Goal: Task Accomplishment & Management: Manage account settings

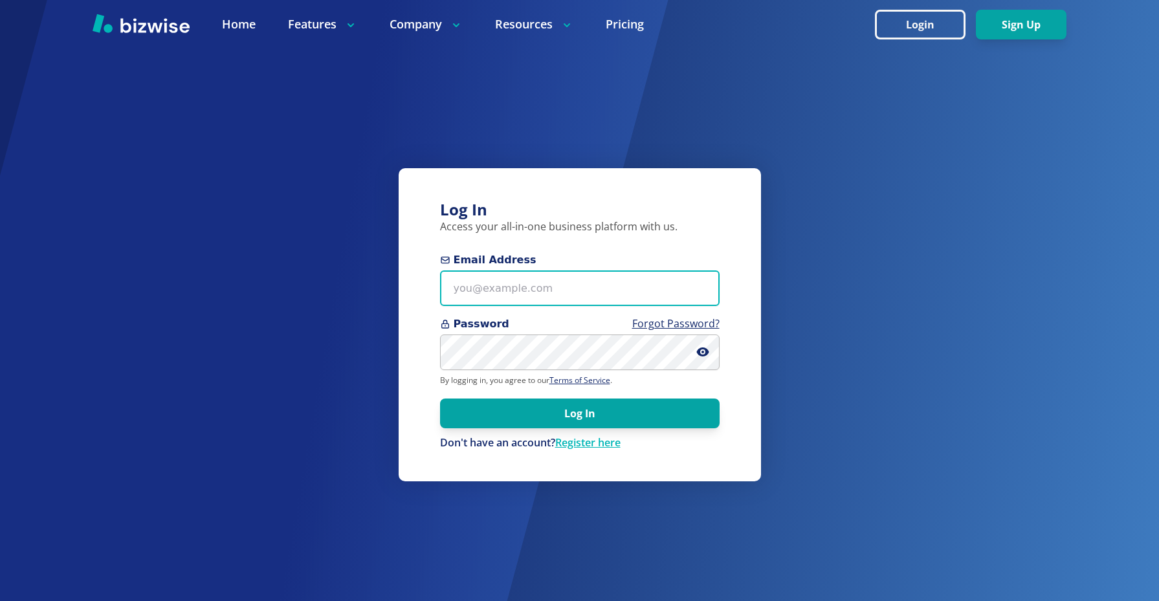
click at [592, 292] on input "Email Address" at bounding box center [580, 289] width 280 height 36
click at [586, 288] on input "Email Address" at bounding box center [580, 289] width 280 height 36
type input "[EMAIL_ADDRESS][DOMAIN_NAME]"
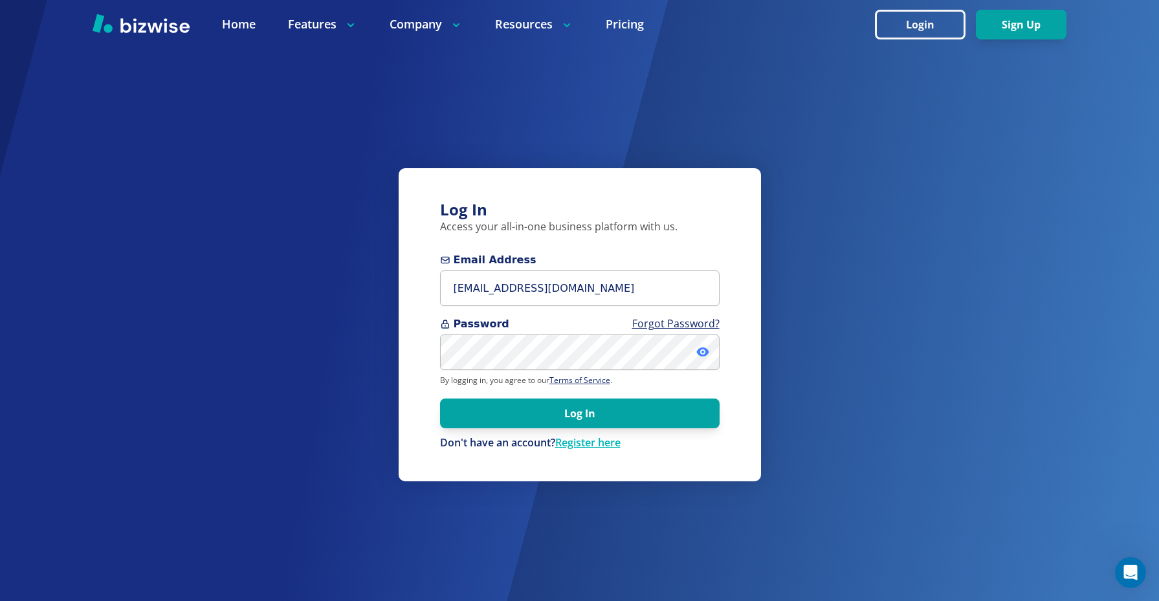
click at [700, 352] on icon at bounding box center [702, 352] width 13 height 13
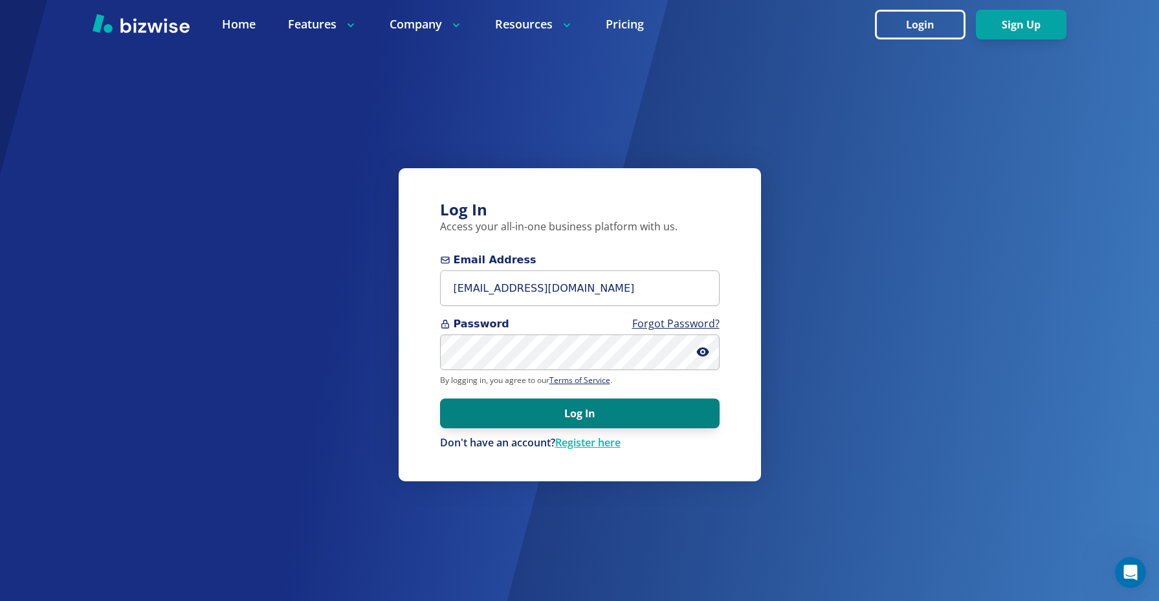
click at [663, 419] on button "Log In" at bounding box center [580, 414] width 280 height 30
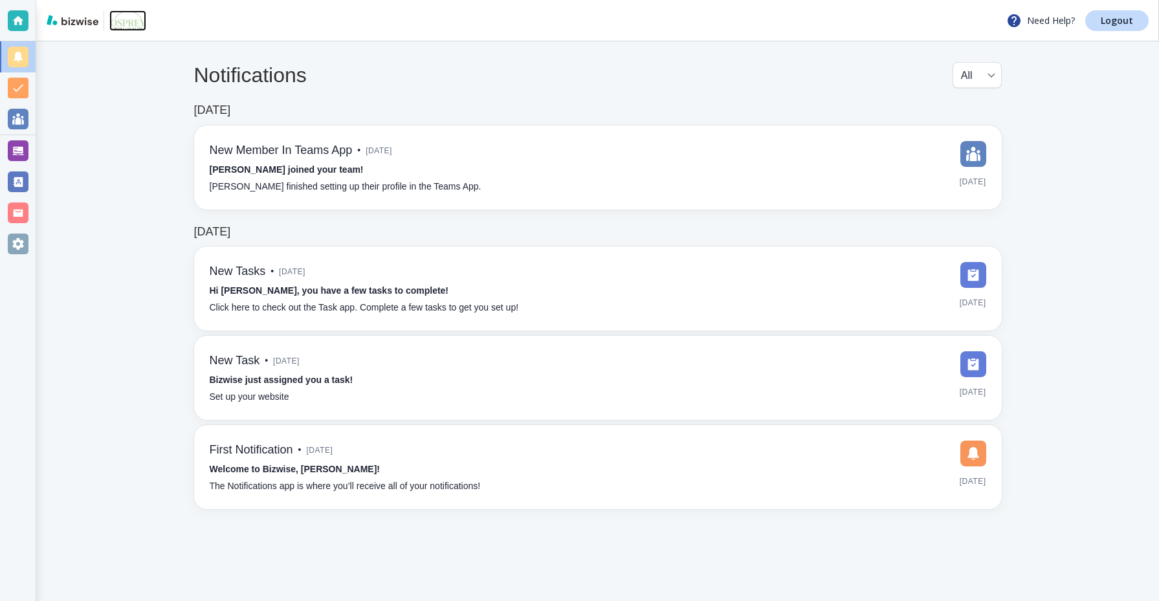
click at [135, 22] on img at bounding box center [127, 20] width 37 height 21
click at [110, 18] on img at bounding box center [127, 20] width 37 height 21
click at [17, 242] on div at bounding box center [18, 244] width 21 height 21
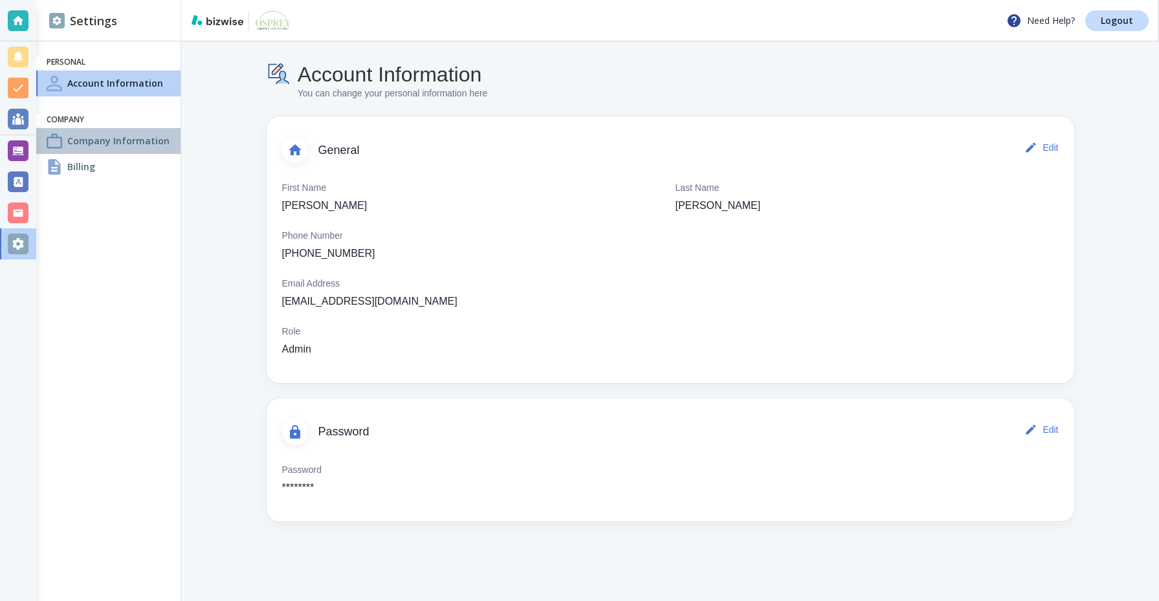
click at [152, 141] on h4 "Company Information" at bounding box center [118, 141] width 102 height 14
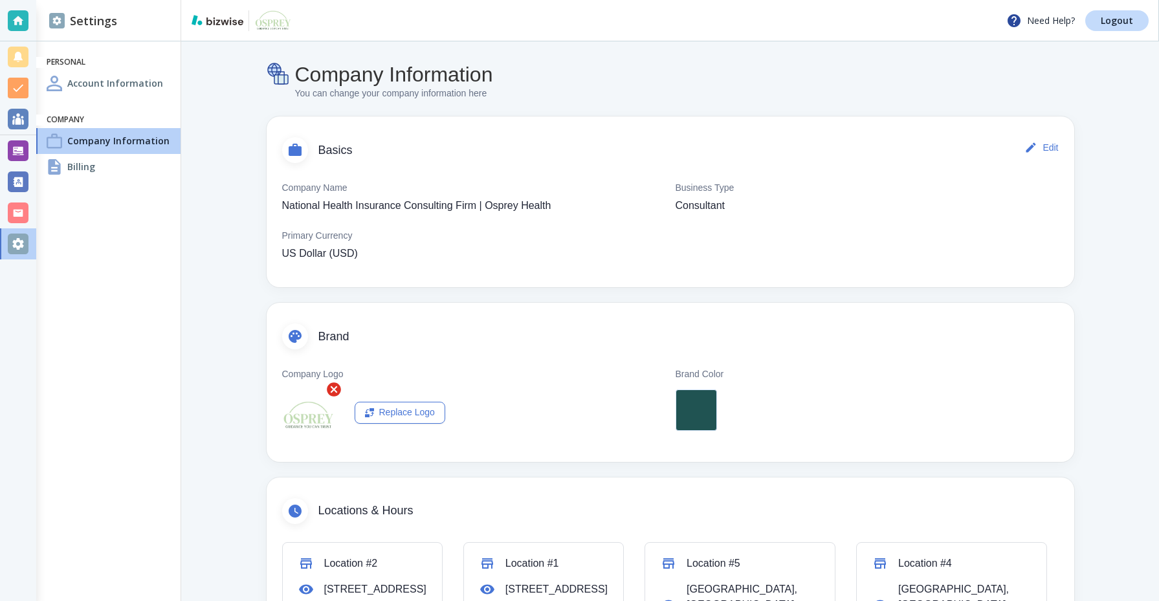
scroll to position [21, 0]
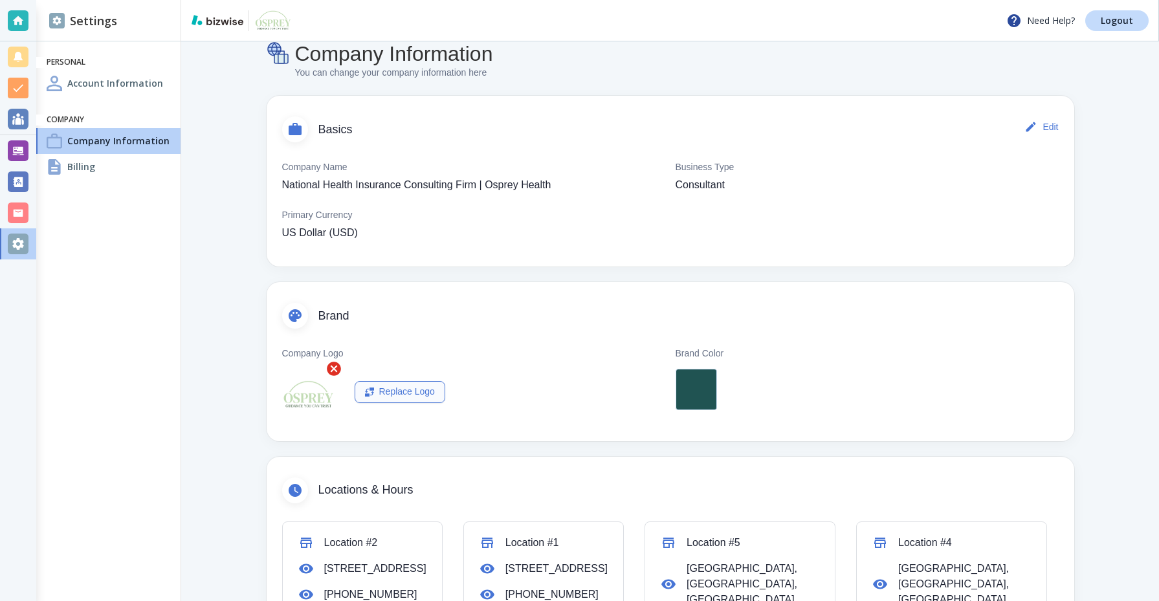
click at [423, 395] on div "Replace Logo" at bounding box center [400, 392] width 70 height 14
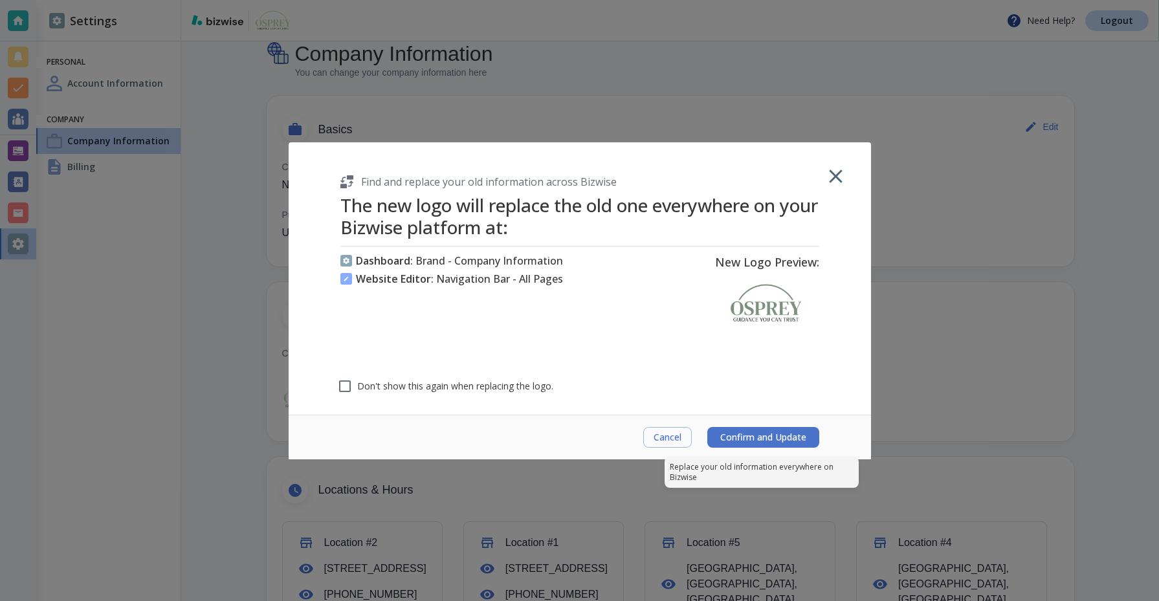
click at [747, 441] on span "Confirm and Update" at bounding box center [763, 437] width 86 height 10
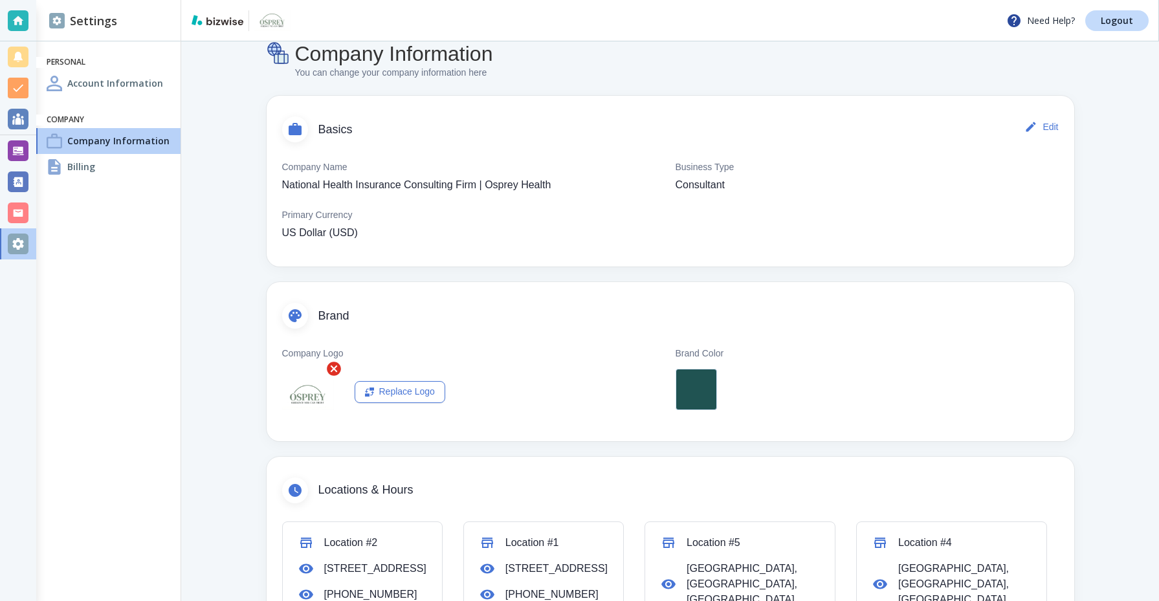
click at [705, 378] on div at bounding box center [696, 389] width 41 height 41
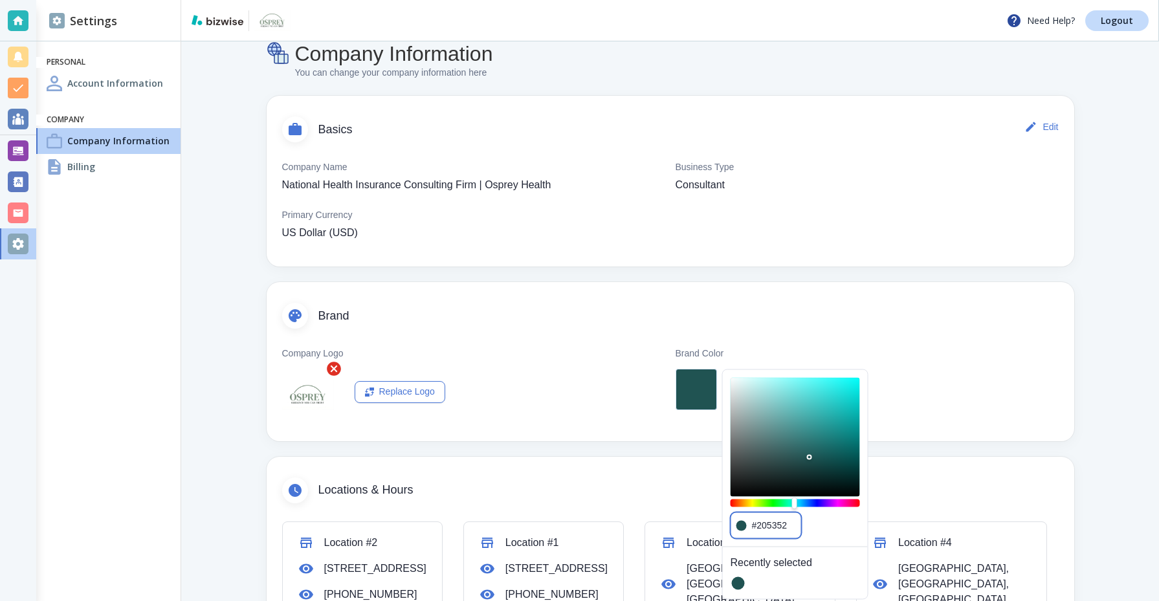
click at [775, 523] on input "#205352" at bounding box center [774, 525] width 44 height 15
drag, startPoint x: 790, startPoint y: 528, endPoint x: 757, endPoint y: 526, distance: 33.1
click at [757, 526] on input "#205352" at bounding box center [774, 525] width 44 height 15
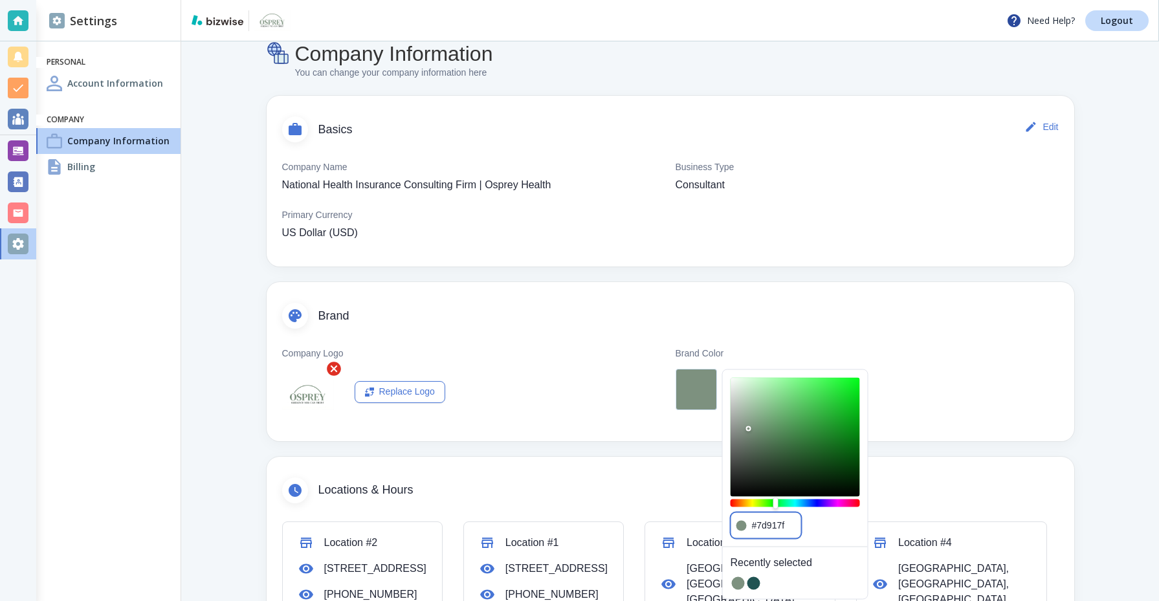
type input "#7d917f"
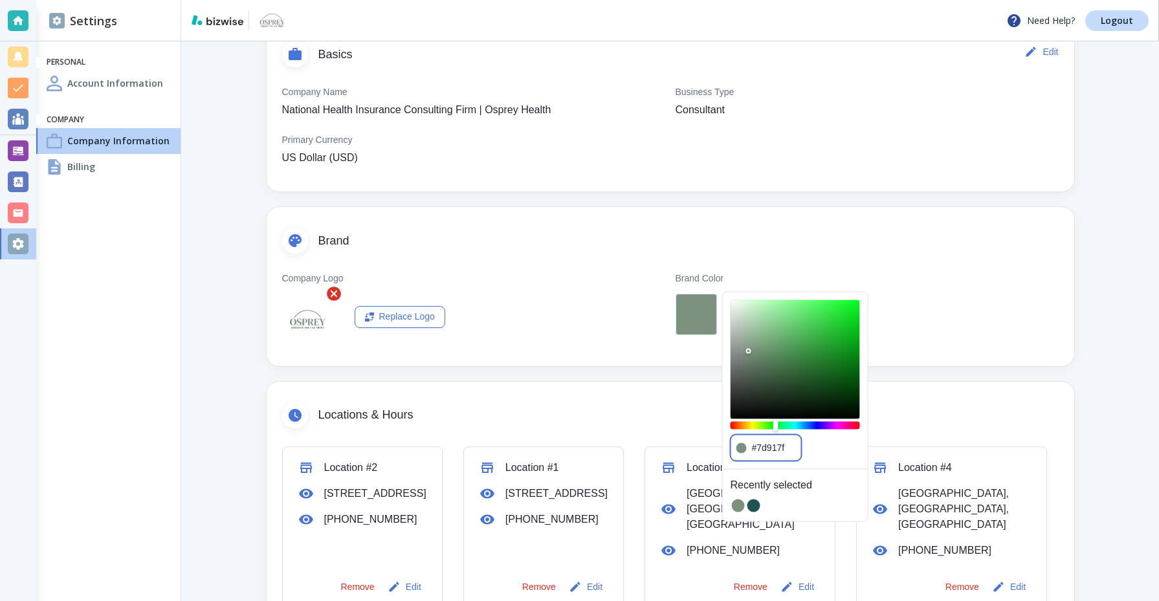
scroll to position [98, 0]
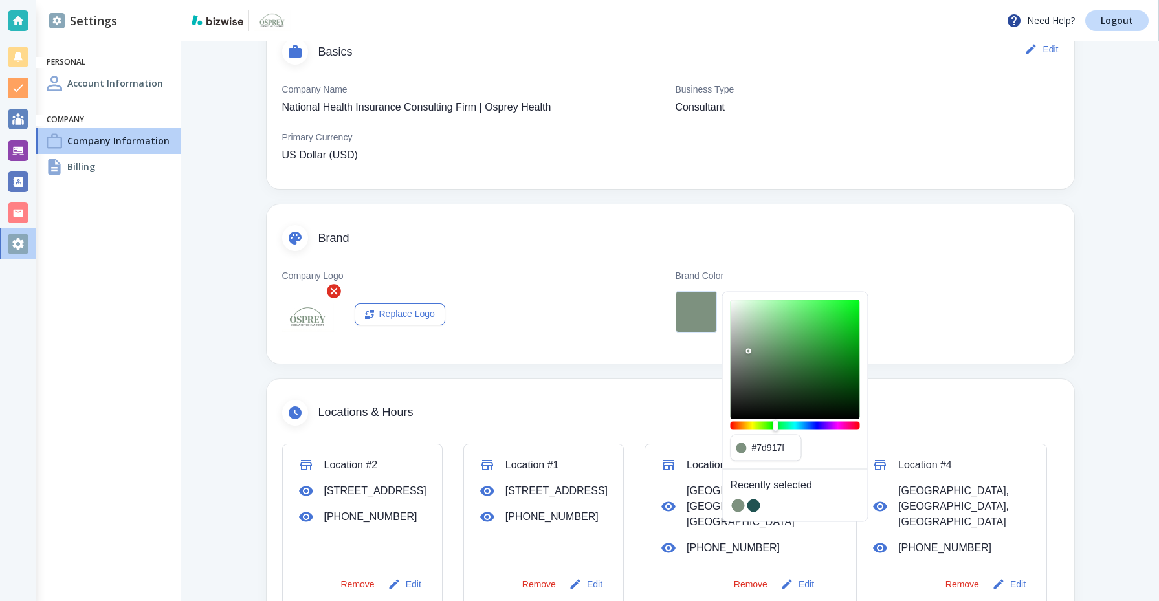
click at [1027, 325] on div at bounding box center [867, 309] width 383 height 47
click at [735, 508] on button "button" at bounding box center [738, 506] width 13 height 13
click at [750, 452] on div "​ #7d917f ​" at bounding box center [766, 448] width 71 height 27
click at [554, 324] on div "Company Logo Replace Logo" at bounding box center [473, 306] width 383 height 74
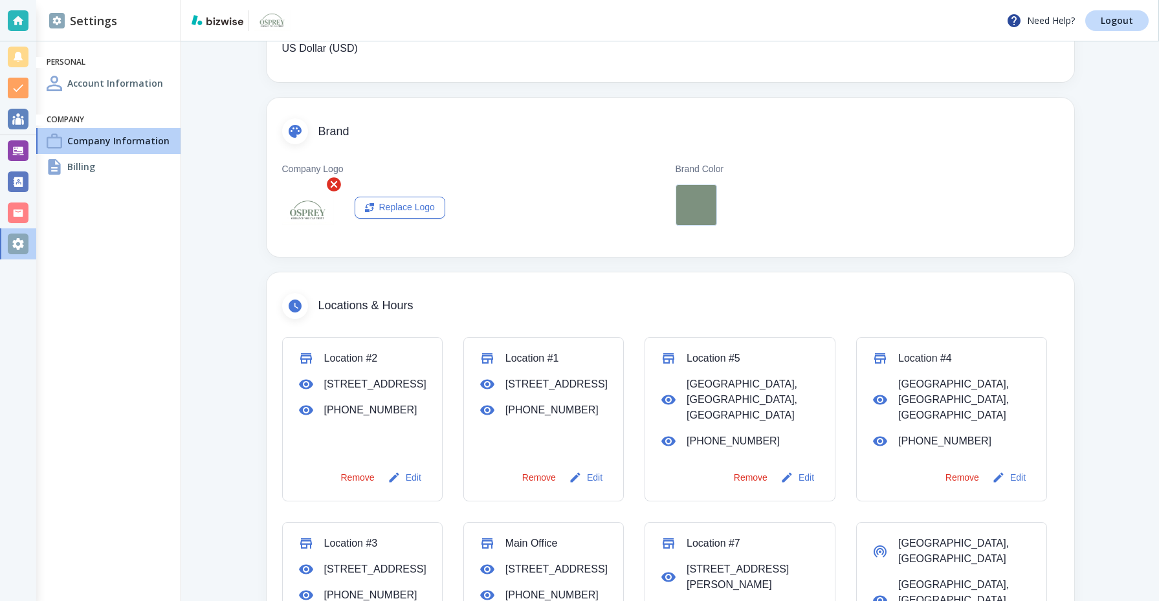
scroll to position [0, 0]
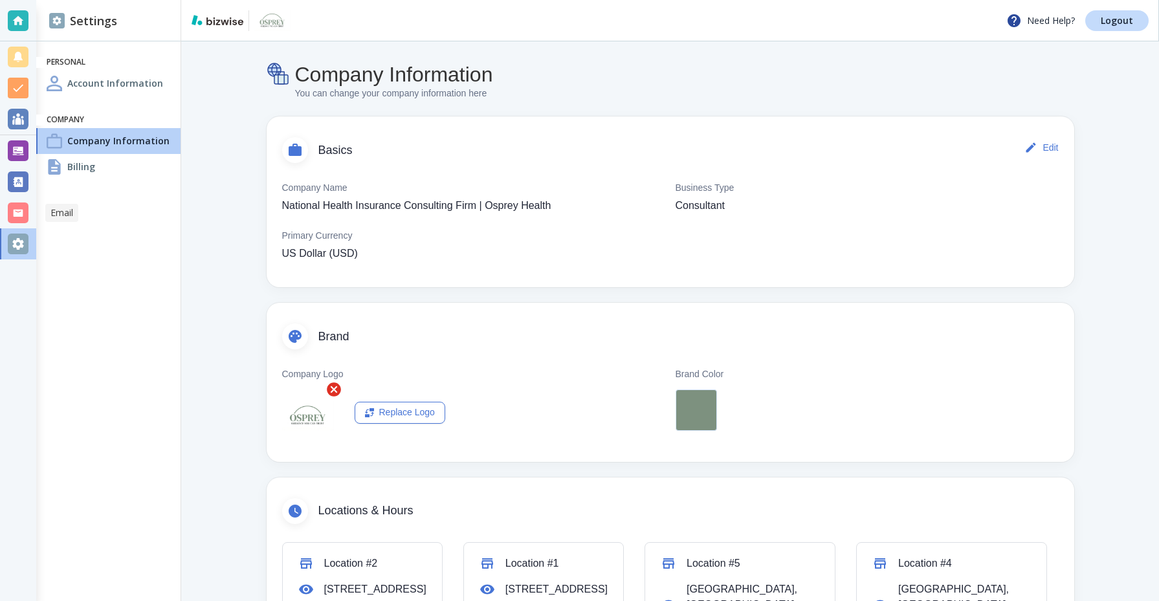
click at [14, 223] on div at bounding box center [18, 212] width 36 height 31
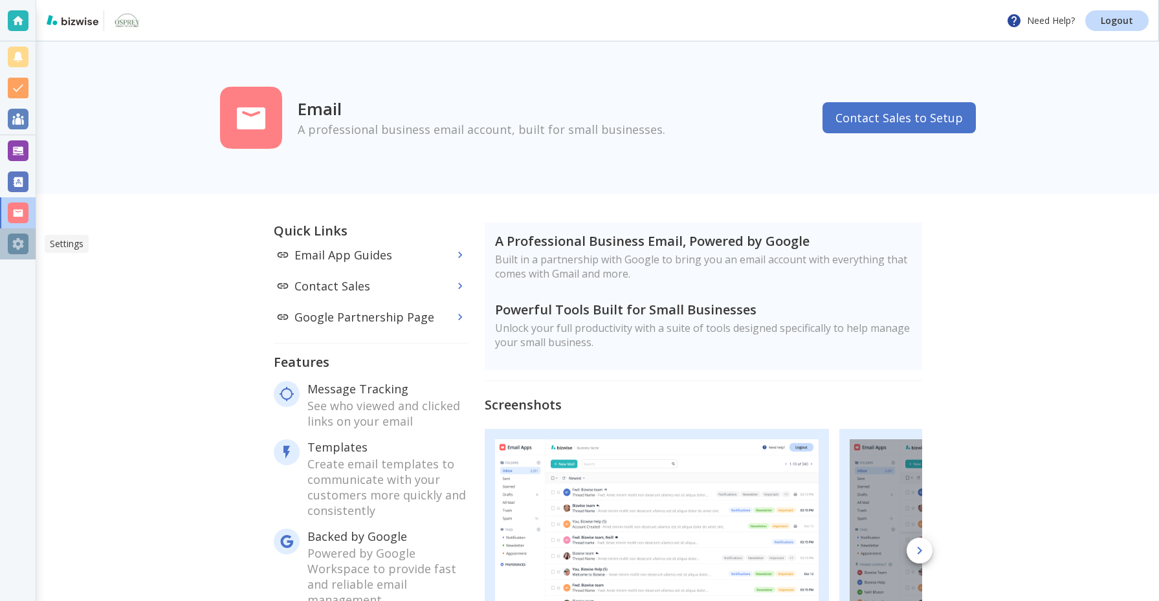
click at [19, 245] on div at bounding box center [18, 244] width 21 height 21
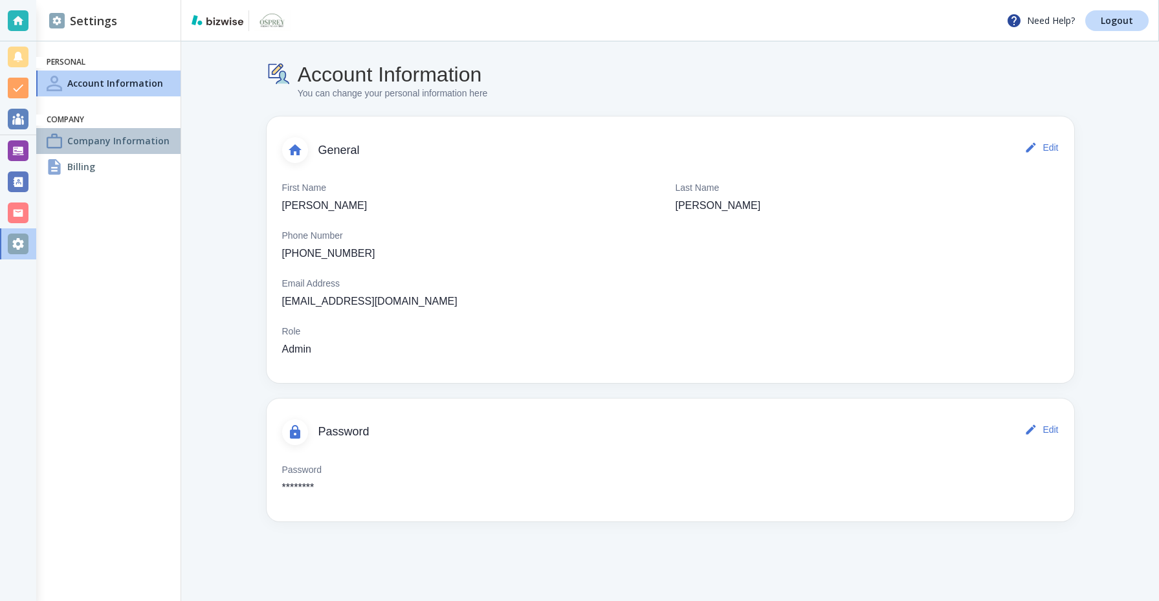
click at [85, 137] on h4 "Company Information" at bounding box center [118, 141] width 102 height 14
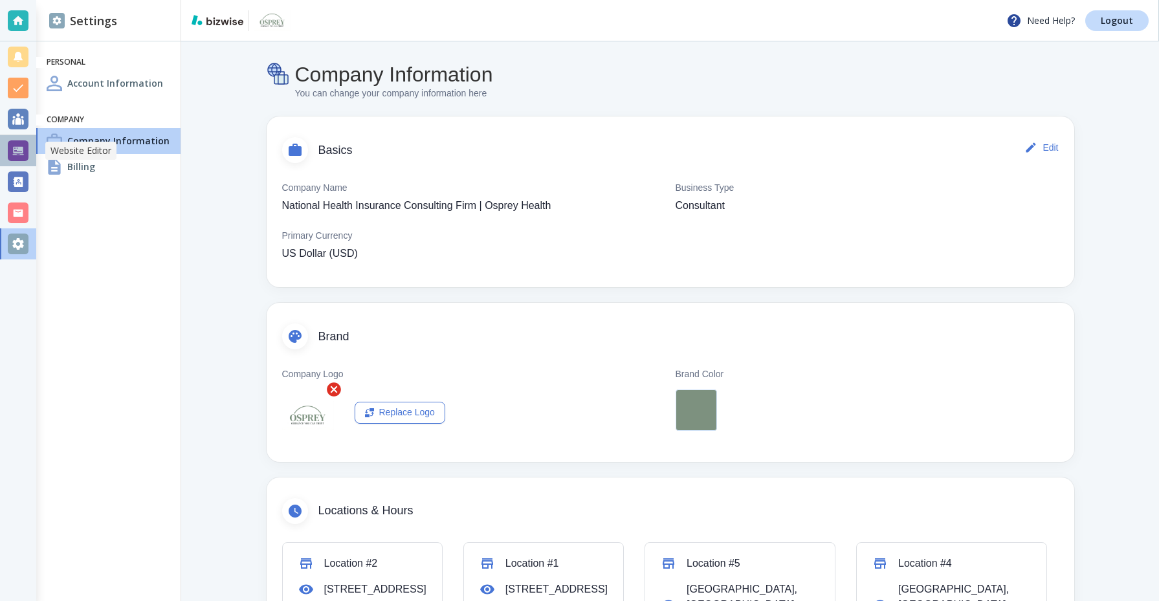
click at [19, 151] on div at bounding box center [18, 150] width 21 height 21
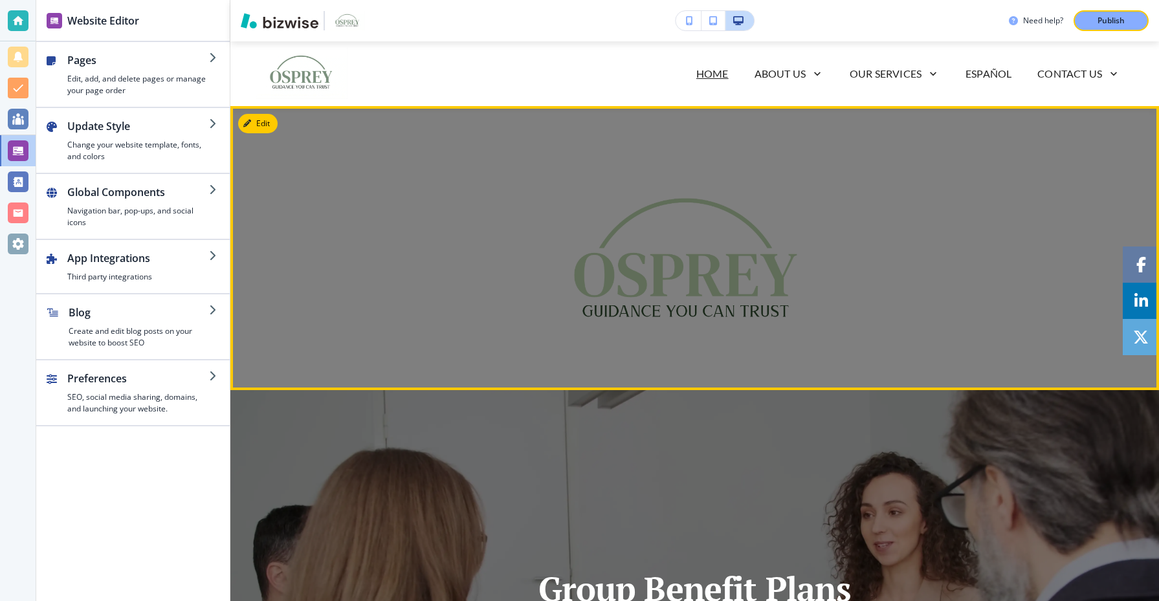
click at [625, 218] on div at bounding box center [695, 248] width 757 height 217
click at [268, 124] on button "Edit This Section" at bounding box center [281, 123] width 87 height 19
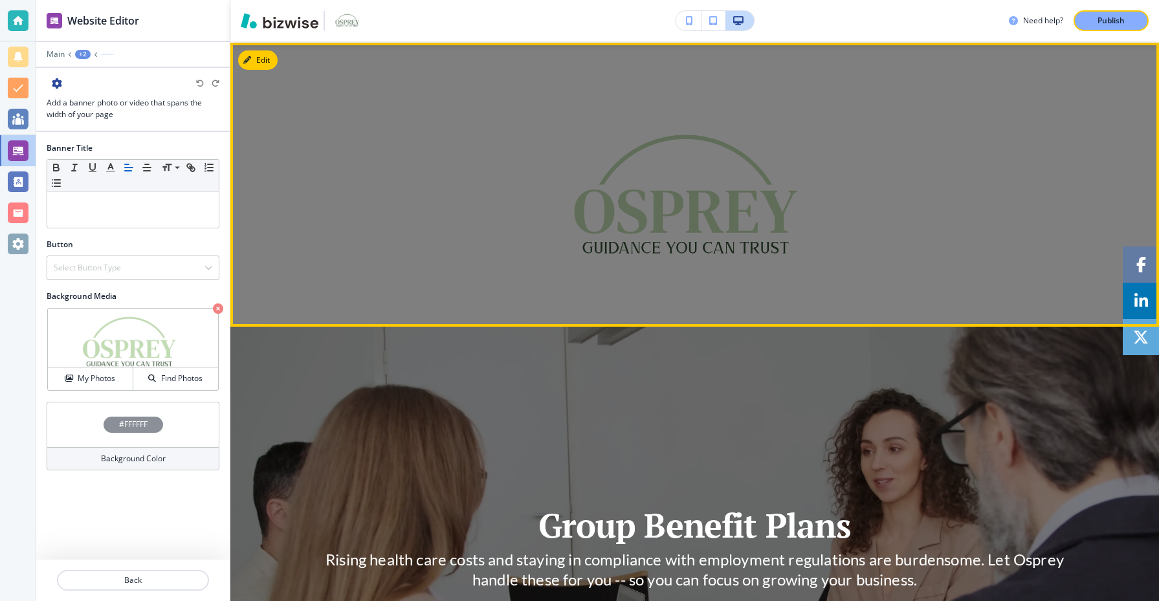
scroll to position [65, 0]
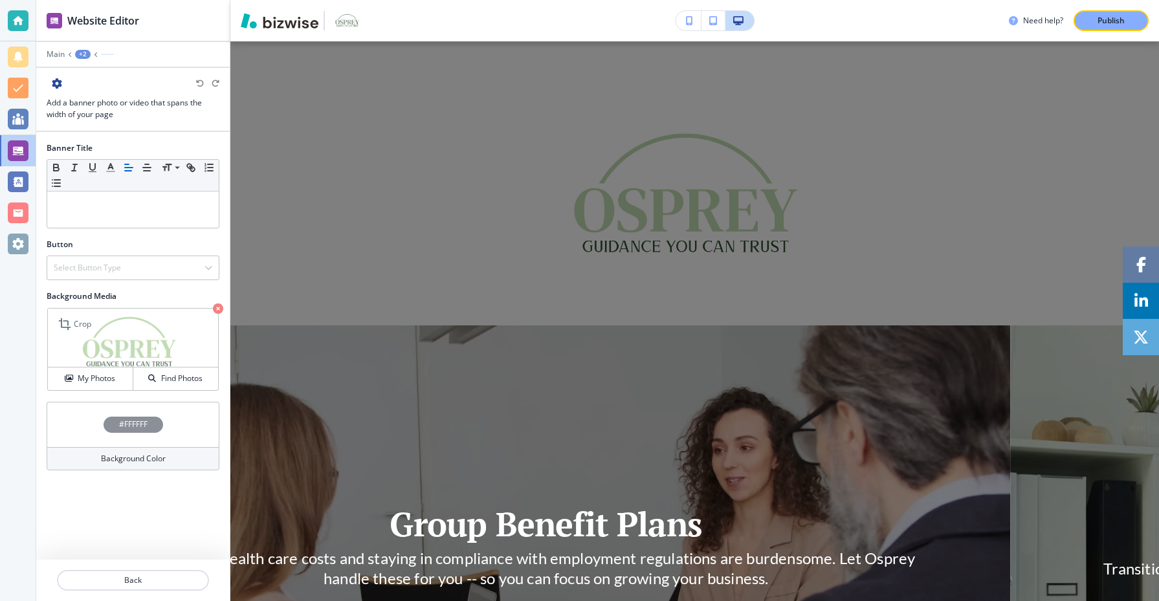
click at [217, 310] on icon "button" at bounding box center [218, 309] width 10 height 10
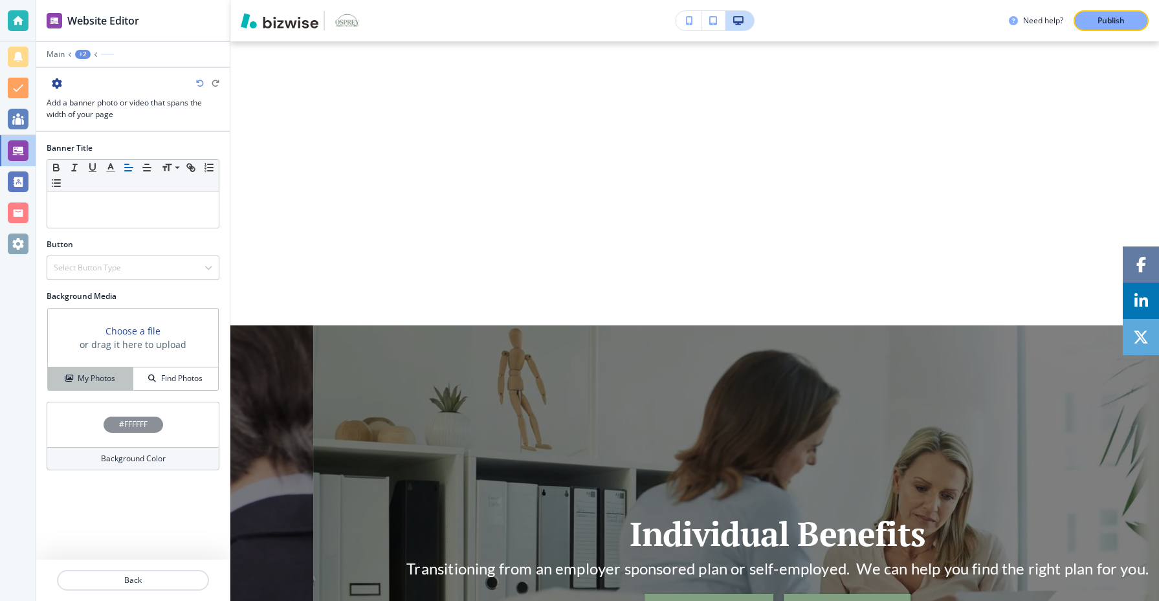
click at [107, 375] on h4 "My Photos" at bounding box center [97, 379] width 38 height 12
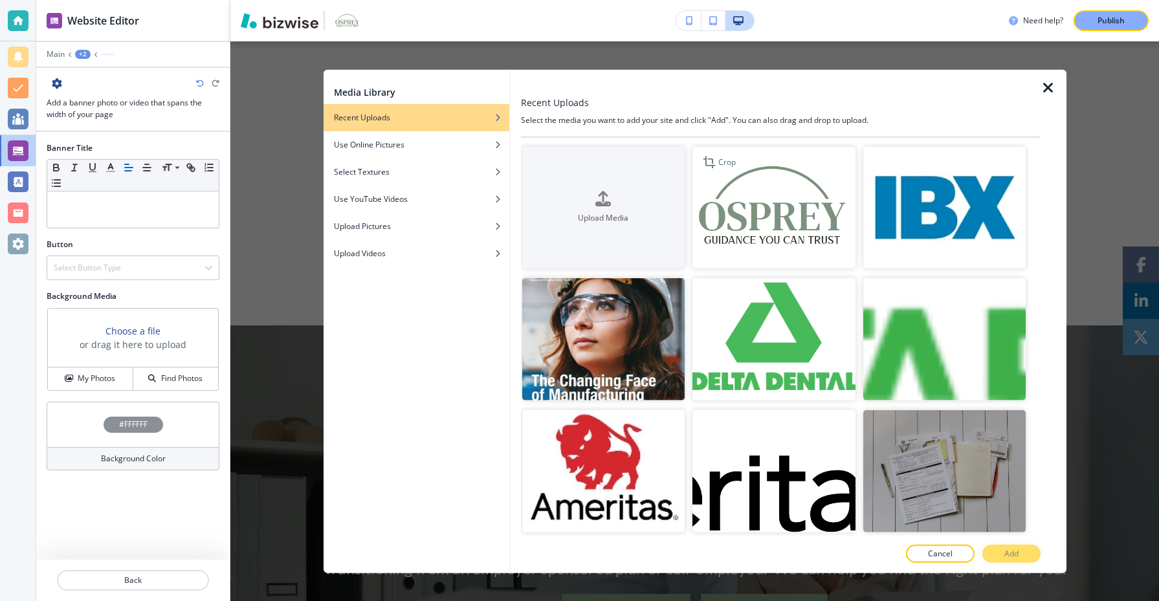
click at [757, 192] on img "button" at bounding box center [774, 207] width 163 height 122
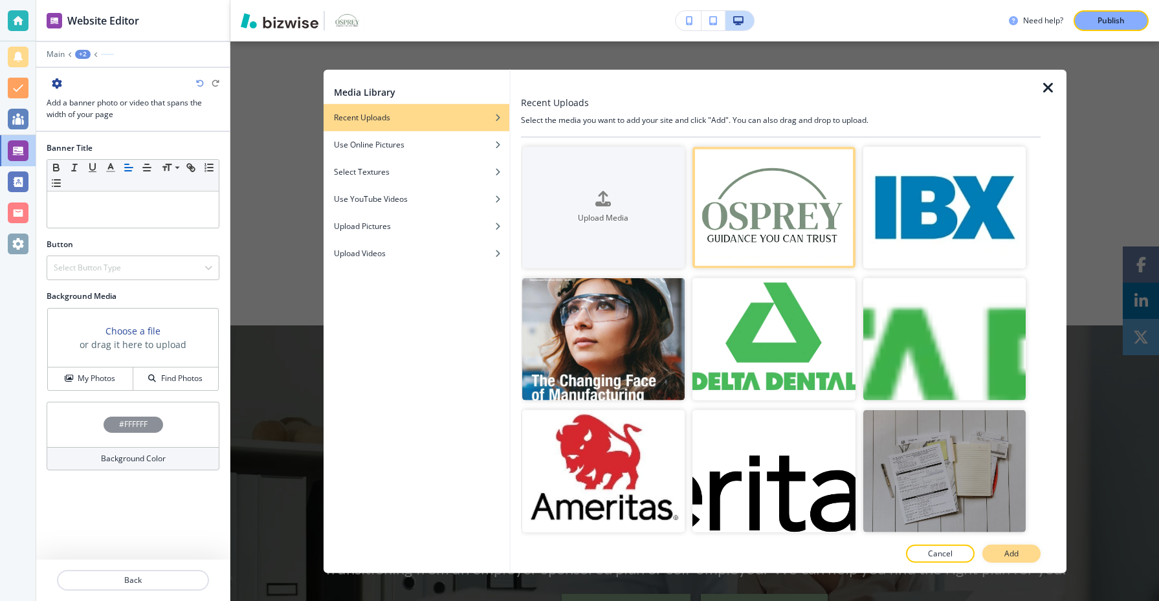
click at [1019, 556] on button "Add" at bounding box center [1012, 554] width 58 height 18
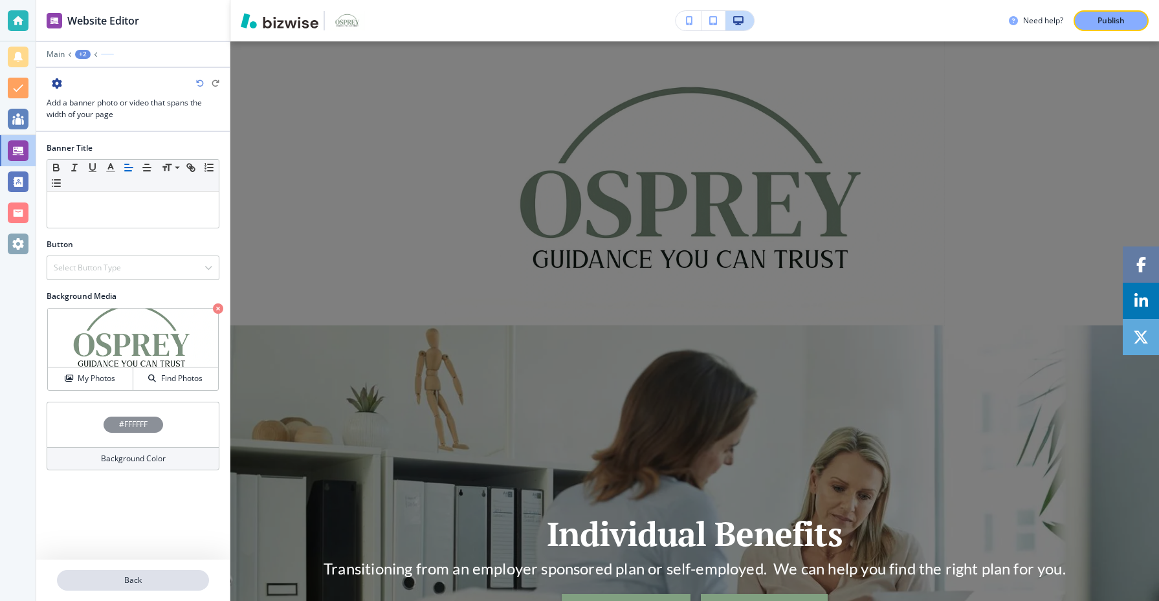
click at [181, 575] on p "Back" at bounding box center [133, 581] width 150 height 12
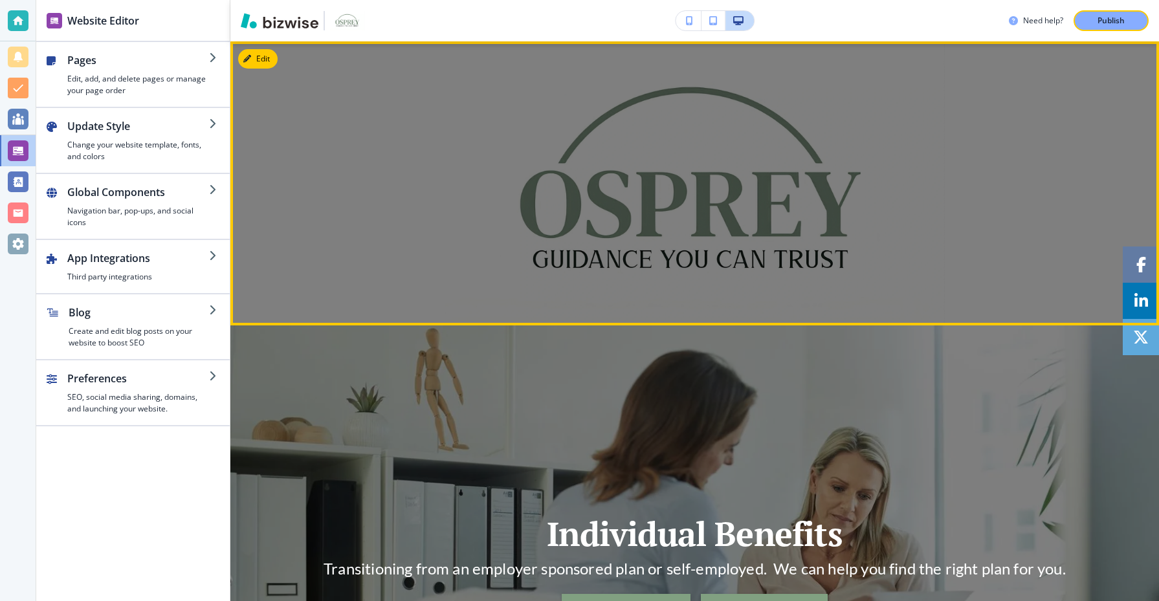
click at [375, 123] on div at bounding box center [695, 183] width 757 height 217
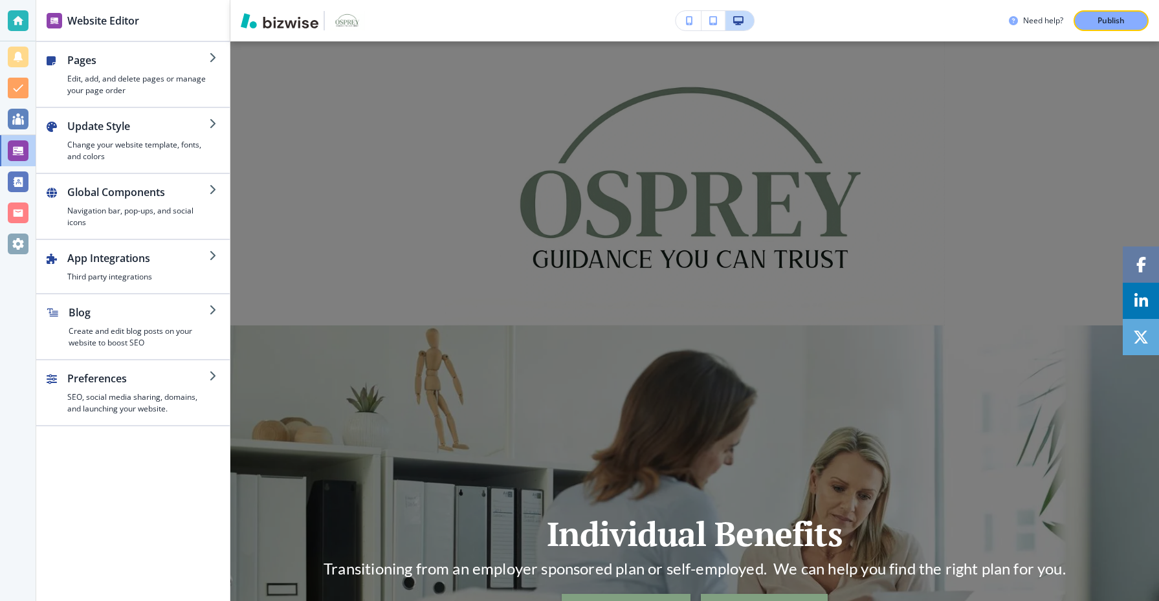
click at [345, 17] on img "button" at bounding box center [347, 21] width 35 height 20
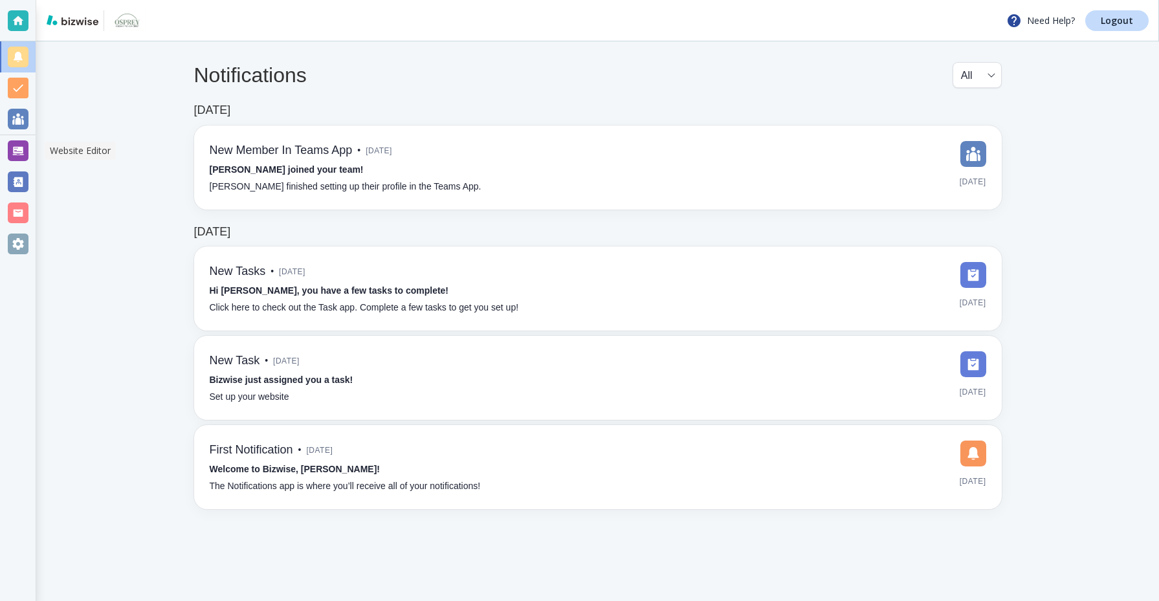
click at [21, 153] on div at bounding box center [18, 150] width 21 height 21
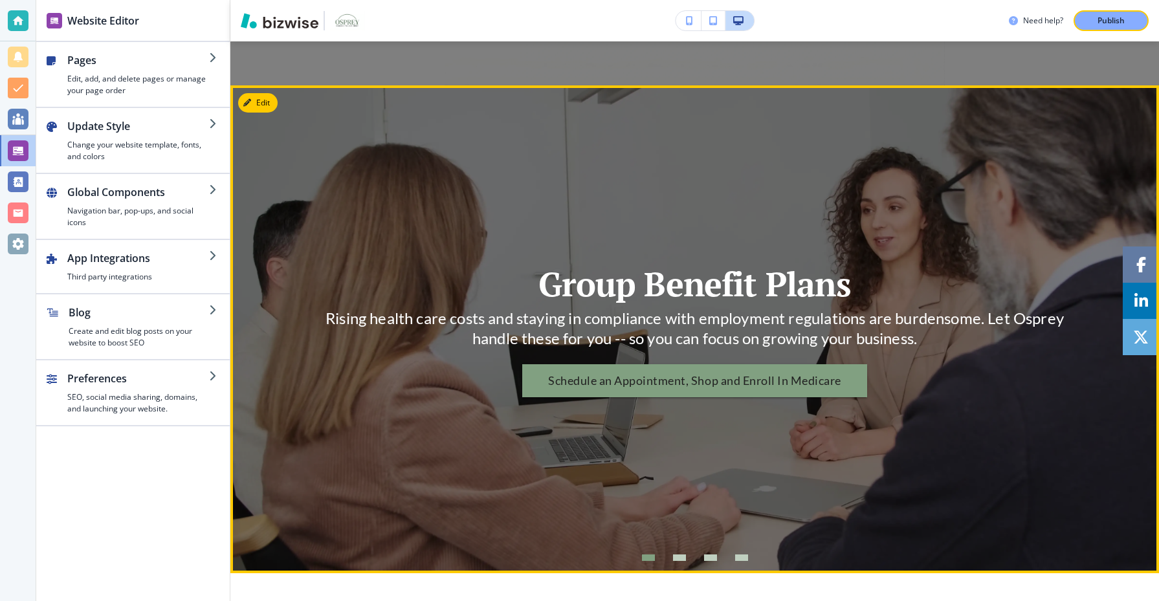
scroll to position [233, 0]
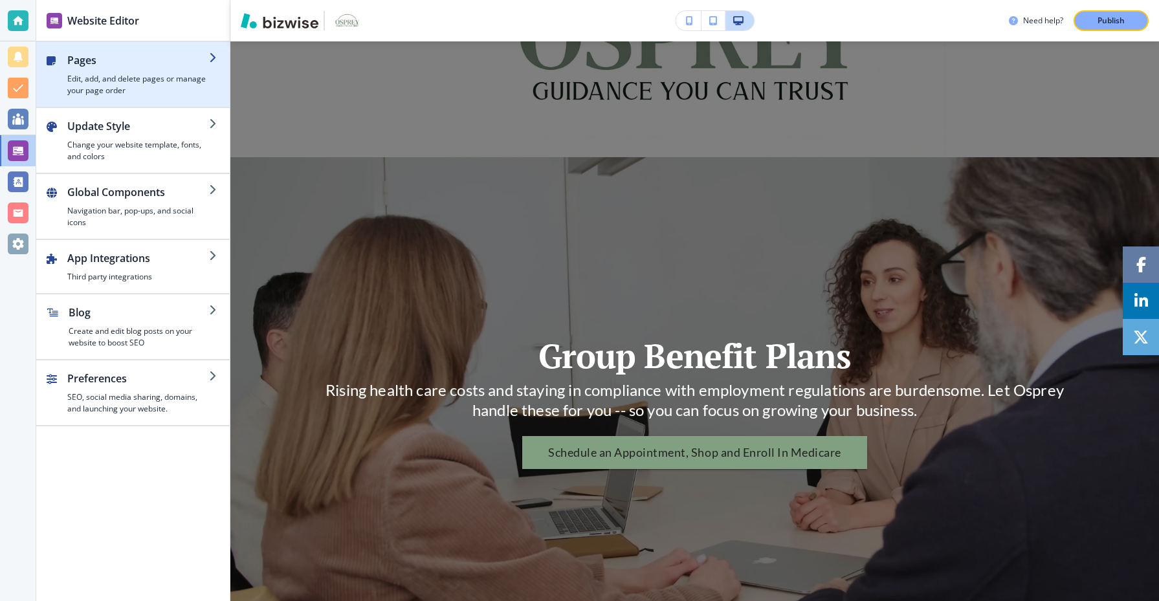
click at [184, 69] on div "button" at bounding box center [138, 70] width 142 height 5
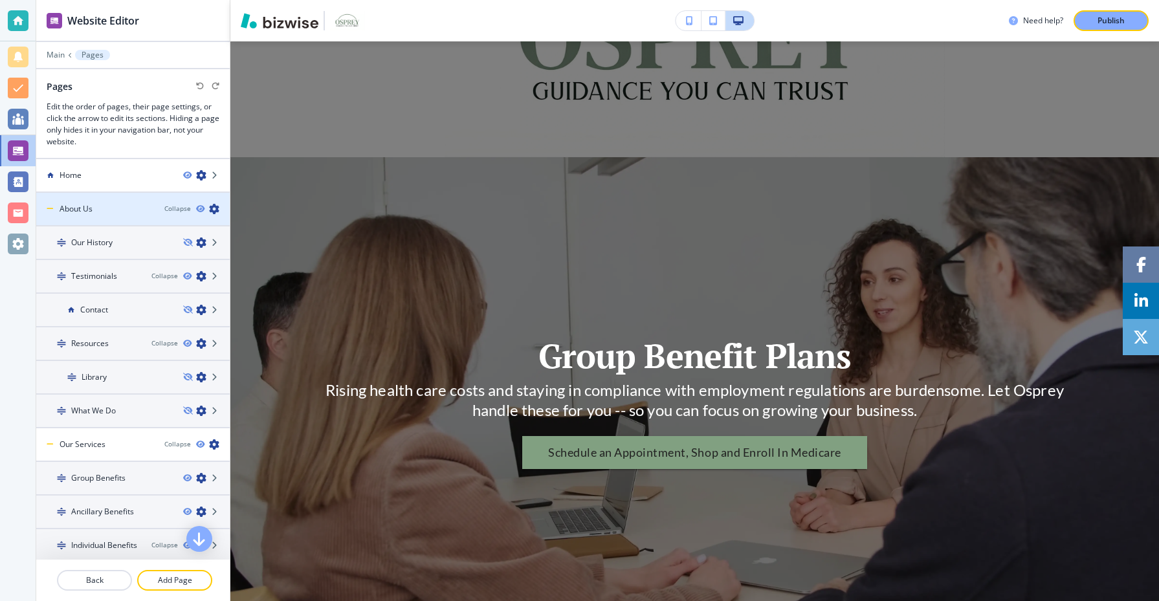
click at [124, 208] on div "About Us" at bounding box center [95, 209] width 118 height 12
click at [124, 208] on div "About Us" at bounding box center [97, 209] width 122 height 12
click at [126, 208] on div "About Us" at bounding box center [95, 209] width 118 height 12
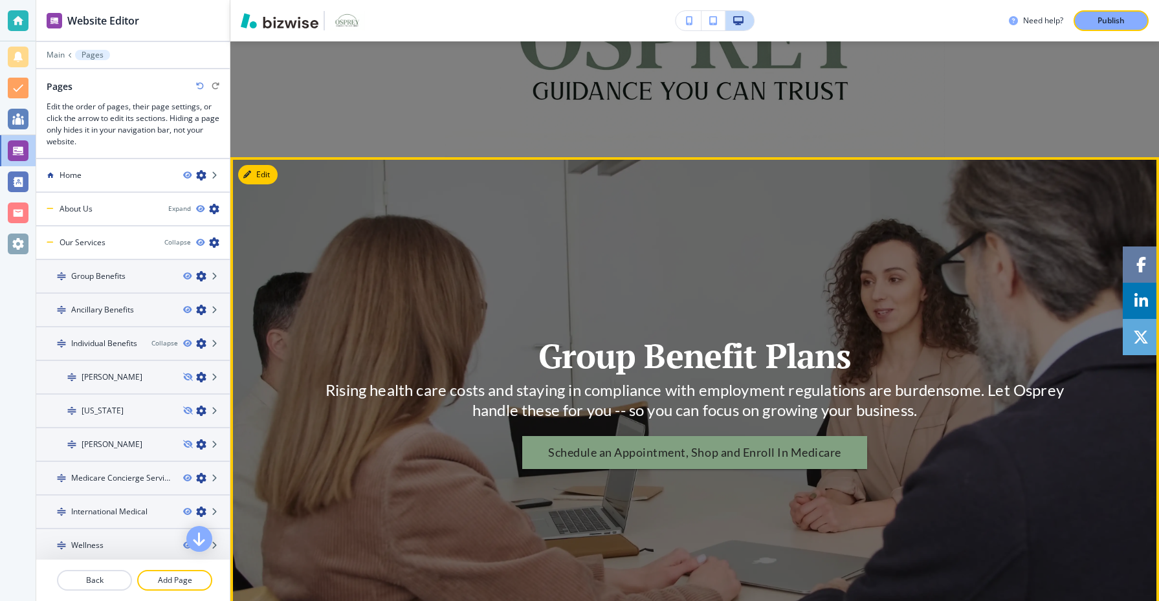
scroll to position [0, 0]
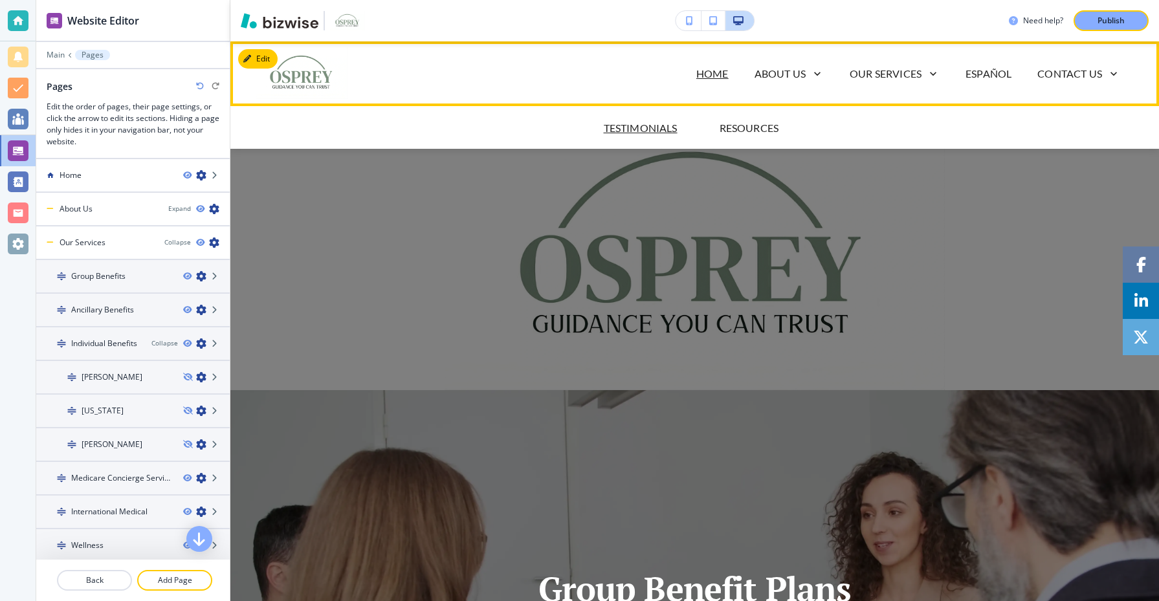
click at [648, 125] on p "Testimonials" at bounding box center [641, 128] width 74 height 16
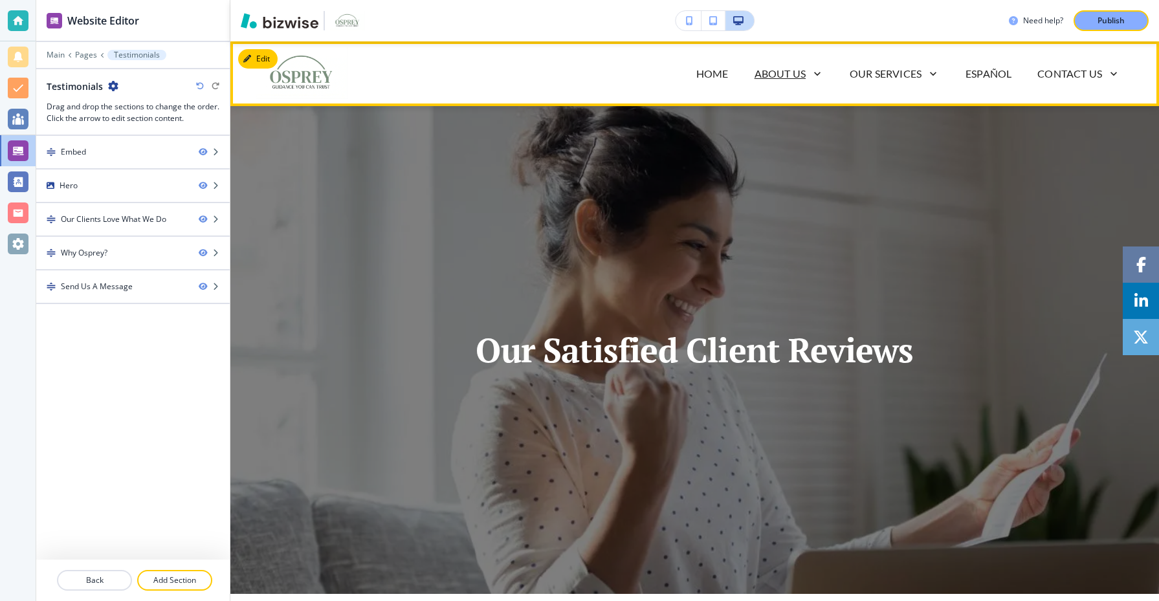
click at [785, 70] on p "About Us" at bounding box center [780, 74] width 51 height 16
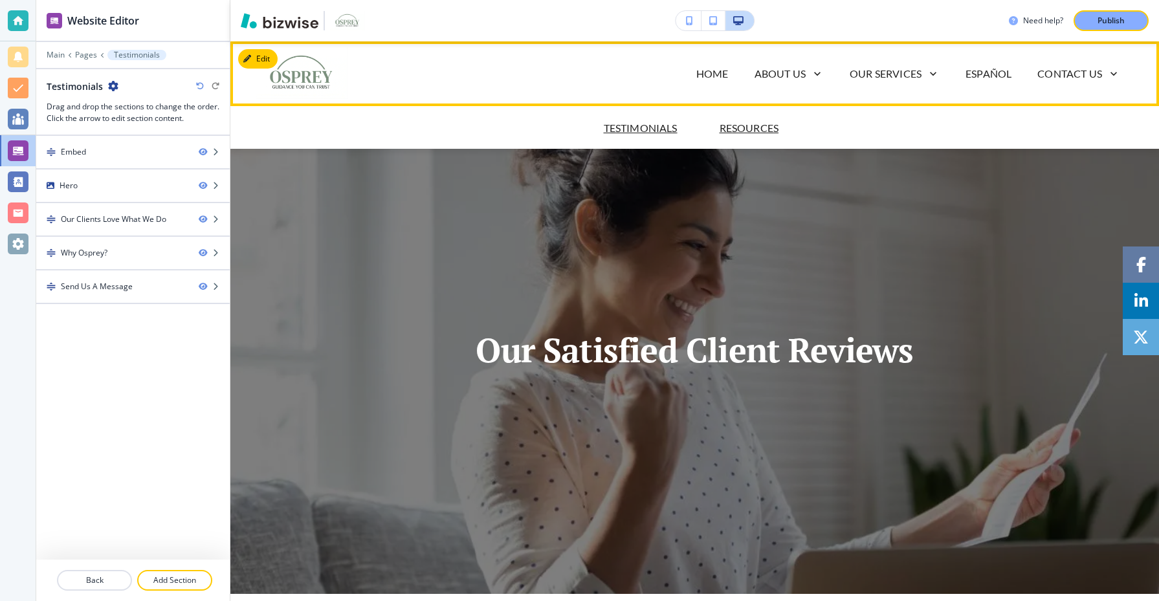
click at [764, 124] on p "Resources" at bounding box center [750, 128] width 60 height 16
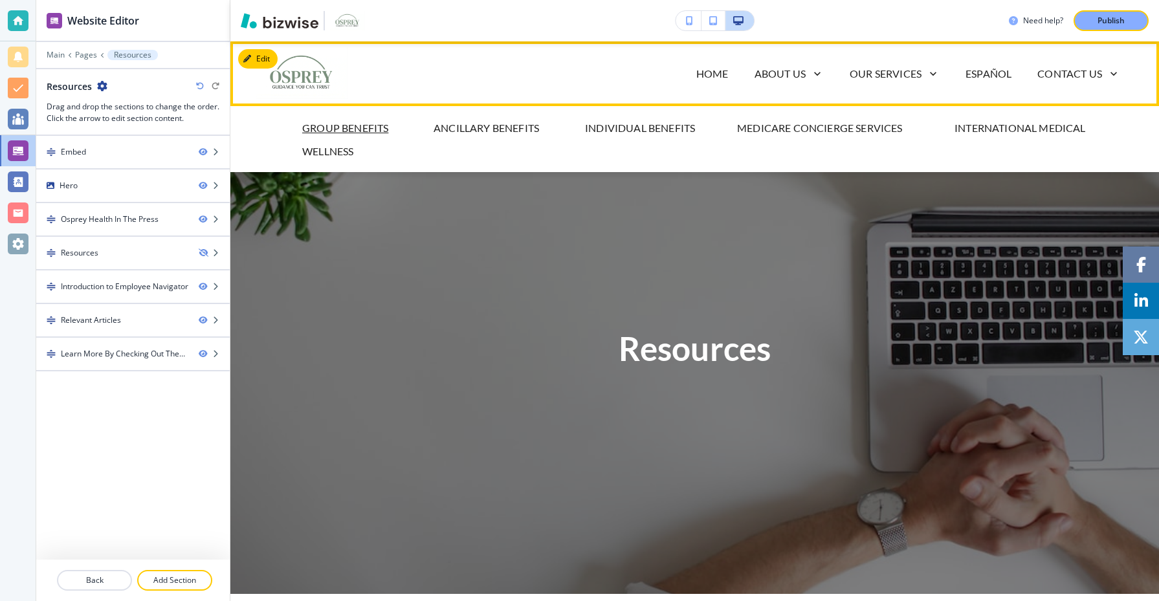
click at [380, 124] on p "Group Benefits" at bounding box center [345, 128] width 86 height 16
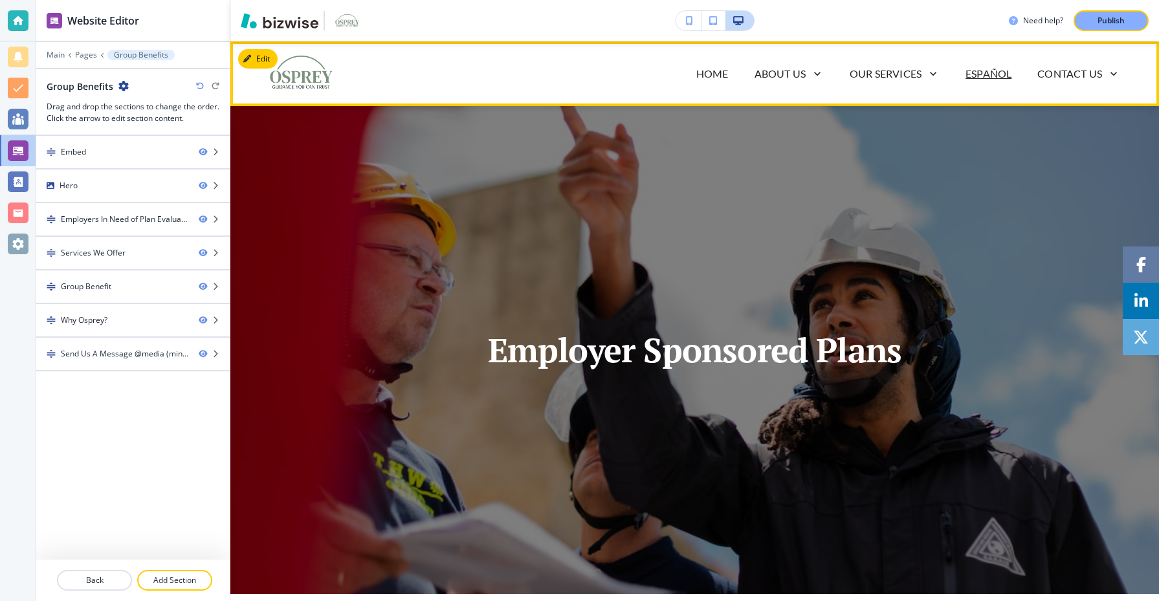
click at [995, 73] on p "Español" at bounding box center [989, 74] width 46 height 16
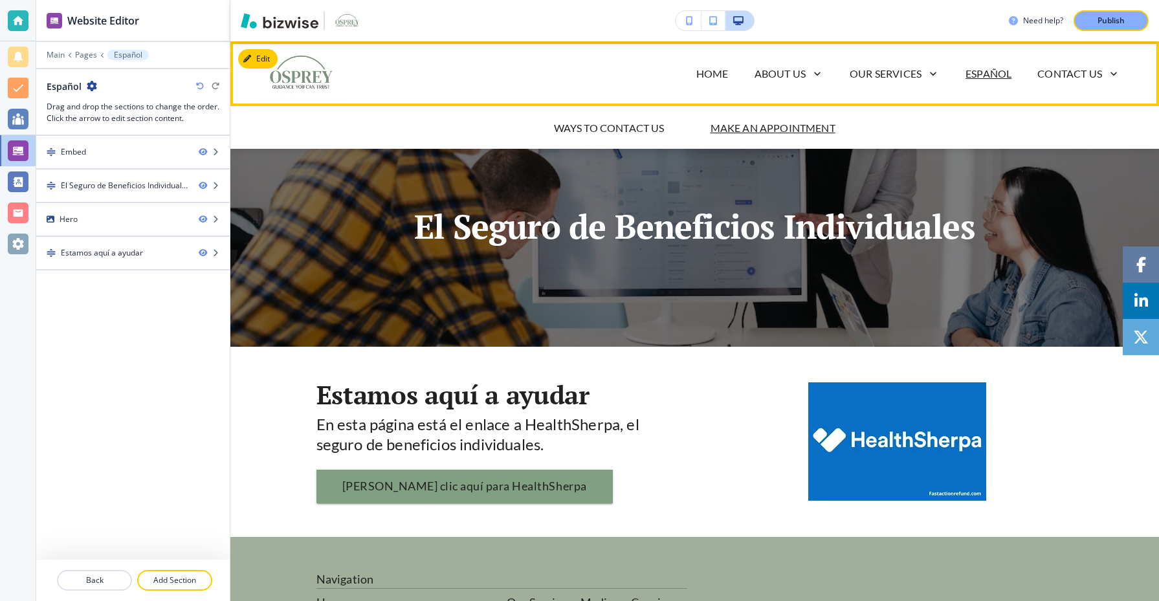
click at [754, 124] on p "Make An Appointment" at bounding box center [773, 128] width 125 height 16
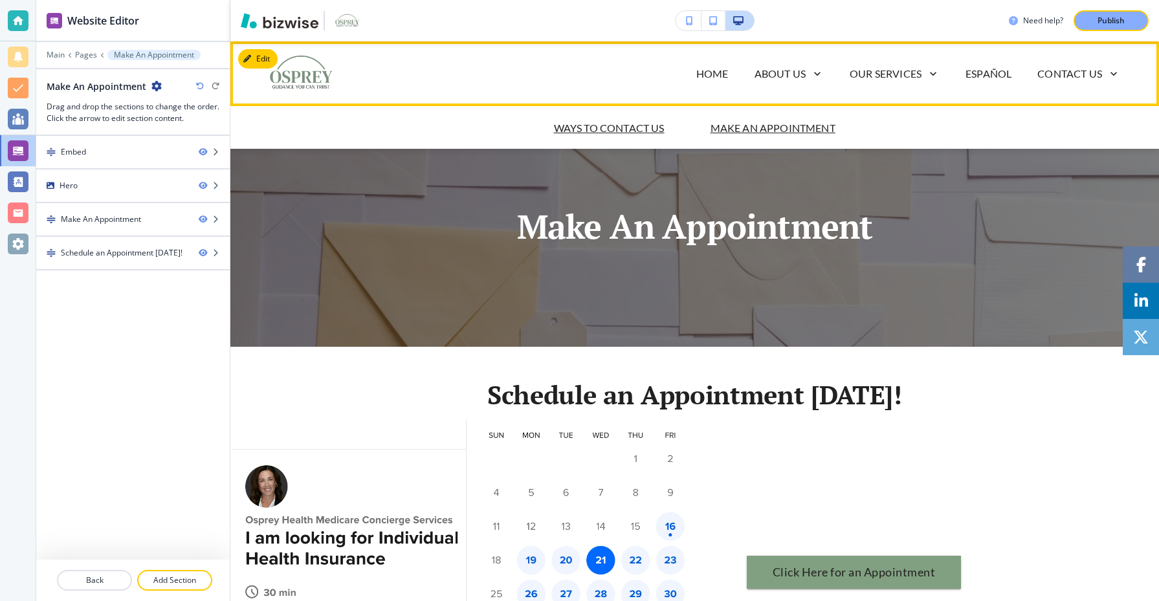
click at [649, 129] on p "Ways to Contact Us" at bounding box center [609, 128] width 111 height 16
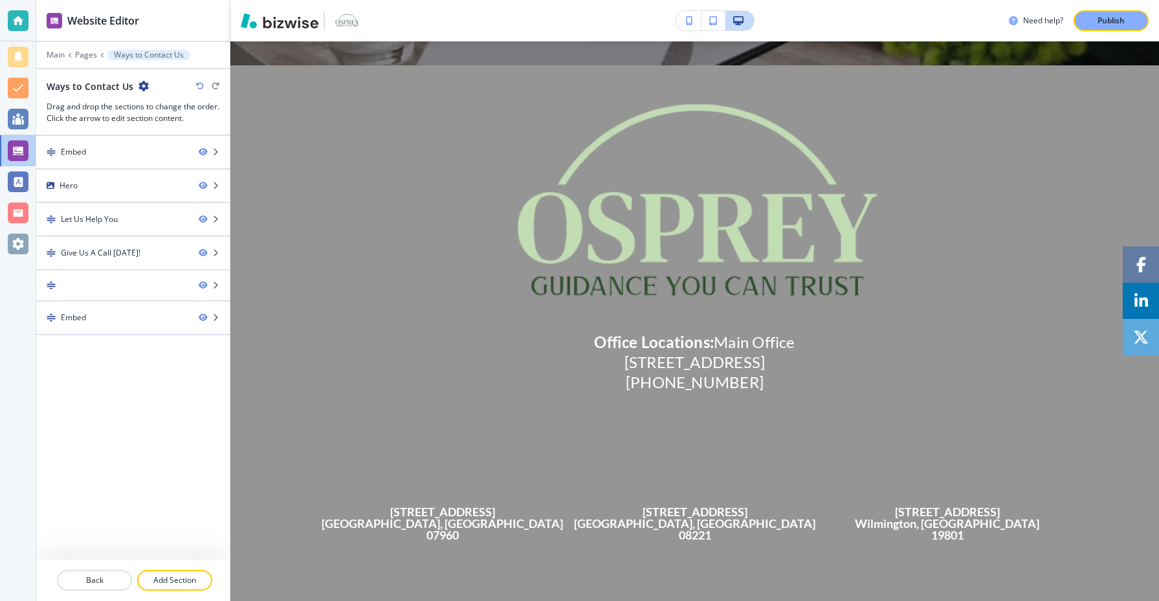
scroll to position [1247, 0]
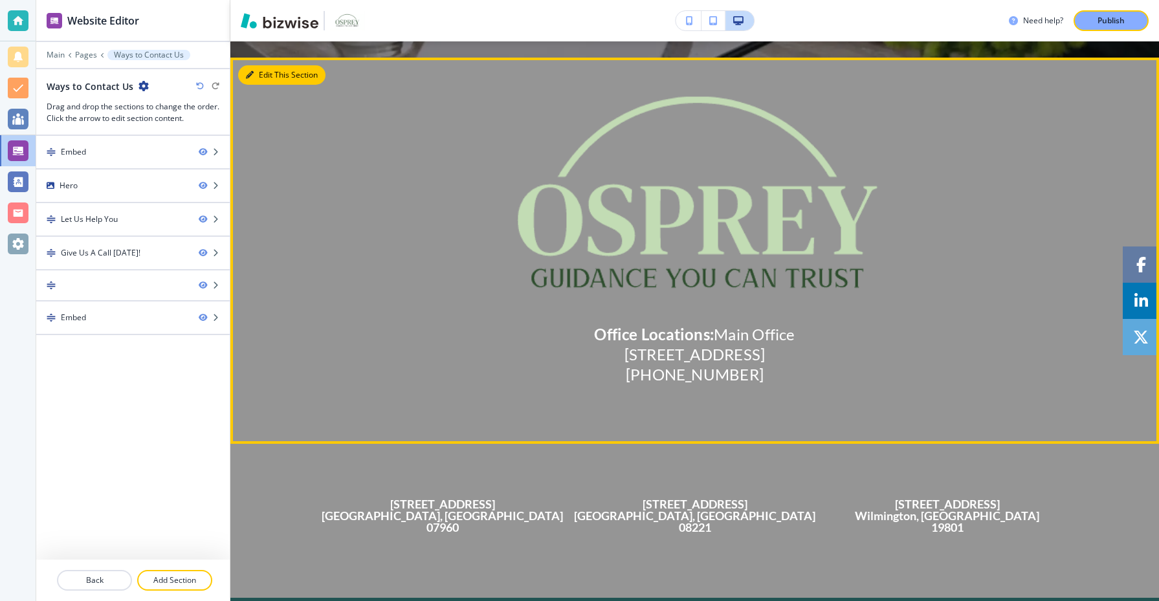
click at [258, 76] on button "Edit This Section" at bounding box center [281, 74] width 87 height 19
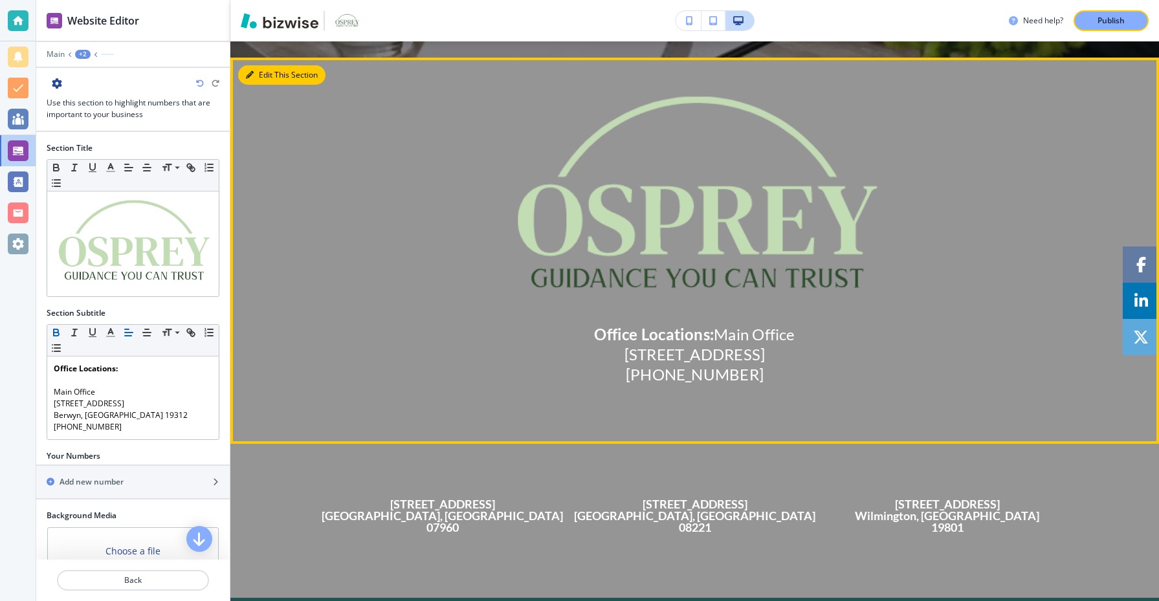
scroll to position [1263, 0]
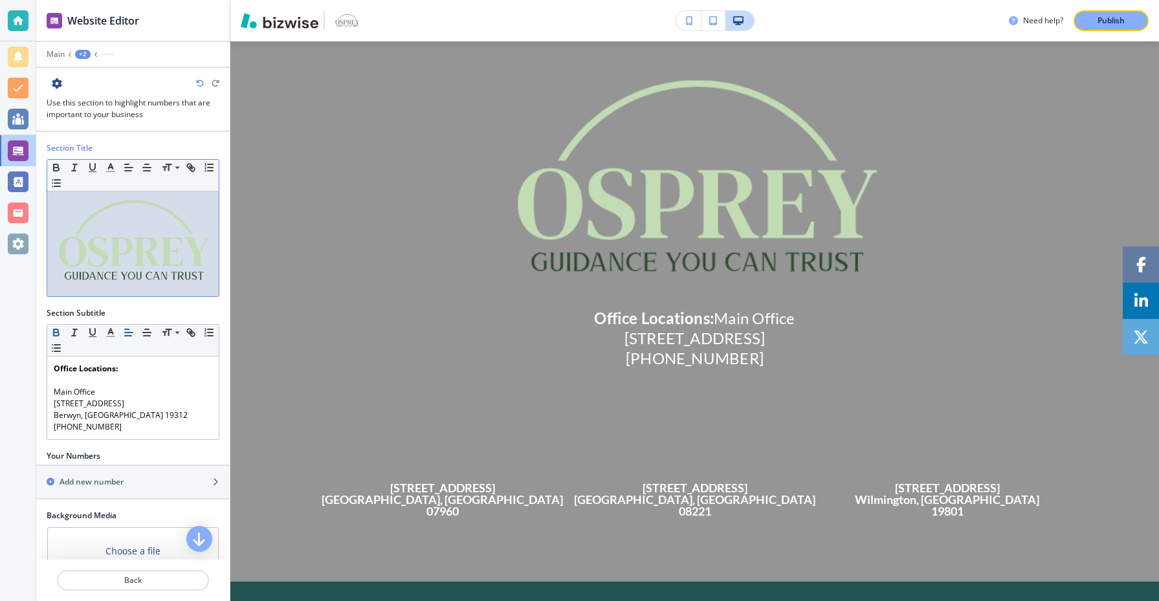
click at [138, 252] on img at bounding box center [133, 242] width 159 height 89
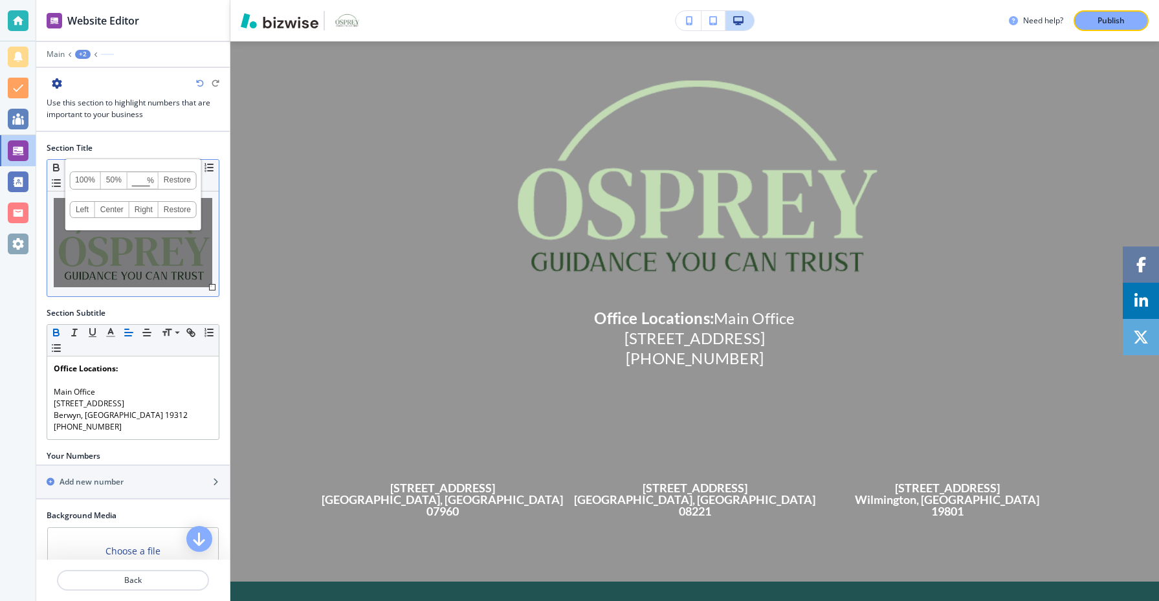
click at [177, 280] on div "100% 50% % Press enter key to apply change! Restore Left Center Right Restore" at bounding box center [133, 242] width 159 height 89
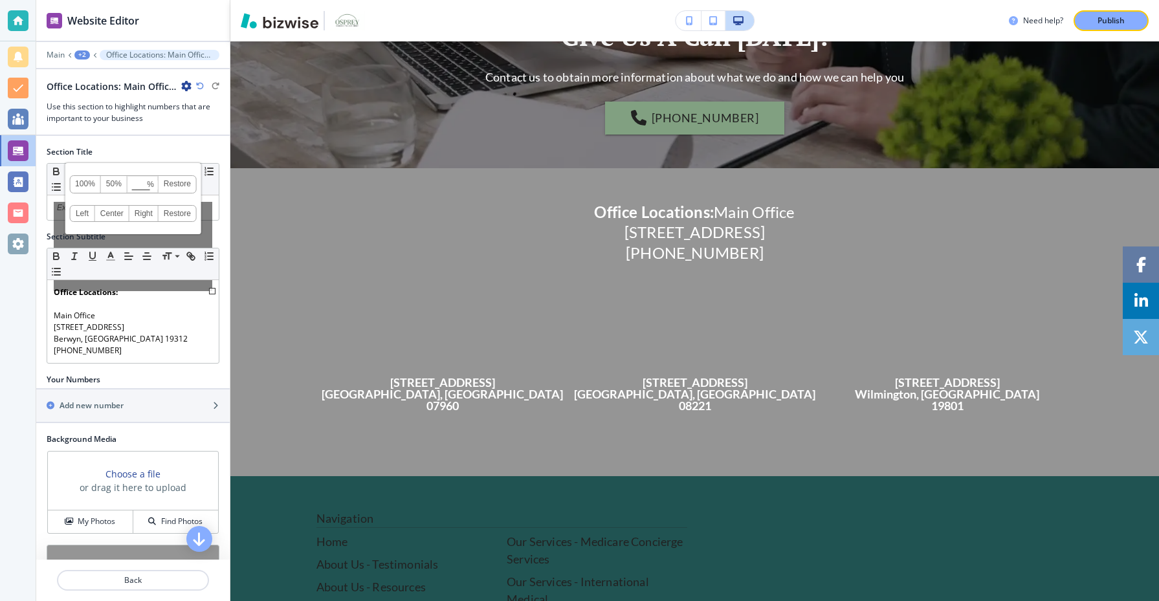
scroll to position [1456, 0]
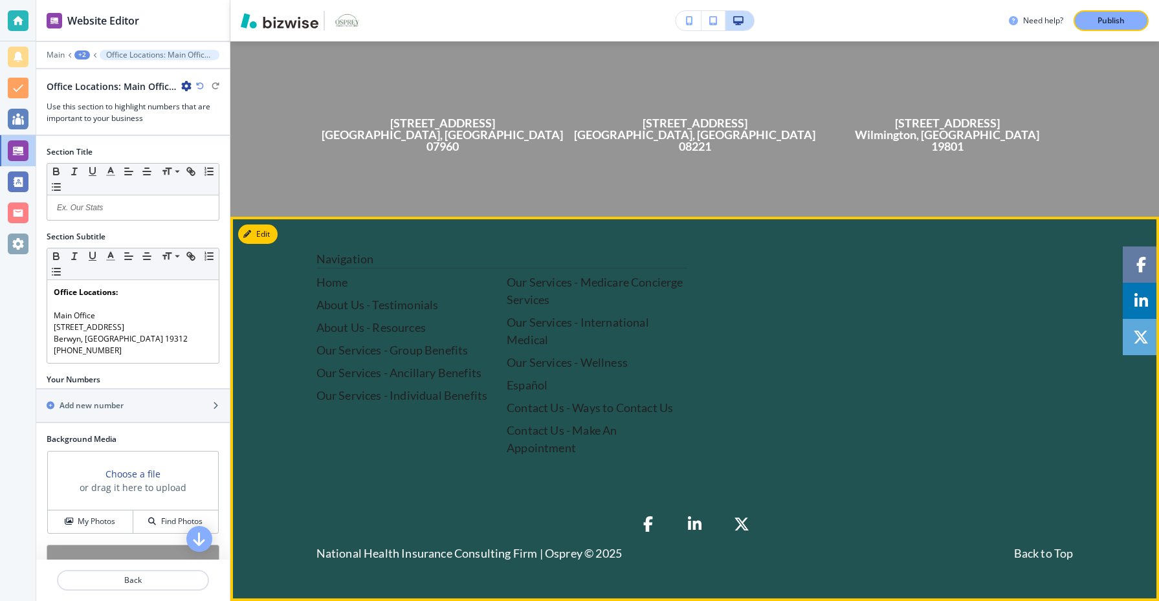
click at [708, 331] on div at bounding box center [888, 353] width 371 height 206
click at [253, 236] on icon "button" at bounding box center [250, 234] width 8 height 8
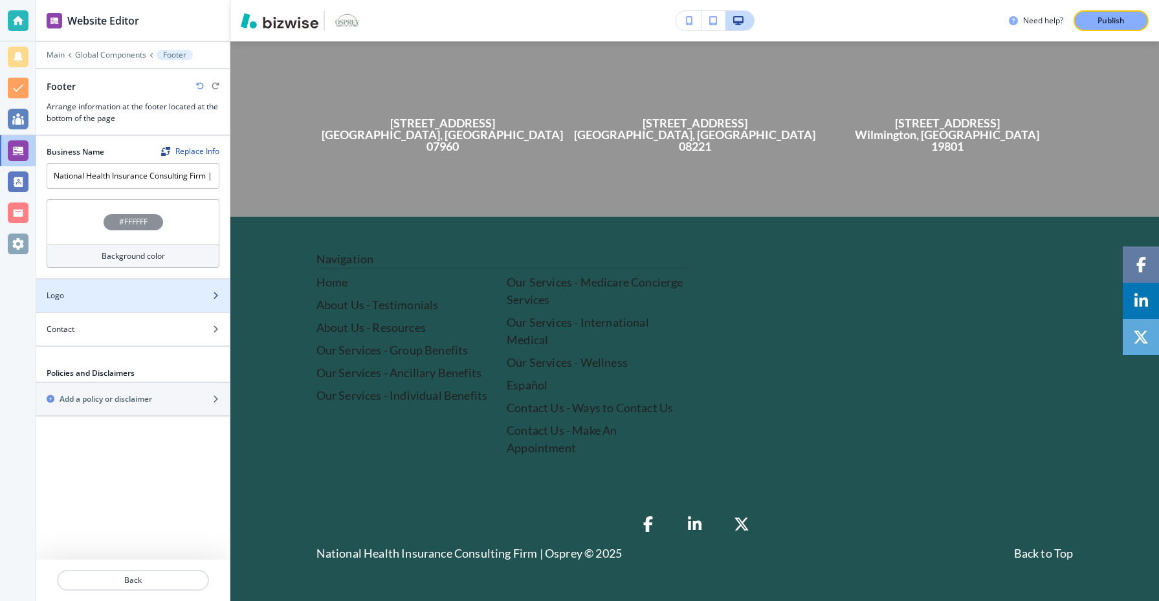
click at [181, 290] on div "Logo" at bounding box center [118, 296] width 165 height 12
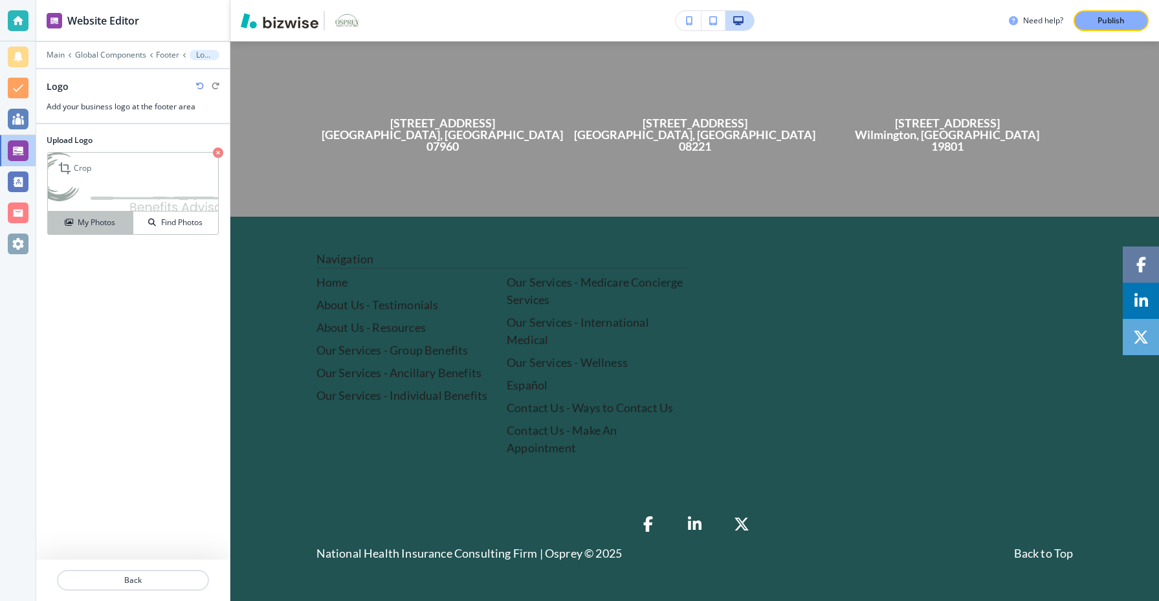
click at [104, 227] on h4 "My Photos" at bounding box center [97, 223] width 38 height 12
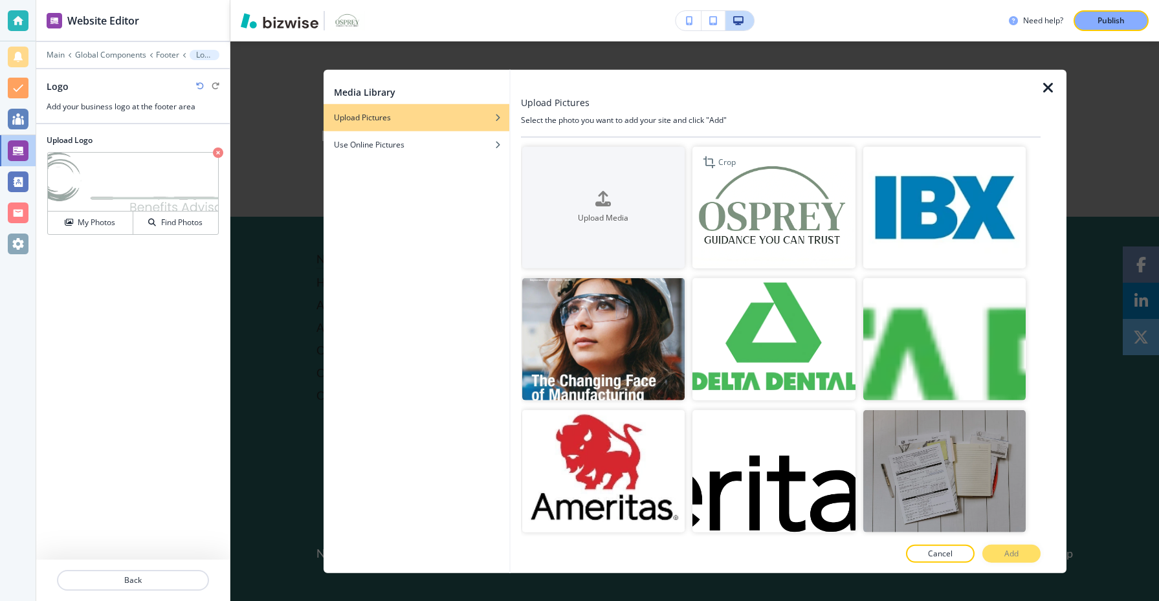
click at [759, 216] on img "button" at bounding box center [774, 207] width 163 height 122
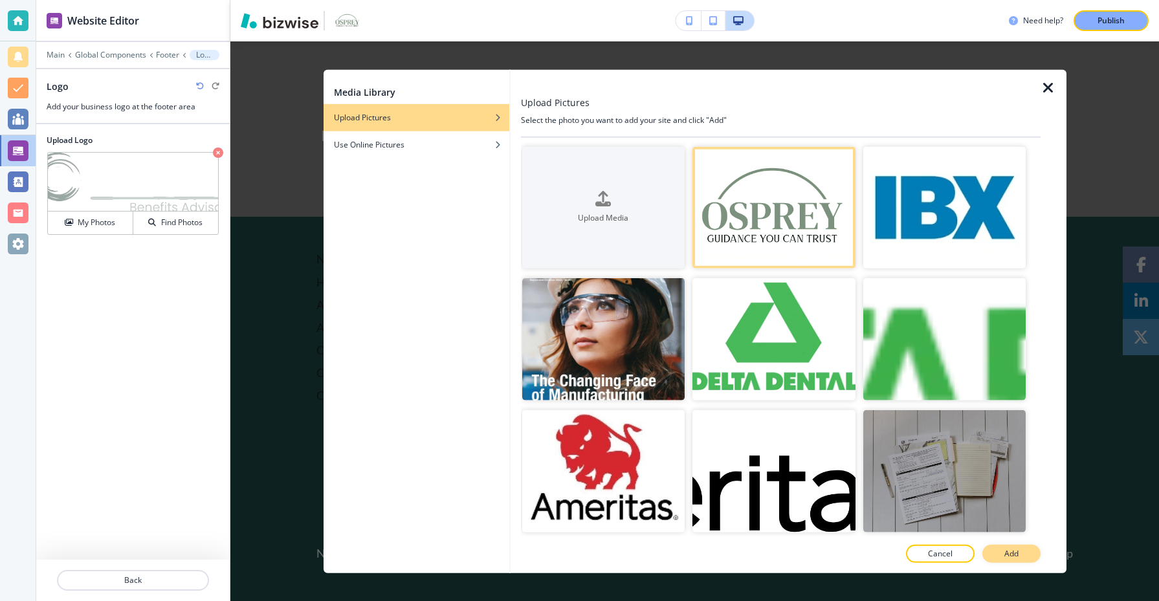
click at [1017, 556] on p "Add" at bounding box center [1012, 554] width 14 height 12
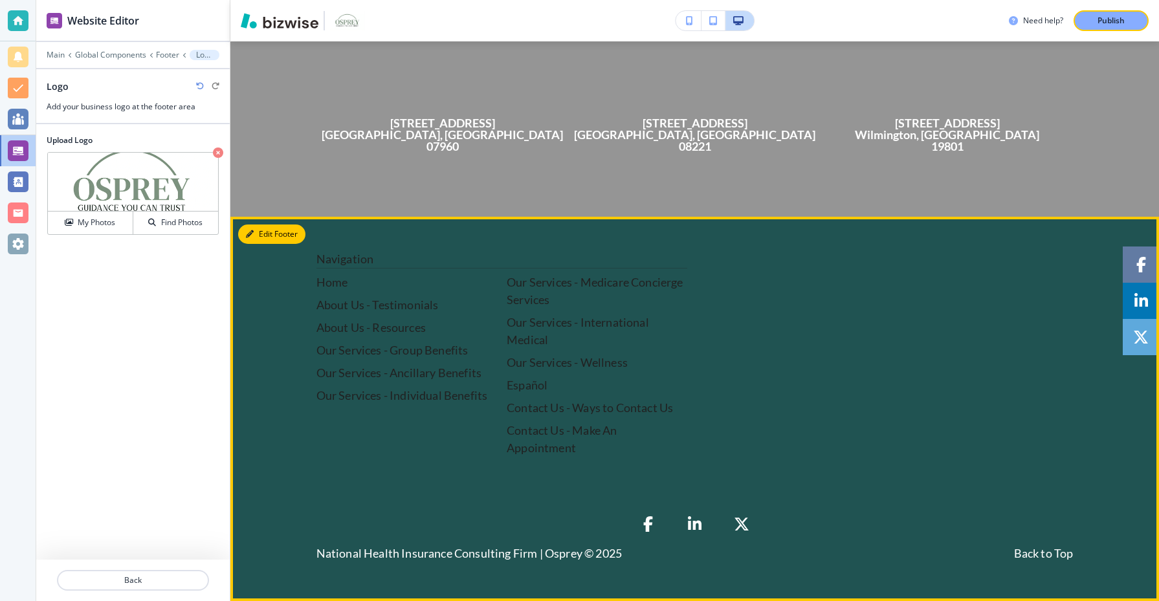
click at [262, 230] on button "Edit Footer" at bounding box center [271, 234] width 67 height 19
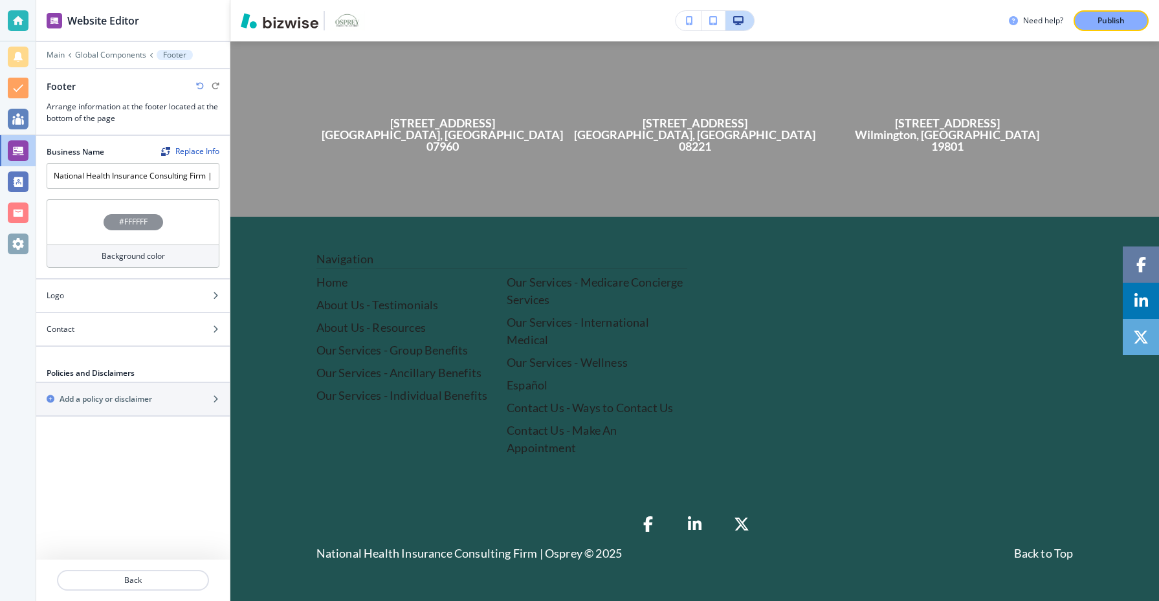
click at [164, 251] on h4 "Background color" at bounding box center [133, 256] width 63 height 12
click at [133, 227] on h4 "#FFFFFF" at bounding box center [133, 222] width 28 height 12
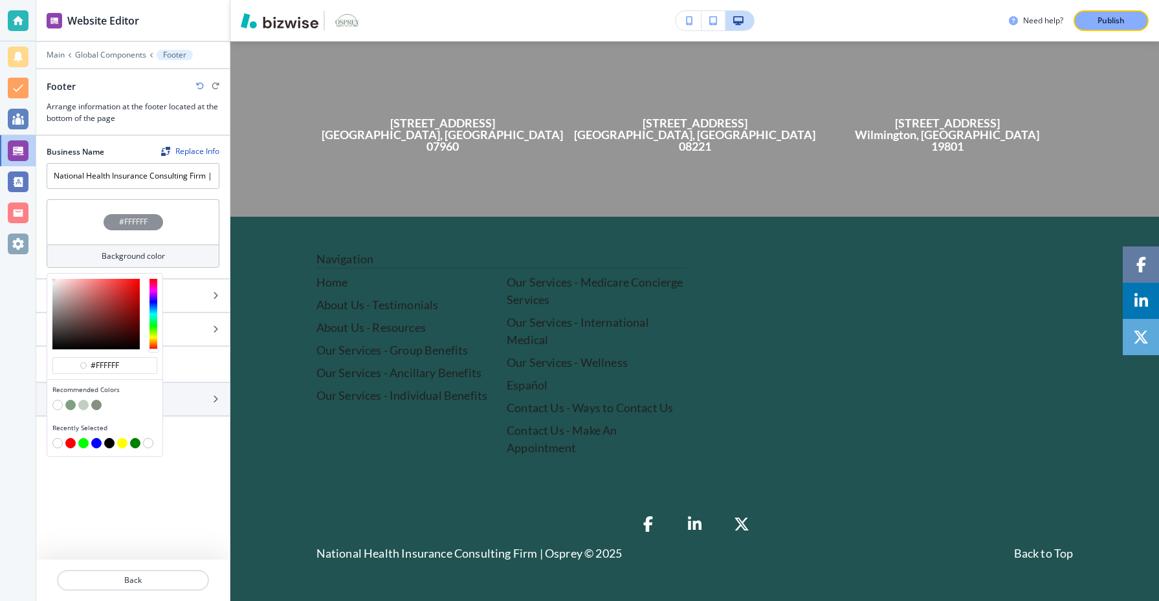
click at [71, 405] on button "button" at bounding box center [70, 405] width 10 height 10
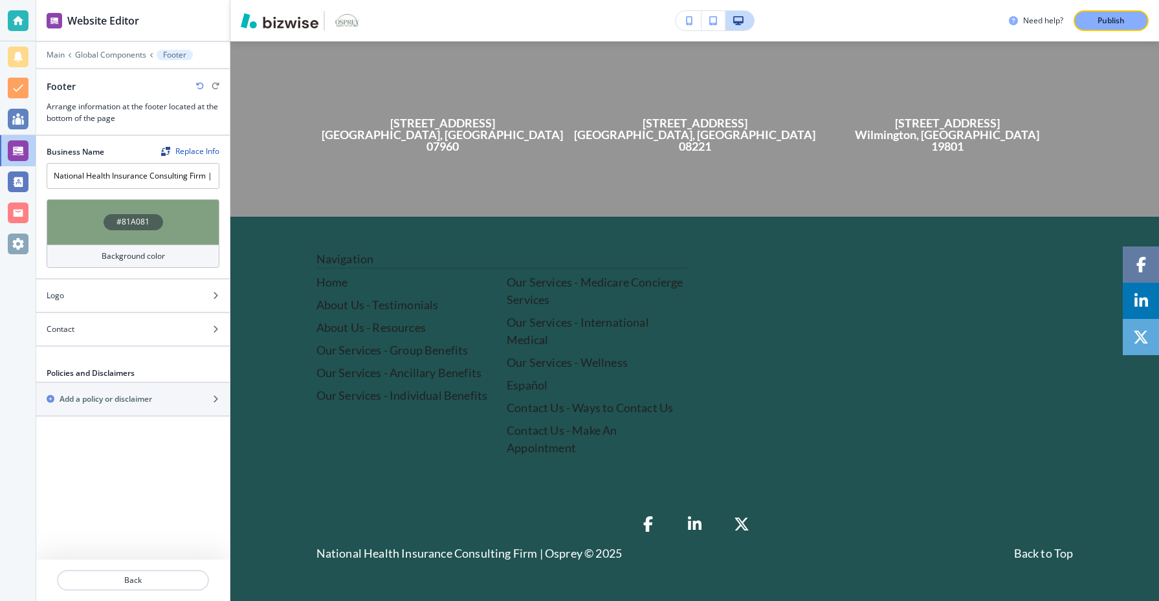
click at [199, 80] on div "Footer" at bounding box center [133, 87] width 173 height 14
click at [197, 88] on icon "button" at bounding box center [200, 86] width 8 height 8
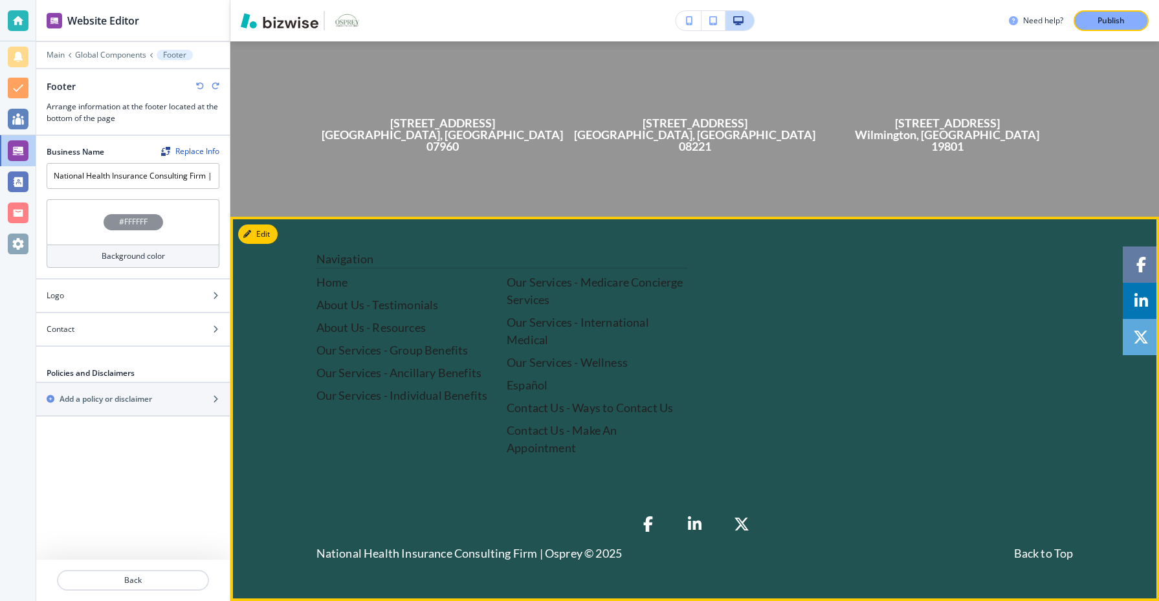
click at [397, 340] on div "Home About Us - Testimonials About Us - Resources Our Services - Group Benefits…" at bounding box center [407, 365] width 181 height 183
click at [461, 314] on div "Home About Us - Testimonials About Us - Resources Our Services - Group Benefits…" at bounding box center [407, 365] width 181 height 183
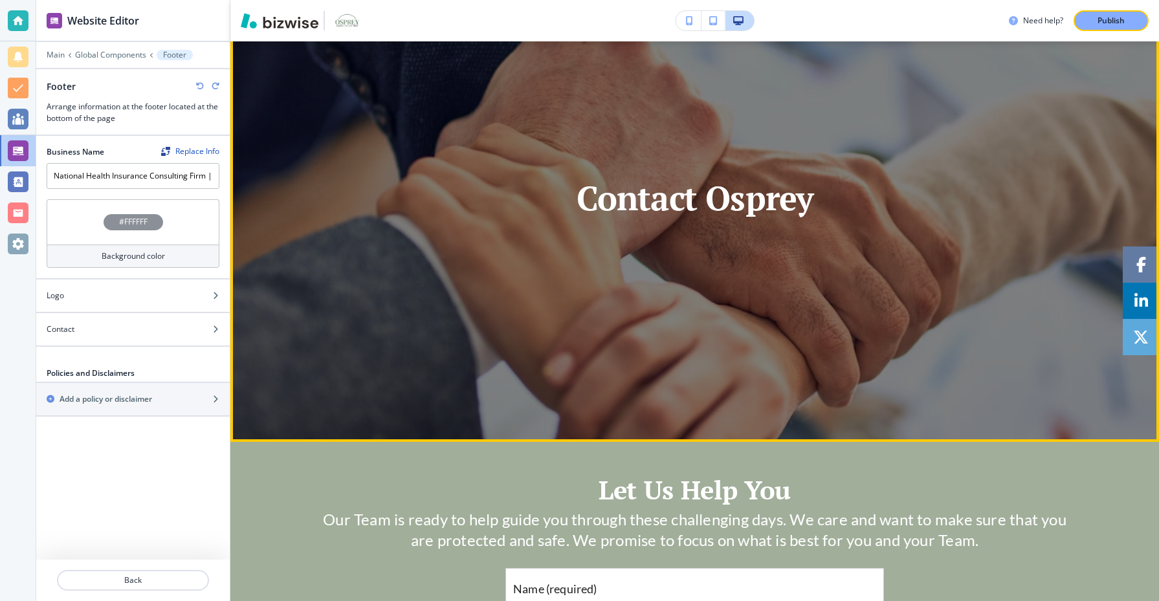
scroll to position [0, 0]
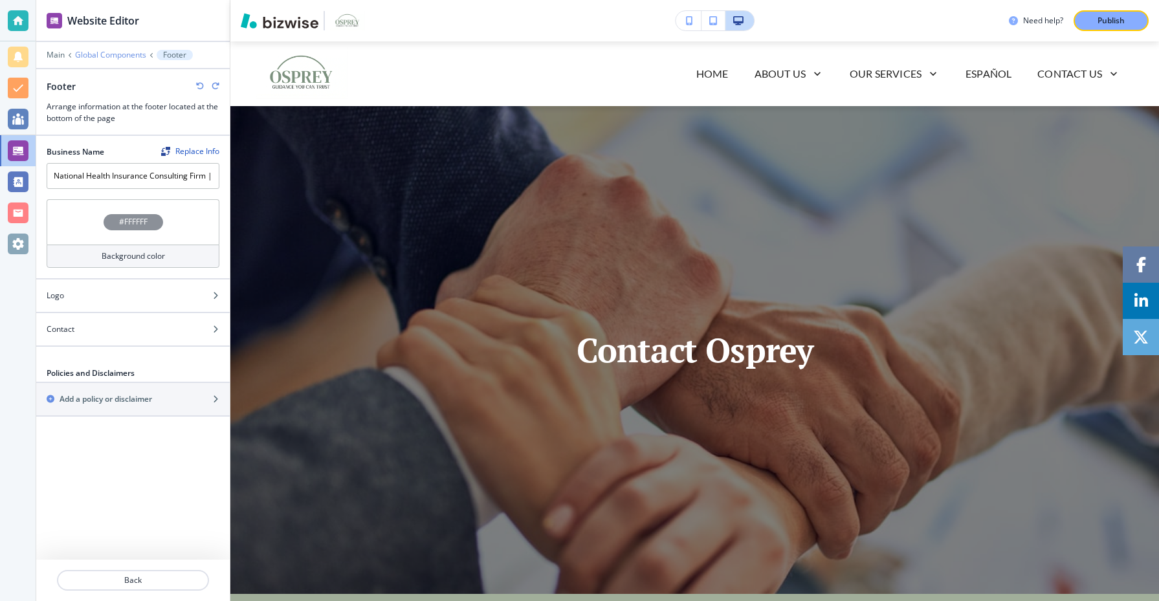
click at [126, 55] on p "Global Components" at bounding box center [110, 54] width 71 height 9
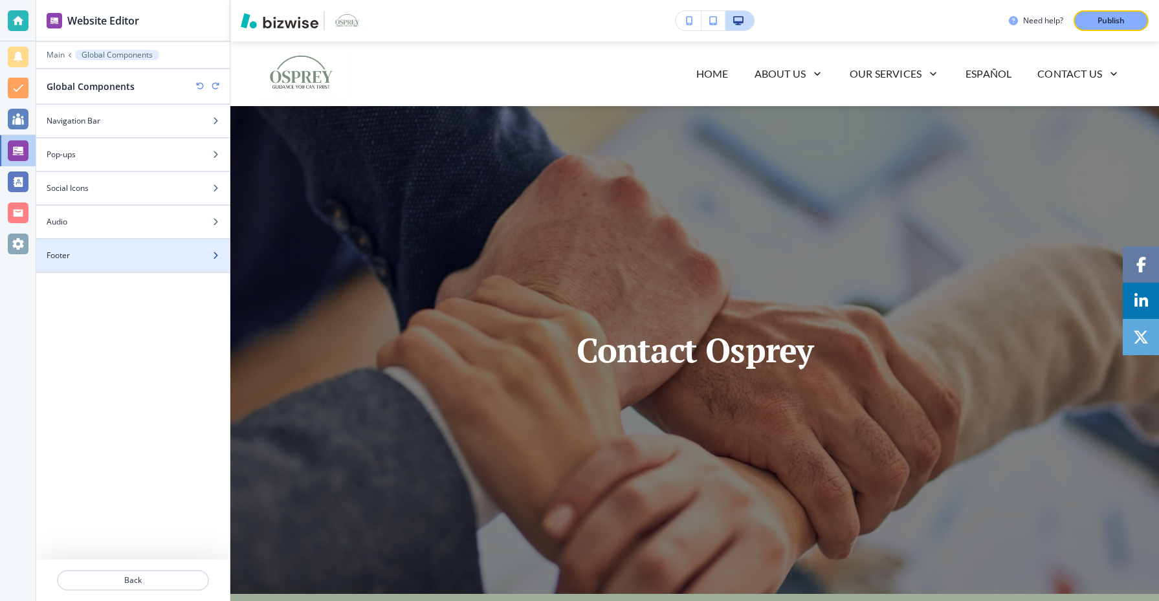
click at [199, 254] on div "Footer" at bounding box center [118, 256] width 165 height 12
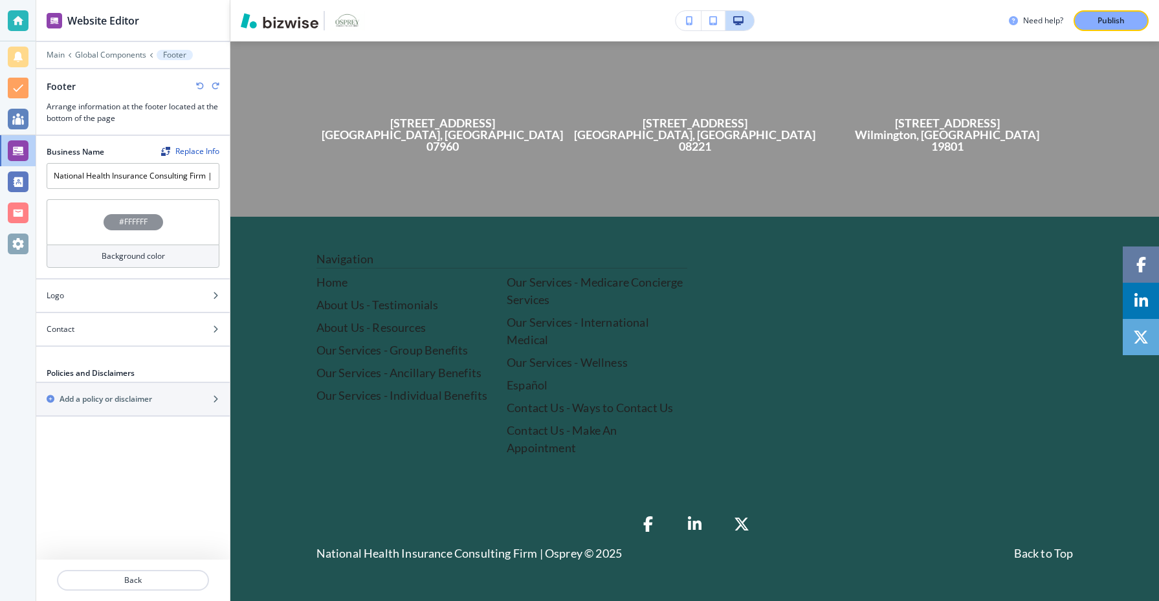
scroll to position [1456, 0]
click at [105, 53] on p "Global Components" at bounding box center [110, 54] width 71 height 9
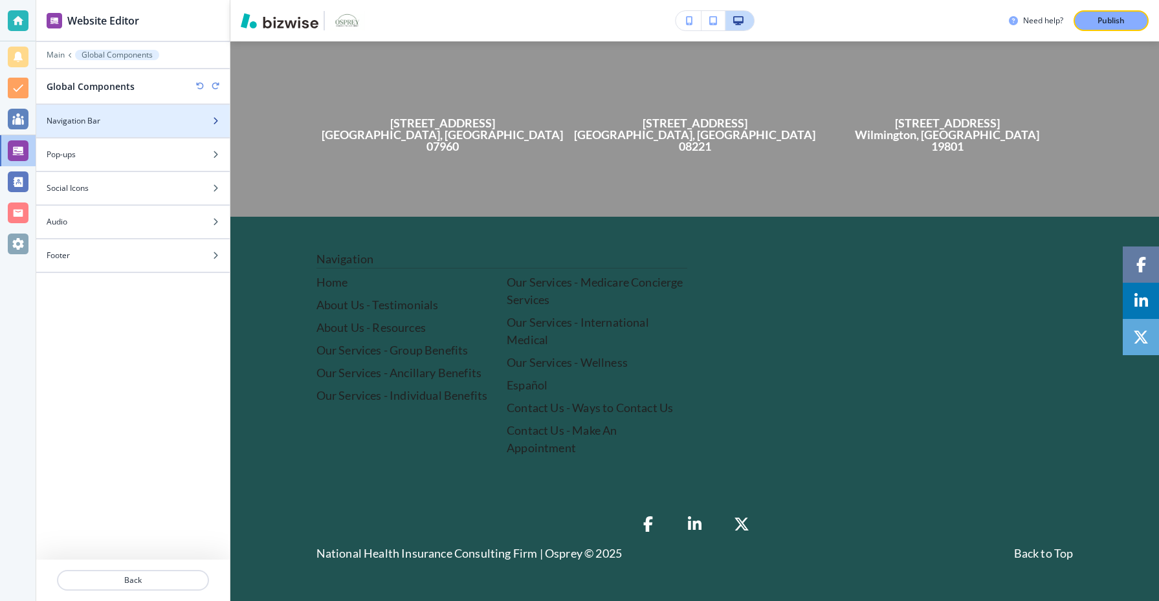
click at [139, 127] on div at bounding box center [133, 132] width 194 height 10
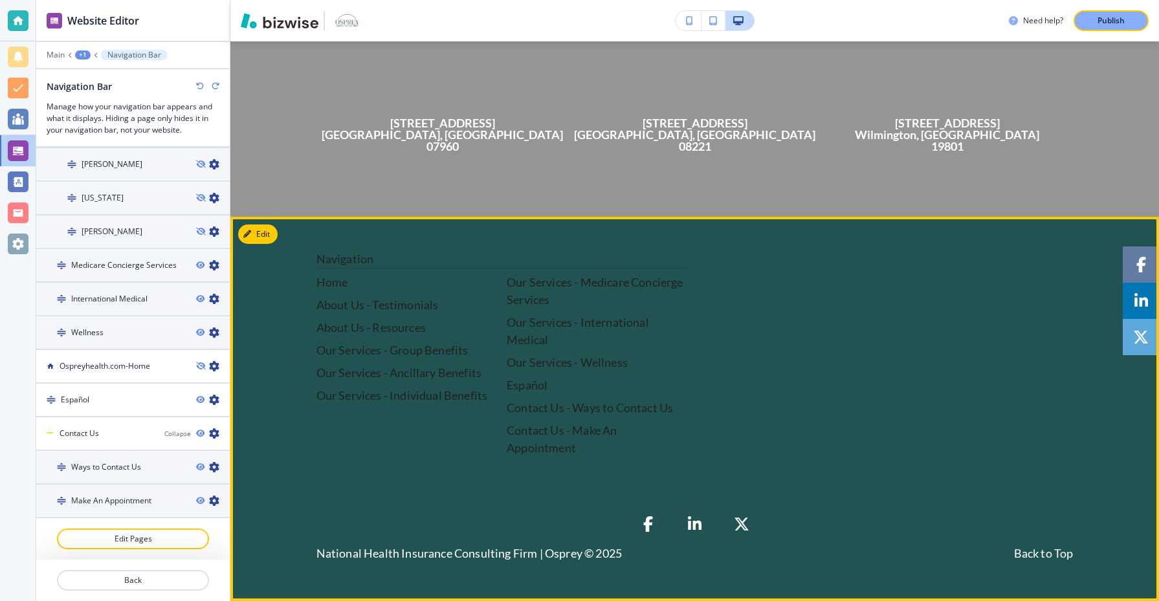
click at [759, 384] on div at bounding box center [888, 353] width 371 height 206
click at [250, 237] on icon "button" at bounding box center [250, 234] width 8 height 8
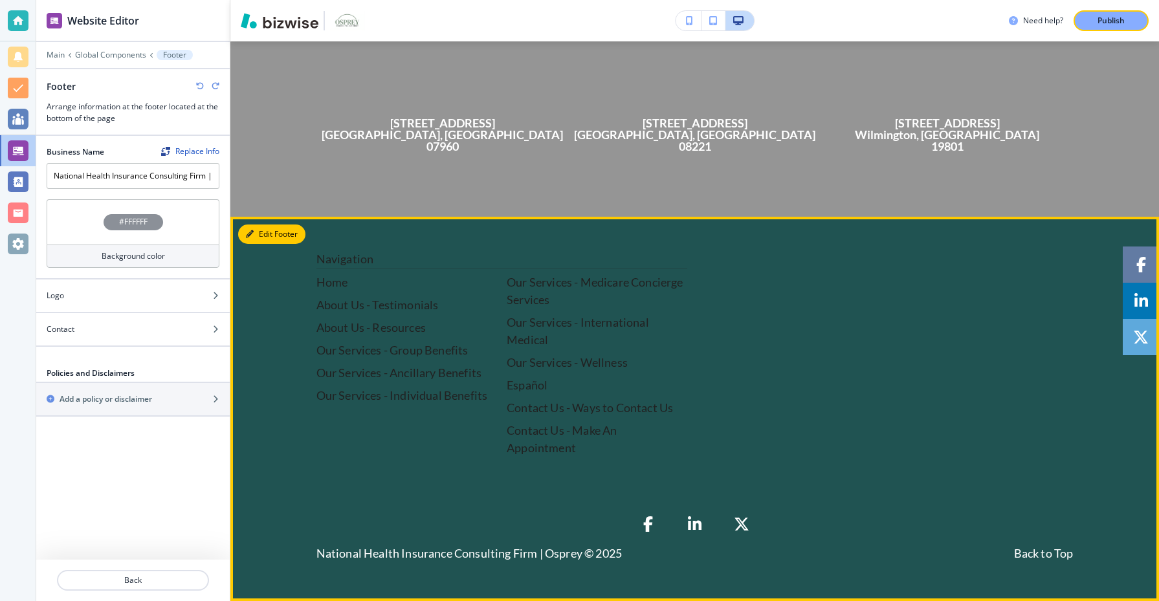
click at [267, 239] on button "Edit Footer" at bounding box center [271, 234] width 67 height 19
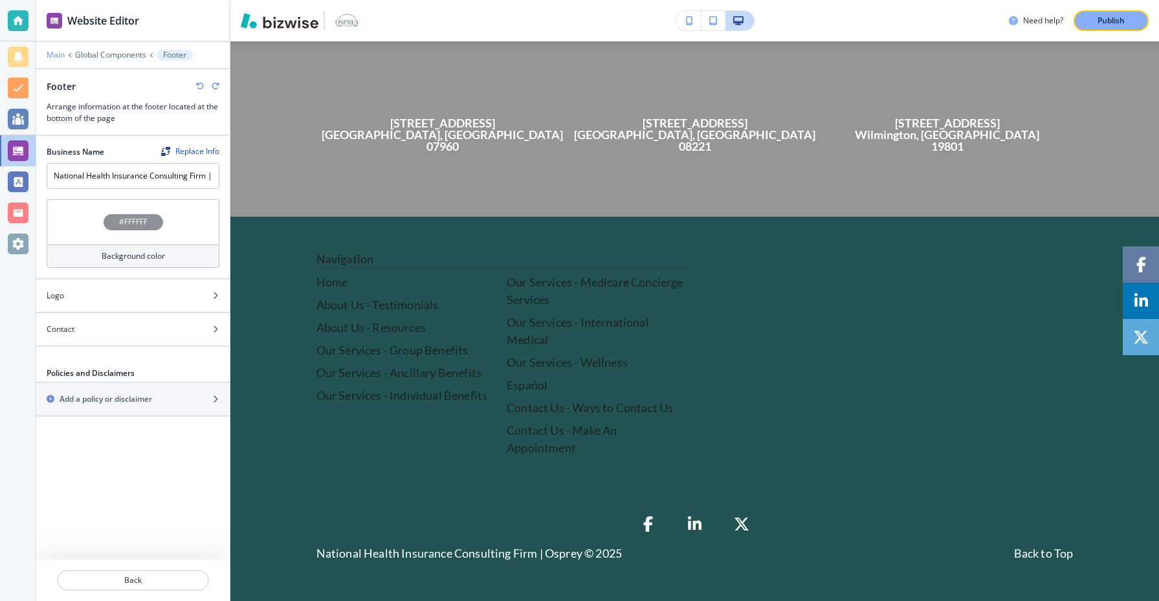
click at [59, 54] on p "Main" at bounding box center [56, 54] width 18 height 9
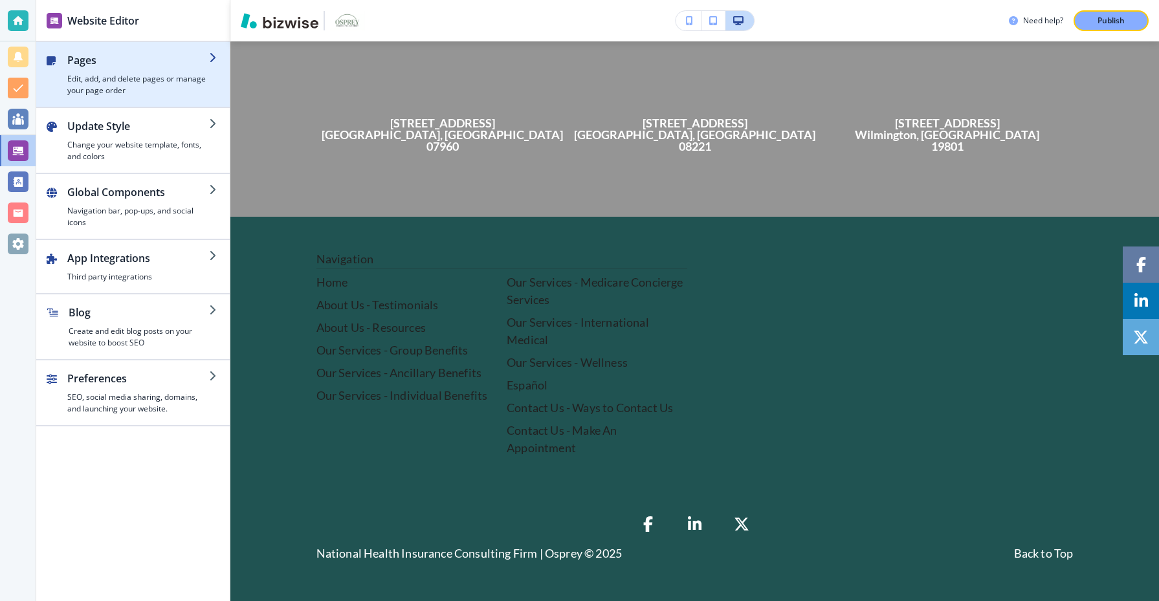
click at [82, 74] on h4 "Edit, add, and delete pages or manage your page order" at bounding box center [138, 84] width 142 height 23
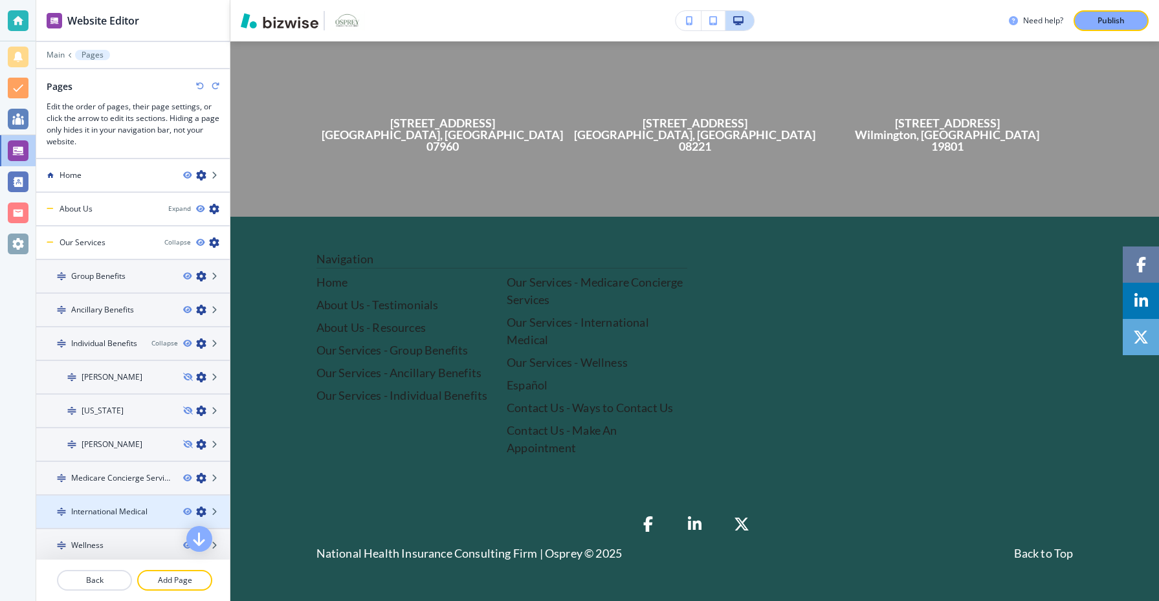
scroll to position [172, 0]
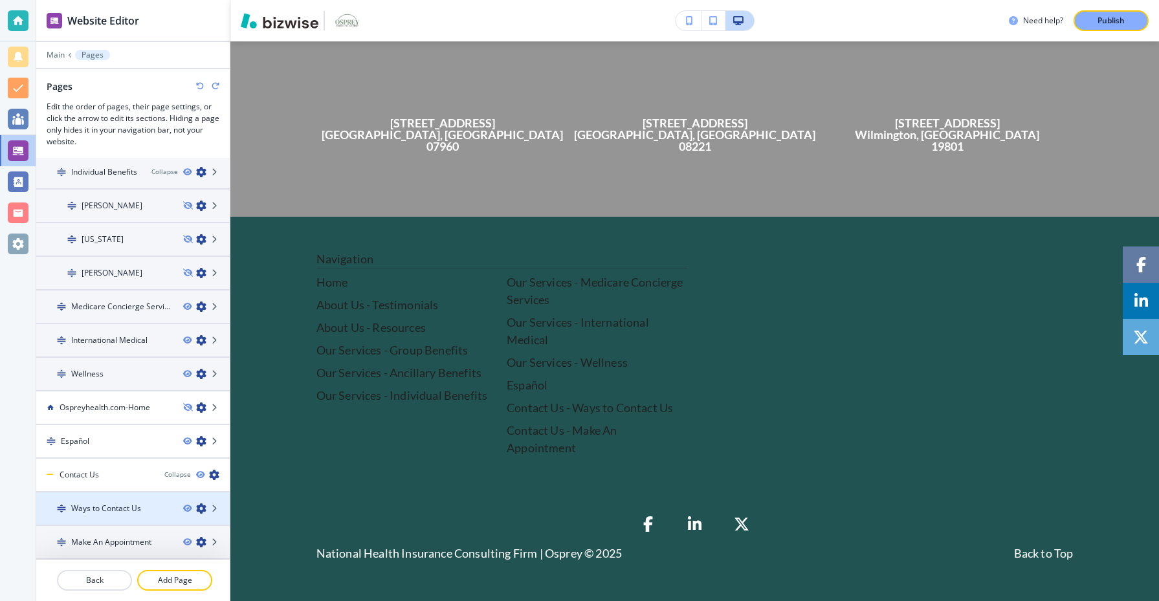
click at [113, 516] on div at bounding box center [133, 520] width 194 height 10
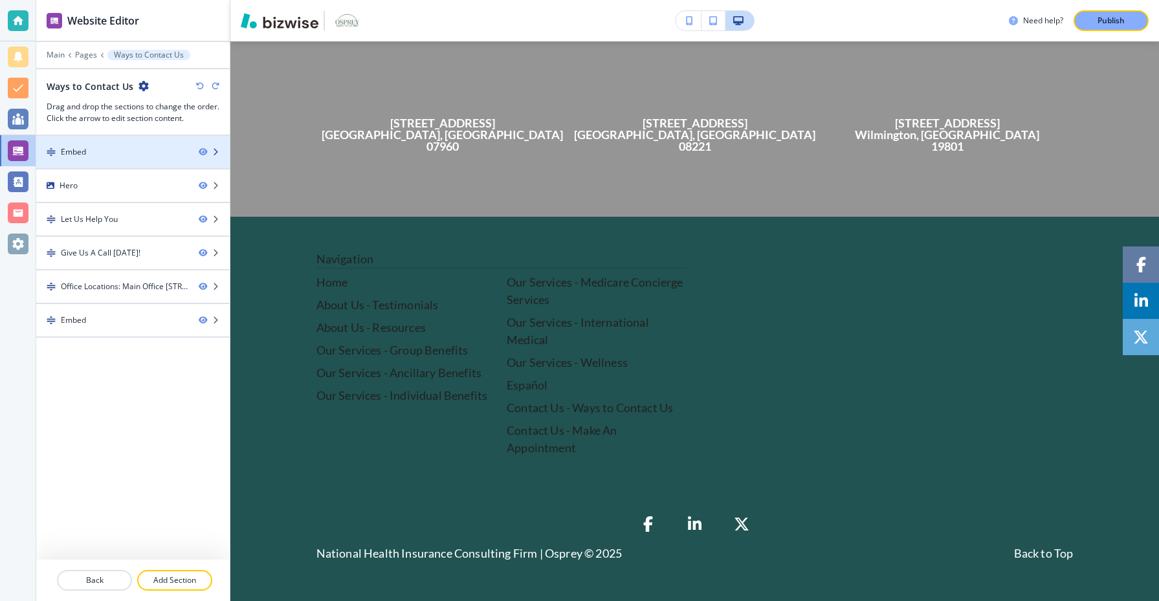
click at [139, 159] on div at bounding box center [133, 163] width 194 height 10
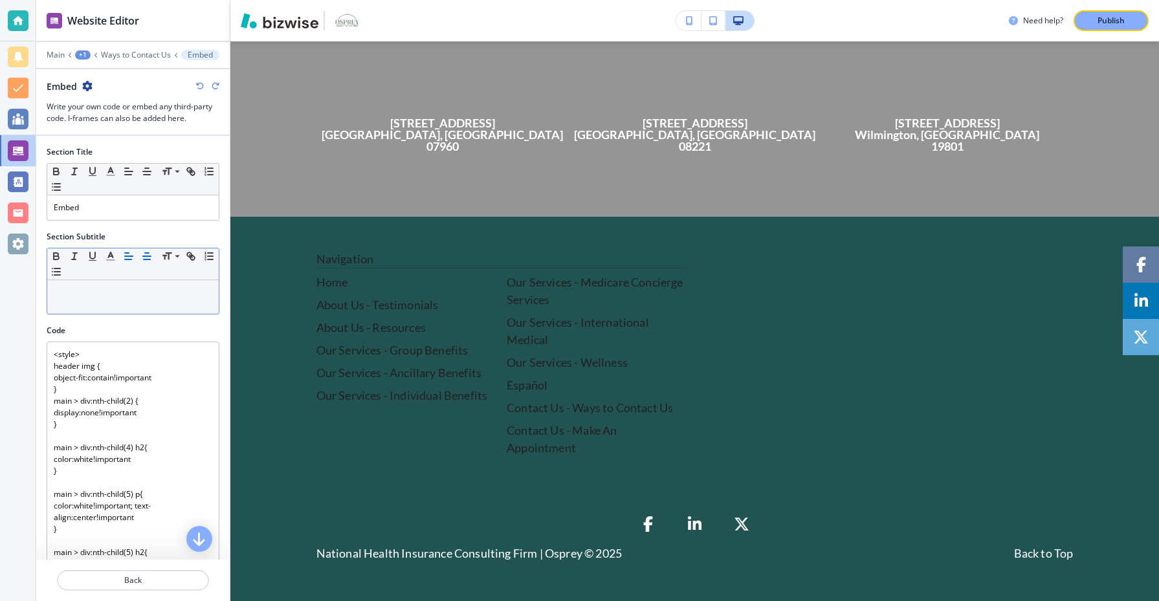
scroll to position [334, 0]
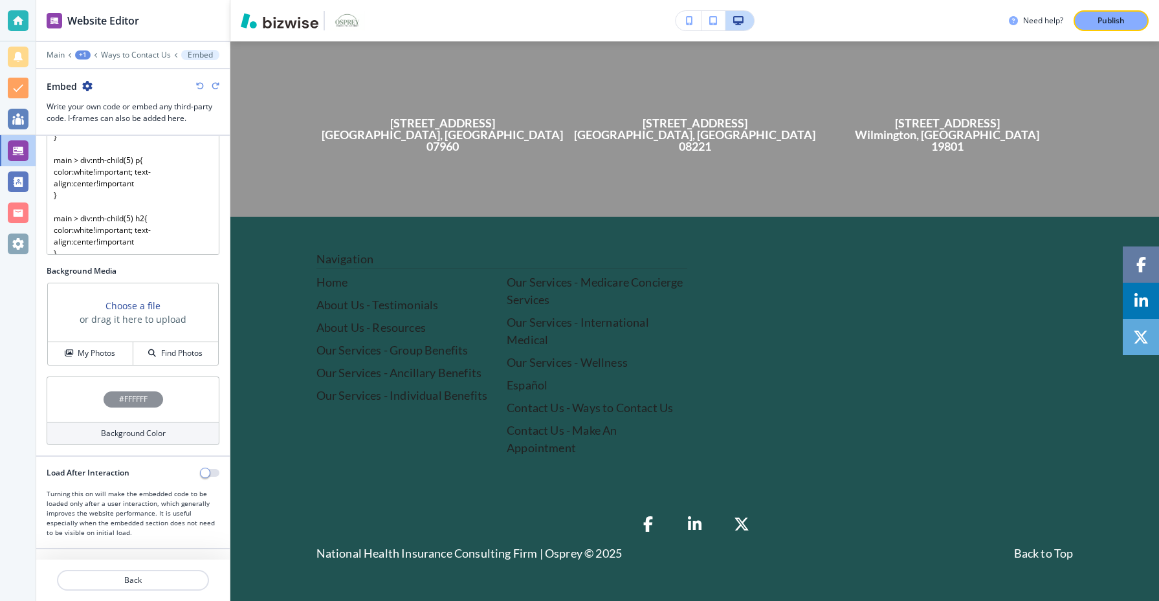
click at [156, 50] on div "Main +1 Ways to Contact Us Embed" at bounding box center [133, 55] width 173 height 10
click at [155, 52] on p "Ways to Contact Us" at bounding box center [136, 54] width 70 height 9
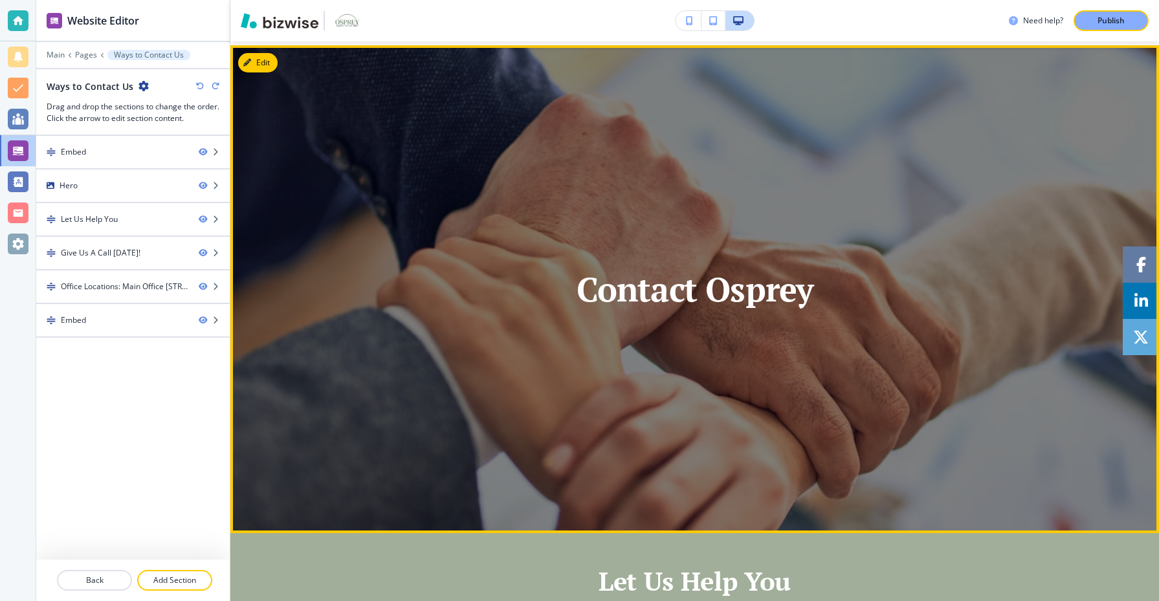
scroll to position [0, 0]
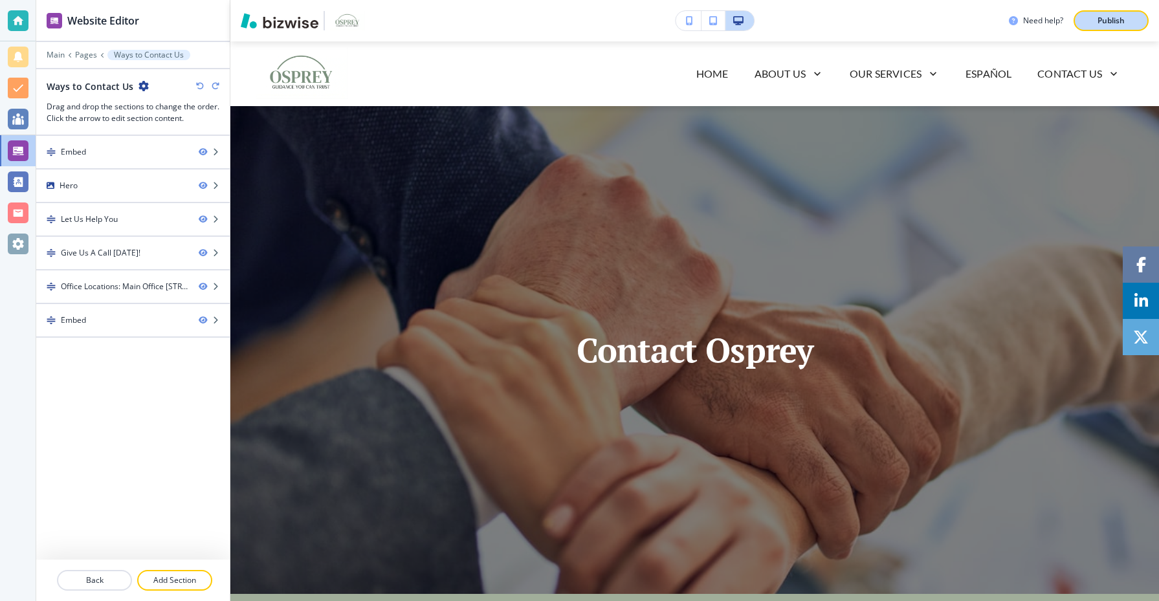
click at [1103, 19] on p "Publish" at bounding box center [1111, 21] width 27 height 12
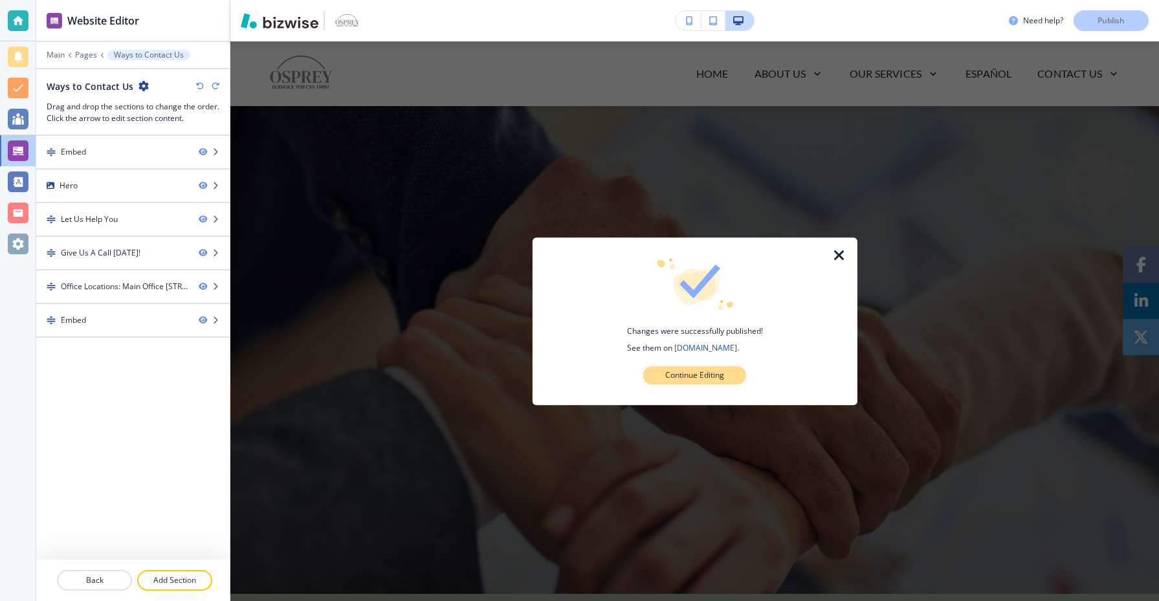
click at [726, 377] on button "Continue Editing" at bounding box center [694, 375] width 103 height 18
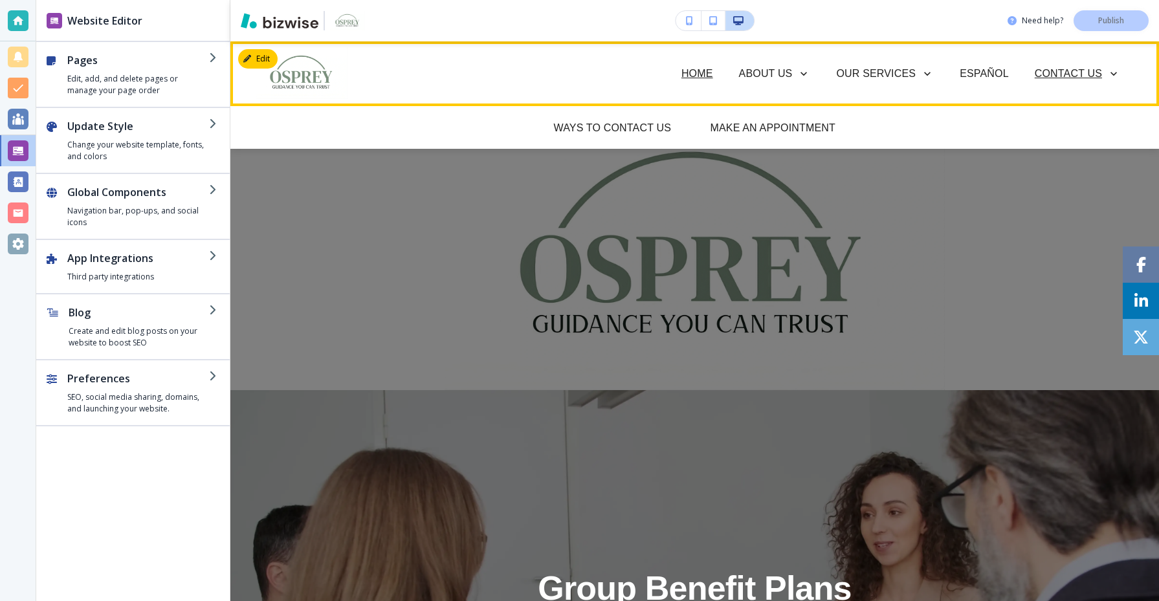
click at [1078, 70] on p "Contact Us" at bounding box center [1068, 74] width 67 height 16
click at [612, 132] on p "Ways to Contact Us" at bounding box center [609, 128] width 111 height 16
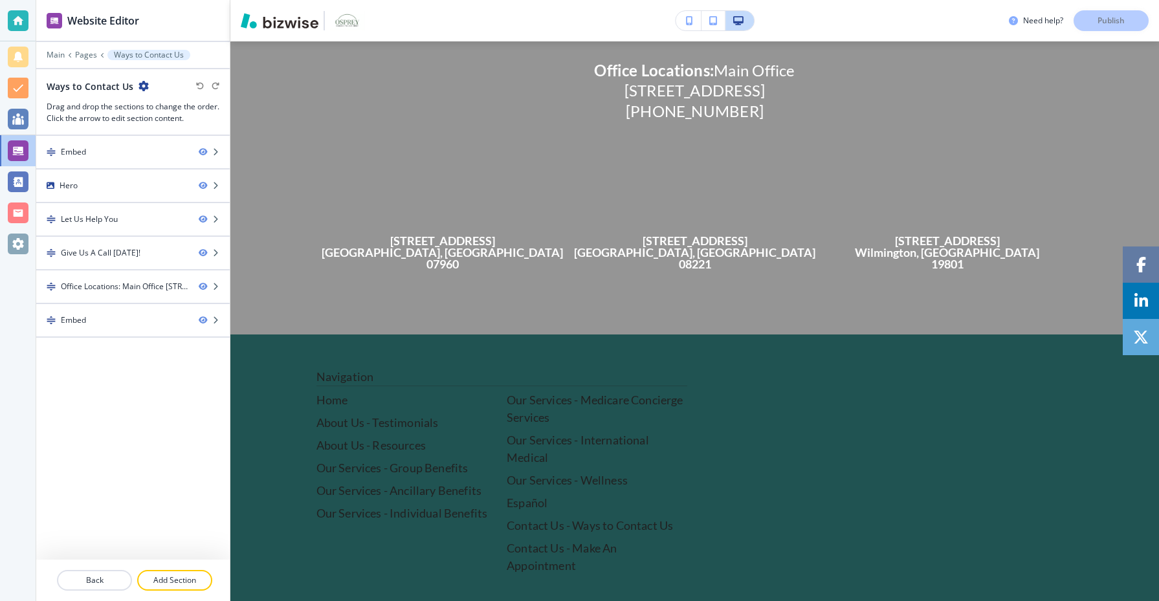
scroll to position [1456, 0]
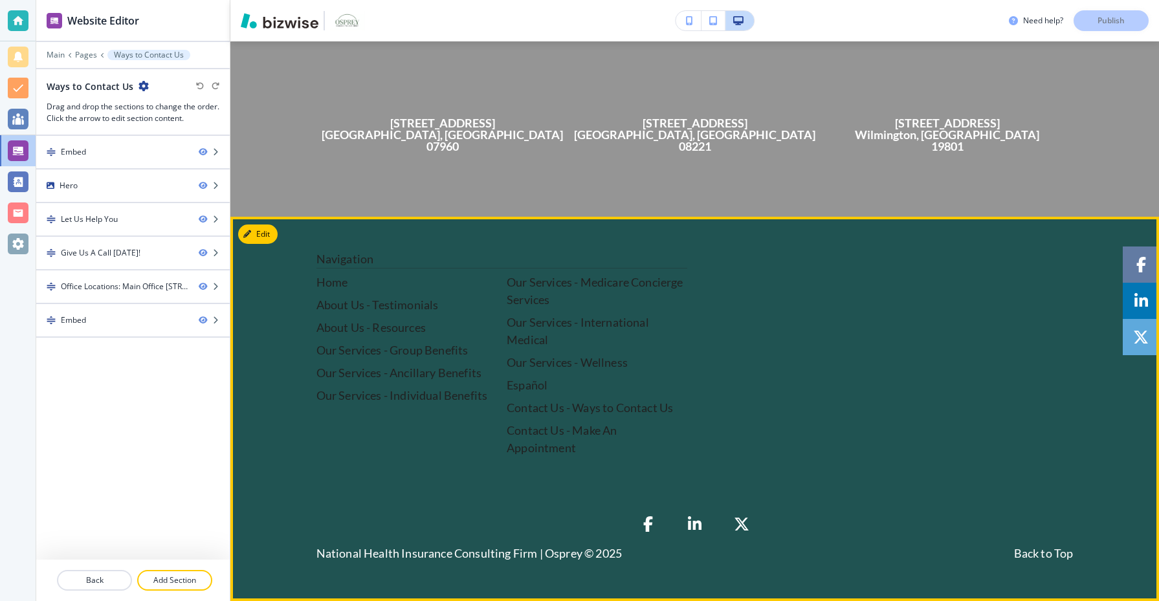
click at [726, 335] on div at bounding box center [888, 353] width 371 height 206
click at [268, 234] on button "Edit Footer" at bounding box center [271, 234] width 67 height 19
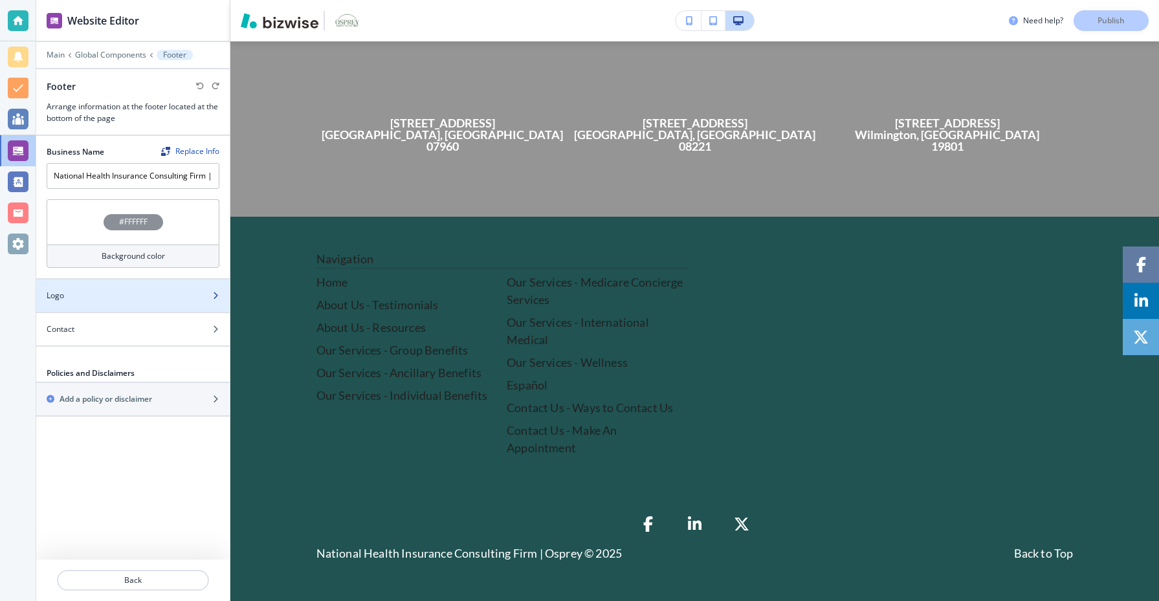
click at [194, 290] on div "Logo" at bounding box center [118, 296] width 165 height 12
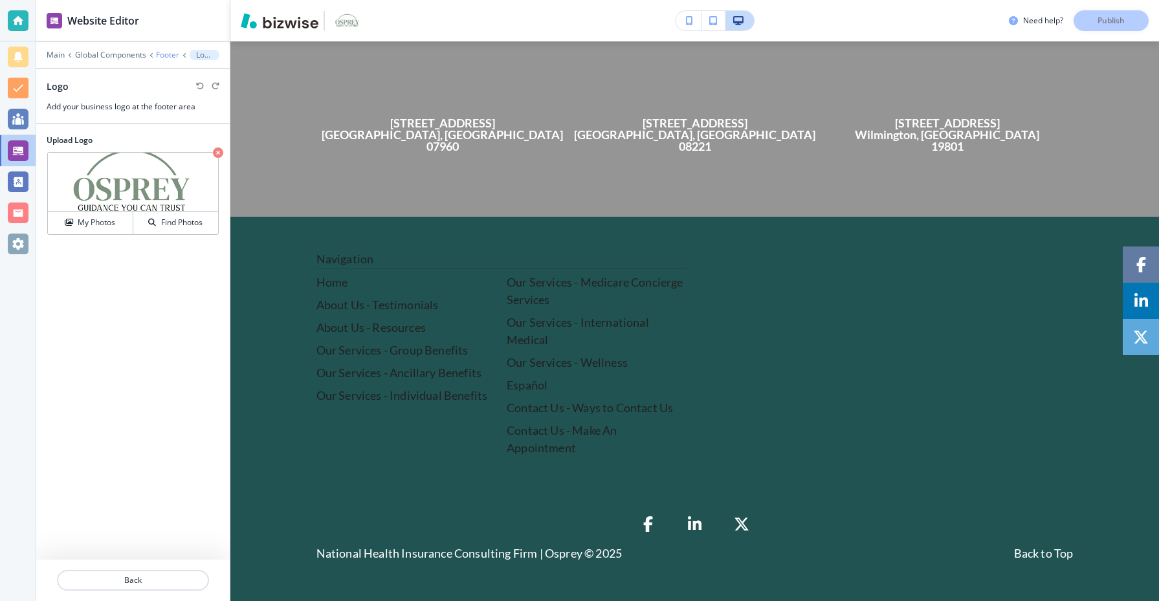
click at [173, 54] on p "Footer" at bounding box center [167, 54] width 23 height 9
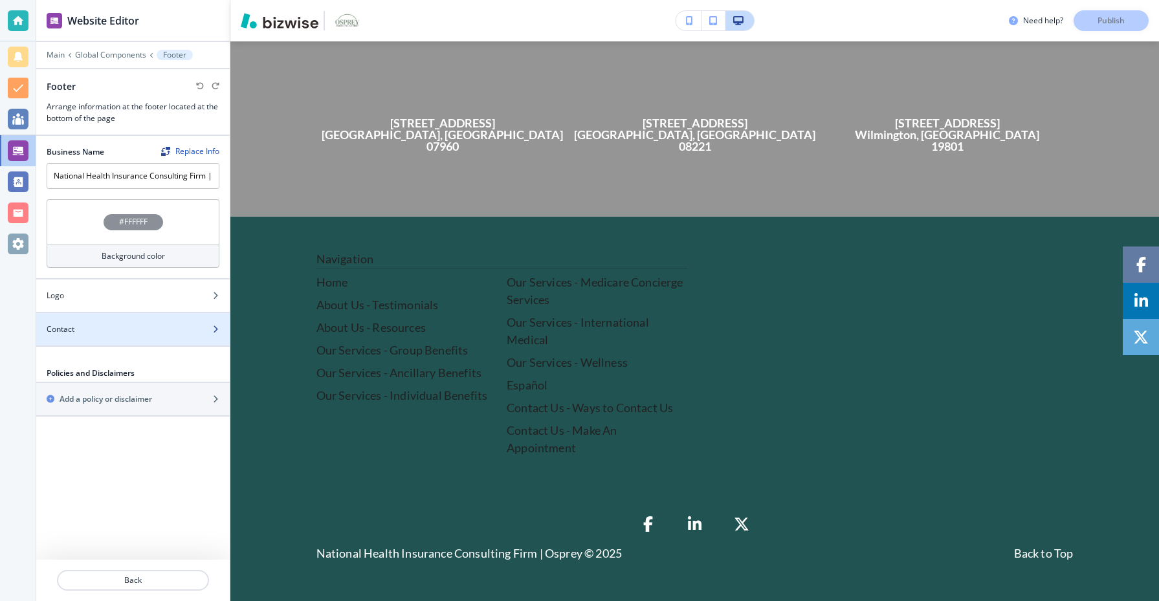
click at [144, 334] on div "Contact" at bounding box center [118, 330] width 165 height 12
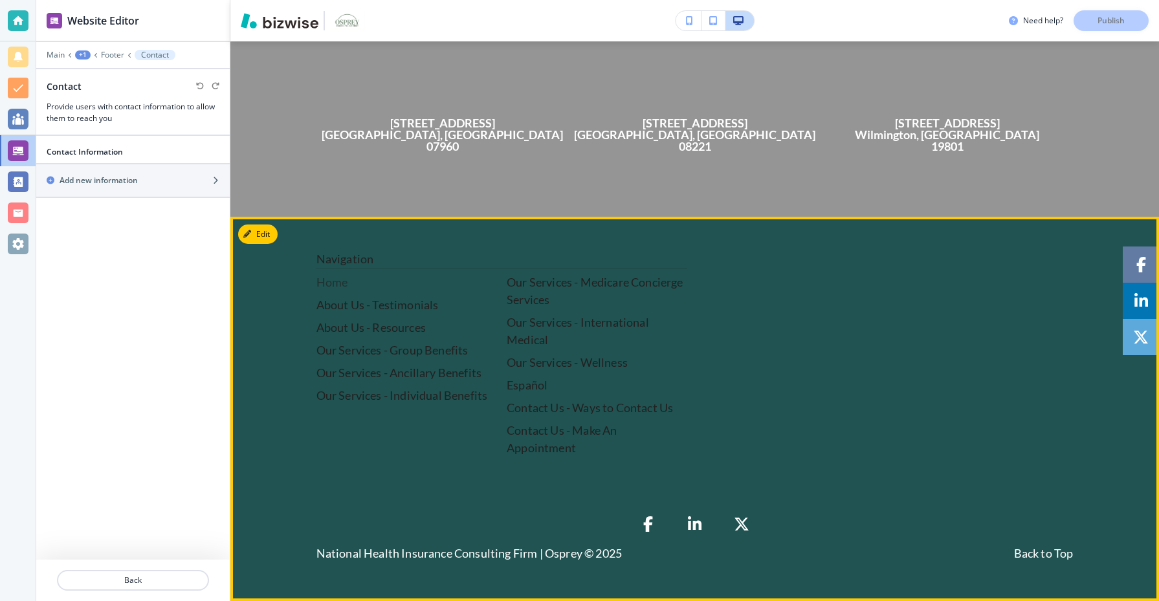
click at [335, 285] on p "Home" at bounding box center [407, 282] width 181 height 17
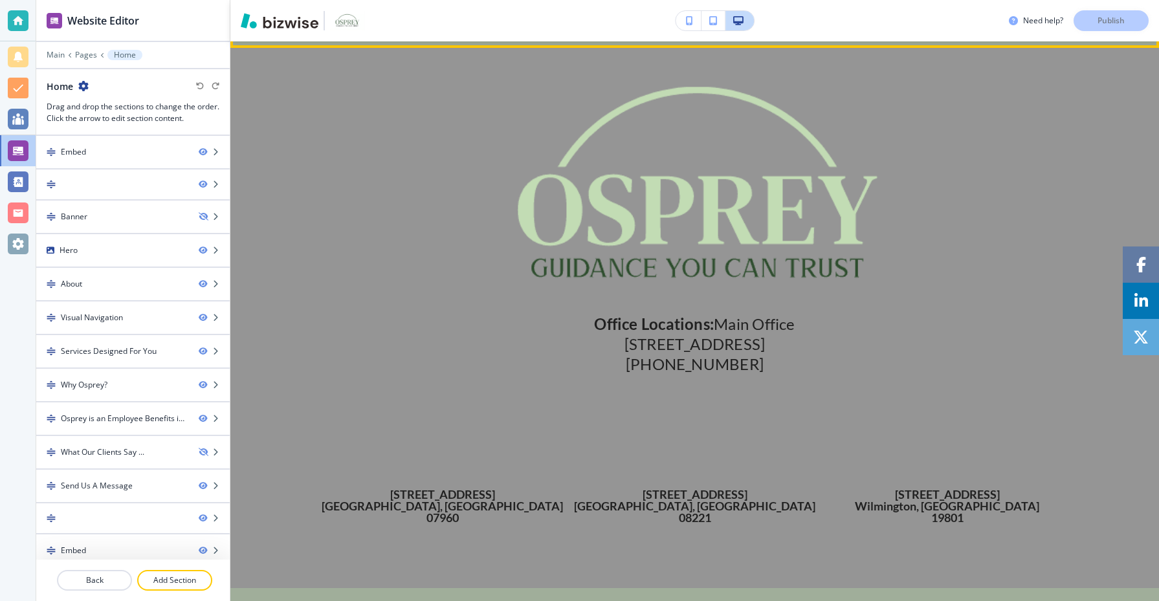
scroll to position [3758, 0]
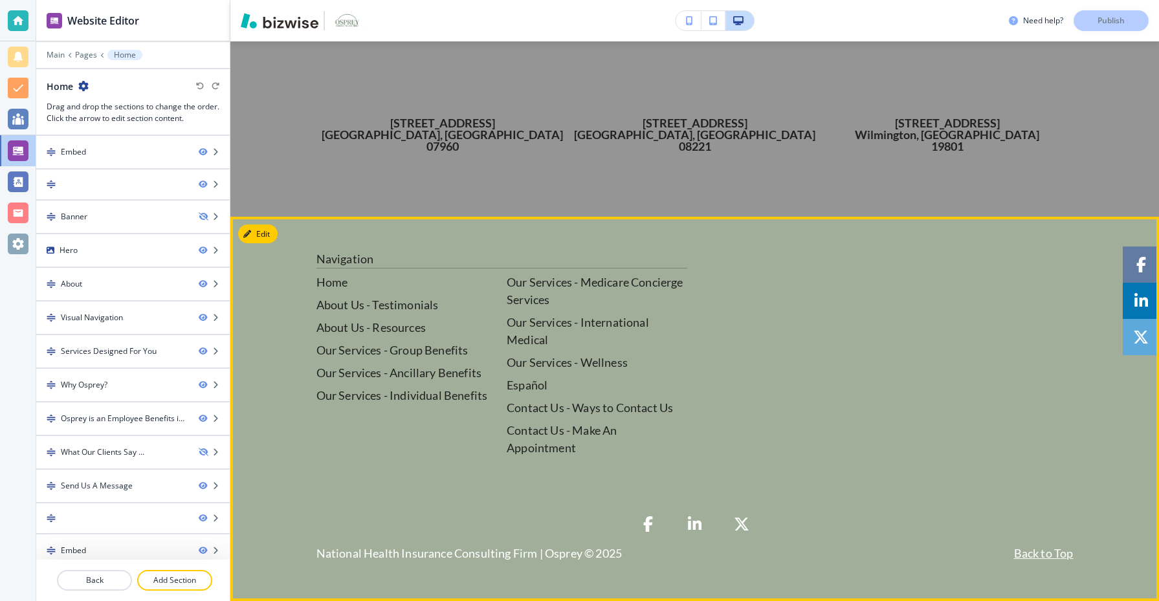
click at [1071, 555] on p "Back to Top" at bounding box center [1044, 553] width 60 height 17
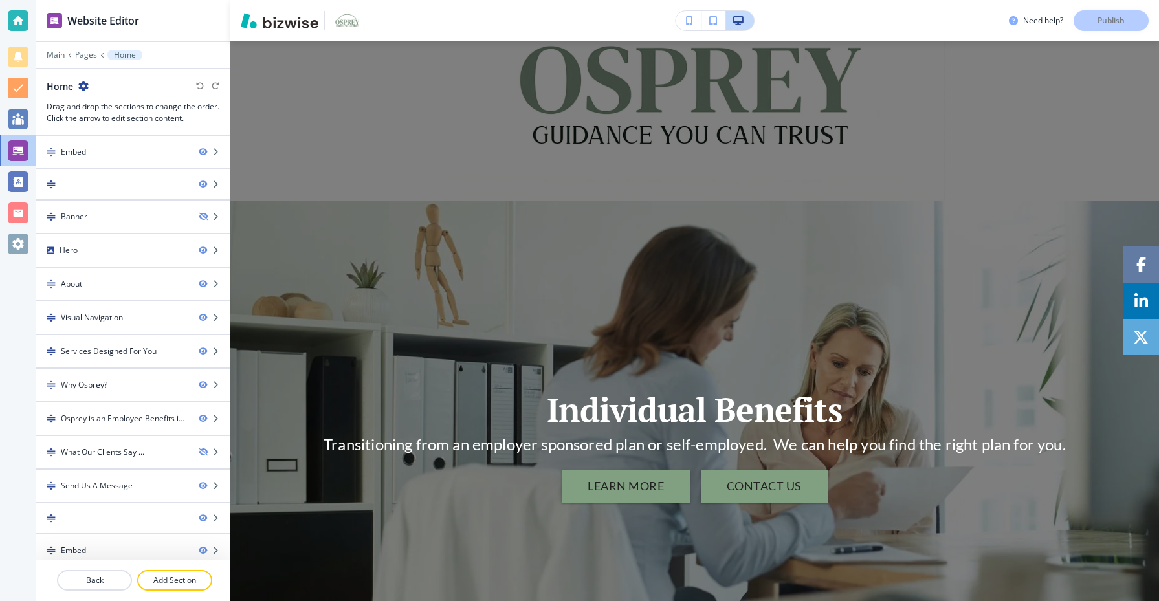
scroll to position [0, 0]
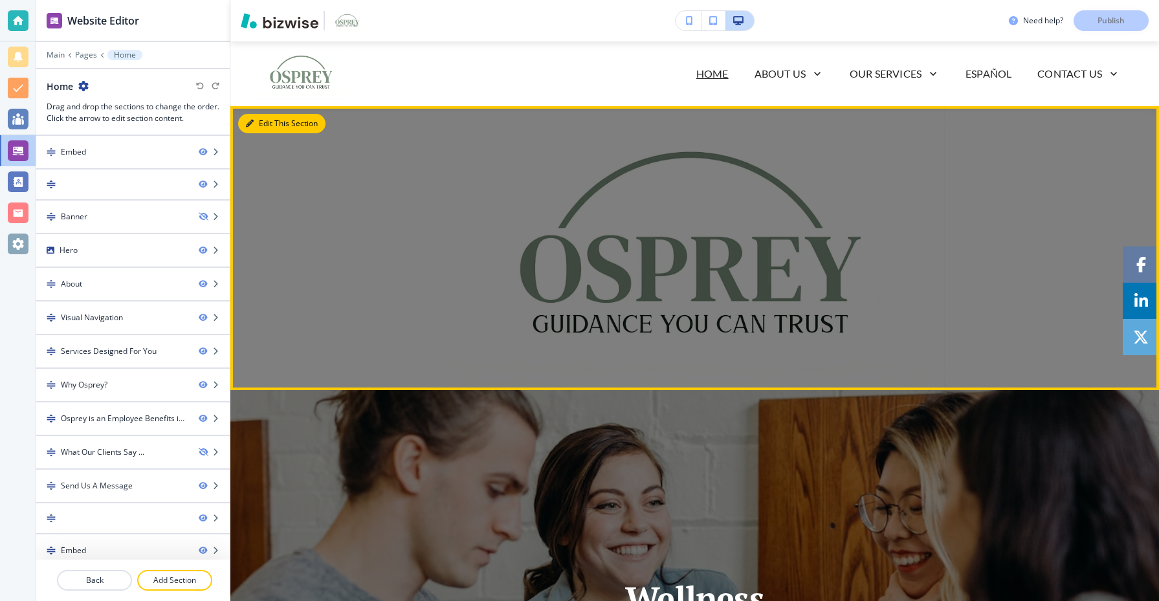
click at [262, 125] on button "Edit This Section" at bounding box center [281, 123] width 87 height 19
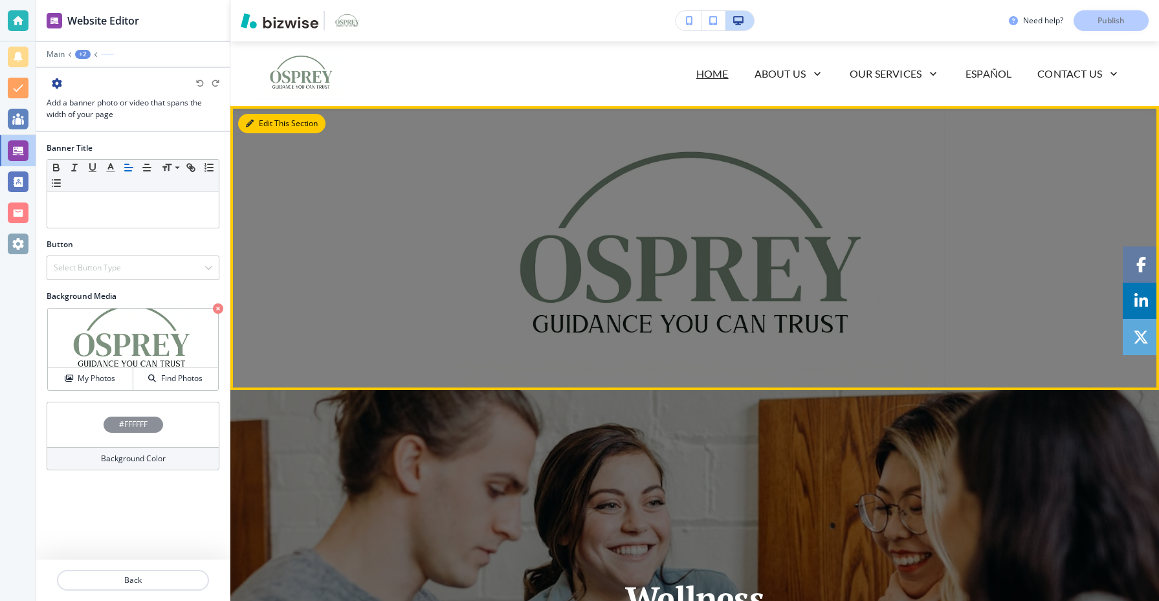
scroll to position [65, 0]
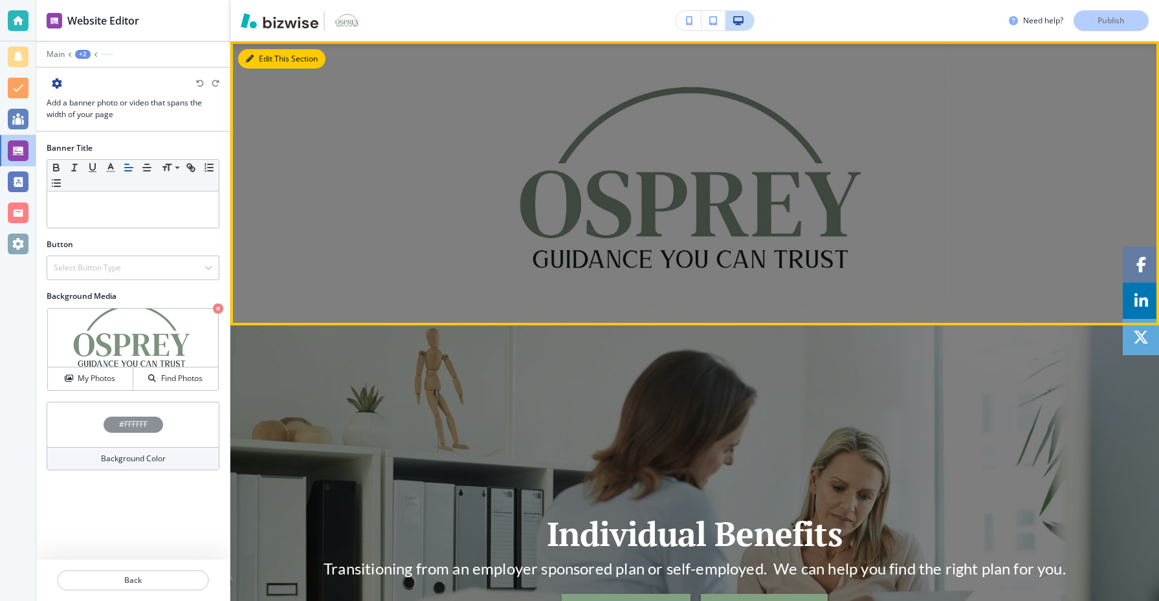
click at [255, 52] on button "Edit This Section" at bounding box center [281, 58] width 87 height 19
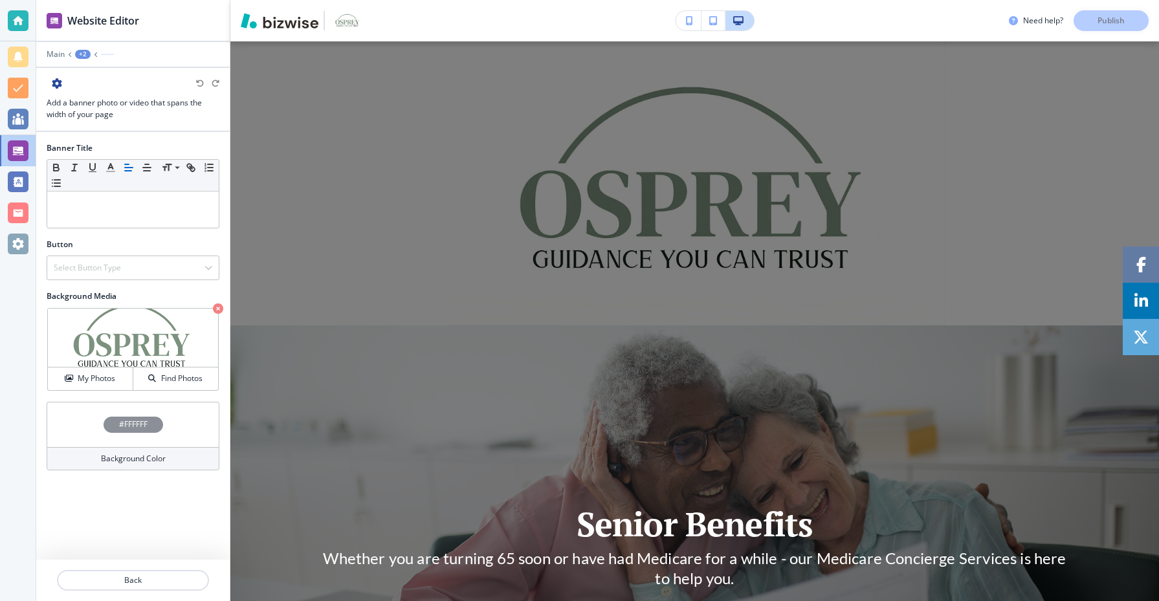
click at [152, 431] on div "#FFFFFF" at bounding box center [134, 425] width 60 height 16
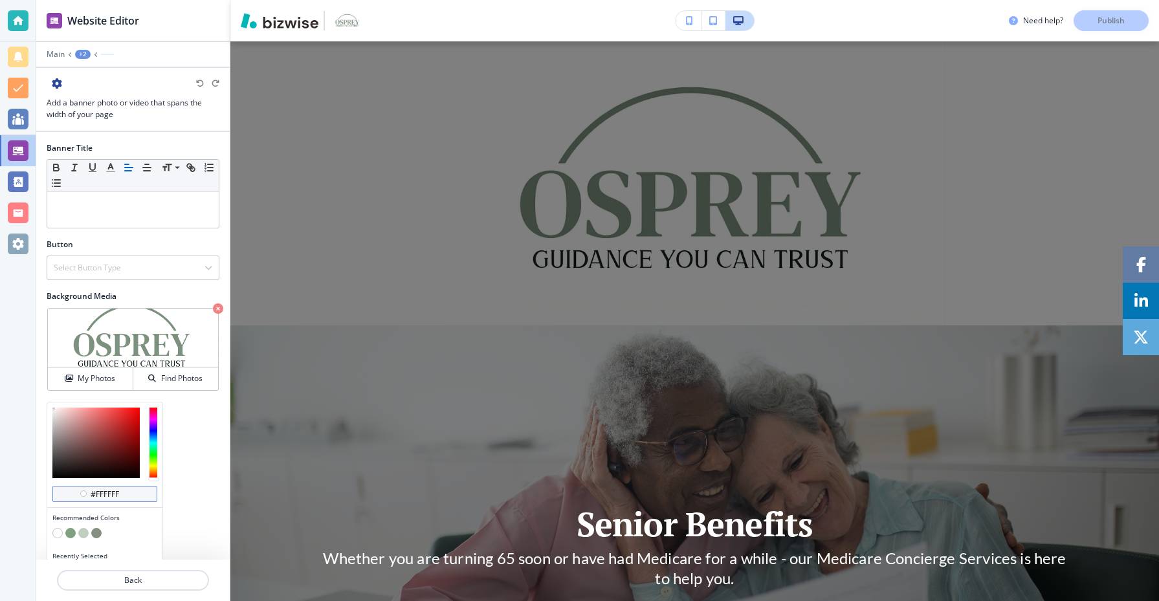
click at [89, 498] on input "#ffffff" at bounding box center [111, 494] width 45 height 10
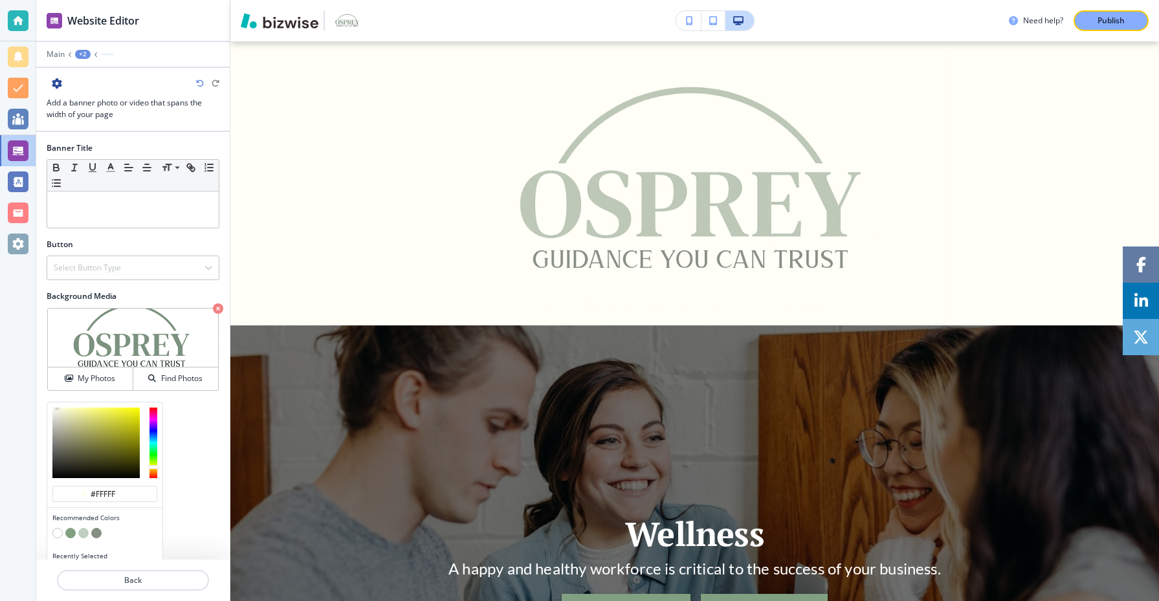
type input "#fffffF"
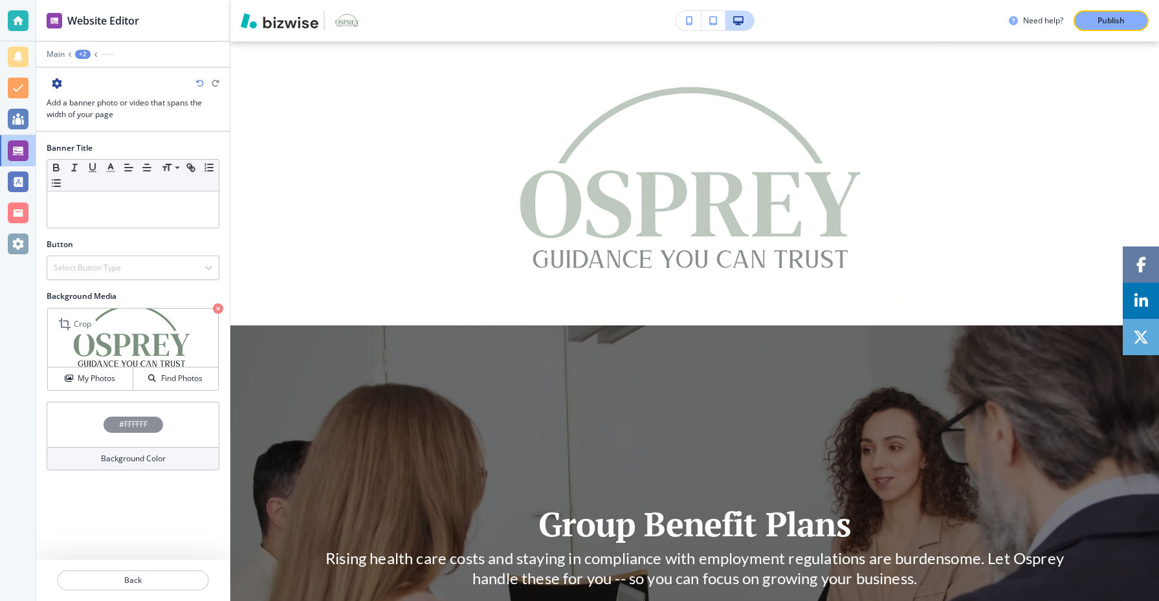
click at [158, 345] on img at bounding box center [133, 338] width 170 height 59
click at [170, 432] on div "#FFFFFF" at bounding box center [133, 424] width 173 height 45
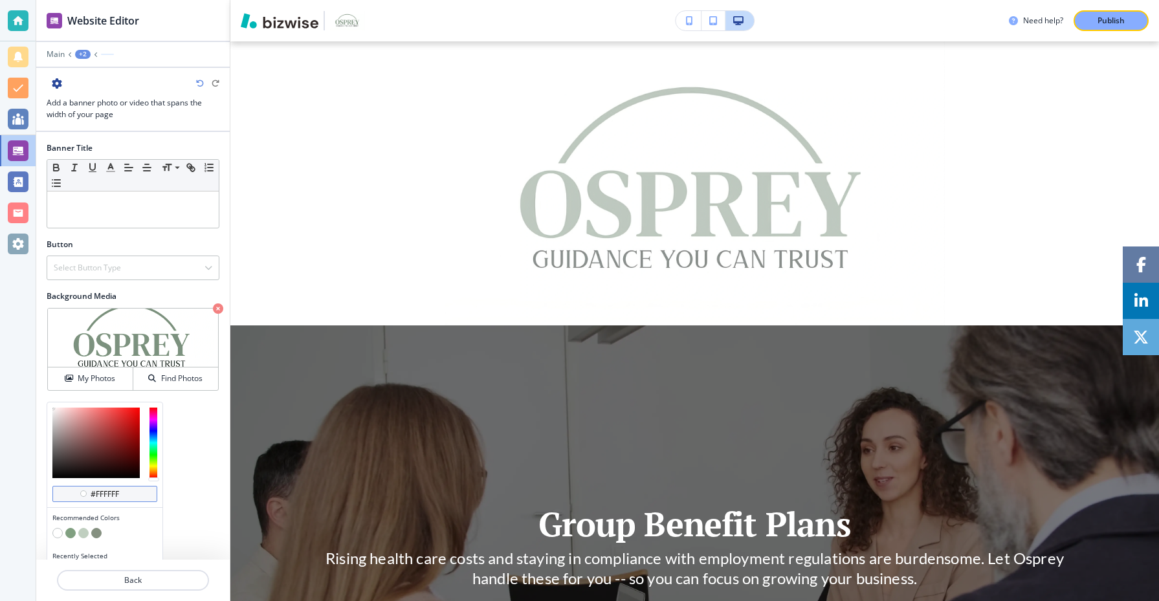
click at [126, 498] on input "#ffffff" at bounding box center [111, 494] width 45 height 10
click at [73, 534] on button "button" at bounding box center [70, 533] width 10 height 10
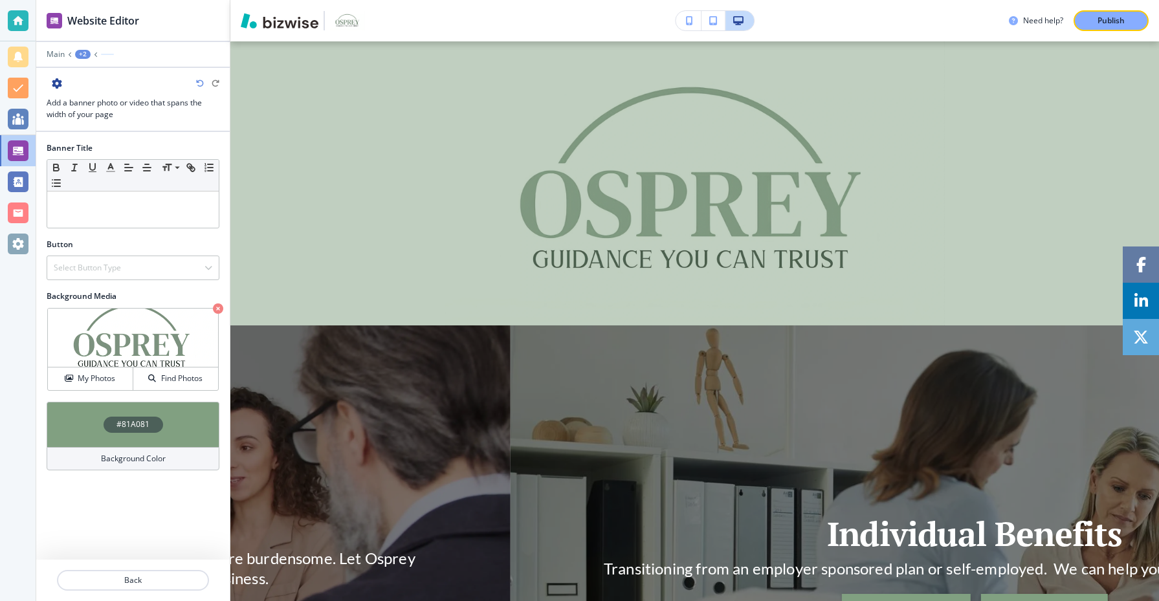
click at [168, 424] on div "#81A081" at bounding box center [133, 424] width 173 height 45
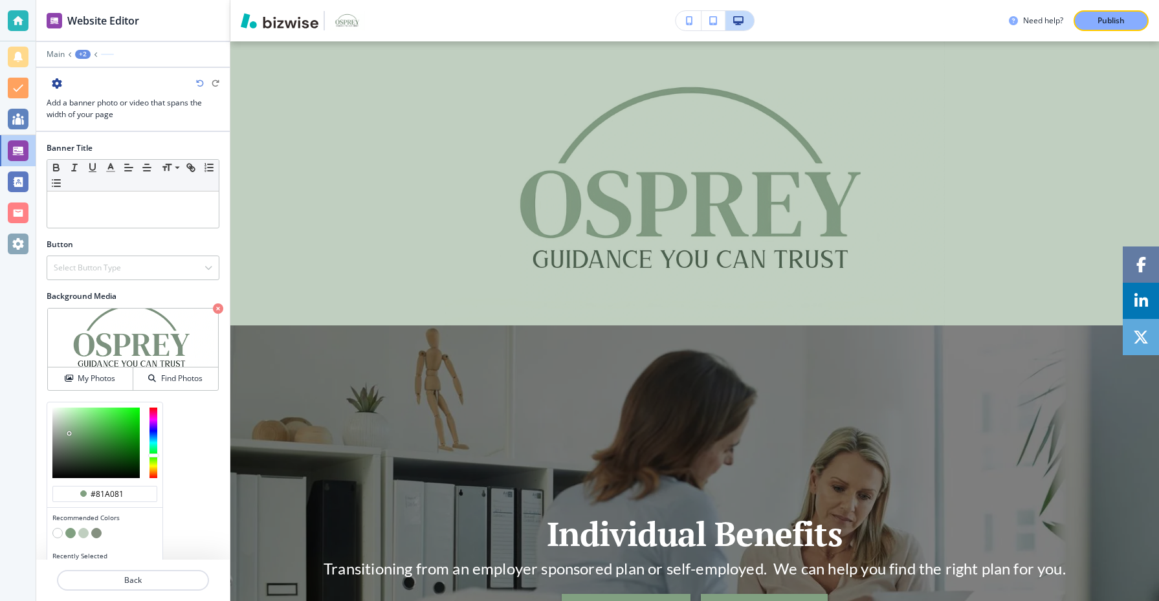
click at [85, 535] on button "button" at bounding box center [83, 533] width 10 height 10
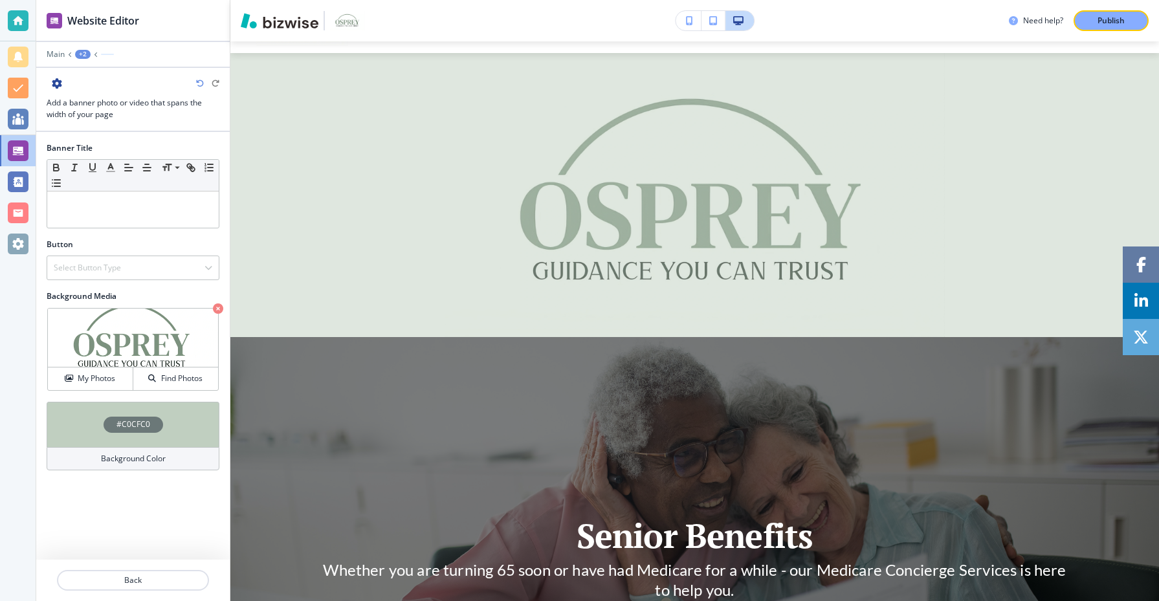
scroll to position [0, 0]
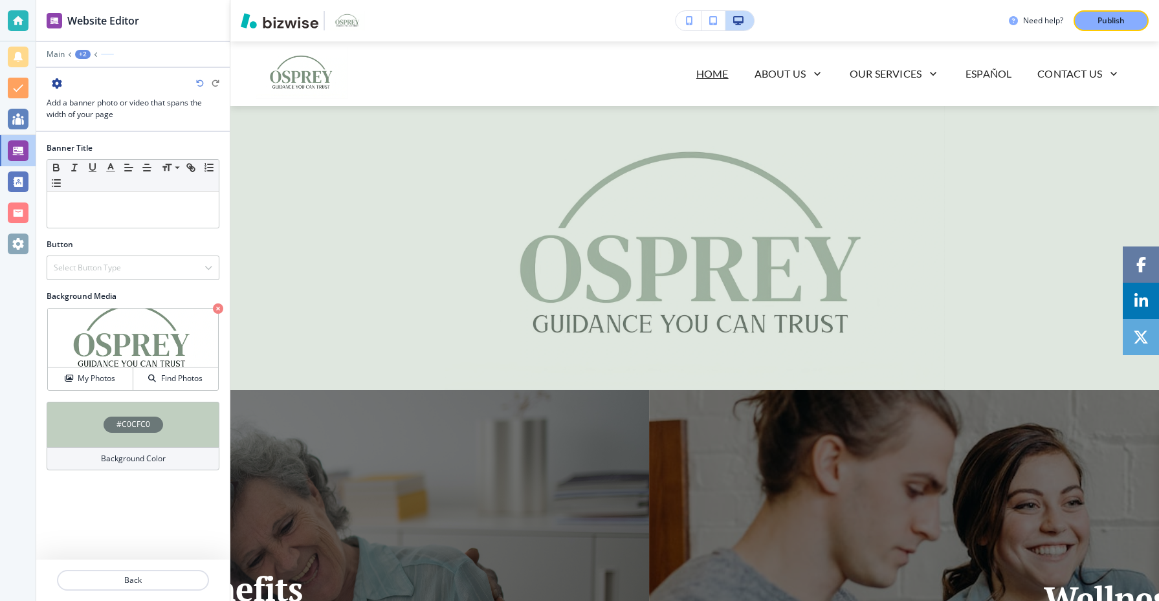
click at [139, 429] on h4 "#C0CFC0" at bounding box center [134, 425] width 34 height 12
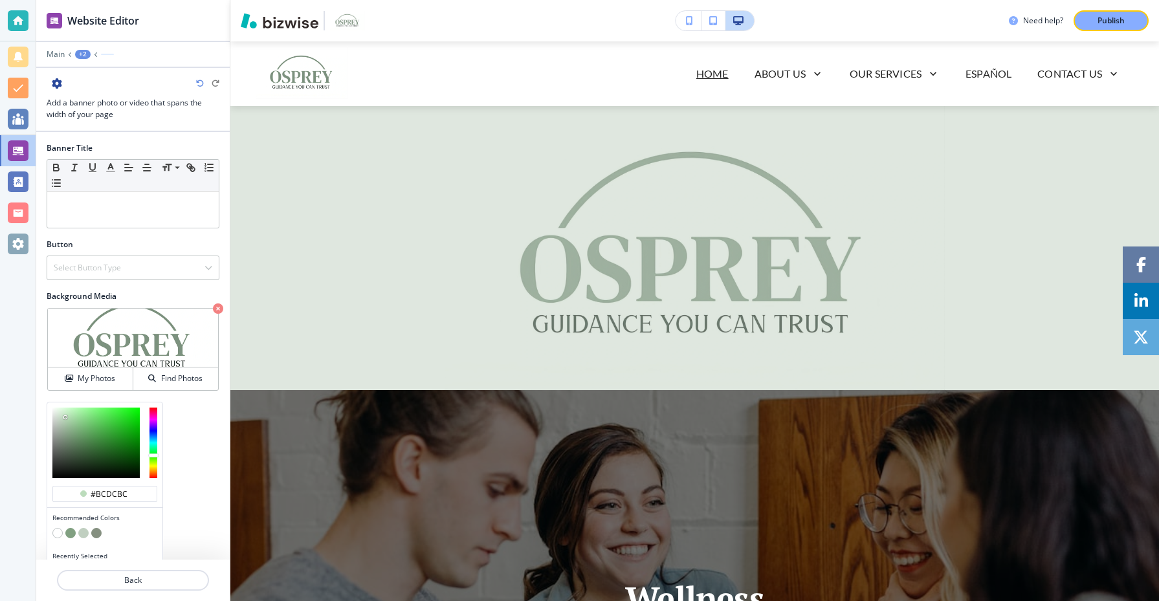
click at [65, 417] on div at bounding box center [95, 443] width 87 height 71
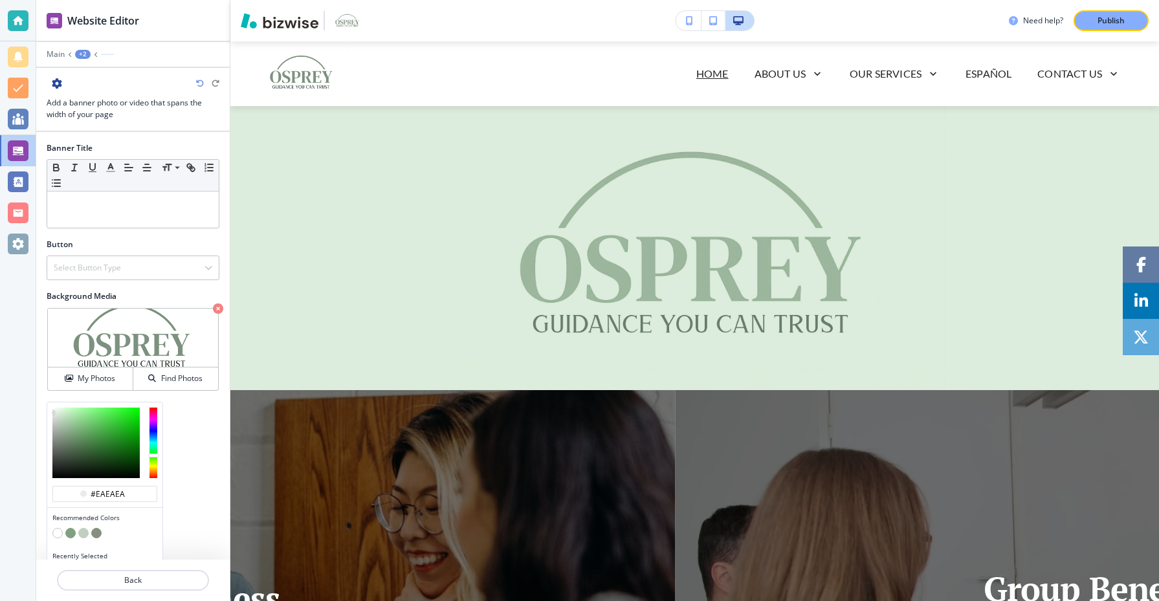
drag, startPoint x: 63, startPoint y: 415, endPoint x: 91, endPoint y: 423, distance: 28.9
click at [91, 423] on div at bounding box center [95, 443] width 87 height 71
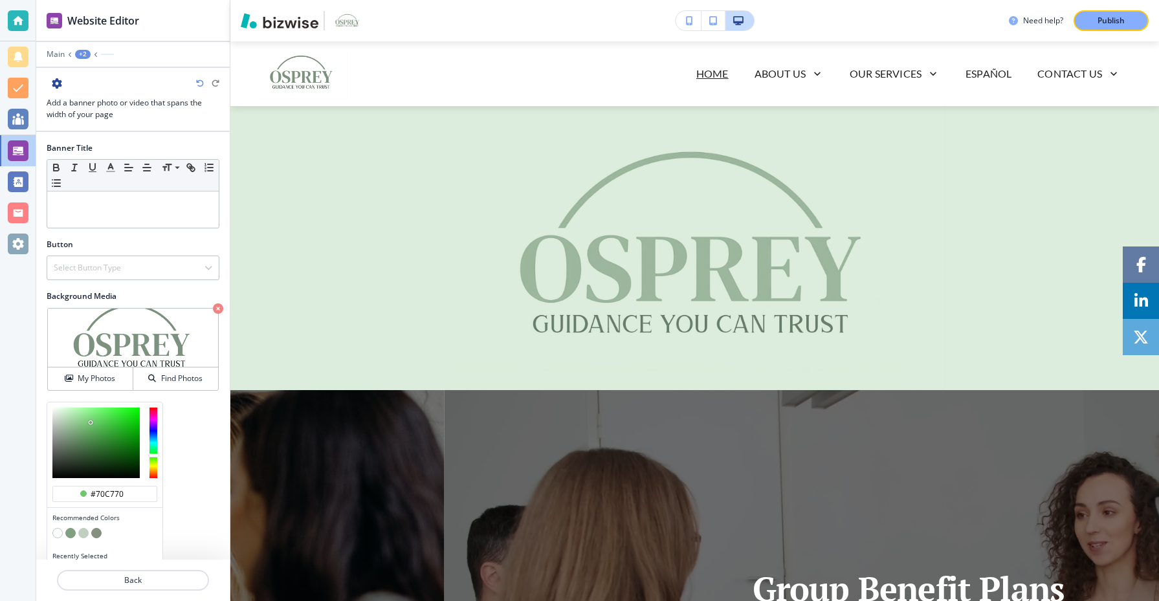
click at [91, 423] on div at bounding box center [95, 443] width 87 height 71
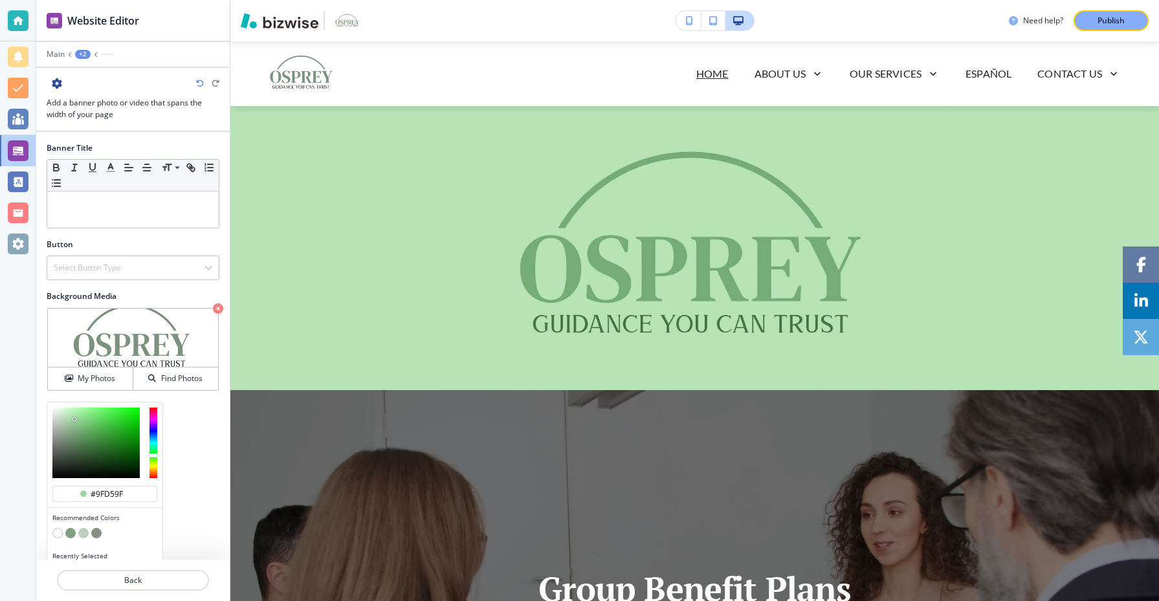
click at [74, 419] on div at bounding box center [95, 443] width 87 height 71
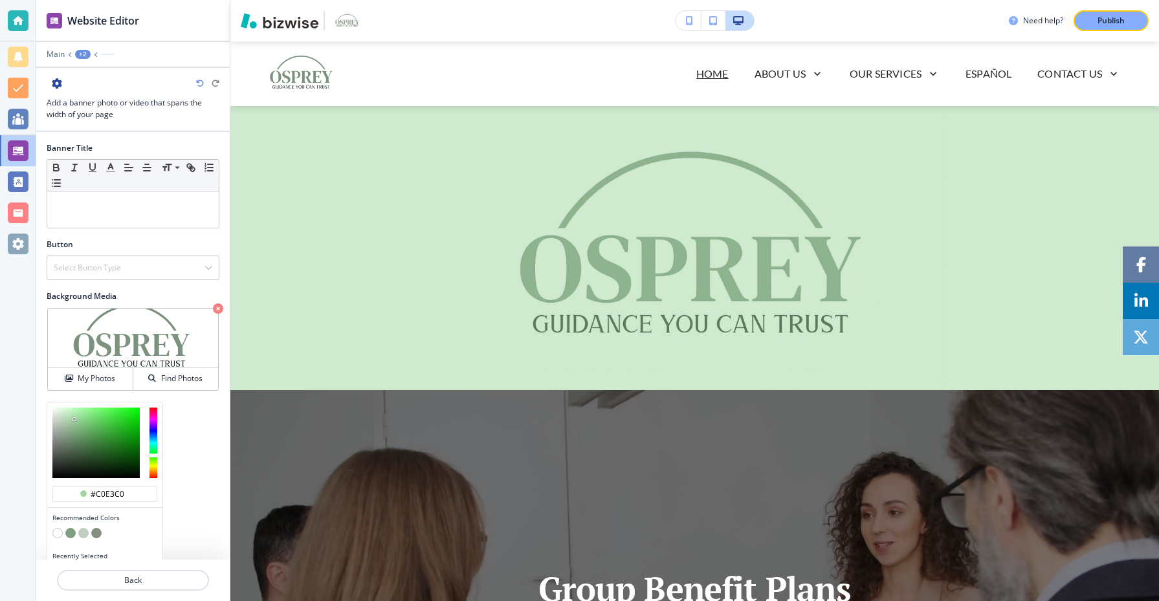
click at [66, 415] on div at bounding box center [95, 443] width 87 height 71
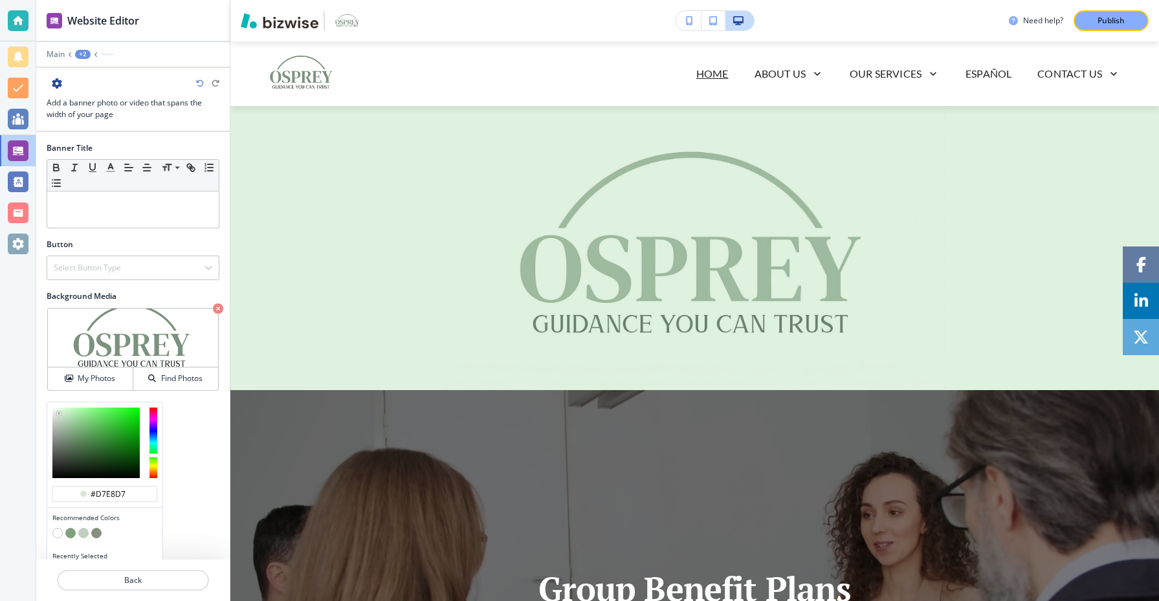
click at [59, 414] on div at bounding box center [95, 443] width 87 height 71
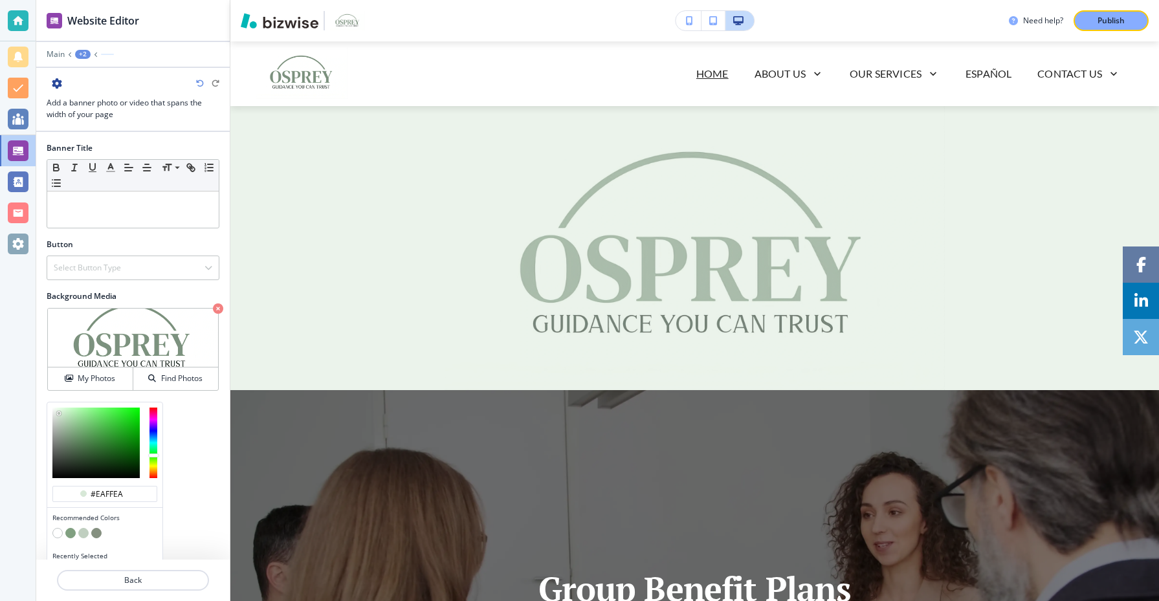
click at [60, 408] on div at bounding box center [95, 443] width 87 height 71
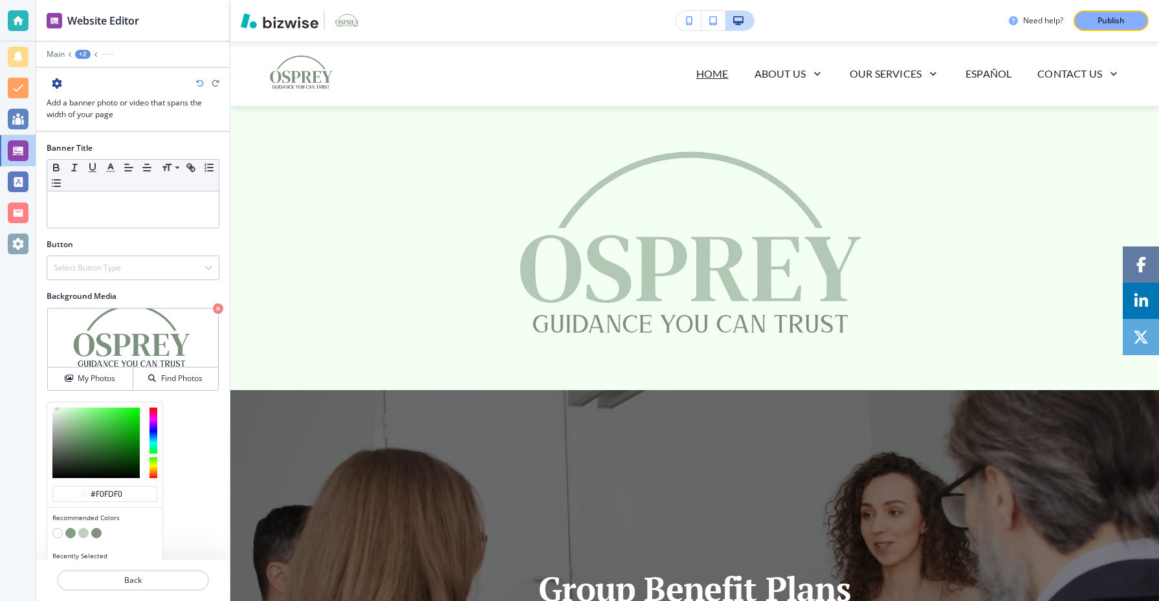
click at [57, 408] on div at bounding box center [95, 443] width 87 height 71
click at [56, 415] on div at bounding box center [95, 443] width 87 height 71
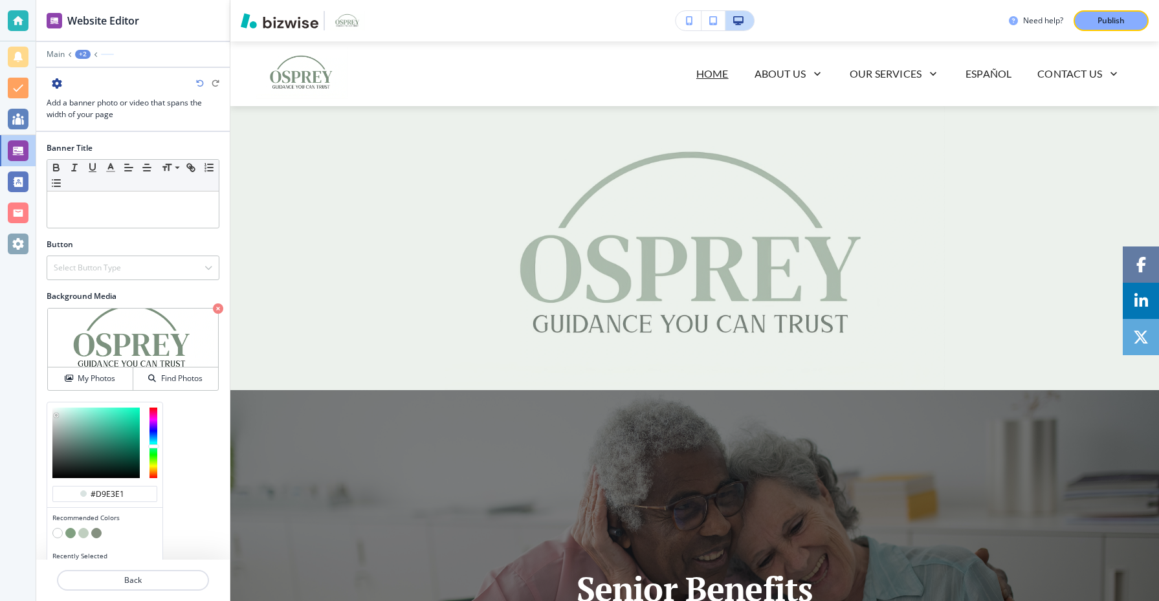
drag, startPoint x: 155, startPoint y: 455, endPoint x: 151, endPoint y: 425, distance: 30.7
click at [151, 425] on div at bounding box center [154, 443] width 8 height 71
click at [157, 458] on div at bounding box center [154, 443] width 8 height 71
click at [155, 463] on div at bounding box center [154, 443] width 8 height 71
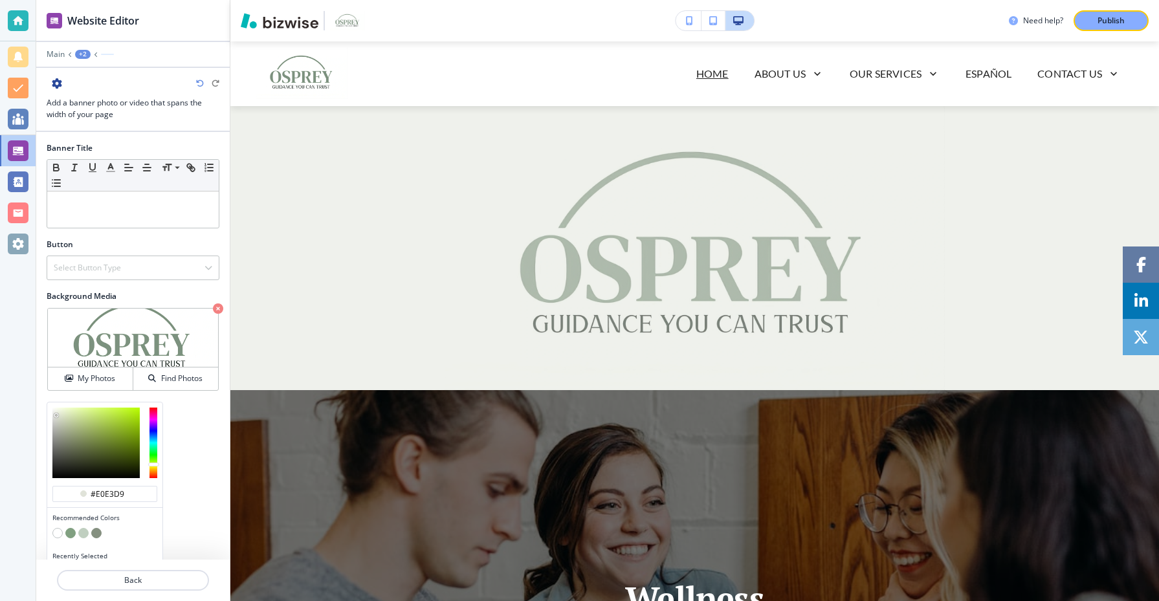
type input "#f9fbf3"
click at [55, 408] on div at bounding box center [95, 443] width 87 height 71
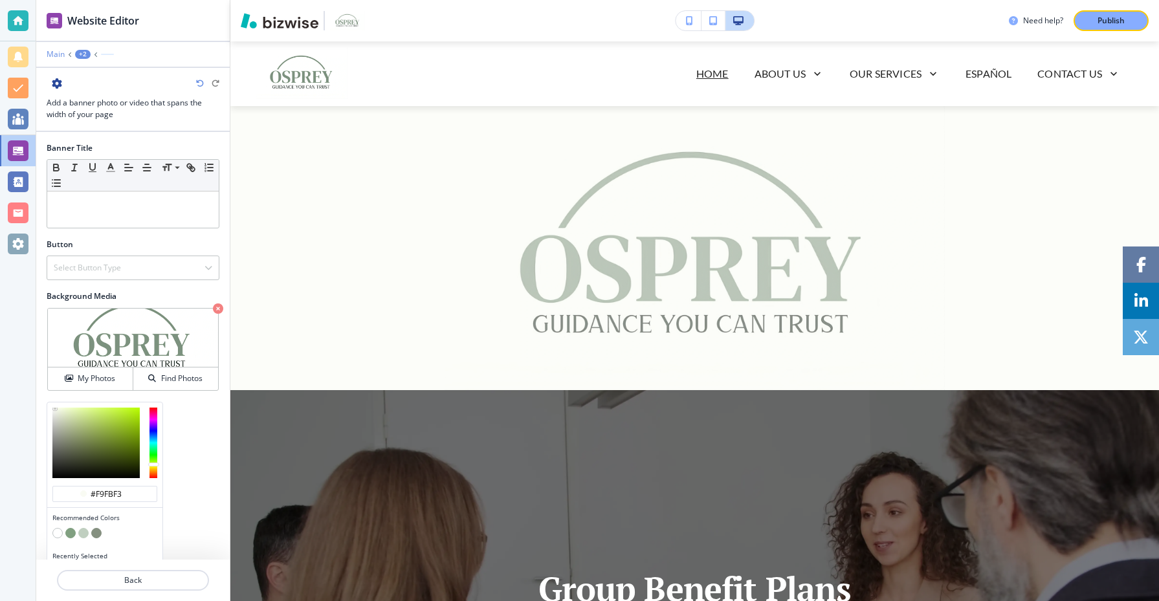
click at [58, 56] on p "Main" at bounding box center [56, 54] width 18 height 9
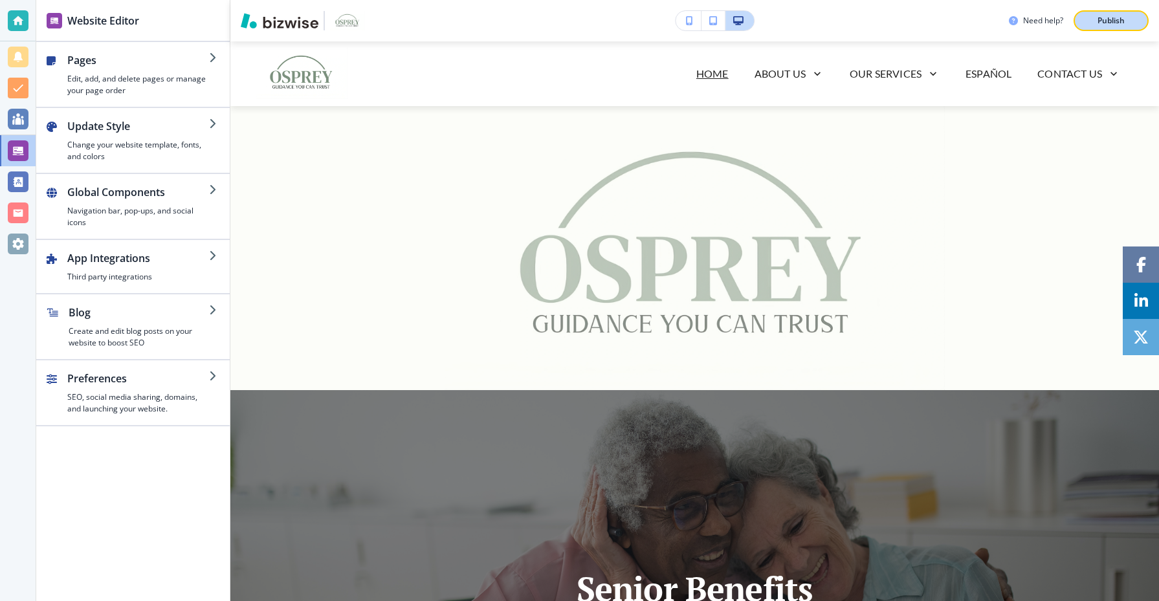
click at [1118, 27] on button "Publish" at bounding box center [1111, 20] width 75 height 21
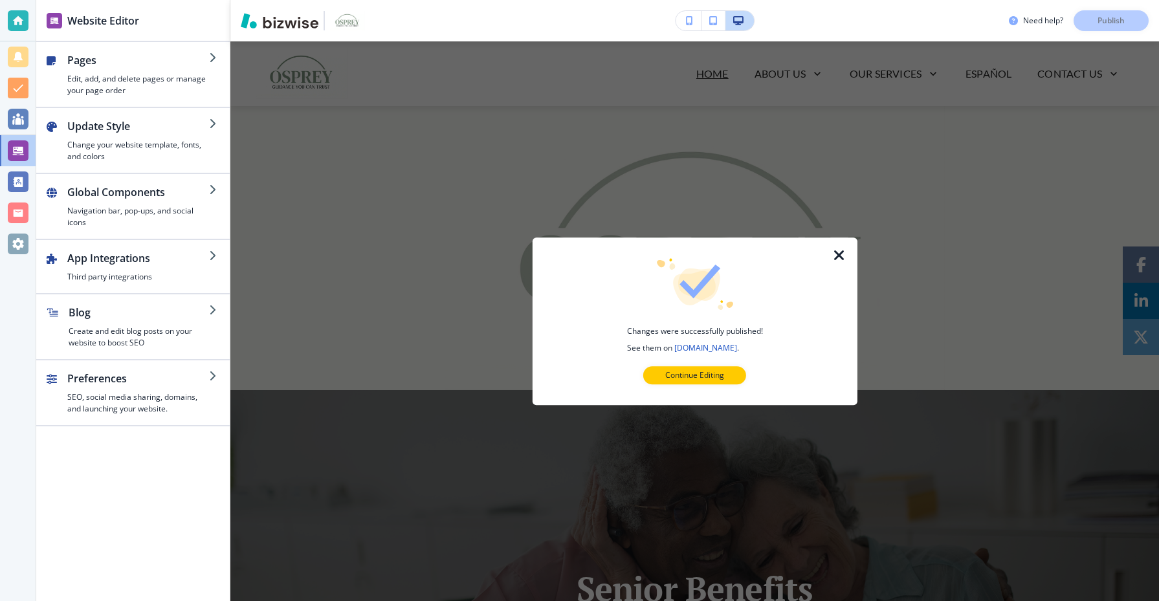
click at [708, 386] on div at bounding box center [694, 394] width 283 height 21
click at [713, 375] on p "Continue Editing" at bounding box center [694, 376] width 59 height 12
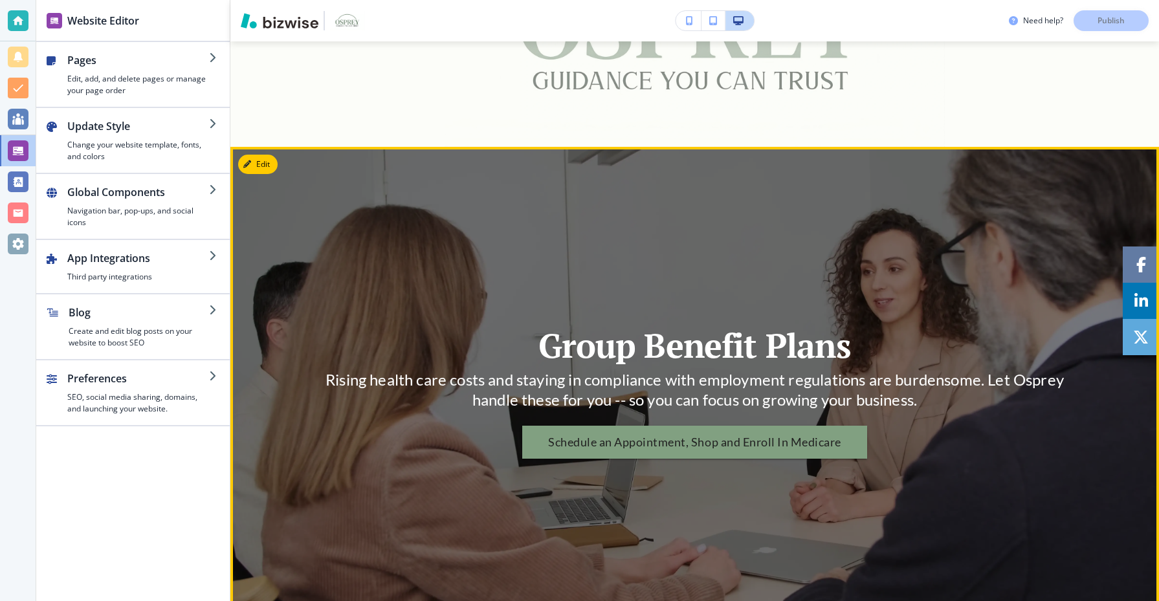
scroll to position [311, 0]
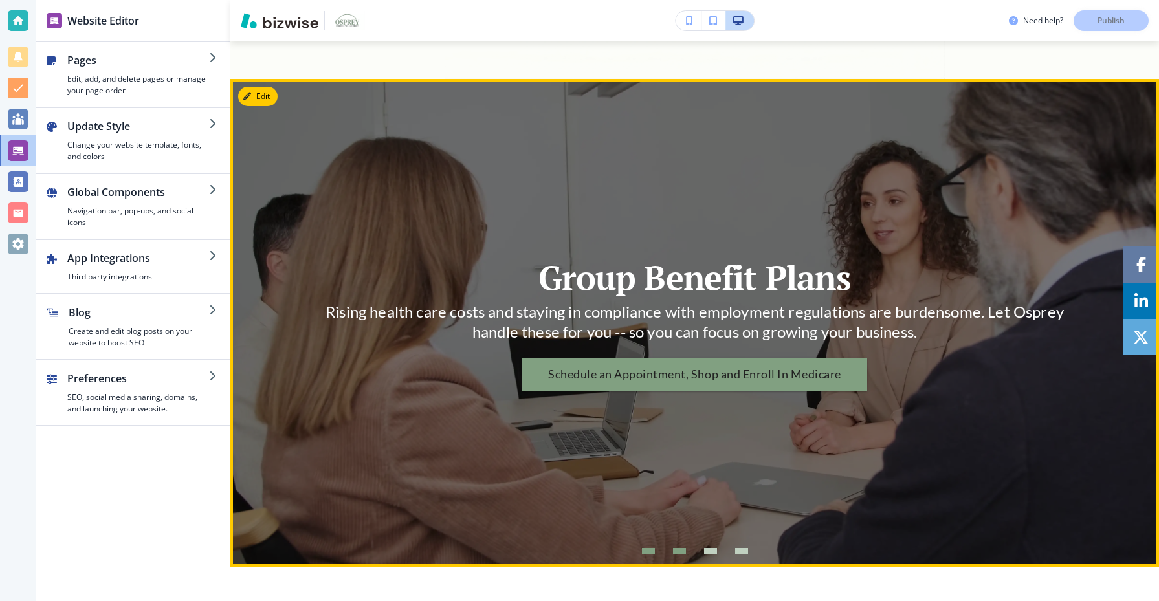
click at [679, 553] on div "Go to slide 2" at bounding box center [679, 551] width 13 height 6
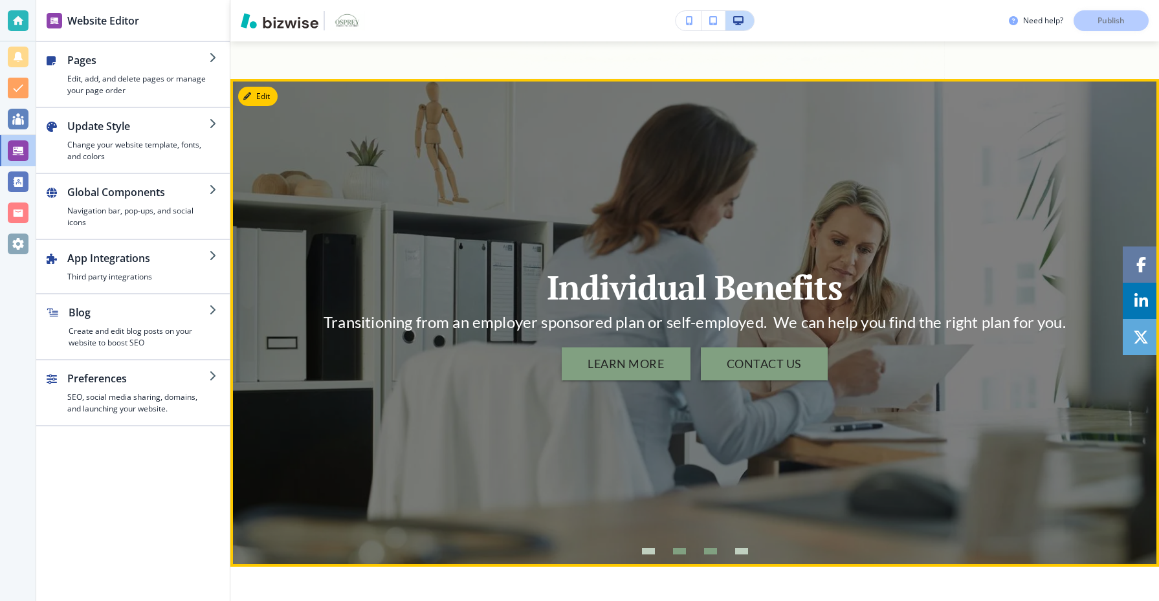
click at [713, 552] on div "Go to slide 3" at bounding box center [710, 551] width 13 height 6
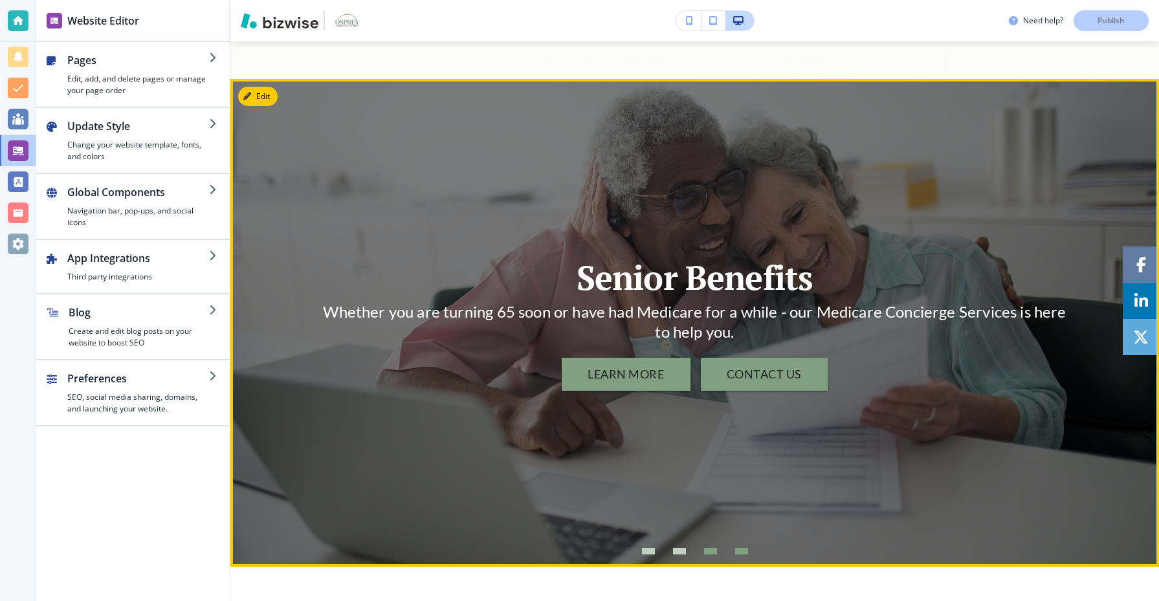
click at [740, 551] on div "Go to slide 4" at bounding box center [741, 551] width 13 height 6
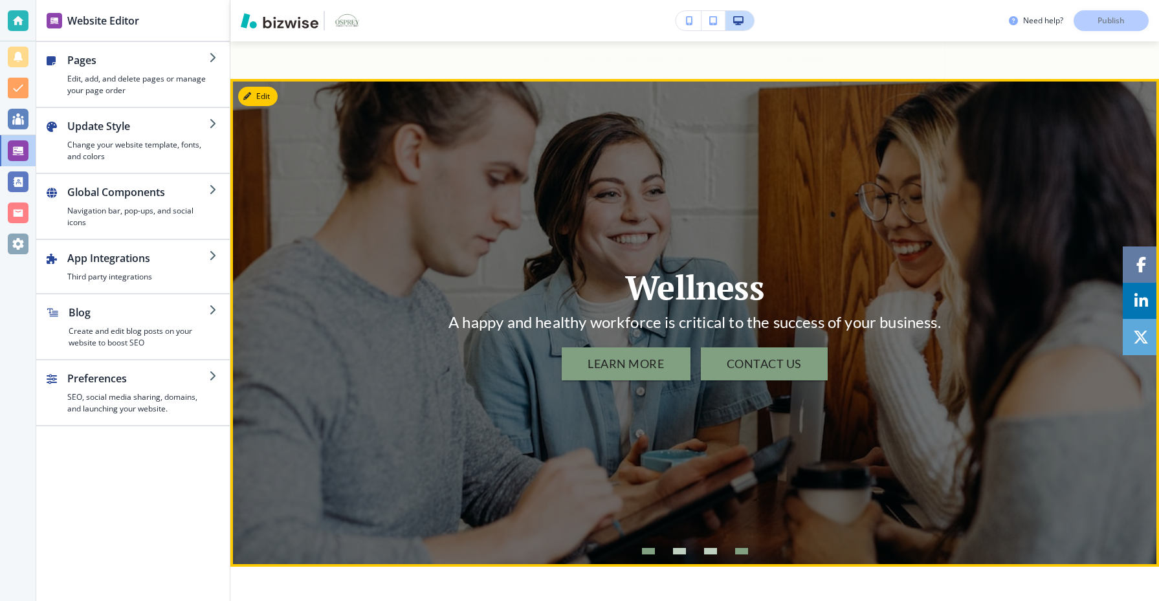
click at [654, 551] on div "Go to slide 1" at bounding box center [648, 551] width 13 height 6
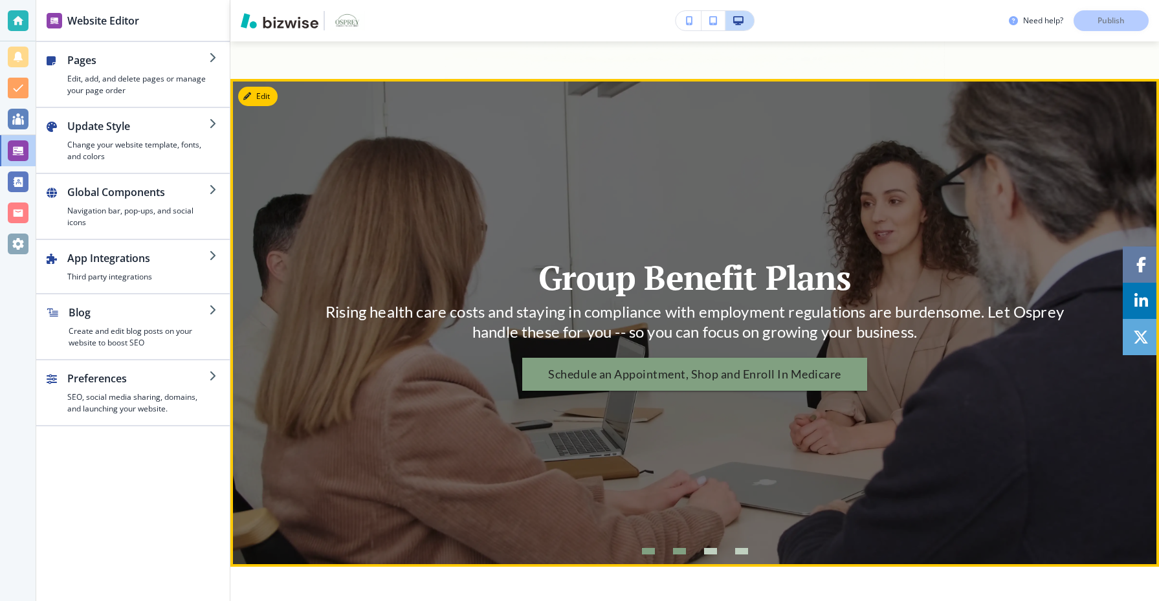
click at [685, 552] on div "Go to slide 2" at bounding box center [679, 551] width 13 height 6
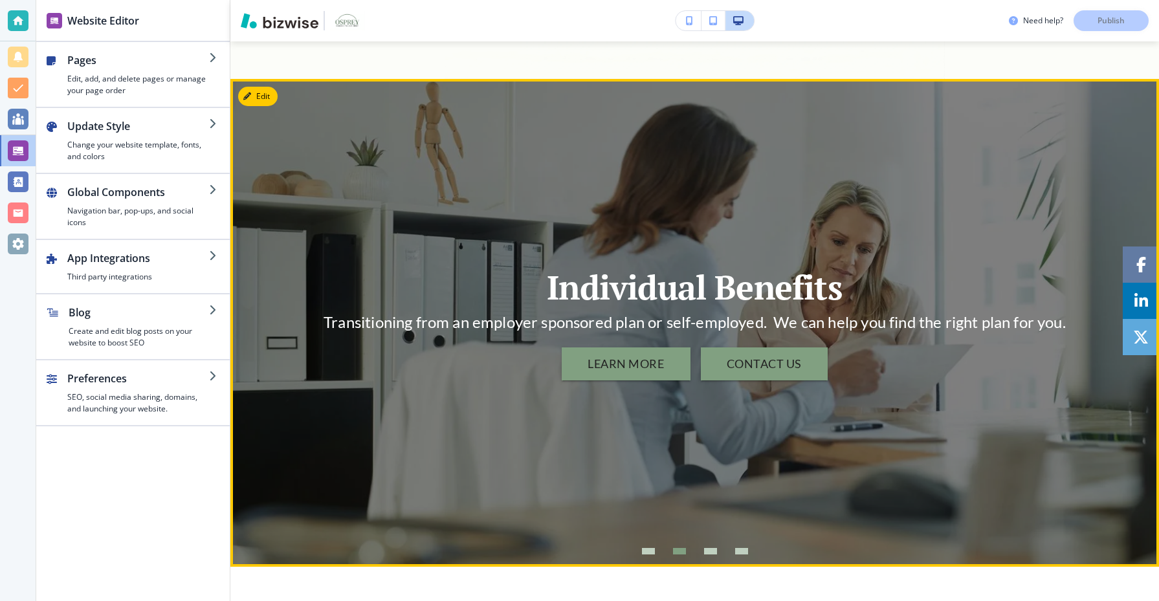
click at [702, 553] on li "Go to slide 3" at bounding box center [710, 551] width 31 height 31
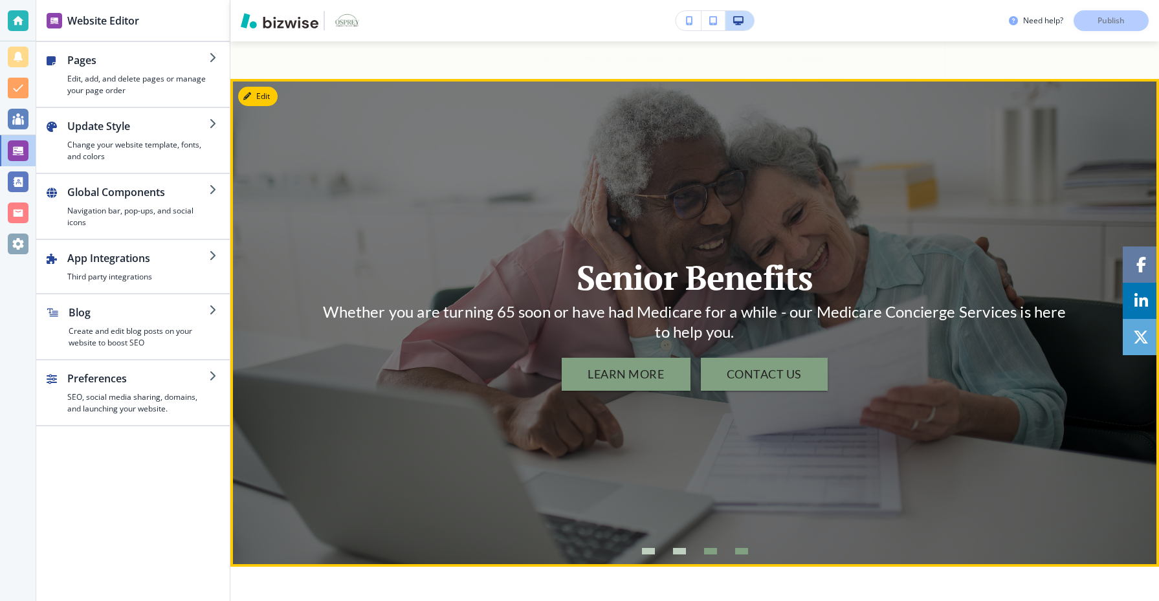
click at [746, 550] on div "Go to slide 4" at bounding box center [741, 551] width 13 height 6
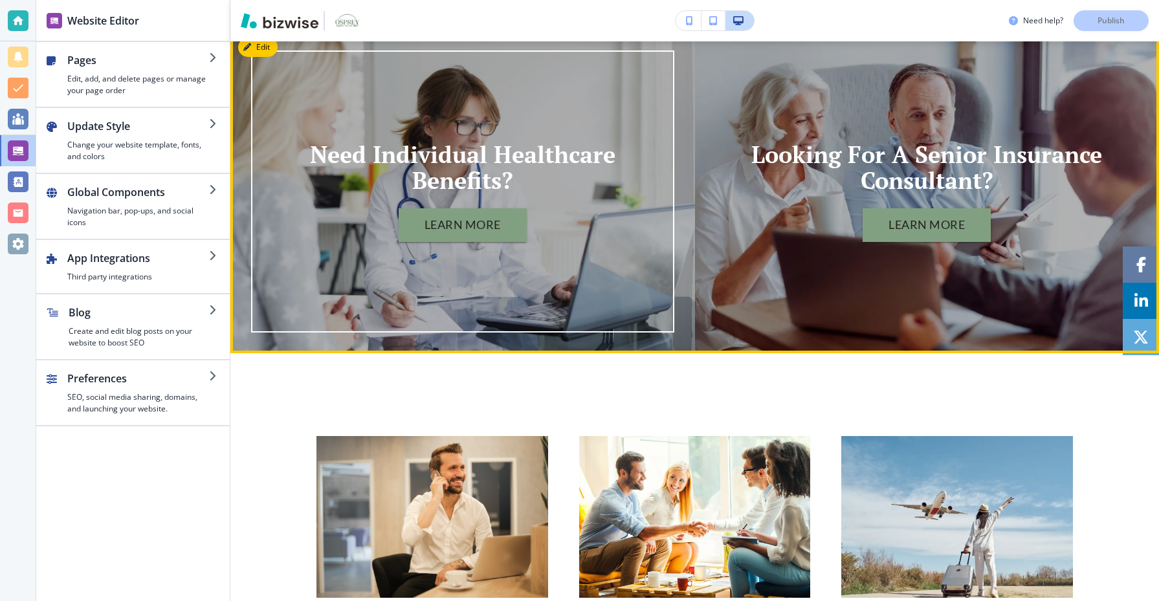
scroll to position [1177, 0]
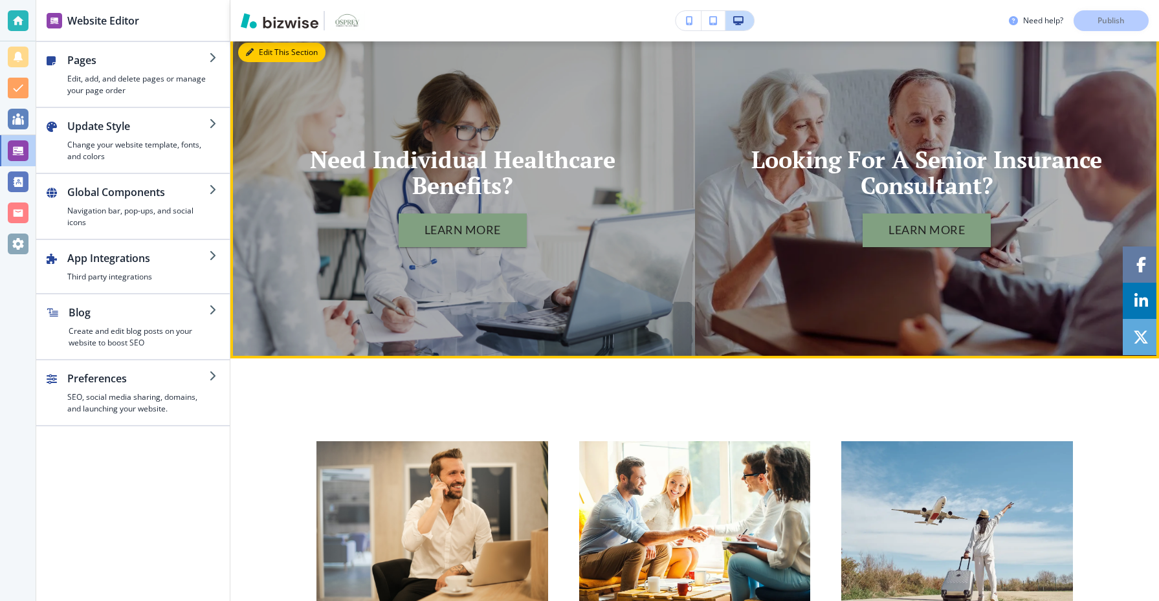
click at [260, 48] on button "Edit This Section" at bounding box center [281, 52] width 87 height 19
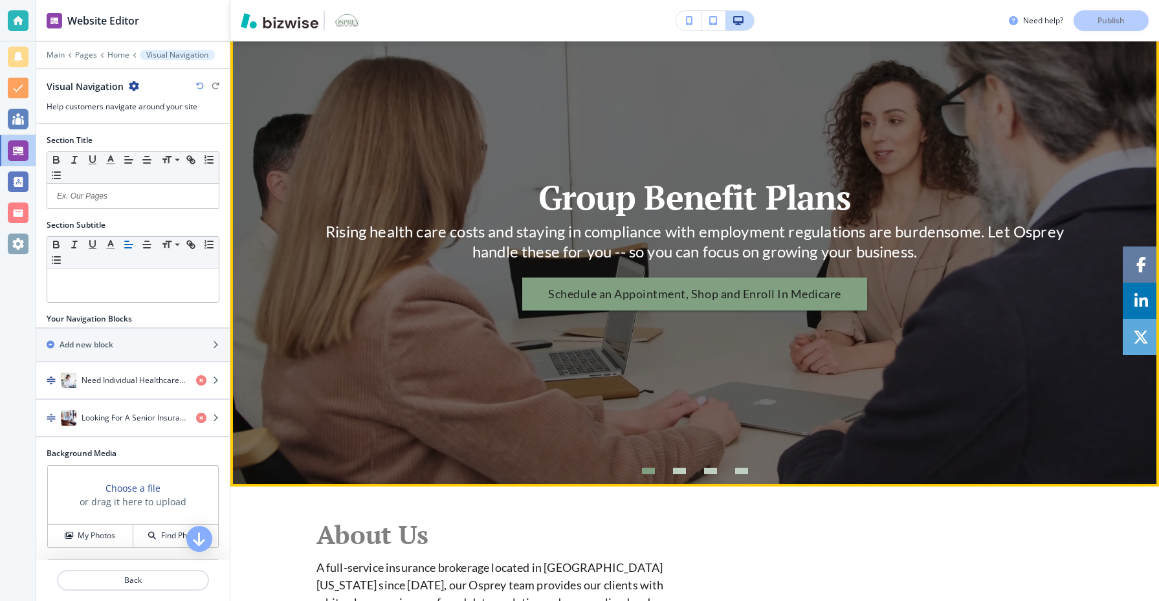
scroll to position [391, 0]
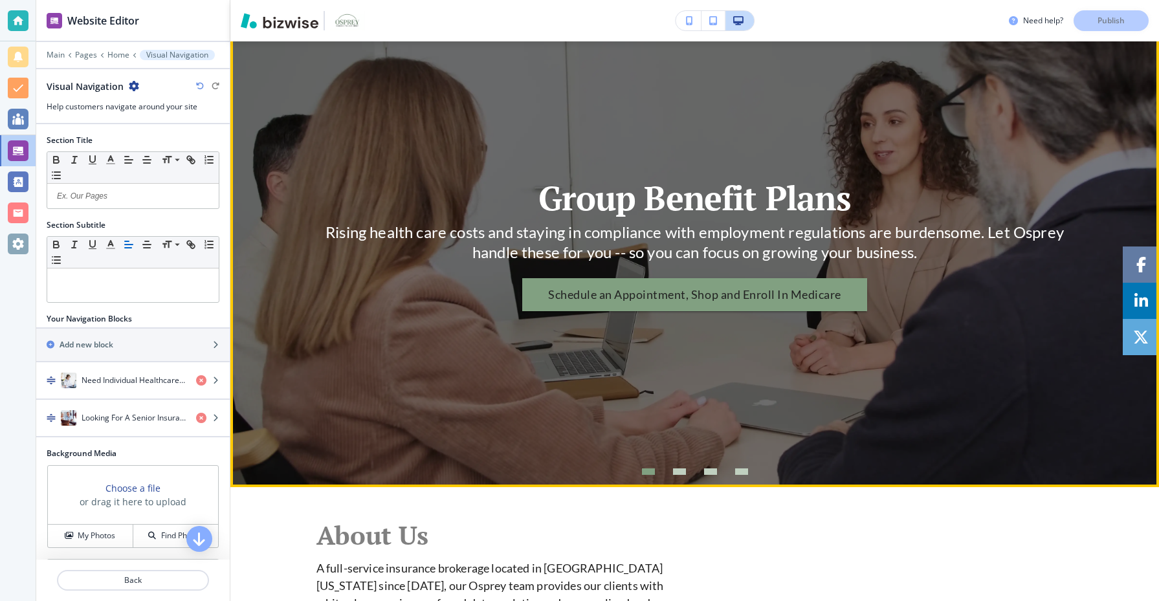
click at [651, 139] on div "Group Benefit Plans Rising health care costs and staying in compliance with emp…" at bounding box center [695, 243] width 757 height 421
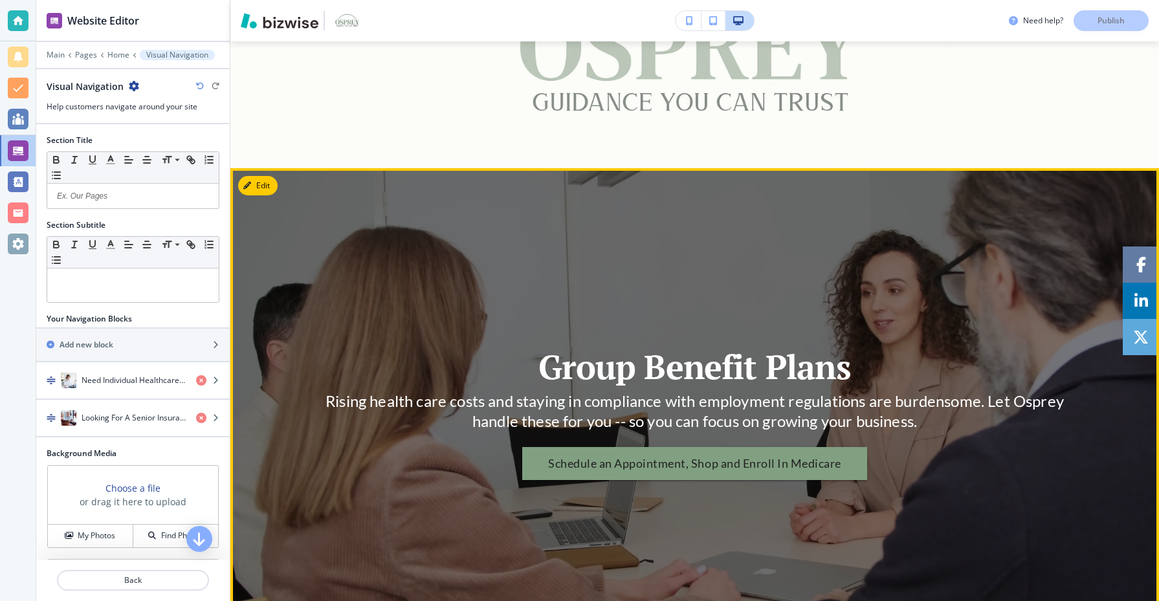
scroll to position [221, 0]
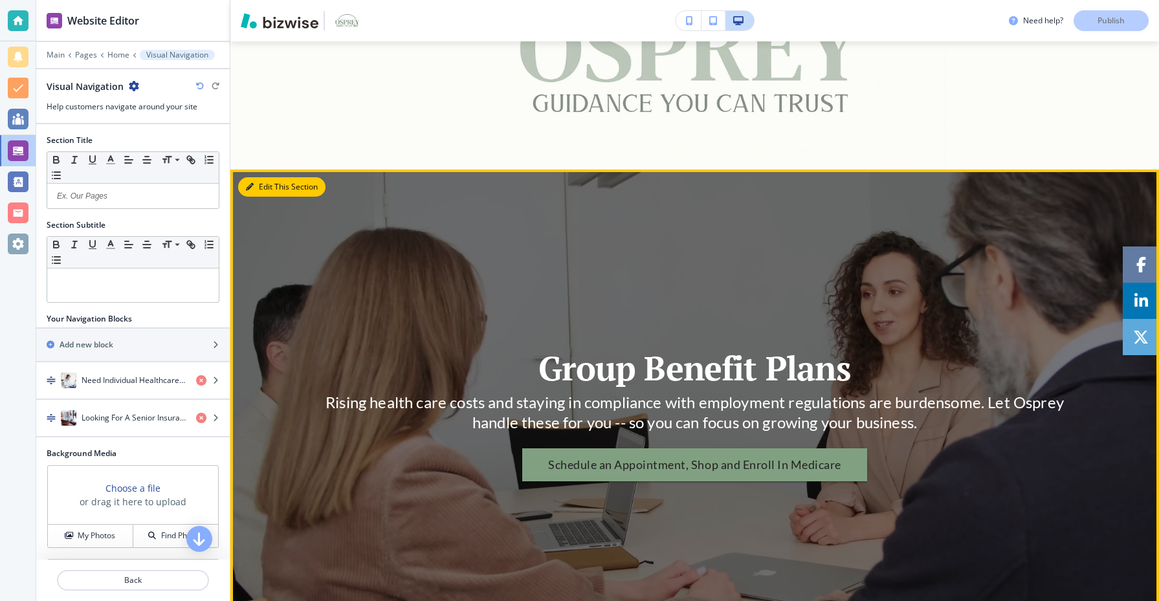
click at [262, 183] on button "Edit This Section" at bounding box center [281, 186] width 87 height 19
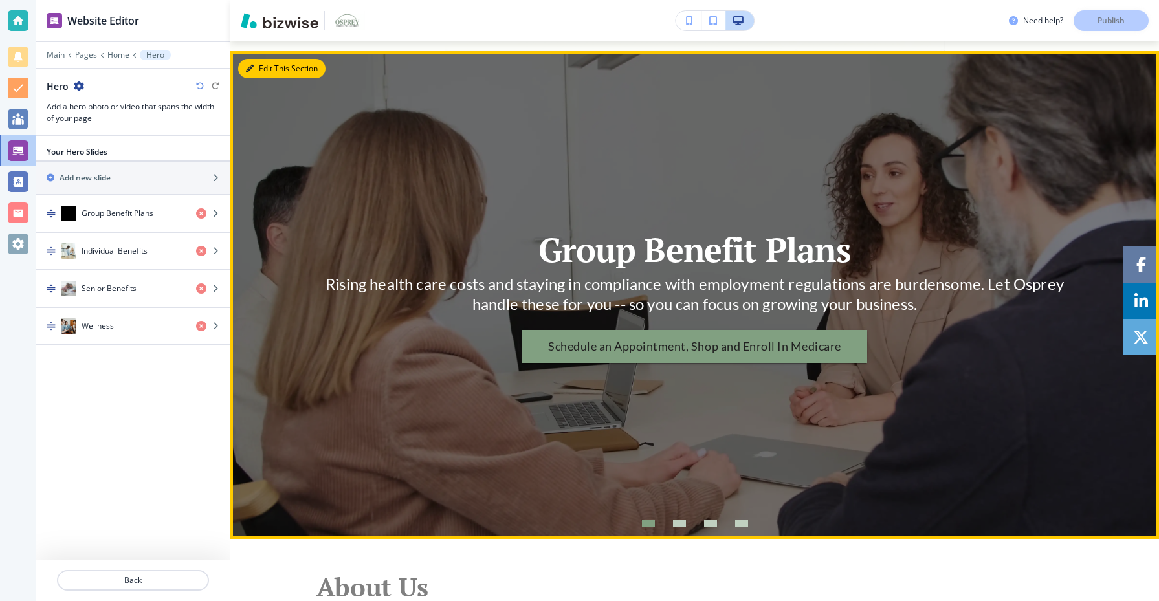
scroll to position [349, 0]
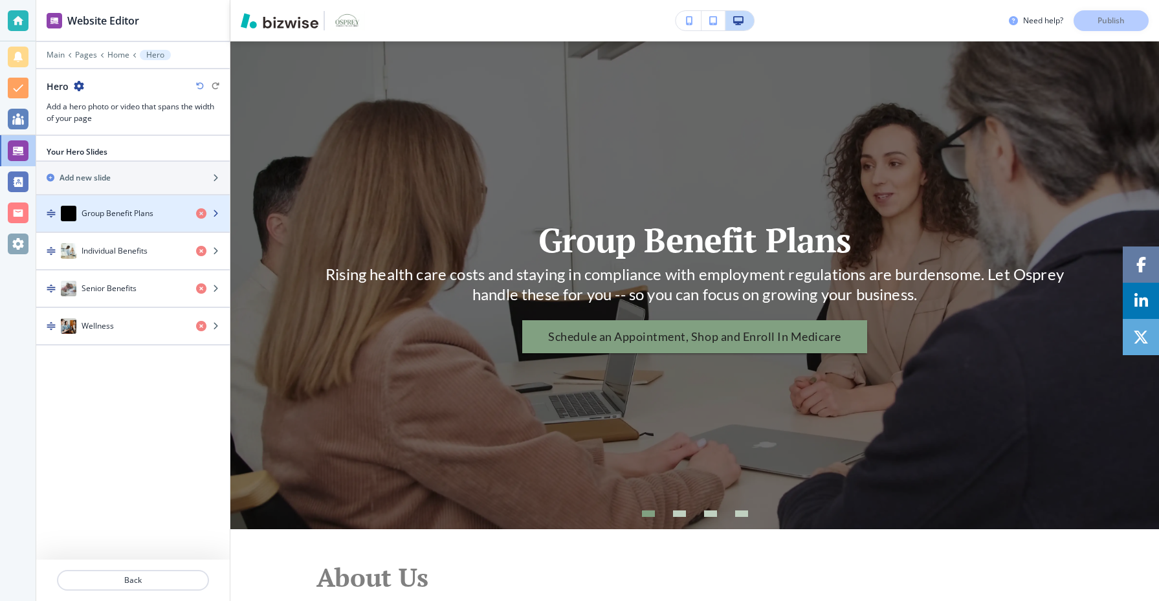
click at [150, 208] on h4 "Group Benefit Plans" at bounding box center [118, 214] width 72 height 12
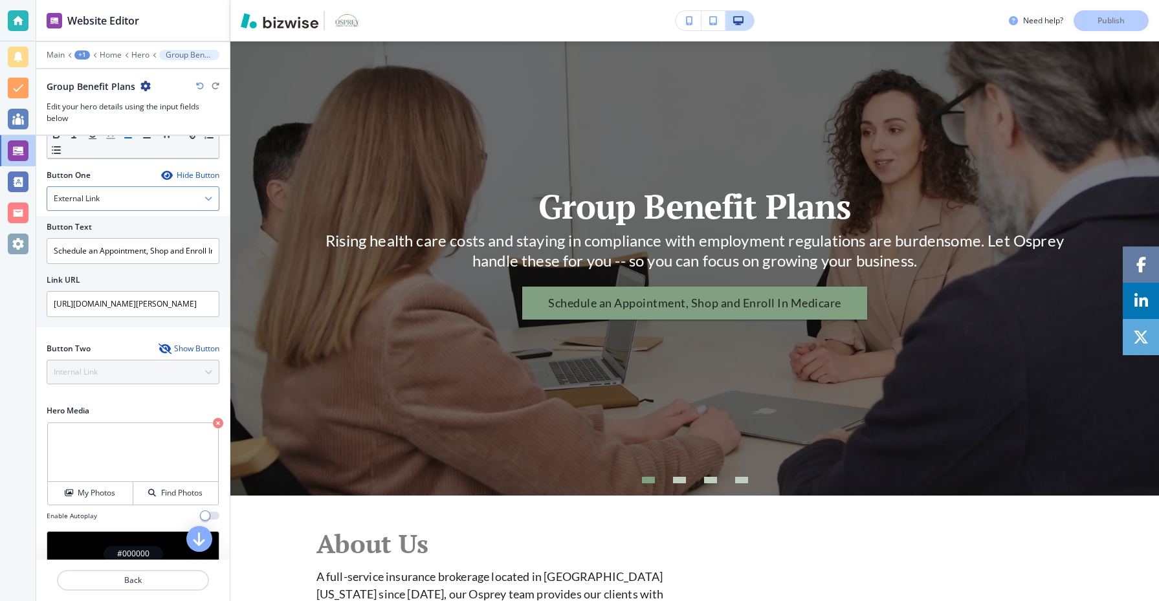
scroll to position [192, 0]
click at [82, 227] on h2 "Button Text" at bounding box center [69, 229] width 45 height 12
click at [96, 174] on div "Button One Hide Button" at bounding box center [133, 177] width 173 height 12
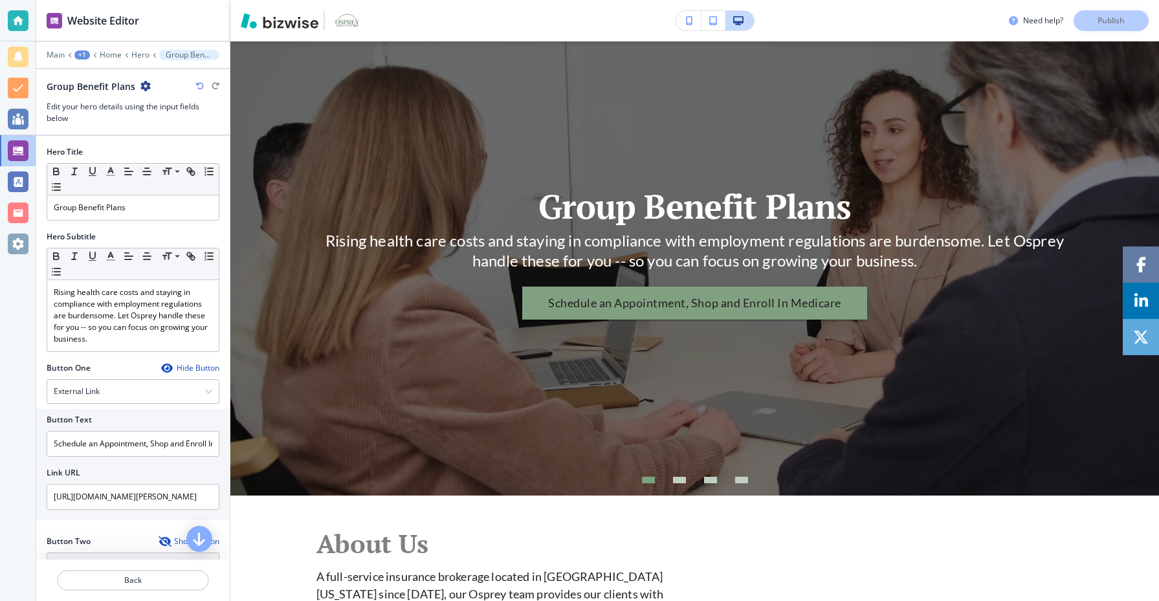
click at [80, 52] on div "+1" at bounding box center [82, 54] width 16 height 9
click at [58, 53] on p "Main" at bounding box center [56, 54] width 18 height 9
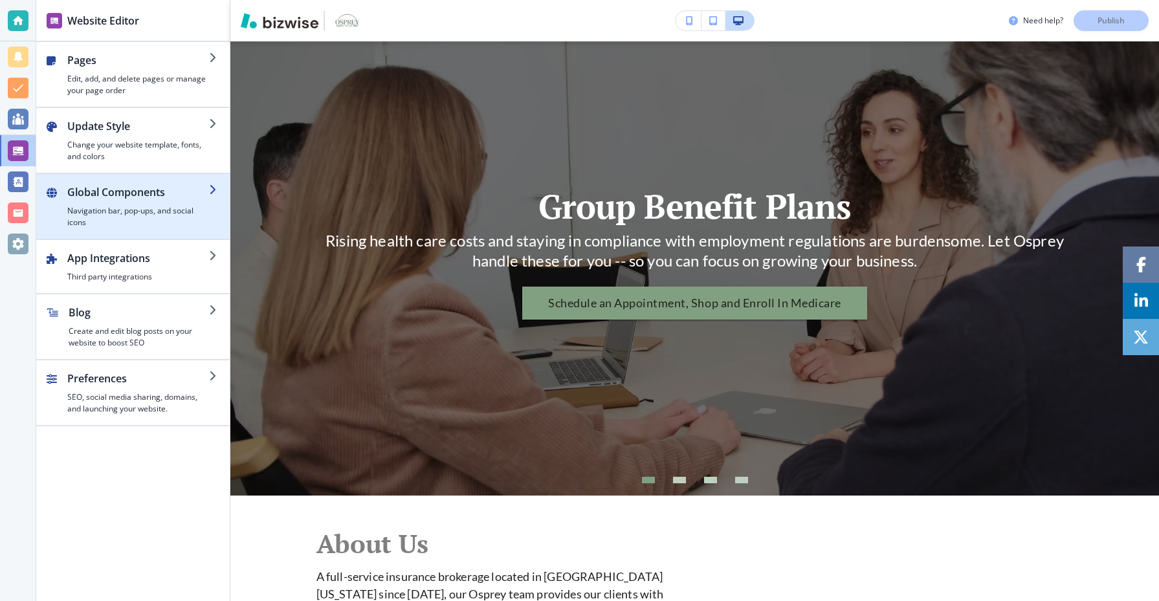
click at [115, 190] on h2 "Global Components" at bounding box center [138, 192] width 142 height 16
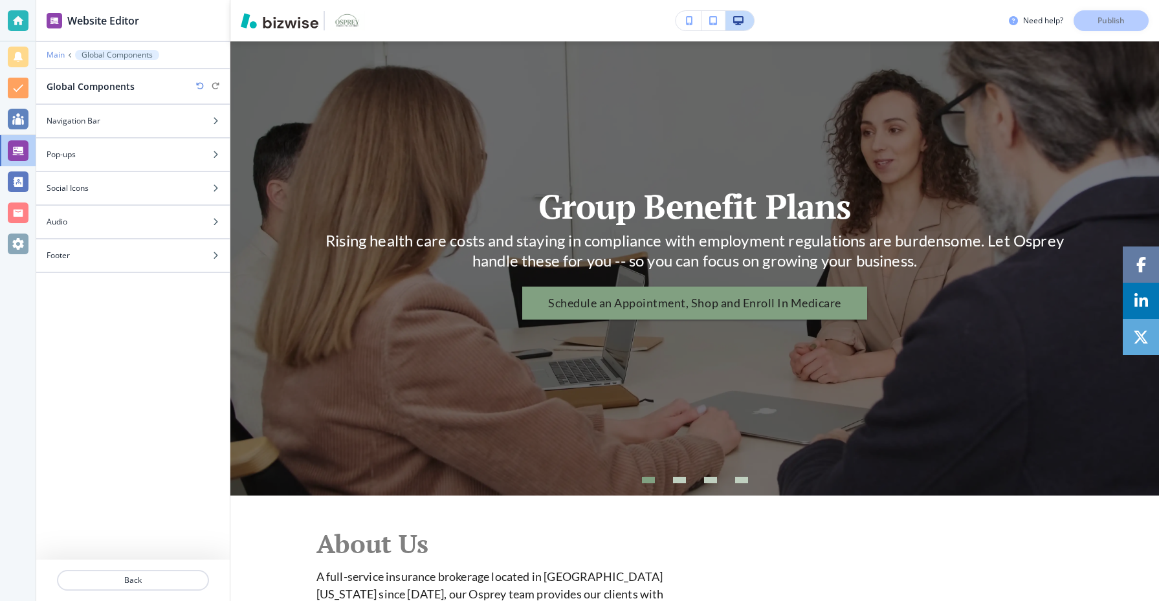
click at [56, 53] on p "Main" at bounding box center [56, 54] width 18 height 9
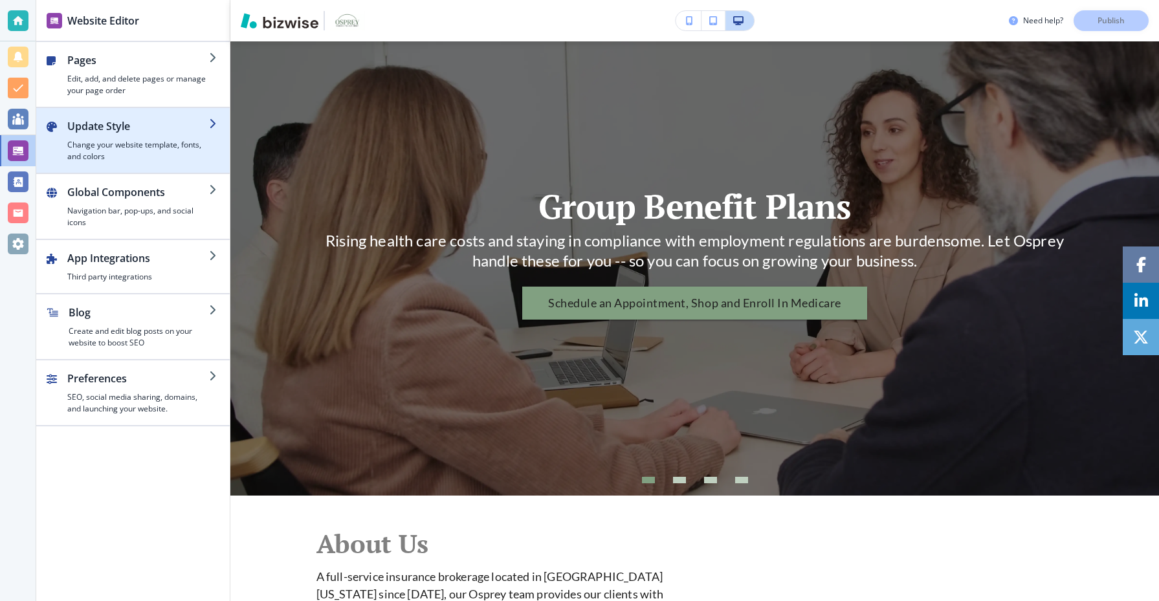
click at [187, 168] on div "button" at bounding box center [133, 167] width 194 height 10
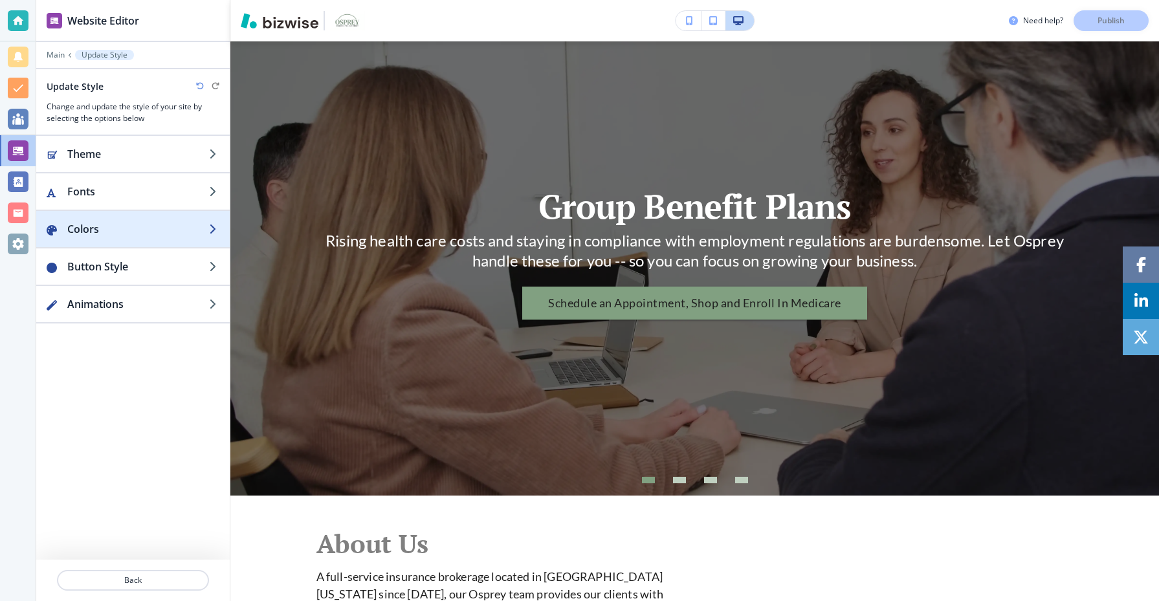
click at [144, 239] on div "button" at bounding box center [133, 242] width 194 height 10
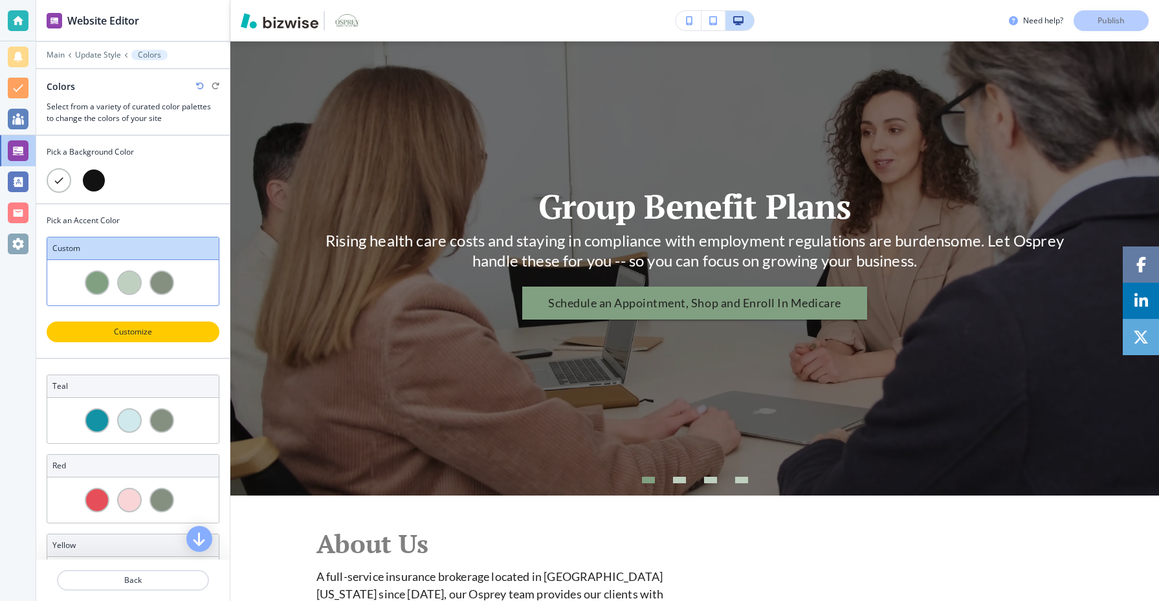
click at [123, 331] on p "Customize" at bounding box center [132, 332] width 139 height 12
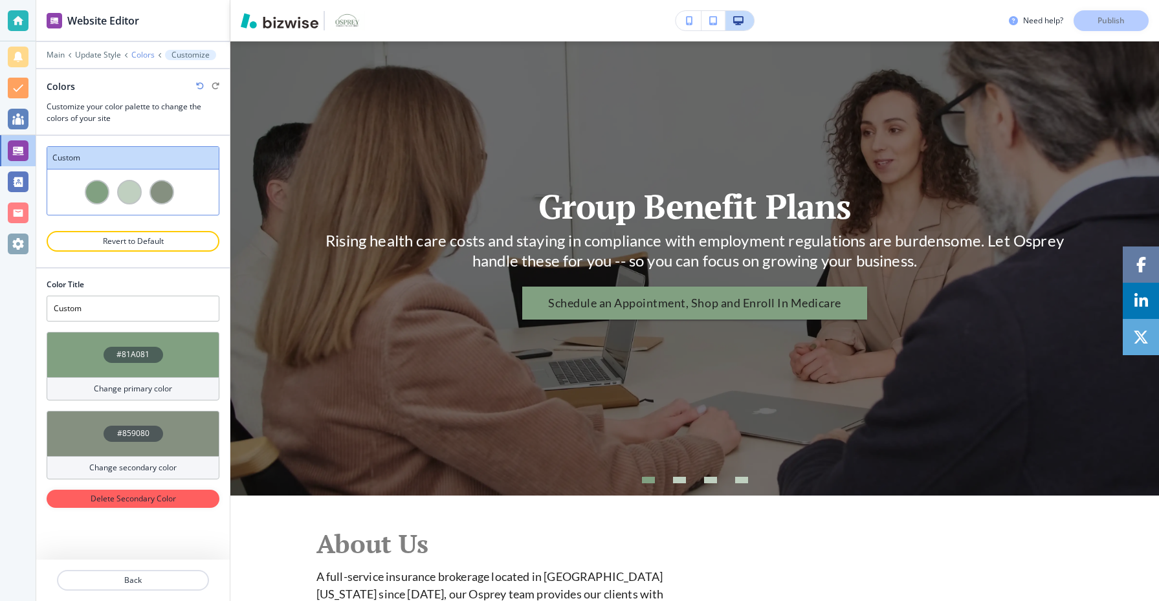
click at [151, 51] on p "Colors" at bounding box center [142, 54] width 23 height 9
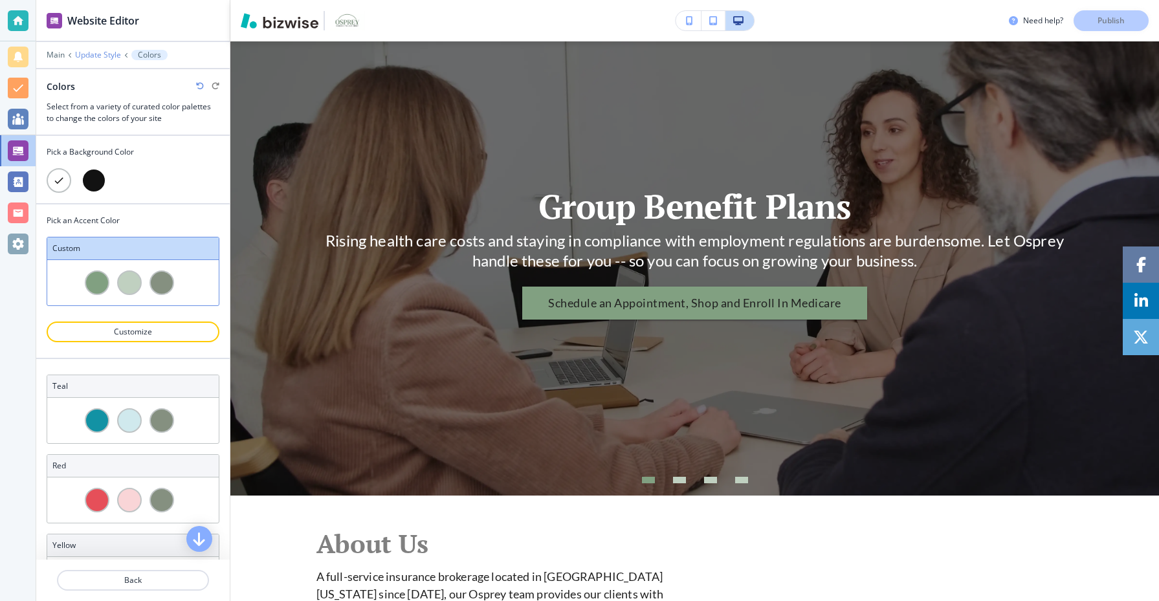
click at [96, 56] on p "Update Style" at bounding box center [98, 54] width 46 height 9
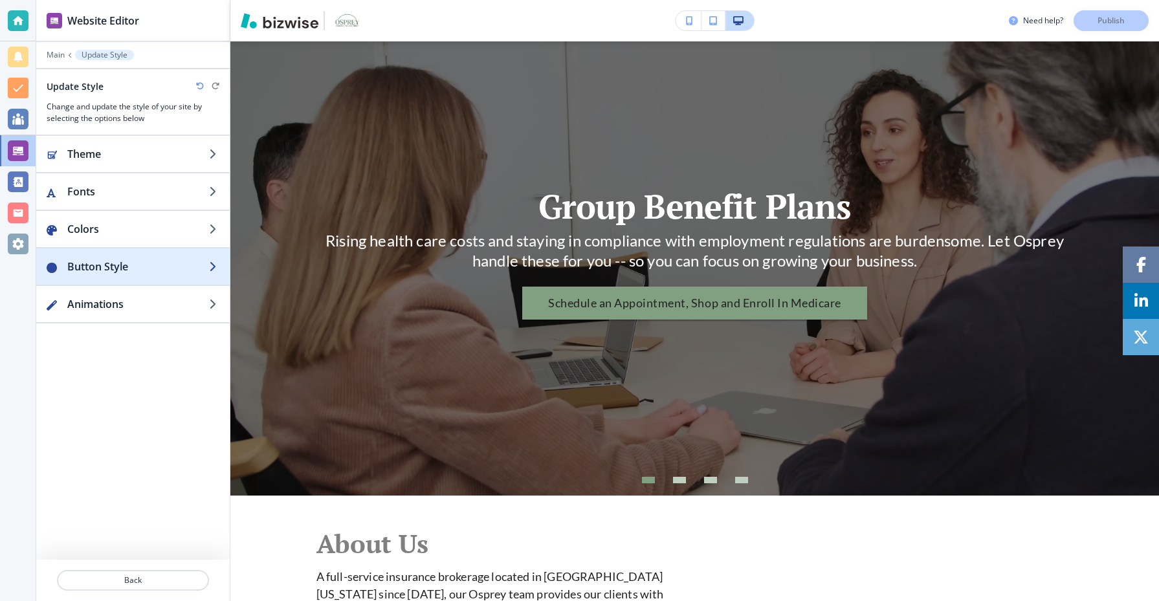
click at [151, 263] on h2 "Button Style" at bounding box center [138, 267] width 142 height 16
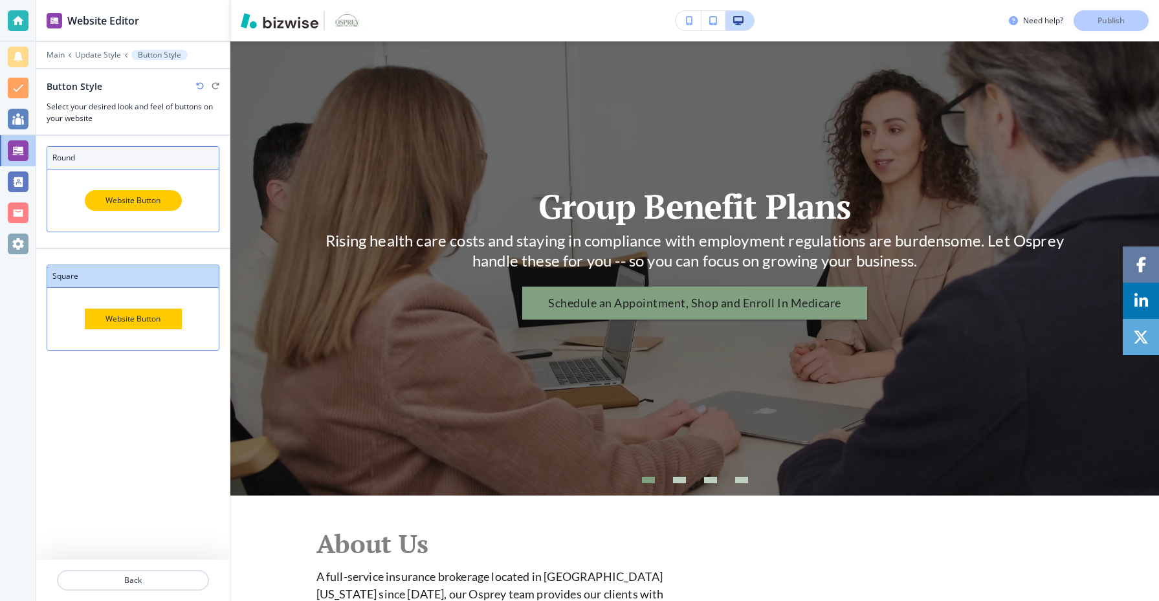
click at [161, 205] on div "Website Button" at bounding box center [133, 200] width 97 height 21
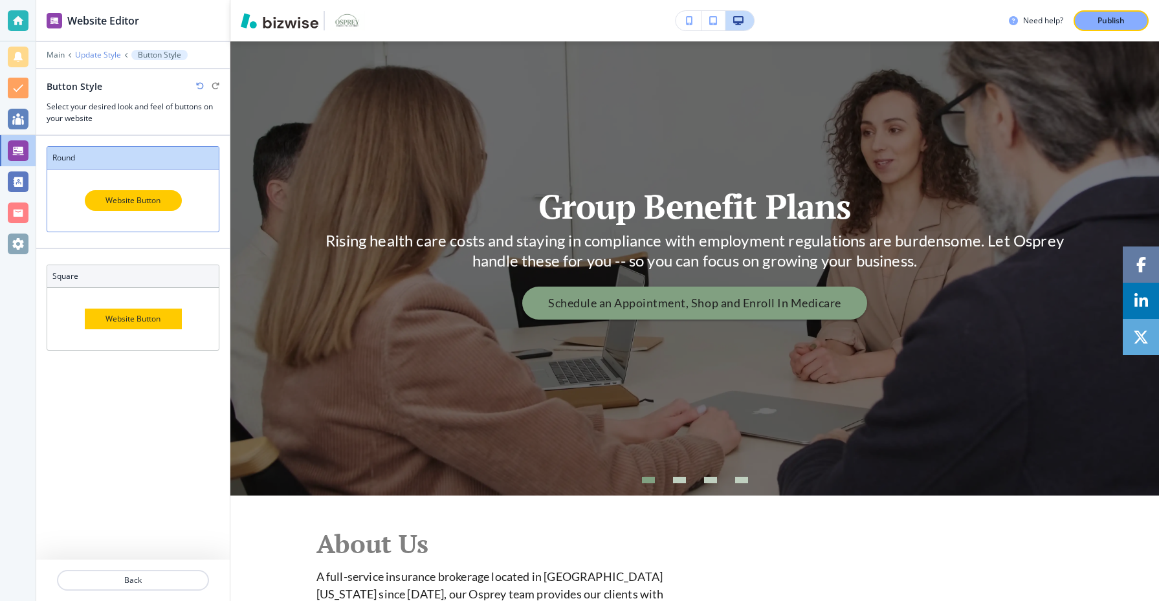
click at [106, 50] on p "Update Style" at bounding box center [98, 54] width 46 height 9
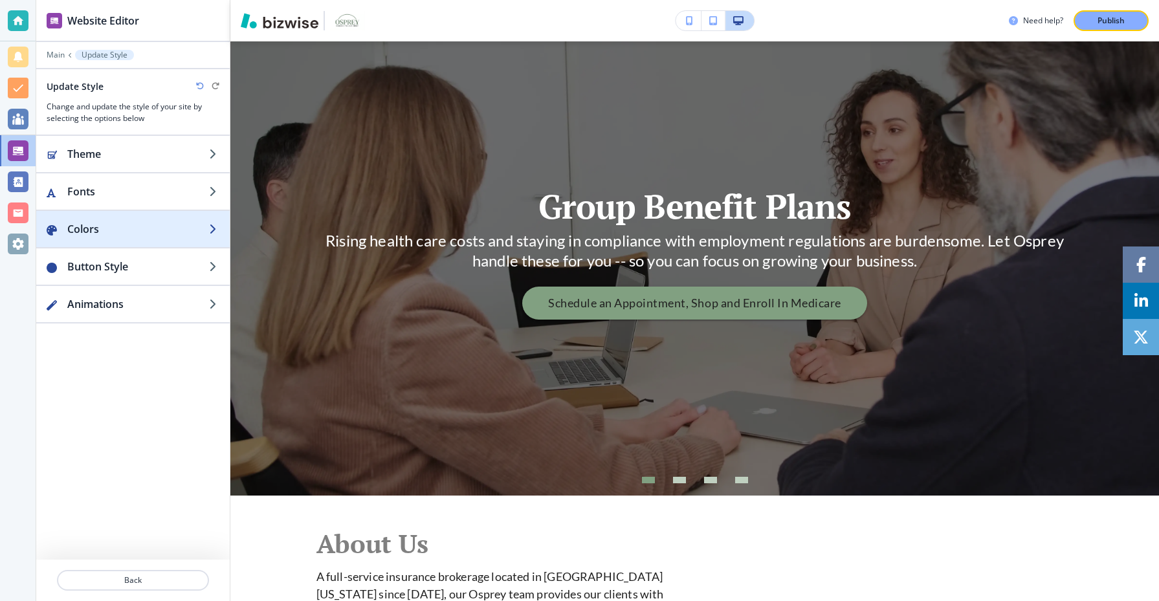
click at [122, 229] on h2 "Colors" at bounding box center [138, 229] width 142 height 16
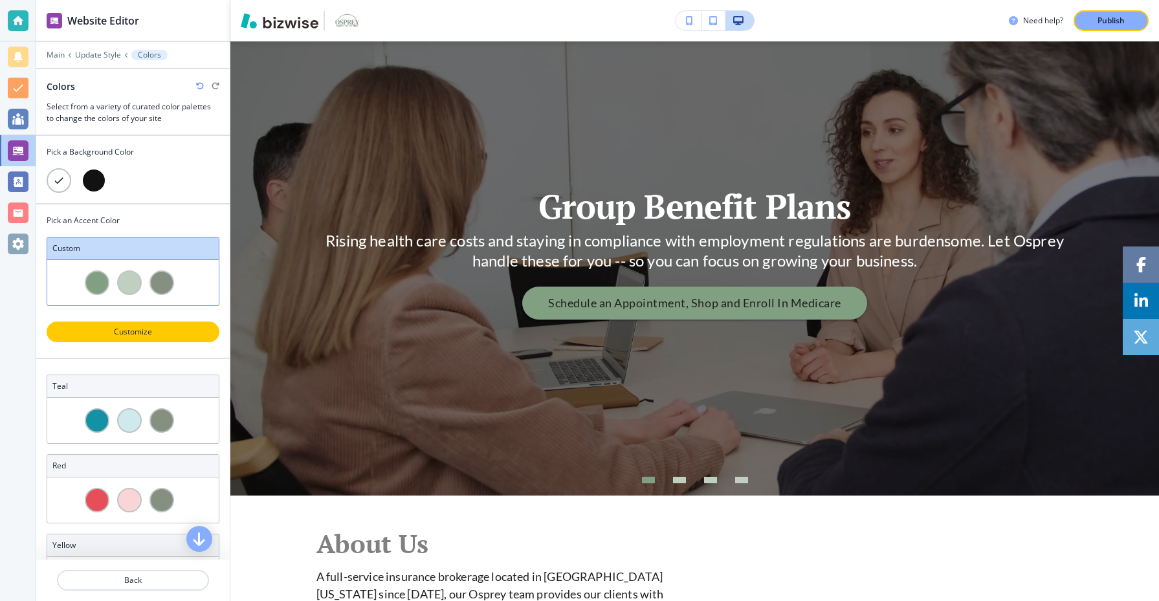
click at [130, 324] on button "Customize" at bounding box center [133, 332] width 173 height 21
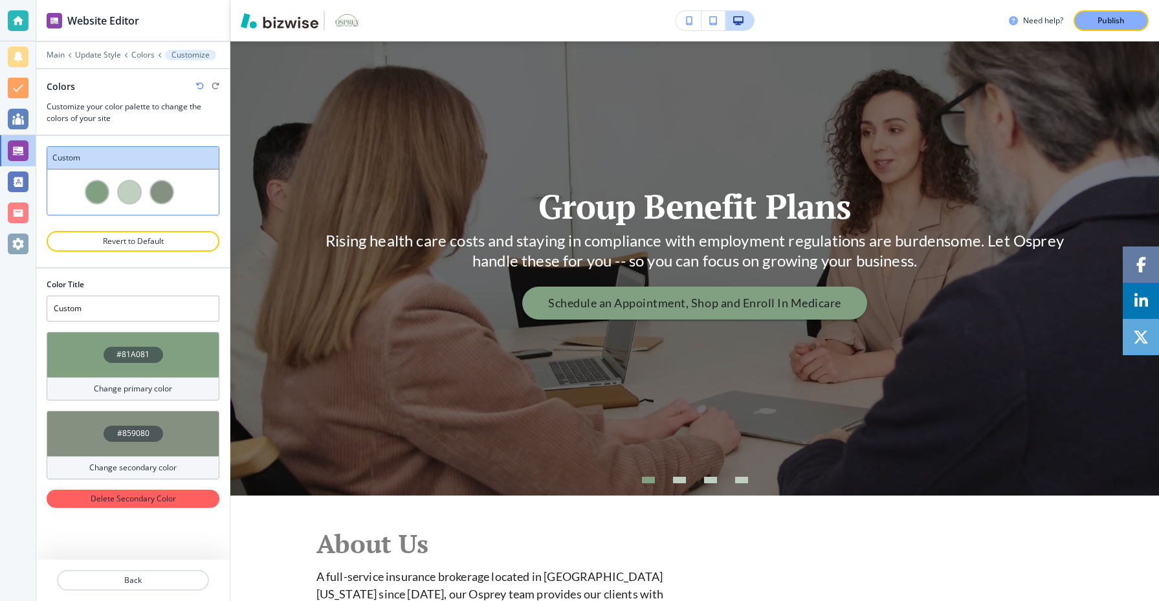
click at [148, 392] on h4 "Change primary color" at bounding box center [133, 389] width 78 height 12
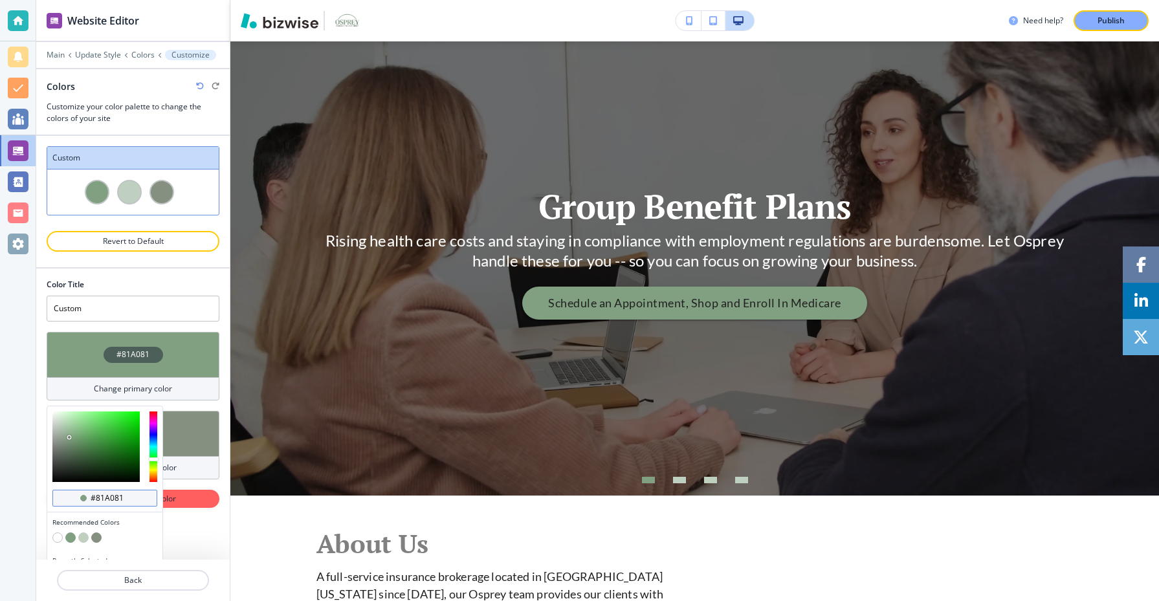
click at [125, 496] on input "#81a081" at bounding box center [111, 498] width 45 height 10
type input "#859080"
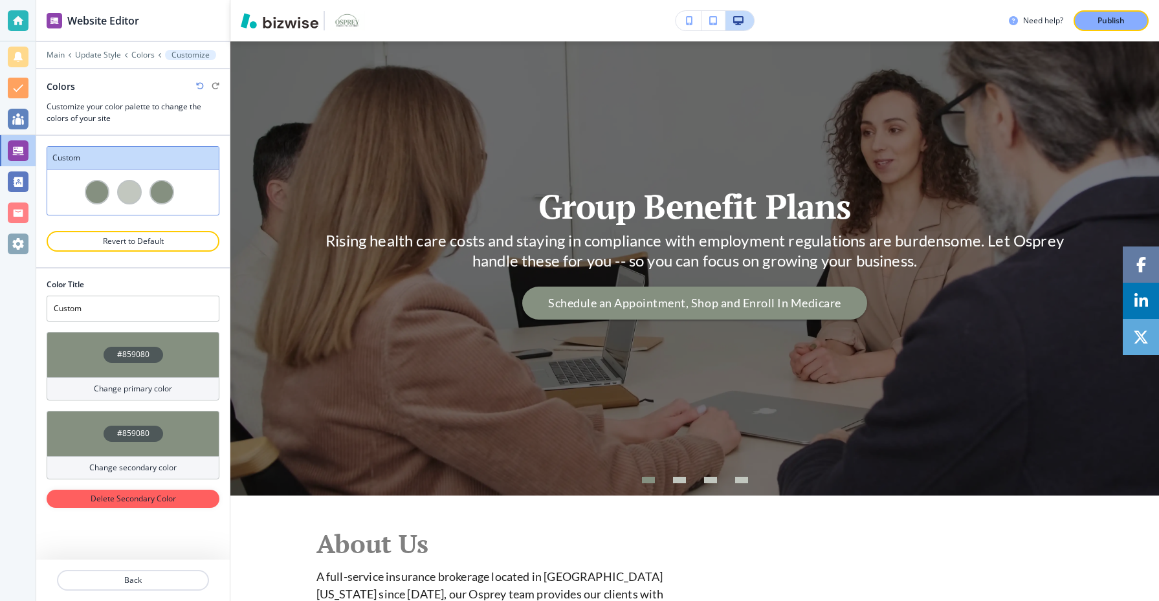
click at [139, 431] on h4 "#859080" at bounding box center [133, 434] width 32 height 12
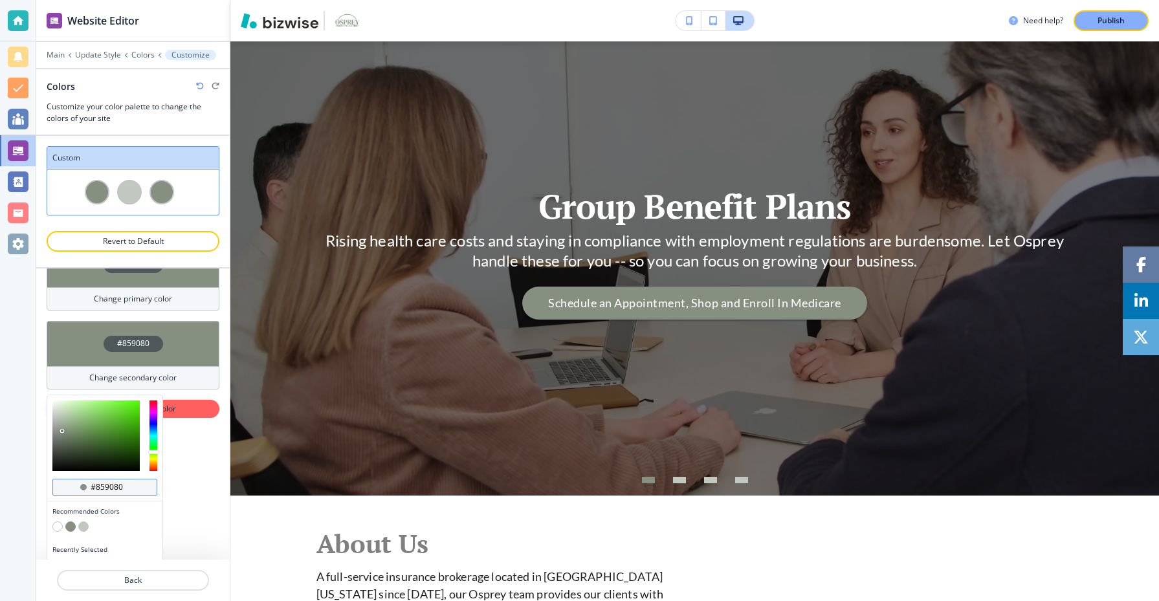
scroll to position [1, 0]
drag, startPoint x: 126, startPoint y: 491, endPoint x: 90, endPoint y: 493, distance: 35.7
click at [90, 493] on div "#859080" at bounding box center [104, 487] width 105 height 17
click at [60, 524] on button "button" at bounding box center [57, 527] width 10 height 10
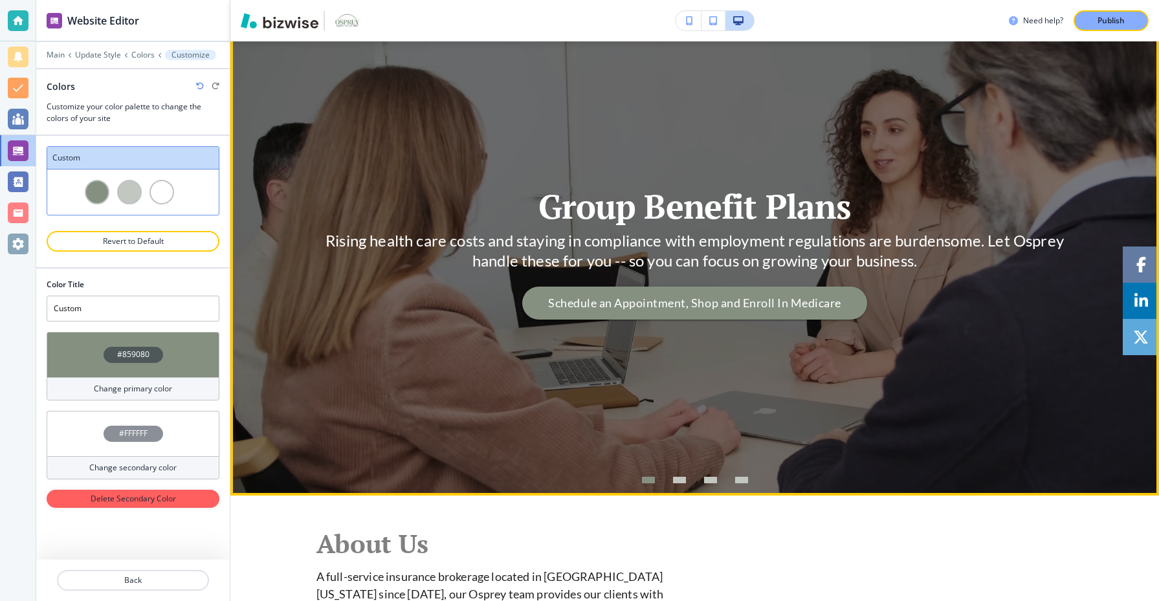
scroll to position [384, 0]
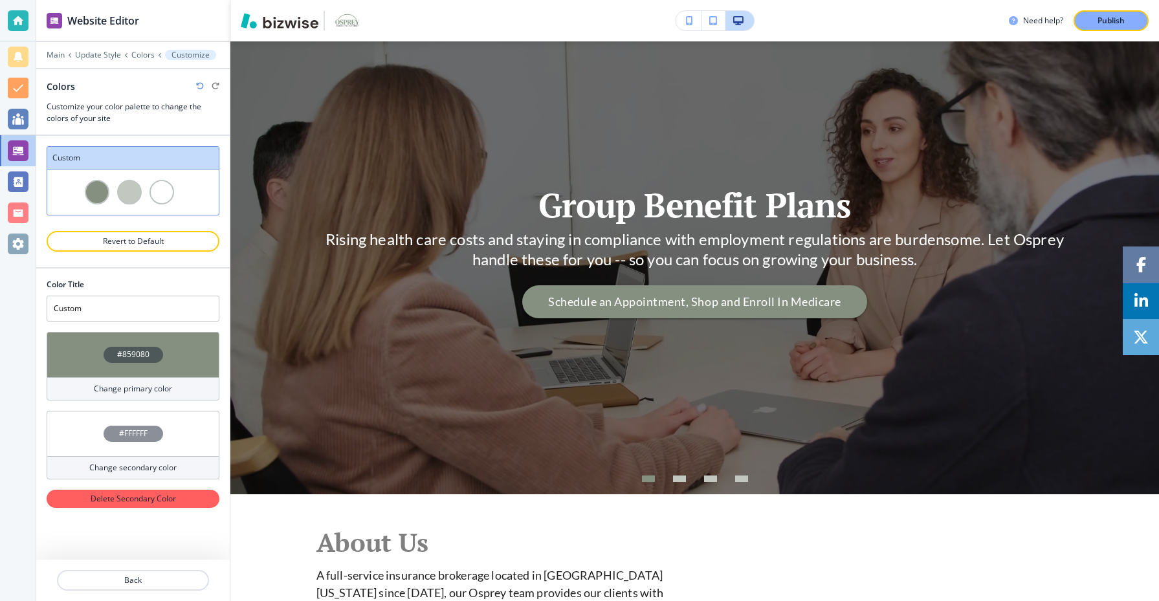
click at [131, 354] on h4 "#859080" at bounding box center [133, 355] width 32 height 12
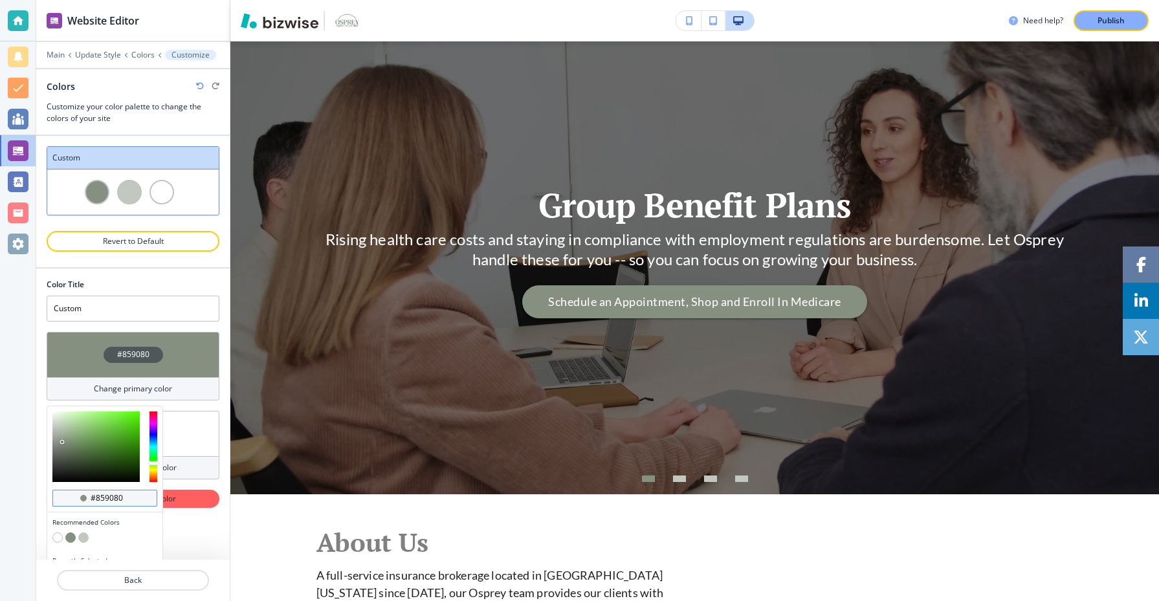
drag, startPoint x: 129, startPoint y: 498, endPoint x: 96, endPoint y: 499, distance: 33.0
click at [96, 499] on input "#859080" at bounding box center [111, 498] width 45 height 10
type input "#7d917f"
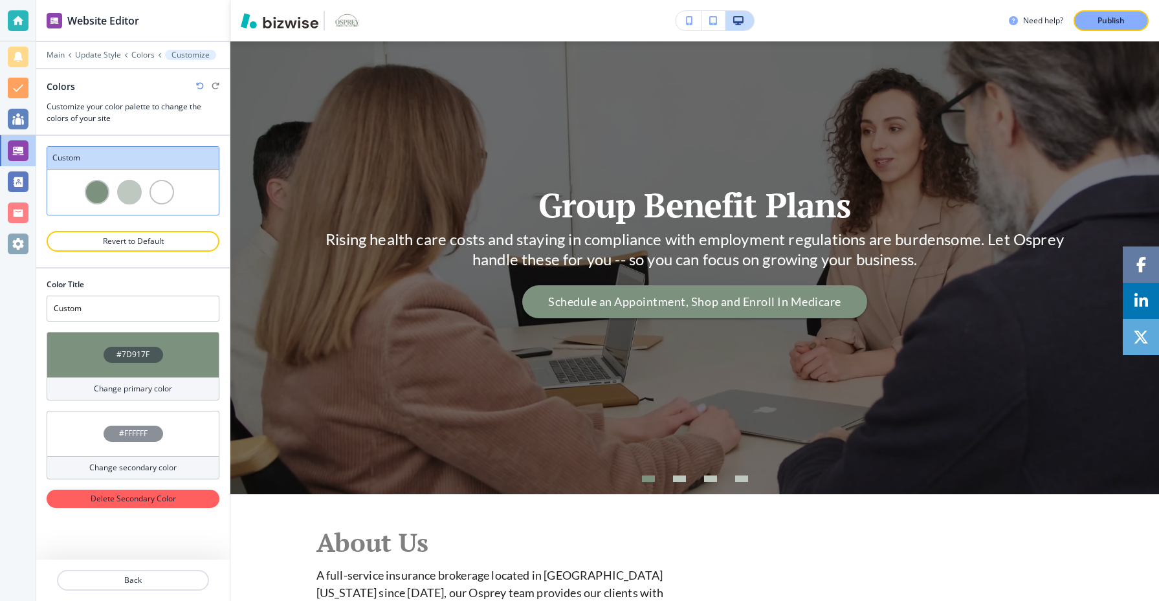
click at [161, 536] on div "Color Title Custom #7D917F Change primary color #FFFFFF Change secondary color …" at bounding box center [133, 414] width 194 height 291
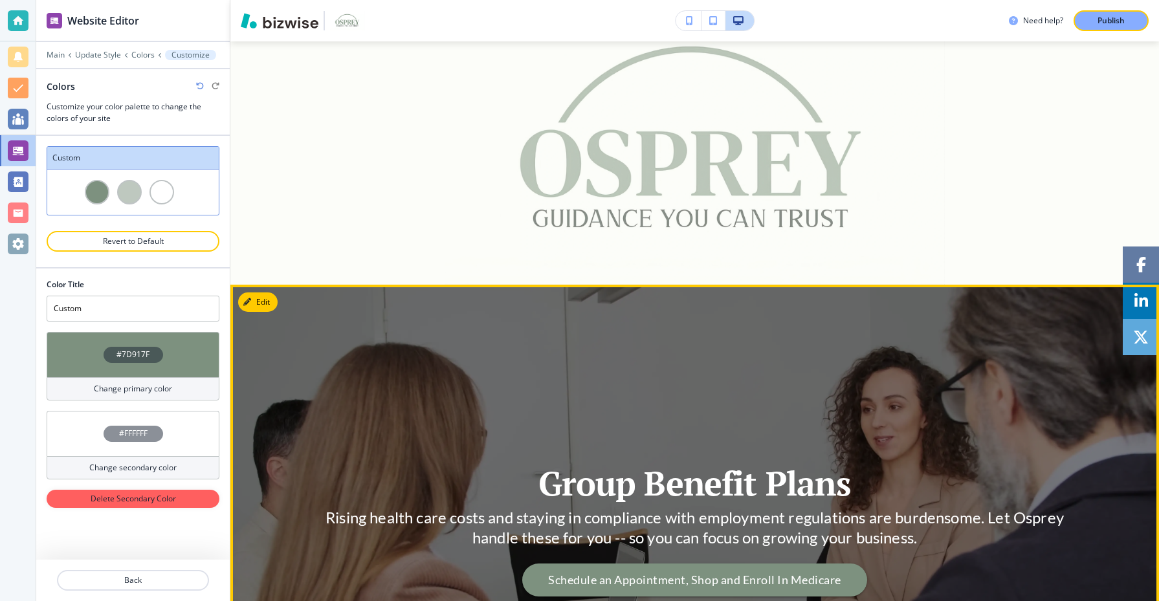
scroll to position [0, 0]
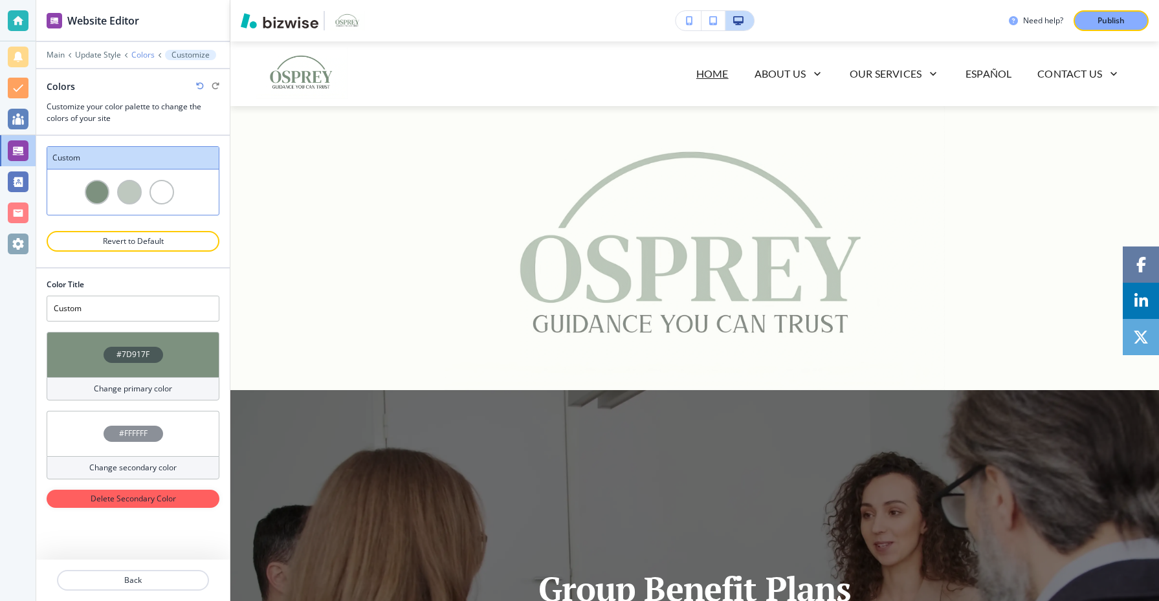
click at [139, 51] on p "Colors" at bounding box center [142, 54] width 23 height 9
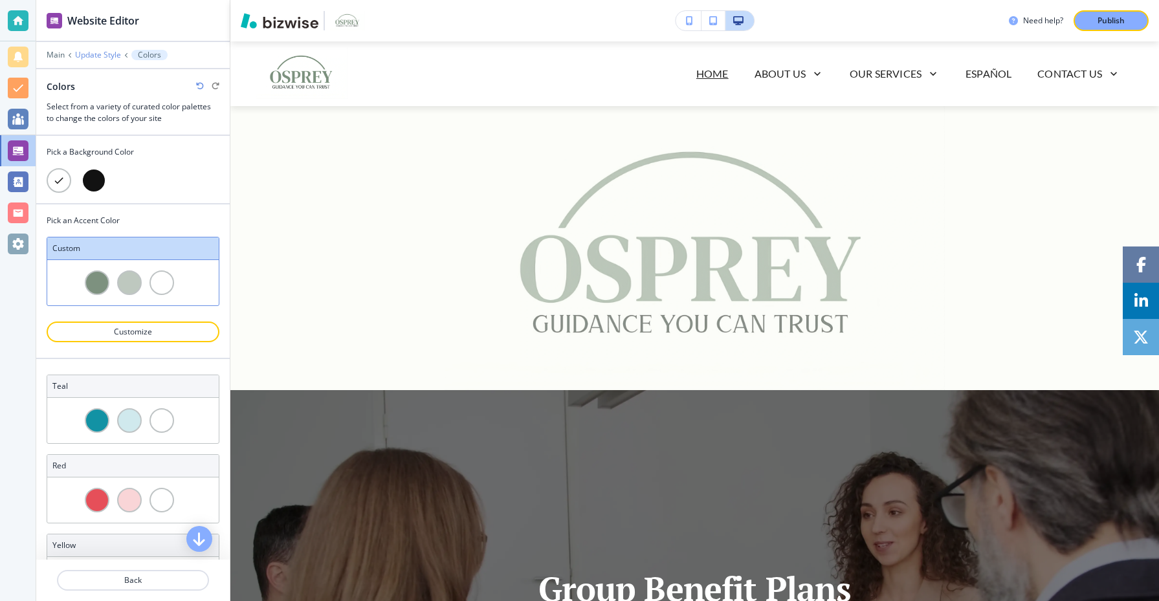
click at [104, 57] on p "Update Style" at bounding box center [98, 54] width 46 height 9
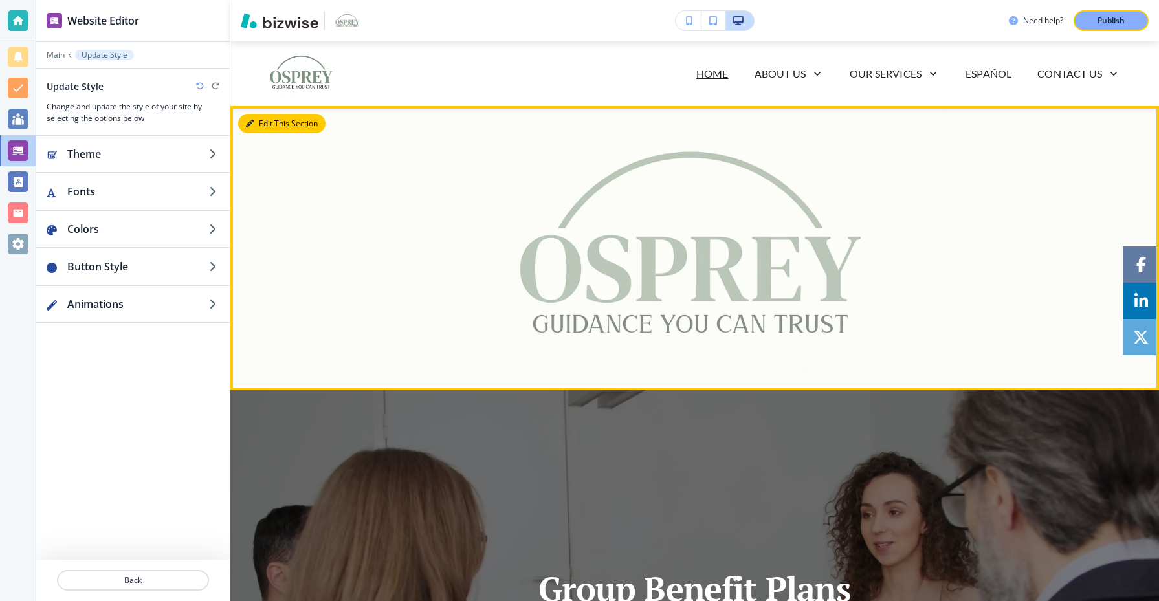
click at [260, 127] on button "Edit This Section" at bounding box center [281, 123] width 87 height 19
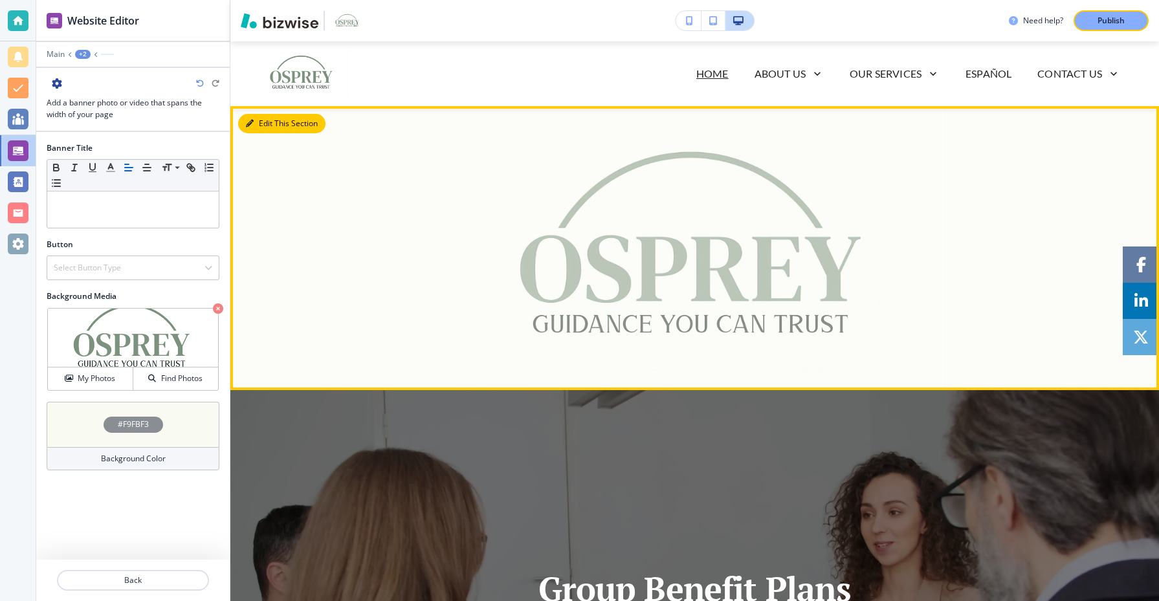
scroll to position [65, 0]
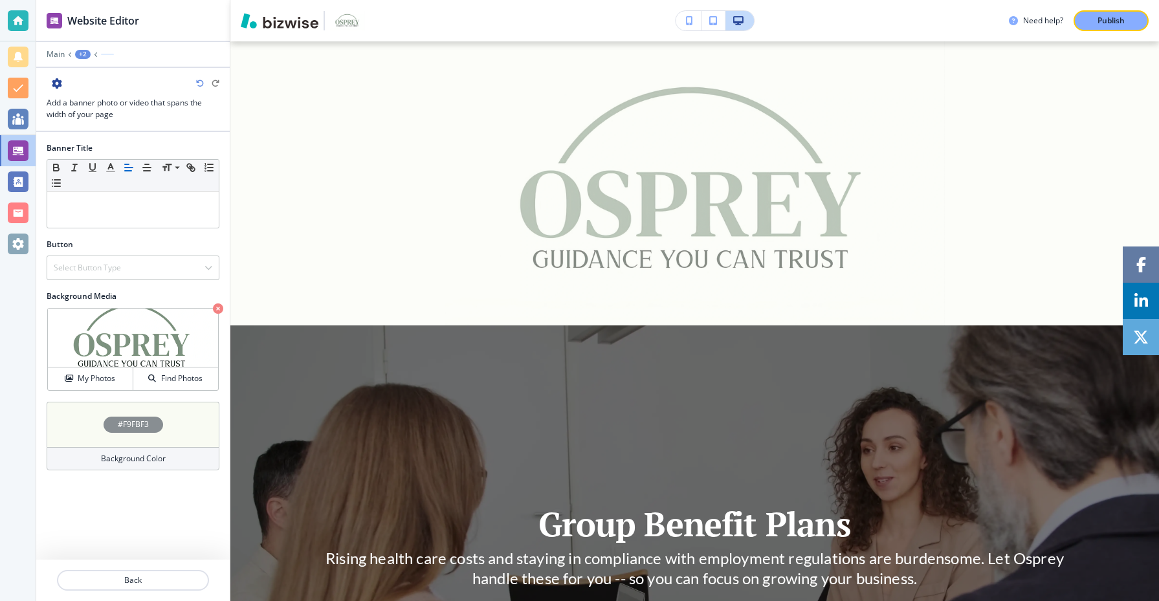
click at [153, 421] on div "#F9FBF3" at bounding box center [134, 425] width 60 height 16
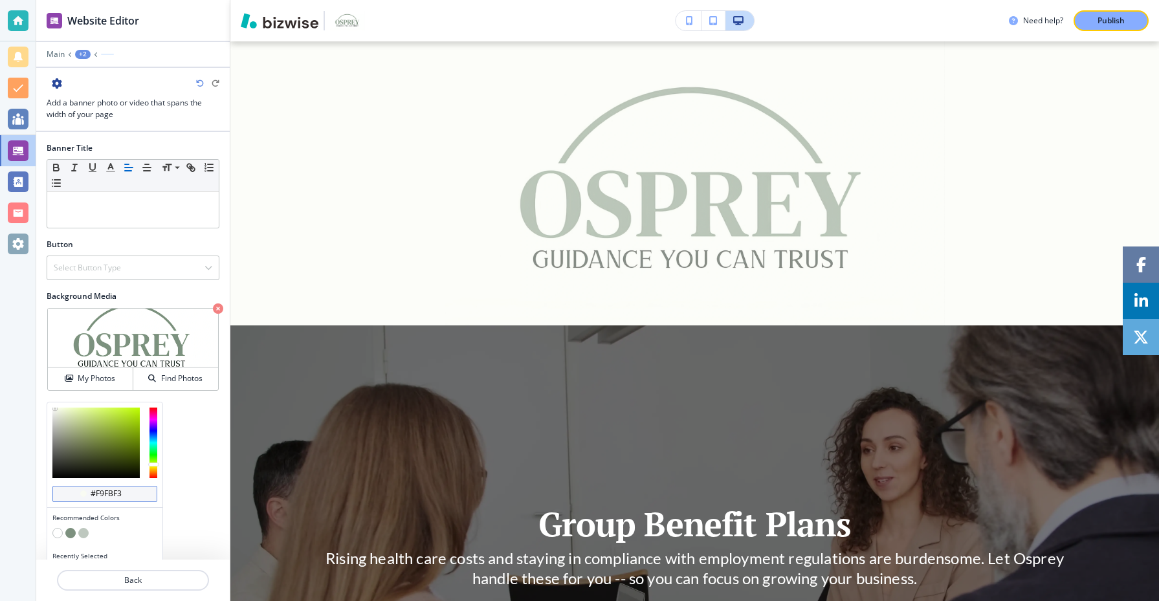
scroll to position [0, 0]
drag, startPoint x: 132, startPoint y: 494, endPoint x: 91, endPoint y: 495, distance: 40.8
click at [91, 495] on input "#f9fbf3" at bounding box center [111, 494] width 45 height 10
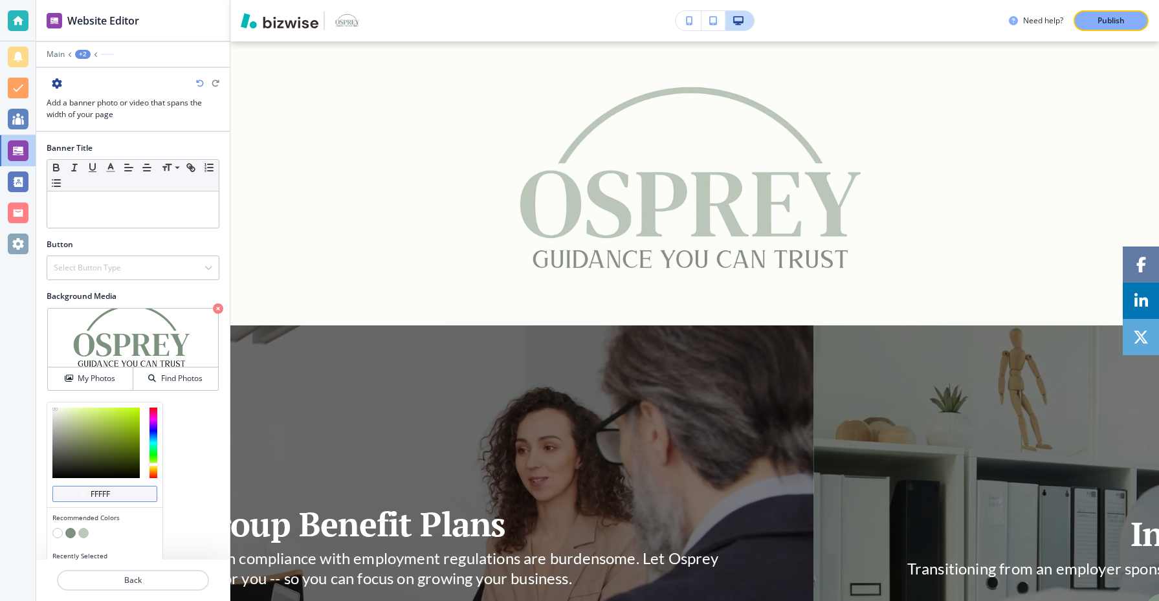
type input "FFFFFF"
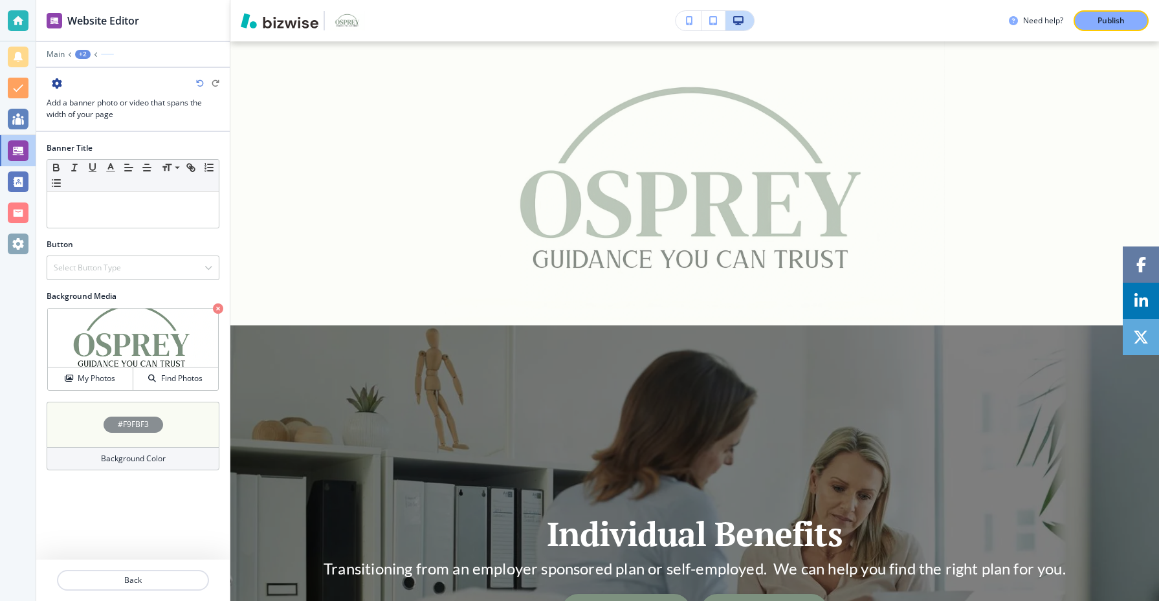
click at [144, 428] on h4 "#F9FBF3" at bounding box center [133, 425] width 31 height 12
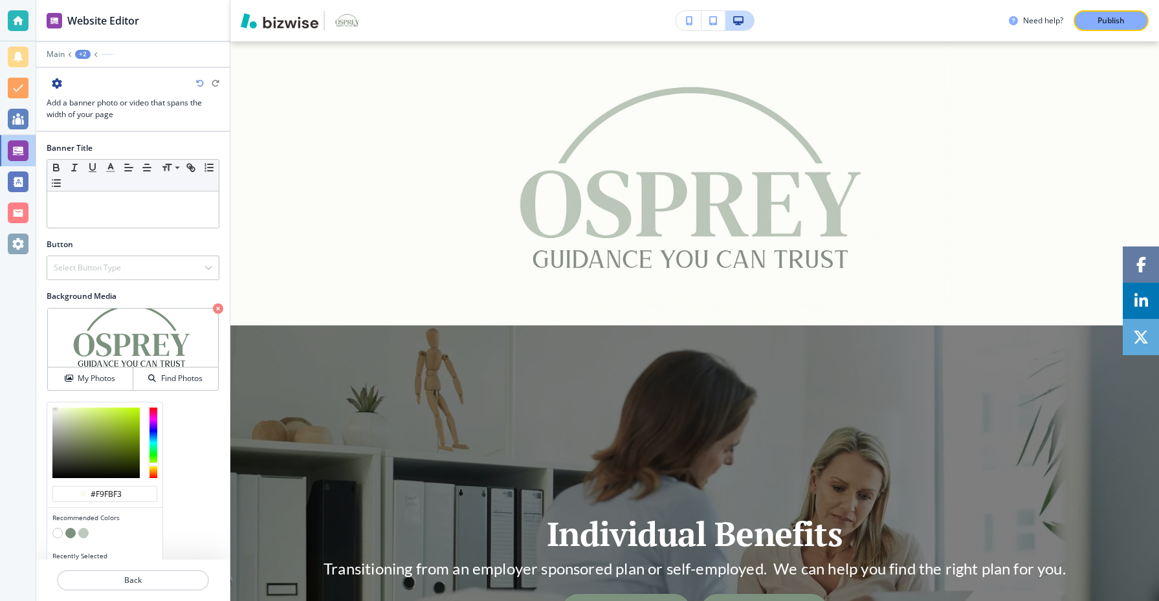
click at [54, 535] on button "button" at bounding box center [57, 533] width 10 height 10
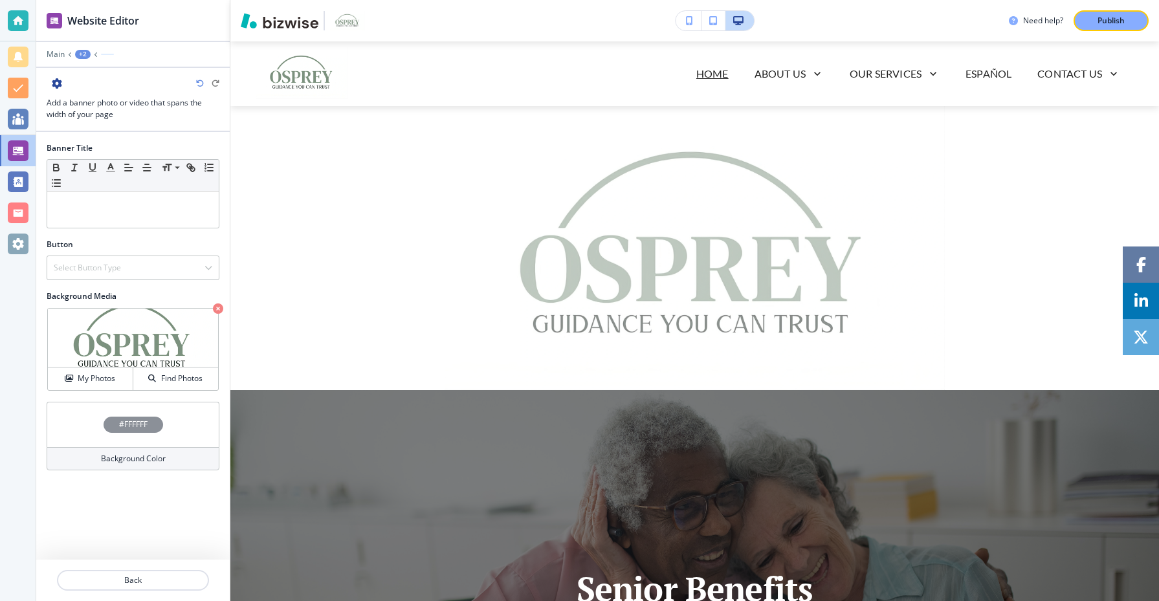
click at [147, 423] on h4 "#FFFFFF" at bounding box center [133, 425] width 28 height 12
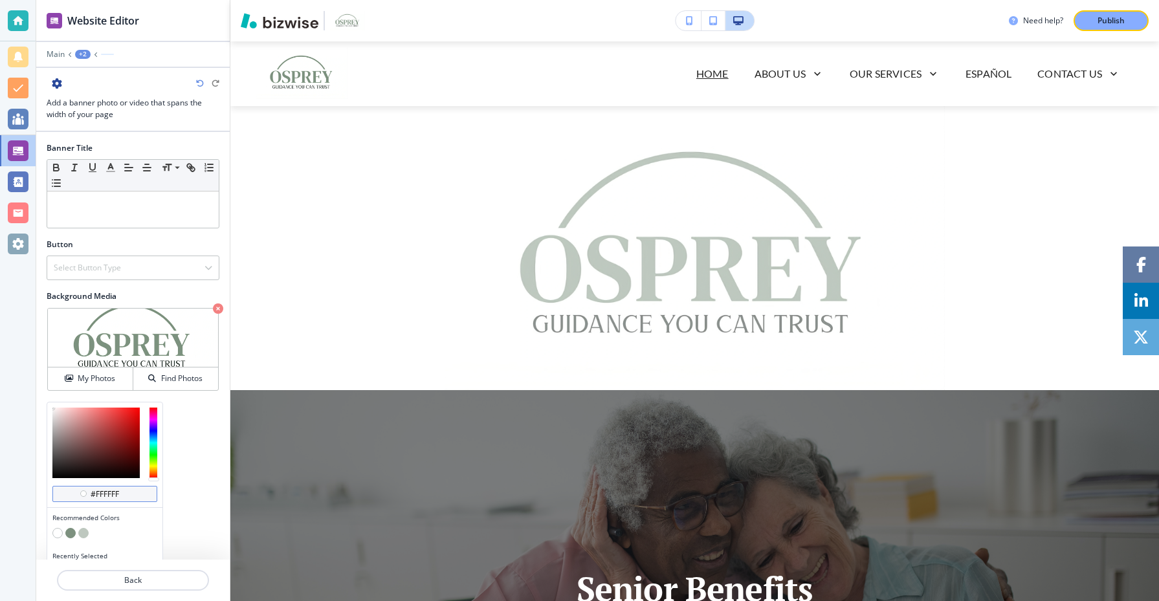
click at [102, 493] on input "#ffffff" at bounding box center [111, 494] width 45 height 10
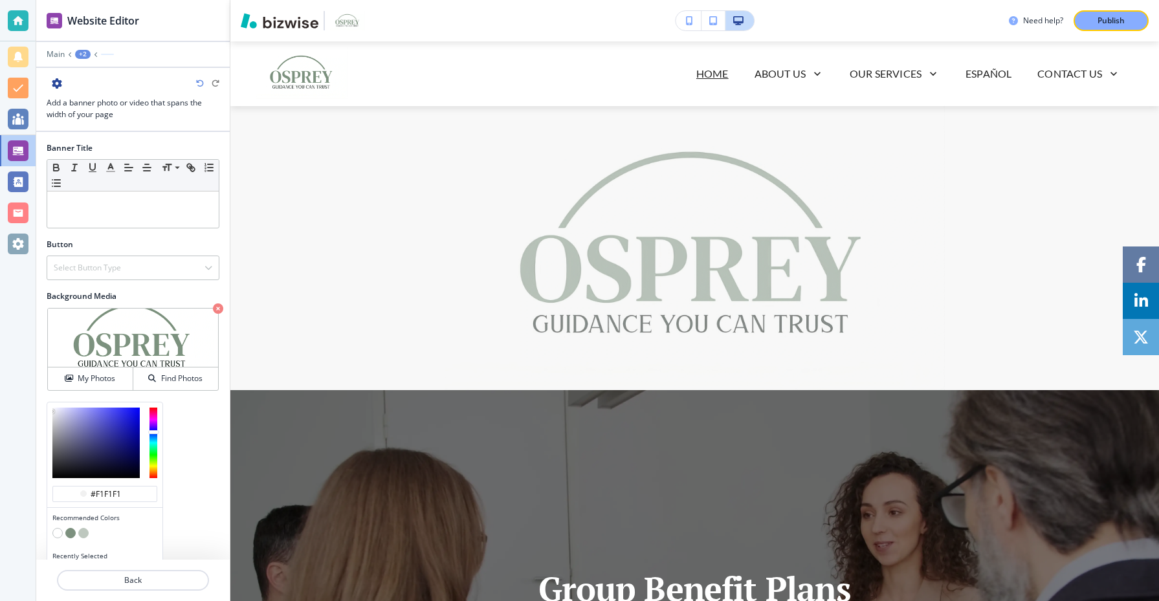
type input "#f1f1f1"
click at [84, 531] on button "button" at bounding box center [83, 533] width 10 height 10
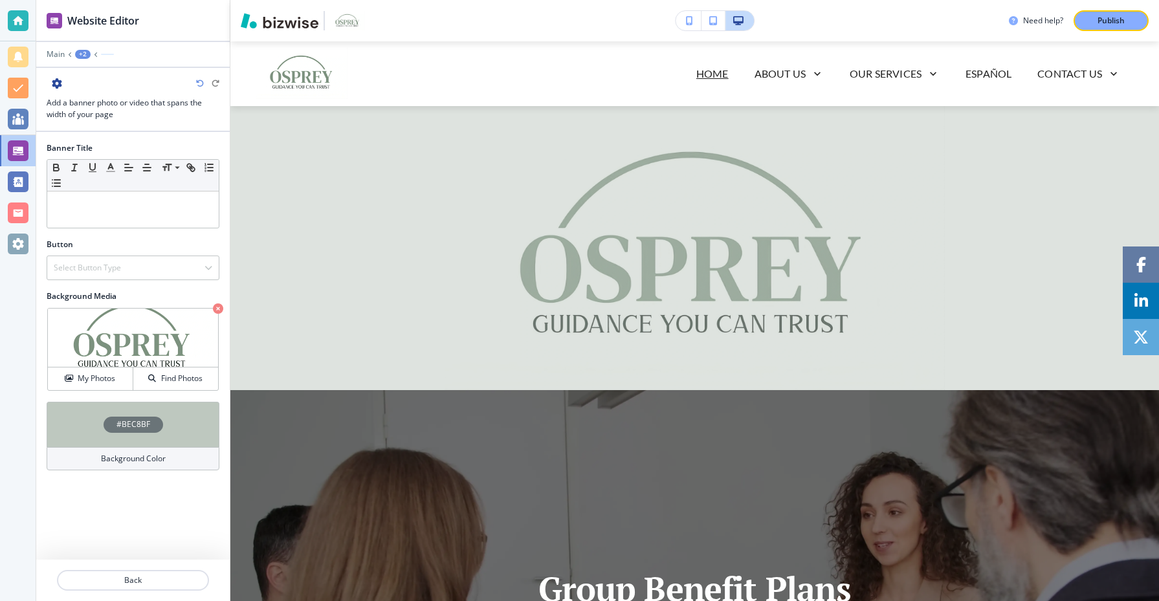
click at [66, 532] on div "Banner Title Small Normal Large Huge Button Select Button Type Telephone Extern…" at bounding box center [133, 346] width 194 height 428
click at [94, 447] on div "Background Color" at bounding box center [133, 458] width 173 height 23
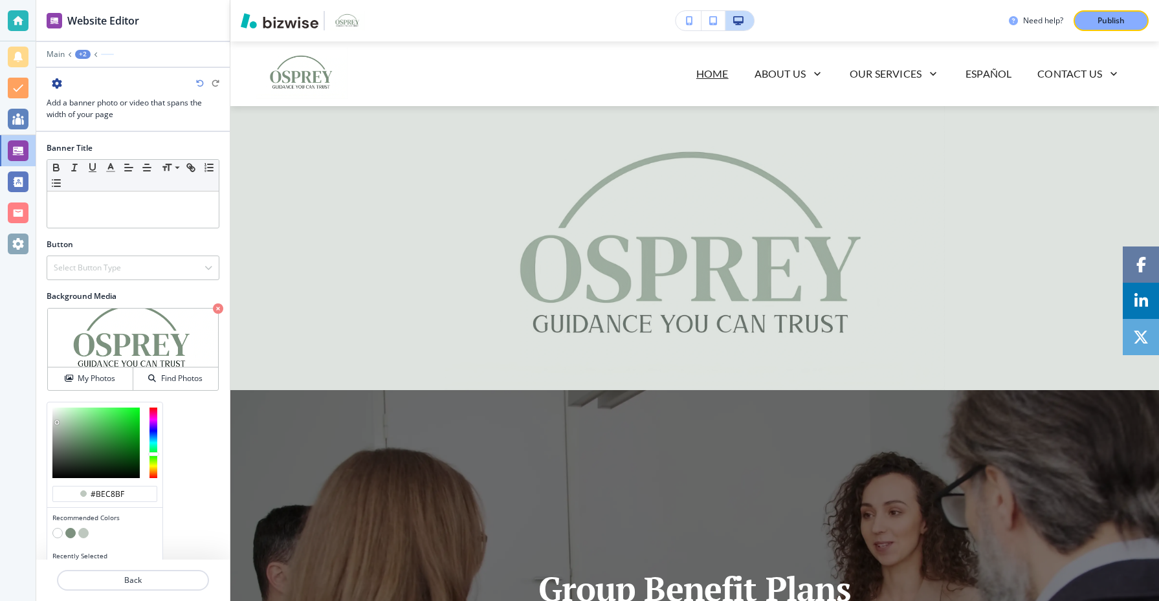
scroll to position [25, 0]
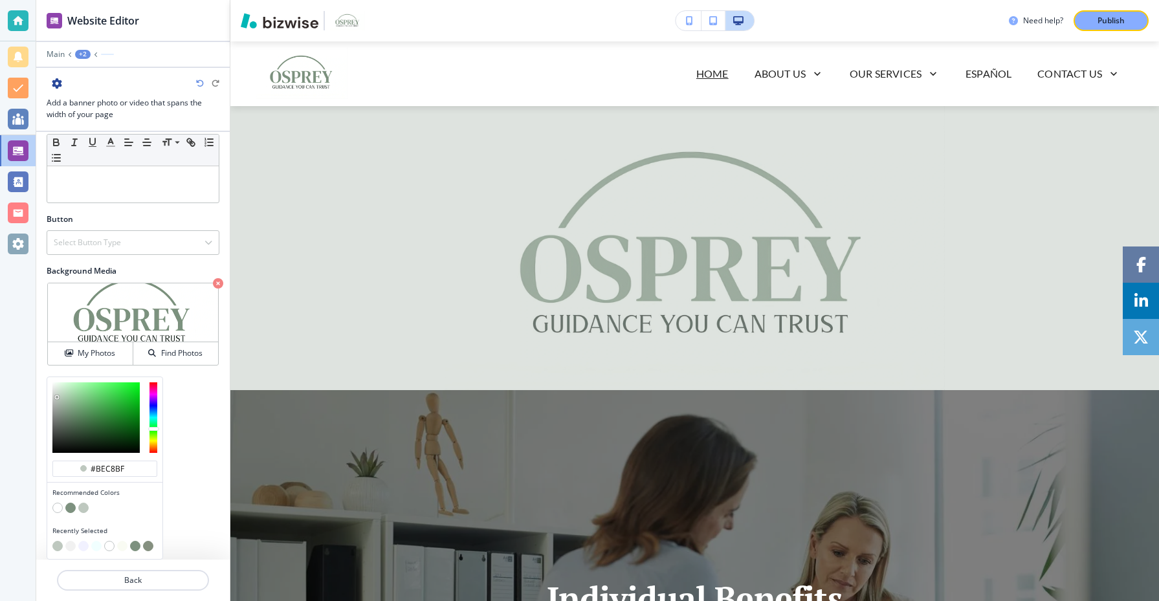
click at [121, 548] on button "button" at bounding box center [122, 546] width 10 height 10
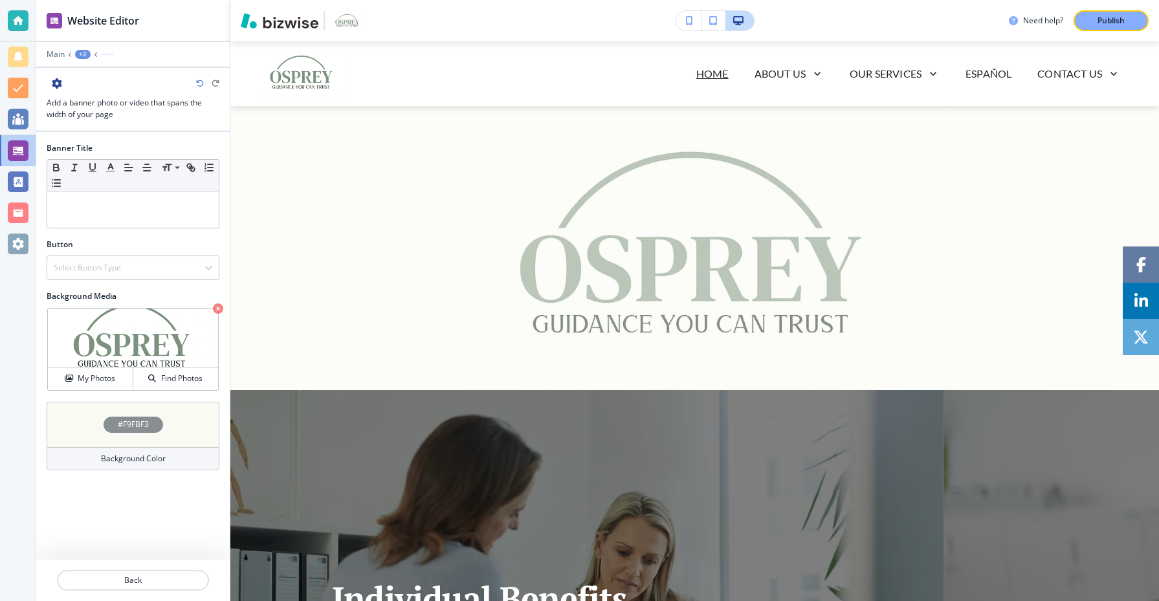
click at [167, 435] on div "#F9FBF3" at bounding box center [133, 424] width 173 height 45
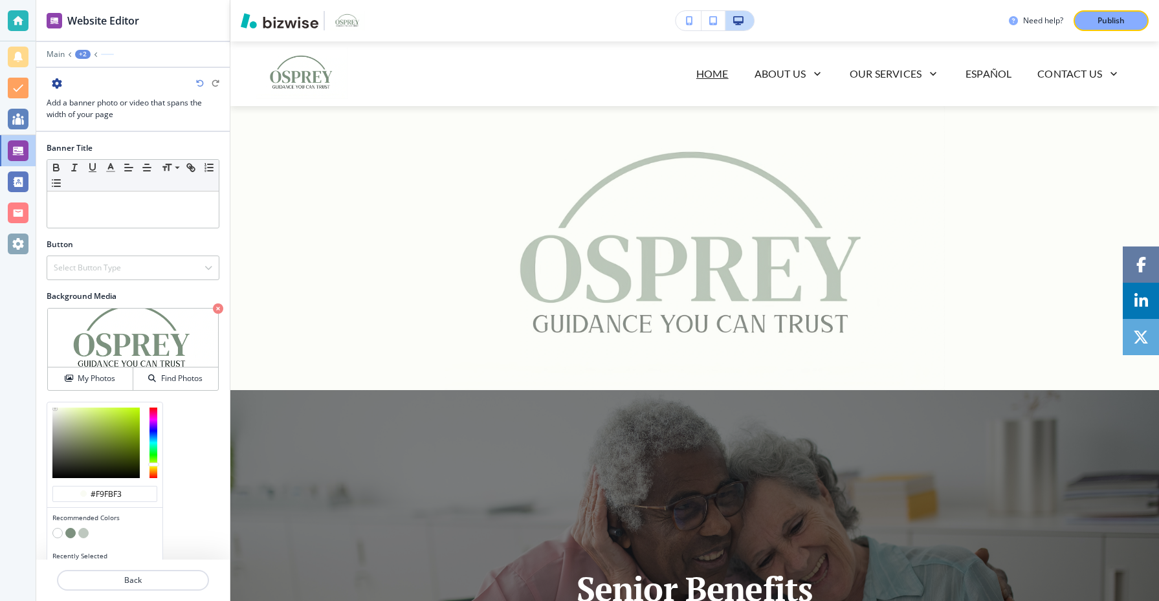
click at [60, 535] on button "button" at bounding box center [57, 533] width 10 height 10
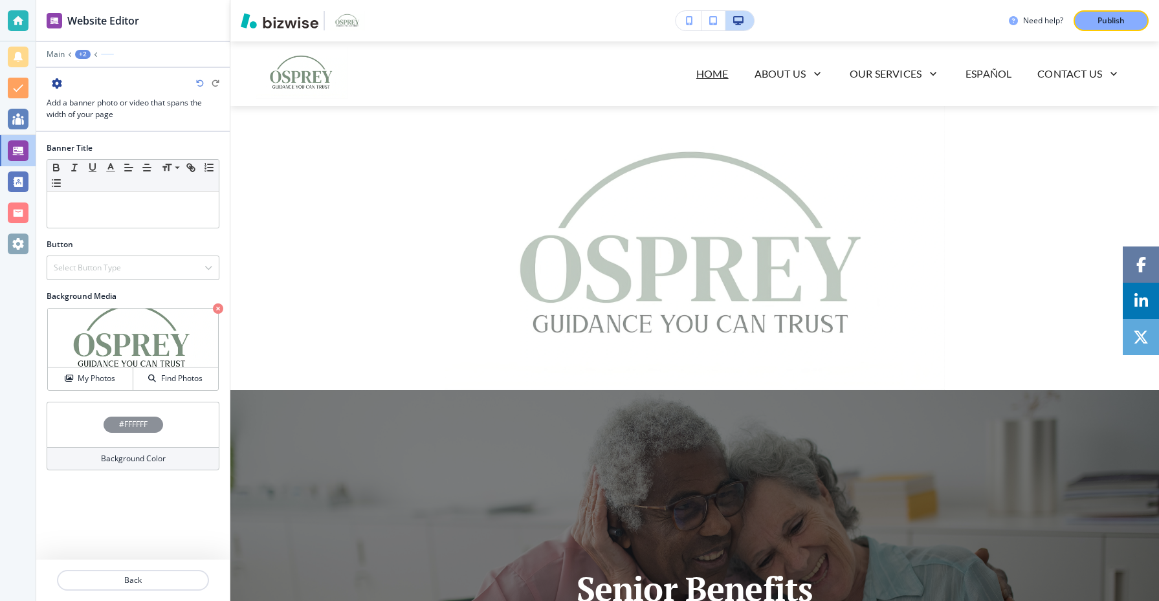
click at [151, 505] on div "Banner Title Small Normal Large Huge Button Select Button Type Telephone Extern…" at bounding box center [133, 346] width 194 height 428
click at [1094, 21] on div "Publish" at bounding box center [1111, 21] width 41 height 12
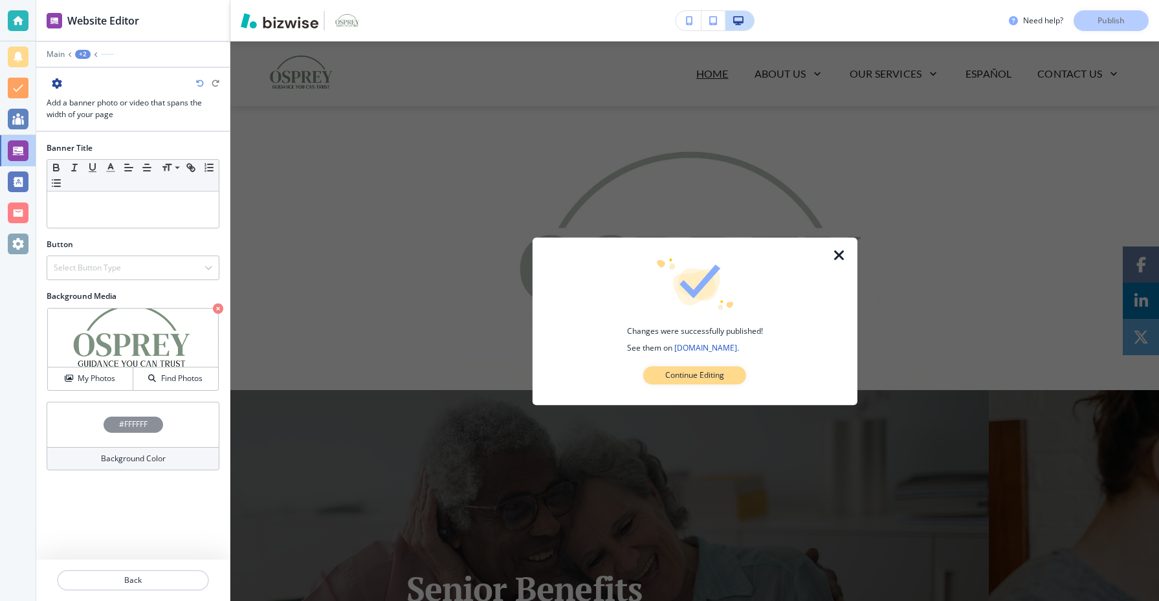
click at [743, 374] on button "Continue Editing" at bounding box center [694, 375] width 103 height 18
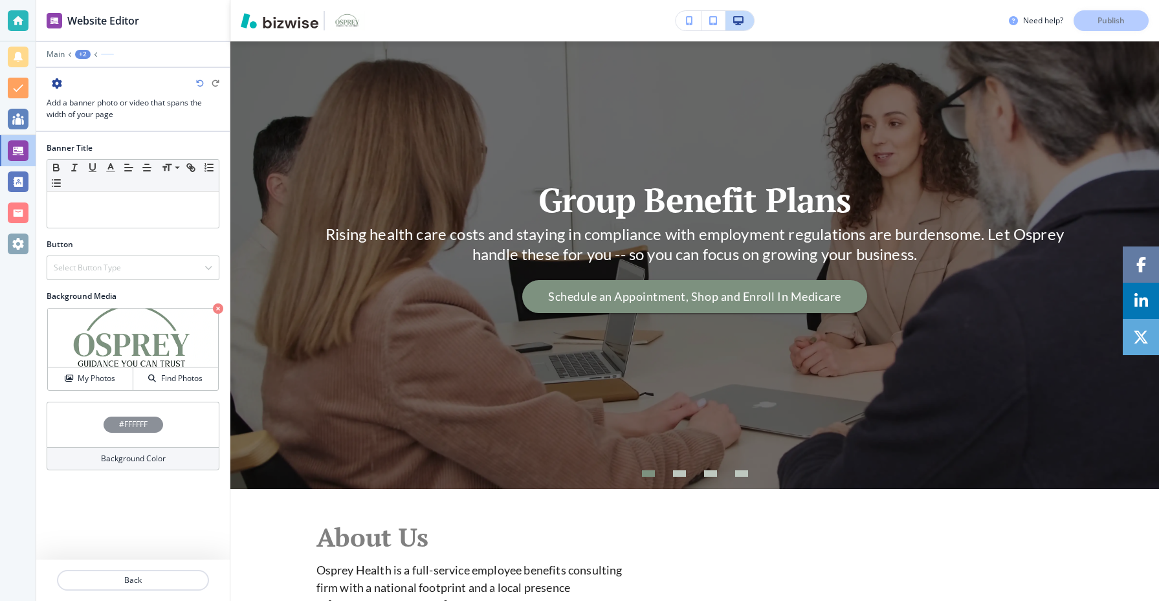
scroll to position [406, 0]
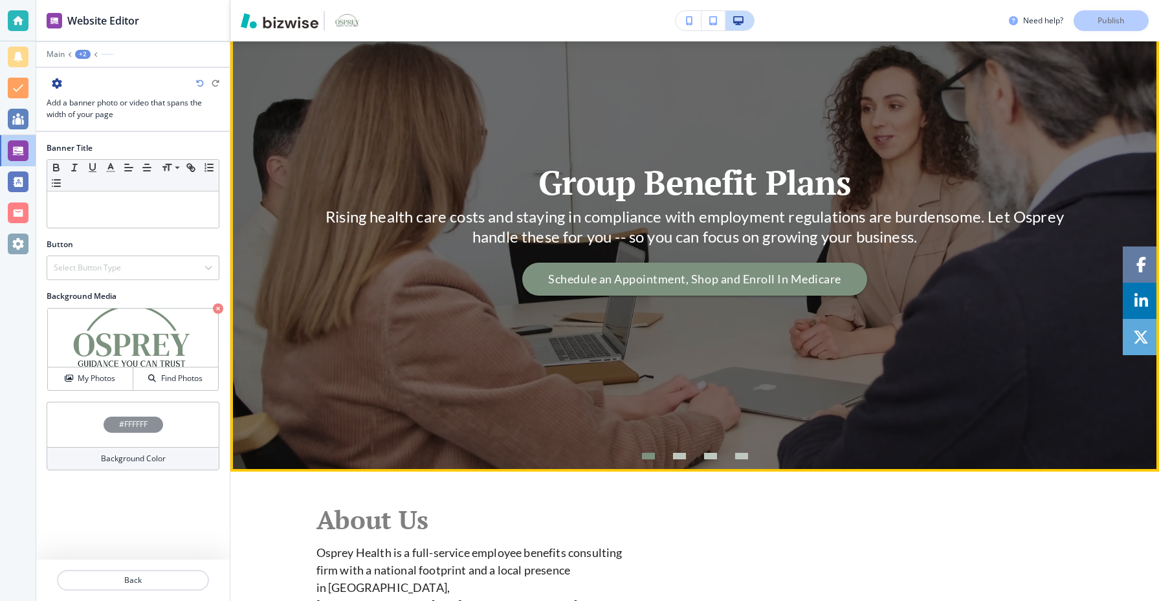
click at [689, 458] on li "Go to slide 2" at bounding box center [679, 456] width 31 height 31
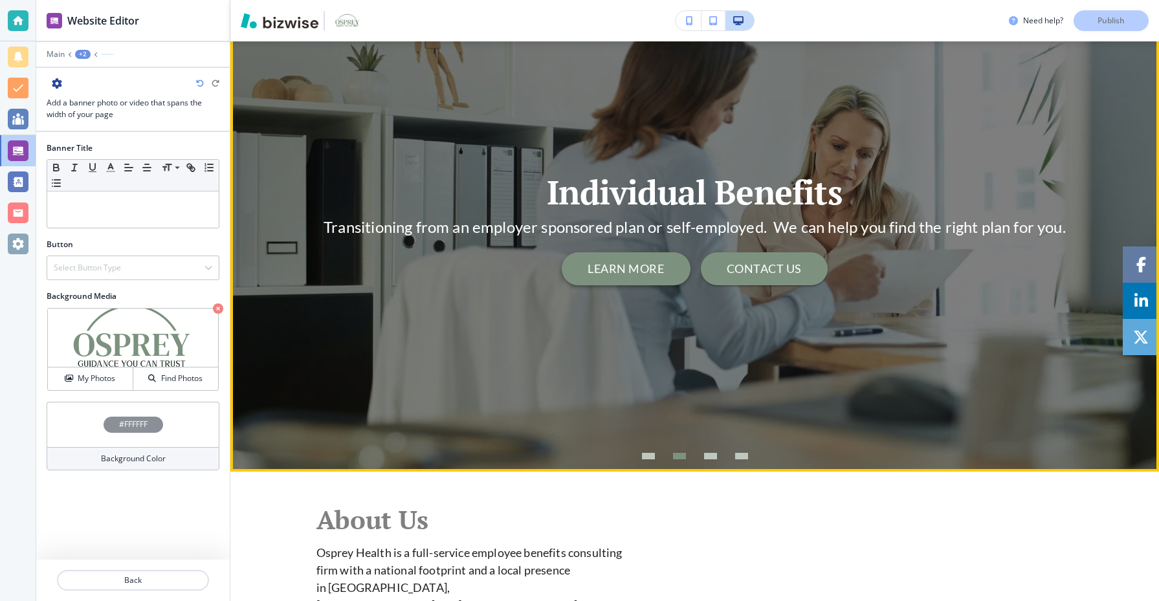
click at [648, 277] on button "LEARN MORE" at bounding box center [626, 269] width 128 height 34
click at [638, 260] on button "LEARN MORE" at bounding box center [626, 269] width 128 height 34
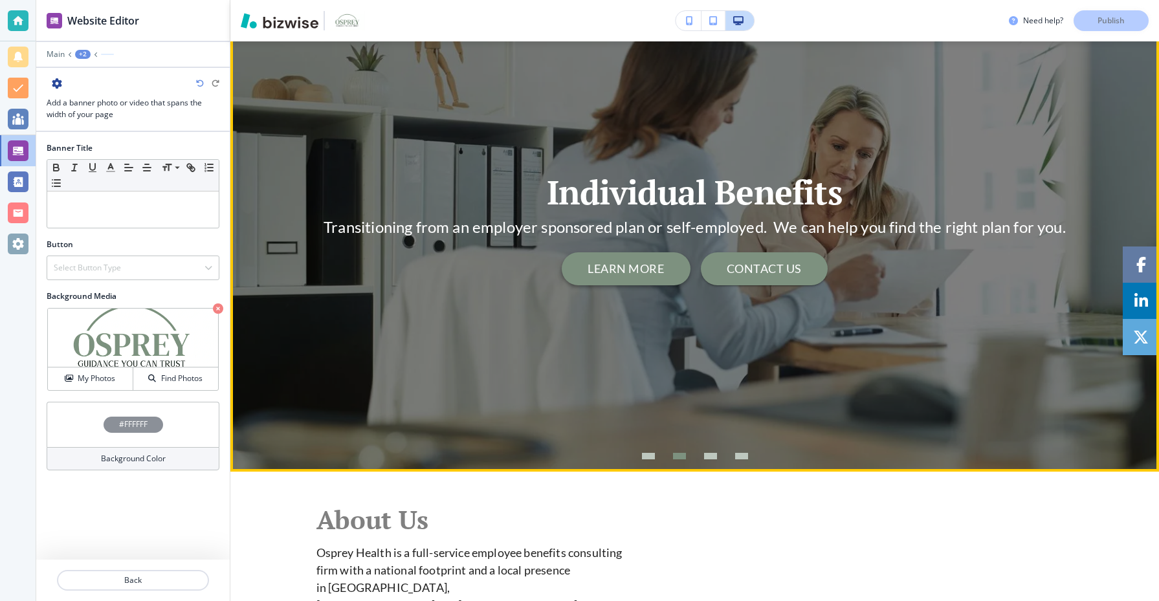
click at [638, 260] on button "LEARN MORE" at bounding box center [626, 269] width 128 height 34
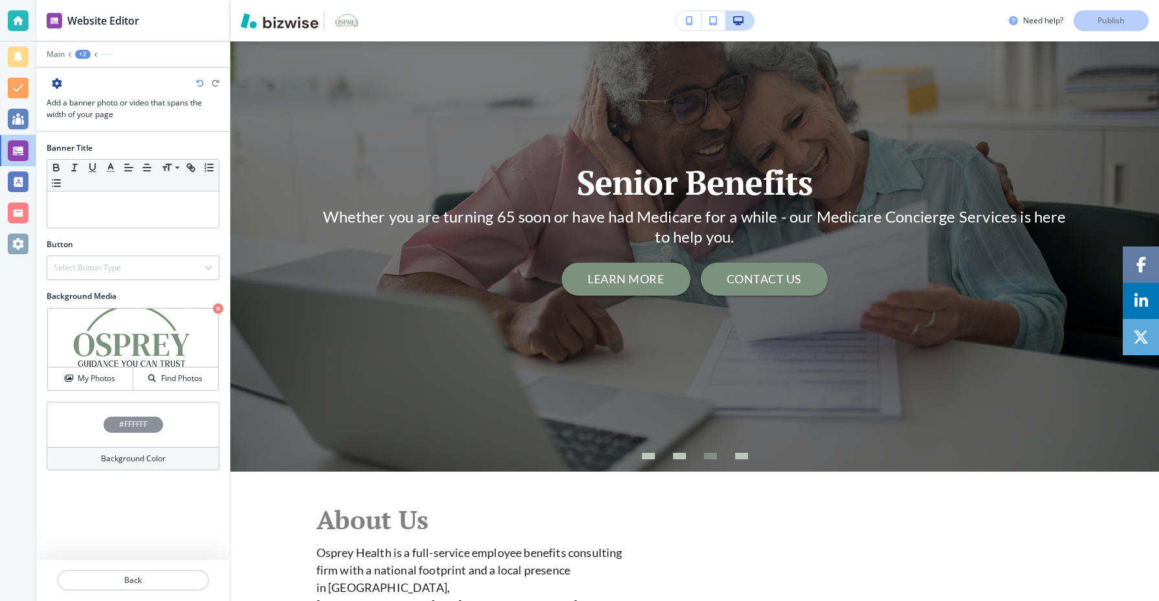
click at [56, 61] on div at bounding box center [133, 63] width 194 height 8
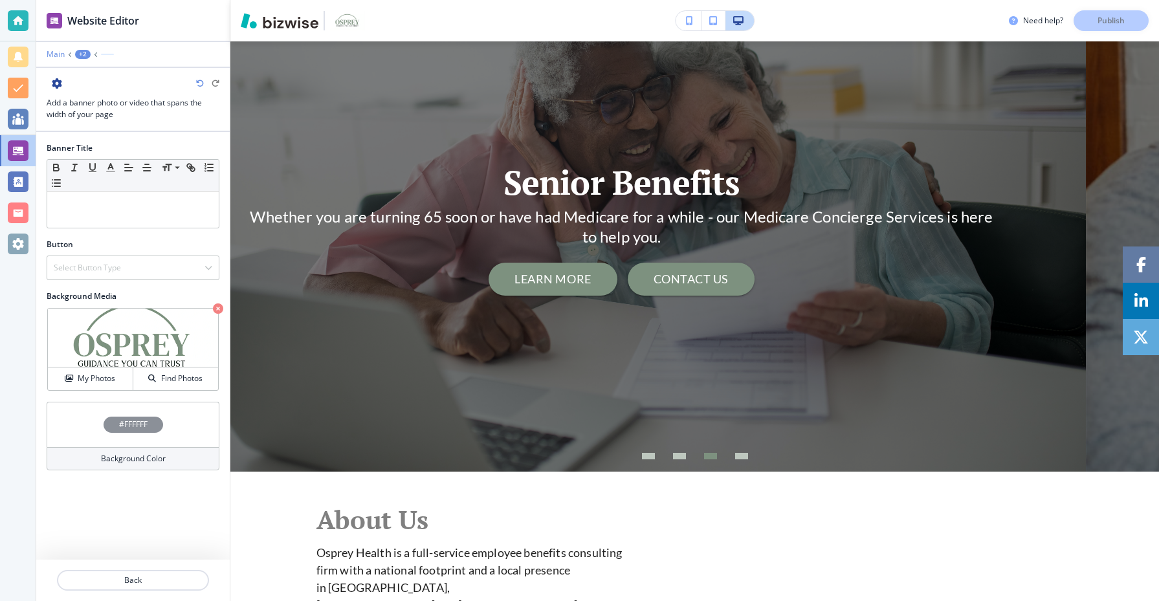
click at [62, 56] on p "Main" at bounding box center [56, 54] width 18 height 9
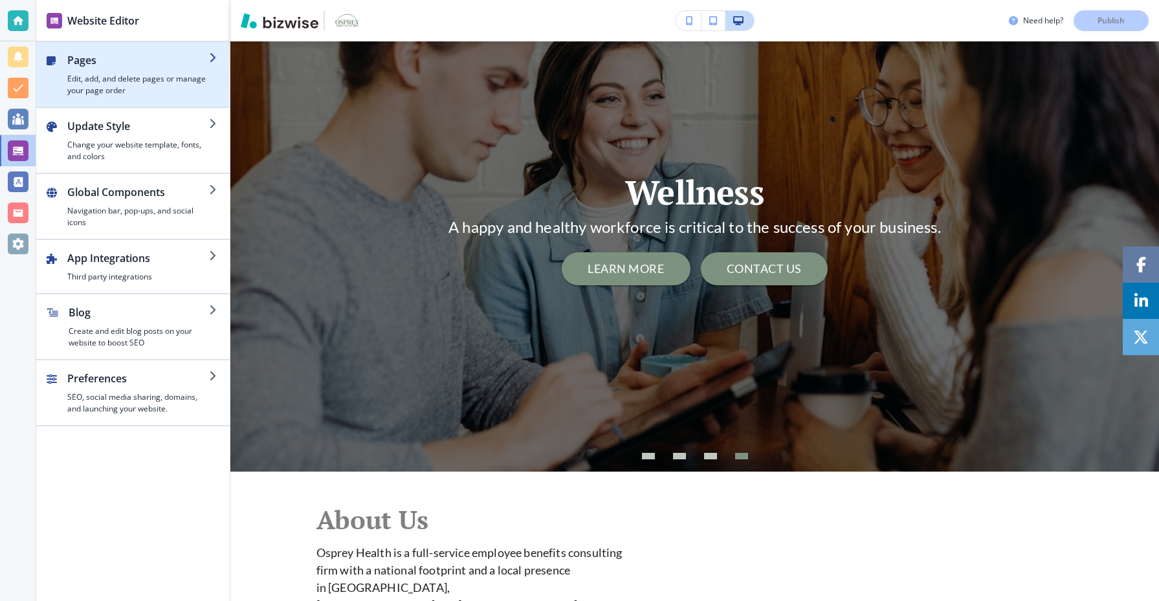
click at [69, 76] on h4 "Edit, add, and delete pages or manage your page order" at bounding box center [138, 84] width 142 height 23
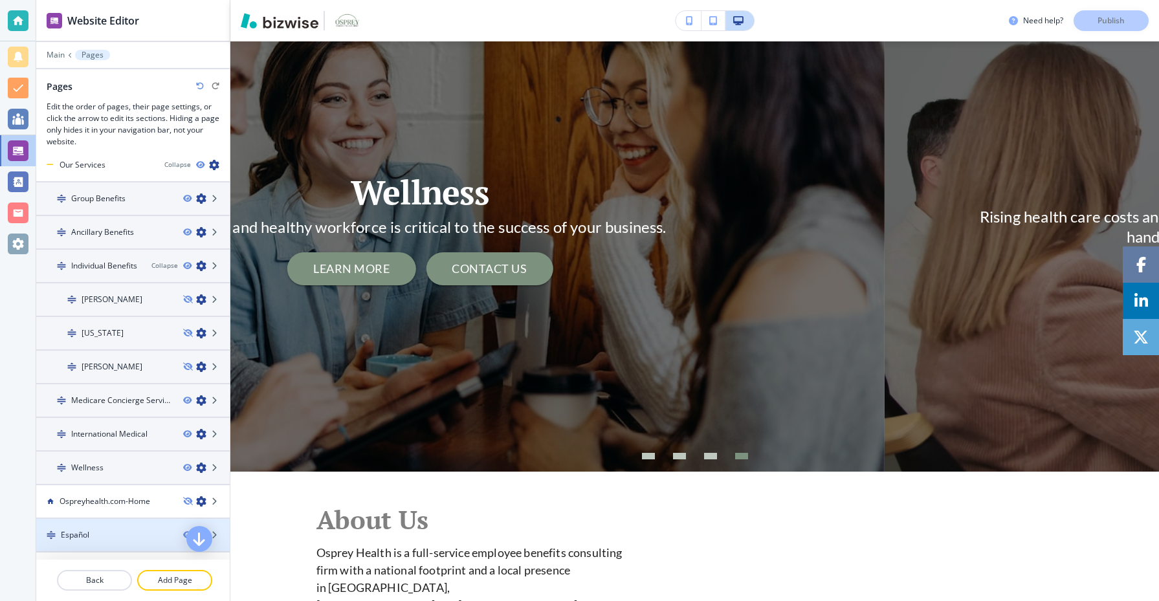
scroll to position [269, 0]
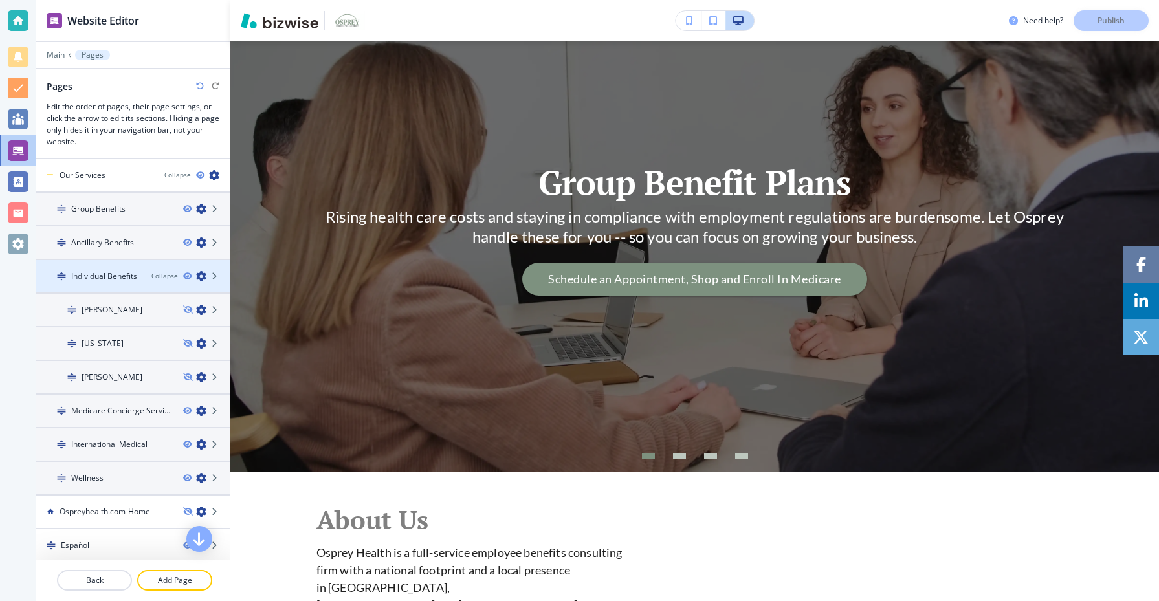
click at [122, 280] on h4 "Individual Benefits" at bounding box center [104, 277] width 66 height 12
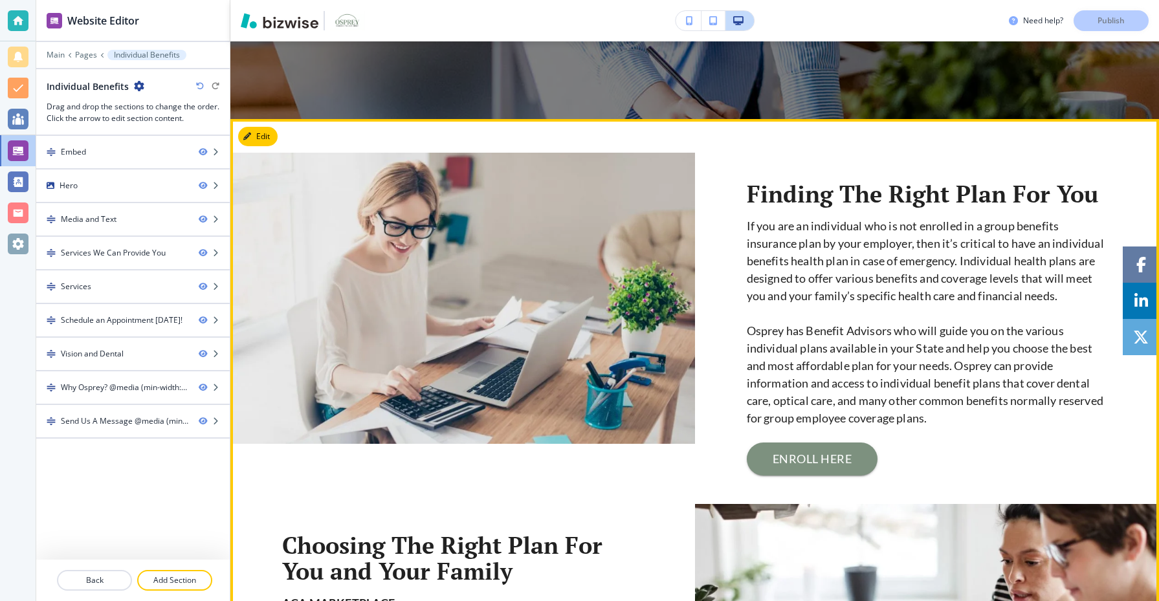
scroll to position [461, 0]
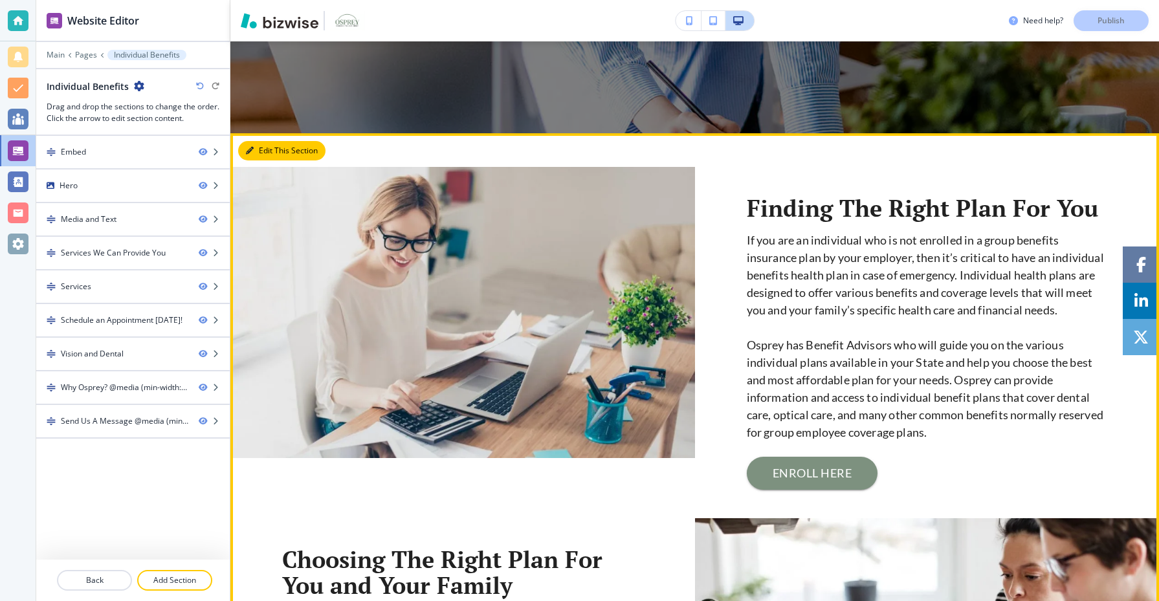
click at [258, 155] on button "Edit This Section" at bounding box center [281, 150] width 87 height 19
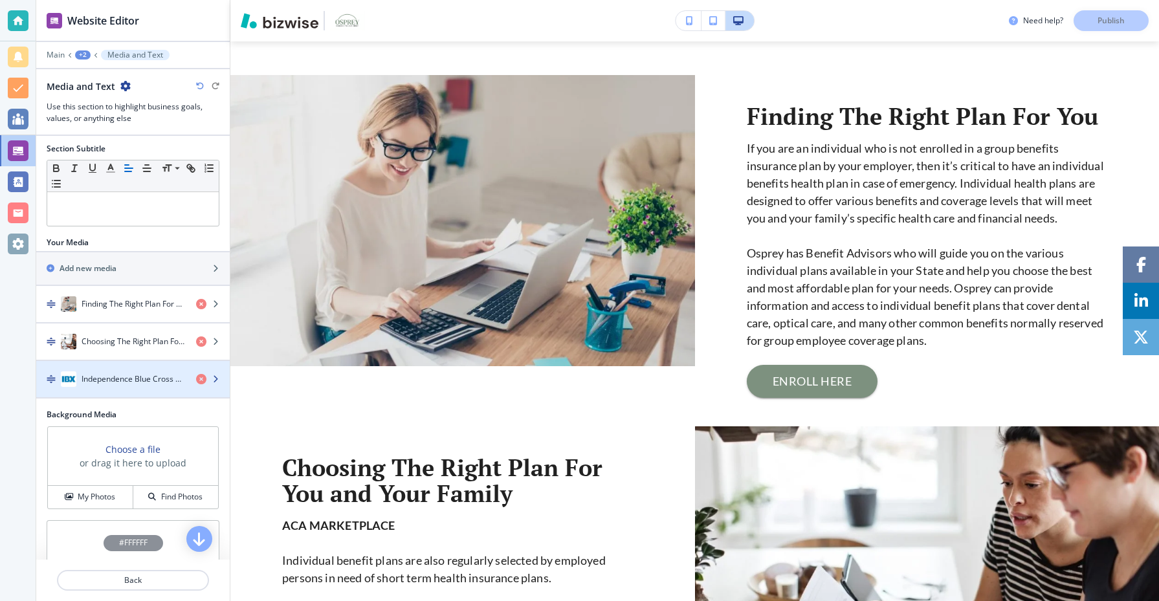
scroll to position [128, 0]
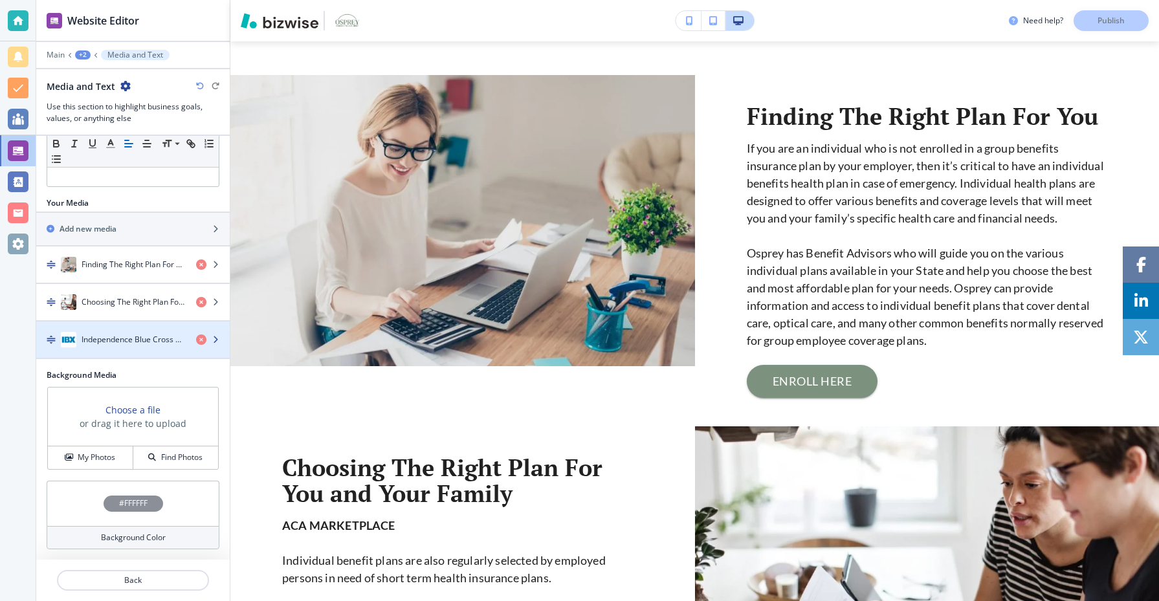
click at [153, 348] on div "button" at bounding box center [133, 353] width 194 height 10
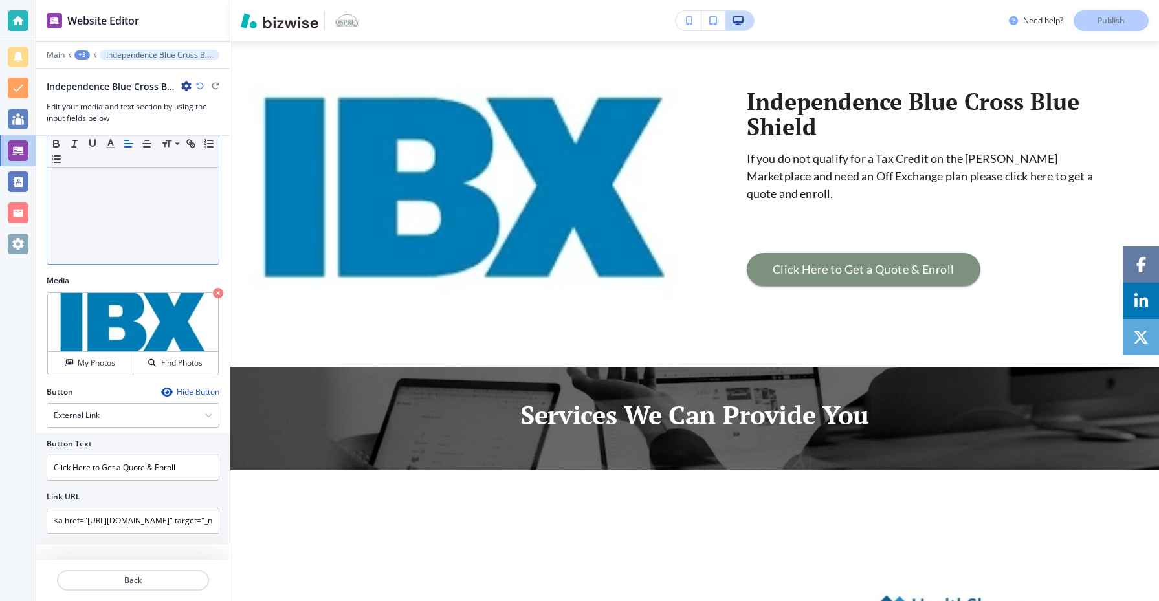
scroll to position [184, 0]
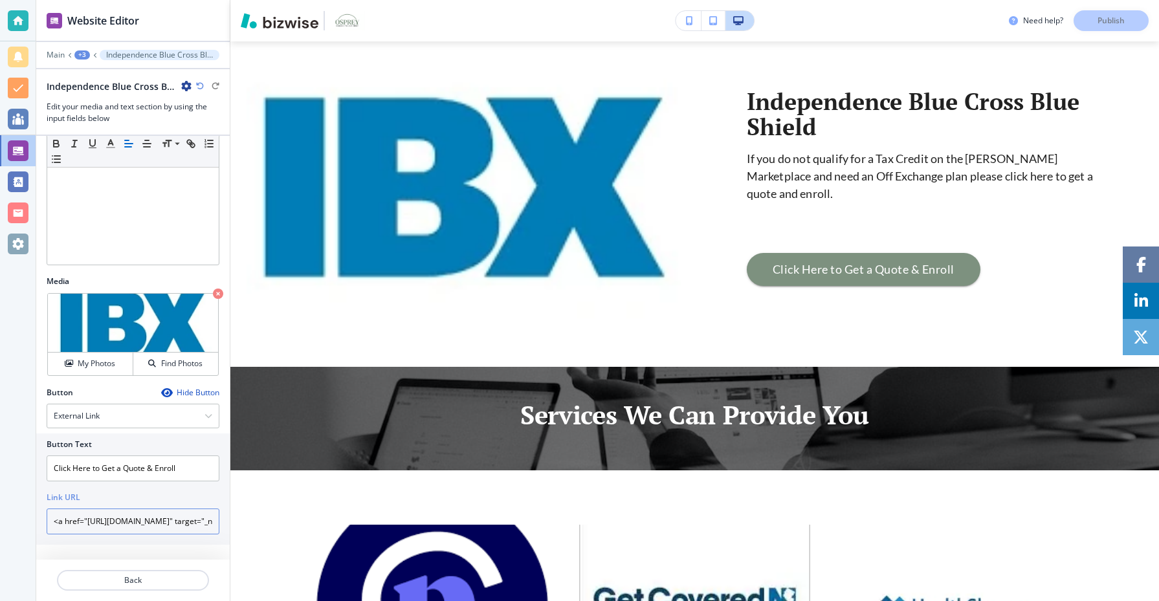
click at [139, 520] on input "<a href="https://enroll.ihg.onlineinsight.com/ehp/eapp/ebuyer?clientKey=ihg&amp…" at bounding box center [133, 522] width 173 height 26
drag, startPoint x: 118, startPoint y: 522, endPoint x: 91, endPoint y: 524, distance: 26.6
click at [91, 524] on input "<a href="https://enroll.ihg.onlineinsight.com/ehp/eapp/ebuyer?clientKey=ihg&amp…" at bounding box center [133, 522] width 173 height 26
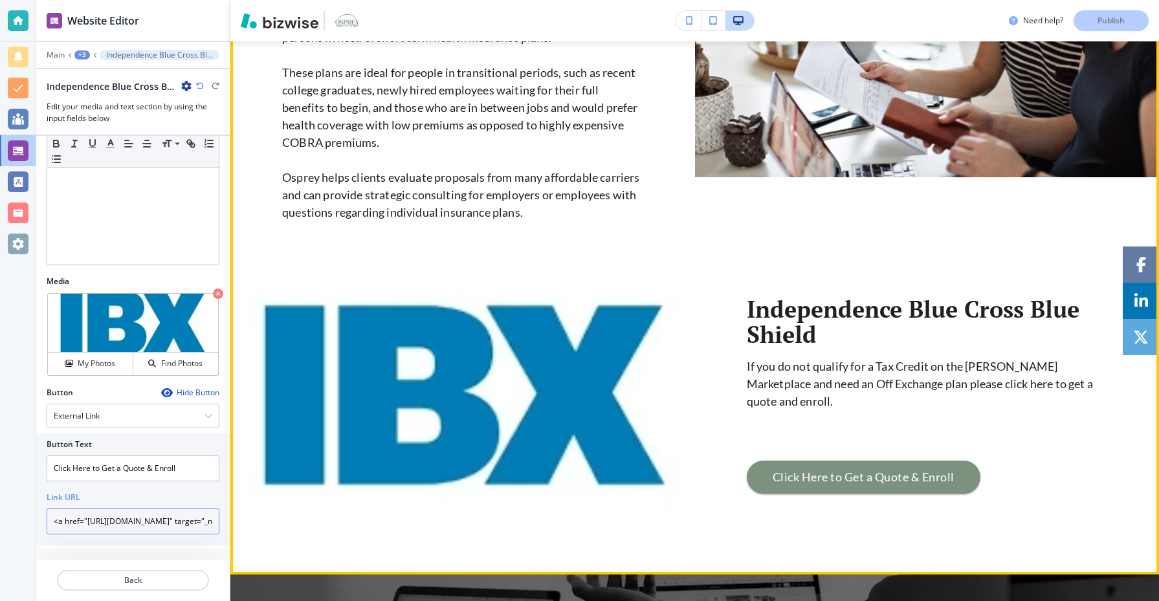
scroll to position [1087, 0]
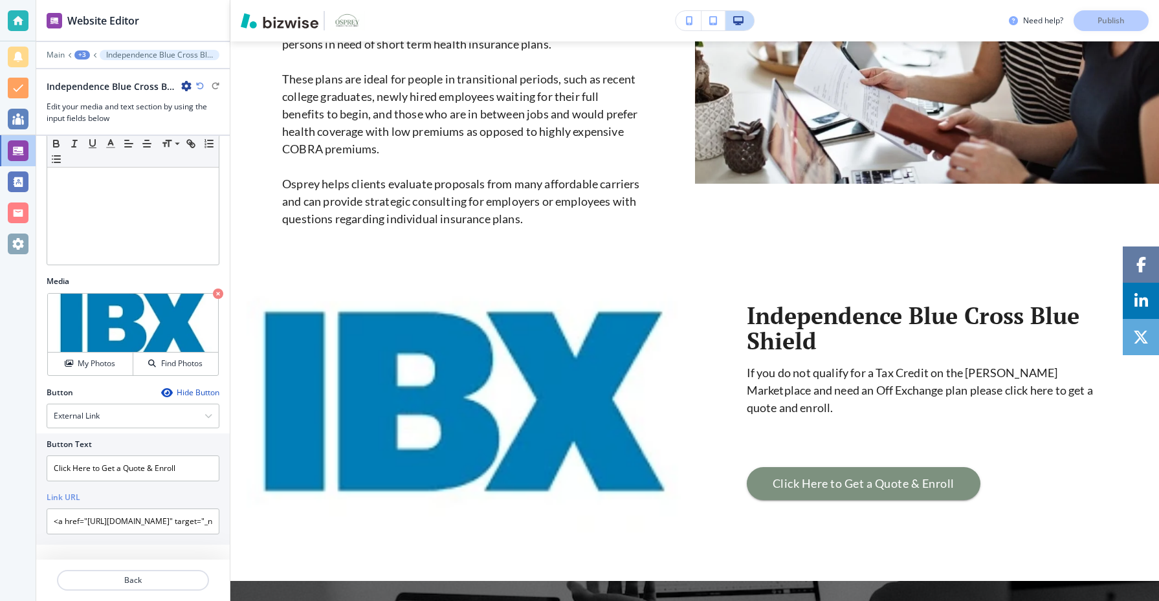
click at [83, 56] on div "+3" at bounding box center [82, 54] width 16 height 9
click at [113, 118] on p "Media and Text" at bounding box center [116, 122] width 66 height 12
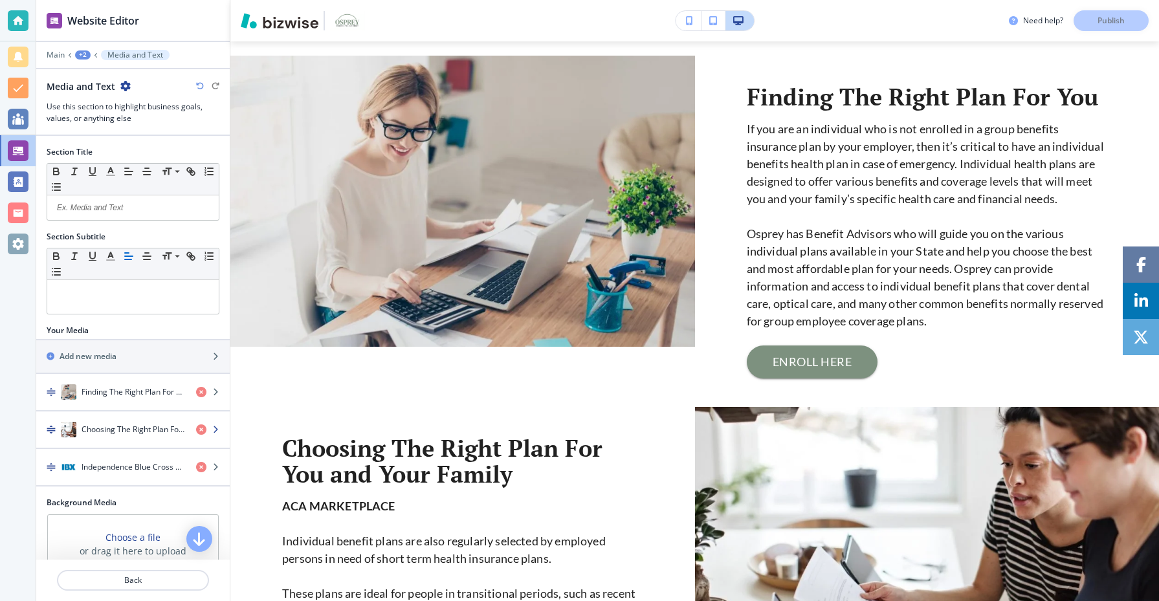
scroll to position [553, 0]
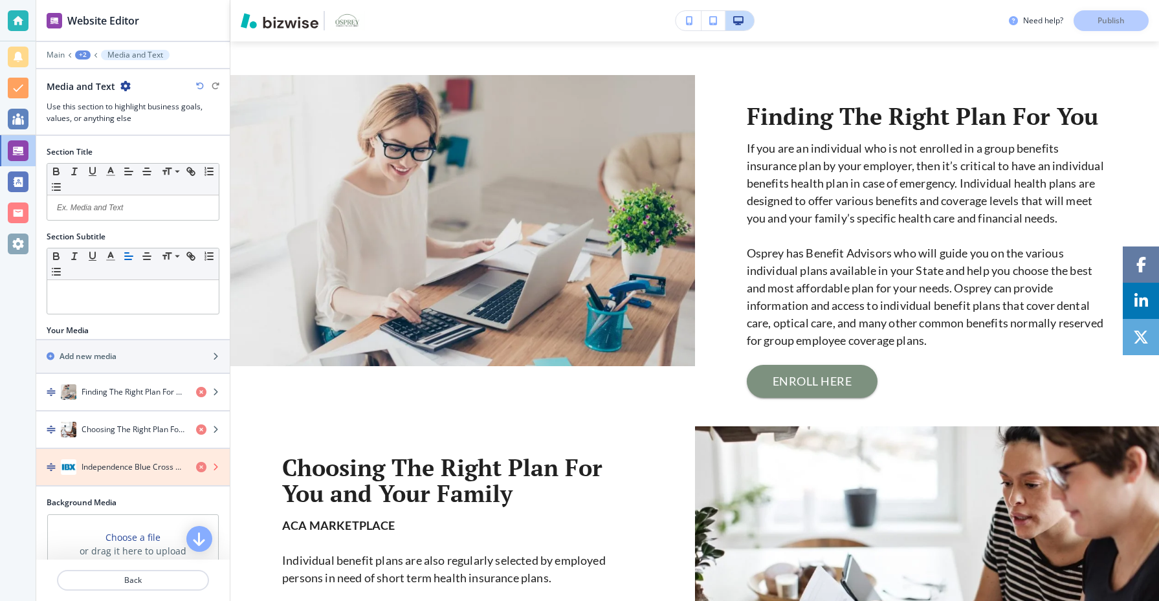
click at [201, 465] on icon "button" at bounding box center [201, 467] width 10 height 10
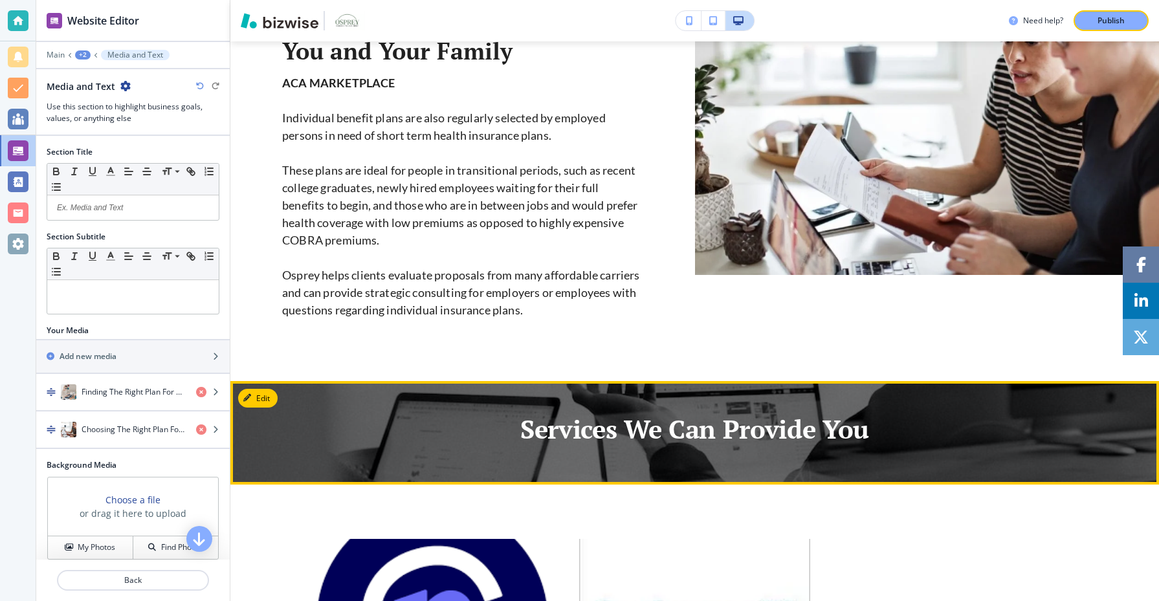
scroll to position [992, 0]
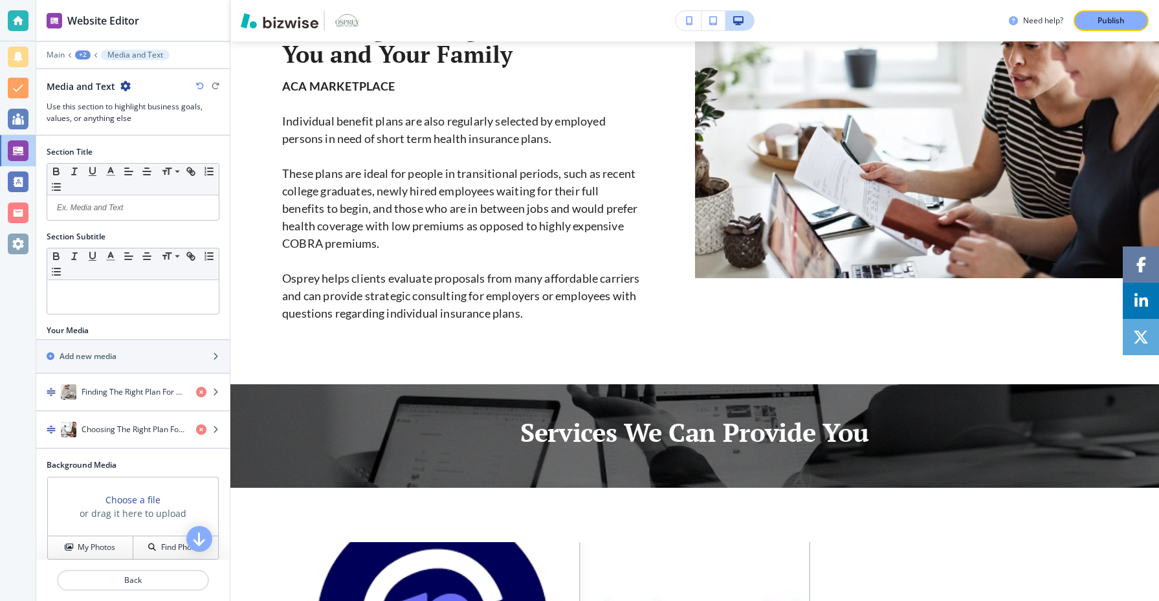
click at [200, 83] on icon "button" at bounding box center [200, 86] width 8 height 8
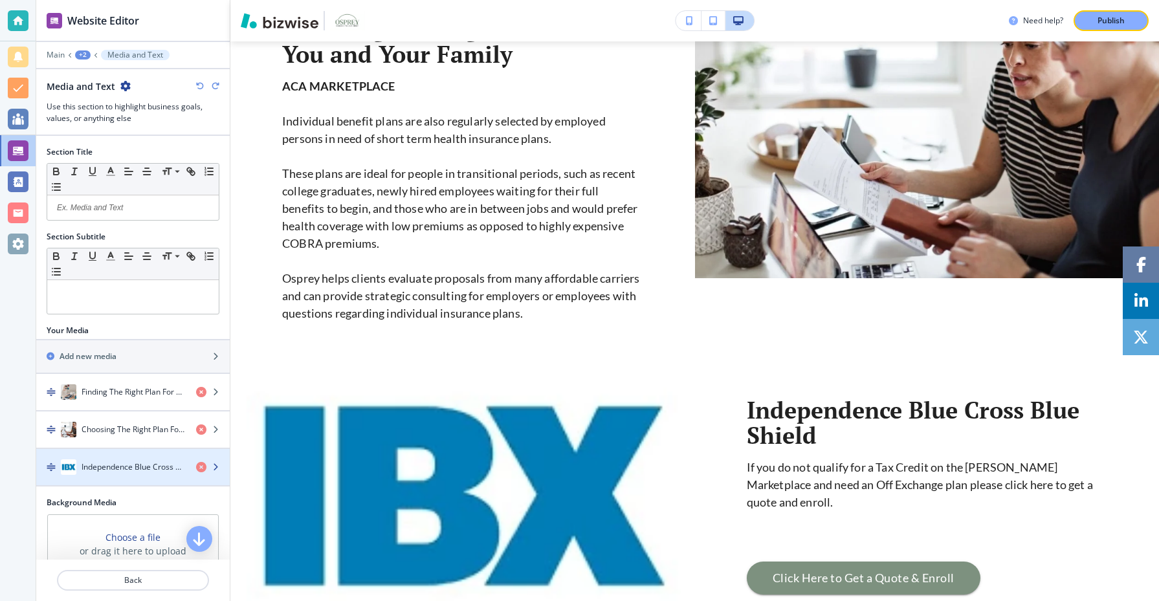
click at [163, 465] on h4 "Independence Blue Cross Blue Shield" at bounding box center [134, 467] width 104 height 12
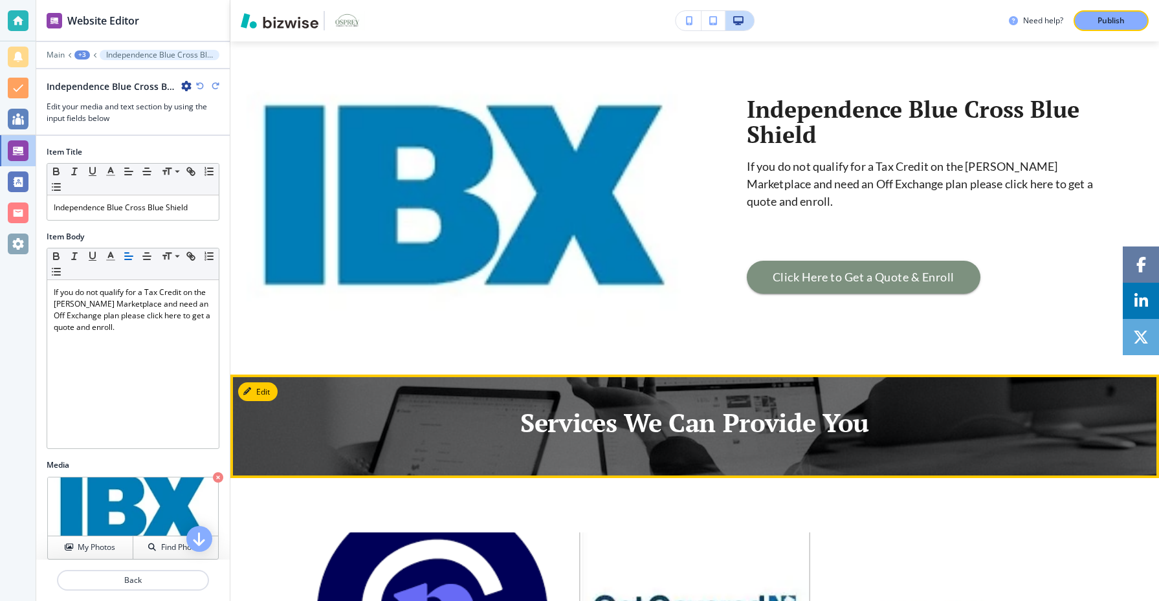
scroll to position [1301, 0]
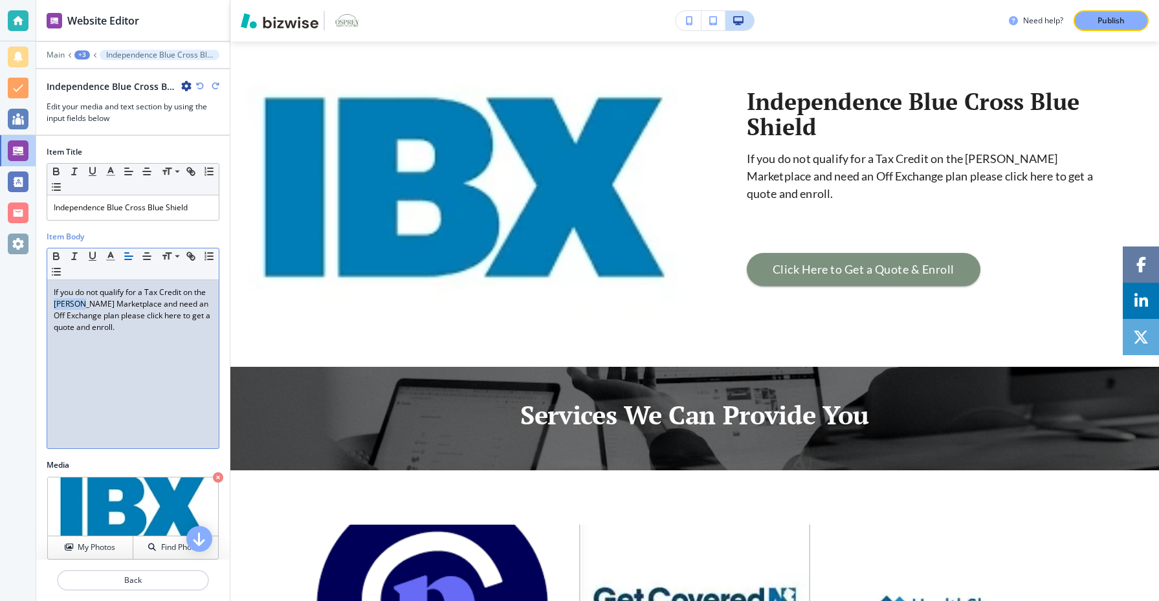
drag, startPoint x: 83, startPoint y: 306, endPoint x: 53, endPoint y: 304, distance: 29.9
click at [53, 304] on div "If you do not qualify for a Tax Credit on the PENNIE Marketplace and need an Of…" at bounding box center [133, 364] width 172 height 168
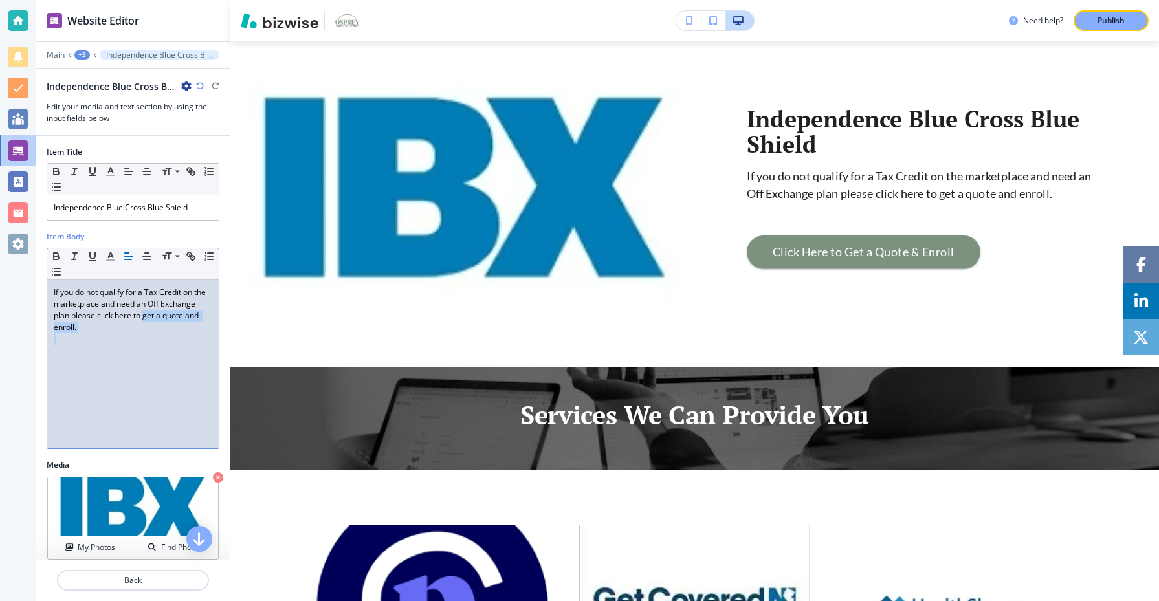
drag, startPoint x: 91, startPoint y: 334, endPoint x: 144, endPoint y: 320, distance: 54.2
click at [144, 320] on div "If you do not qualify for a Tax Credit on the marketplace and need an Off Excha…" at bounding box center [133, 364] width 172 height 168
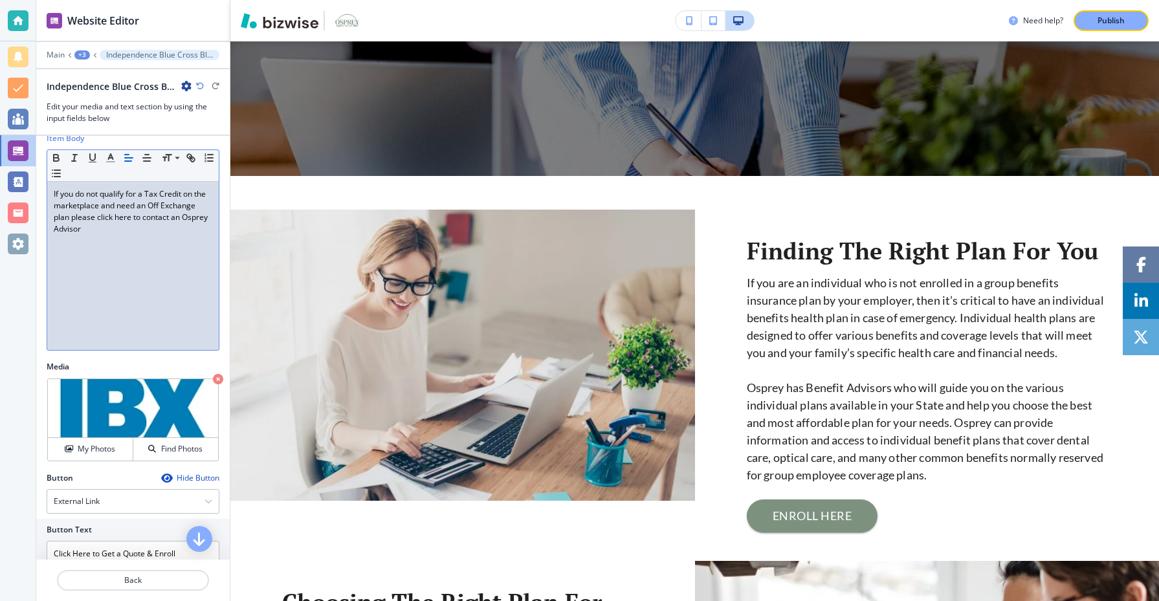
scroll to position [114, 0]
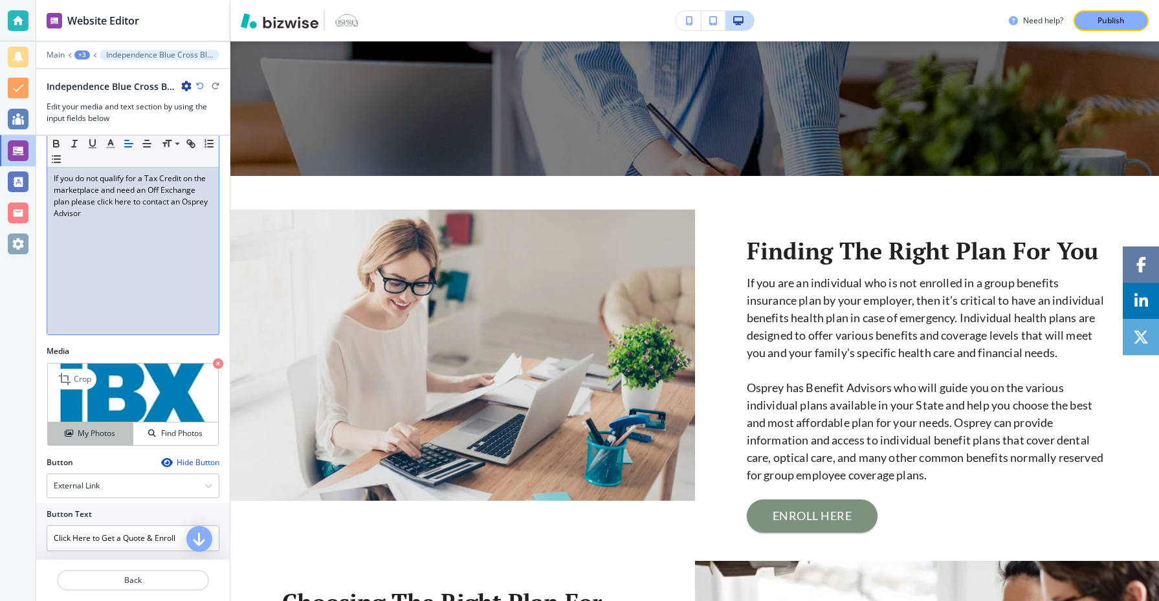
click at [98, 439] on h4 "My Photos" at bounding box center [97, 434] width 38 height 12
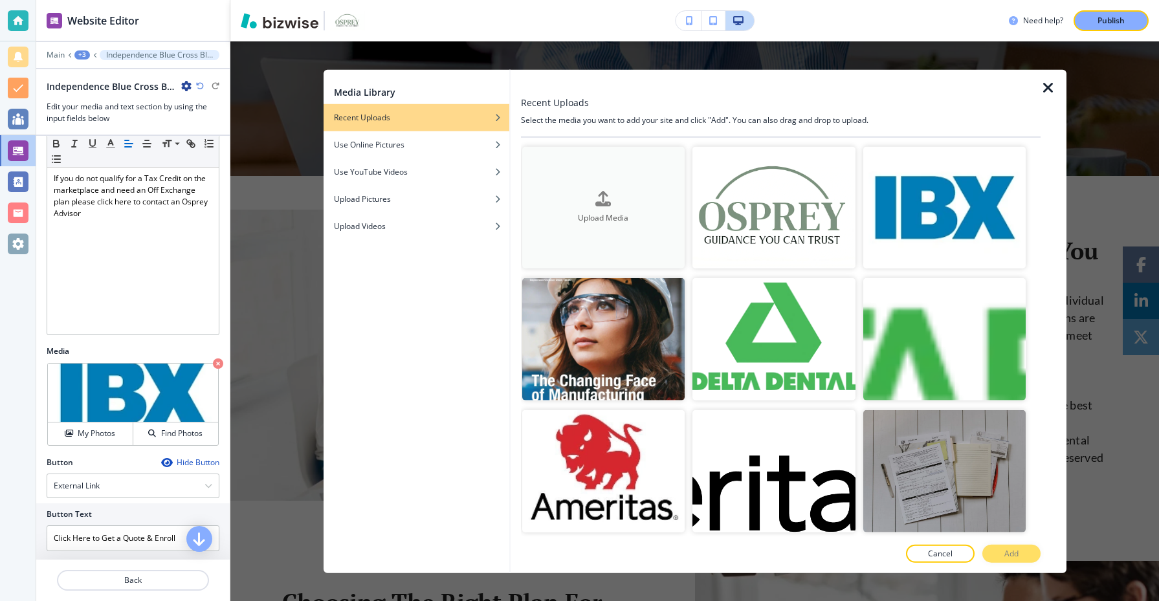
click at [551, 197] on div "Upload Media" at bounding box center [603, 207] width 163 height 33
click at [576, 206] on div "Upload Media" at bounding box center [603, 207] width 163 height 33
click at [570, 197] on div "Upload Media" at bounding box center [603, 207] width 163 height 33
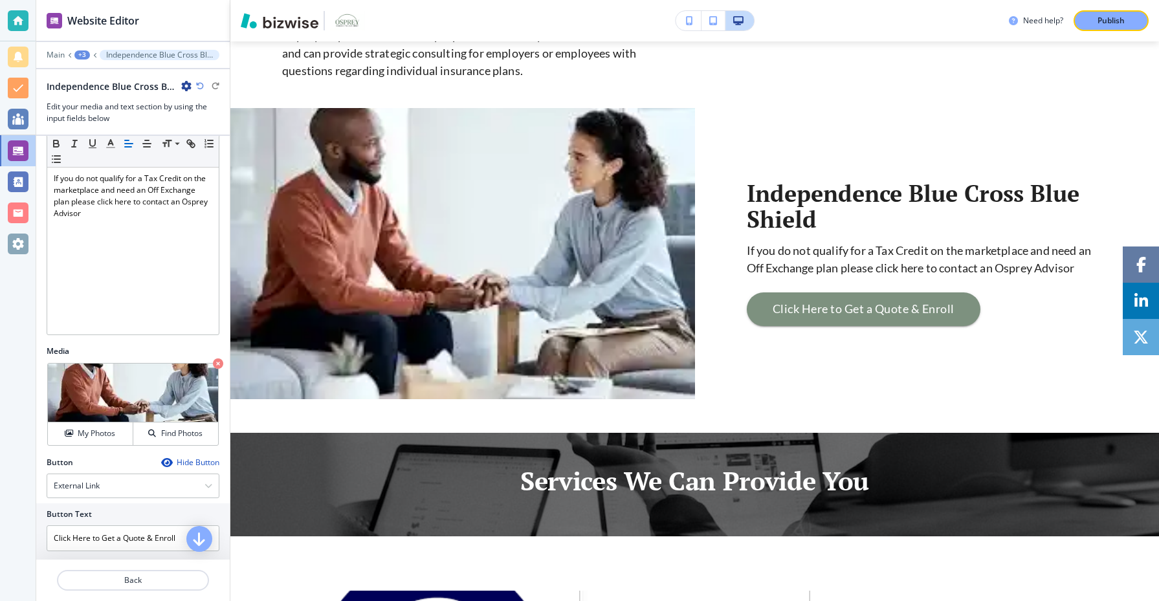
scroll to position [1237, 0]
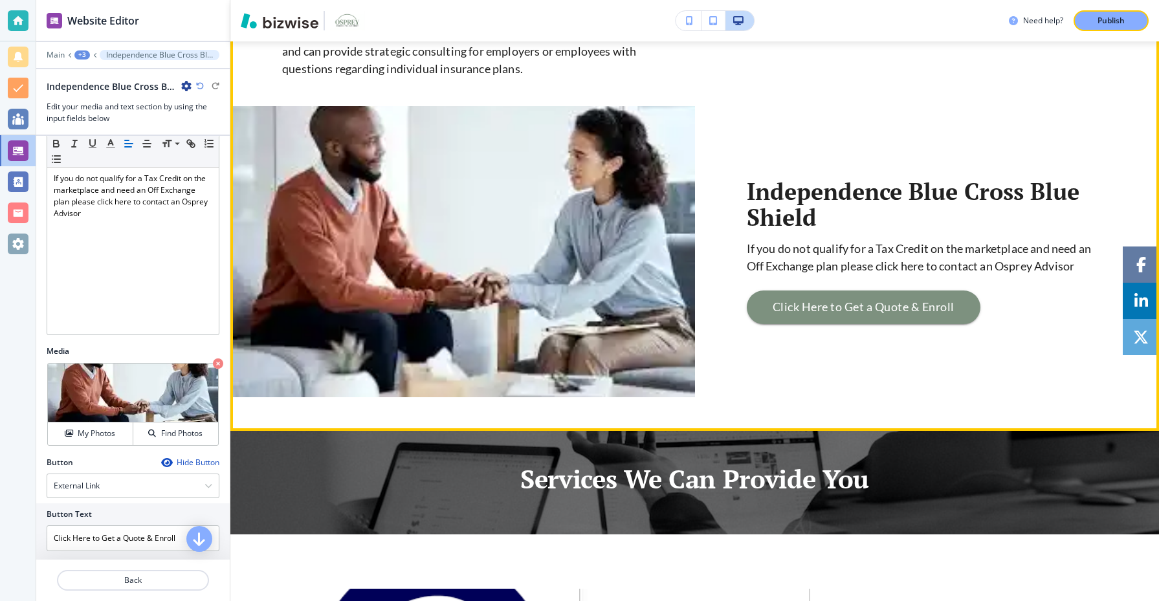
click at [575, 287] on img at bounding box center [462, 251] width 465 height 291
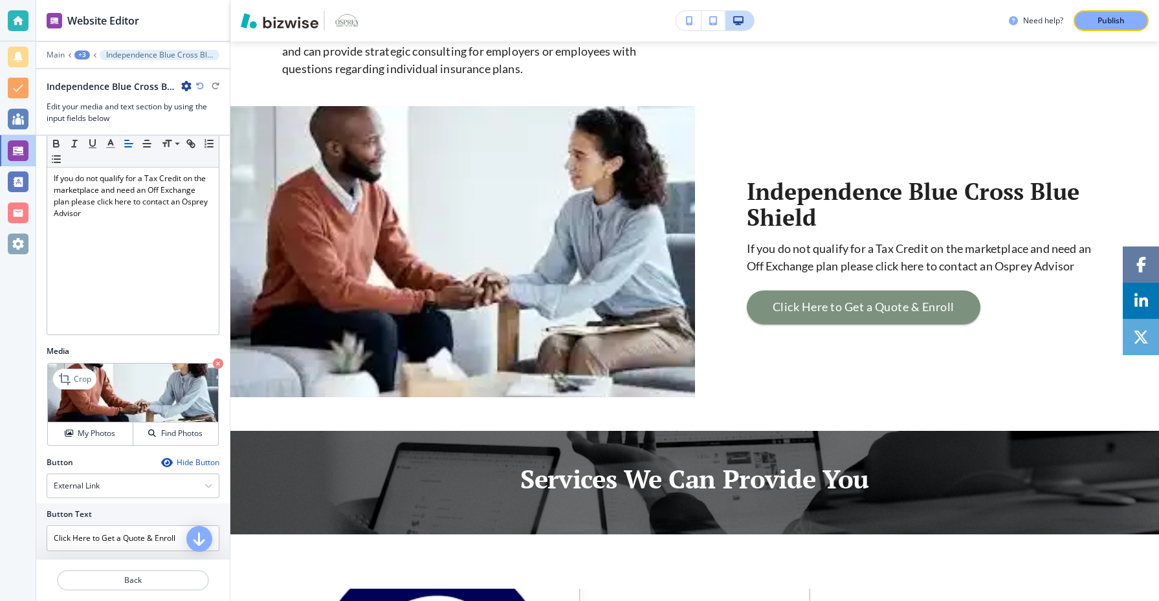
click at [187, 389] on img at bounding box center [133, 393] width 170 height 59
click at [67, 382] on icon at bounding box center [65, 379] width 12 height 12
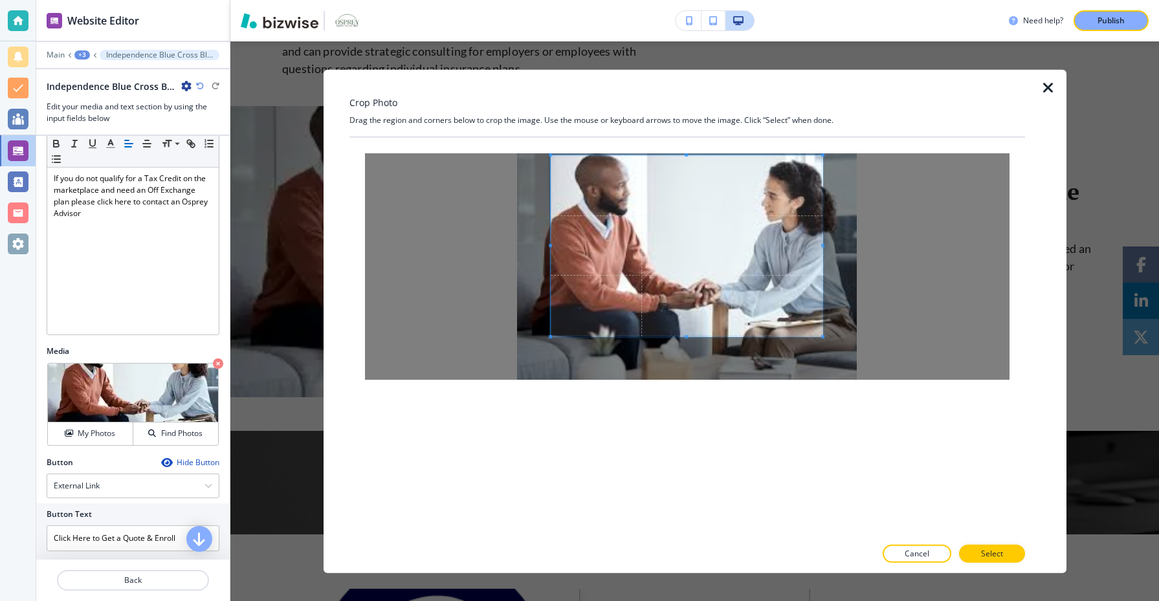
click at [683, 254] on span at bounding box center [687, 245] width 272 height 181
click at [931, 548] on button "Cancel" at bounding box center [917, 554] width 69 height 18
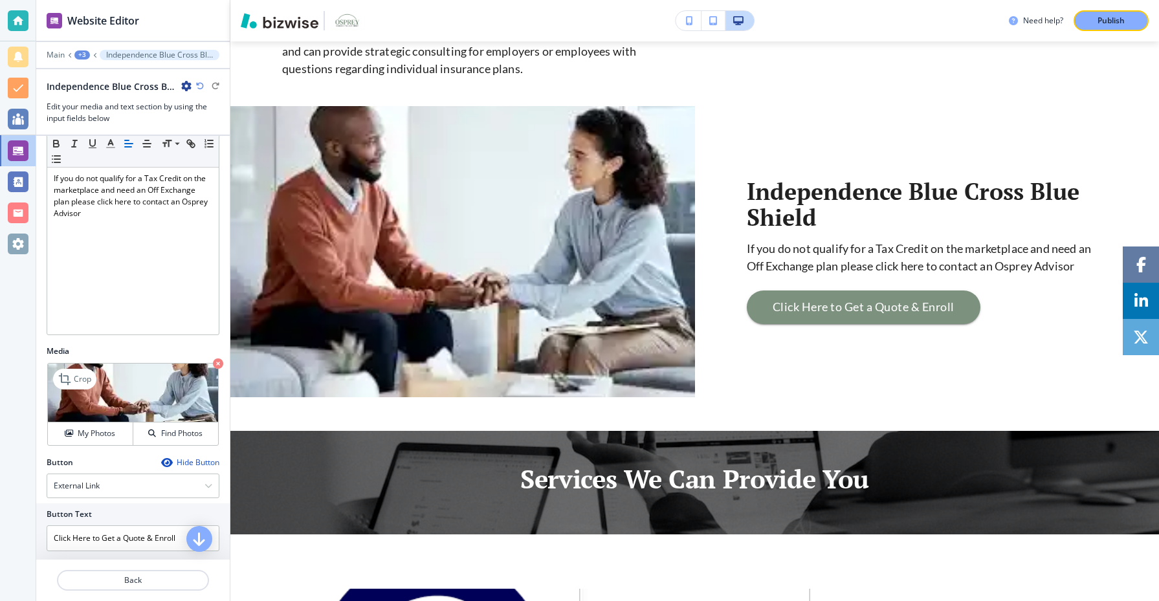
click at [170, 405] on img at bounding box center [133, 393] width 170 height 59
click at [219, 364] on icon "button" at bounding box center [218, 364] width 10 height 10
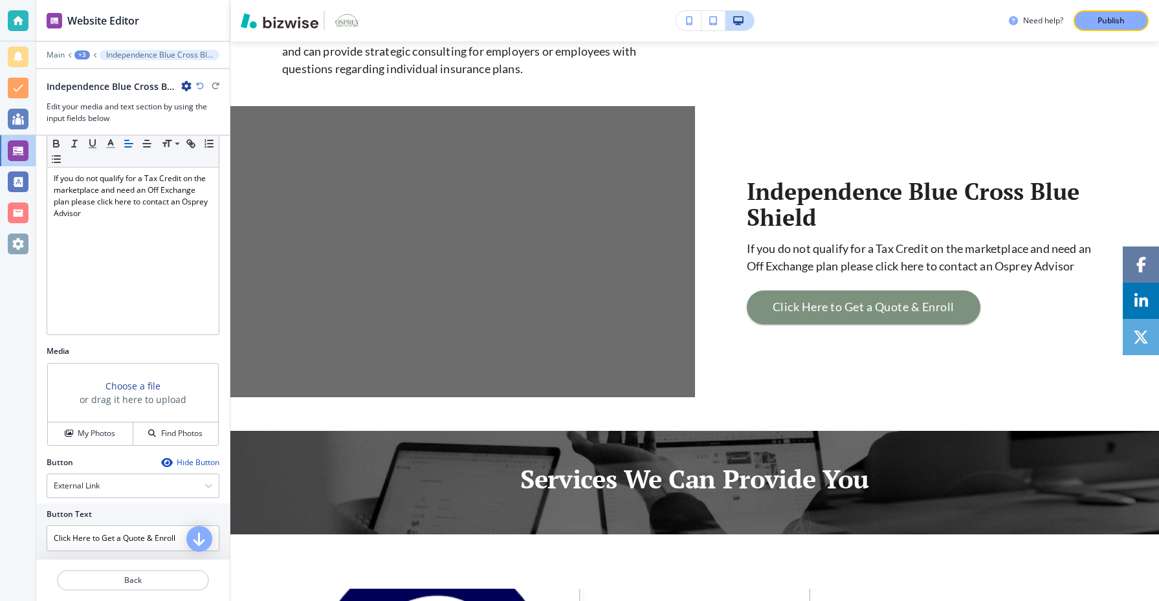
click at [162, 393] on h3 "or drag it here to upload" at bounding box center [133, 400] width 107 height 14
click at [152, 391] on h3 "Choose a file" at bounding box center [133, 386] width 55 height 14
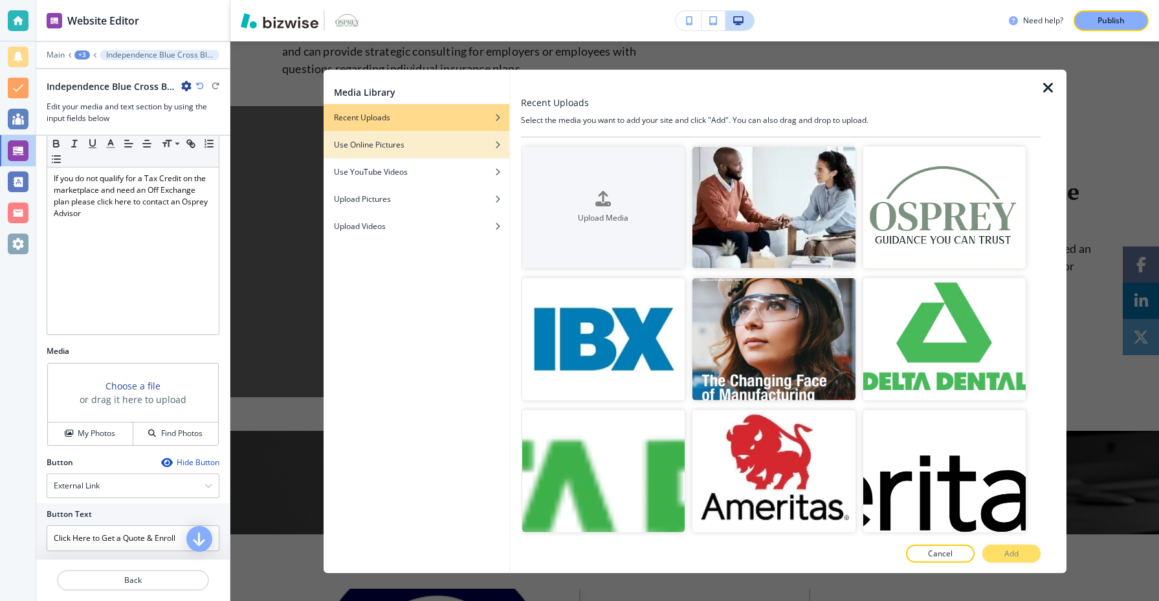
click at [467, 152] on div "button" at bounding box center [417, 154] width 186 height 8
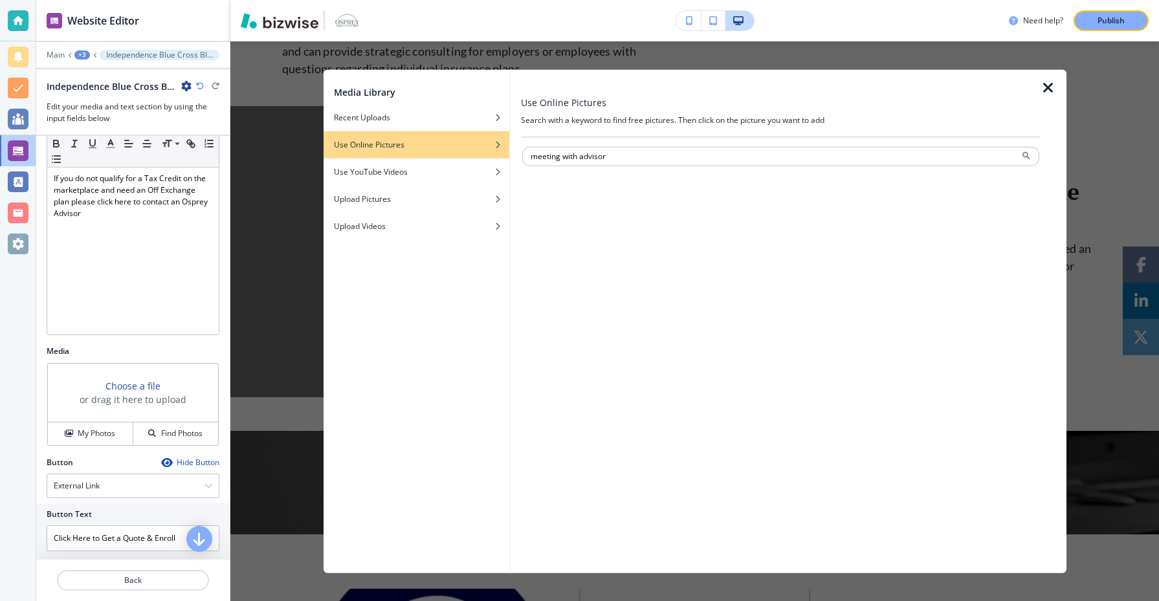
type input "meeting with advisor"
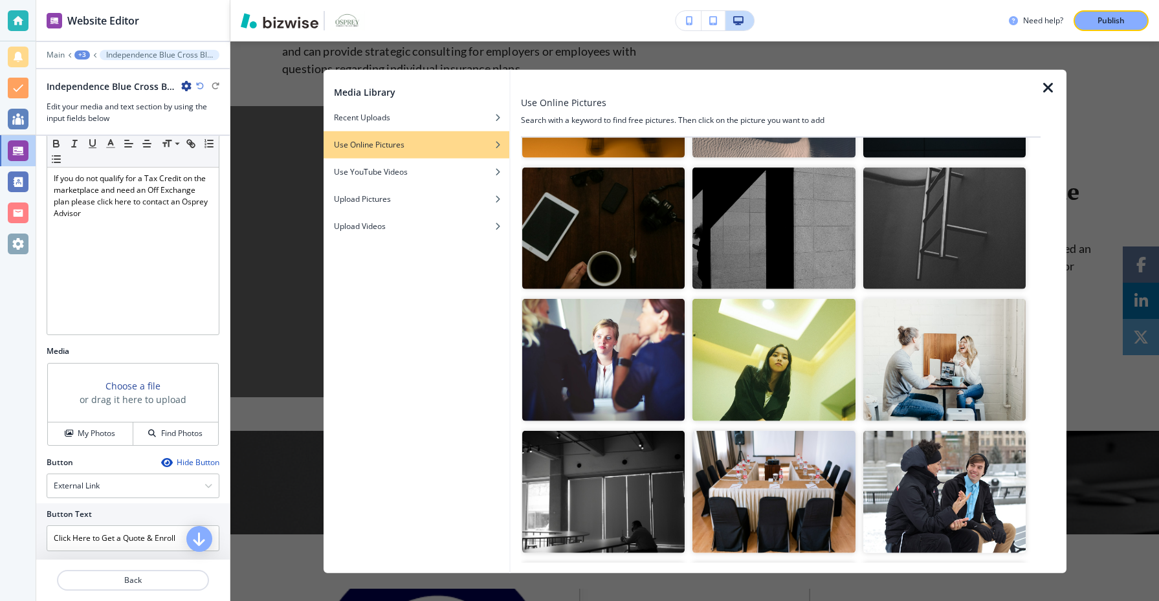
scroll to position [930, 0]
click at [605, 353] on img "button" at bounding box center [603, 359] width 163 height 122
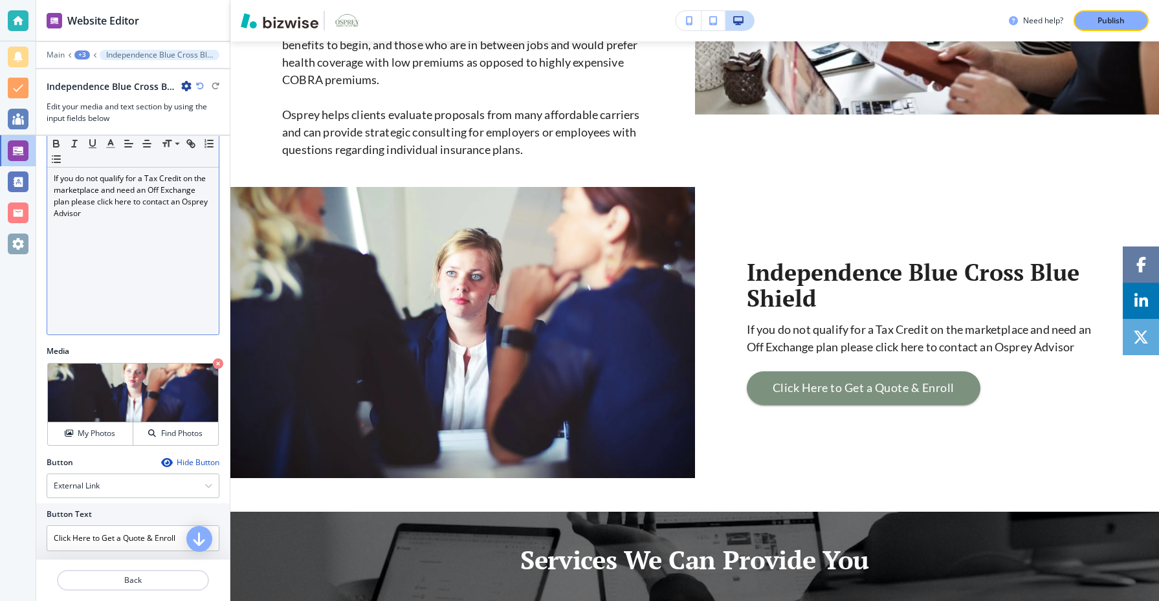
scroll to position [0, 0]
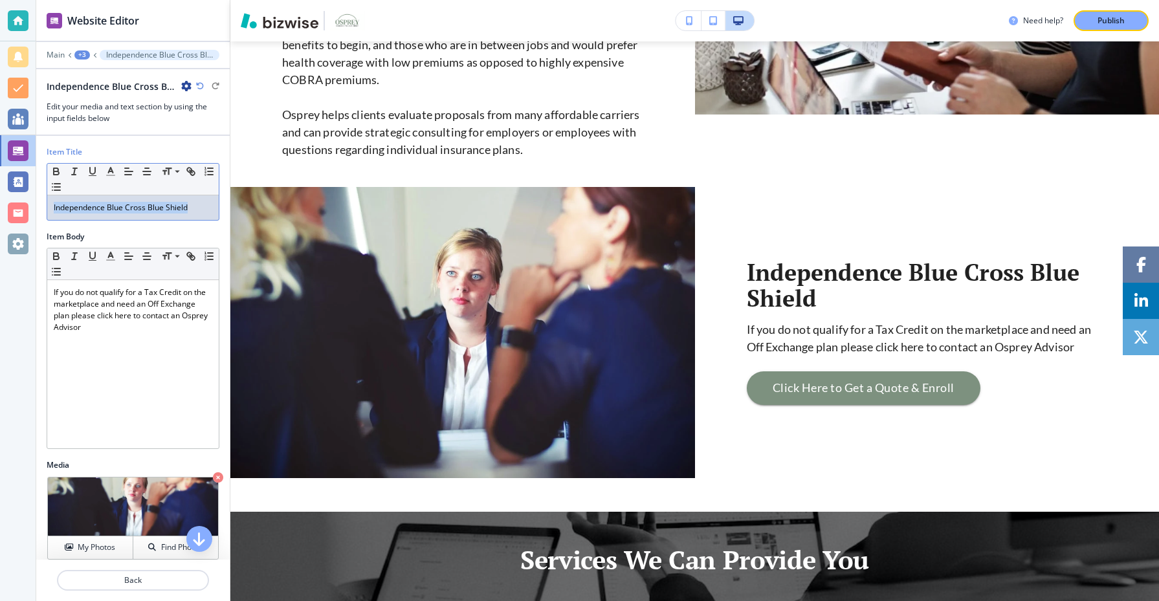
drag, startPoint x: 199, startPoint y: 211, endPoint x: 38, endPoint y: 209, distance: 161.2
click at [38, 209] on div "Item Title Small Normal Large Huge Independence Blue Cross Blue Shield" at bounding box center [133, 188] width 194 height 85
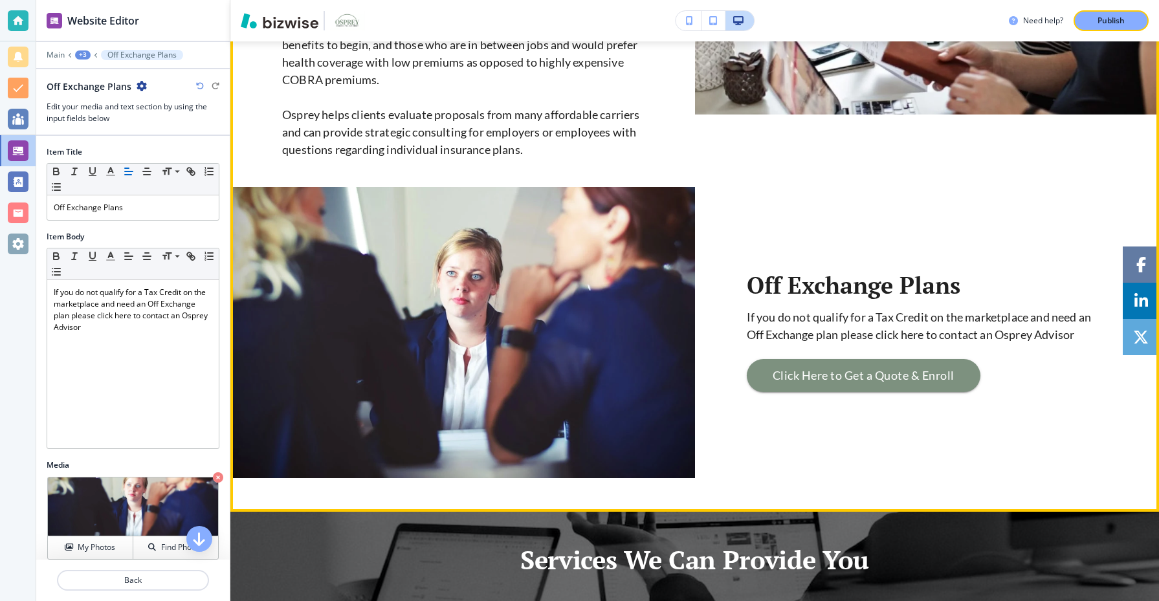
click at [811, 205] on div "Off Exchange Plans If you do not qualify for a Tax Credit on the marketplace an…" at bounding box center [927, 332] width 361 height 291
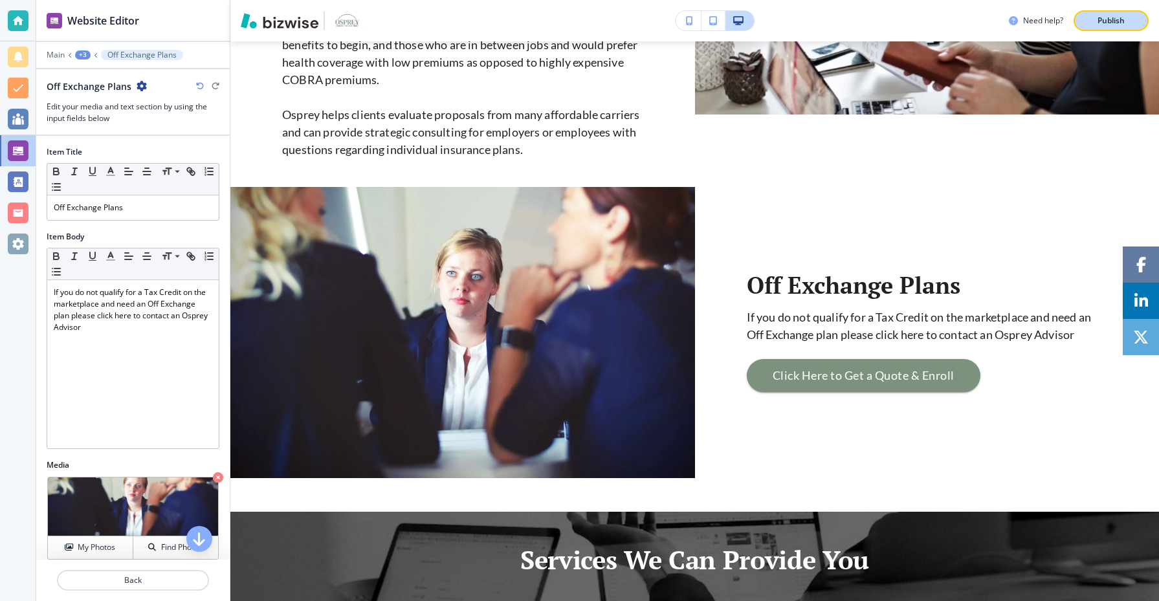
click at [1128, 20] on div "Publish" at bounding box center [1111, 21] width 41 height 12
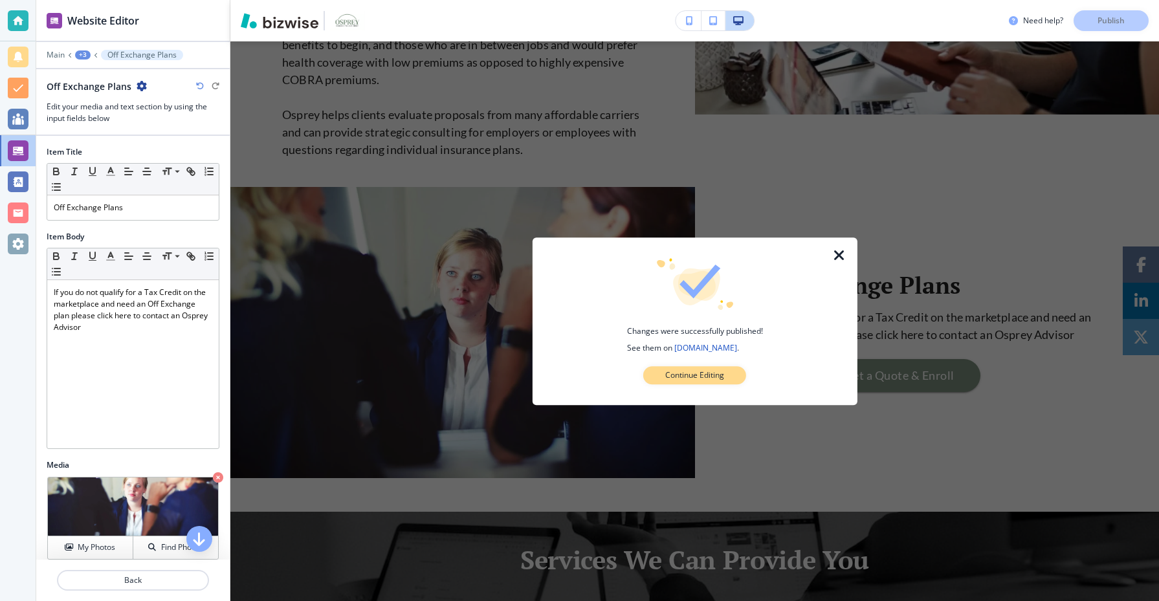
click at [711, 379] on p "Continue Editing" at bounding box center [694, 376] width 59 height 12
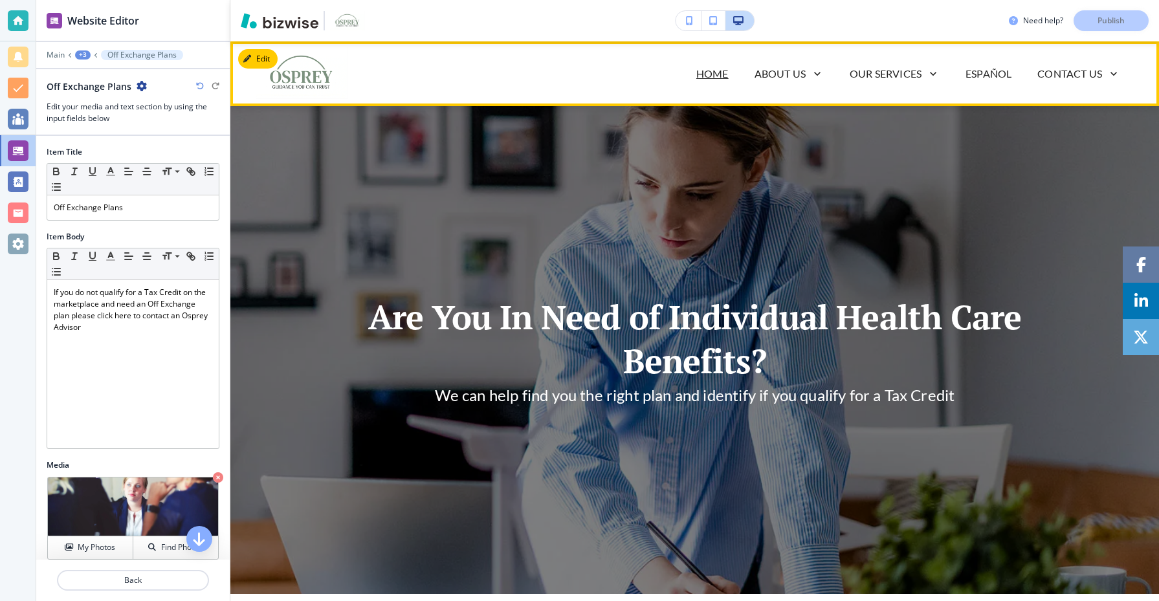
click at [720, 74] on p "Home" at bounding box center [712, 74] width 32 height 16
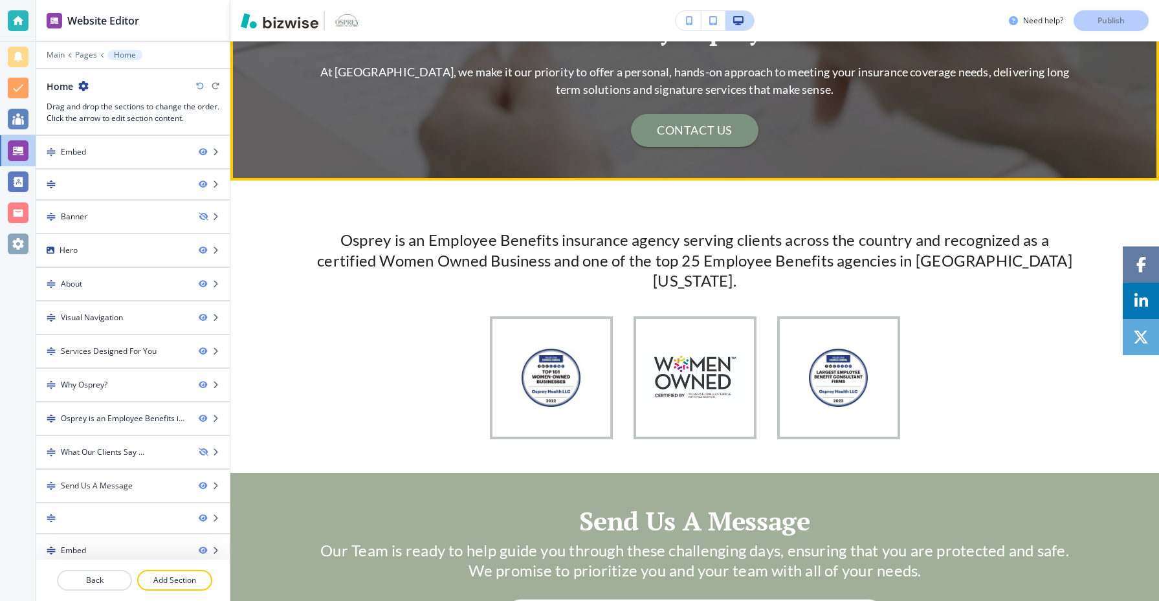
scroll to position [2696, 0]
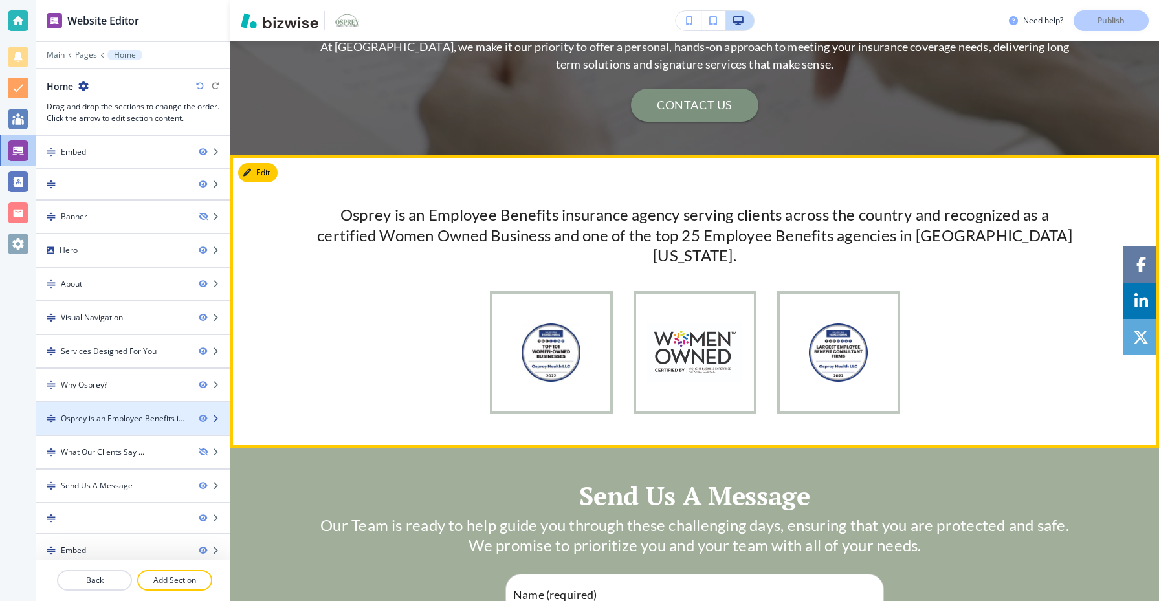
click at [109, 414] on div "Osprey is an Employee Benefits insurance agency serving clients across the coun…" at bounding box center [125, 419] width 128 height 12
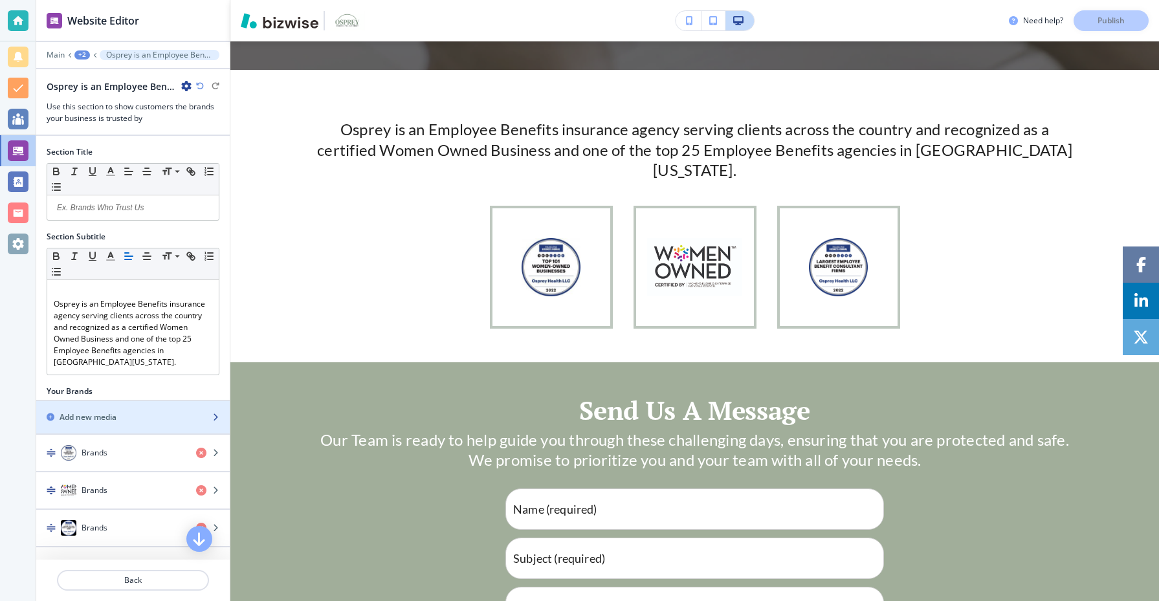
scroll to position [2792, 0]
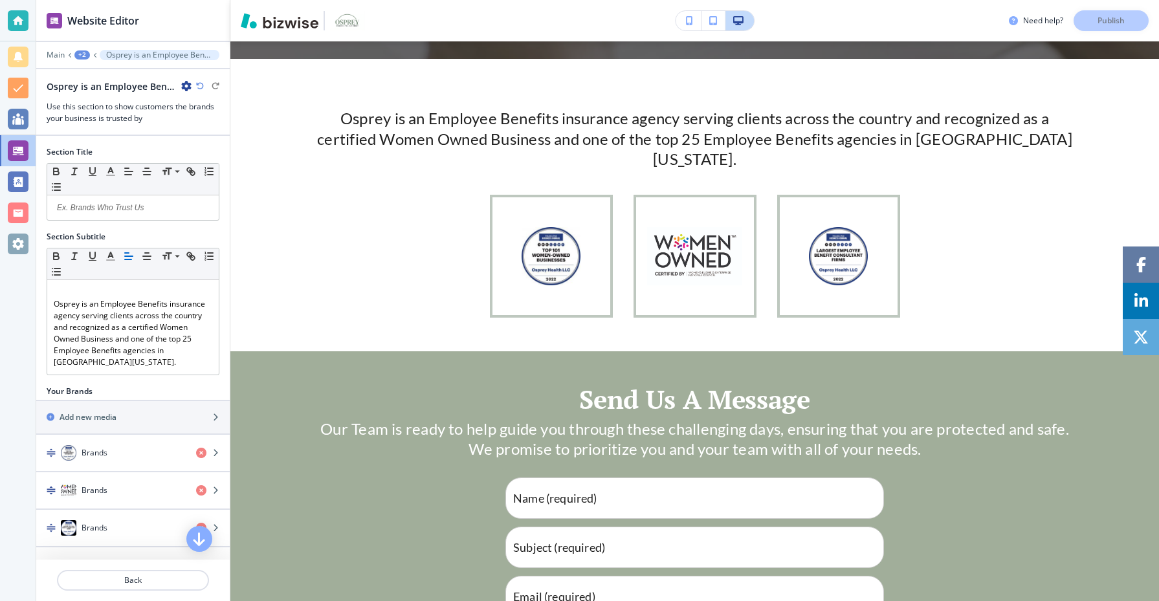
click at [185, 86] on icon "button" at bounding box center [186, 86] width 10 height 10
click at [84, 54] on div "+2" at bounding box center [82, 54] width 16 height 9
click at [115, 80] on p "Pages" at bounding box center [116, 77] width 66 height 12
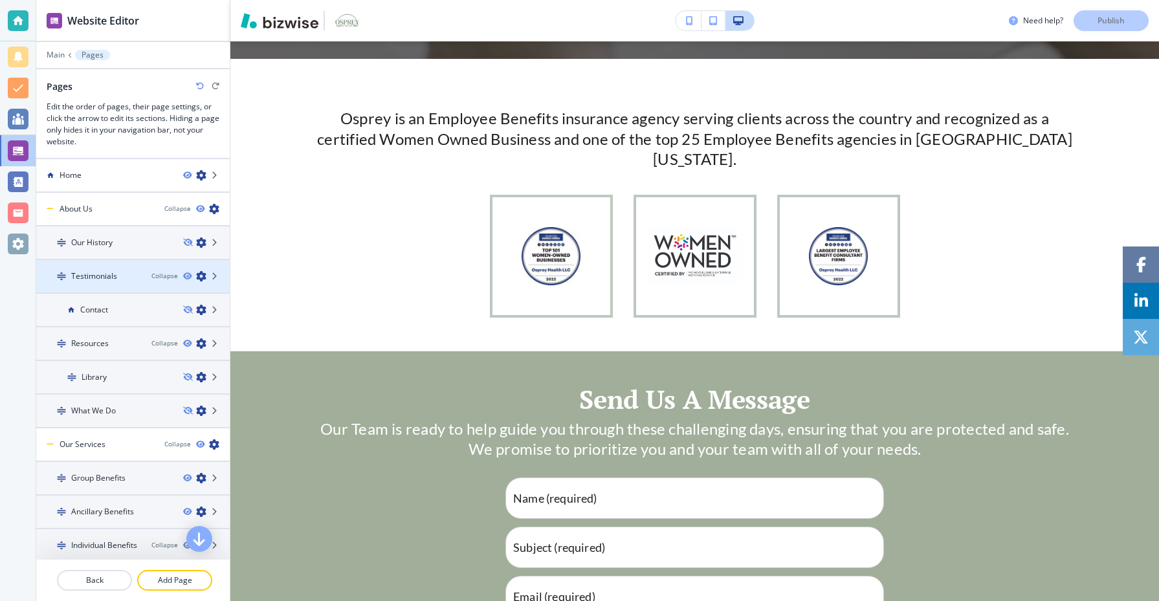
scroll to position [1, 0]
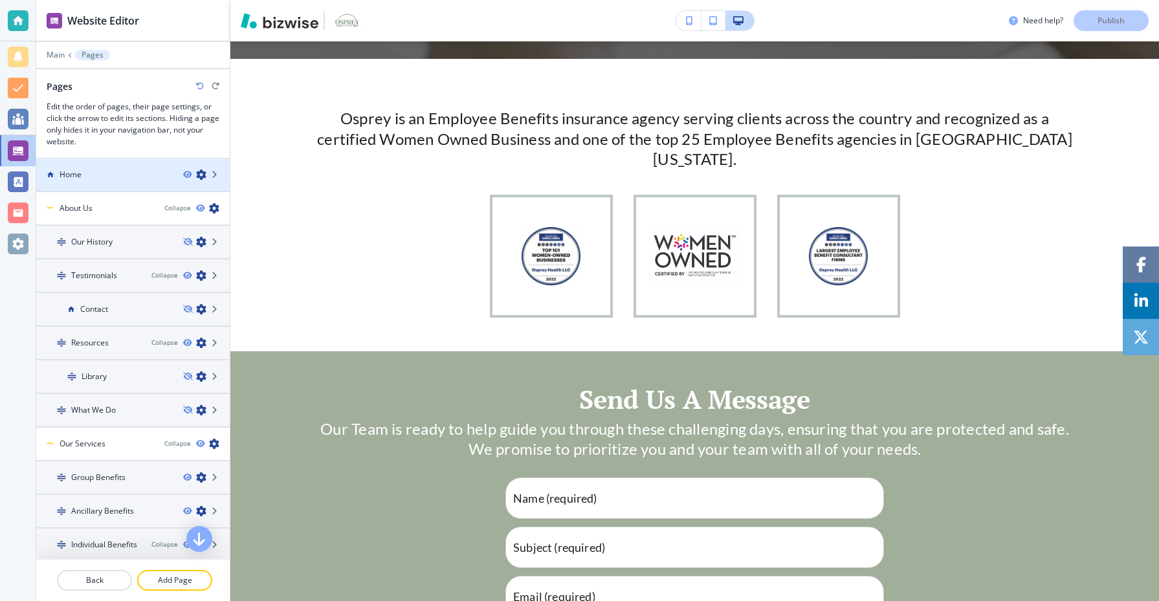
click at [150, 181] on div at bounding box center [133, 186] width 194 height 10
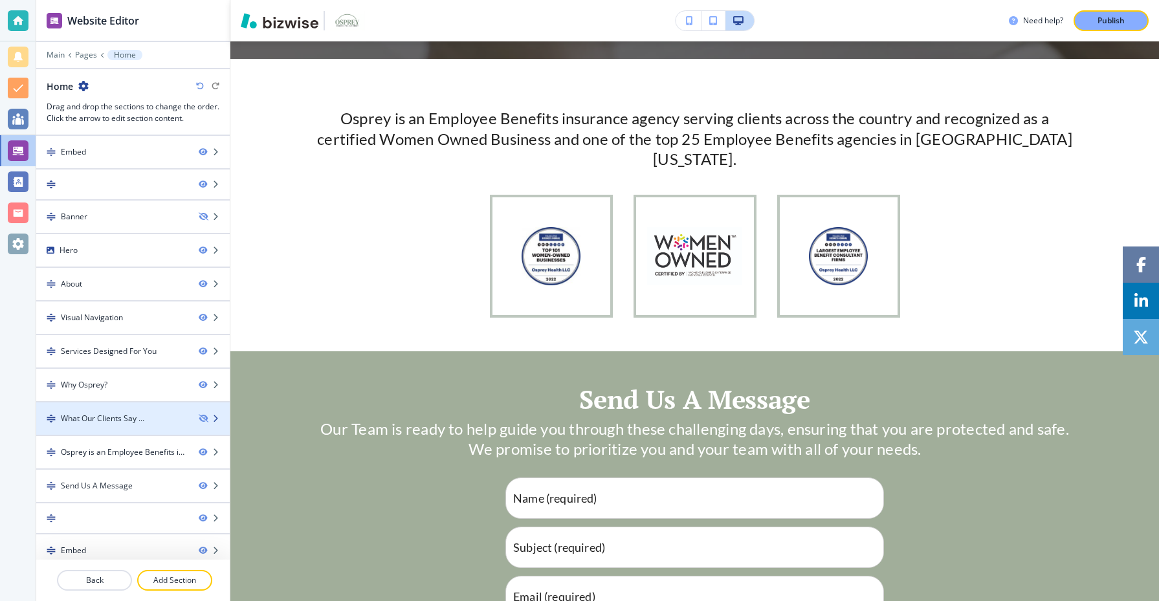
click at [141, 423] on div "What Our Clients Say ..." at bounding box center [102, 419] width 83 height 12
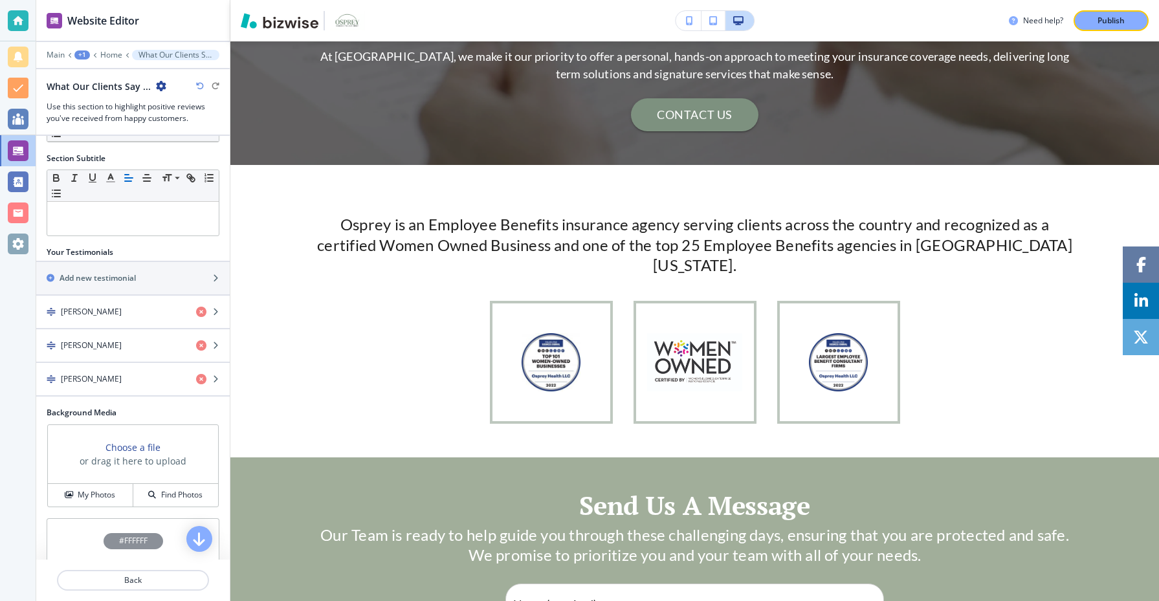
scroll to position [116, 0]
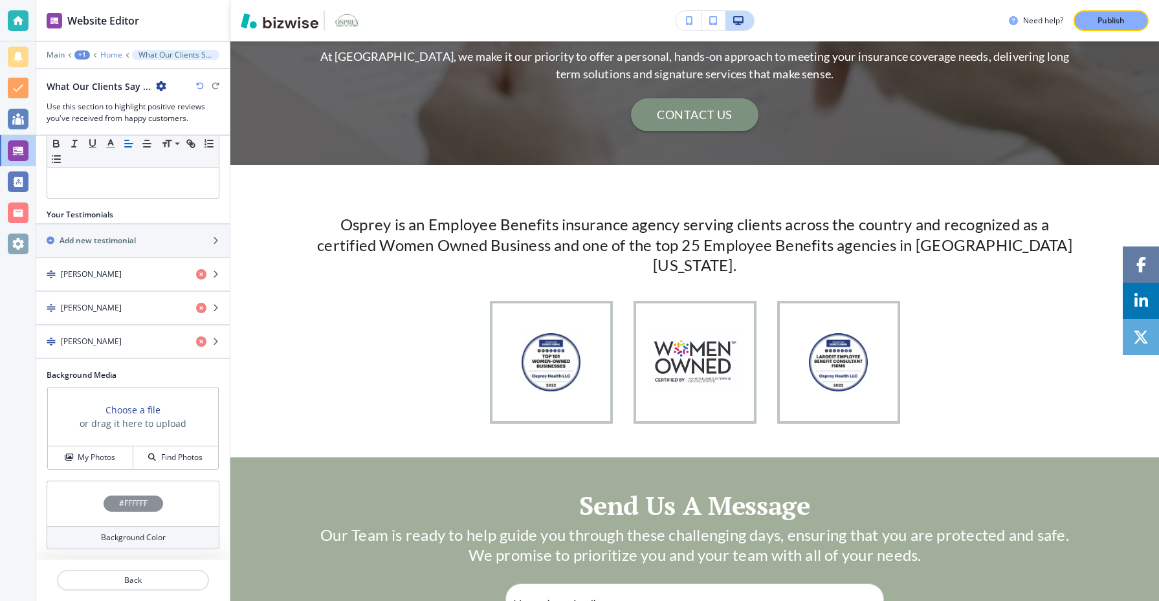
click at [112, 56] on p "Home" at bounding box center [111, 54] width 22 height 9
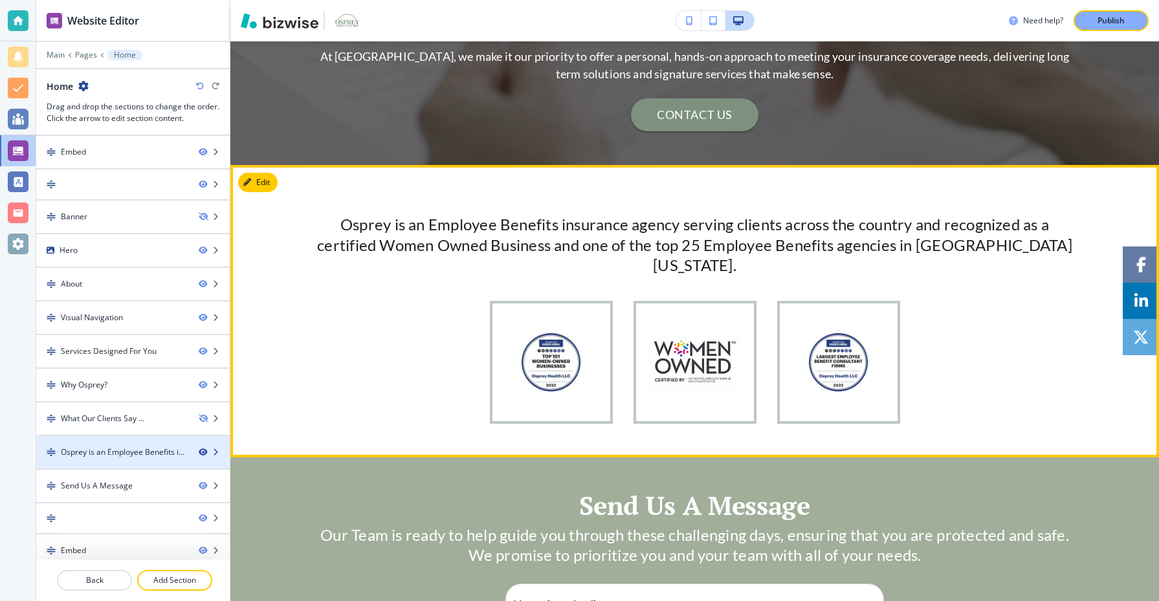
click at [202, 452] on icon "button" at bounding box center [203, 453] width 8 height 8
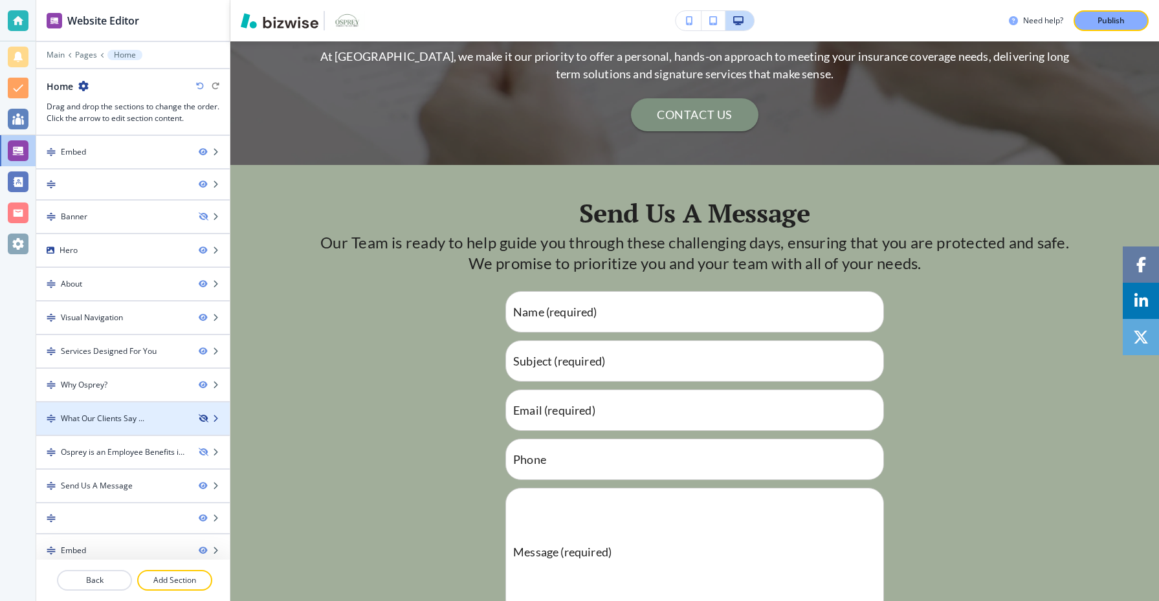
click at [205, 417] on icon "button" at bounding box center [203, 419] width 8 height 8
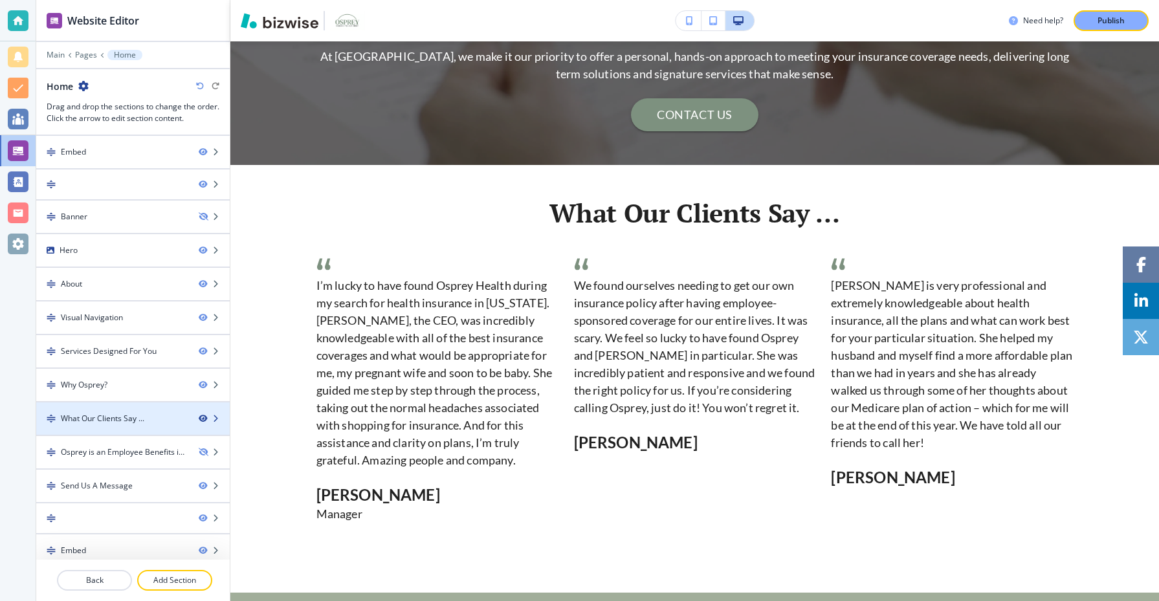
click at [205, 417] on icon "button" at bounding box center [203, 419] width 8 height 8
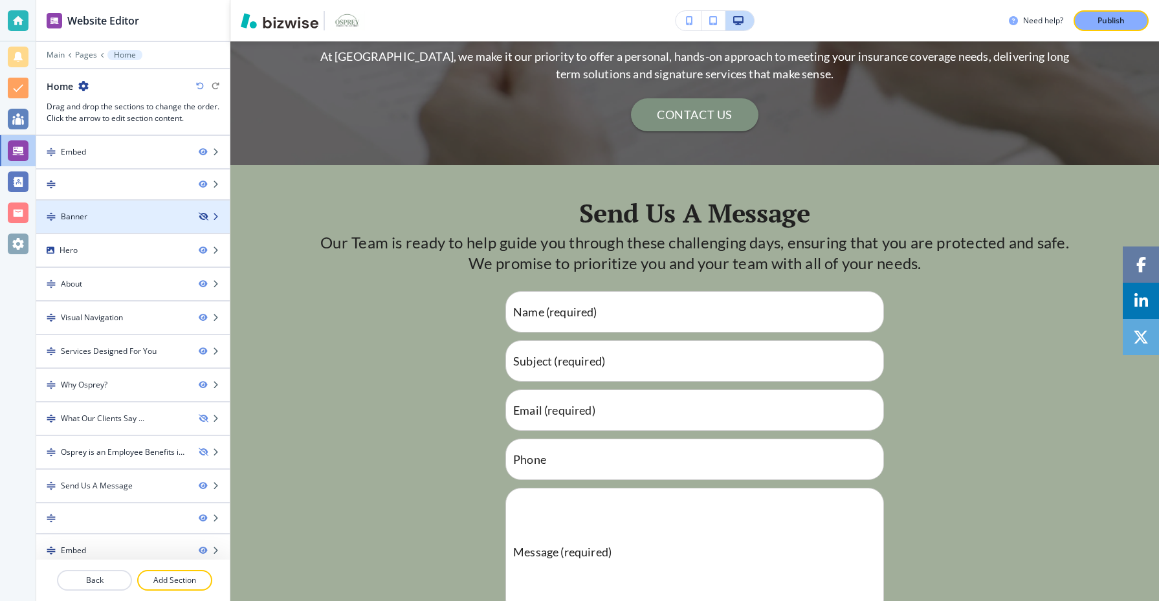
click at [200, 215] on icon "button" at bounding box center [203, 217] width 8 height 8
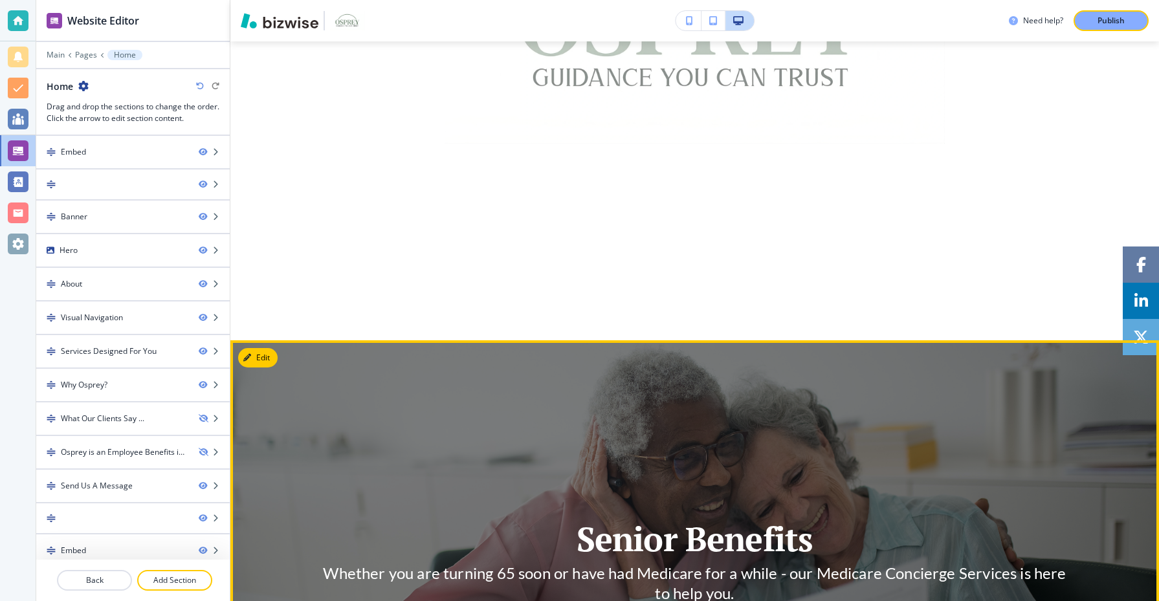
scroll to position [239, 0]
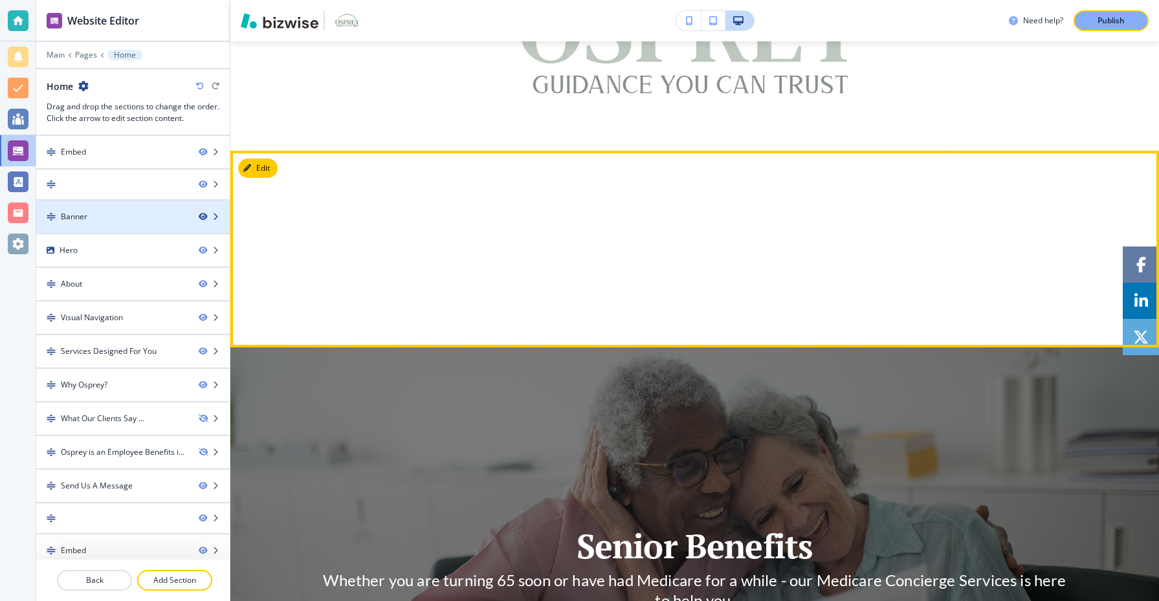
click at [203, 214] on icon "button" at bounding box center [203, 217] width 8 height 8
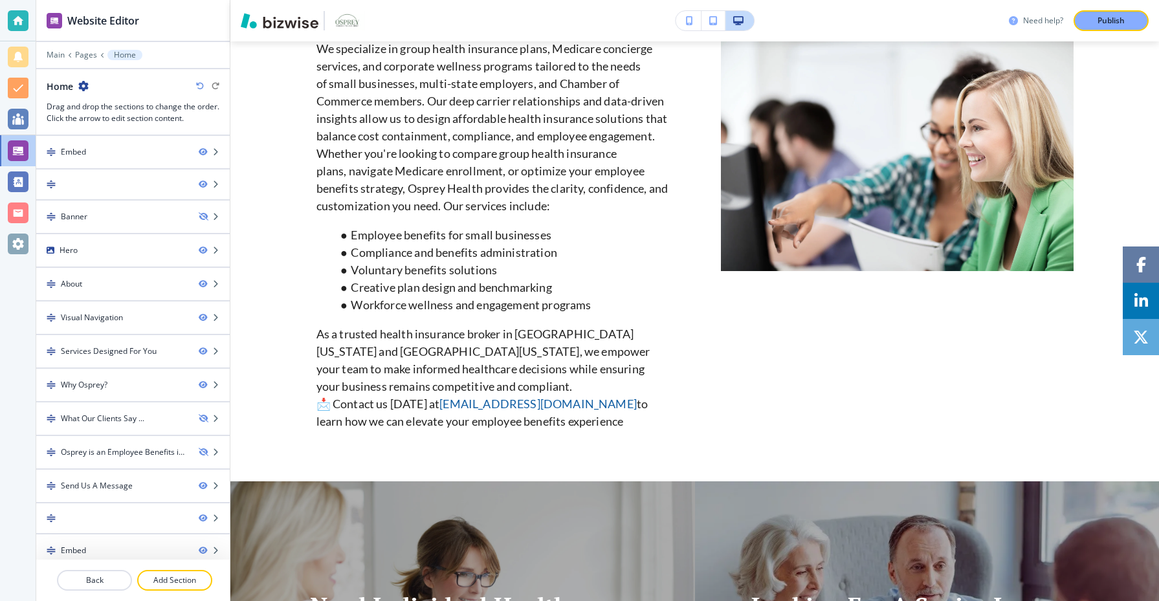
scroll to position [1063, 0]
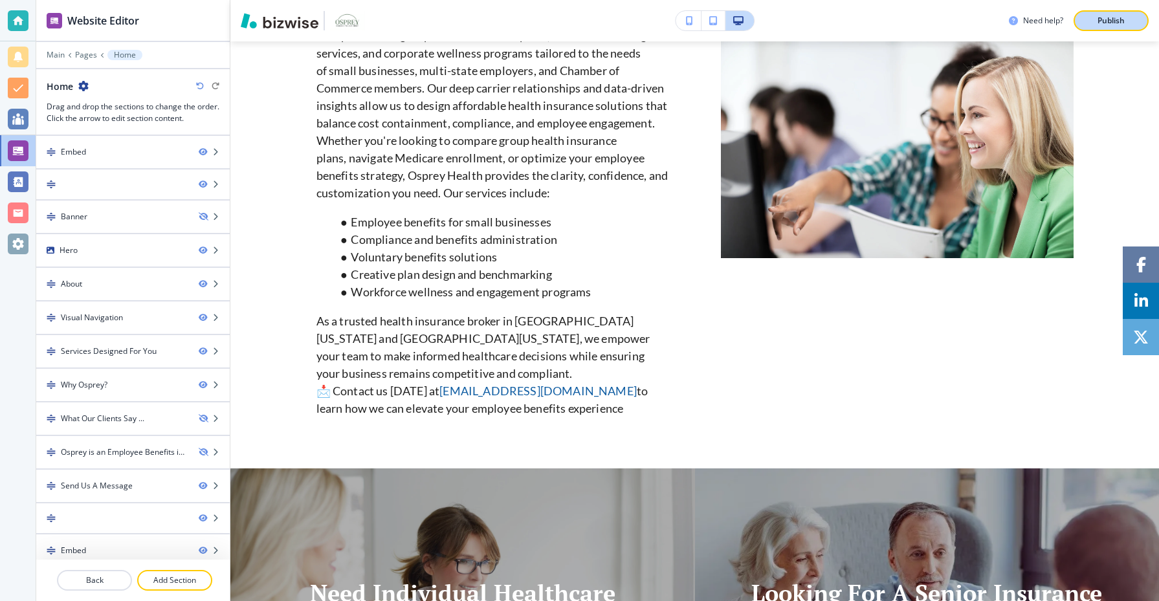
click at [1134, 14] on button "Publish" at bounding box center [1111, 20] width 75 height 21
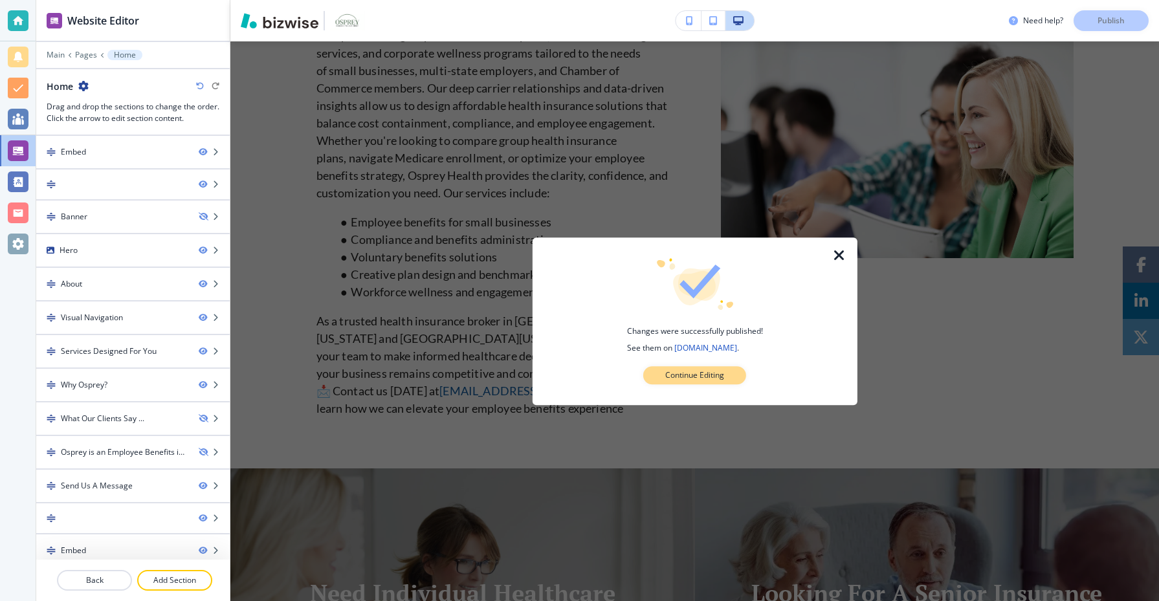
click at [723, 374] on p "Continue Editing" at bounding box center [694, 376] width 59 height 12
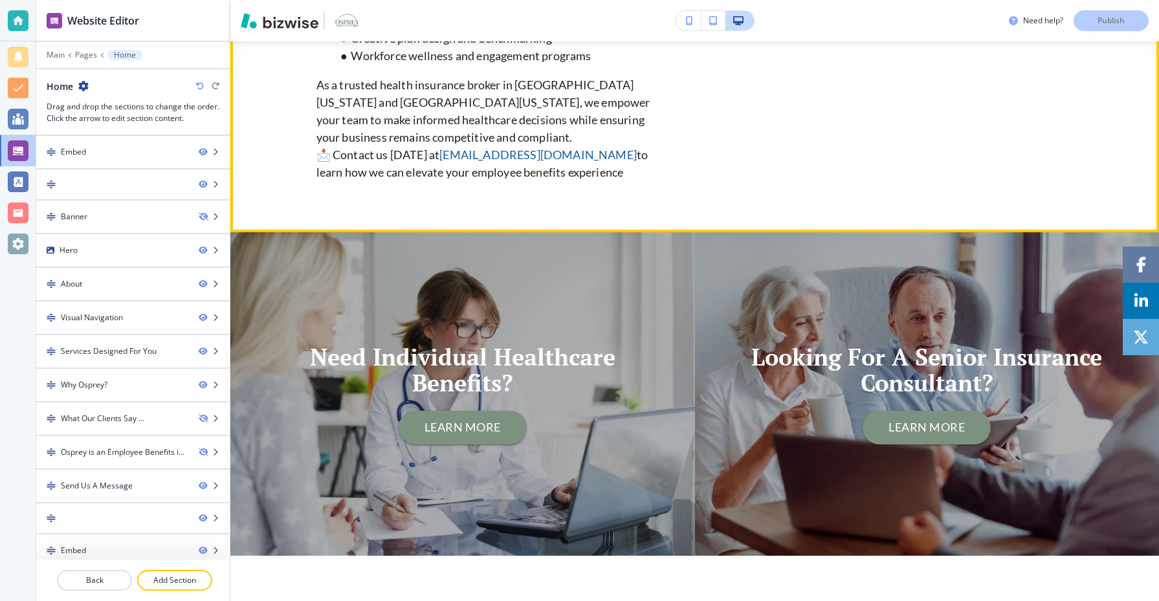
scroll to position [1533, 0]
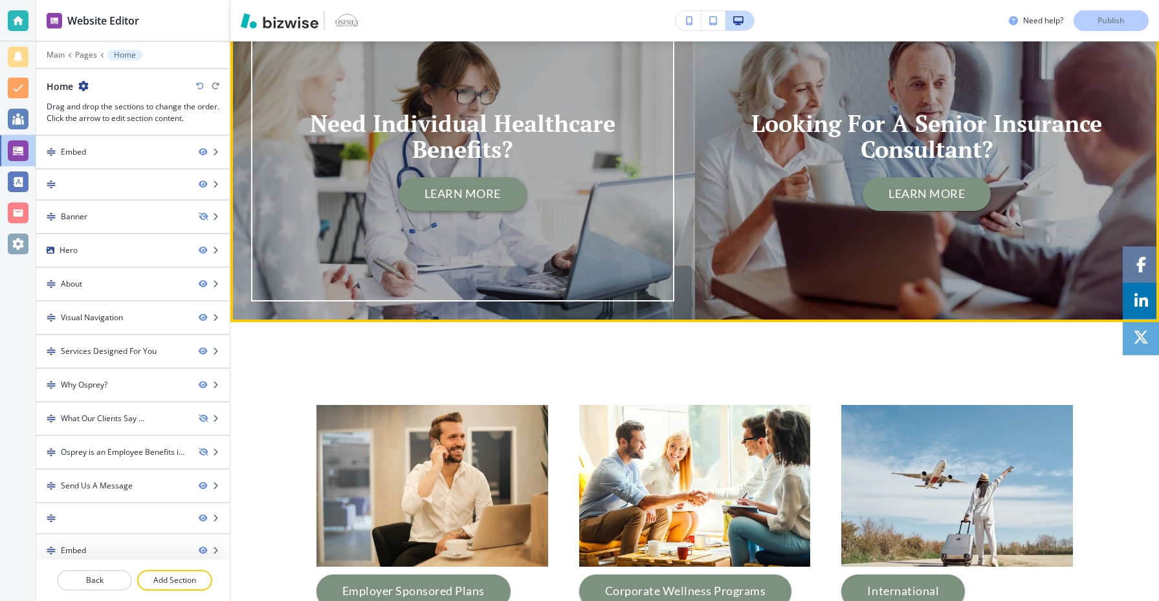
click at [436, 178] on button "LEARN MORE" at bounding box center [463, 194] width 128 height 34
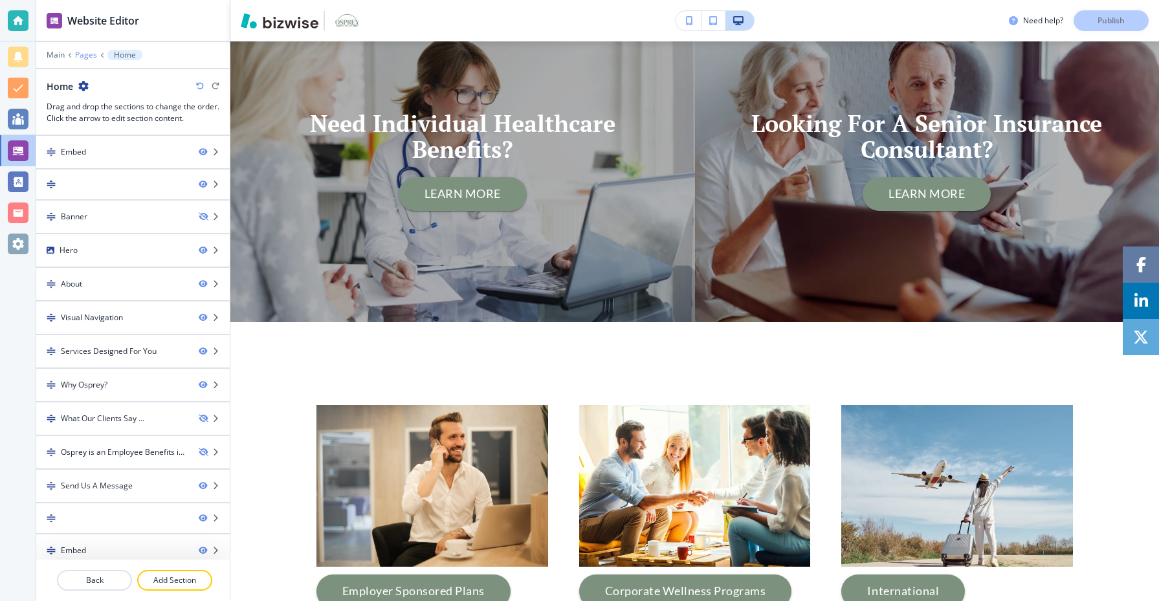
click at [86, 57] on p "Pages" at bounding box center [86, 54] width 22 height 9
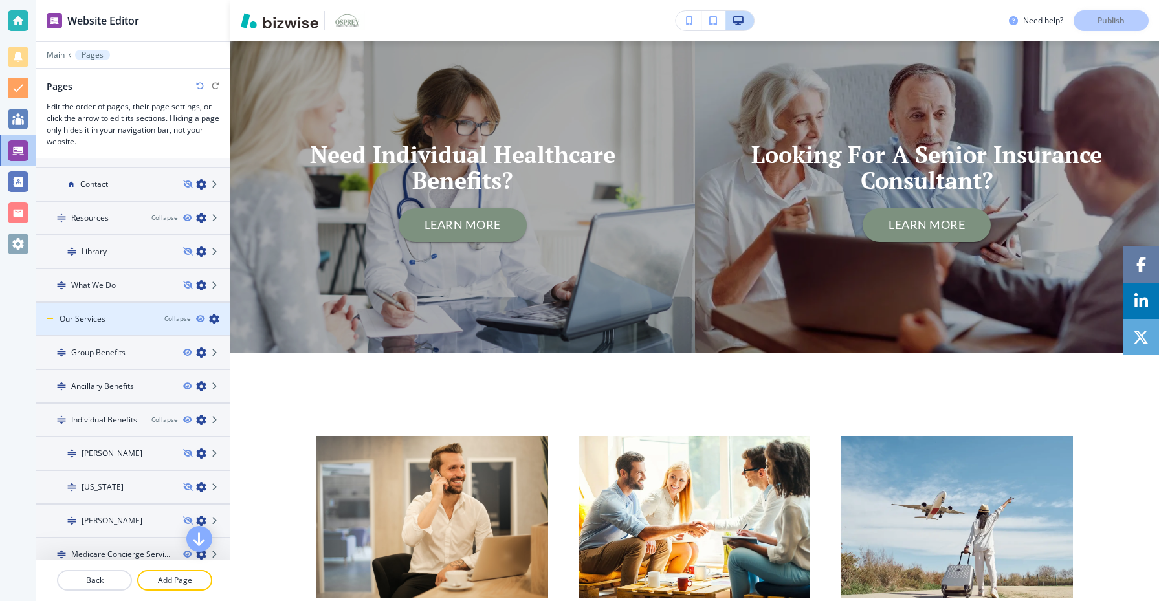
scroll to position [153, 0]
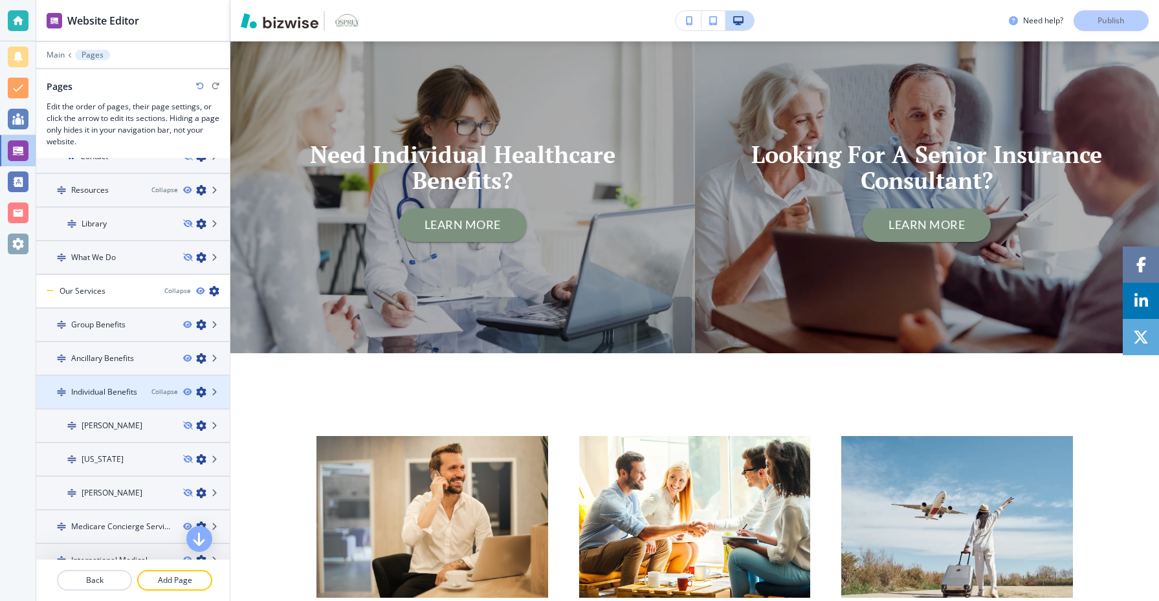
click at [135, 398] on div at bounding box center [133, 403] width 194 height 10
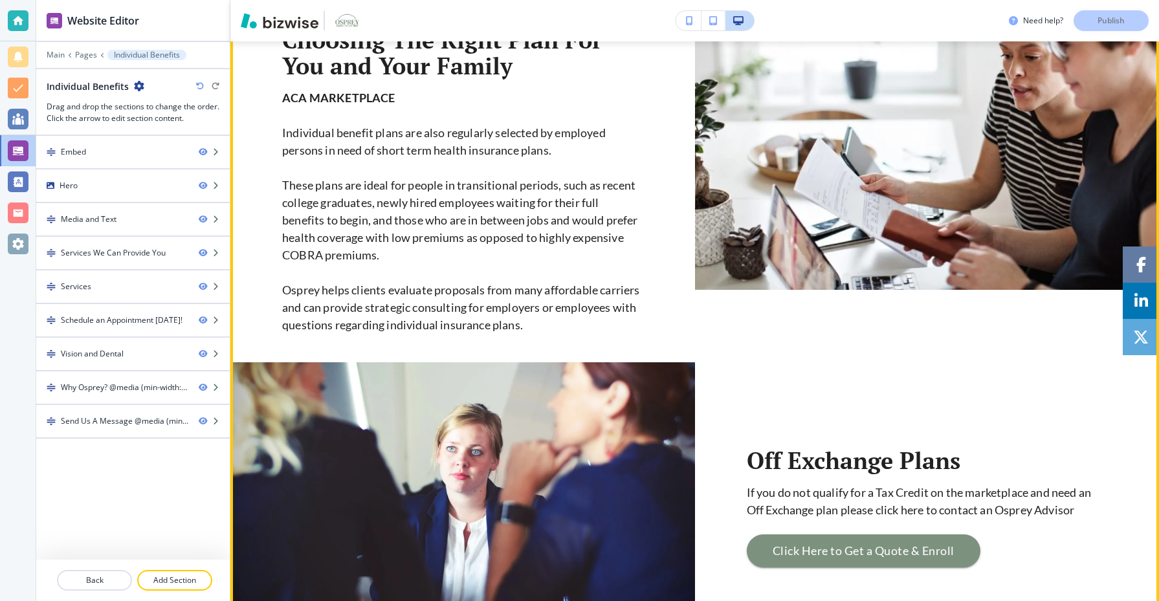
scroll to position [986, 0]
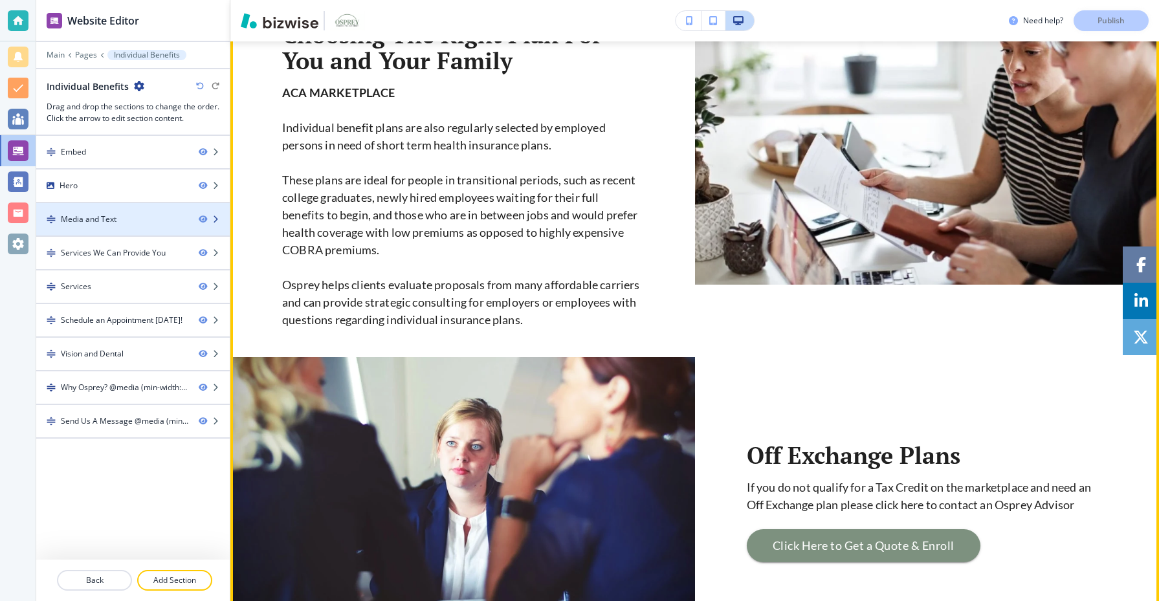
click at [139, 215] on div "Media and Text" at bounding box center [112, 220] width 152 height 12
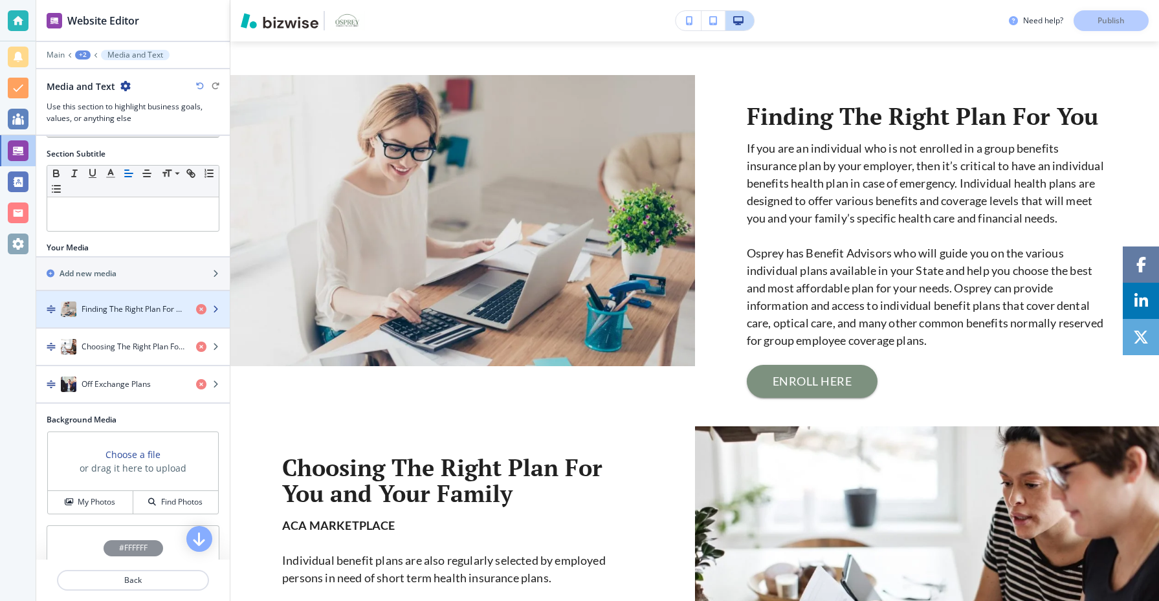
scroll to position [83, 0]
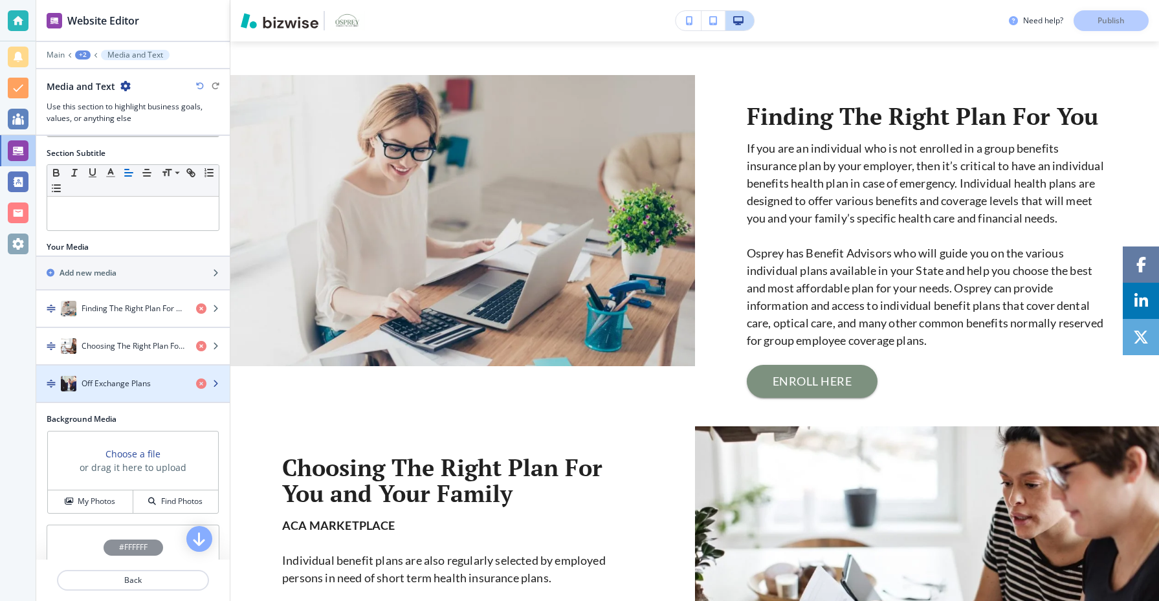
click at [119, 382] on h4 "Off Exchange Plans" at bounding box center [116, 384] width 69 height 12
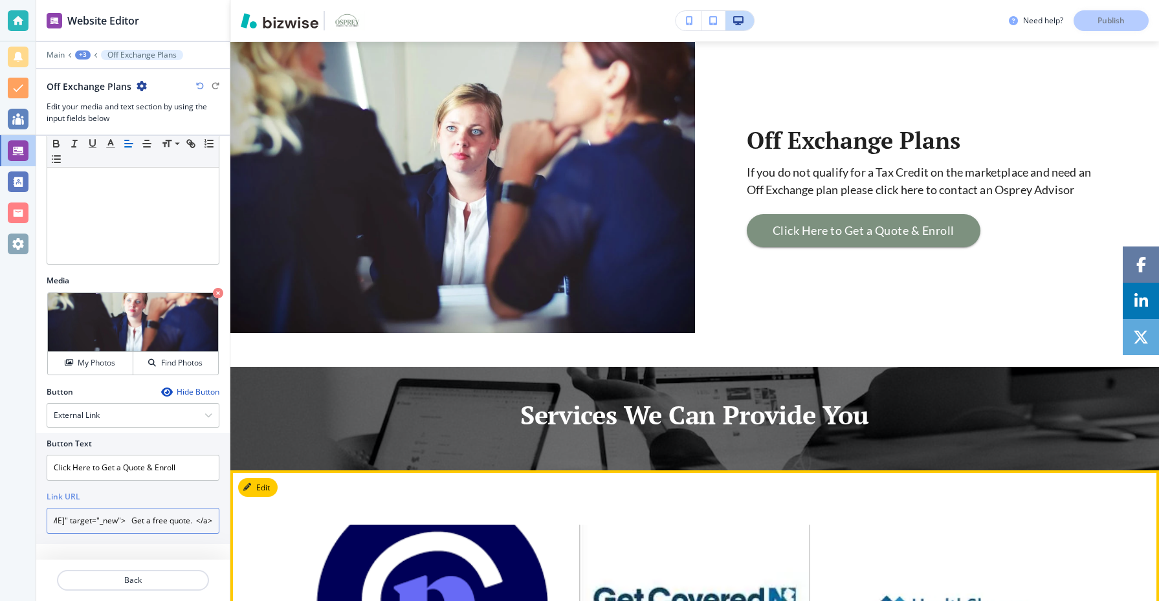
scroll to position [0, 744]
drag, startPoint x: 58, startPoint y: 522, endPoint x: 269, endPoint y: 520, distance: 211.7
click at [269, 520] on div "Website Editor Main +3 Off Exchange Plans Off Exchange Plans Edit your media an…" at bounding box center [597, 300] width 1123 height 601
paste input "https://calendly.com/ospreyhealth_medicare/i-am-looking-for-individual-health-i…"
type input "https://calendly.com/ospreyhealth_medicare/i-am-looking-for-individual-health-i…"
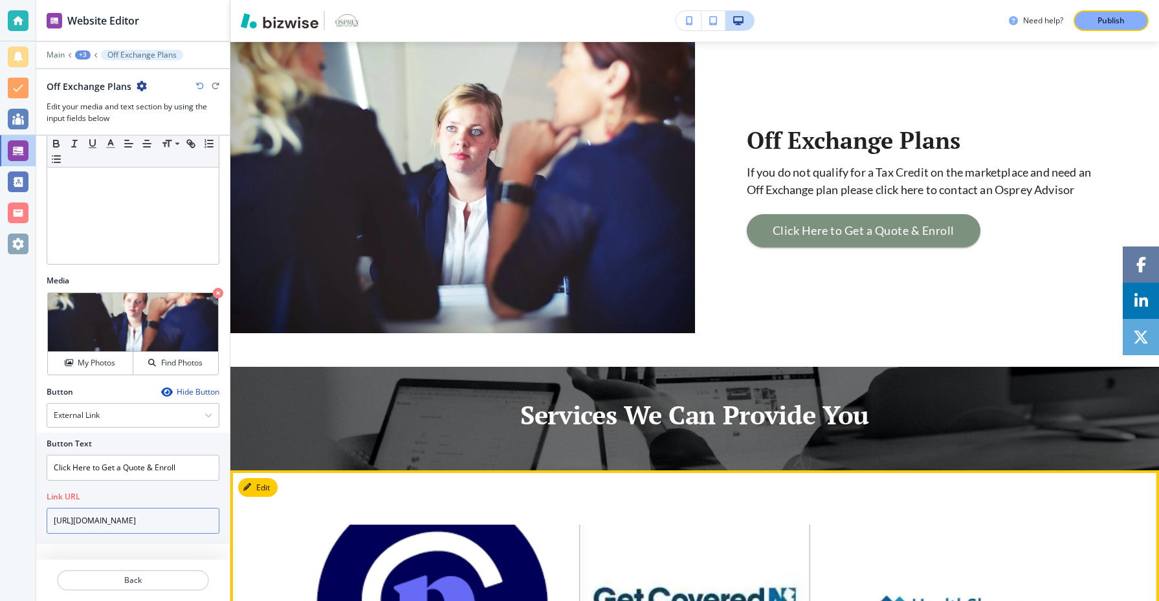
scroll to position [0, 168]
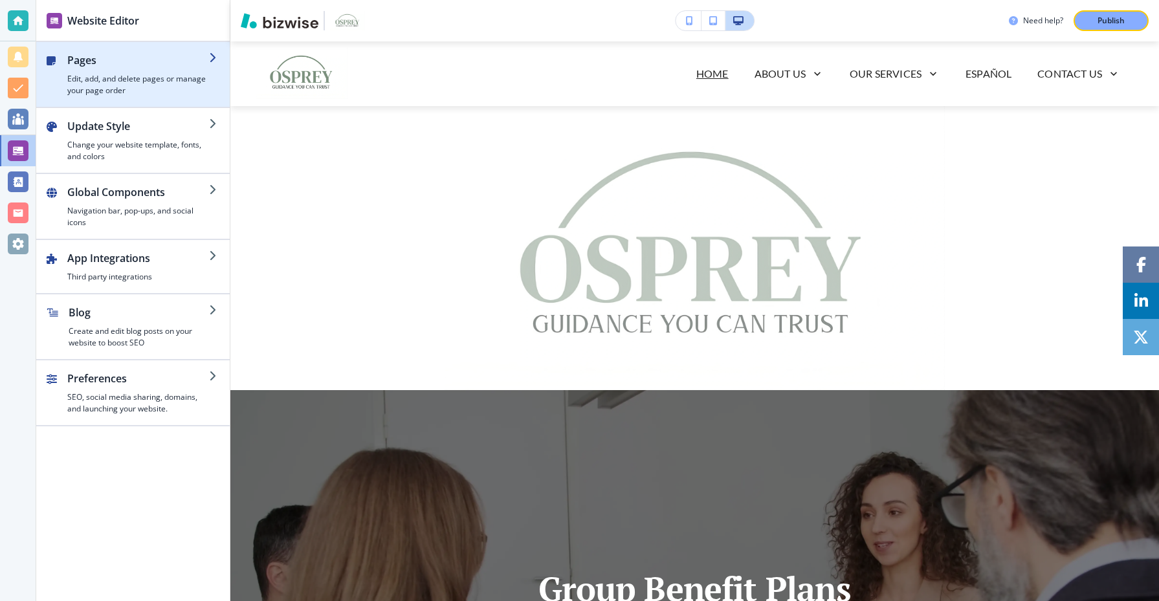
click at [153, 75] on h4 "Edit, add, and delete pages or manage your page order" at bounding box center [138, 84] width 142 height 23
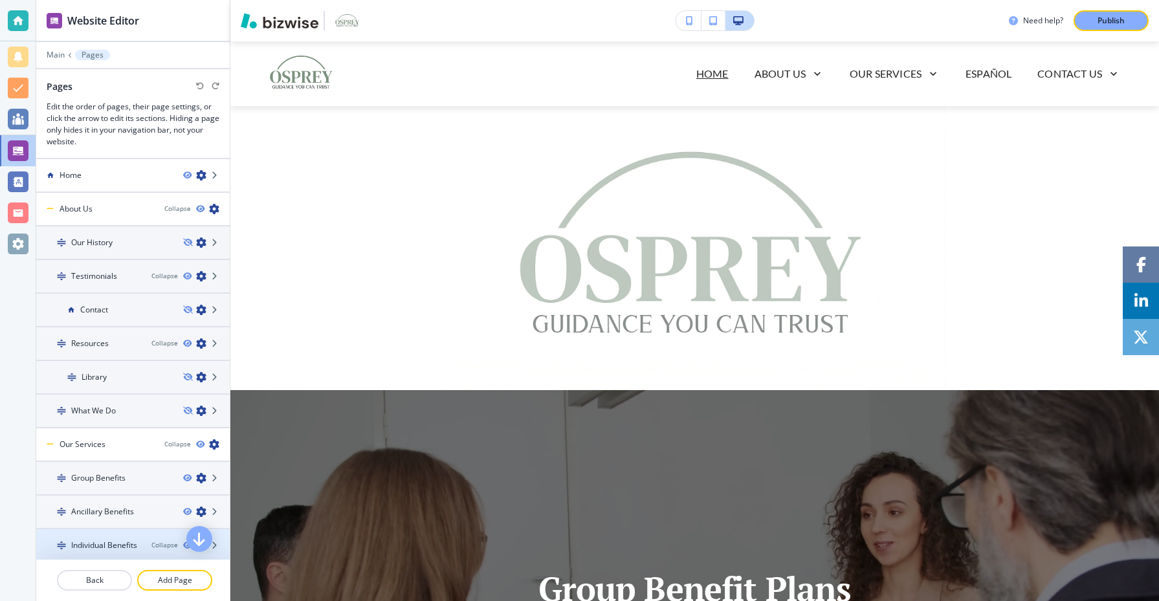
scroll to position [30, 0]
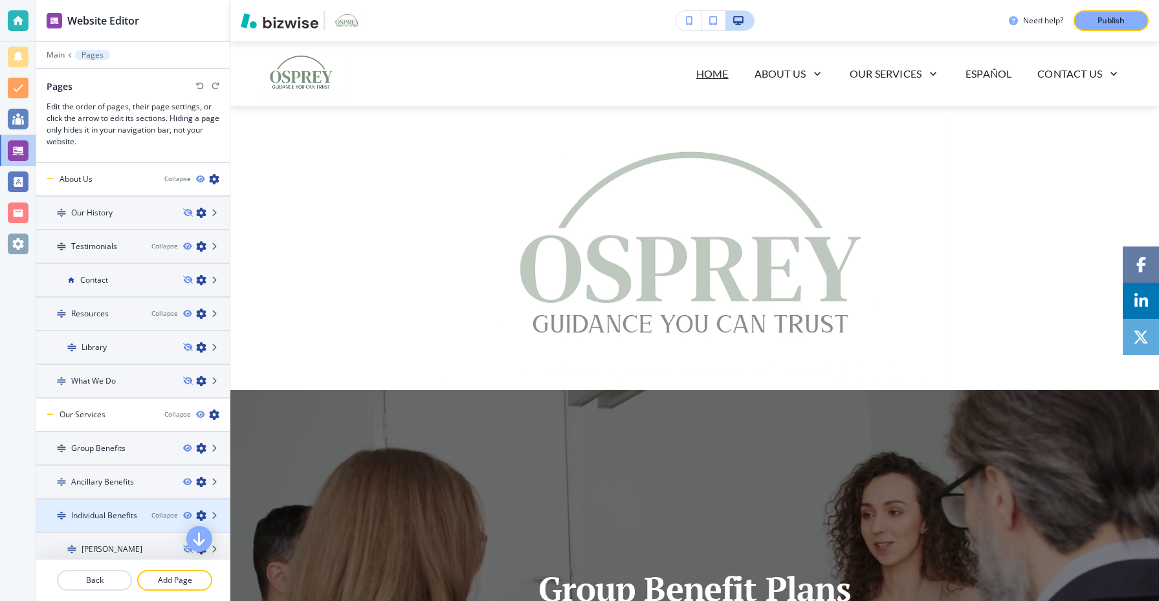
click at [130, 515] on h4 "Individual Benefits" at bounding box center [104, 516] width 66 height 12
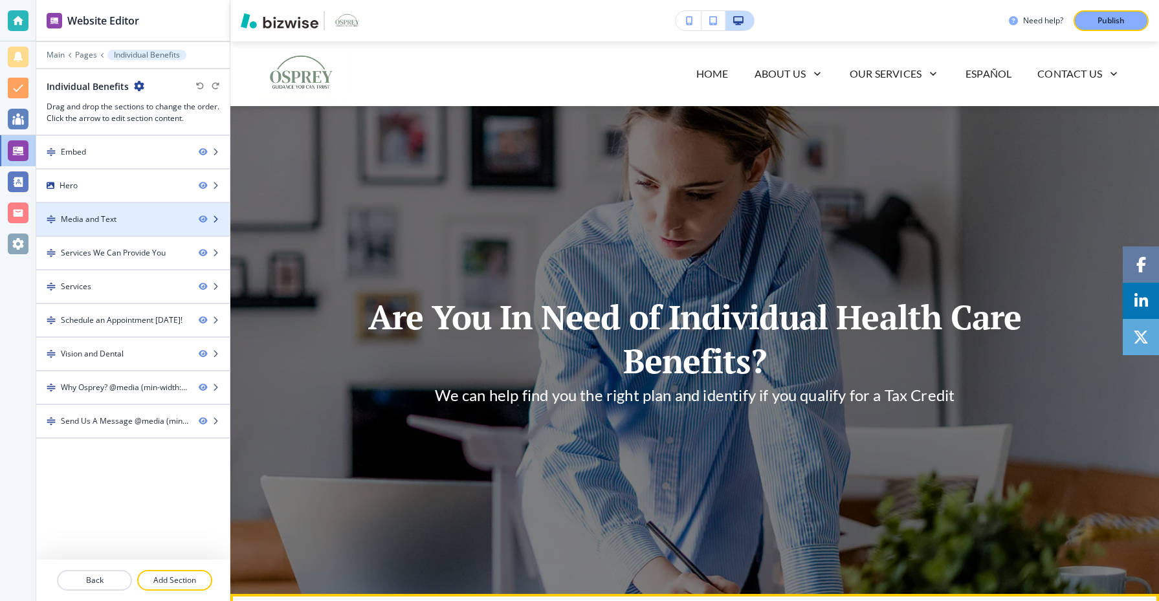
click at [124, 228] on div at bounding box center [133, 230] width 194 height 10
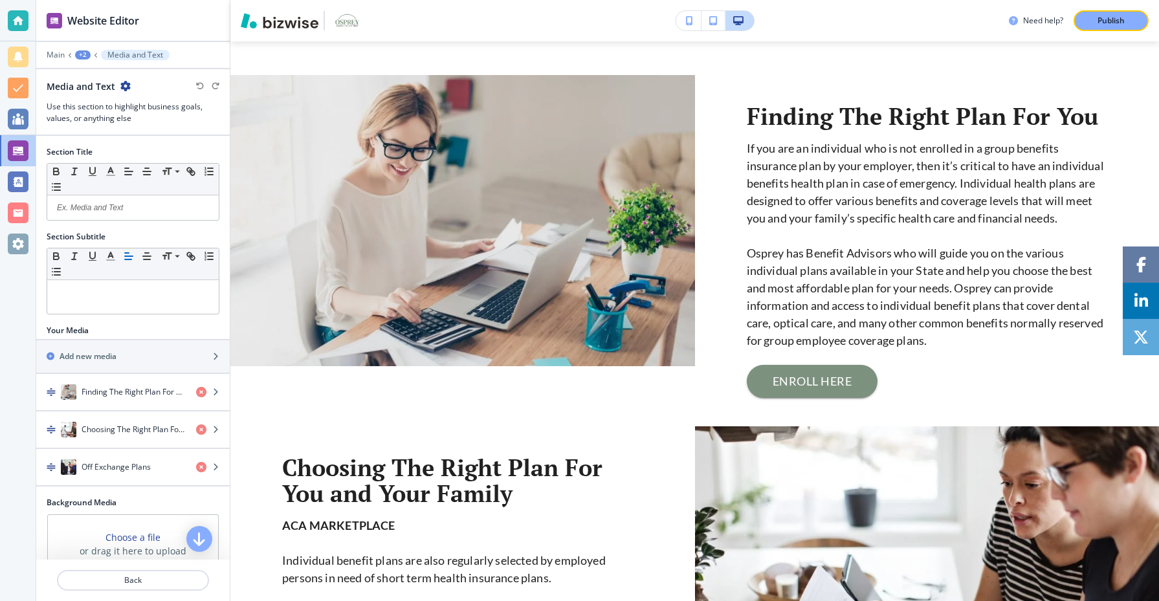
scroll to position [128, 0]
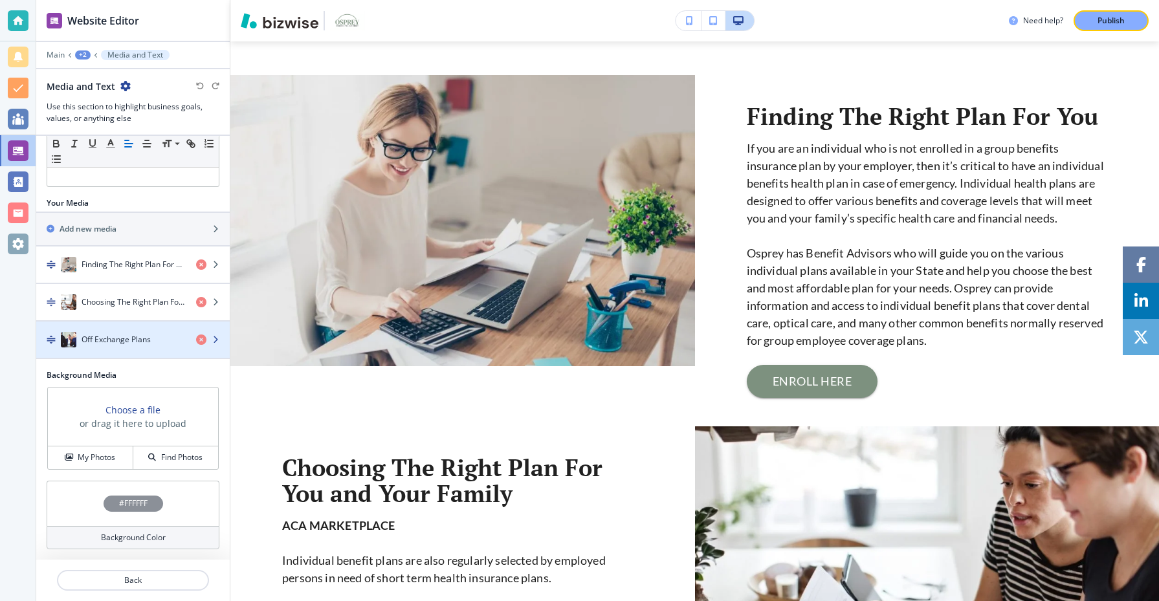
click at [149, 346] on div "Off Exchange Plans" at bounding box center [111, 340] width 150 height 16
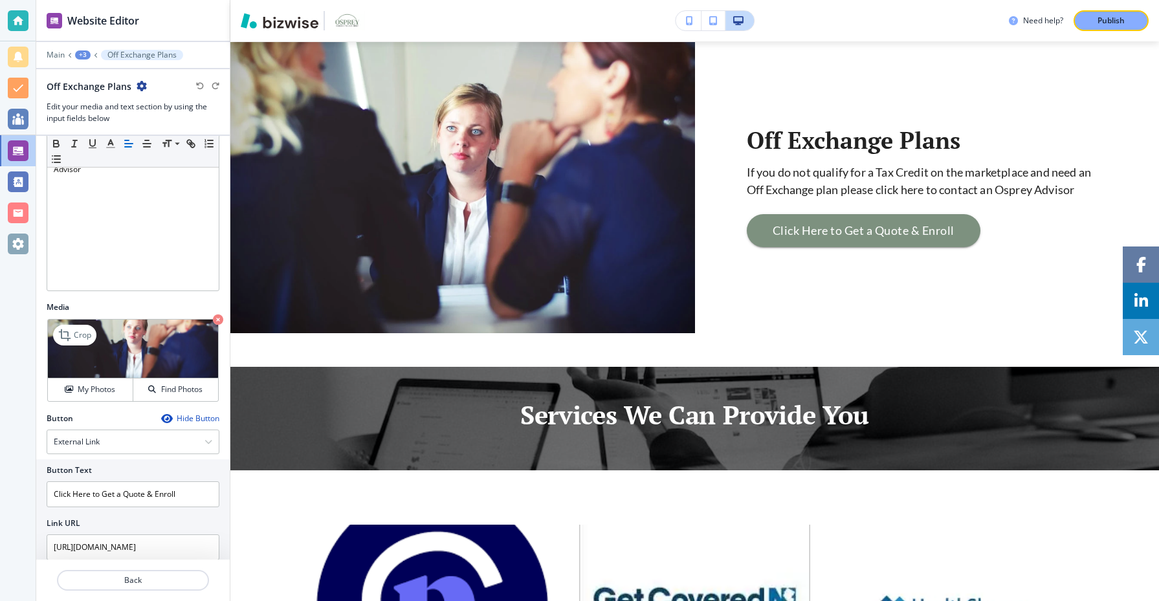
scroll to position [184, 0]
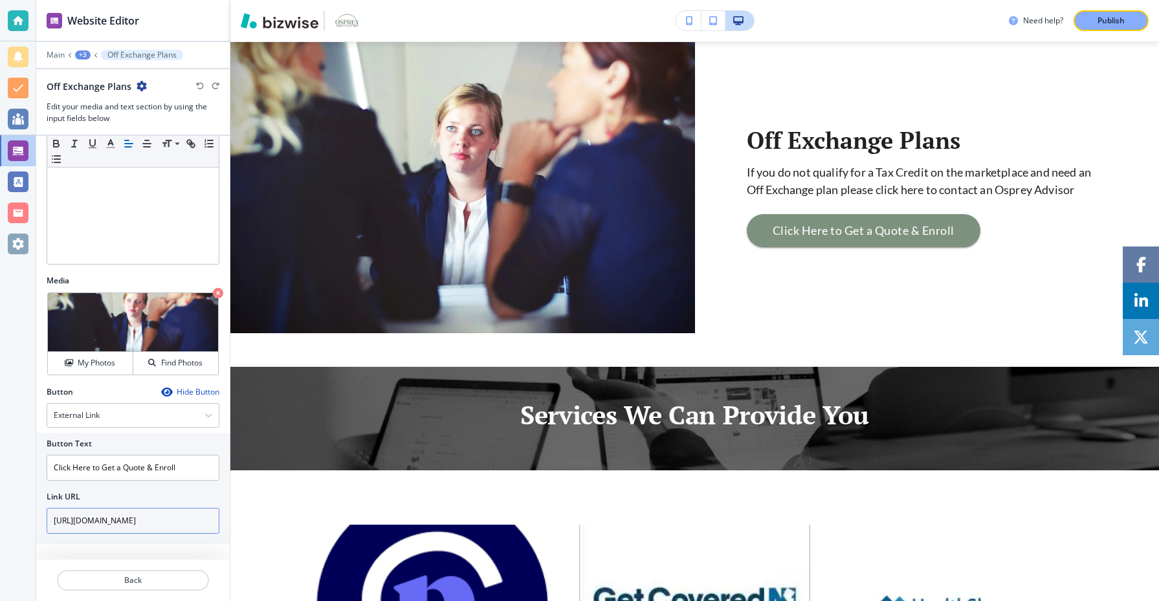
click at [113, 522] on input "https://calendly.com/ospreyhealth_medicare/i-am-looking-for-individual-health-i…" at bounding box center [133, 521] width 173 height 26
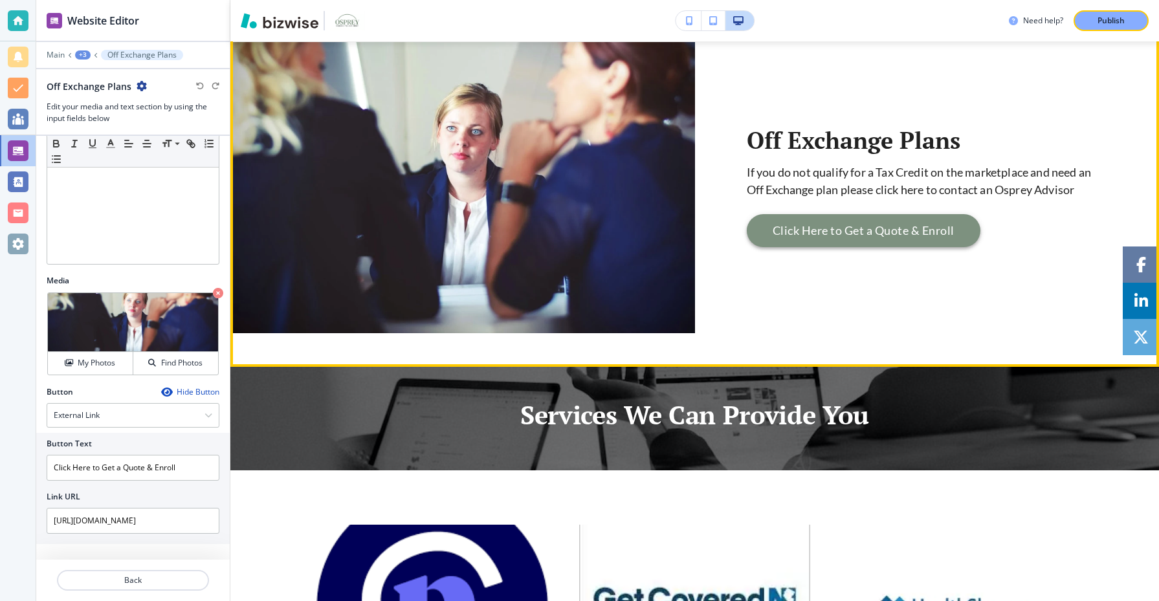
click at [872, 238] on button "Click Here to Get a Quote & Enroll" at bounding box center [864, 231] width 234 height 34
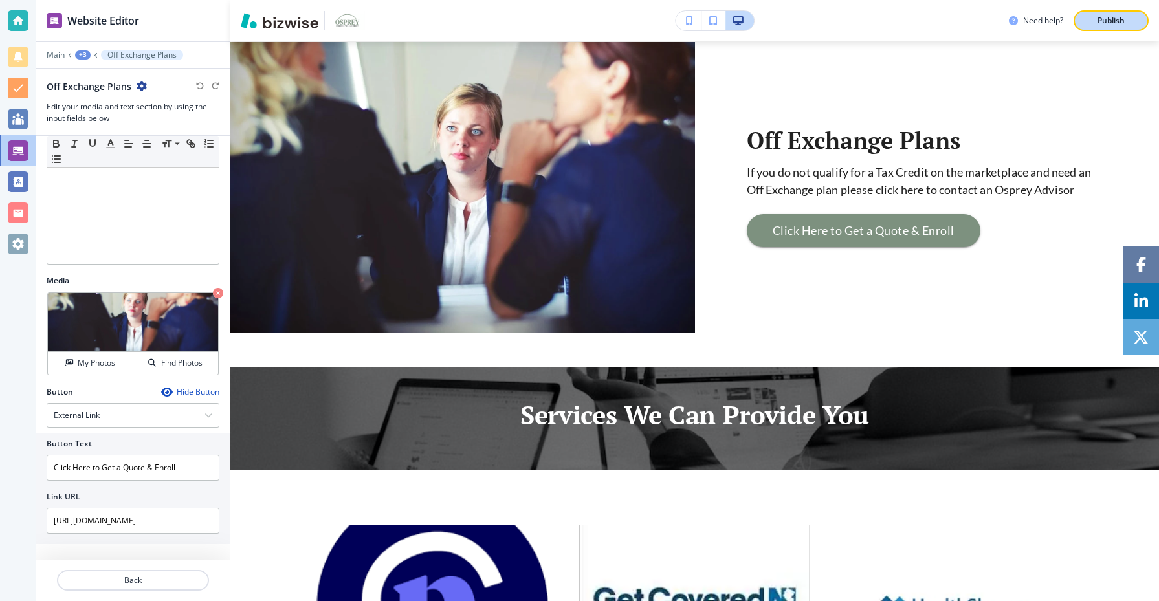
click at [1114, 27] on button "Publish" at bounding box center [1111, 20] width 75 height 21
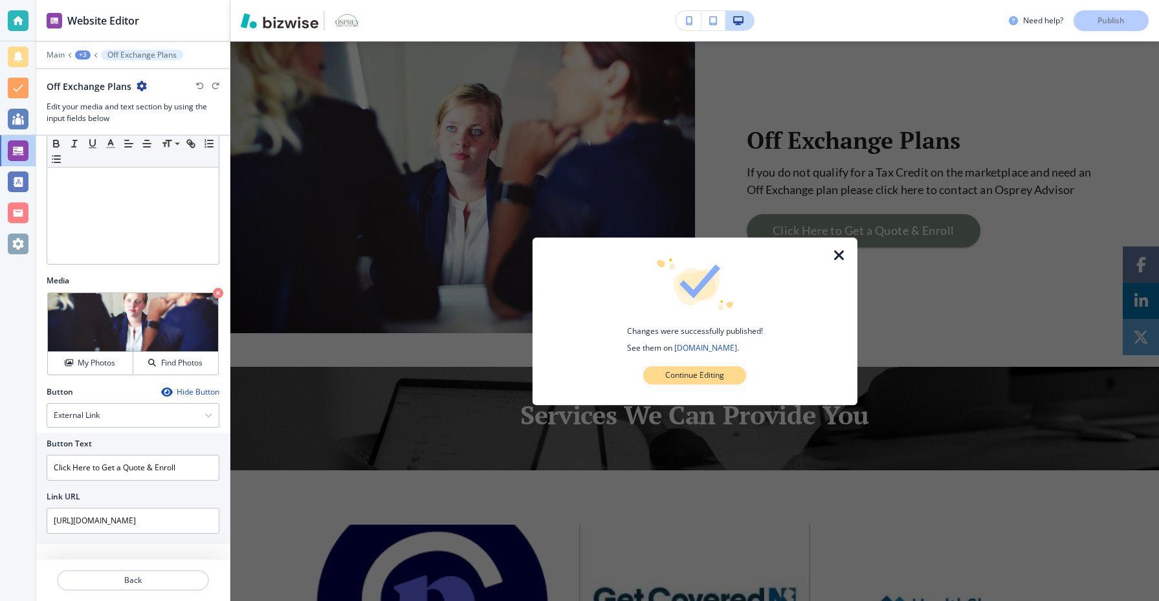
click at [713, 373] on p "Continue Editing" at bounding box center [694, 376] width 59 height 12
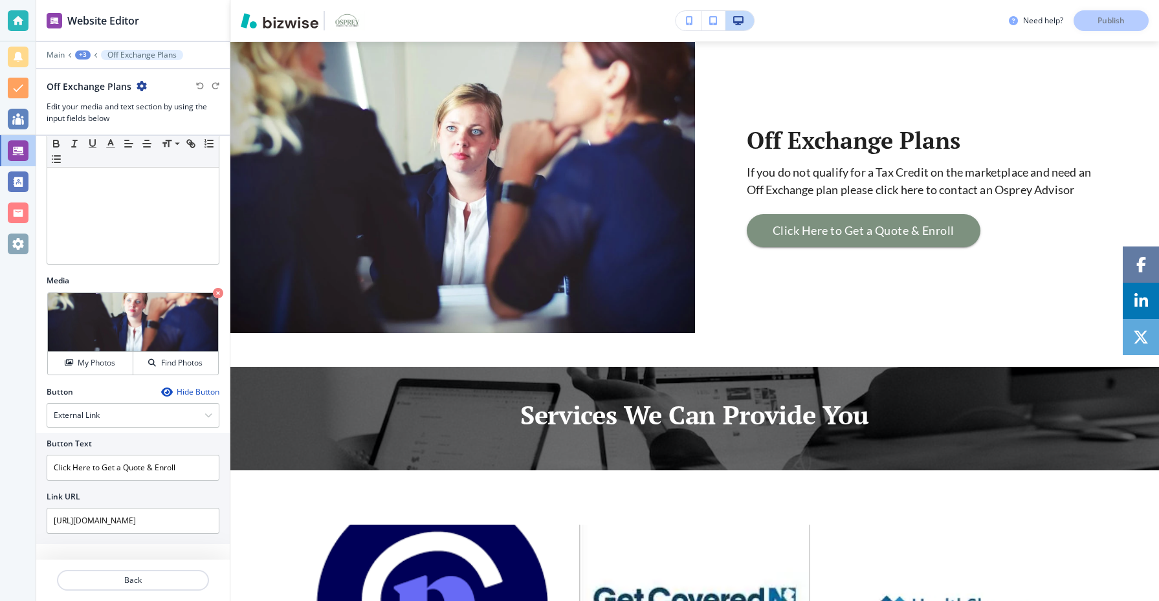
type input "<a href="https://enroll.ihg.onlineinsight.com/ehp/eapp/ebuyer?clientKey=ihg&amp…"
click at [90, 53] on div "Main +3 Off Exchange Plans" at bounding box center [133, 55] width 173 height 10
click at [79, 54] on div "+3" at bounding box center [83, 54] width 16 height 9
click at [100, 82] on button "Pages" at bounding box center [116, 76] width 83 height 23
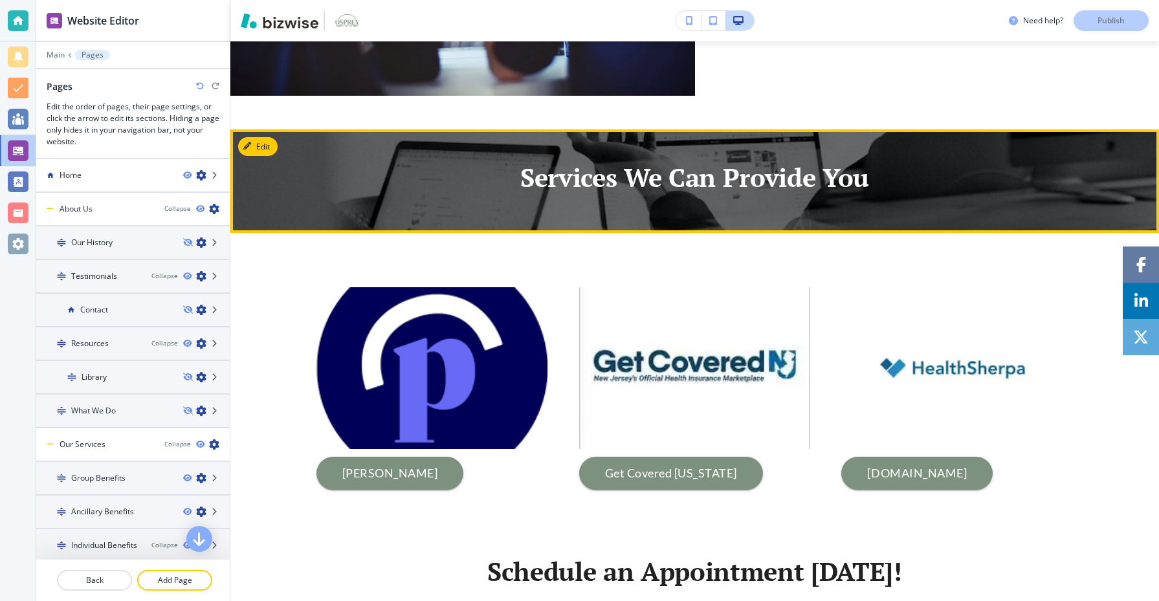
scroll to position [1562, 0]
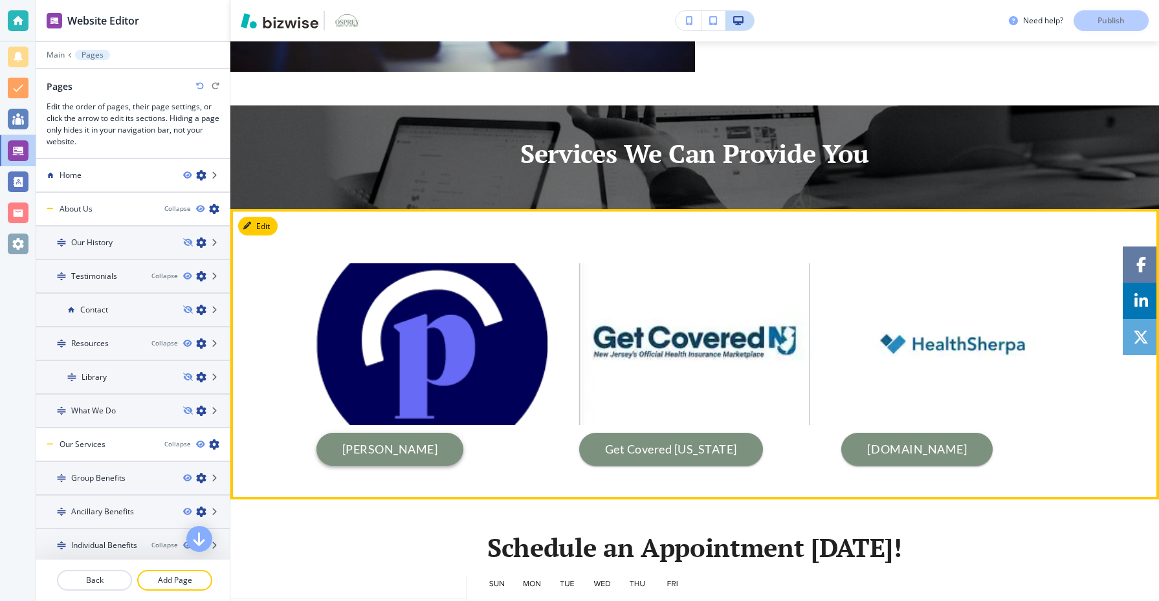
click at [463, 443] on button "[PERSON_NAME]" at bounding box center [391, 450] width 148 height 34
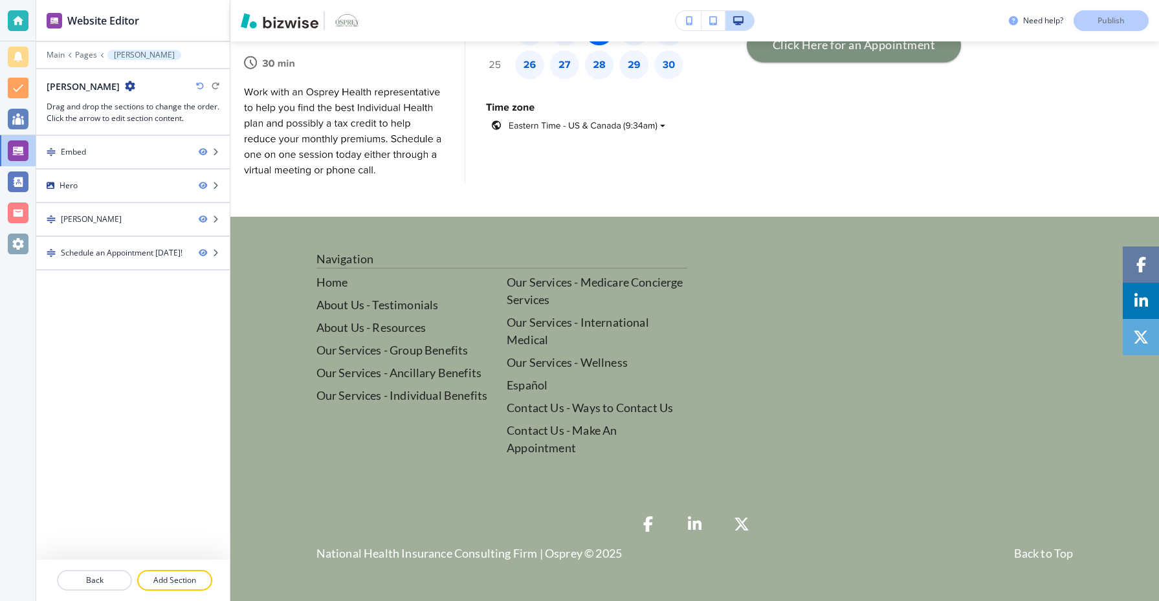
scroll to position [0, 0]
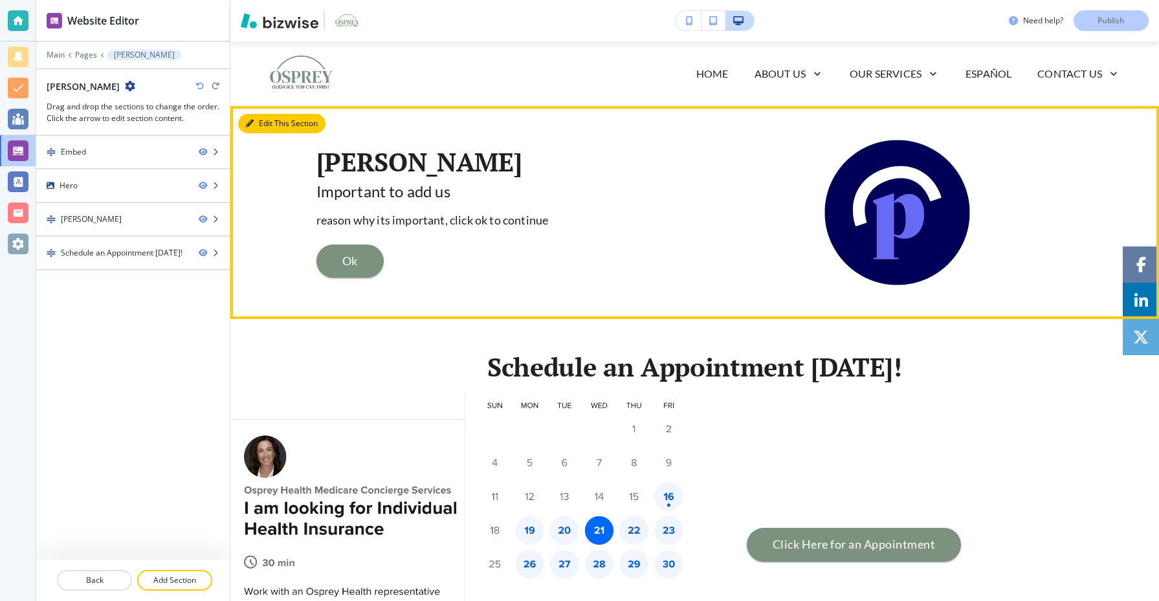
click at [253, 124] on icon "button" at bounding box center [250, 124] width 8 height 8
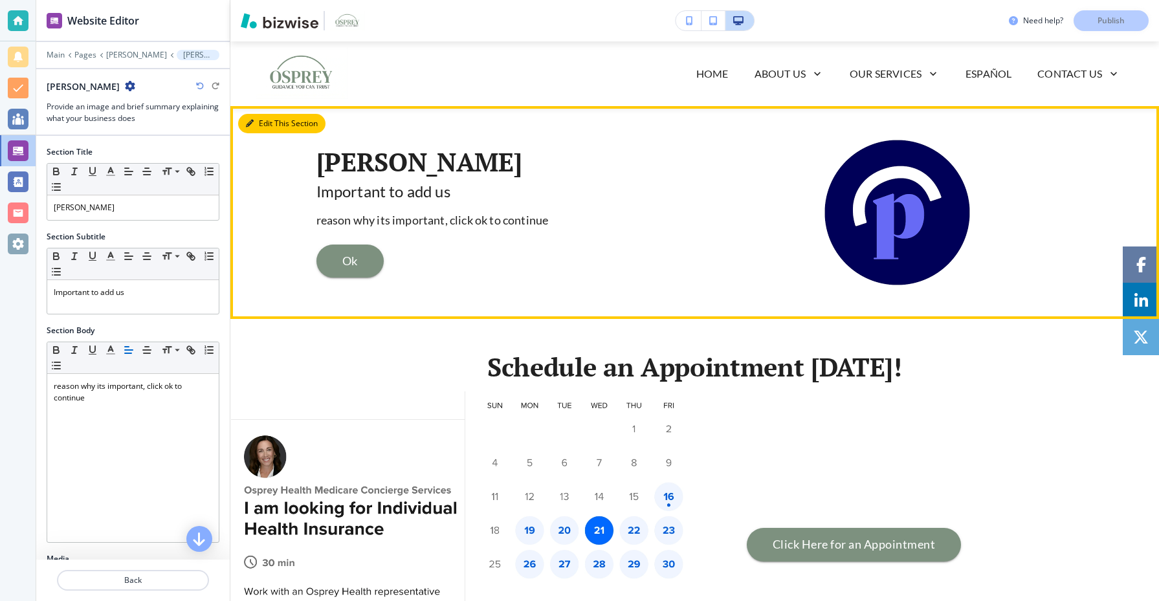
scroll to position [65, 0]
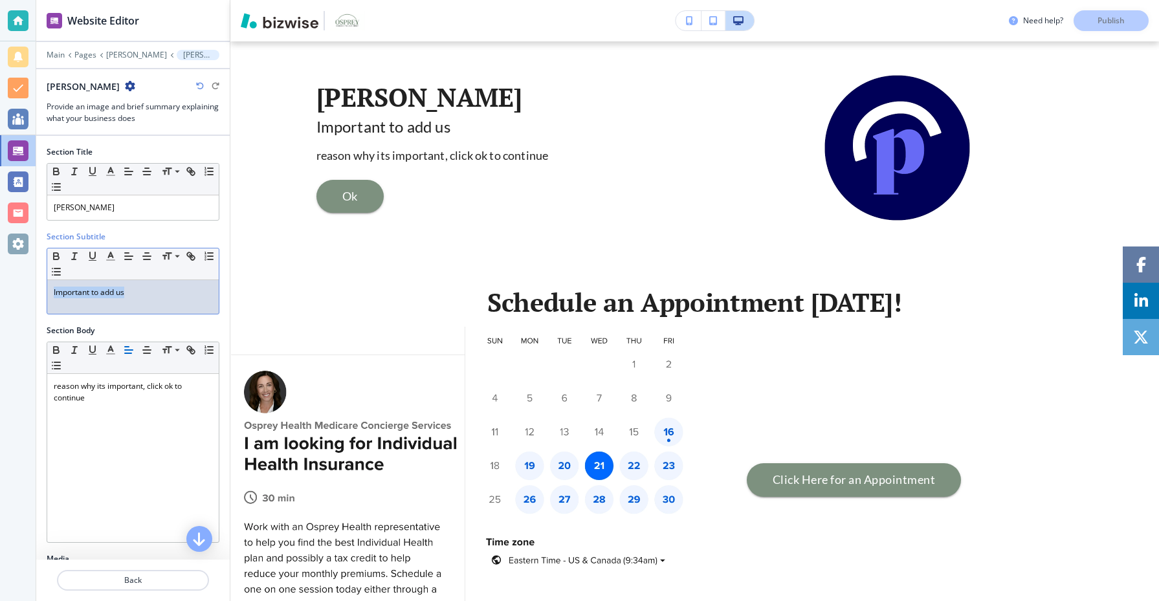
drag, startPoint x: 133, startPoint y: 298, endPoint x: 0, endPoint y: 291, distance: 133.5
click at [0, 291] on div "Website Editor Main Pages Pennie Pennie Pennie Provide an image and brief summa…" at bounding box center [579, 300] width 1159 height 601
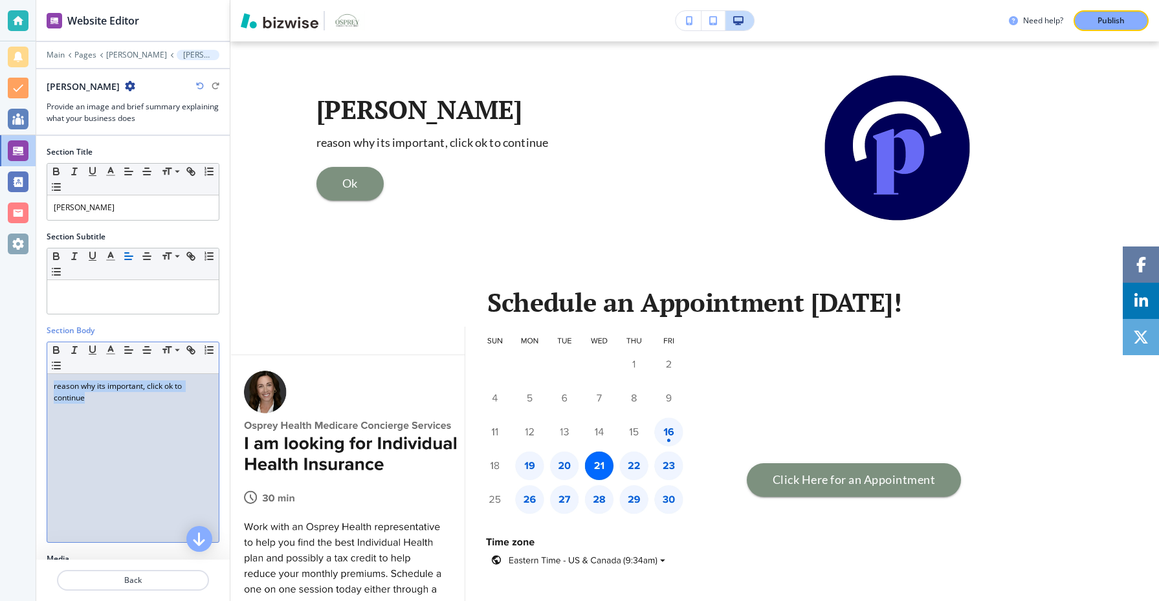
drag, startPoint x: 117, startPoint y: 397, endPoint x: 0, endPoint y: 380, distance: 117.7
click at [0, 380] on div "Website Editor Main Pages Pennie Pennie Pennie Provide an image and brief summa…" at bounding box center [579, 300] width 1159 height 601
copy p "reason why its important, click ok to continue"
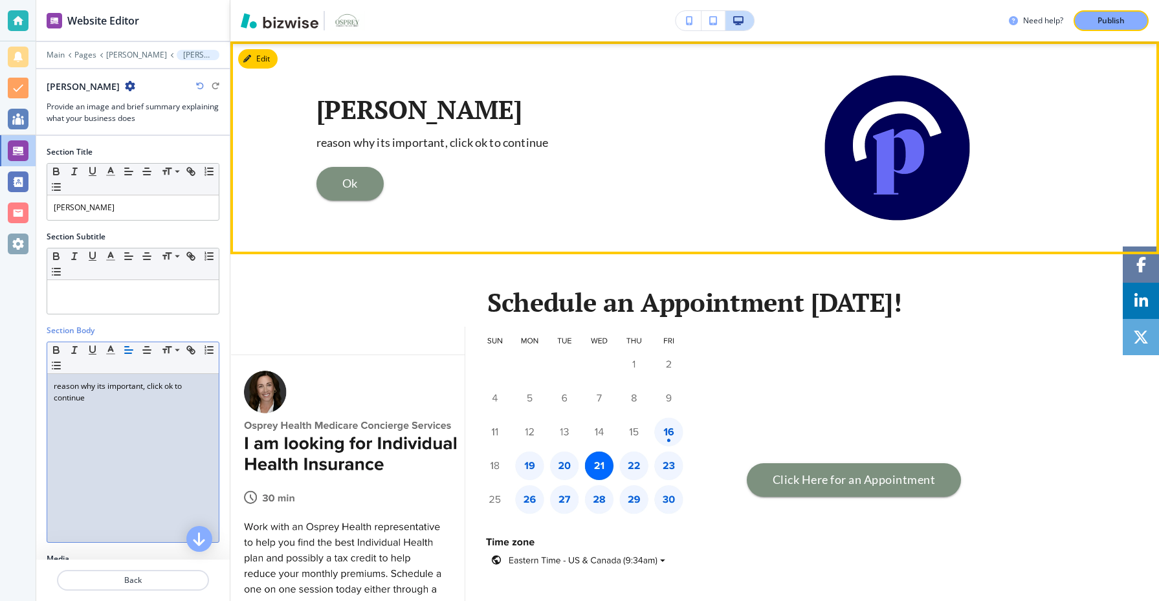
scroll to position [0, 0]
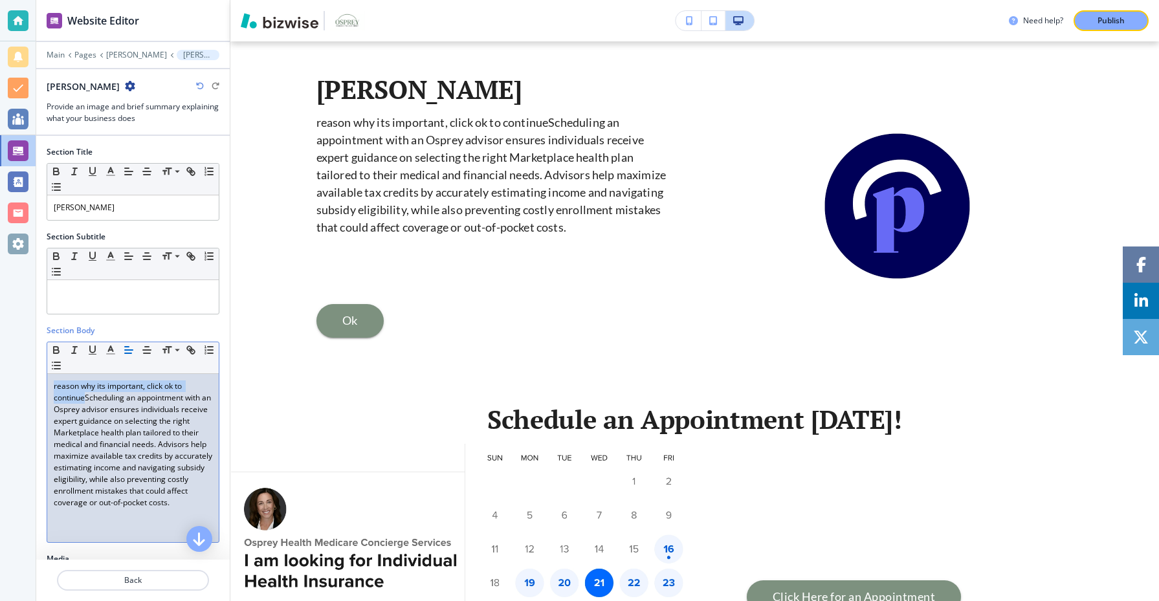
drag, startPoint x: 85, startPoint y: 397, endPoint x: 47, endPoint y: 383, distance: 41.0
click at [47, 383] on div "reason why its important, click ok to continueScheduling an appointment with an…" at bounding box center [133, 458] width 172 height 168
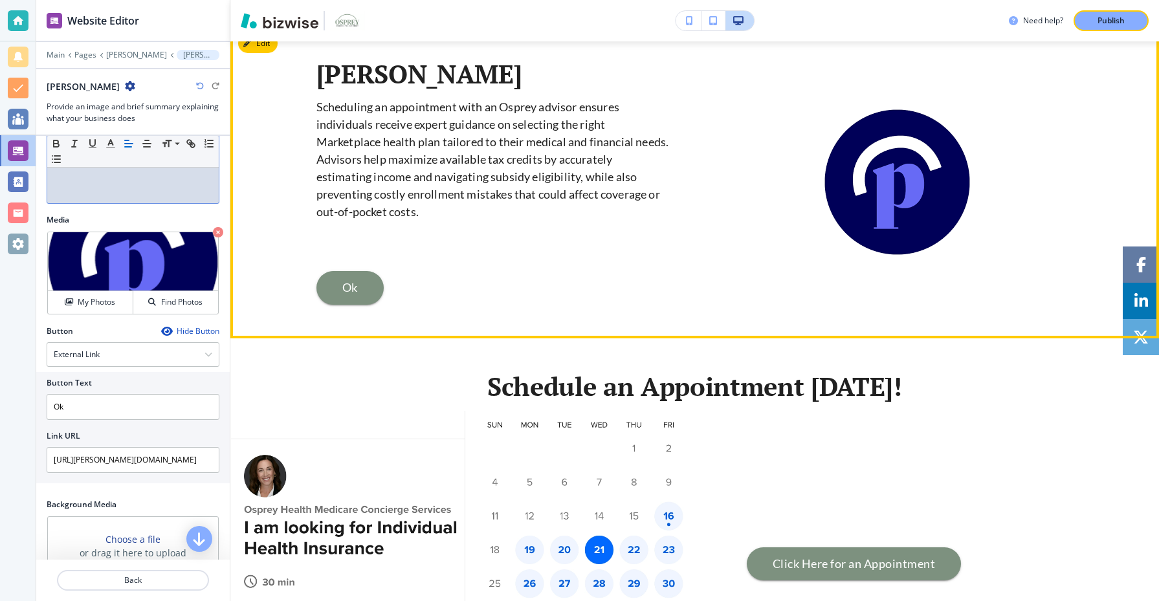
scroll to position [85, 0]
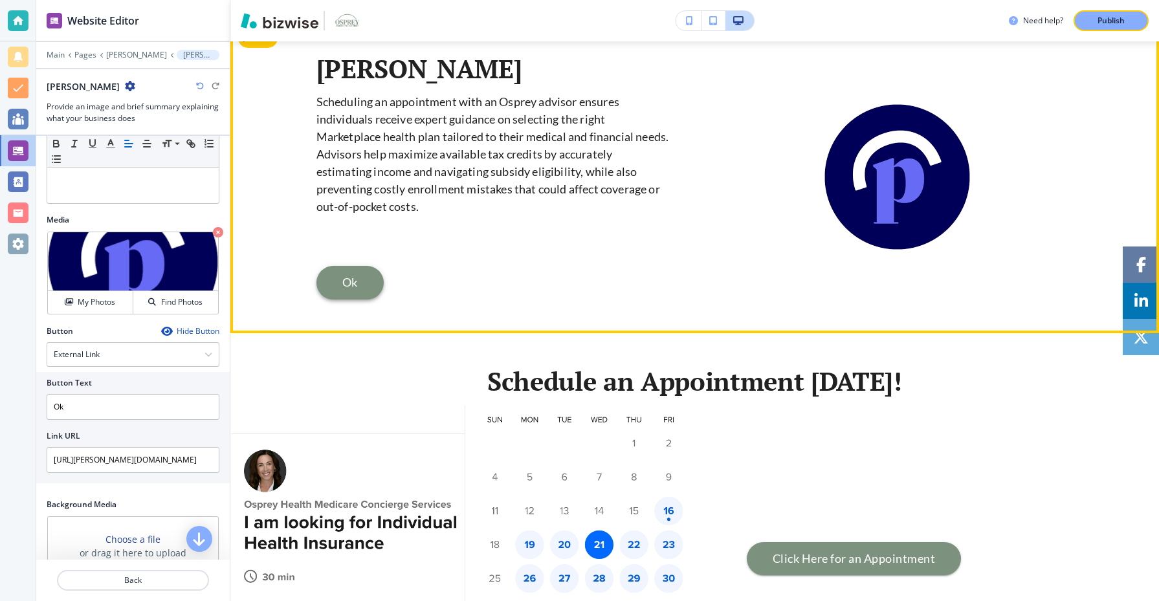
click at [359, 289] on link "Ok" at bounding box center [350, 283] width 67 height 34
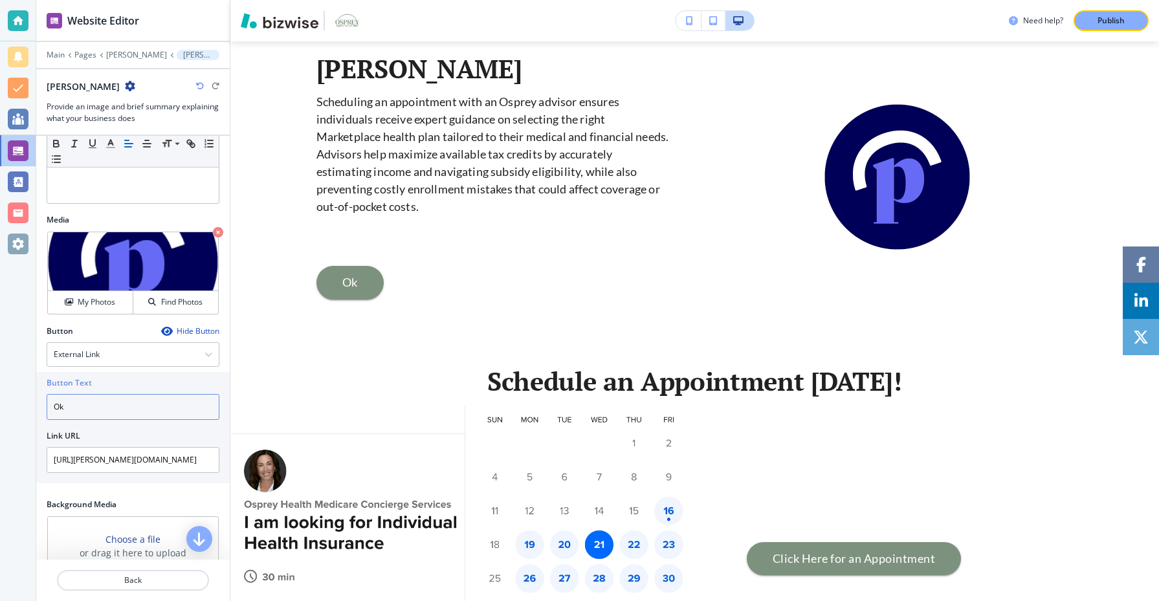
drag, startPoint x: 113, startPoint y: 410, endPoint x: 0, endPoint y: 402, distance: 112.9
click at [0, 402] on div "Website Editor Main Pages Pennie Pennie Pennie Provide an image and brief summa…" at bounding box center [579, 300] width 1159 height 601
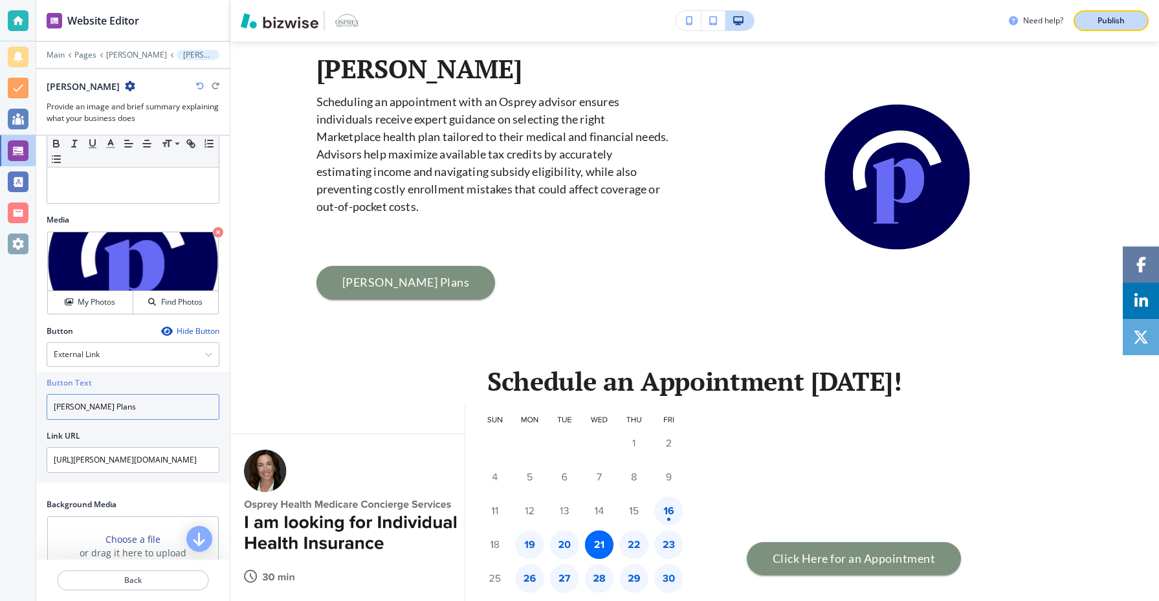
type input "Pennie Plans"
click at [1124, 13] on button "Publish" at bounding box center [1111, 20] width 75 height 21
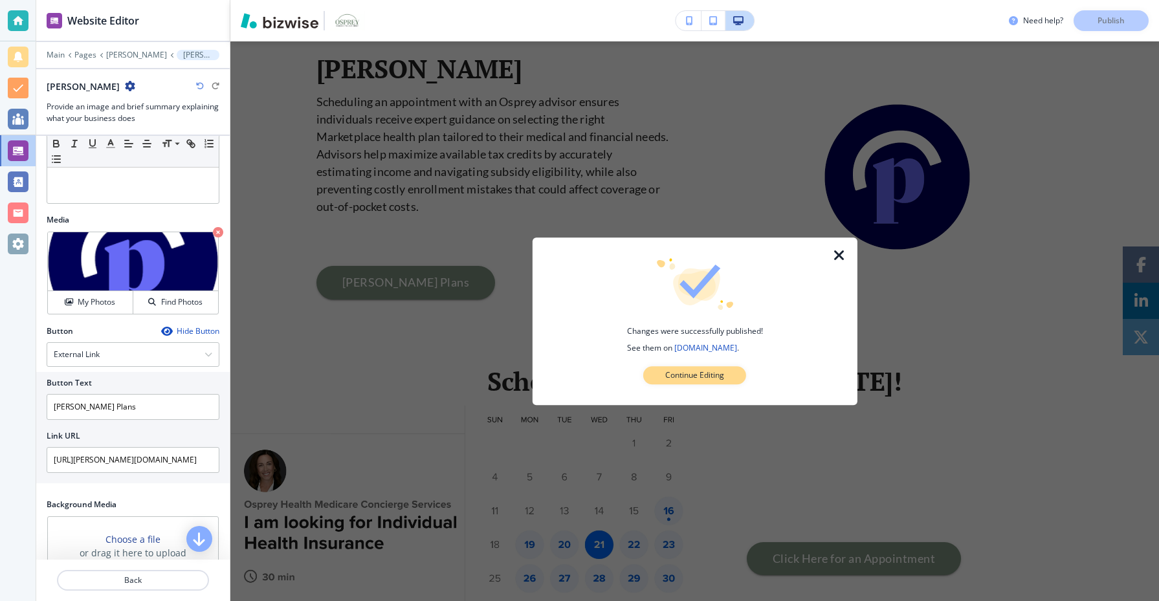
click at [673, 373] on p "Continue Editing" at bounding box center [694, 376] width 59 height 12
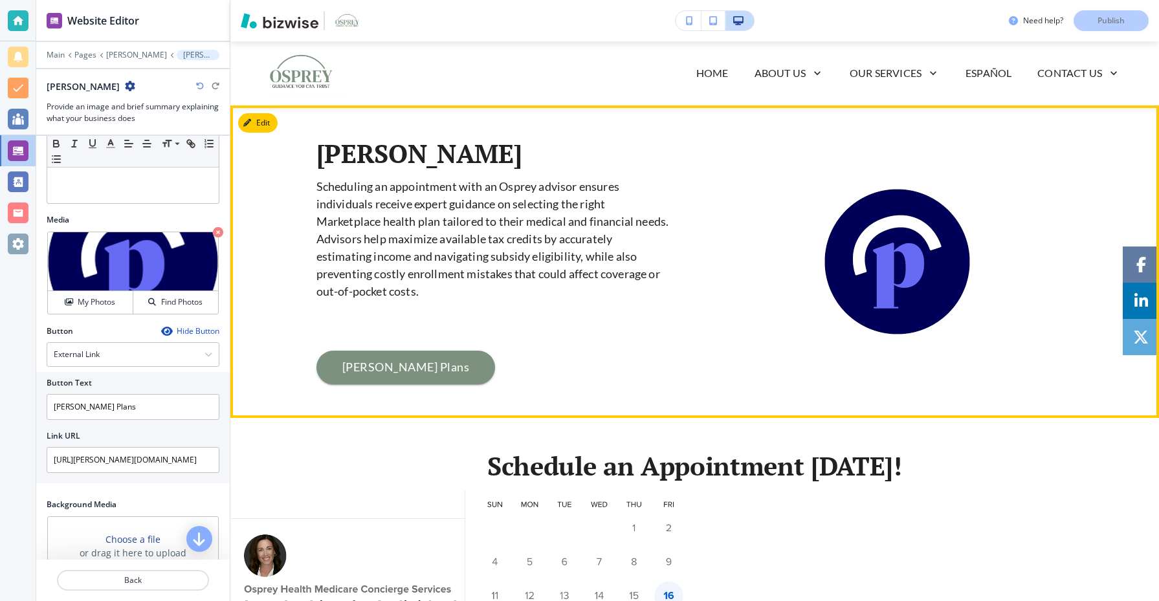
scroll to position [0, 0]
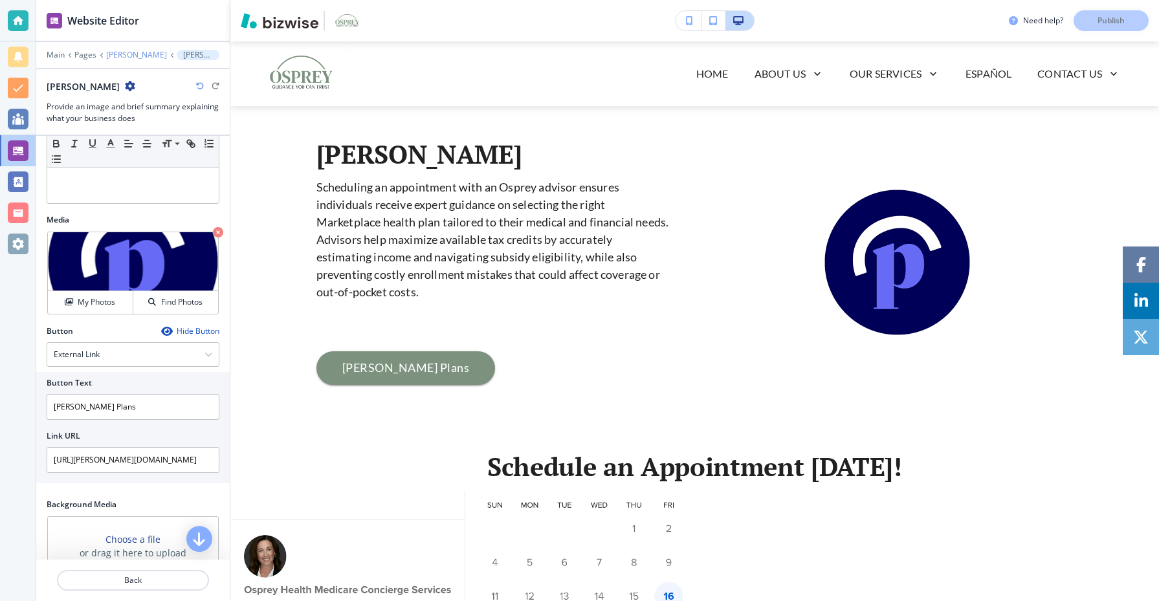
click at [117, 55] on p "[PERSON_NAME]" at bounding box center [136, 54] width 61 height 9
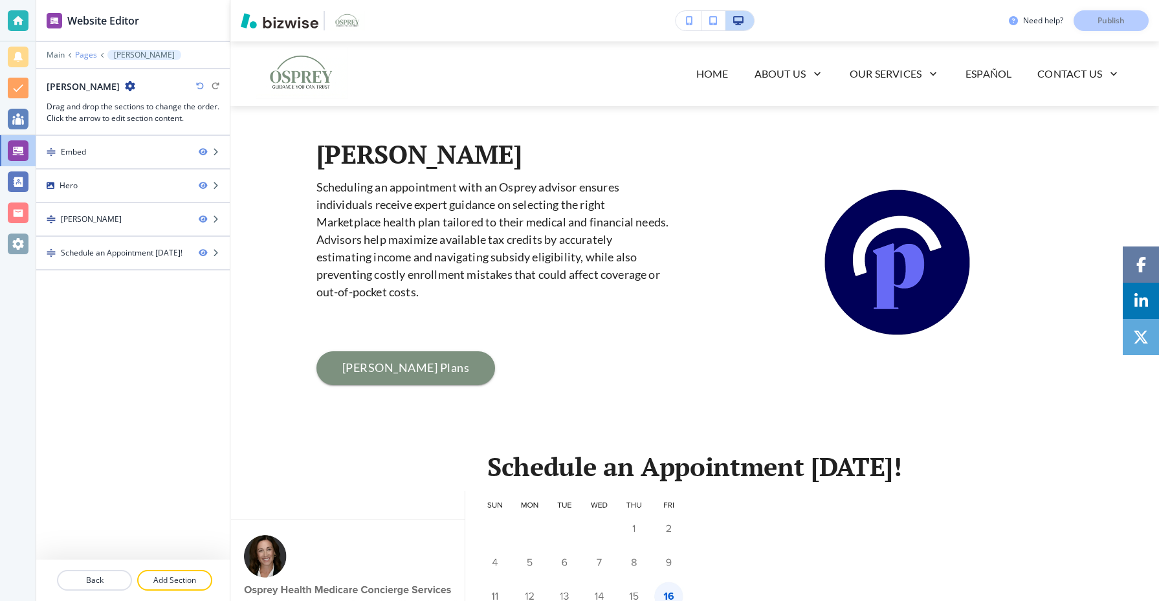
click at [91, 55] on p "Pages" at bounding box center [86, 54] width 22 height 9
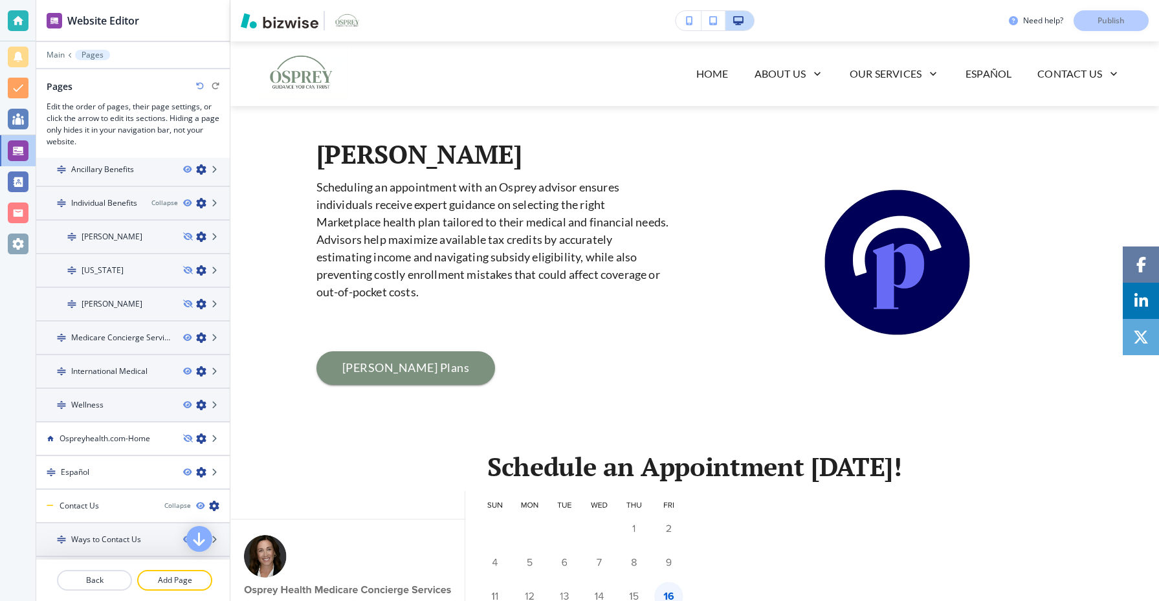
scroll to position [320, 0]
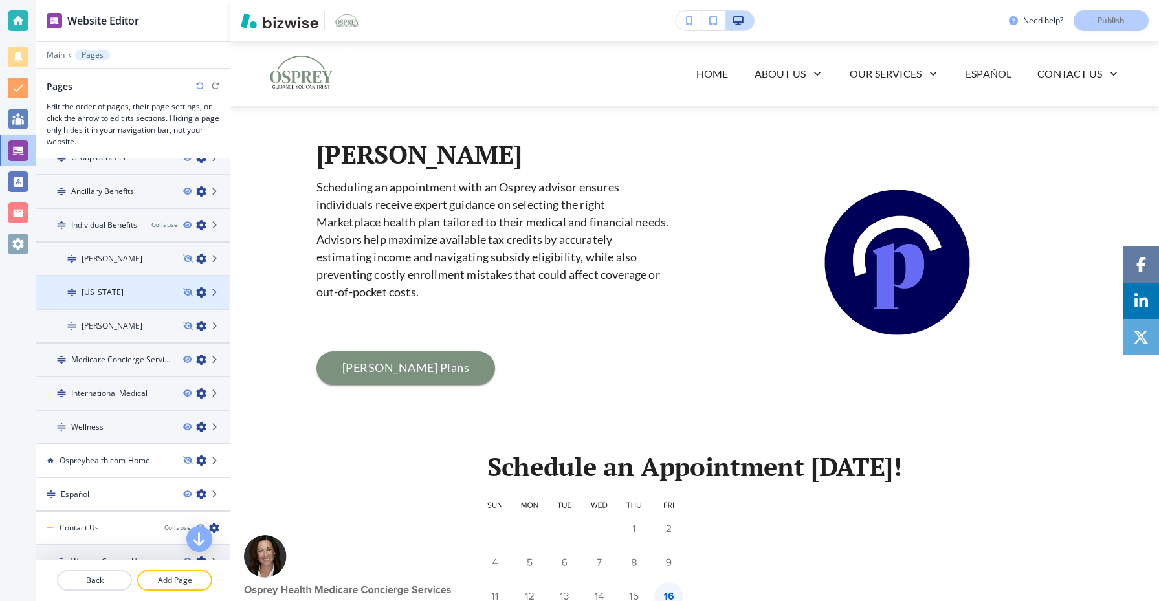
click at [131, 285] on div at bounding box center [133, 281] width 194 height 10
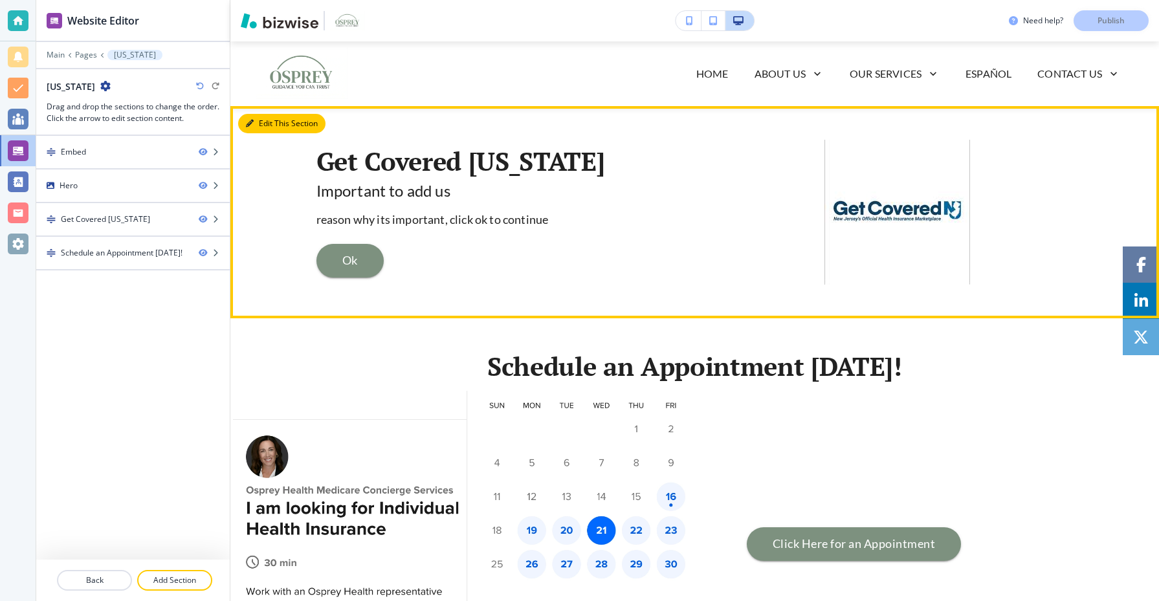
click at [260, 125] on button "Edit This Section" at bounding box center [281, 123] width 87 height 19
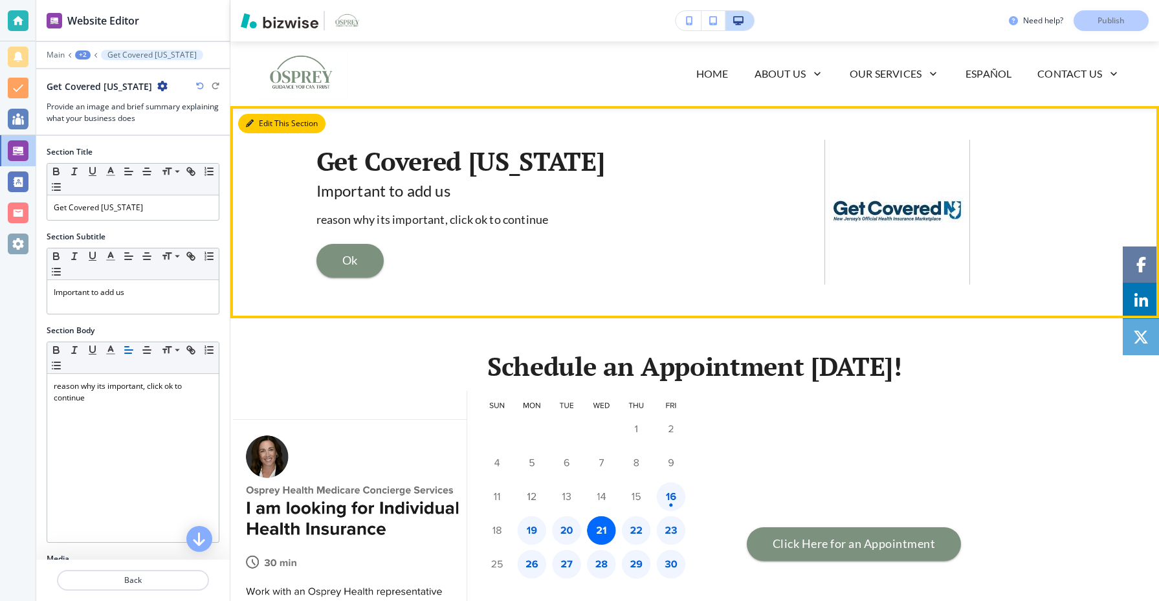
scroll to position [65, 0]
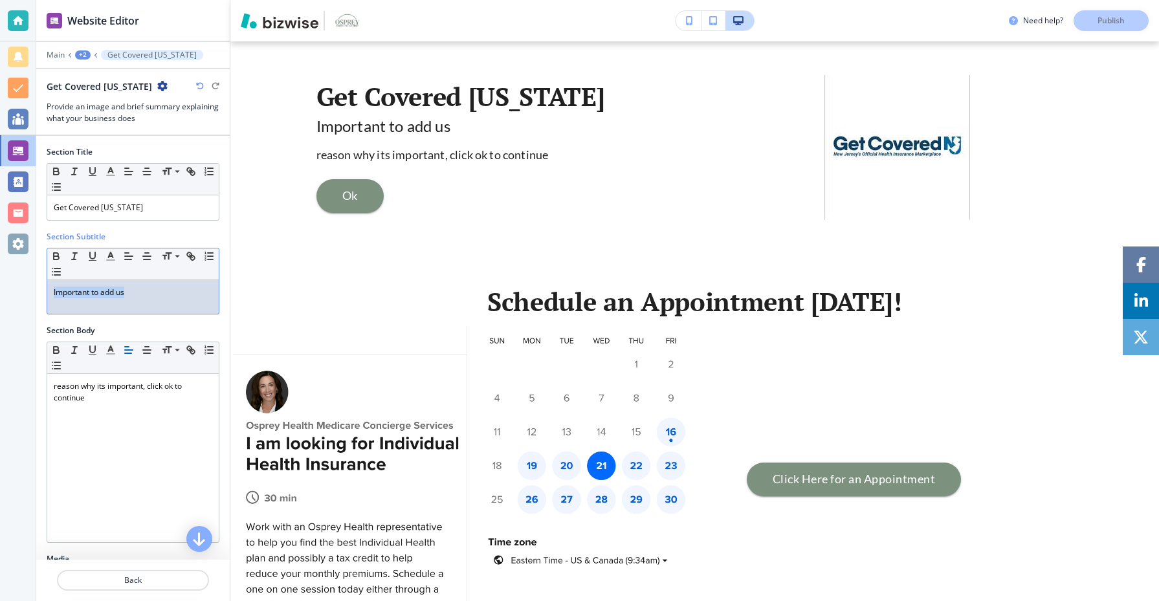
drag, startPoint x: 140, startPoint y: 300, endPoint x: 44, endPoint y: 289, distance: 97.0
click at [44, 289] on div "Section Subtitle Small Normal Large Huge Important to add us" at bounding box center [133, 278] width 194 height 94
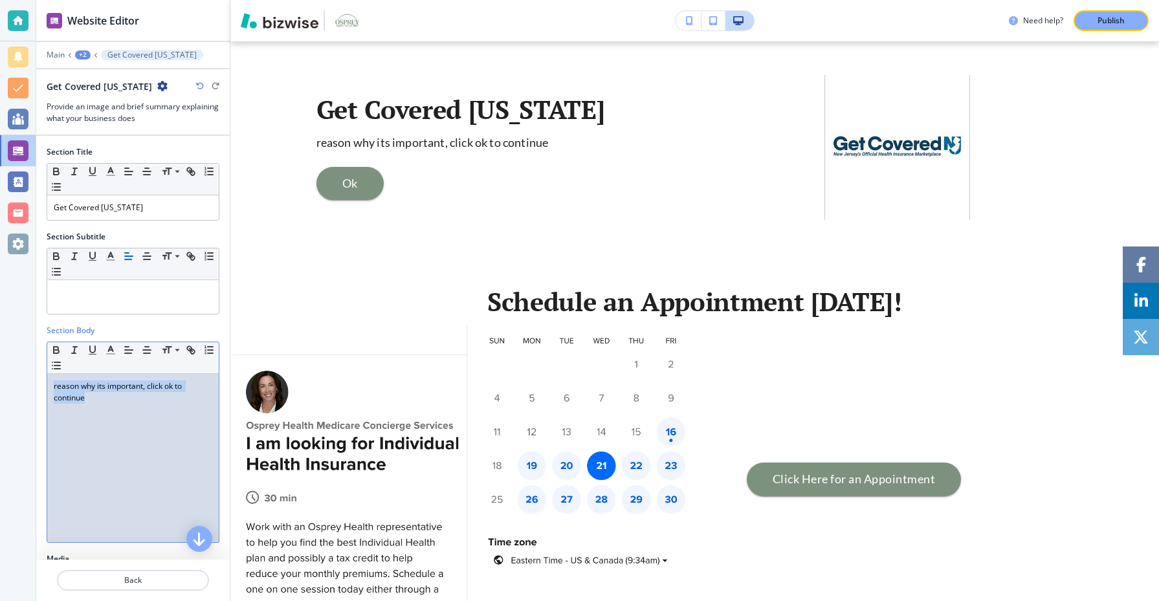
drag, startPoint x: 103, startPoint y: 410, endPoint x: 23, endPoint y: 381, distance: 85.4
click at [23, 381] on div "Website Editor Main +2 Get Covered New Jersey Get Covered New Jersey Provide an…" at bounding box center [579, 300] width 1159 height 601
paste div
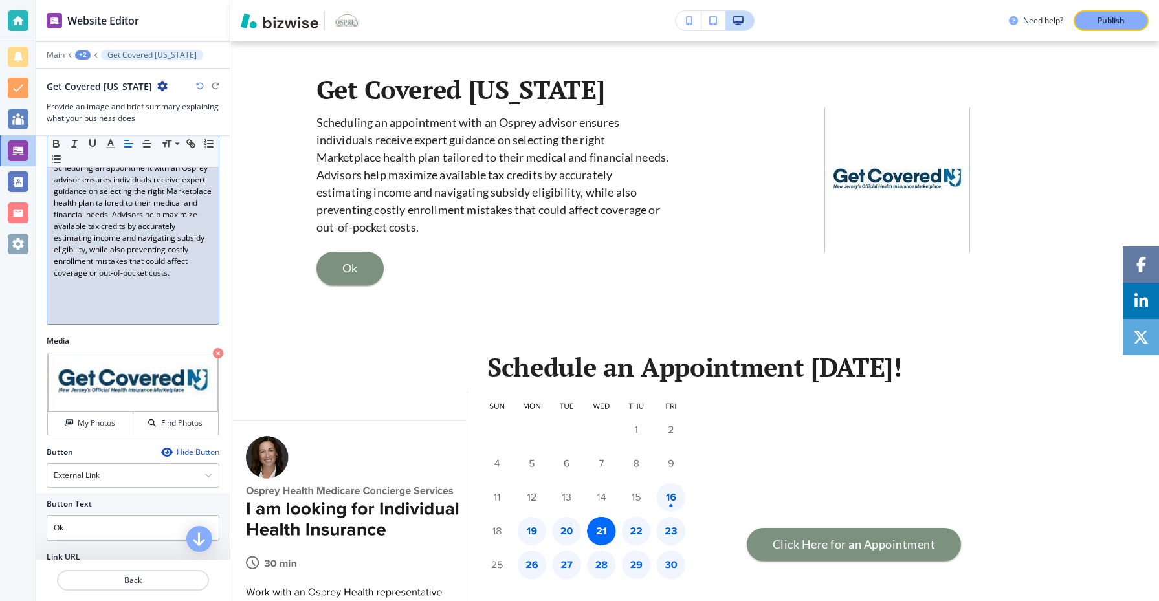
scroll to position [291, 0]
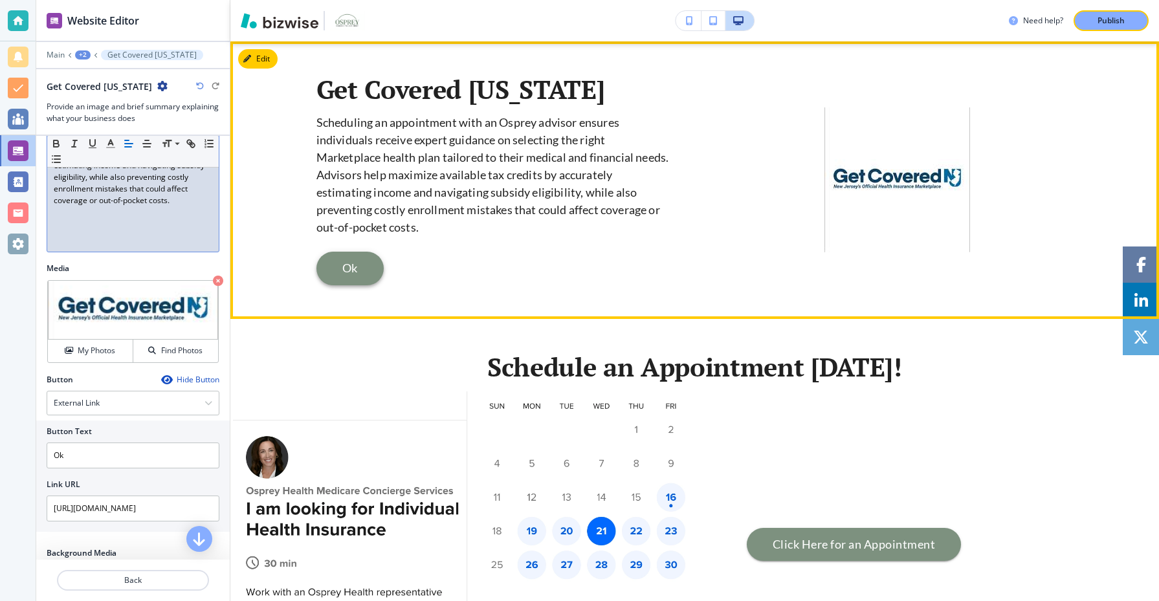
click at [367, 258] on link "Ok" at bounding box center [350, 269] width 67 height 34
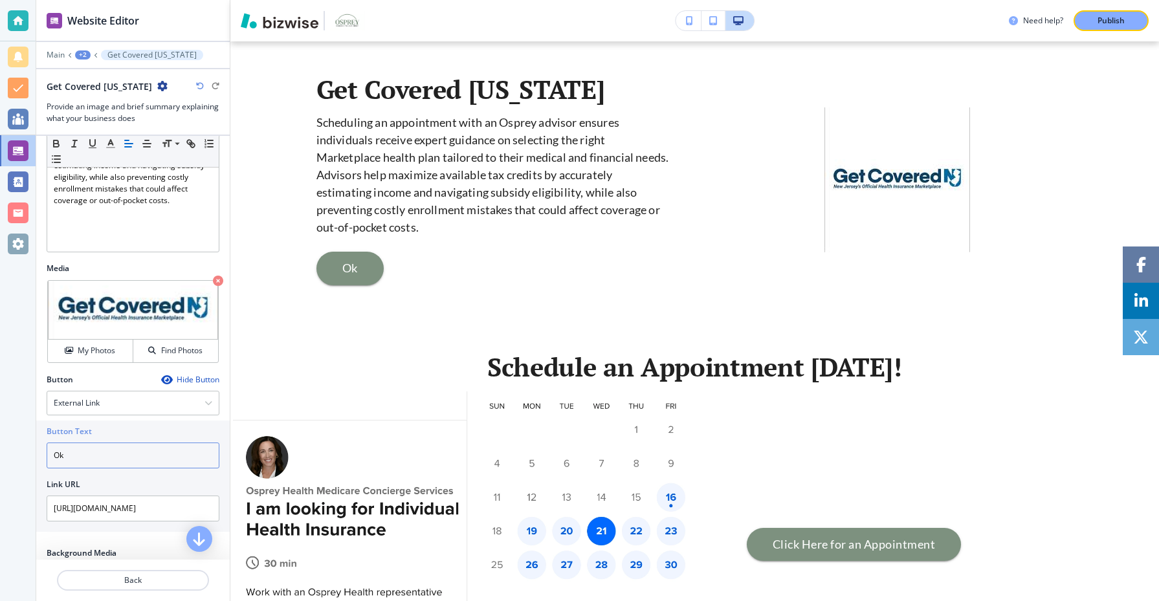
drag, startPoint x: 104, startPoint y: 459, endPoint x: 34, endPoint y: 458, distance: 69.3
click at [34, 458] on div "Website Editor Main +2 Get Covered New Jersey Get Covered New Jersey Provide an…" at bounding box center [579, 300] width 1159 height 601
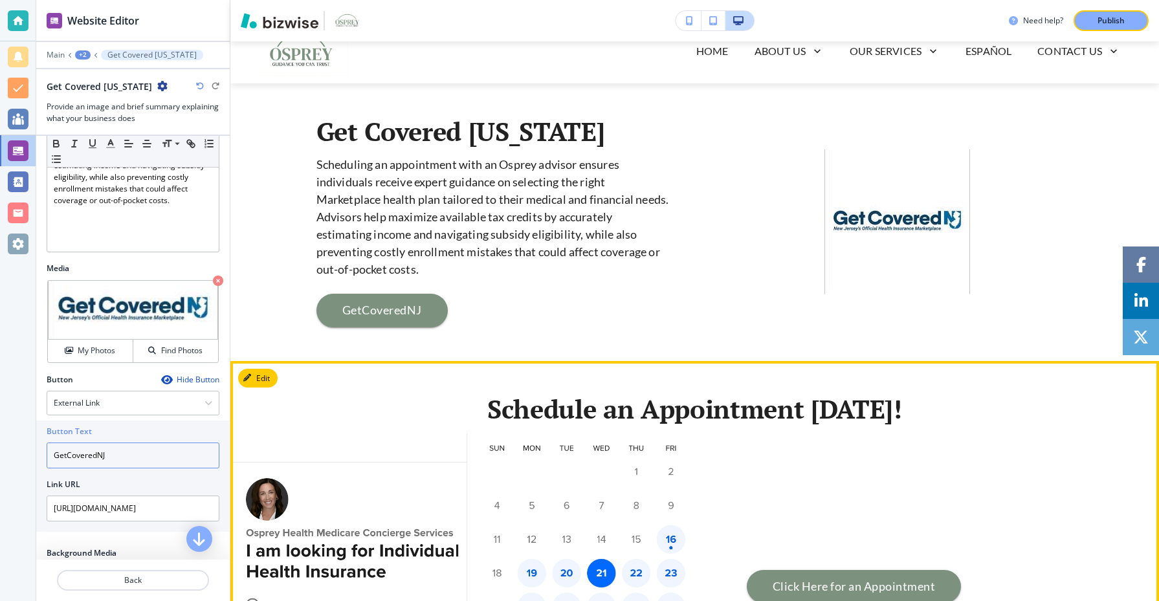
scroll to position [0, 0]
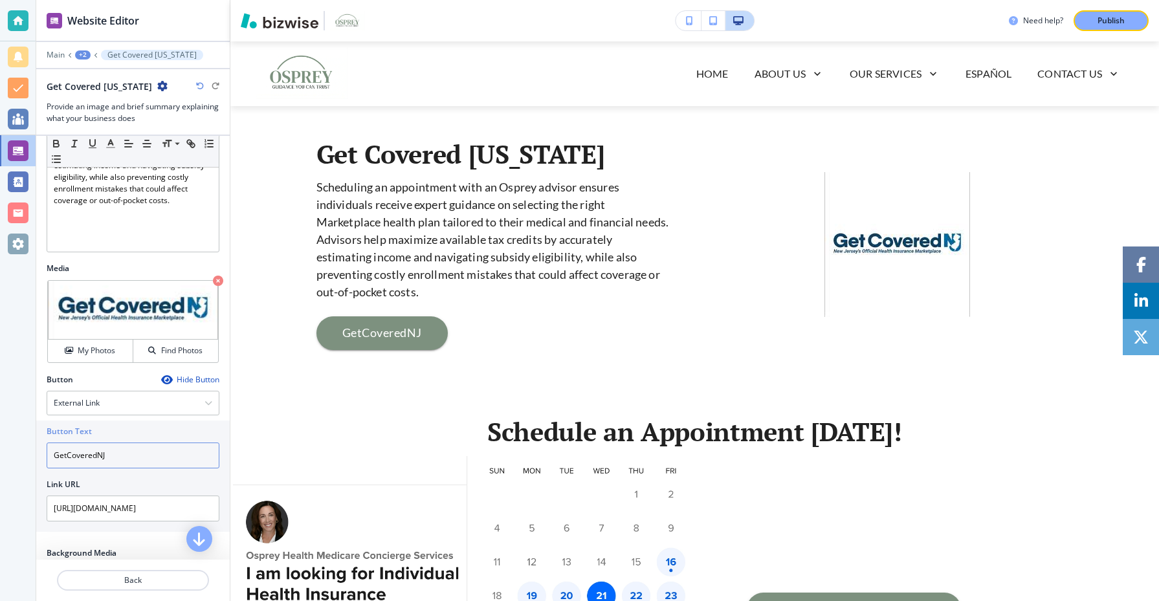
type input "GetCoveredNJ"
click at [80, 57] on div "+2" at bounding box center [83, 54] width 16 height 9
click at [96, 69] on button "Pages" at bounding box center [116, 76] width 83 height 23
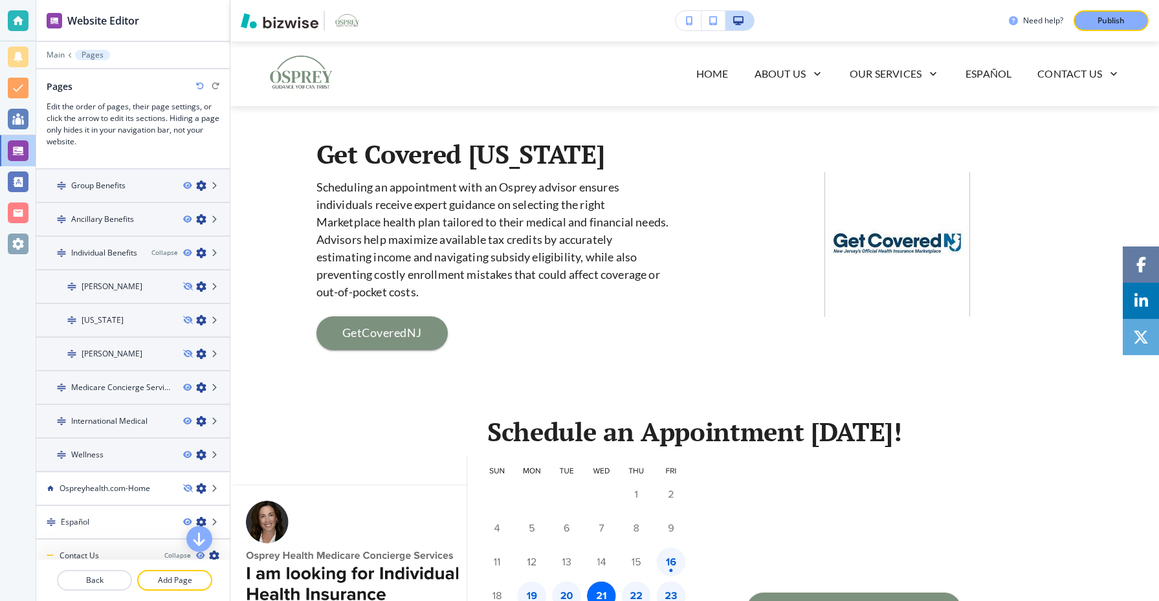
scroll to position [296, 0]
click at [144, 350] on div "[PERSON_NAME]" at bounding box center [104, 351] width 137 height 12
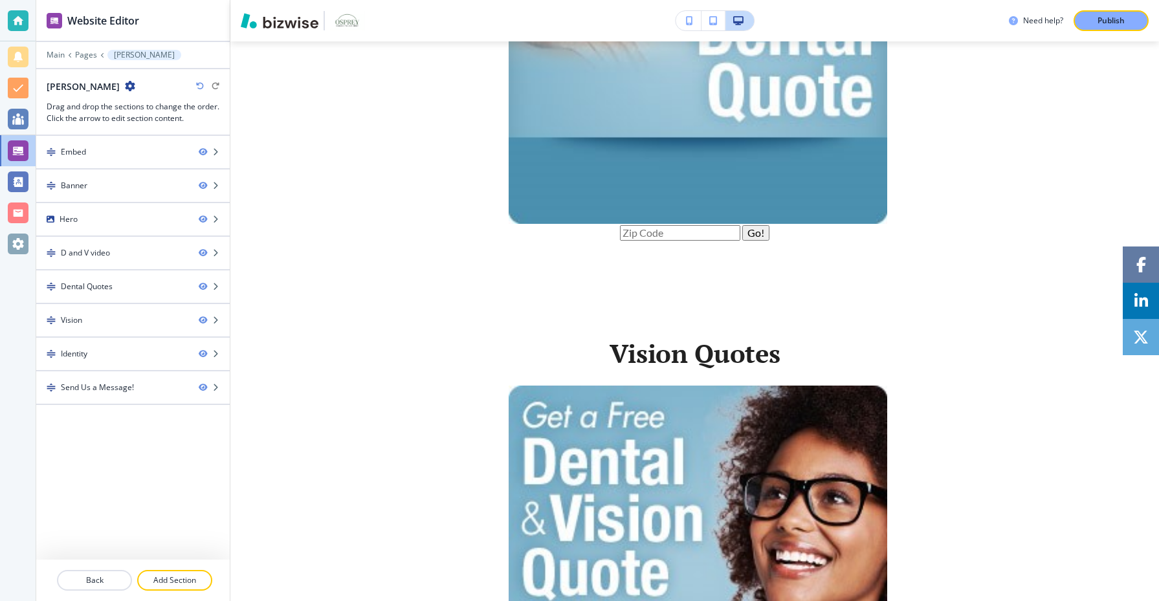
scroll to position [1417, 0]
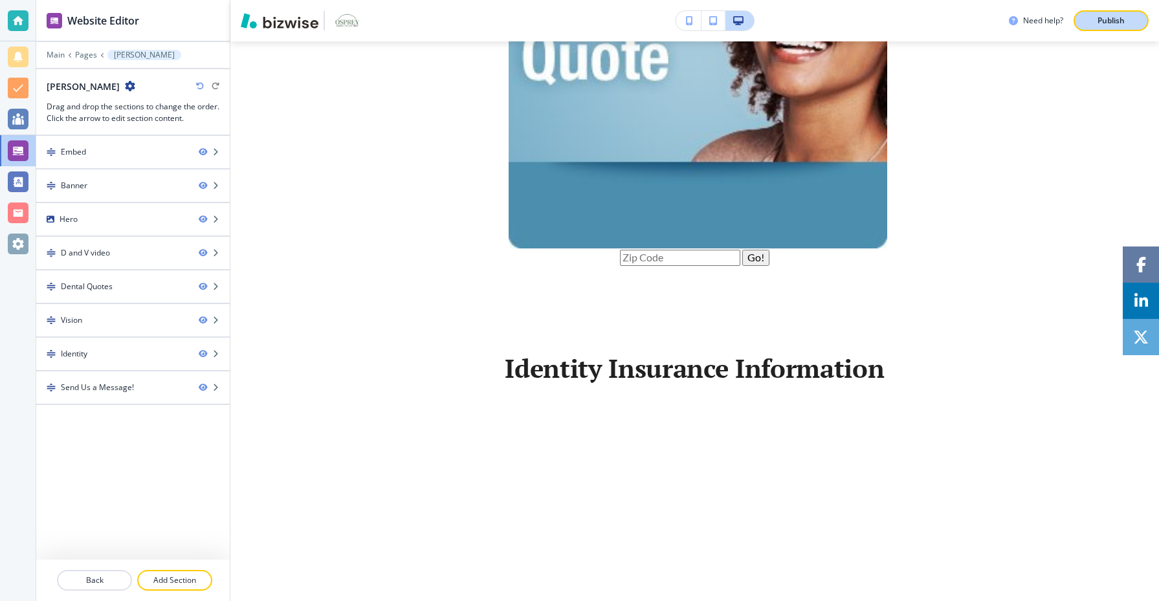
click at [1131, 19] on div "Publish" at bounding box center [1111, 21] width 41 height 12
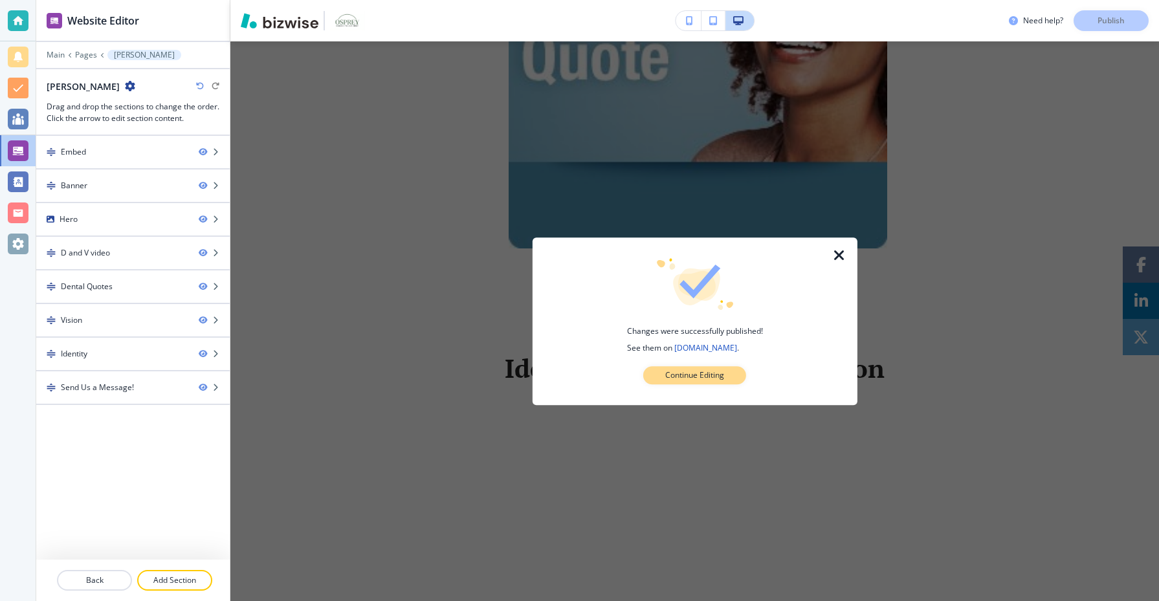
click at [668, 379] on p "Continue Editing" at bounding box center [694, 376] width 59 height 12
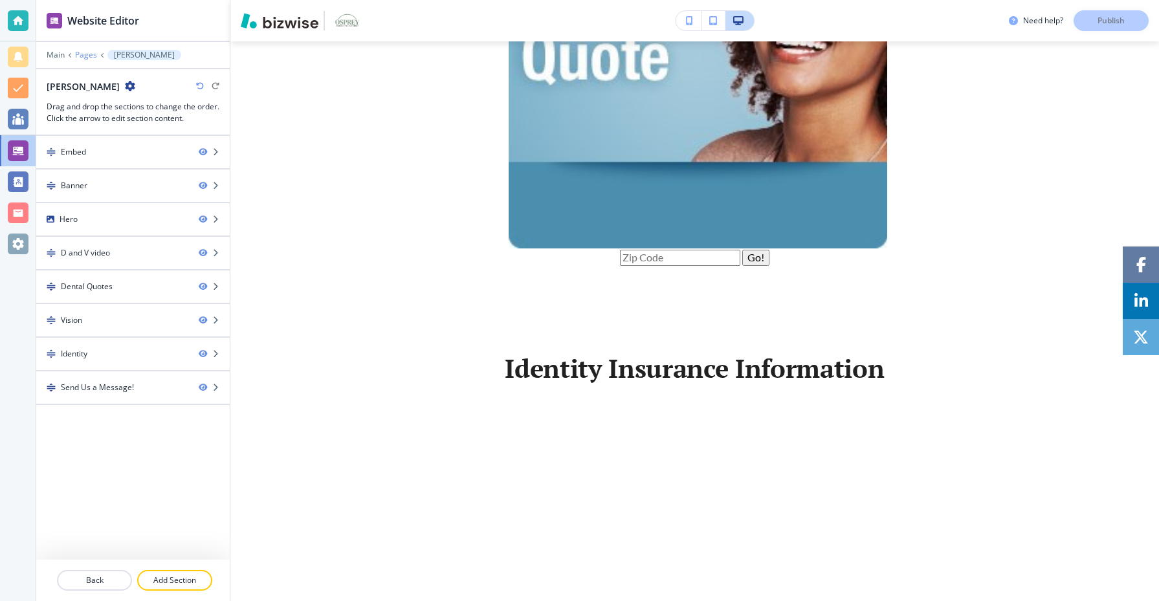
click at [85, 58] on p "Pages" at bounding box center [86, 54] width 22 height 9
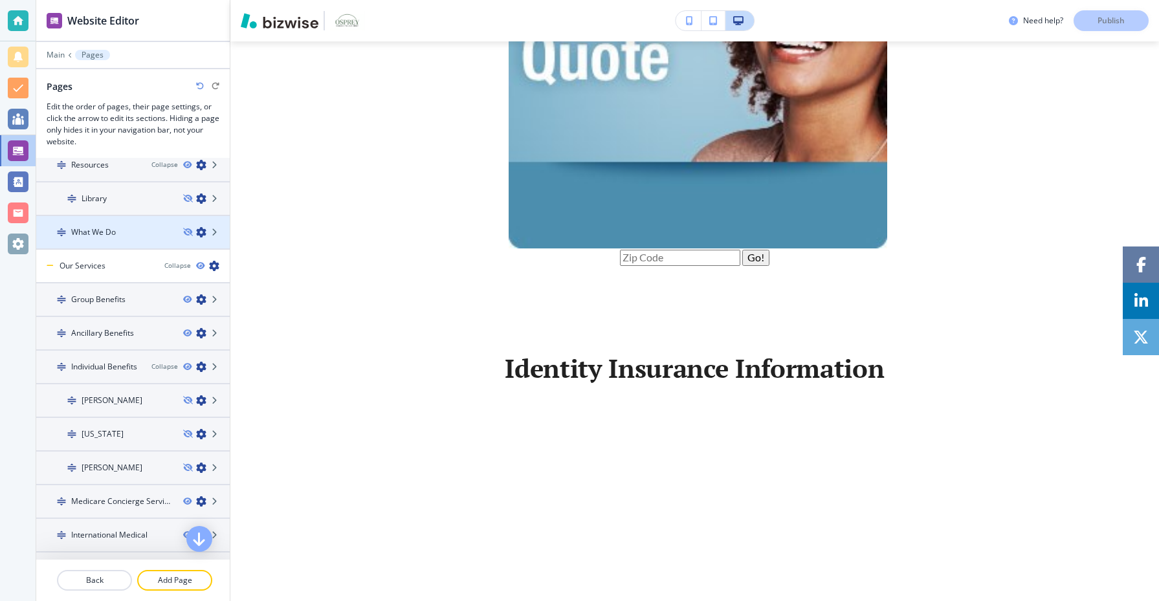
scroll to position [192, 0]
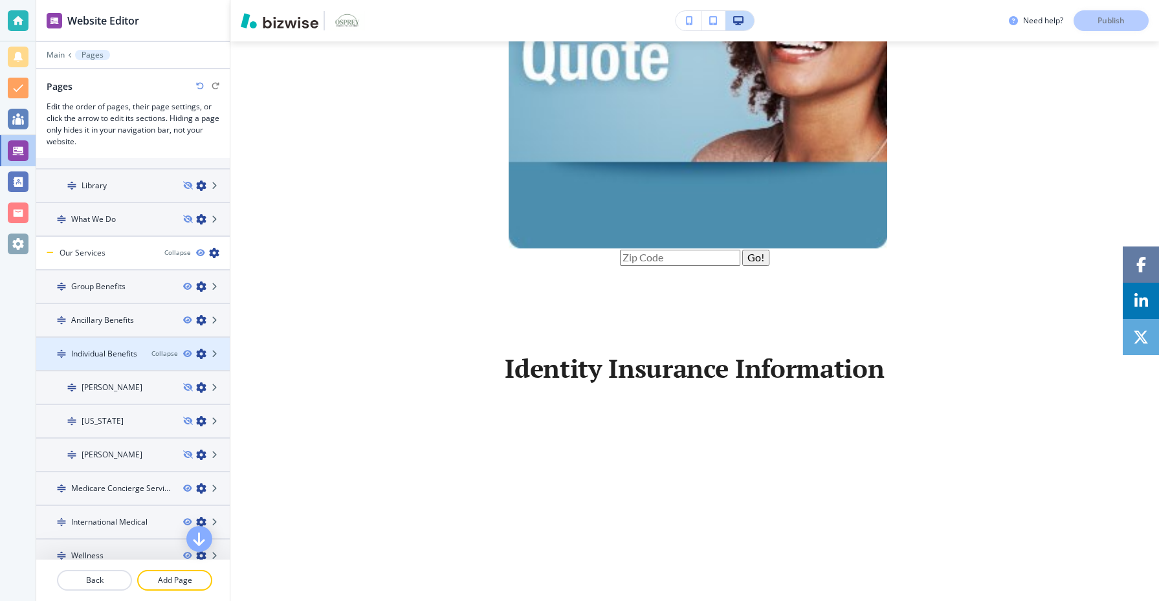
click at [127, 359] on h4 "Individual Benefits" at bounding box center [104, 354] width 66 height 12
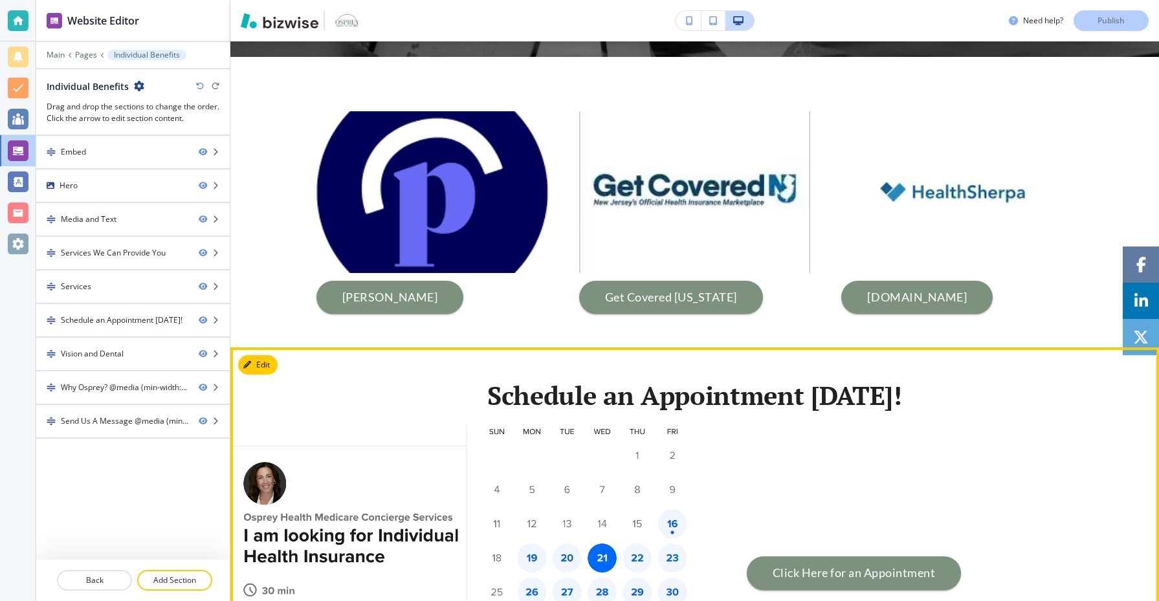
scroll to position [1605, 0]
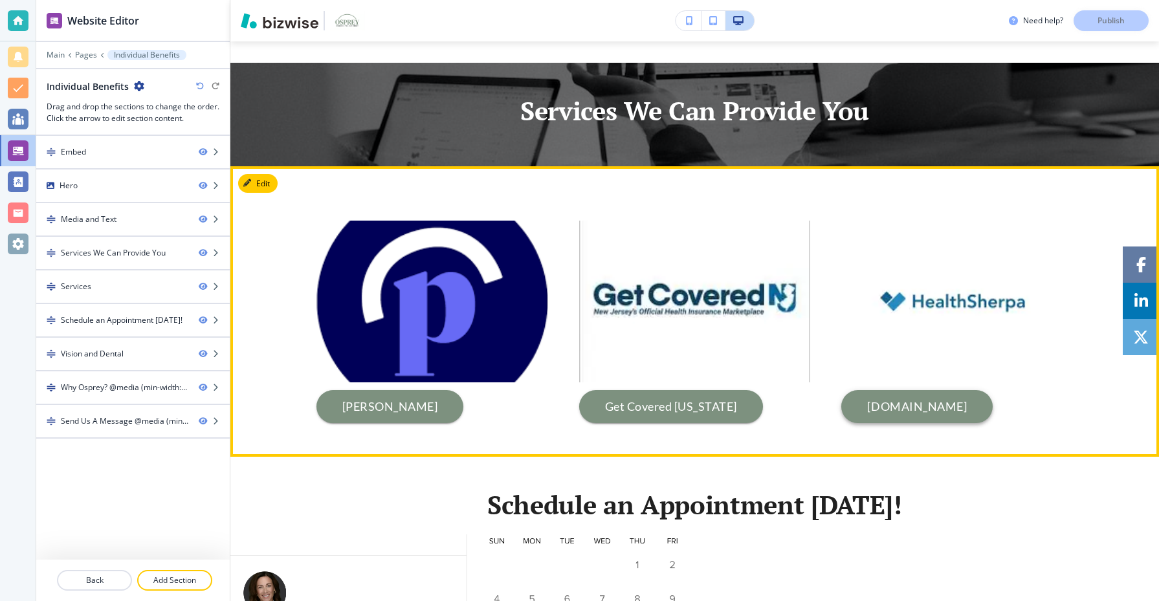
click at [974, 415] on link "Healthcare.gov" at bounding box center [916, 407] width 151 height 34
click at [428, 416] on button "[PERSON_NAME]" at bounding box center [391, 407] width 148 height 34
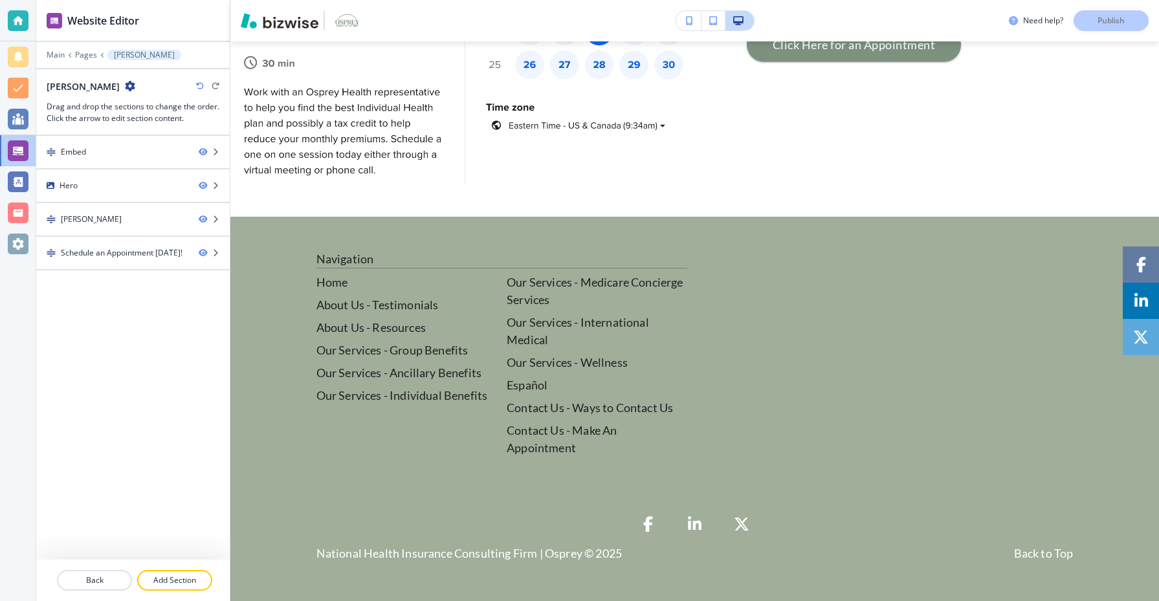
scroll to position [0, 0]
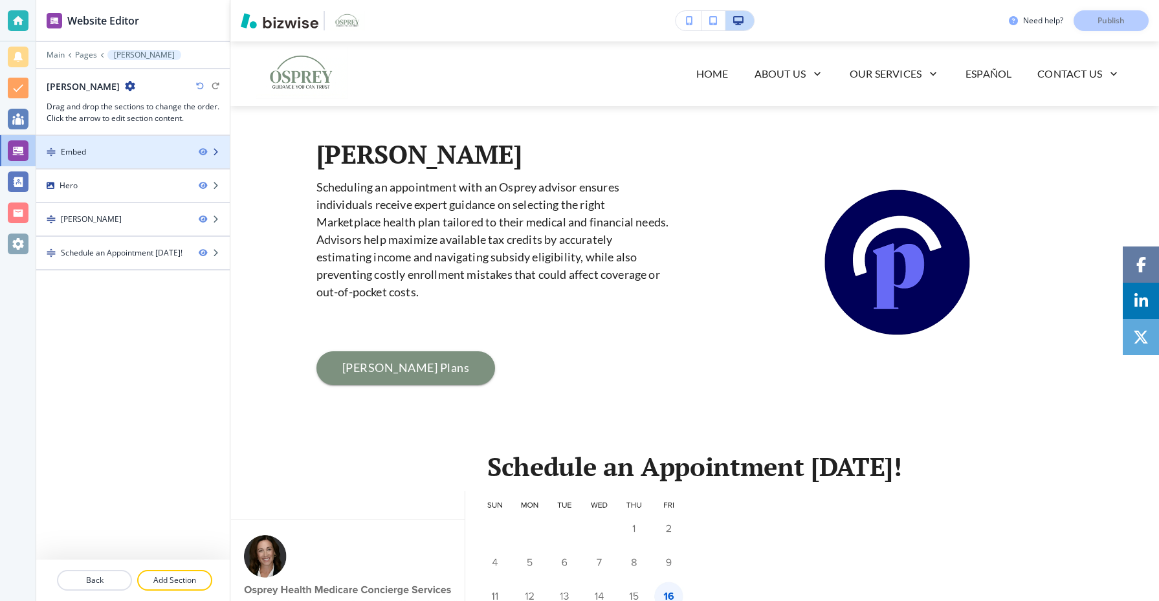
click at [157, 152] on div "Embed" at bounding box center [112, 152] width 152 height 12
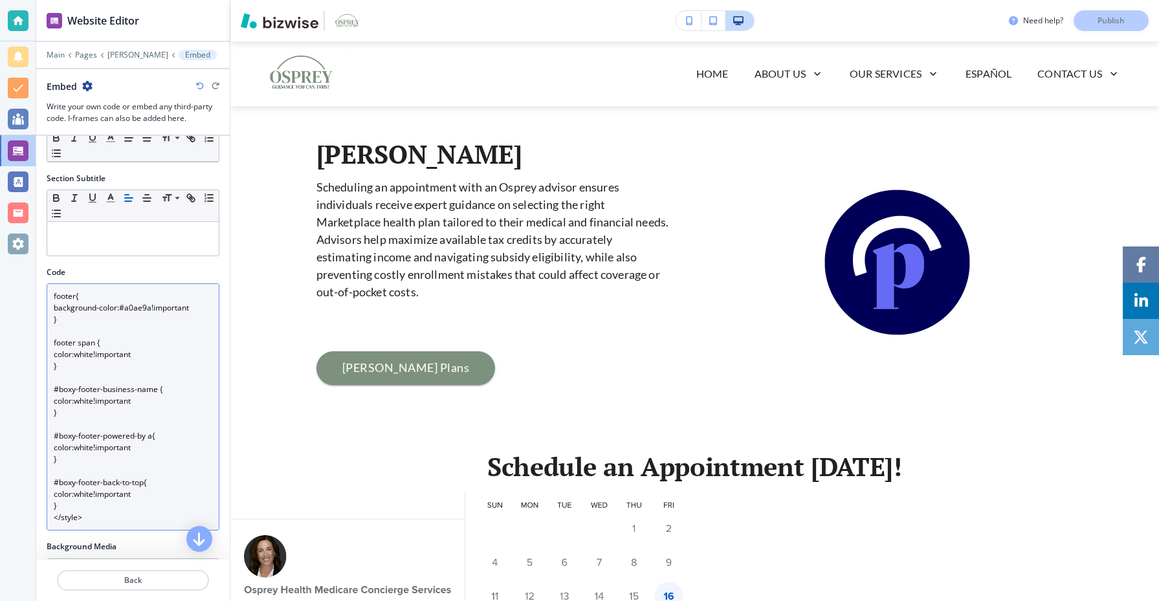
scroll to position [75, 0]
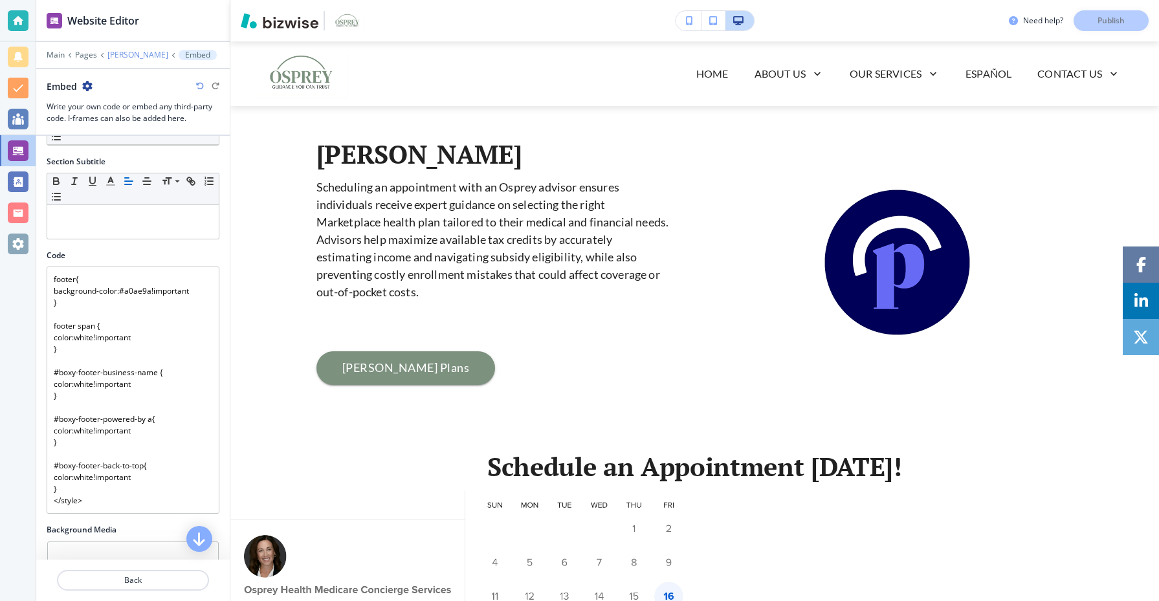
click at [122, 59] on p "[PERSON_NAME]" at bounding box center [137, 54] width 61 height 9
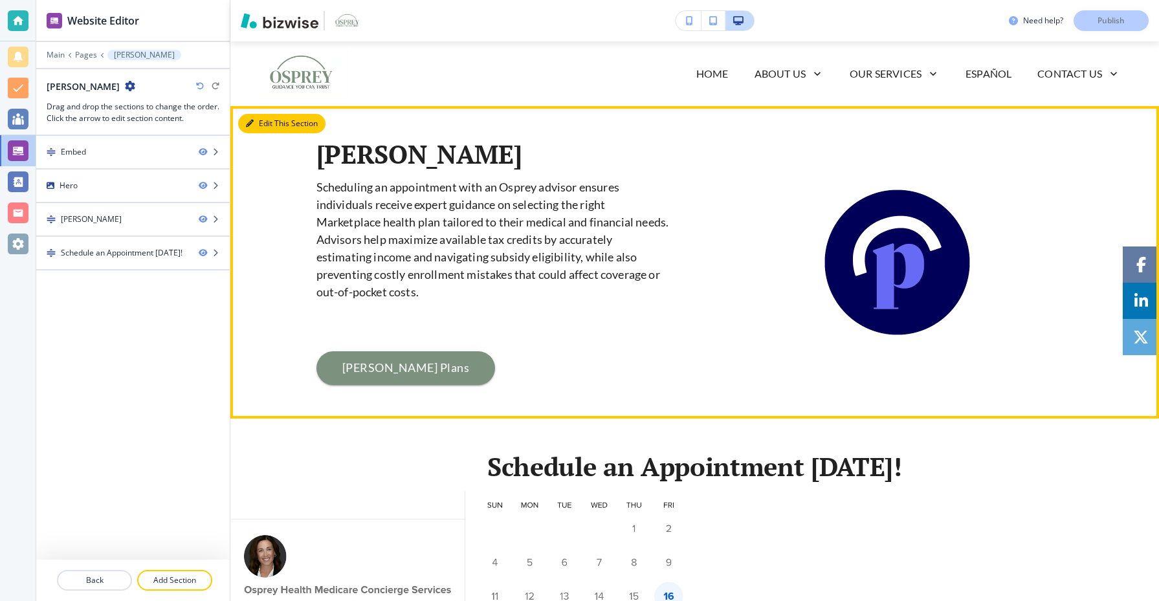
click at [271, 120] on button "Edit This Section" at bounding box center [281, 123] width 87 height 19
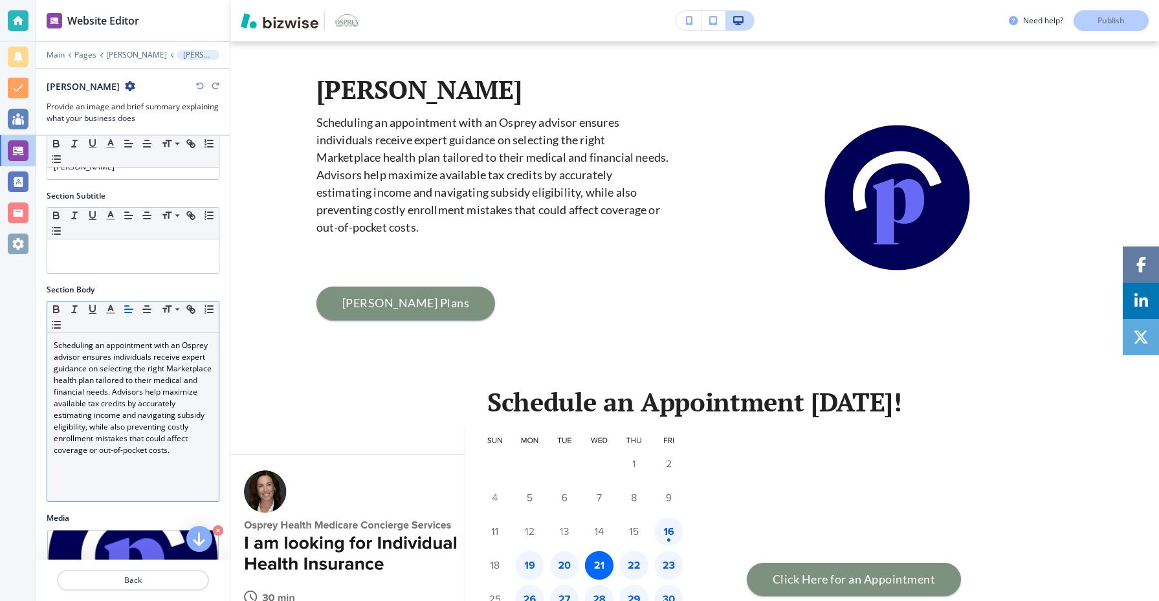
scroll to position [50, 0]
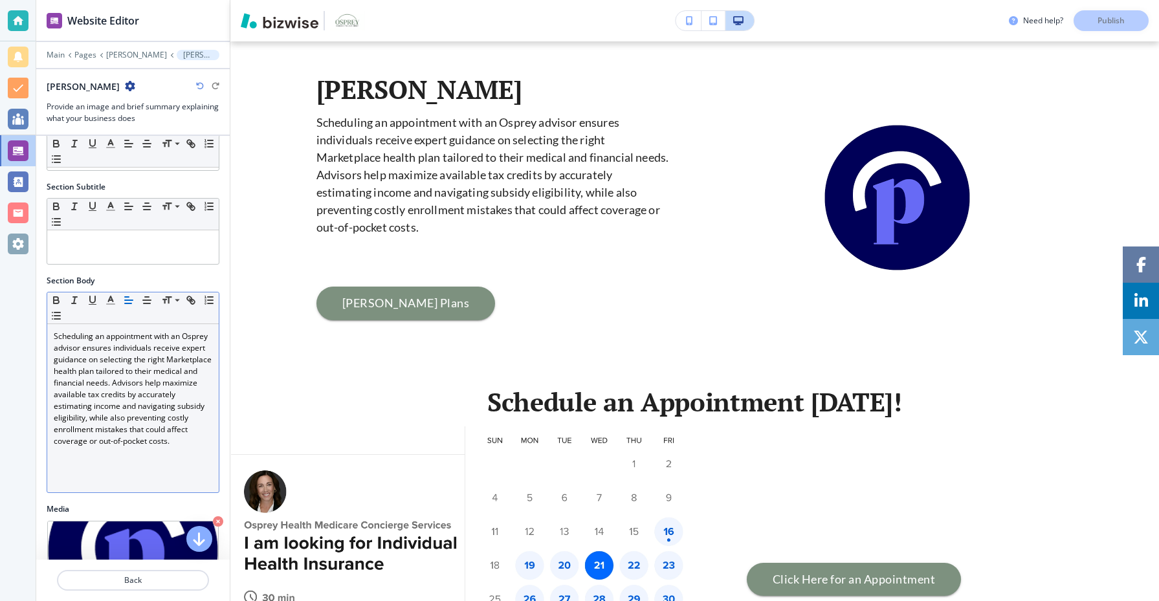
click at [90, 487] on div "Scheduling an appointment with an Osprey advisor ensures individuals receive ex…" at bounding box center [133, 408] width 172 height 168
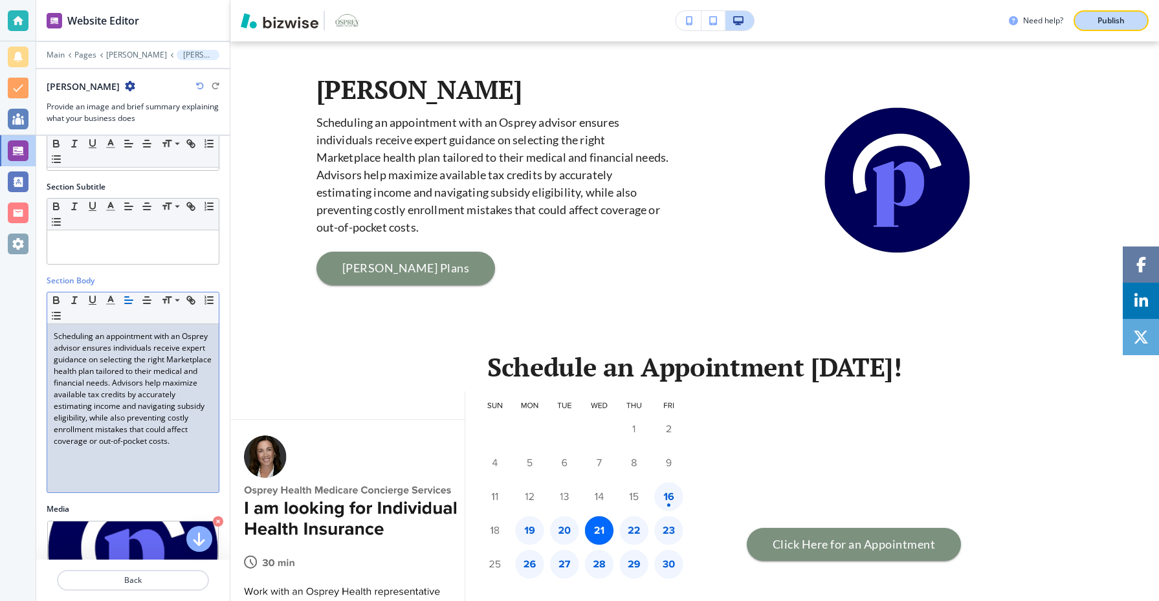
click at [1129, 17] on div "Publish" at bounding box center [1111, 21] width 41 height 12
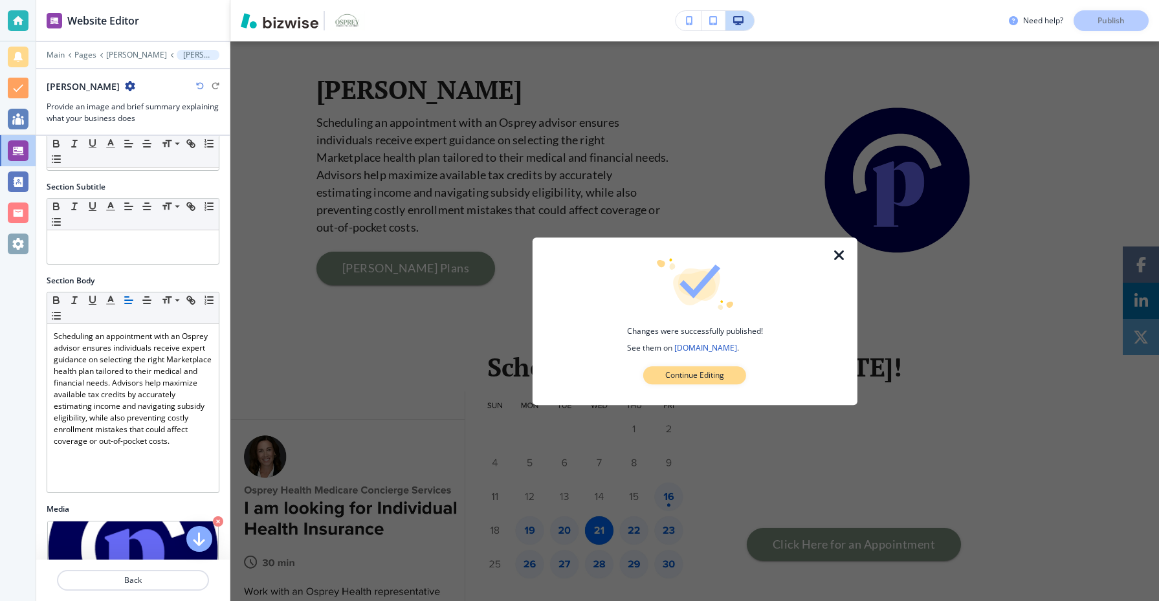
click at [723, 377] on p "Continue Editing" at bounding box center [694, 376] width 59 height 12
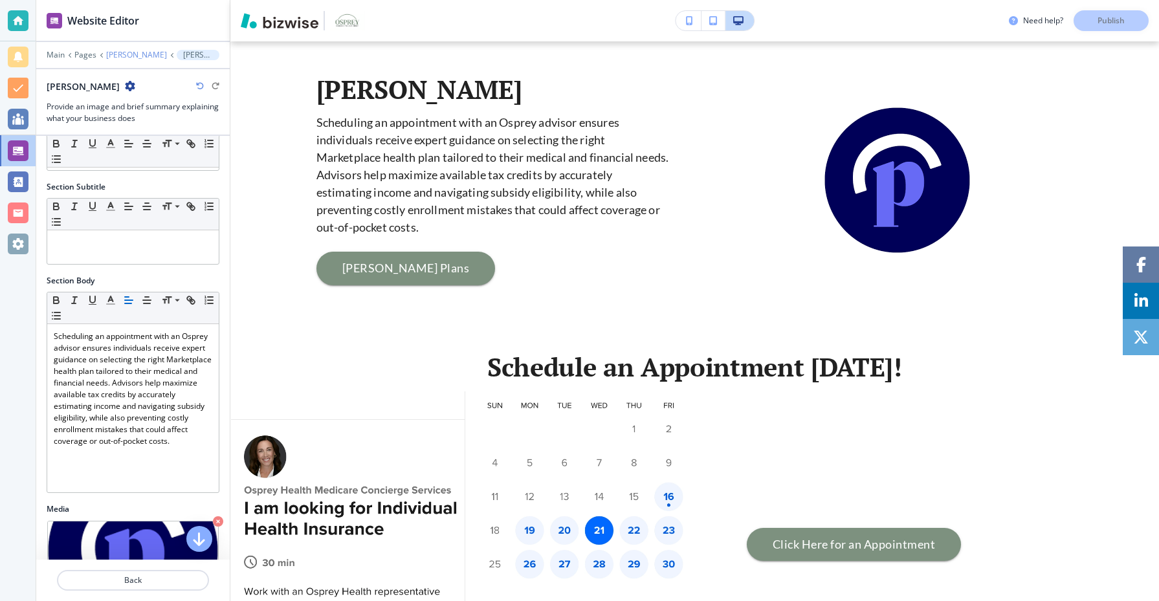
click at [126, 58] on p "[PERSON_NAME]" at bounding box center [136, 54] width 61 height 9
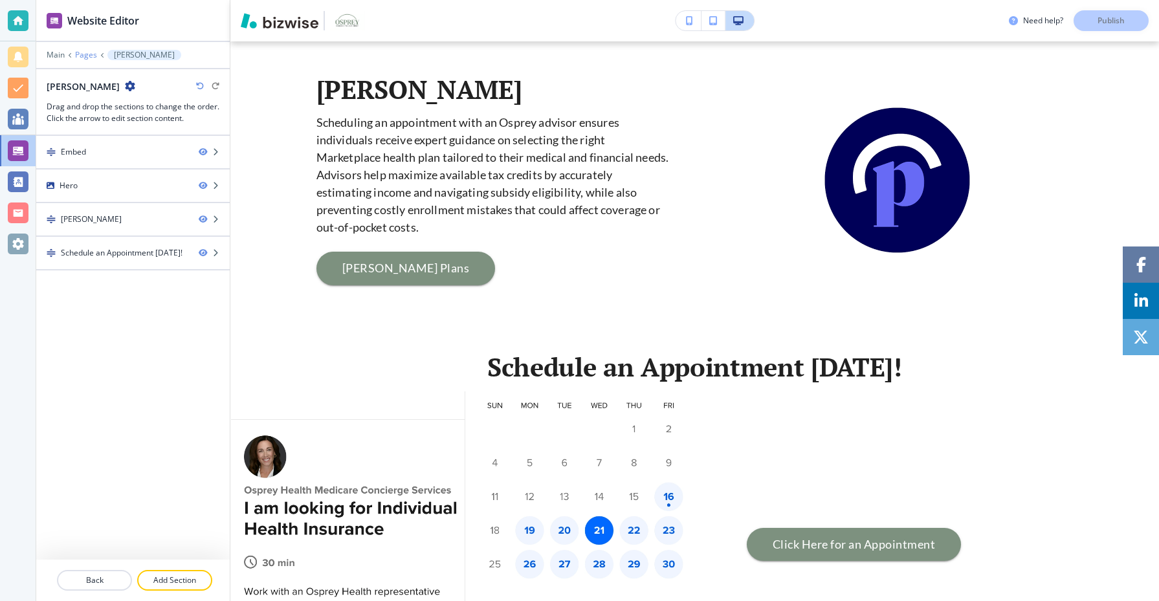
click at [90, 53] on p "Pages" at bounding box center [86, 54] width 22 height 9
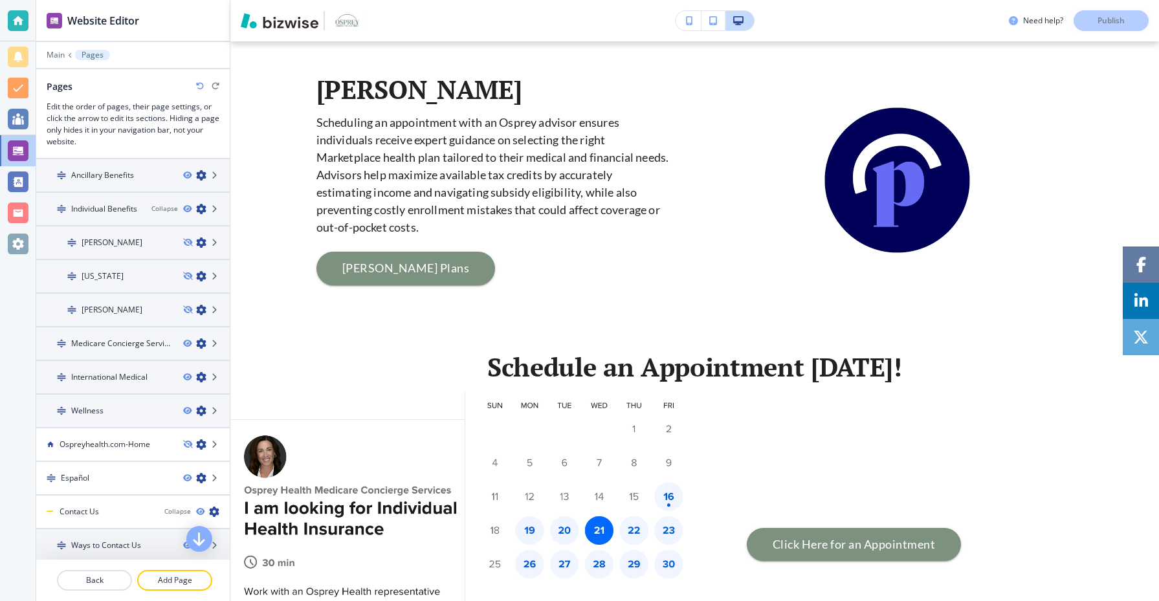
scroll to position [373, 0]
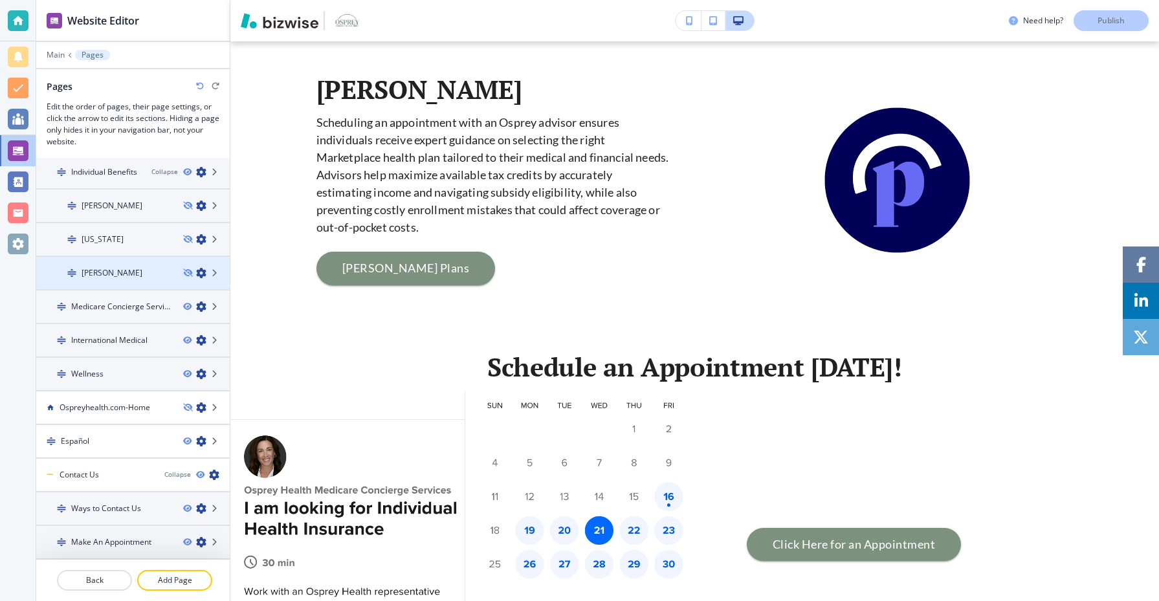
click at [150, 282] on div at bounding box center [133, 284] width 194 height 10
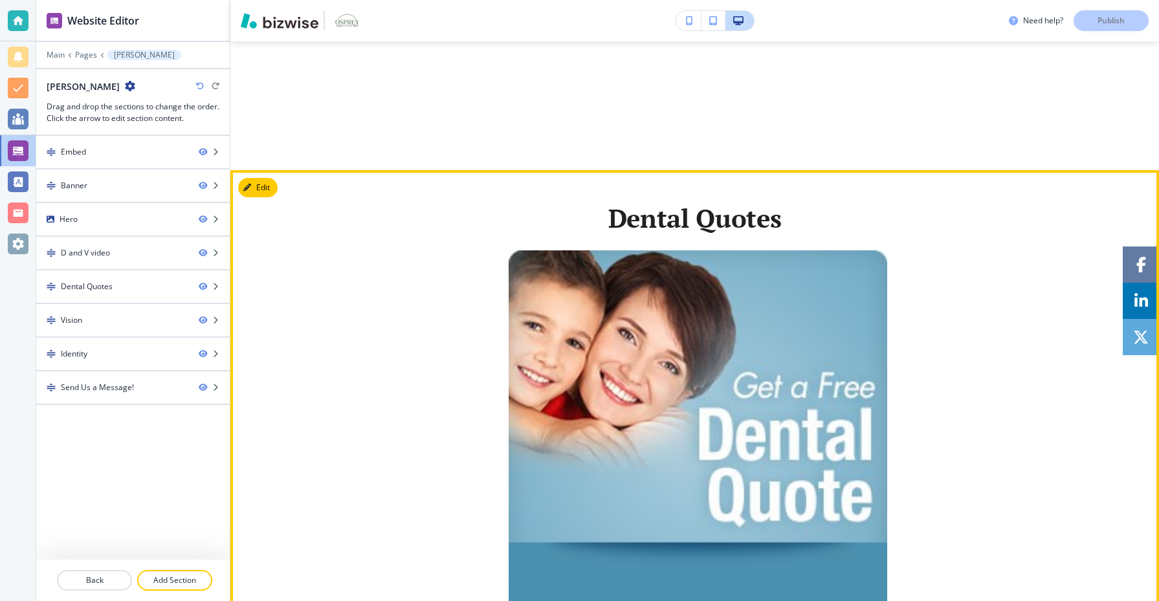
scroll to position [0, 0]
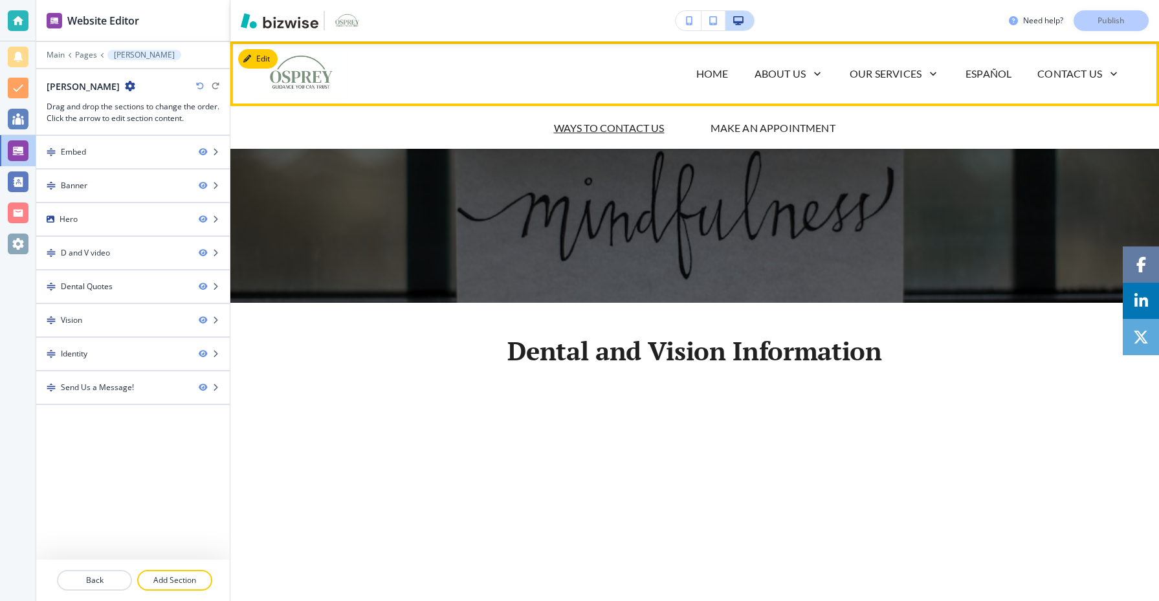
click at [645, 131] on p "Ways to Contact Us" at bounding box center [609, 128] width 111 height 16
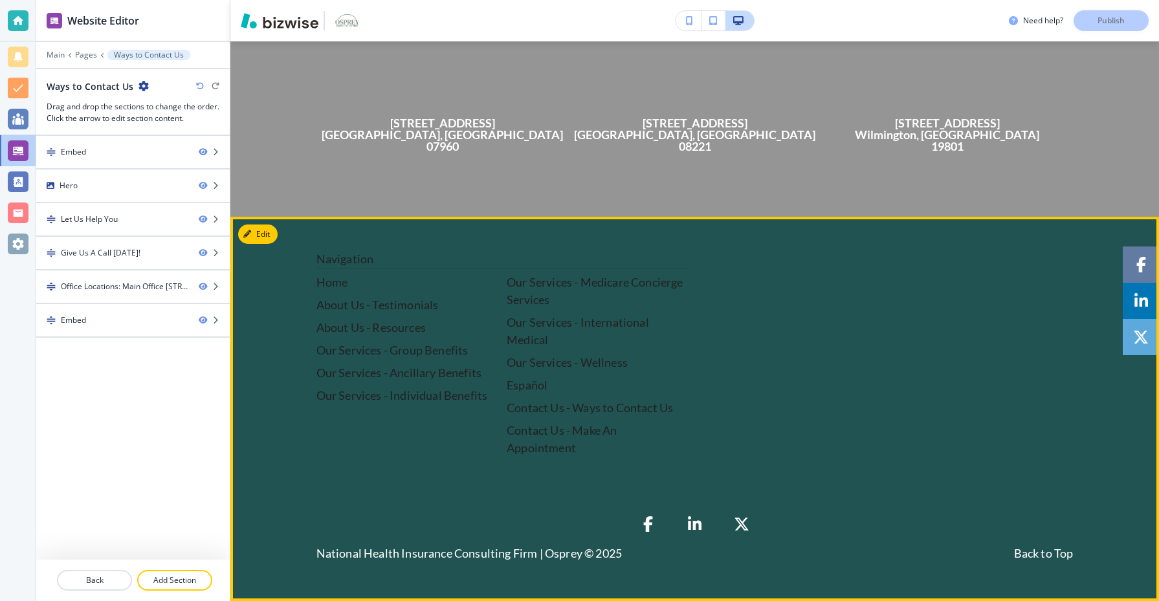
scroll to position [1456, 0]
click at [819, 311] on div at bounding box center [888, 353] width 371 height 206
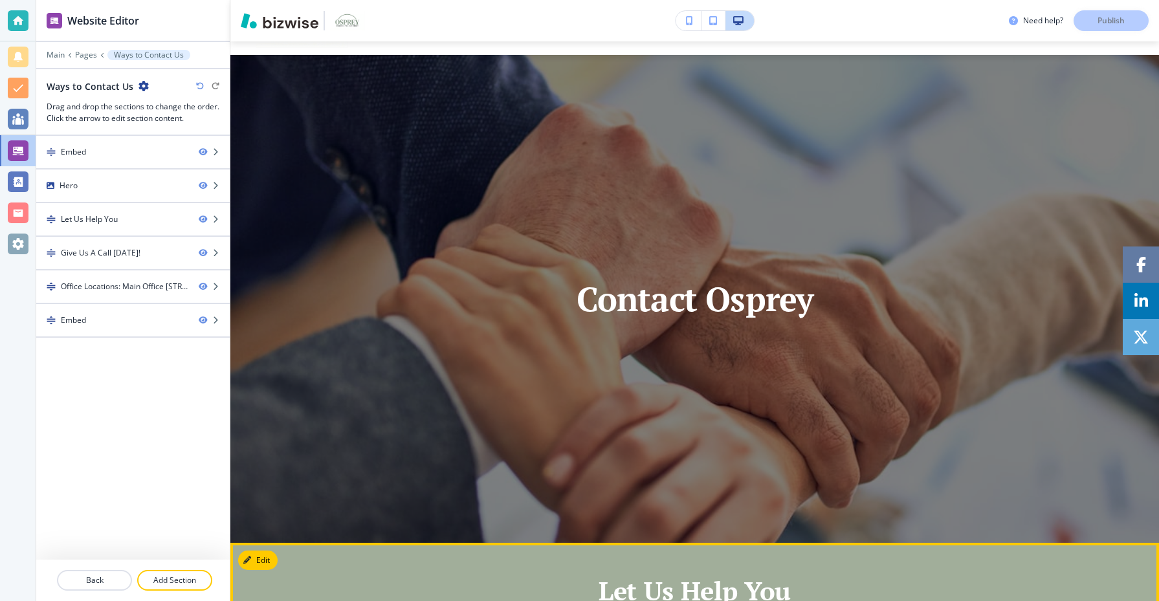
scroll to position [0, 0]
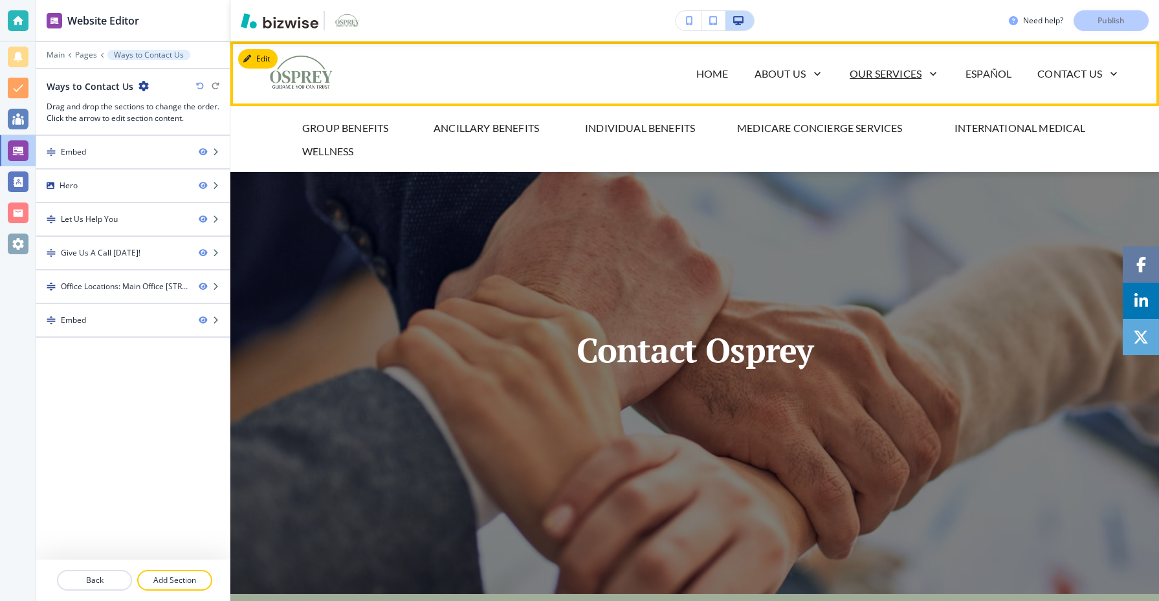
click at [897, 77] on p "Our Services" at bounding box center [886, 74] width 72 height 16
click at [635, 124] on p "Individual Benefits" at bounding box center [640, 128] width 110 height 16
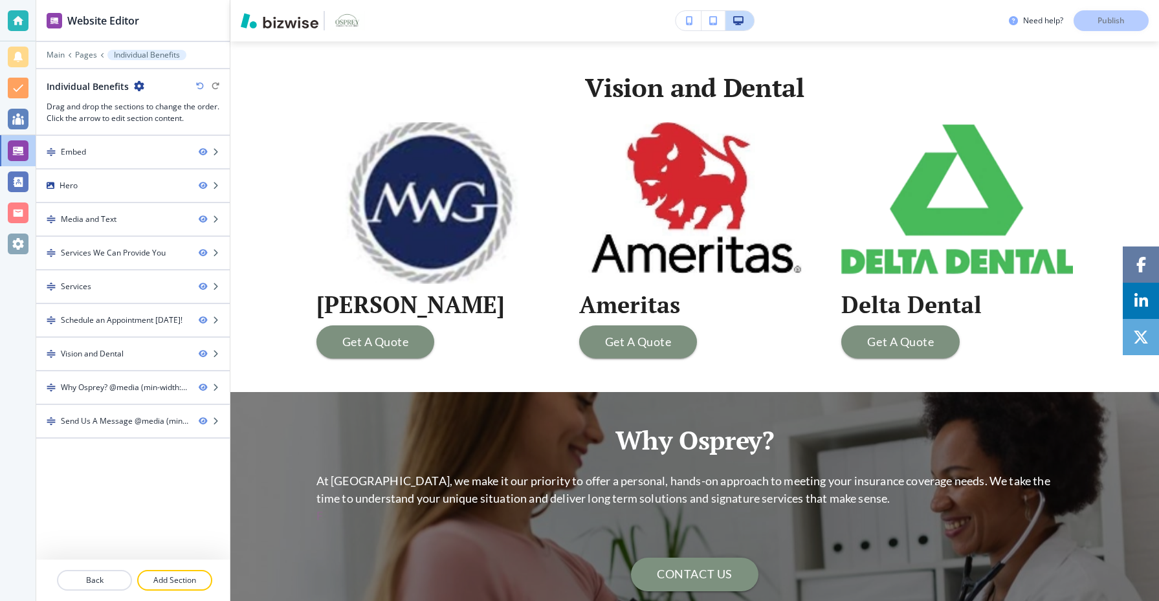
scroll to position [2417, 0]
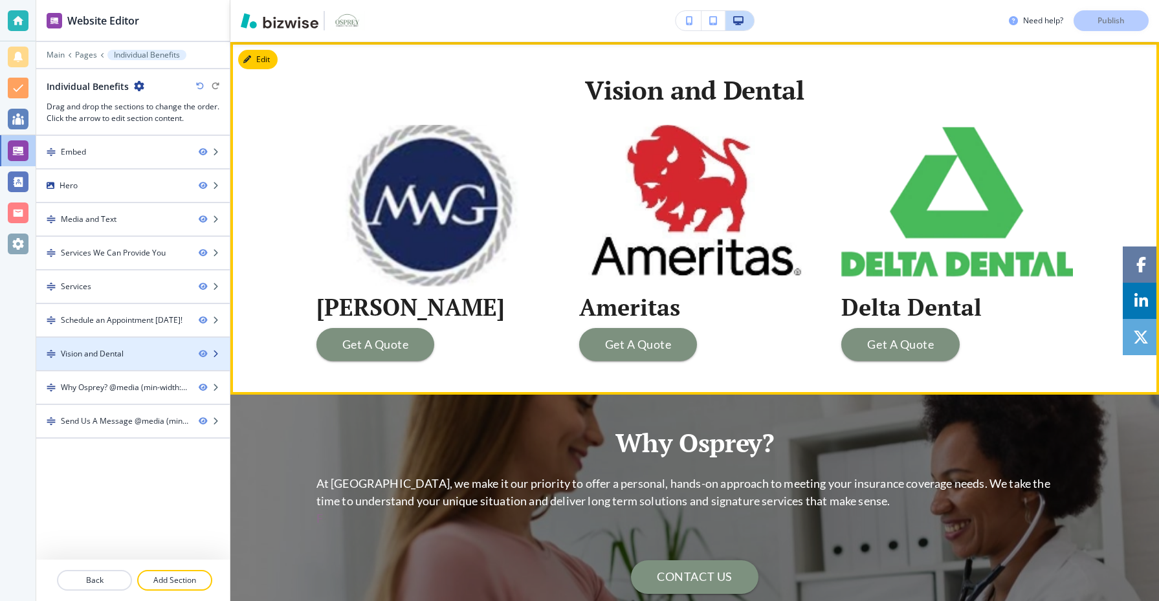
click at [175, 357] on div "Vision and Dental" at bounding box center [112, 354] width 152 height 12
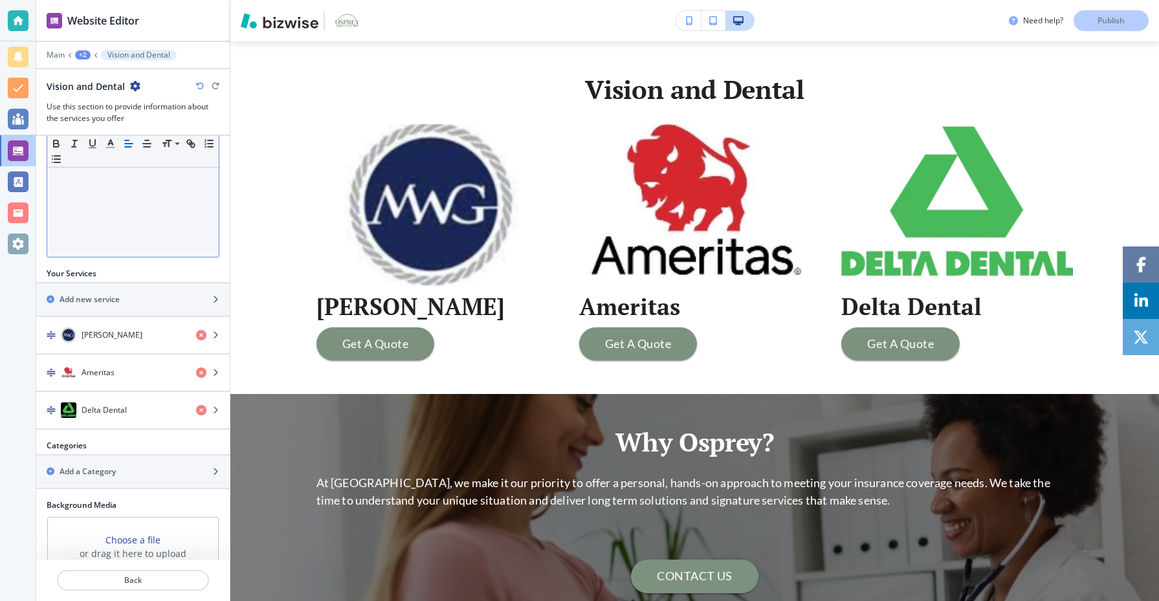
scroll to position [416, 0]
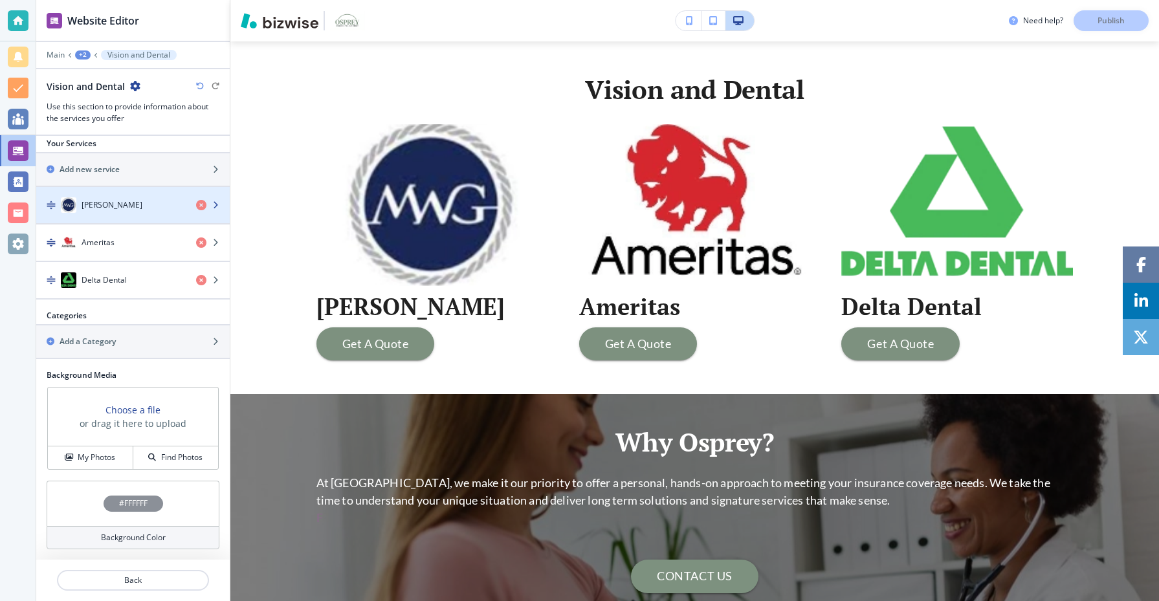
click at [133, 211] on div "[PERSON_NAME]" at bounding box center [111, 205] width 150 height 16
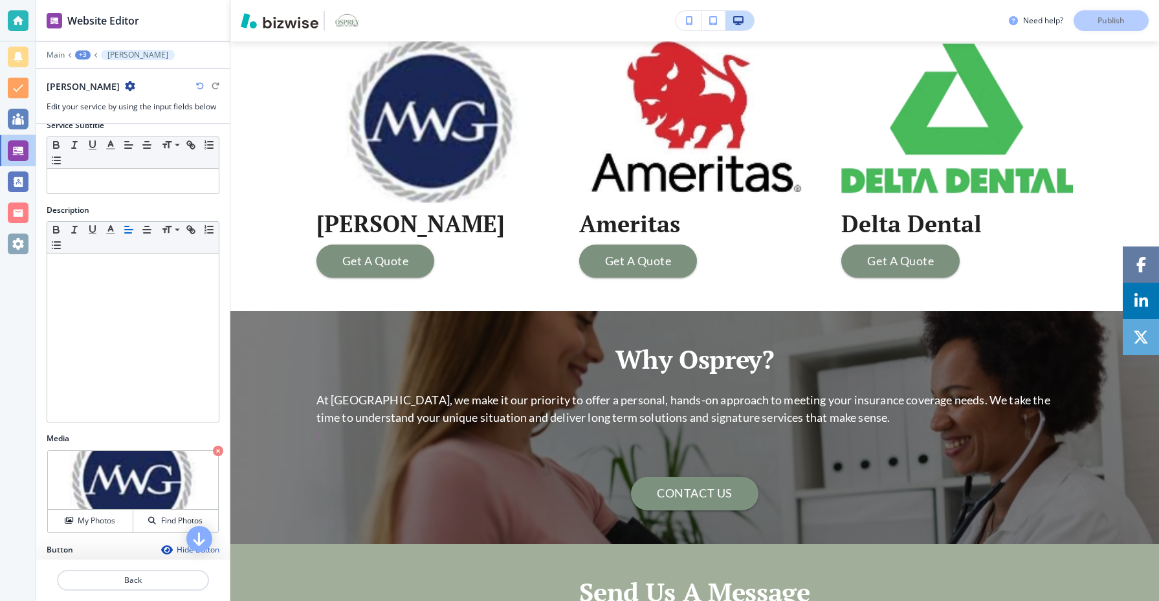
scroll to position [256, 0]
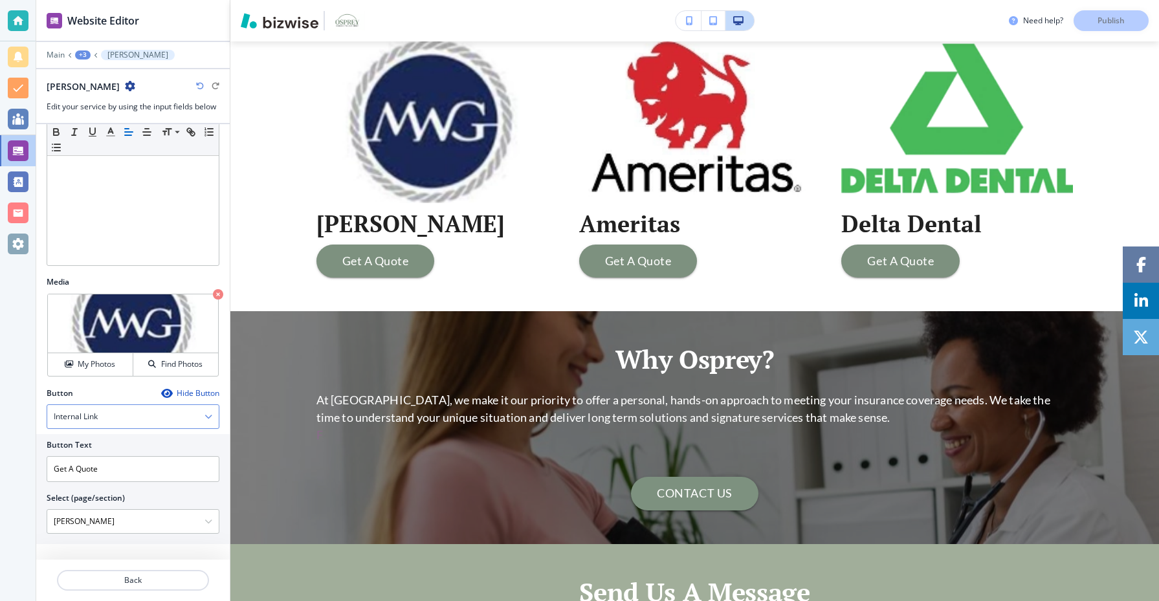
click at [99, 414] on div "Internal Link" at bounding box center [133, 416] width 172 height 23
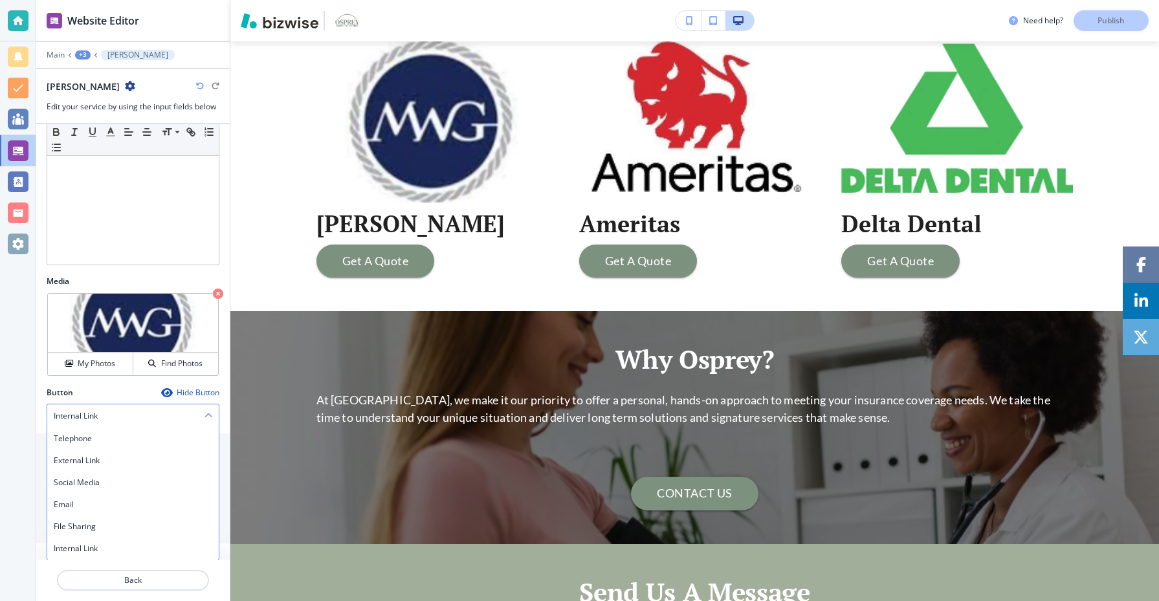
click at [99, 414] on div "Internal Link" at bounding box center [133, 416] width 172 height 23
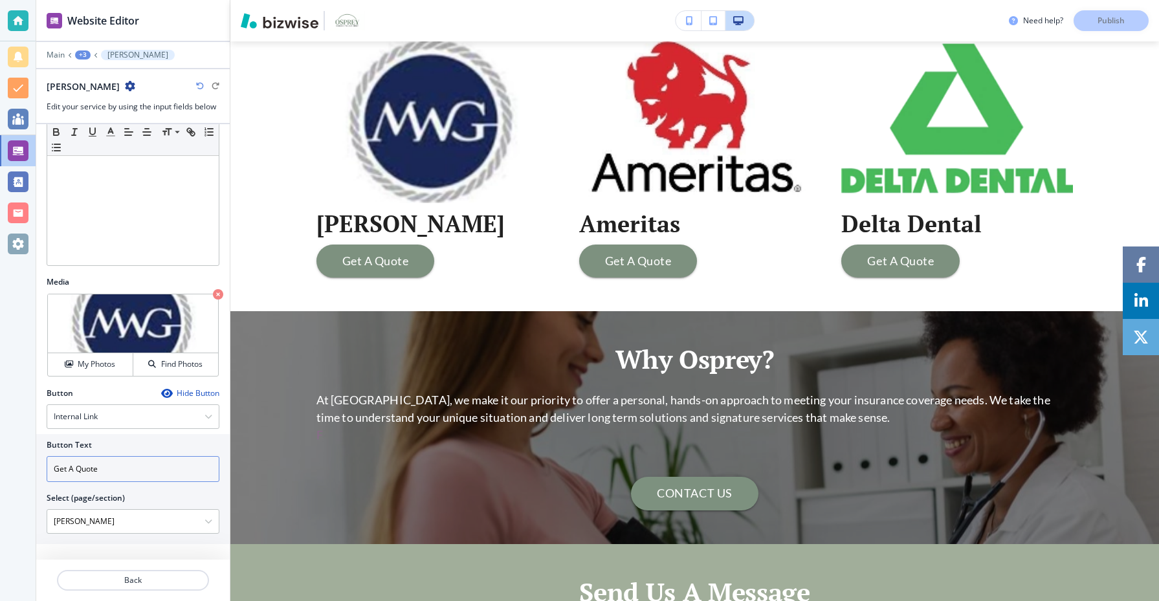
click at [56, 472] on input "Get A Quote" at bounding box center [133, 469] width 173 height 26
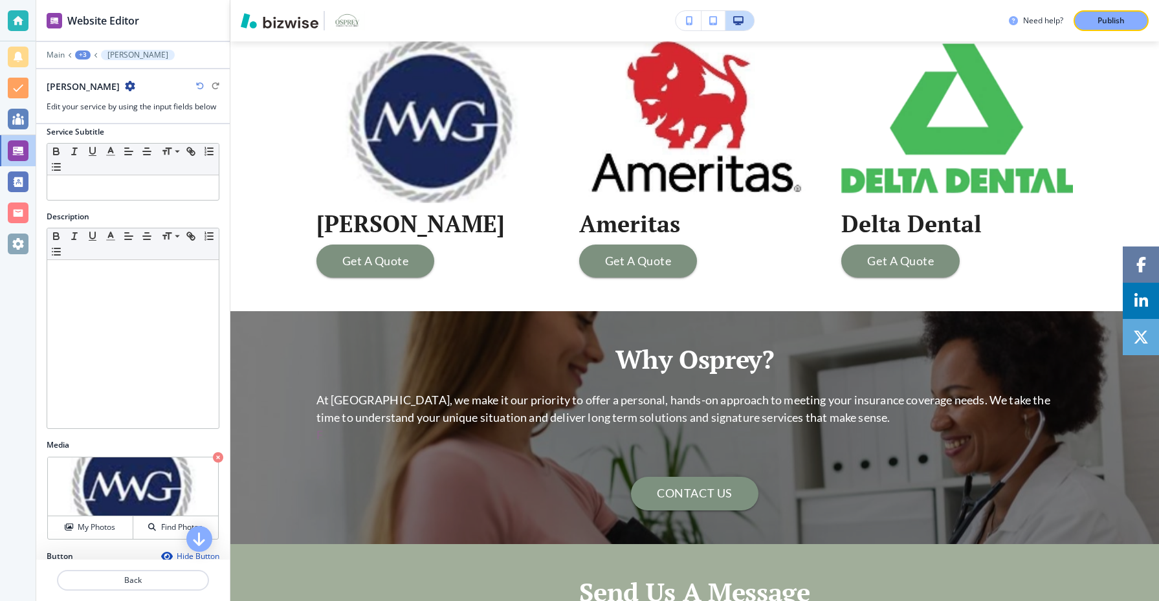
scroll to position [0, 0]
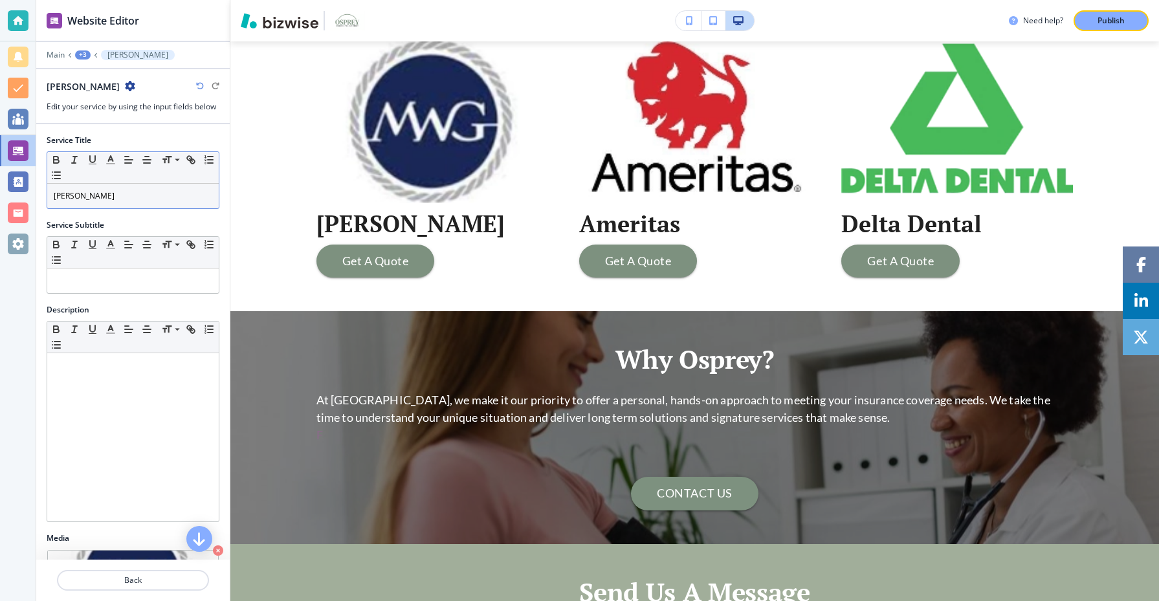
type input "Get A Quote"
click at [54, 196] on p "[PERSON_NAME]" at bounding box center [133, 196] width 159 height 12
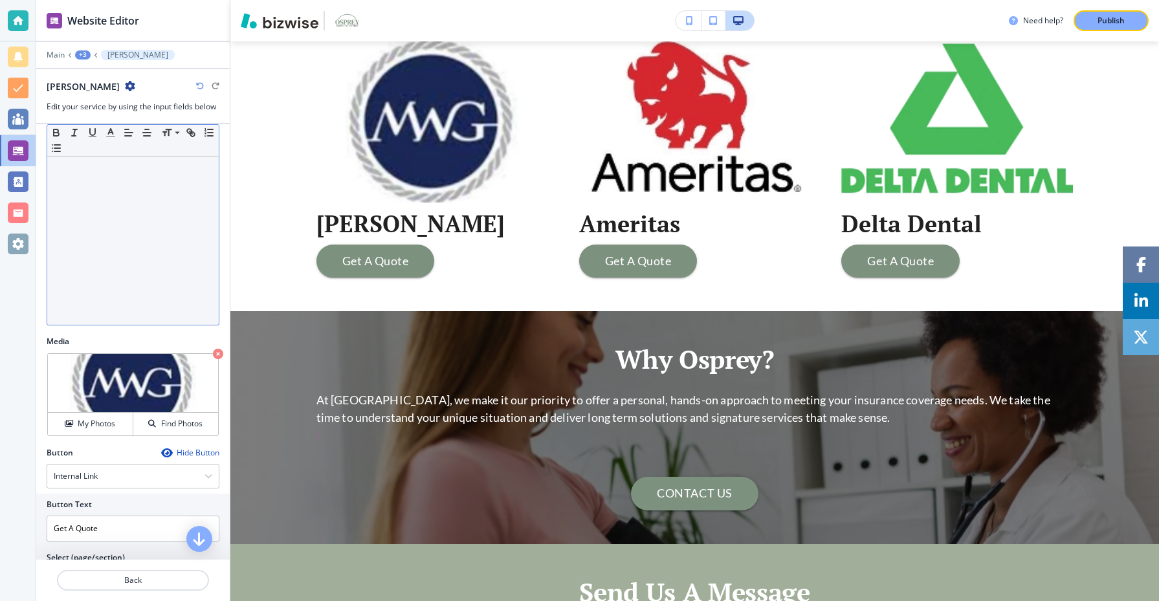
scroll to position [256, 0]
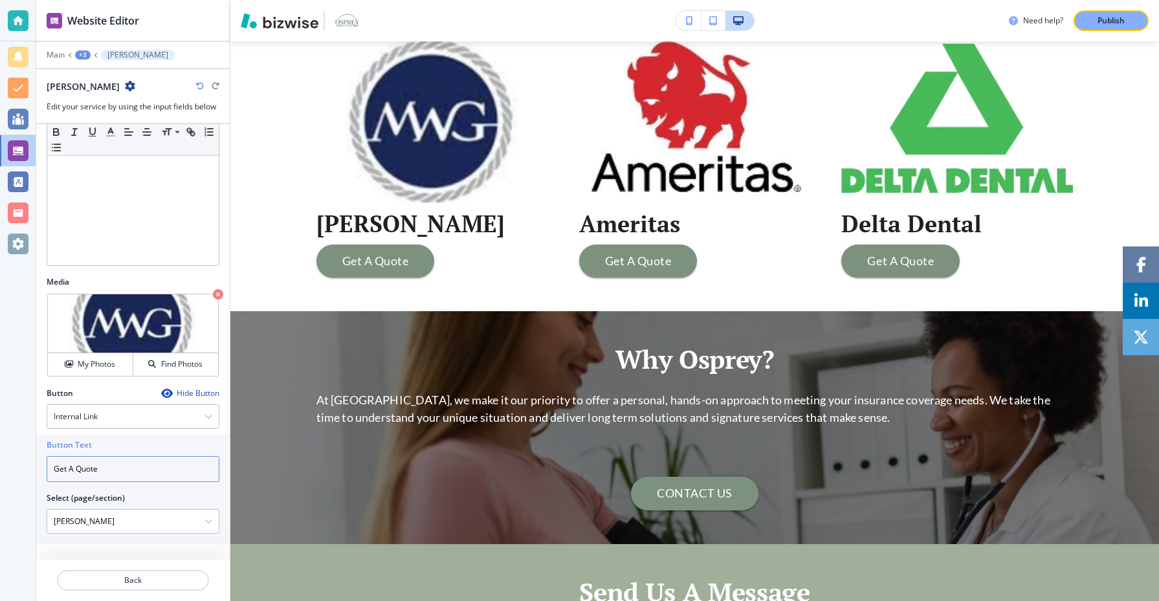
click at [86, 470] on input "Get A Quote" at bounding box center [133, 469] width 173 height 26
click at [139, 474] on input "Get A Quote" at bounding box center [133, 469] width 173 height 26
type input "Get A Quote"
click at [85, 51] on div "+3" at bounding box center [83, 54] width 16 height 9
click at [123, 122] on p "Vision and Dental" at bounding box center [116, 122] width 66 height 12
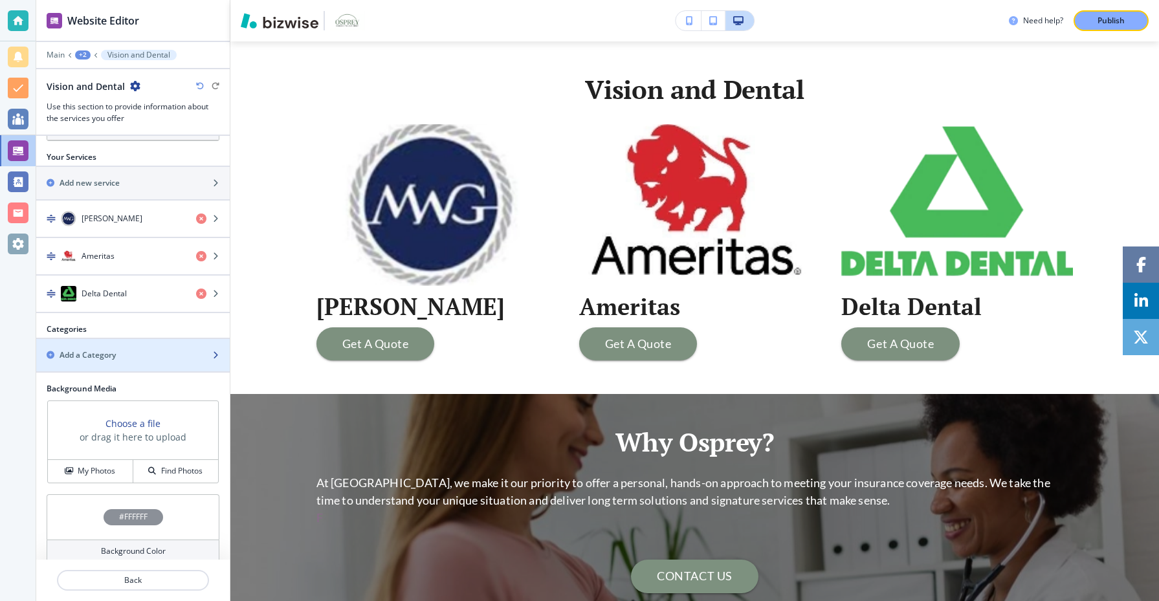
scroll to position [401, 0]
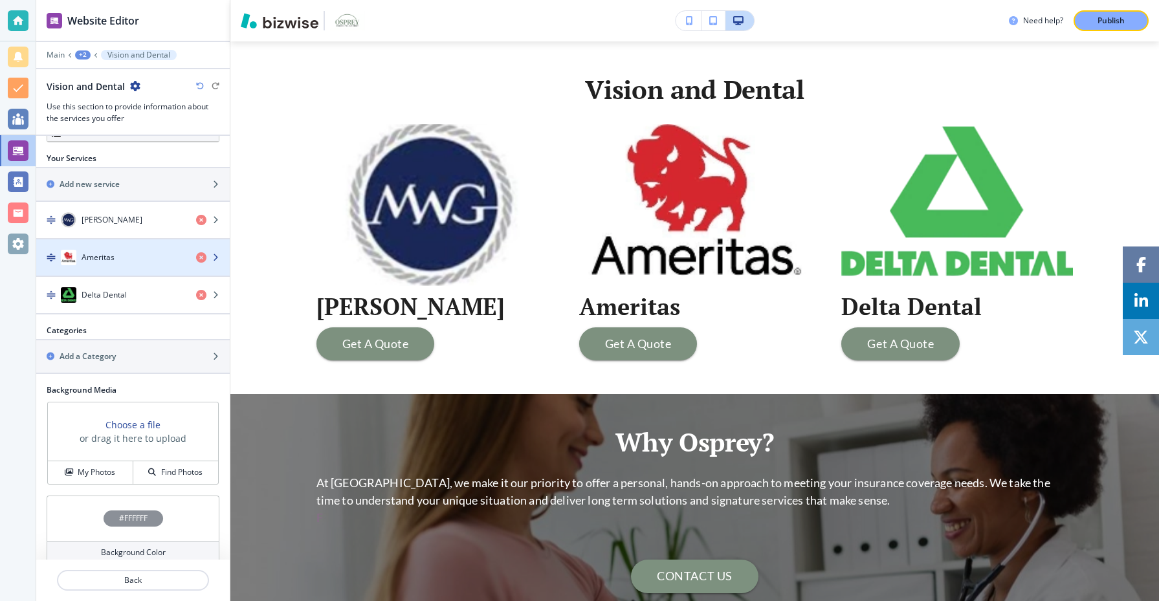
click at [136, 259] on div "Ameritas" at bounding box center [111, 258] width 150 height 16
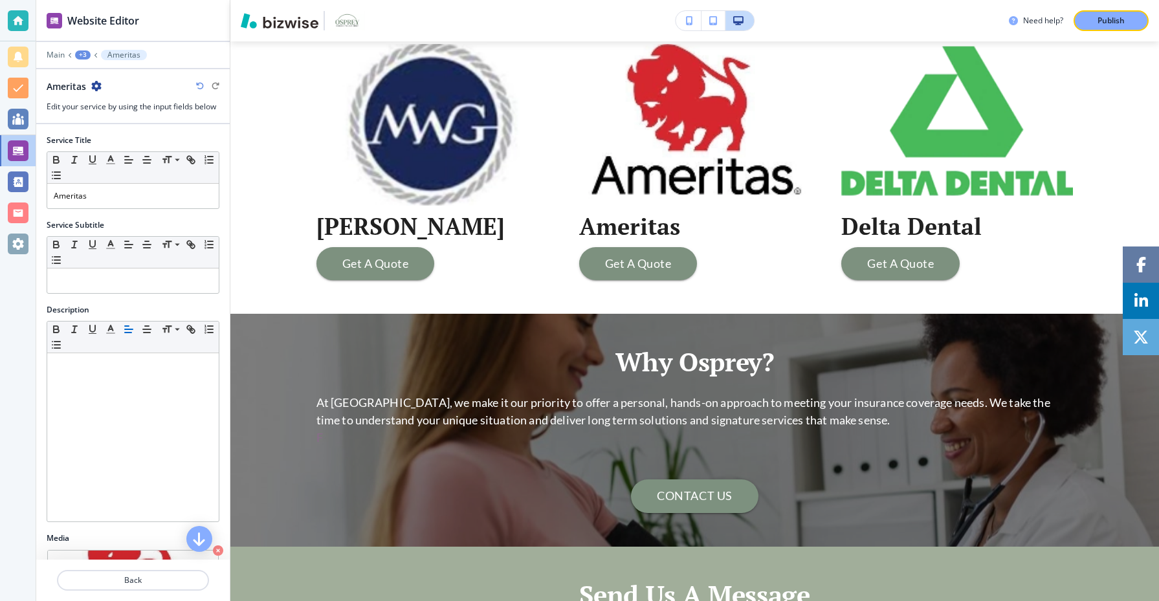
scroll to position [2501, 0]
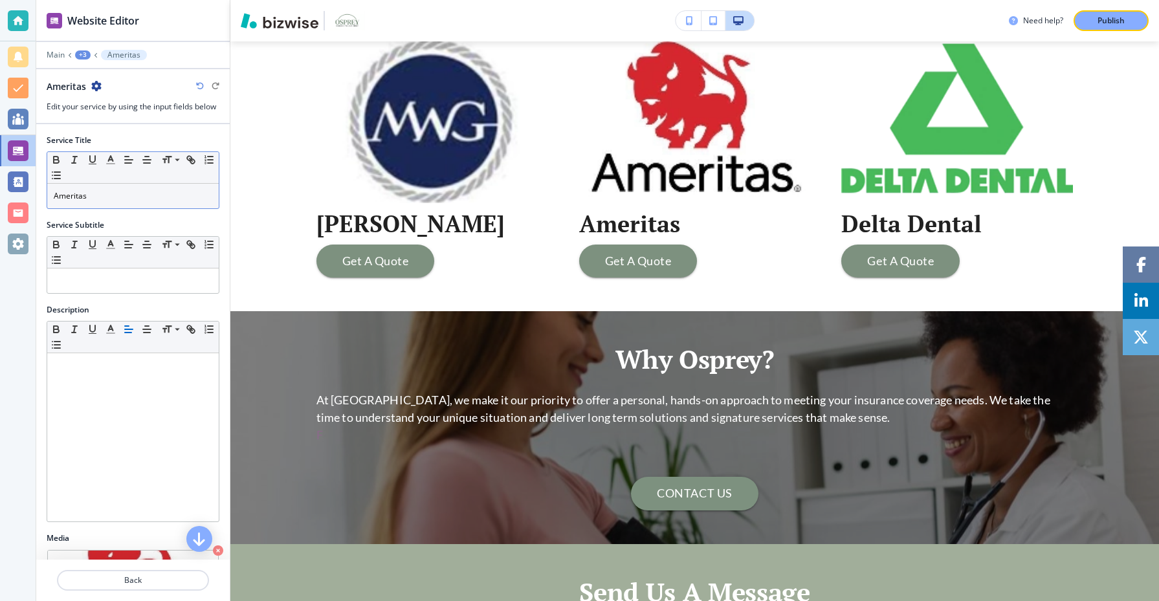
click at [54, 198] on p "Ameritas" at bounding box center [133, 196] width 159 height 12
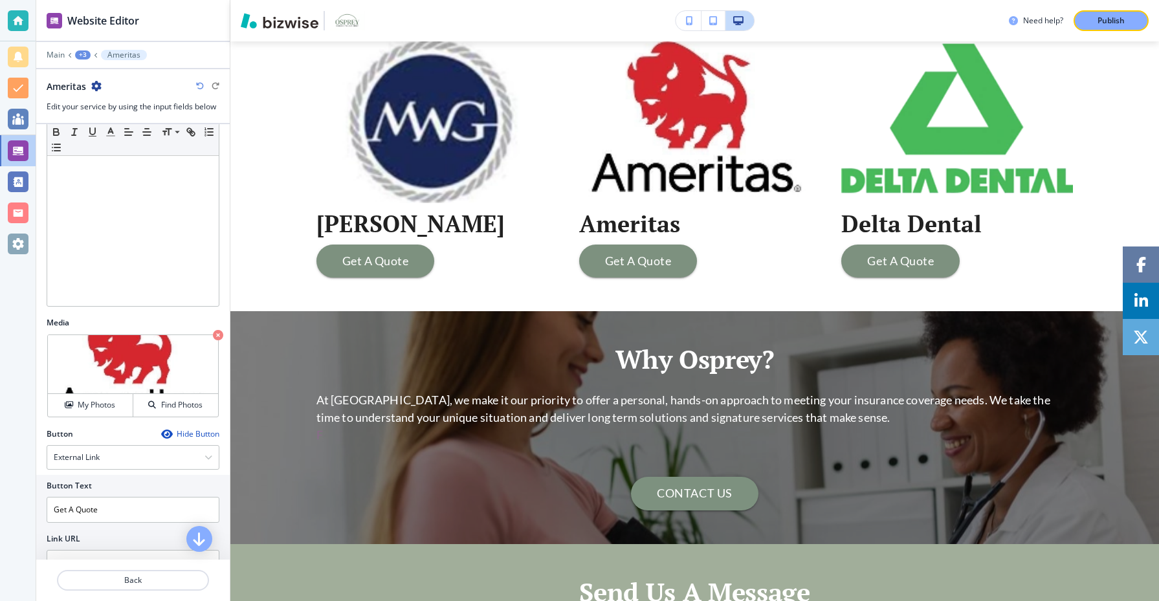
scroll to position [258, 0]
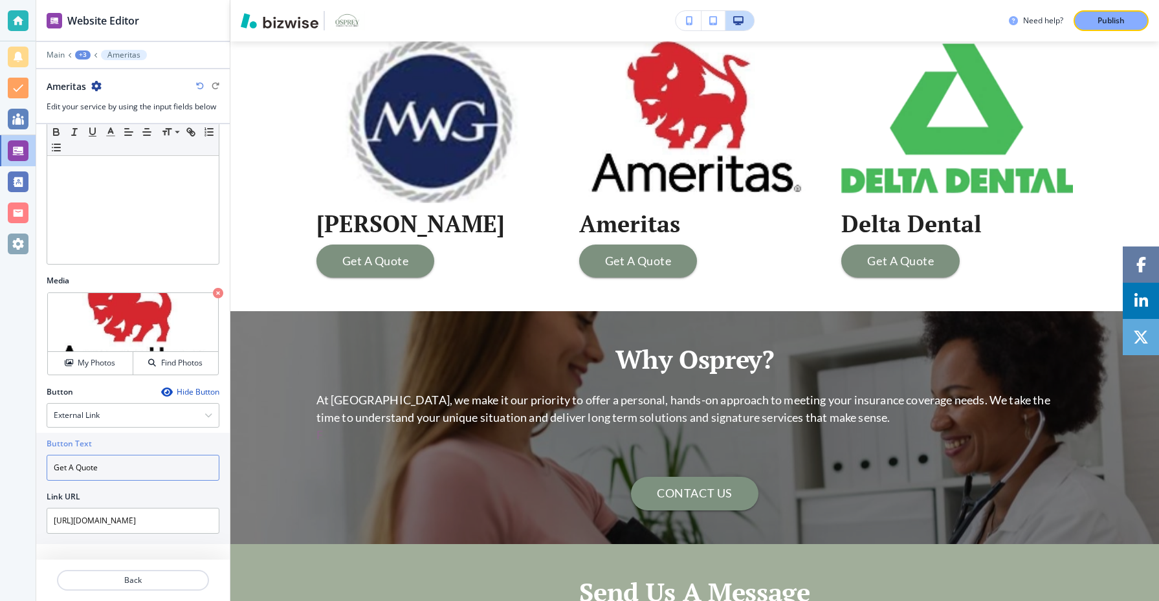
click at [53, 469] on input "Get A Quote" at bounding box center [133, 468] width 173 height 26
click at [155, 471] on input "Get A Quote" at bounding box center [133, 468] width 173 height 26
type input "Get A Quote"
click at [79, 51] on div "+3" at bounding box center [83, 54] width 16 height 9
click at [116, 124] on p "Vision and Dental" at bounding box center [116, 122] width 66 height 12
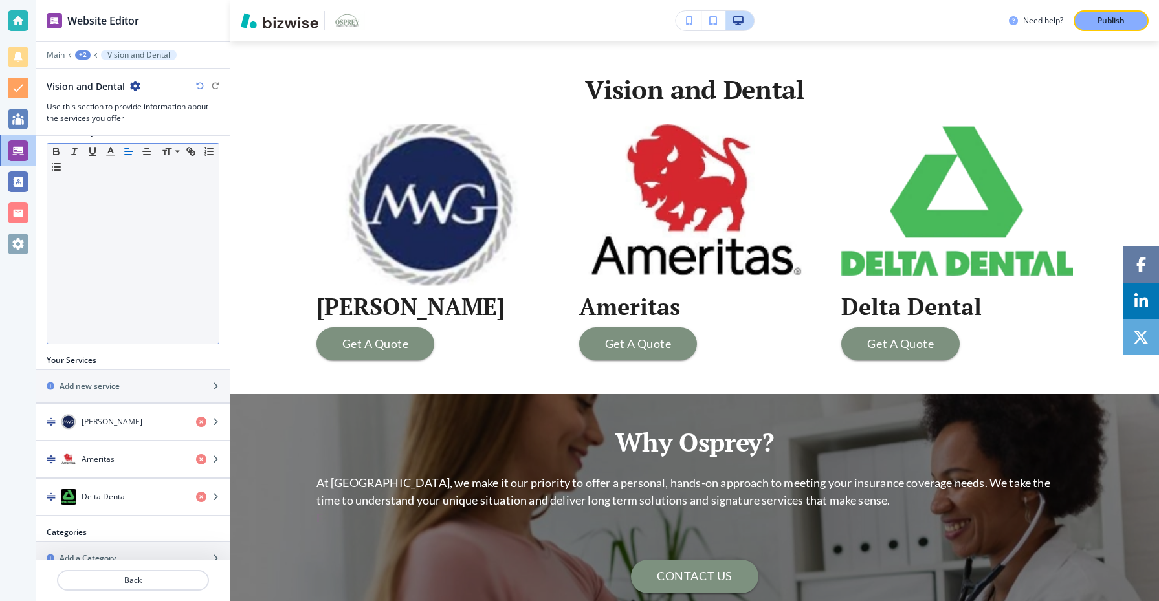
scroll to position [416, 0]
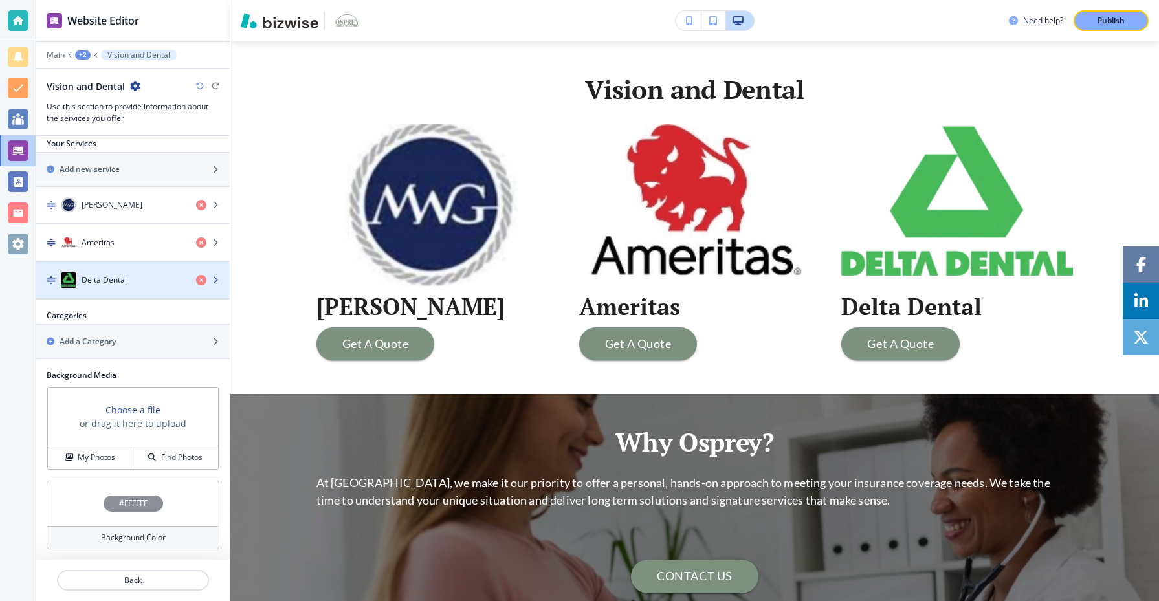
click at [143, 282] on div "Delta Dental" at bounding box center [111, 280] width 150 height 16
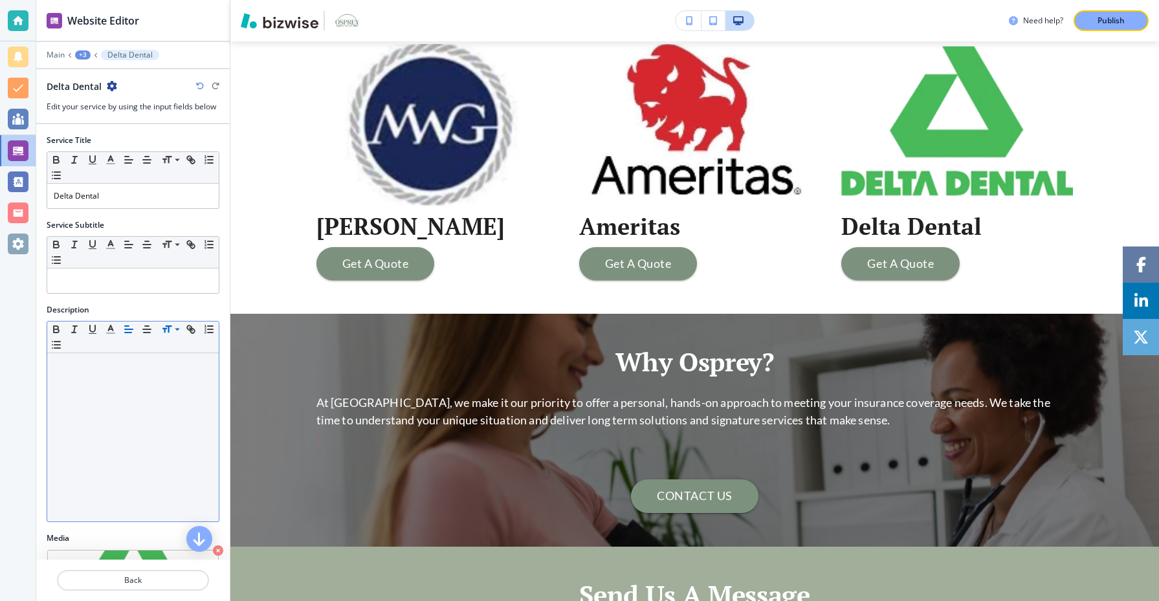
scroll to position [2501, 0]
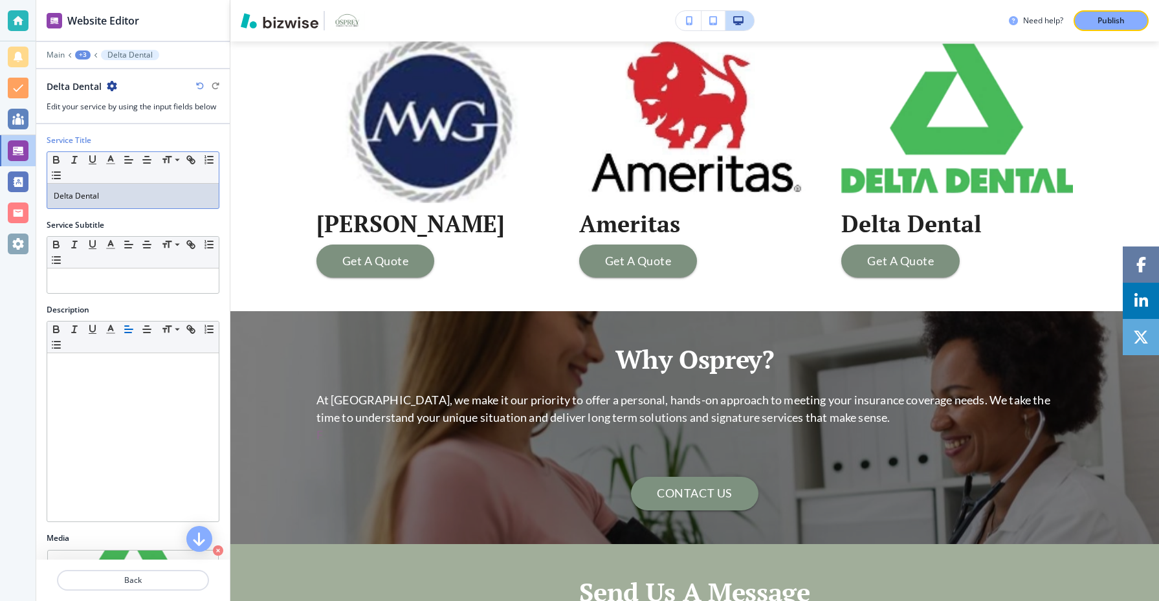
click at [52, 198] on div "Delta Dental" at bounding box center [133, 196] width 172 height 25
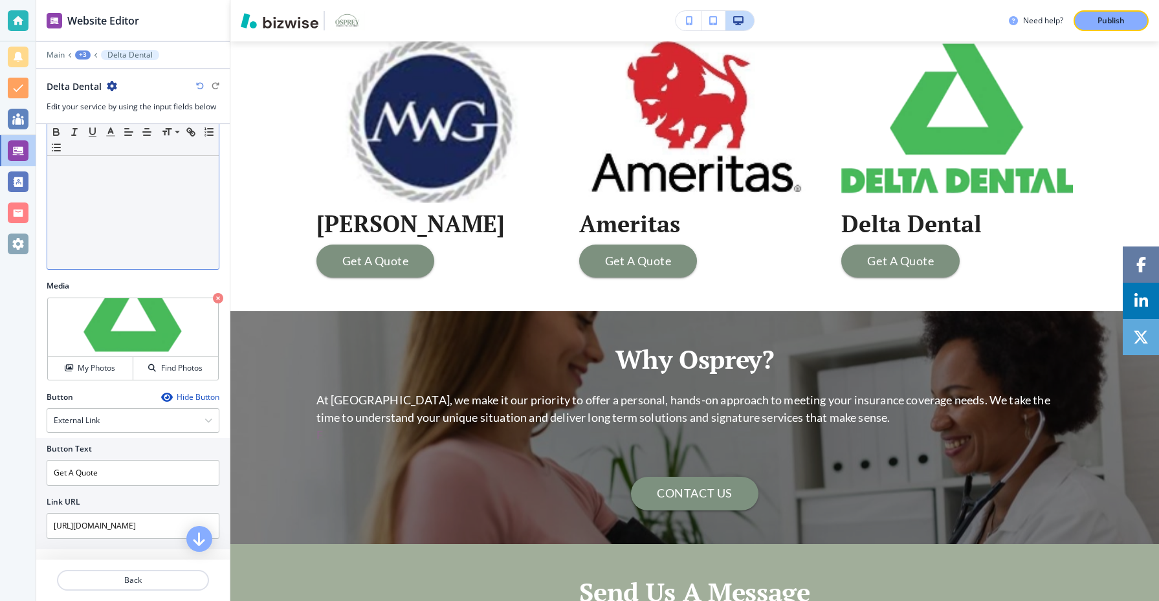
scroll to position [258, 0]
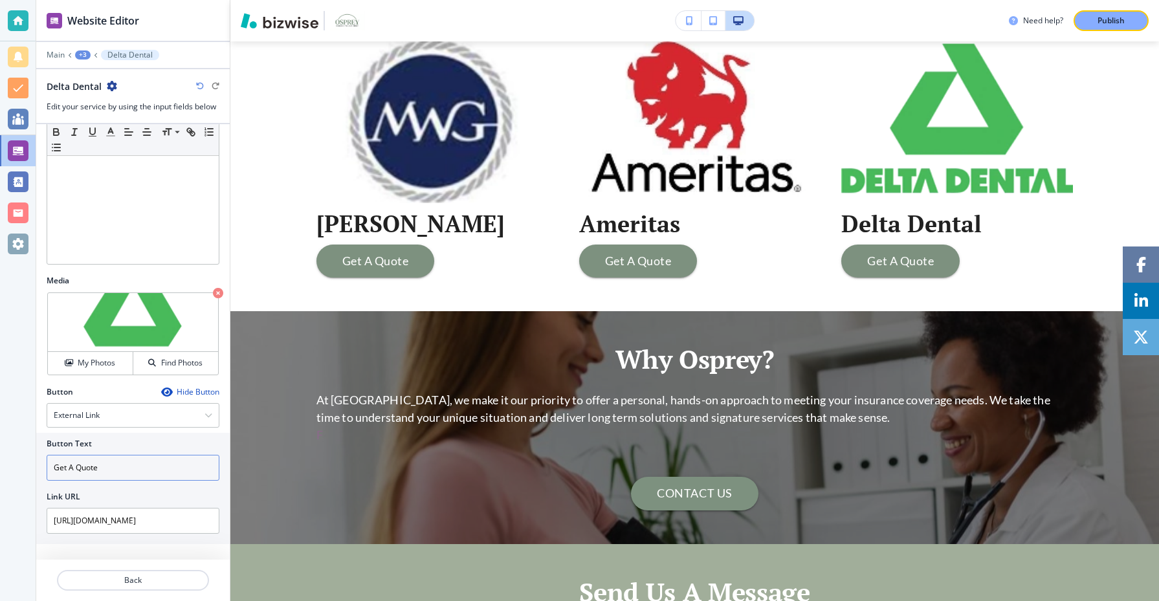
click at [52, 465] on input "Get A Quote" at bounding box center [133, 468] width 173 height 26
click at [159, 468] on input "Get A Quote" at bounding box center [133, 468] width 173 height 26
type input "Get A Quote"
click at [1132, 16] on button "Publish" at bounding box center [1111, 20] width 75 height 21
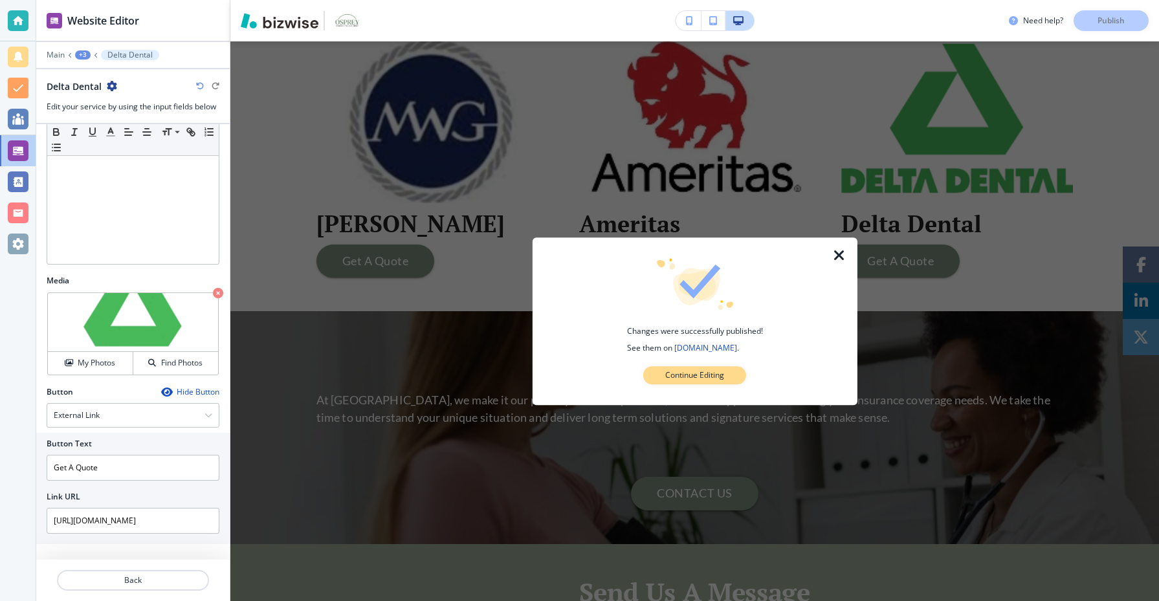
click at [705, 379] on p "Continue Editing" at bounding box center [694, 376] width 59 height 12
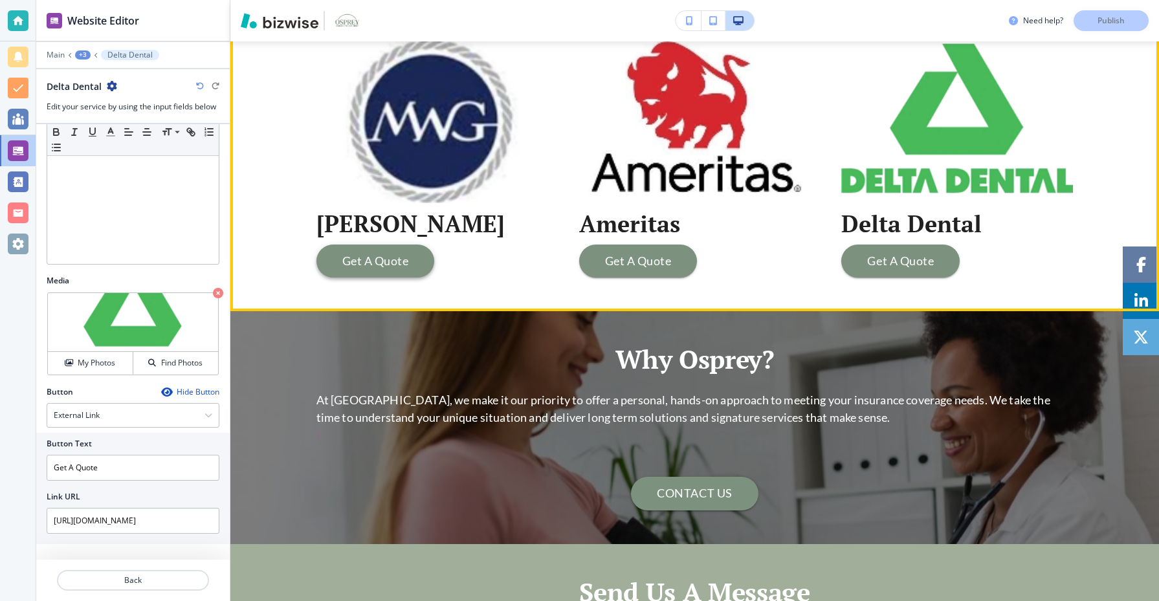
click at [435, 262] on button "Get A Quote" at bounding box center [376, 262] width 118 height 34
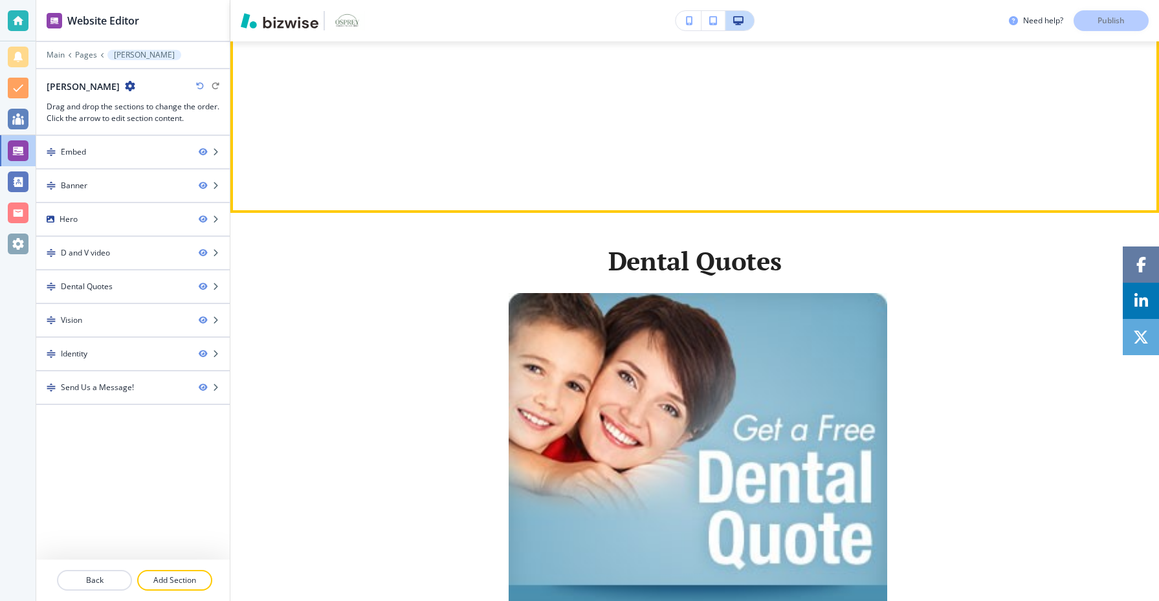
scroll to position [453, 0]
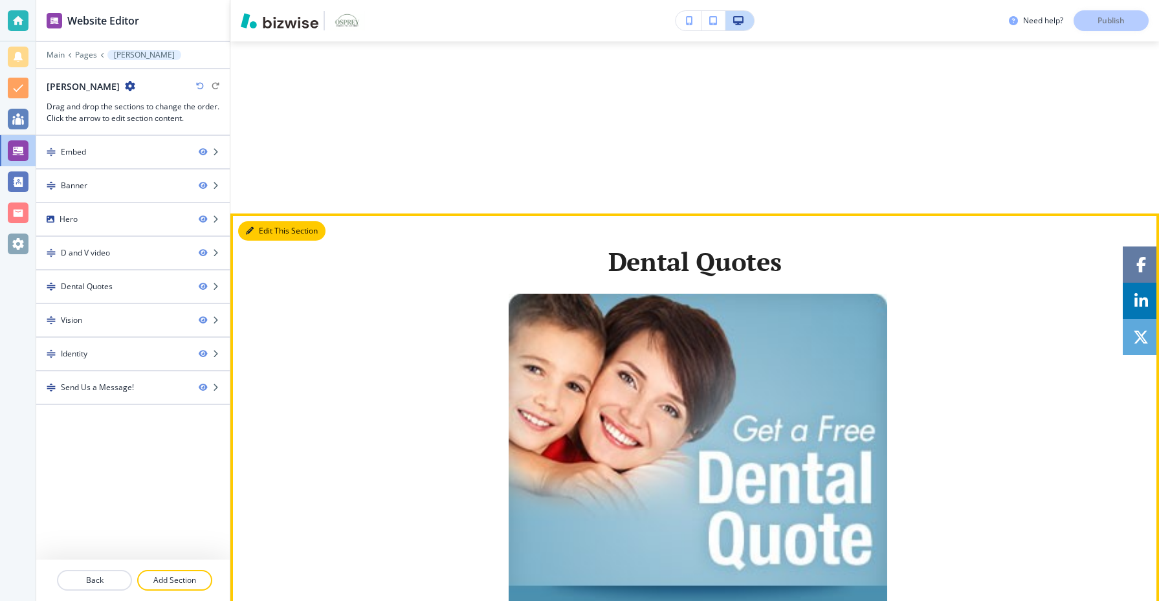
click at [260, 227] on button "Edit This Section" at bounding box center [281, 230] width 87 height 19
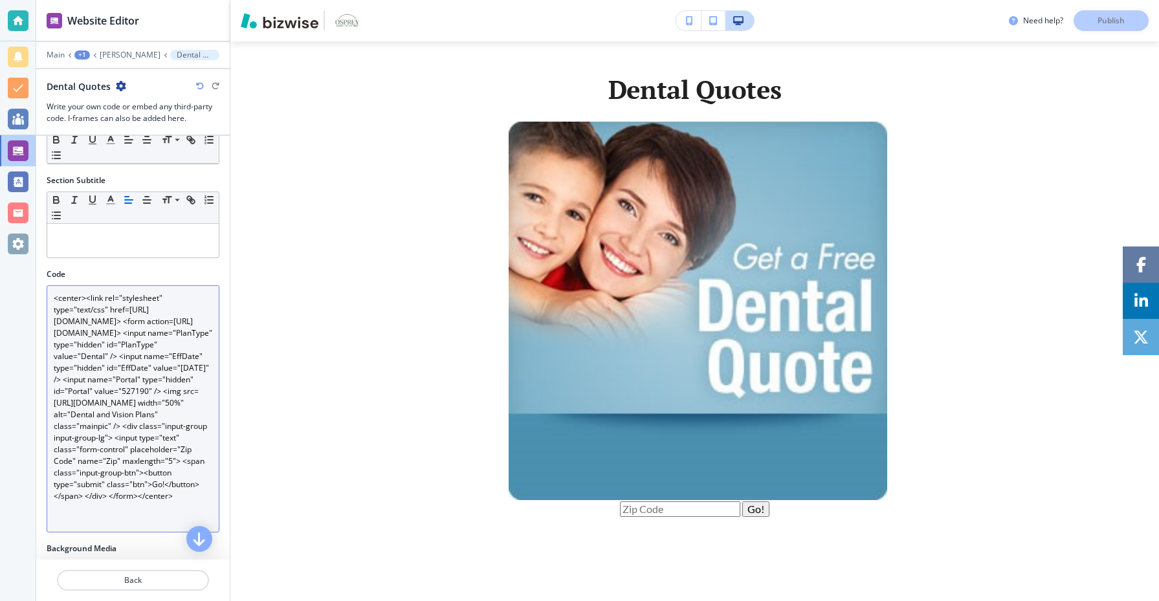
scroll to position [2, 0]
drag, startPoint x: 140, startPoint y: 331, endPoint x: 72, endPoint y: 317, distance: 68.7
click at [72, 317] on textarea "<center><link rel="stylesheet" type="text/css" href=https://cdn.mwadmin.com/htm…" at bounding box center [133, 408] width 173 height 247
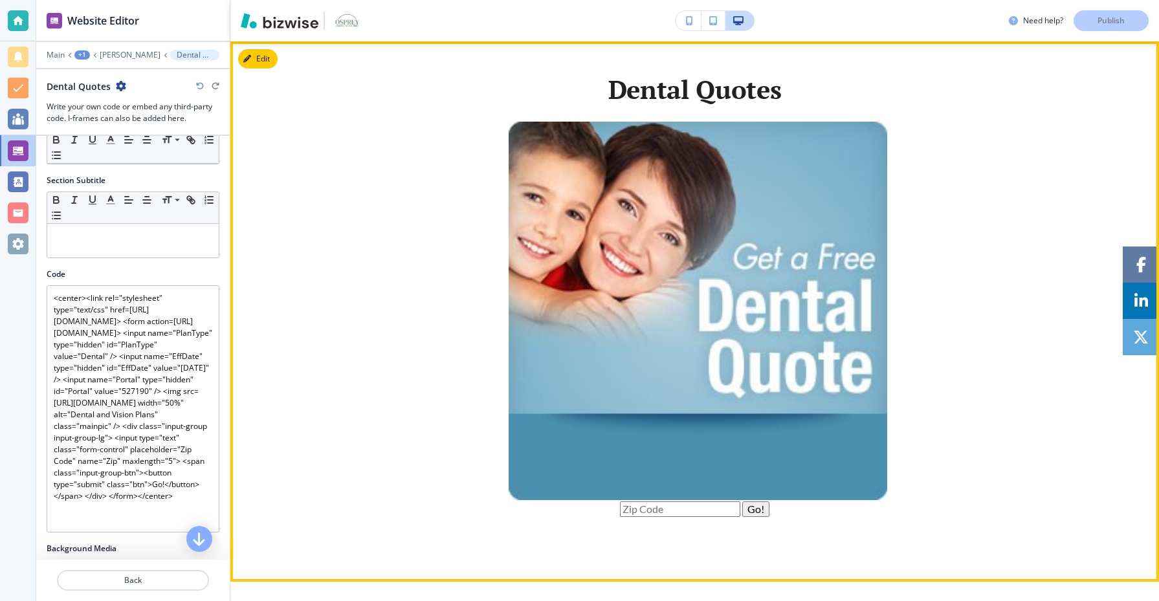
click at [690, 507] on input "text" at bounding box center [680, 510] width 120 height 16
type input "19460"
click at [755, 503] on button "Go!" at bounding box center [755, 510] width 27 height 16
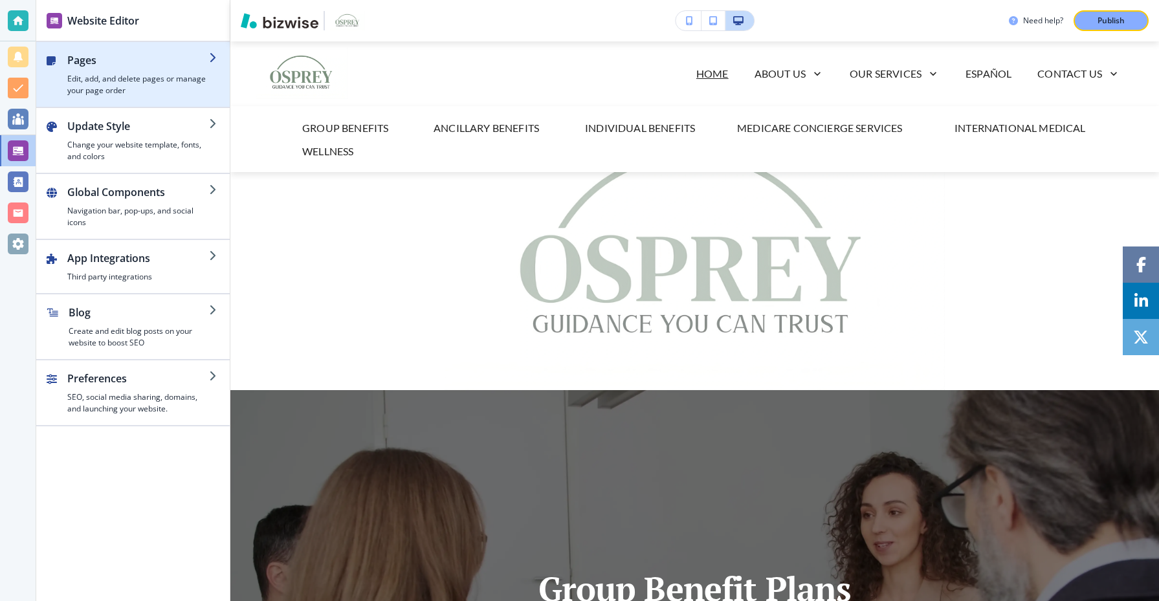
click at [150, 104] on div "button" at bounding box center [133, 101] width 194 height 10
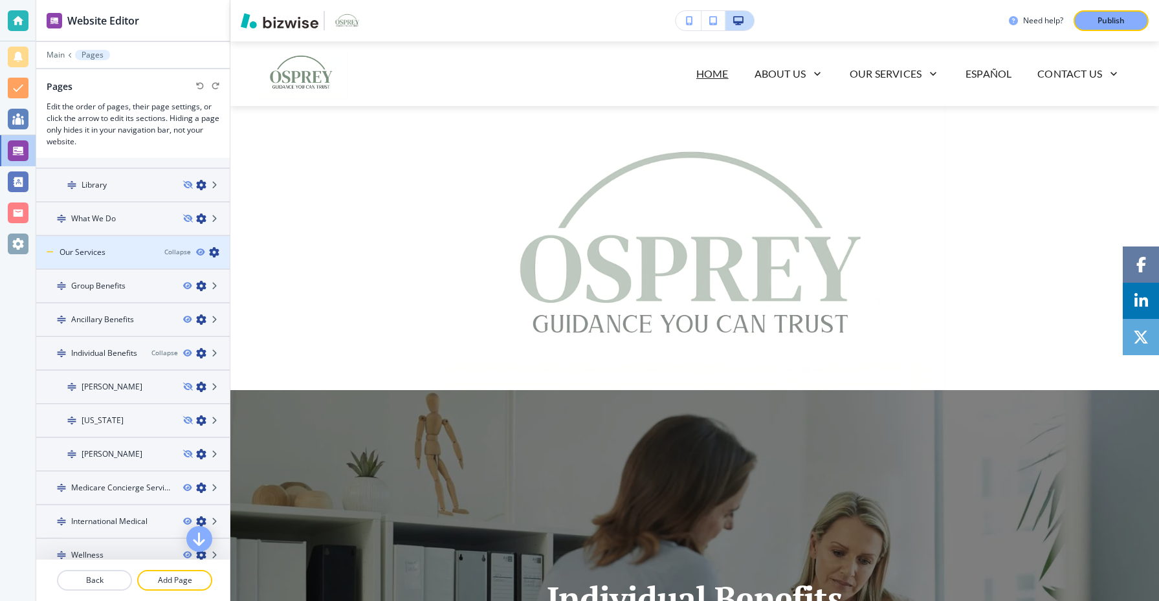
scroll to position [195, 0]
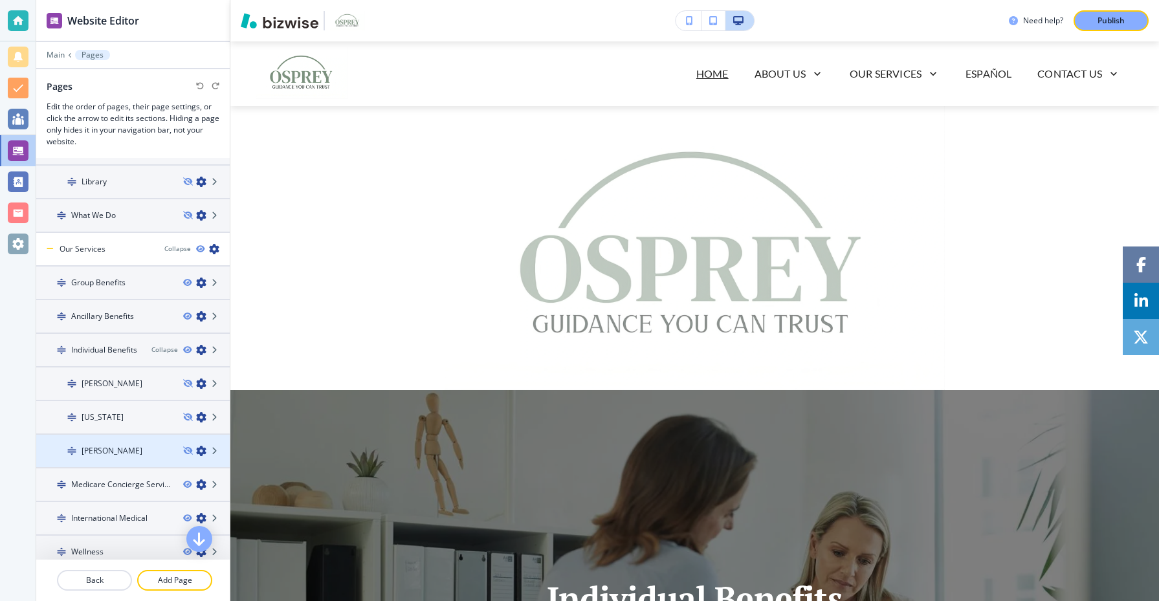
click at [158, 445] on div "[PERSON_NAME]" at bounding box center [104, 451] width 137 height 12
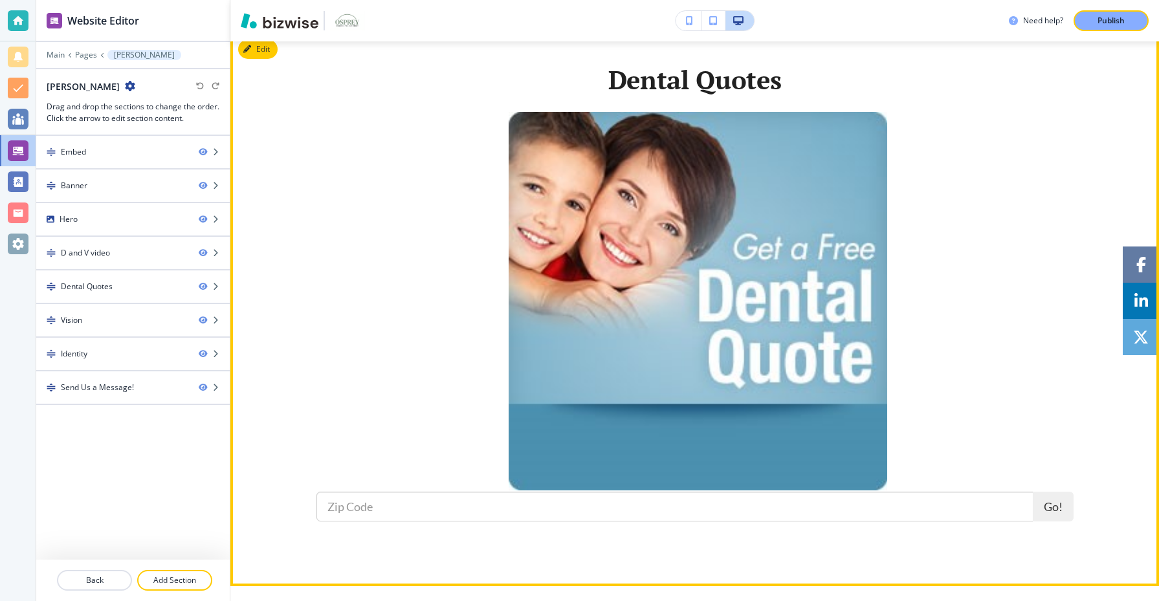
scroll to position [638, 0]
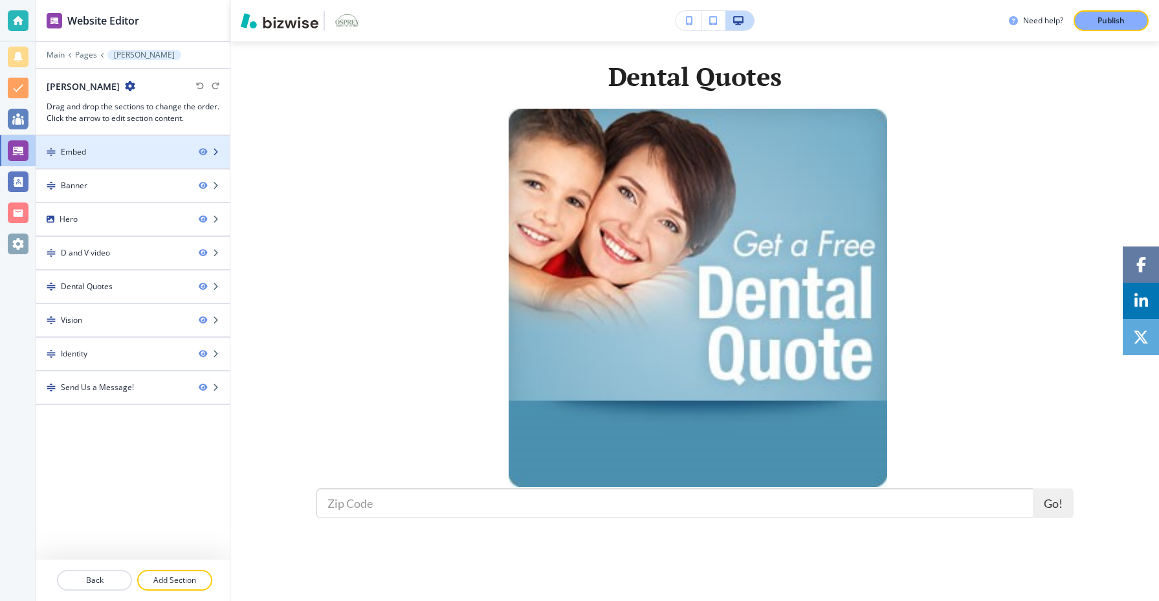
click at [124, 150] on div "Embed" at bounding box center [112, 152] width 152 height 12
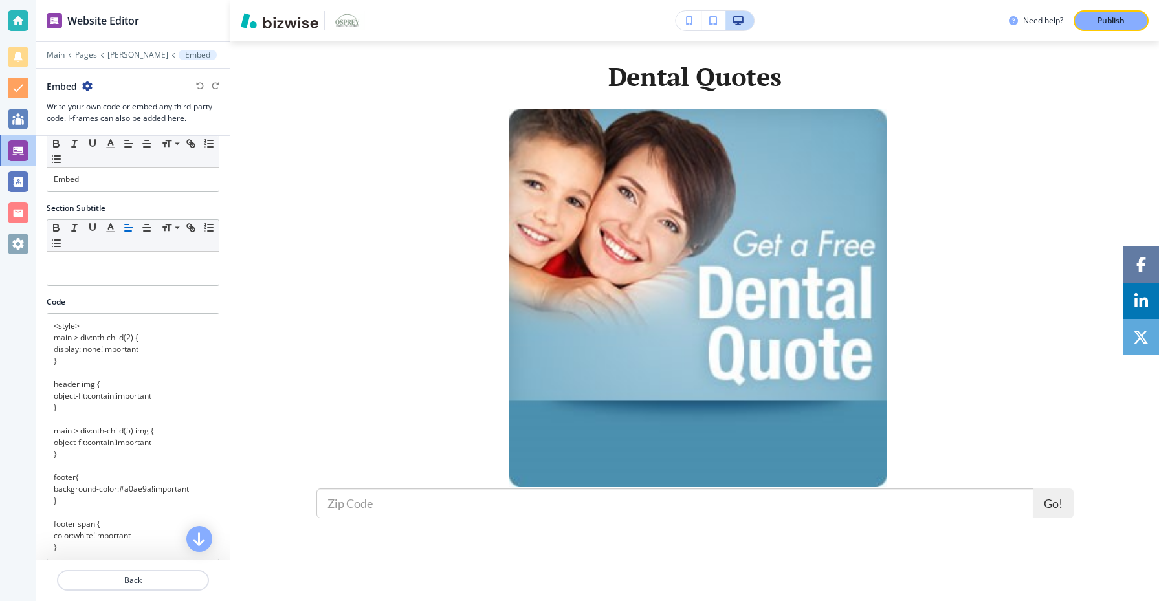
scroll to position [30, 0]
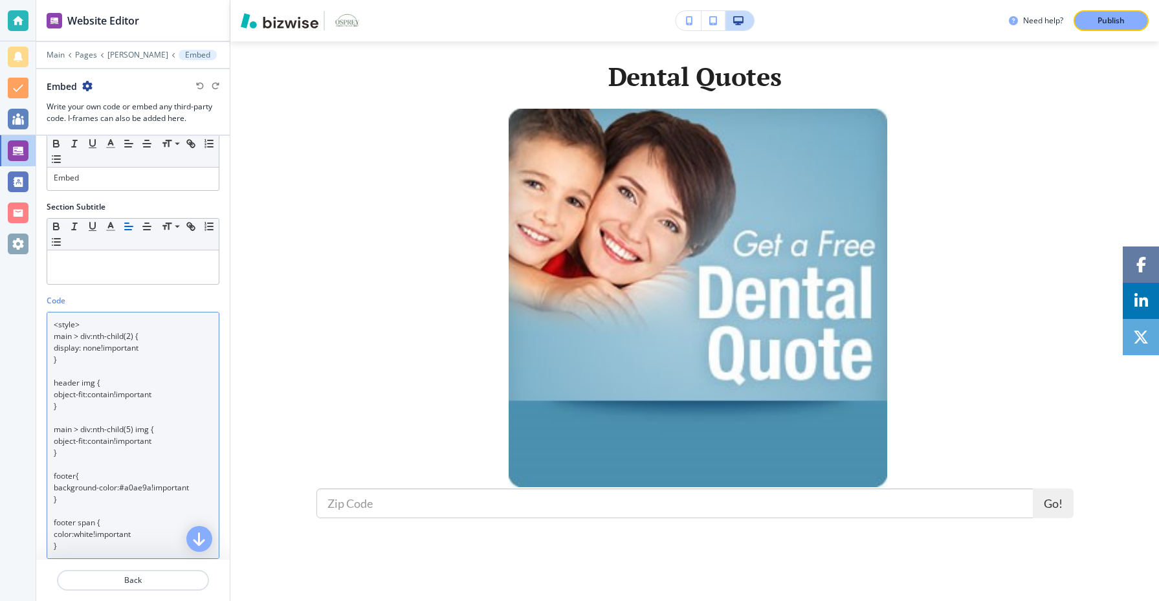
click at [51, 376] on textarea "<style> main > div:nth-child(2) { display: none!important } header img { object…" at bounding box center [133, 435] width 173 height 247
click at [78, 408] on textarea "<style> main > div:nth-child(2) { display: none!important } header img { object…" at bounding box center [133, 435] width 173 height 247
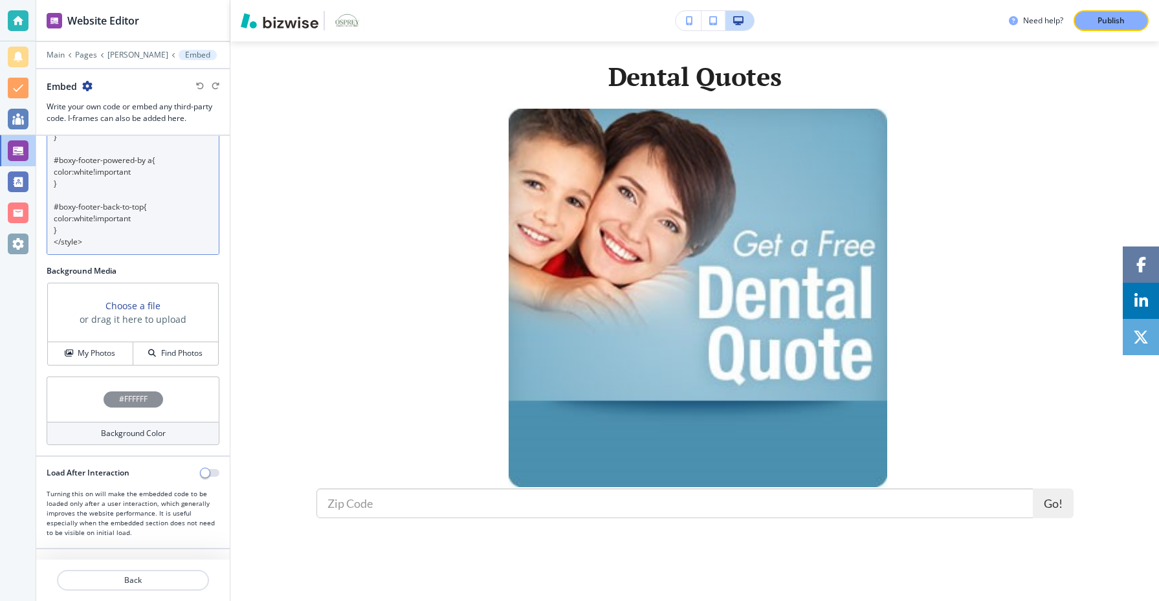
scroll to position [0, 0]
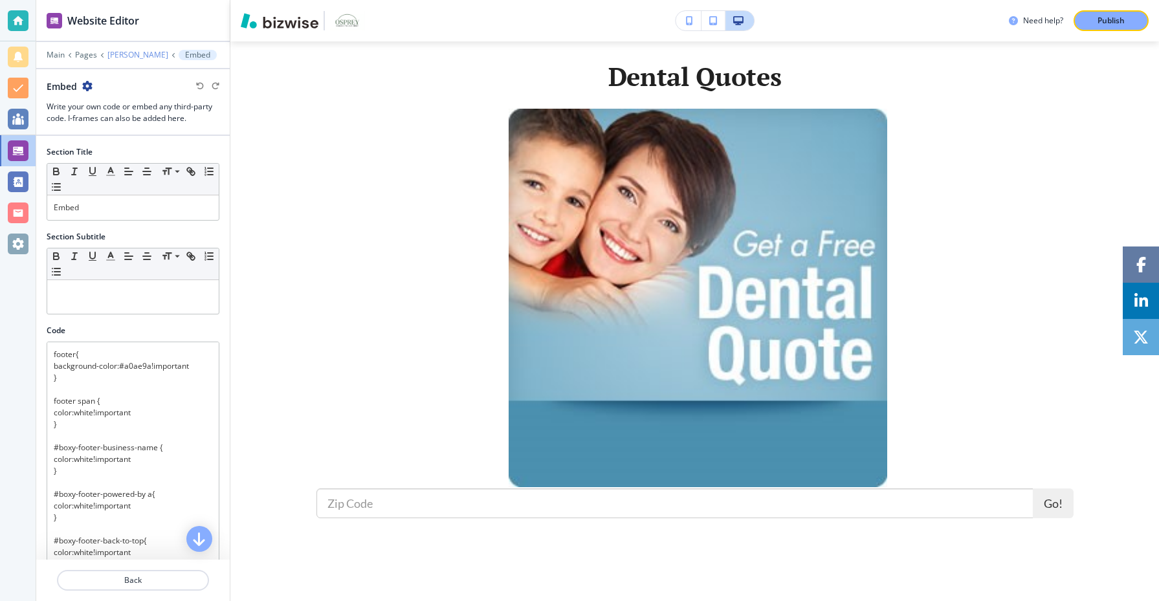
click at [142, 52] on p "[PERSON_NAME]" at bounding box center [137, 54] width 61 height 9
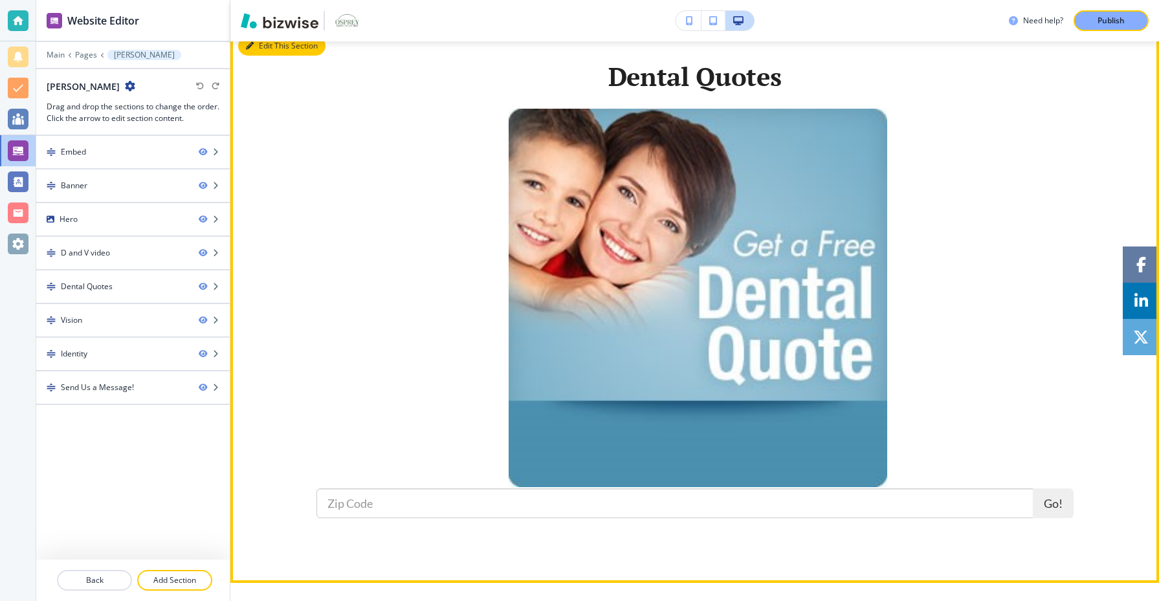
click at [263, 50] on button "Edit This Section" at bounding box center [281, 45] width 87 height 19
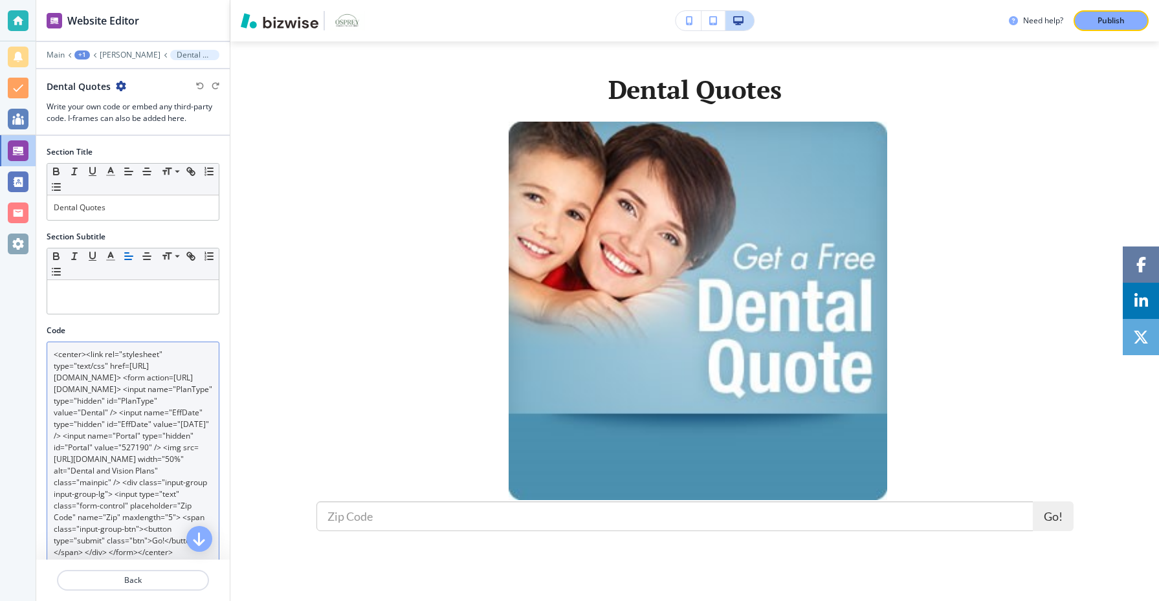
scroll to position [23, 0]
drag, startPoint x: 169, startPoint y: 496, endPoint x: 64, endPoint y: 457, distance: 112.0
click at [64, 457] on textarea "<center><link rel="stylesheet" type="text/css" href=https://cdn.mwadmin.com/htm…" at bounding box center [133, 465] width 173 height 247
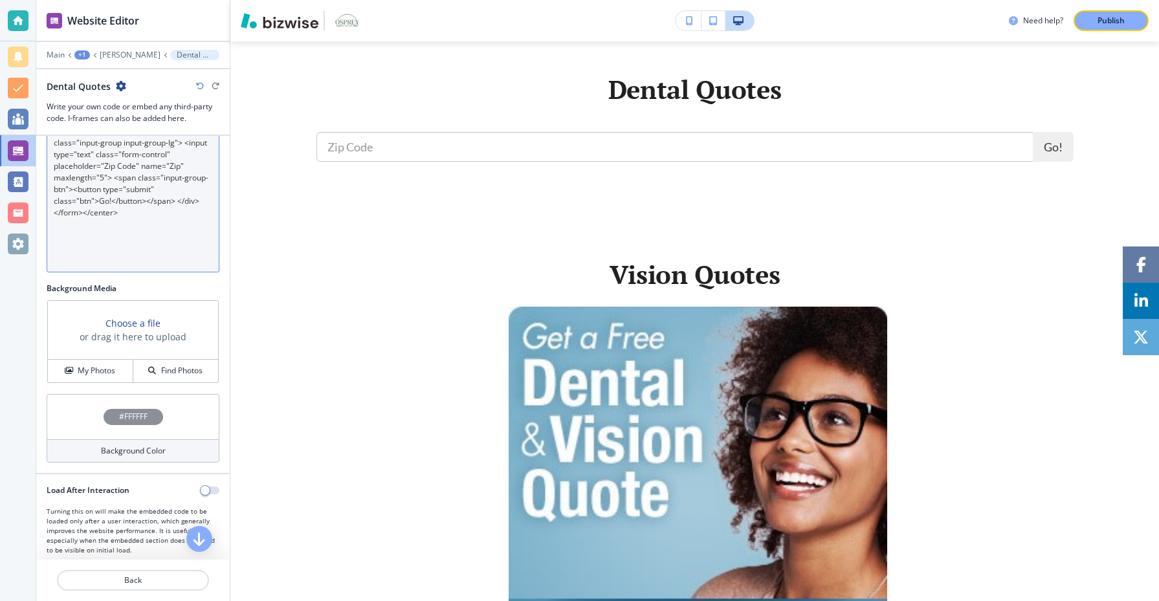
scroll to position [334, 0]
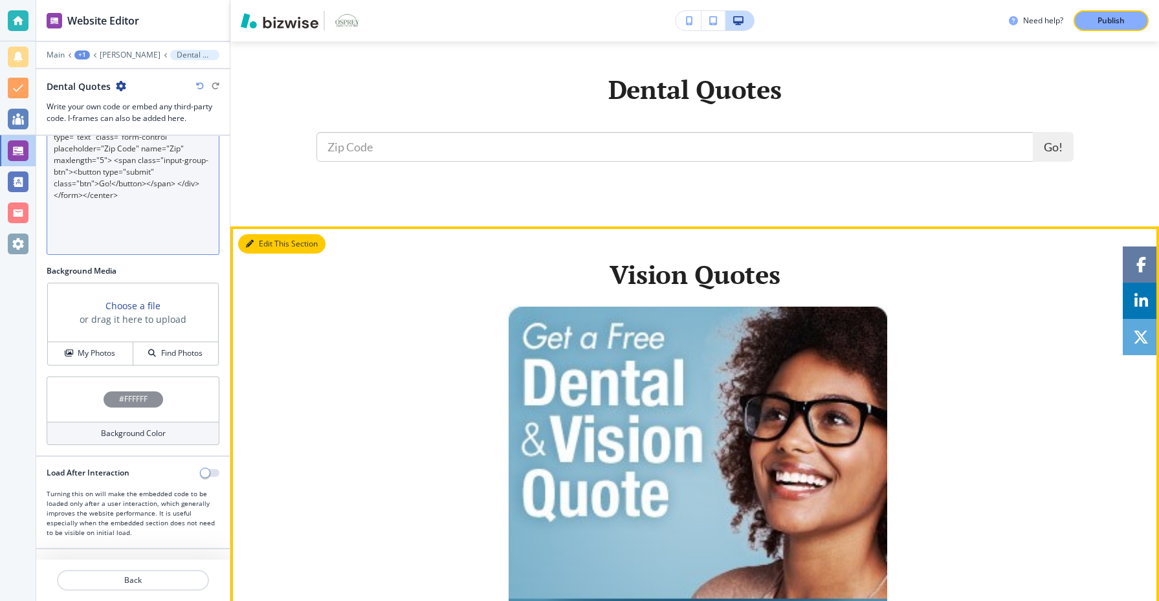
type textarea "<center><link rel="stylesheet" type="text/css" href=https://cdn.mwadmin.com/htm…"
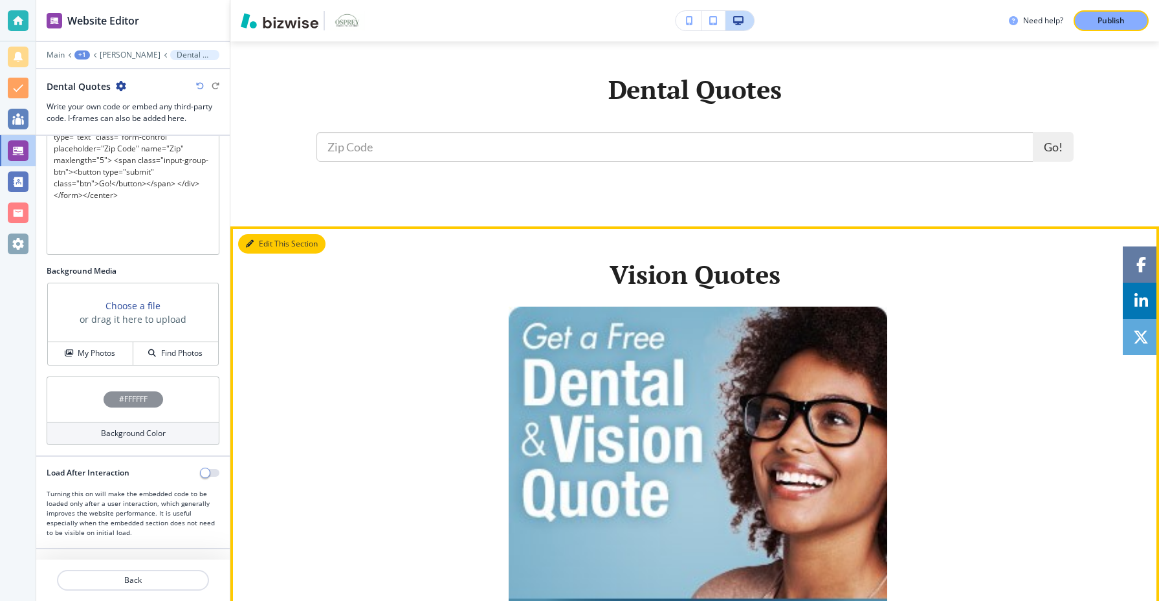
click at [245, 234] on button "Edit This Section" at bounding box center [281, 243] width 87 height 19
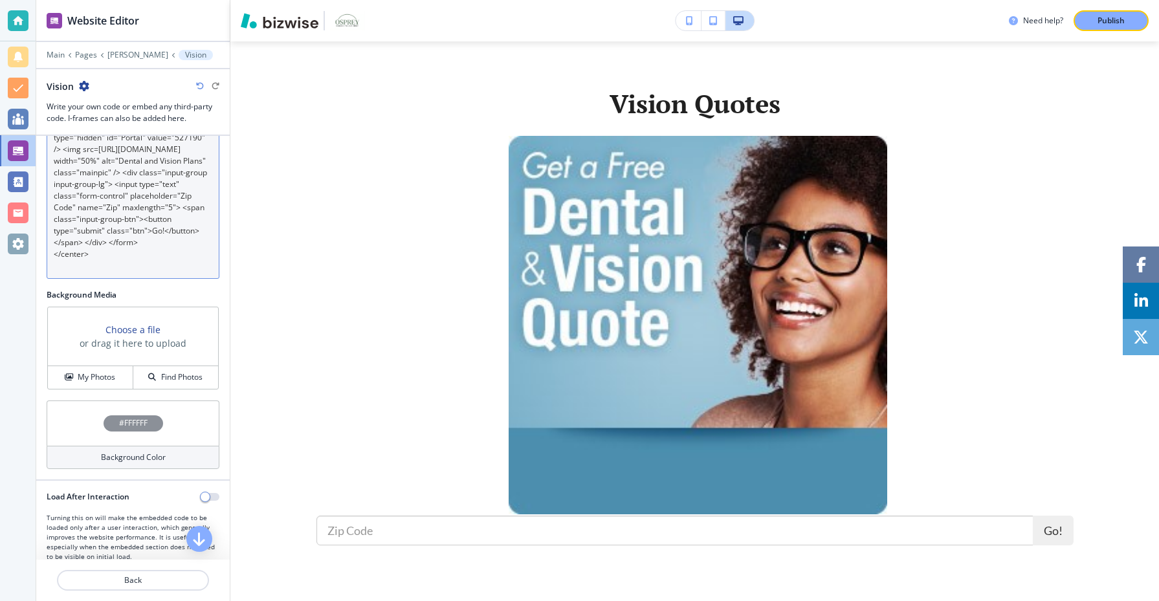
scroll to position [315, 0]
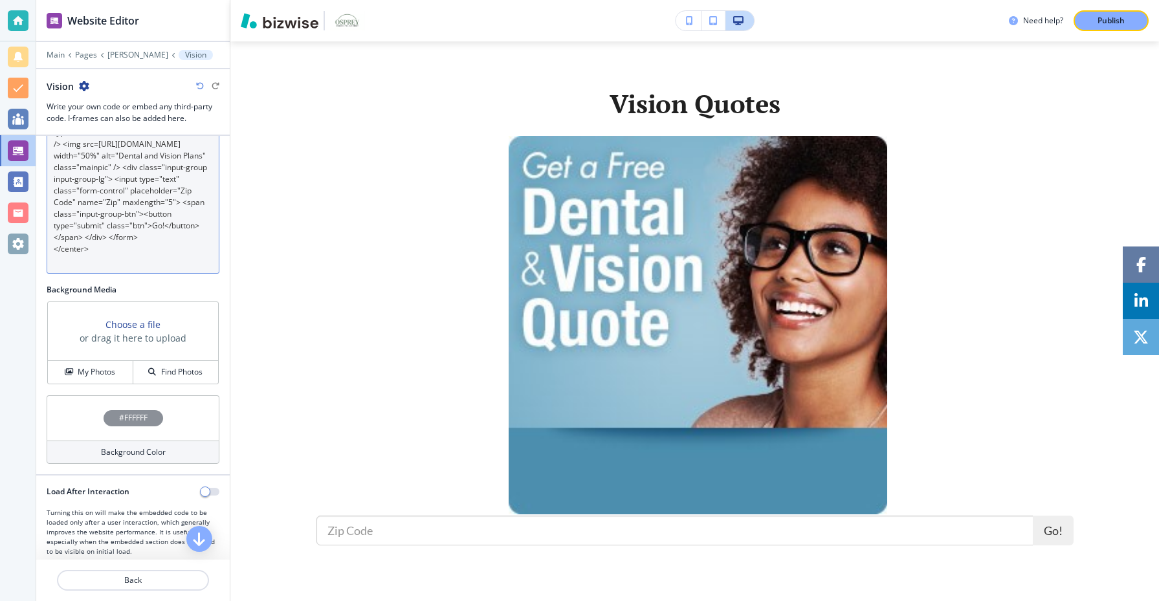
drag, startPoint x: 63, startPoint y: 454, endPoint x: 170, endPoint y: 168, distance: 306.0
click at [170, 168] on textarea "<center><link rel="stylesheet" type="text/css" href=https://cdn.mwadmin.com/htm…" at bounding box center [133, 150] width 173 height 247
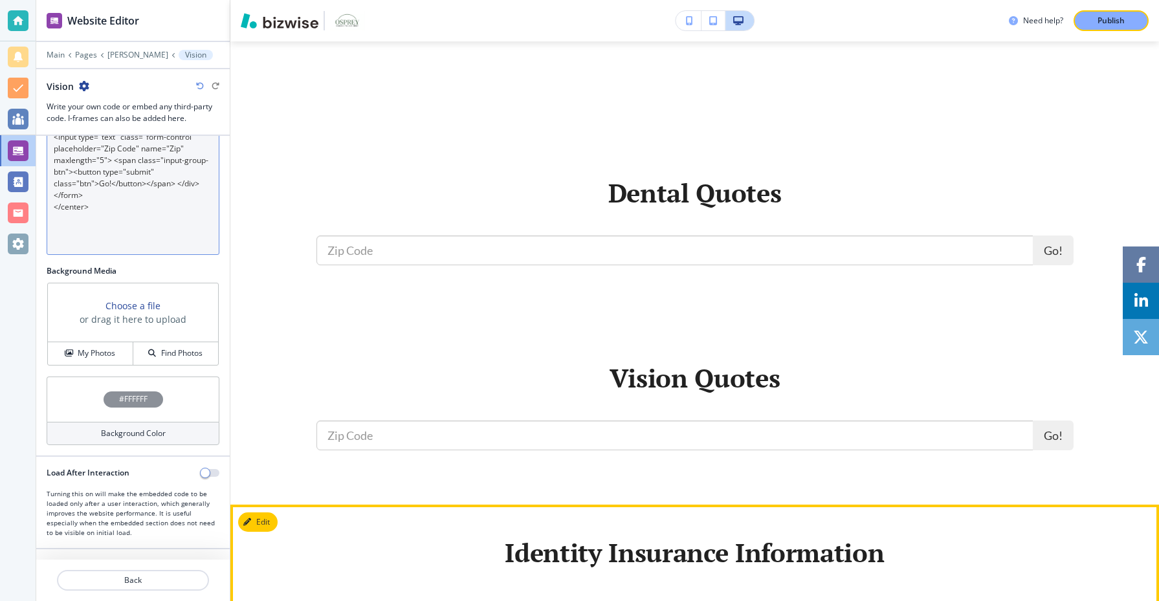
scroll to position [513, 0]
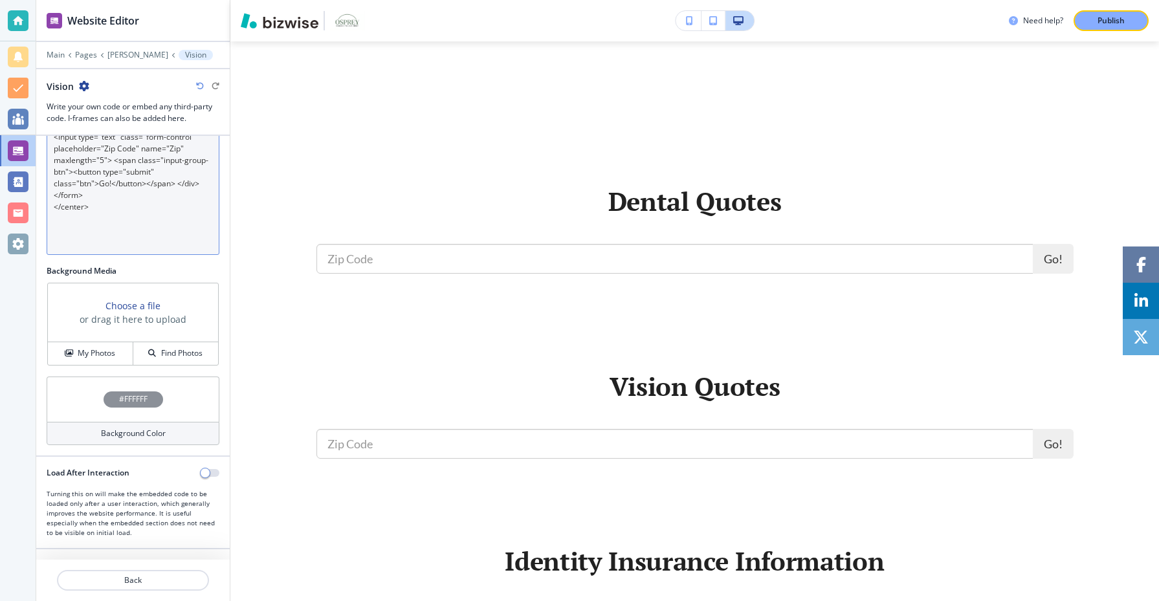
type textarea "<center><link rel="stylesheet" type="text/css" href=https://cdn.mwadmin.com/htm…"
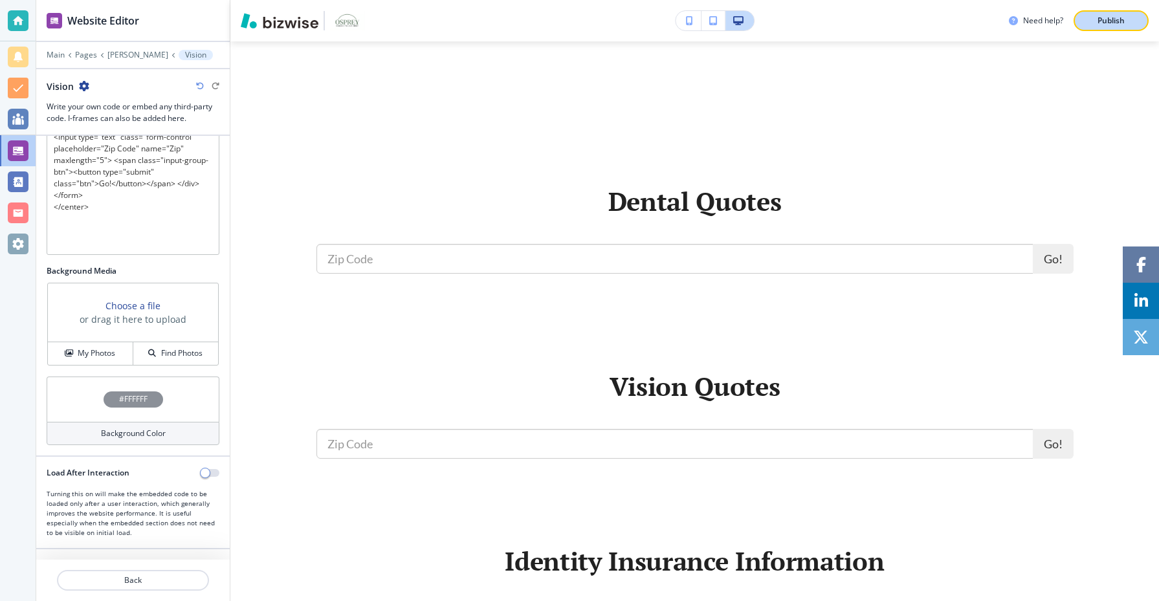
click at [1118, 27] on button "Publish" at bounding box center [1111, 20] width 75 height 21
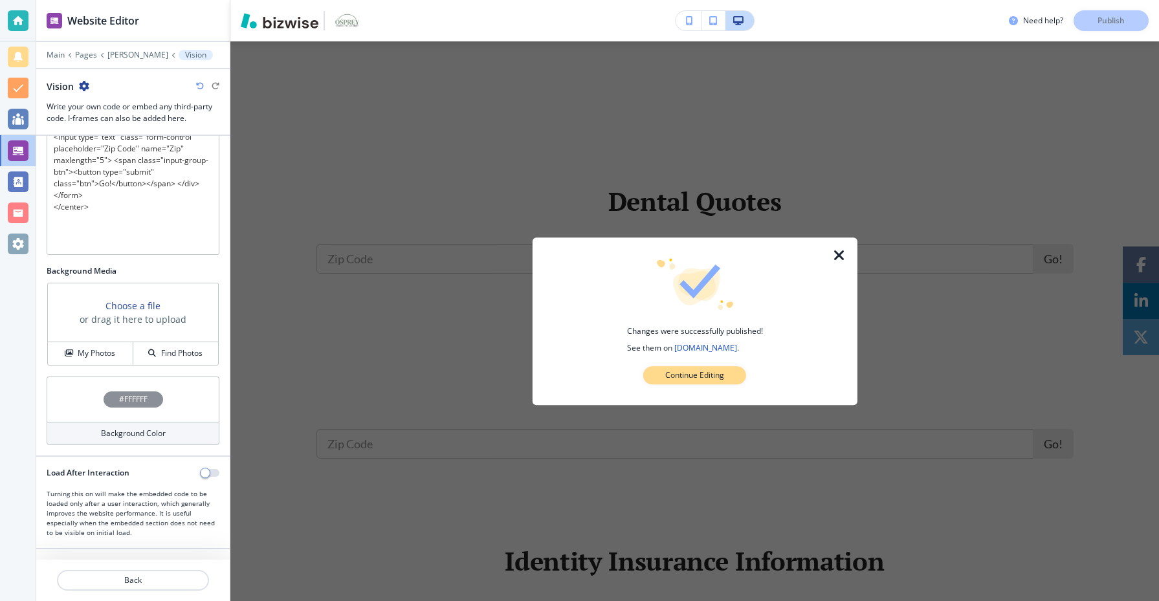
click at [718, 372] on p "Continue Editing" at bounding box center [694, 376] width 59 height 12
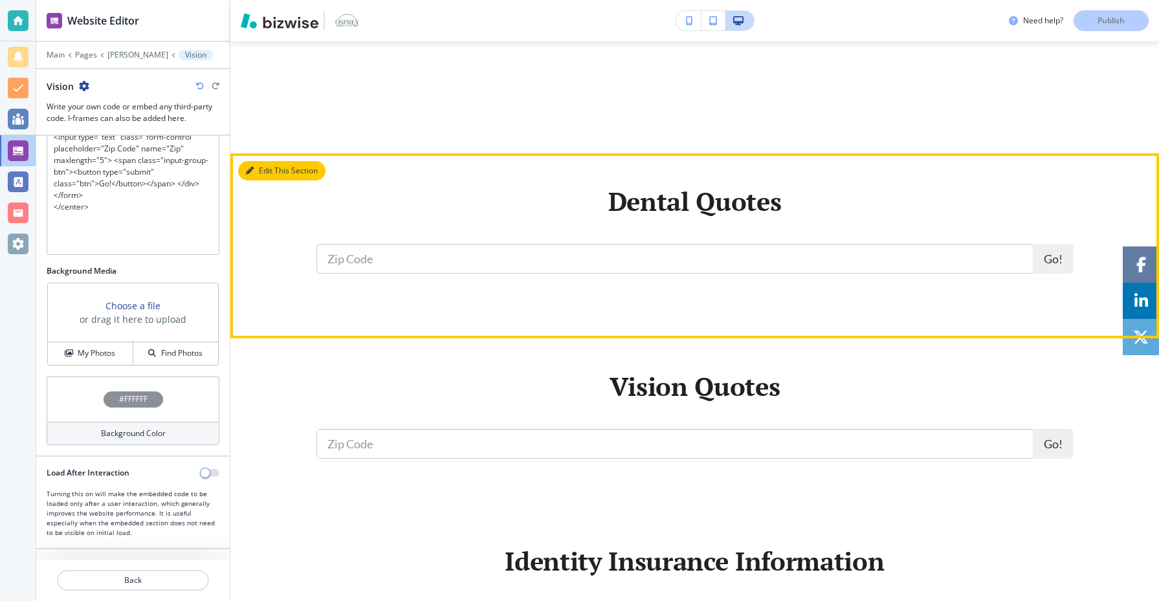
click at [263, 175] on button "Edit This Section" at bounding box center [281, 170] width 87 height 19
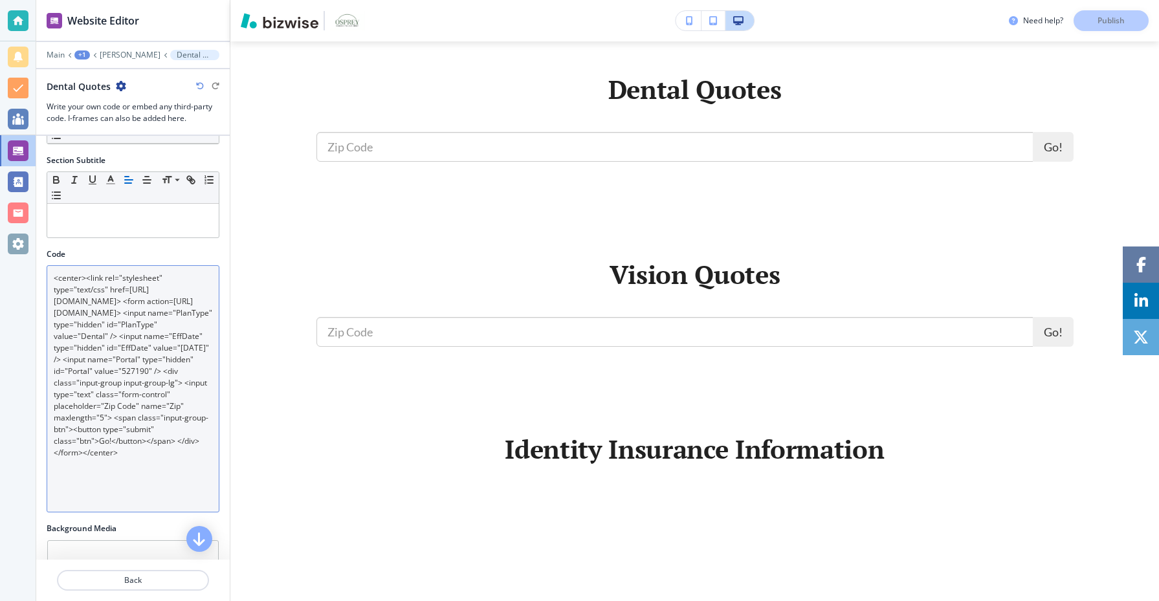
scroll to position [0, 0]
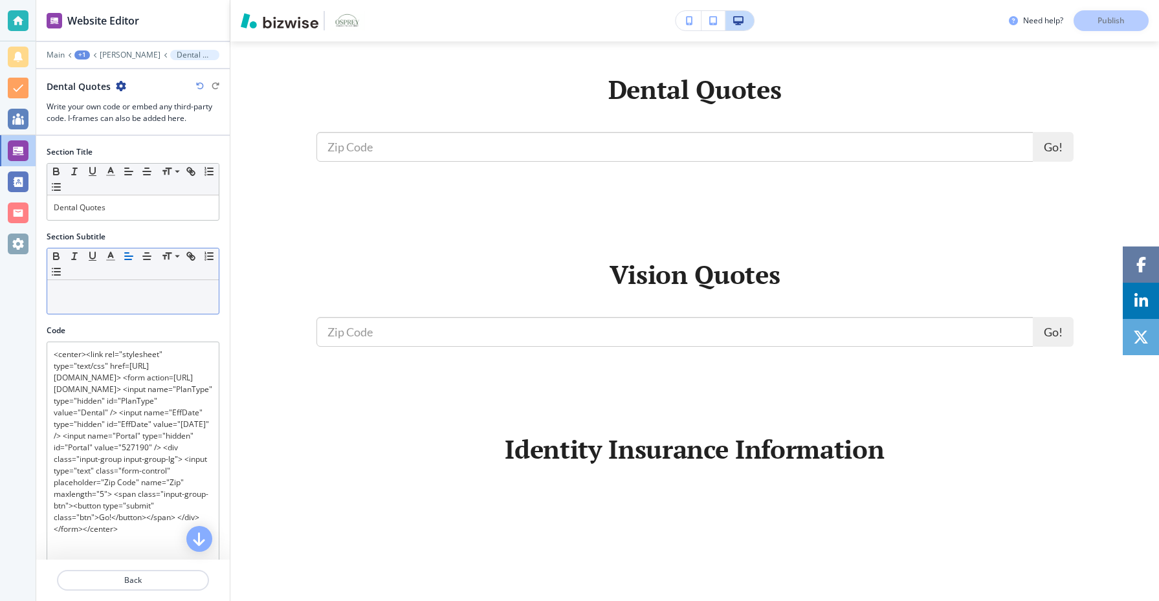
click at [150, 303] on div at bounding box center [133, 297] width 172 height 34
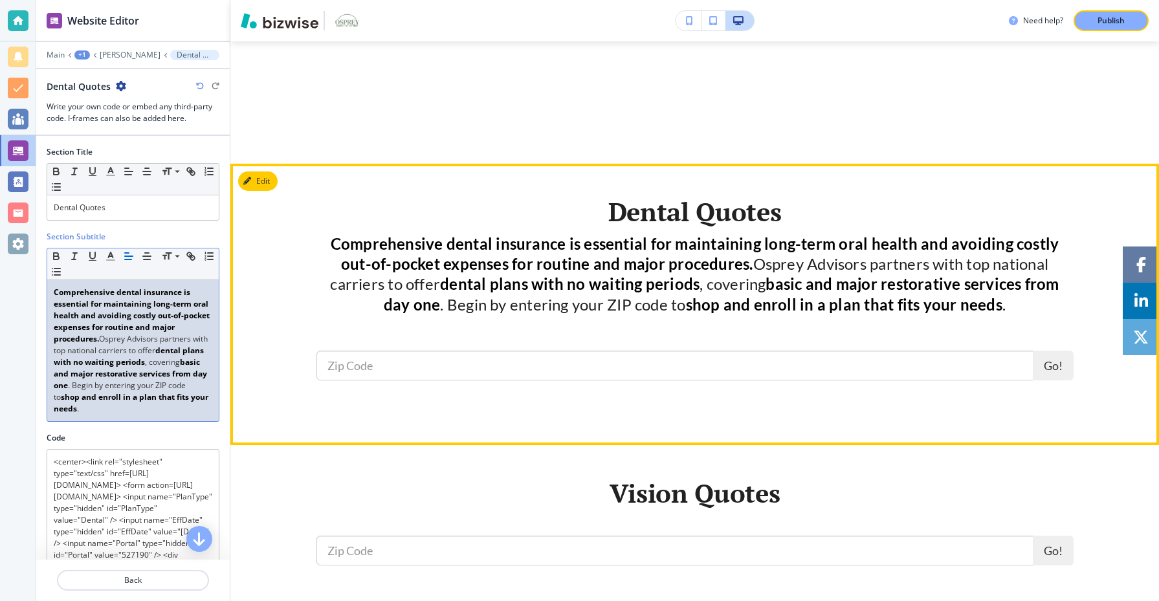
scroll to position [504, 0]
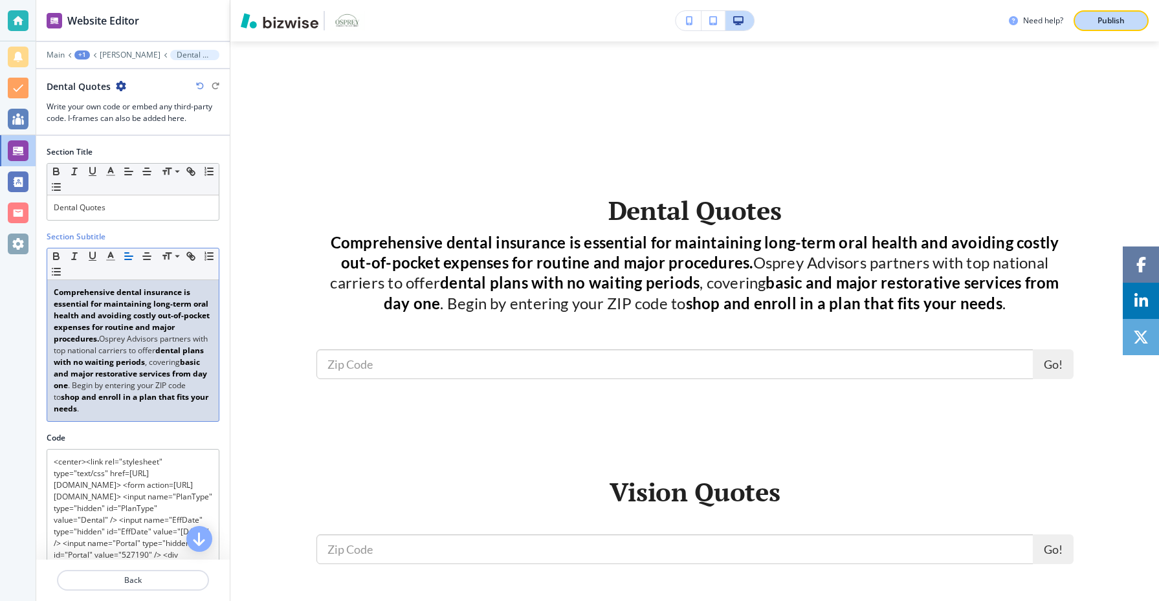
click at [1101, 23] on p "Publish" at bounding box center [1111, 21] width 27 height 12
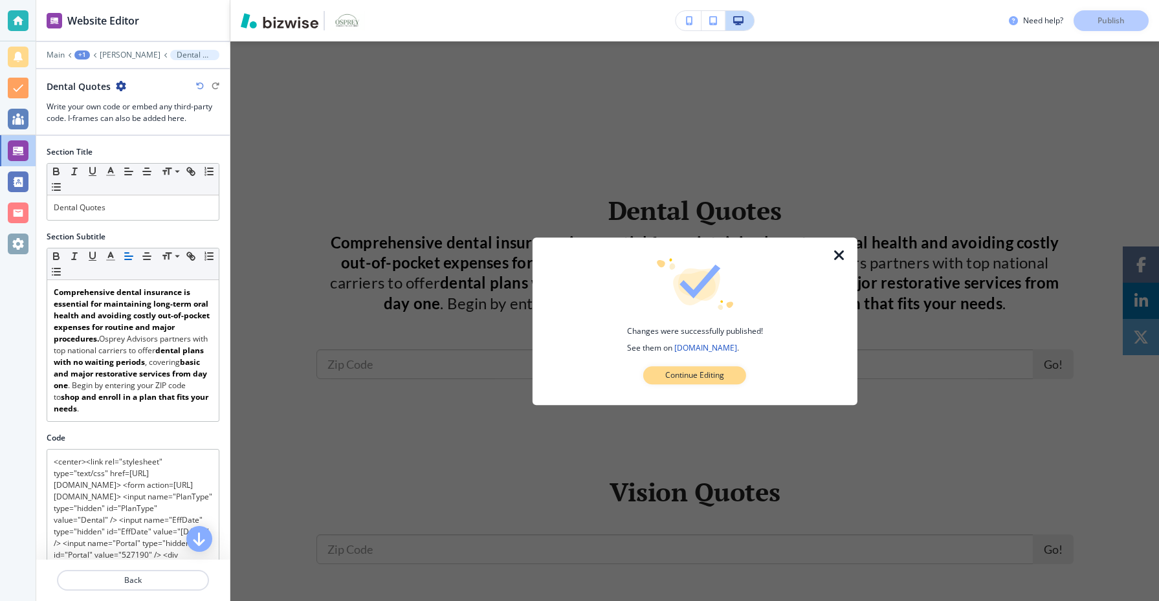
click at [659, 380] on button "Continue Editing" at bounding box center [694, 375] width 103 height 18
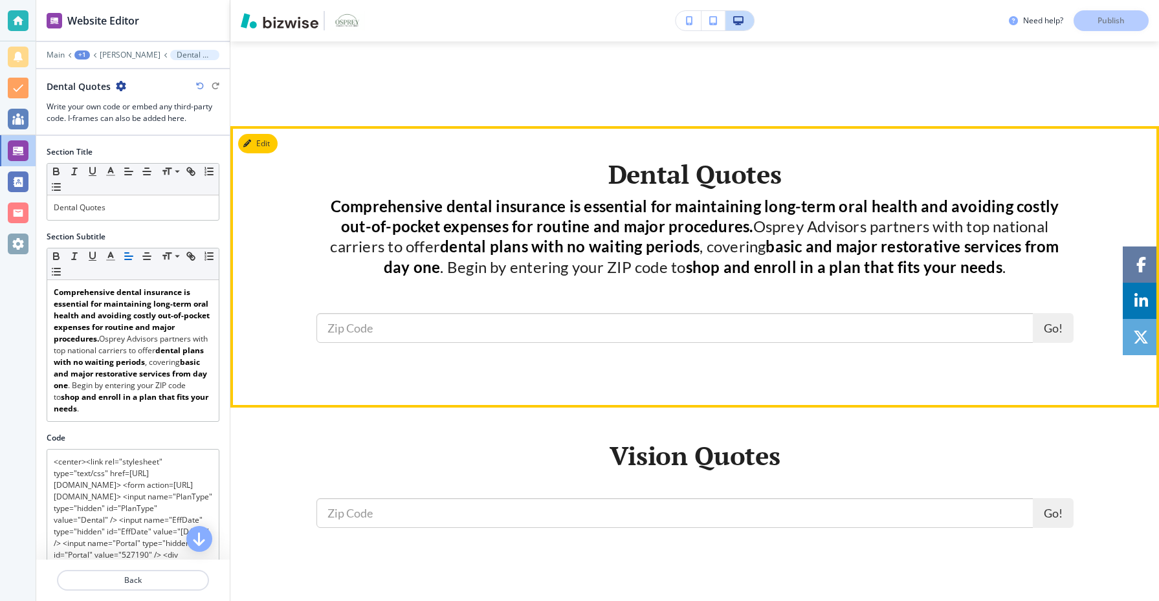
scroll to position [559, 0]
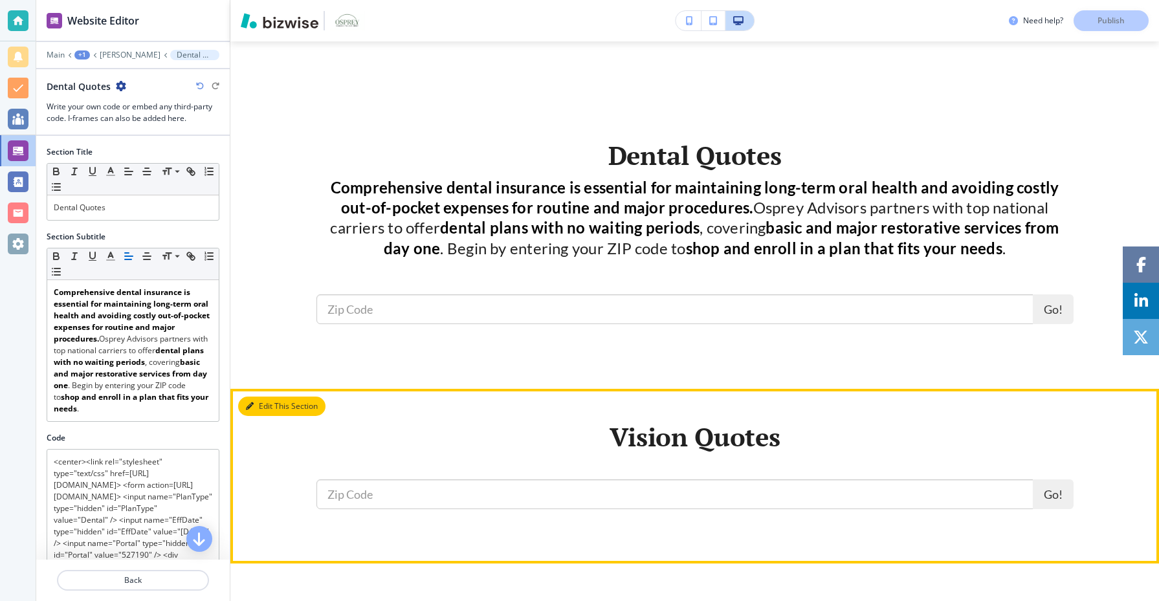
click at [262, 397] on button "Edit This Section" at bounding box center [281, 406] width 87 height 19
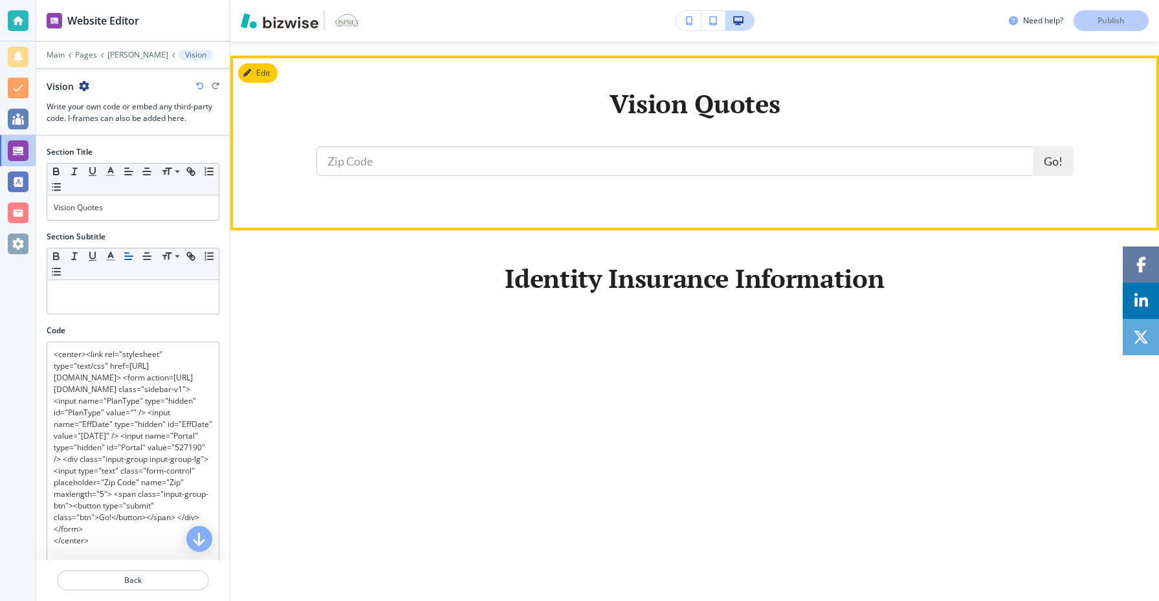
scroll to position [832, 0]
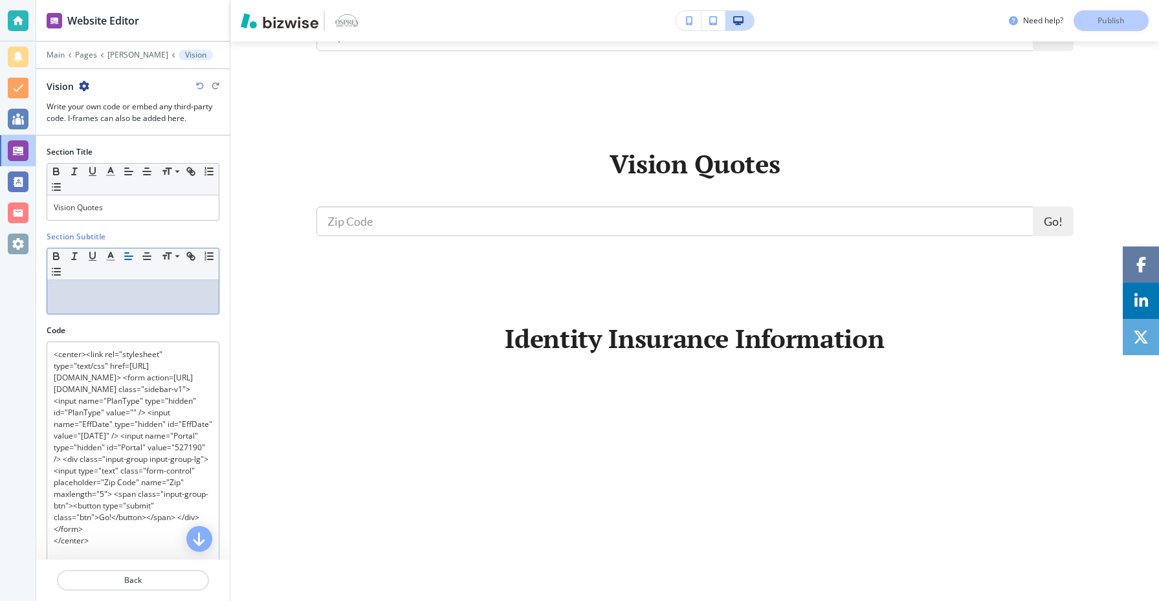
click at [94, 298] on div at bounding box center [133, 297] width 172 height 34
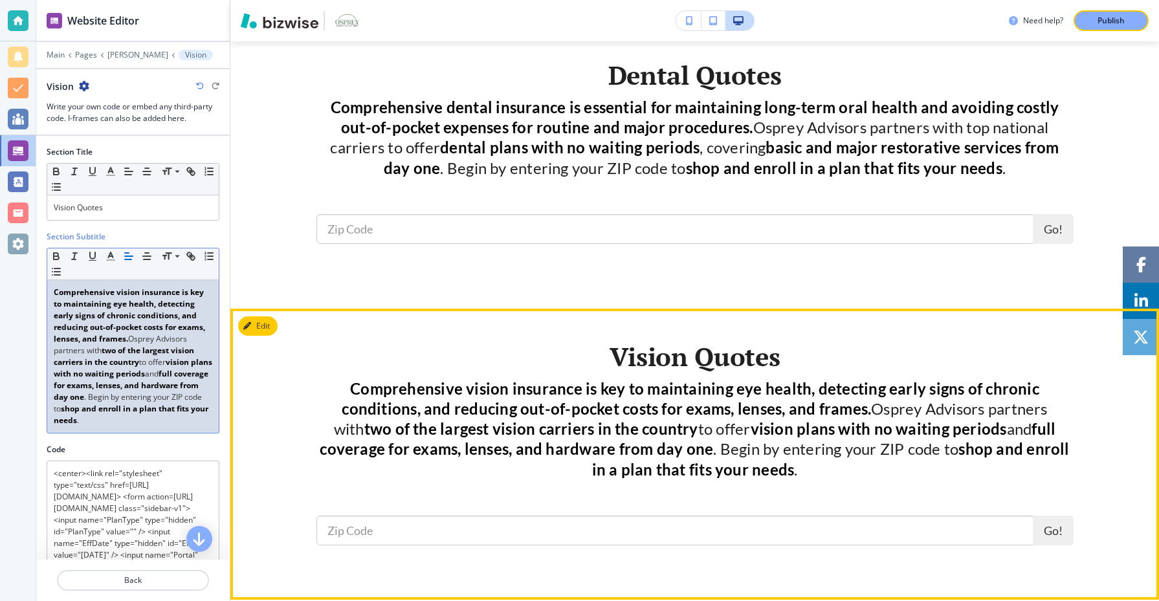
scroll to position [643, 0]
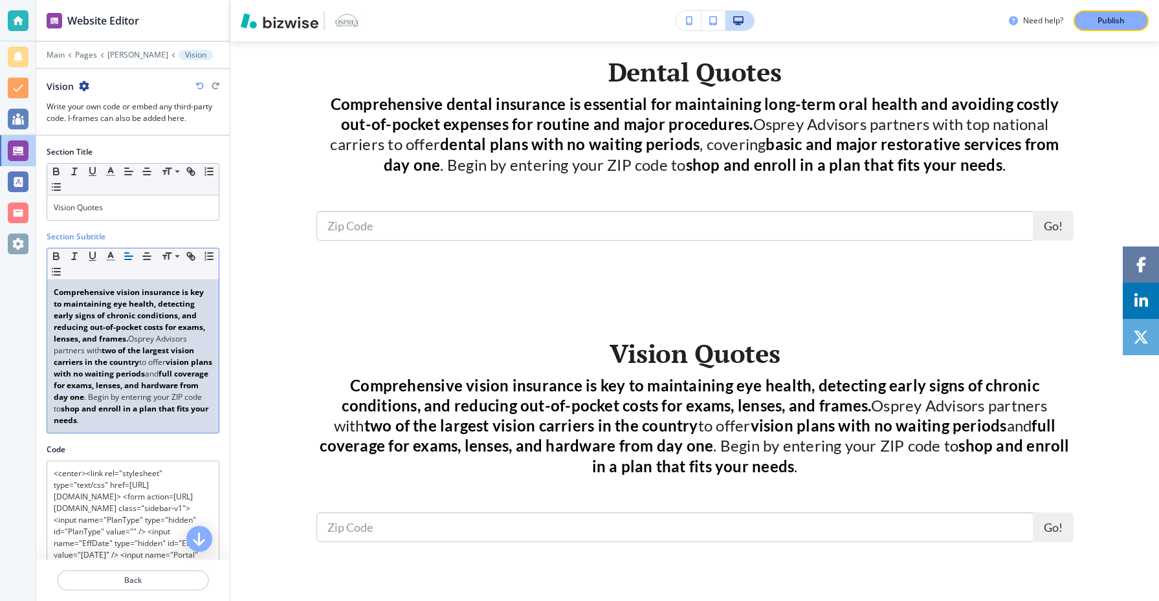
click at [112, 295] on strong "Comprehensive vision insurance is key to maintaining eye health, detecting earl…" at bounding box center [130, 316] width 153 height 58
drag, startPoint x: 113, startPoint y: 294, endPoint x: 47, endPoint y: 293, distance: 66.0
click at [47, 293] on div "Comprehensive vision insurance is key to maintaining eye health, detecting earl…" at bounding box center [133, 356] width 172 height 153
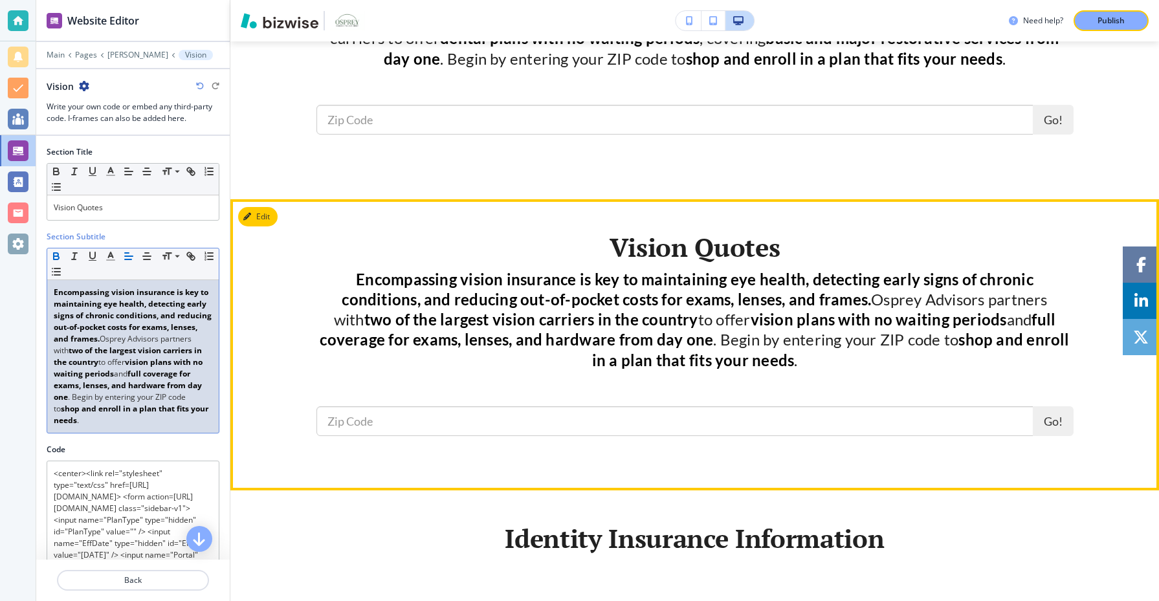
scroll to position [748, 0]
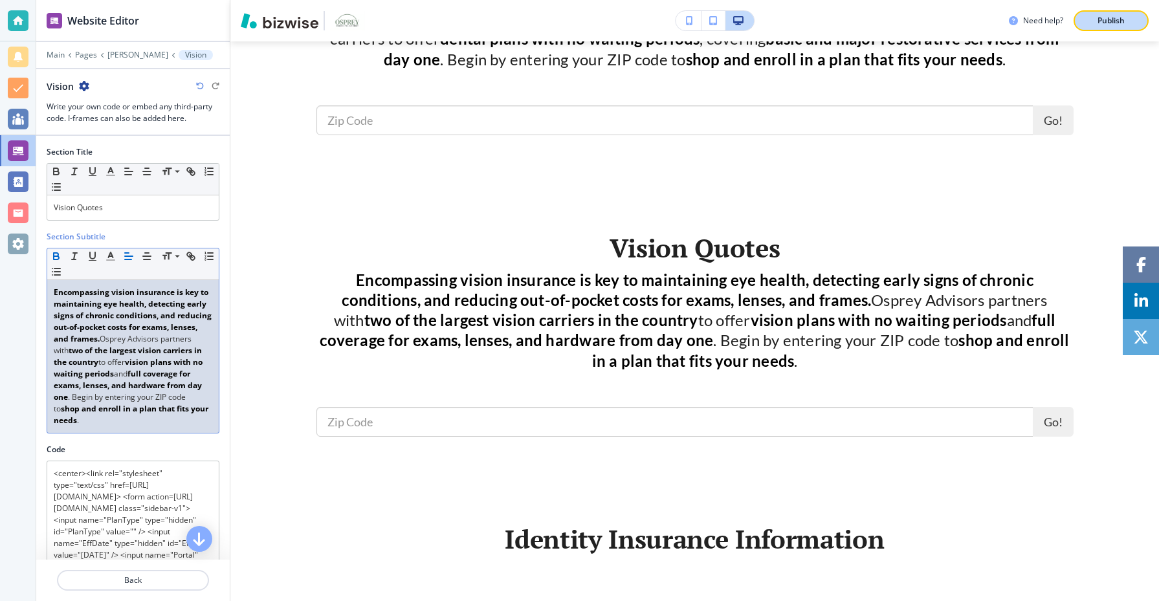
click at [1102, 18] on p "Publish" at bounding box center [1111, 21] width 27 height 12
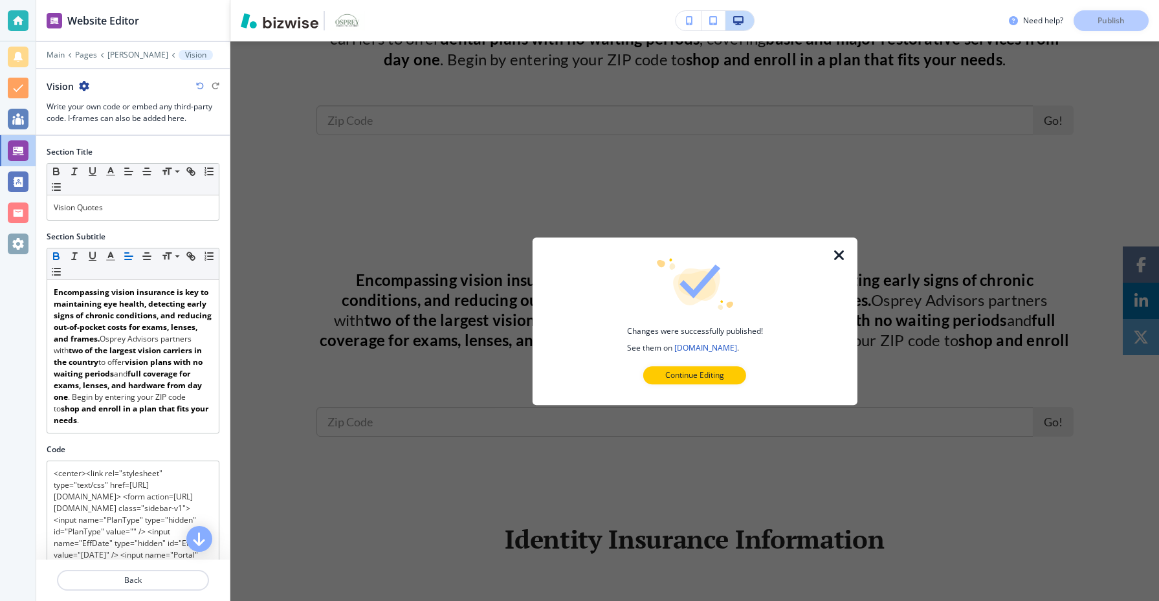
click at [838, 254] on icon "button" at bounding box center [840, 256] width 16 height 16
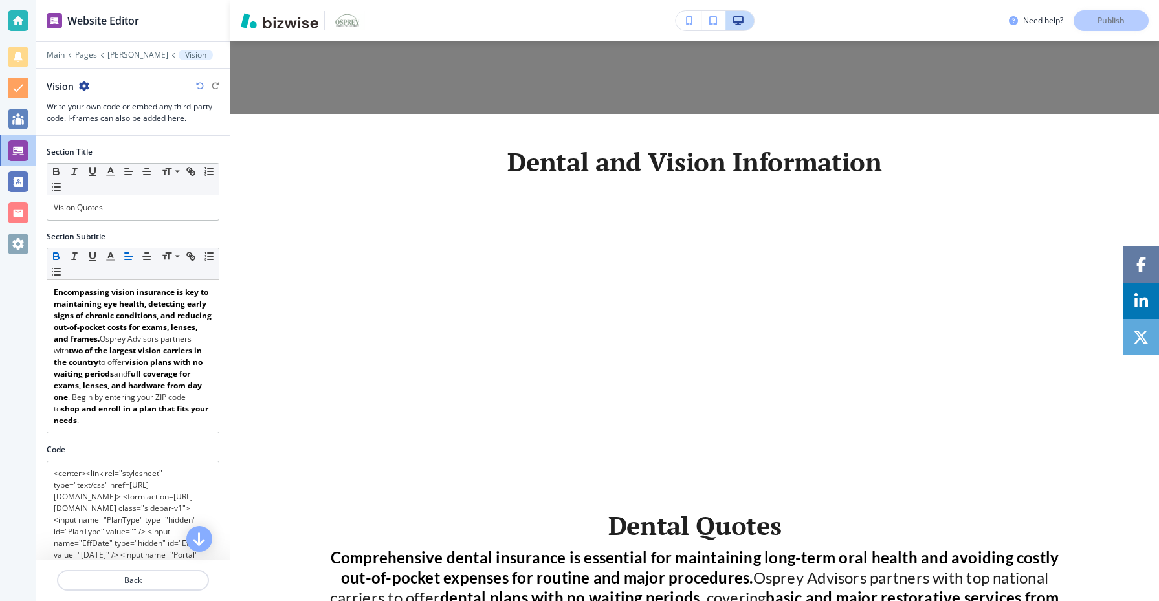
scroll to position [0, 0]
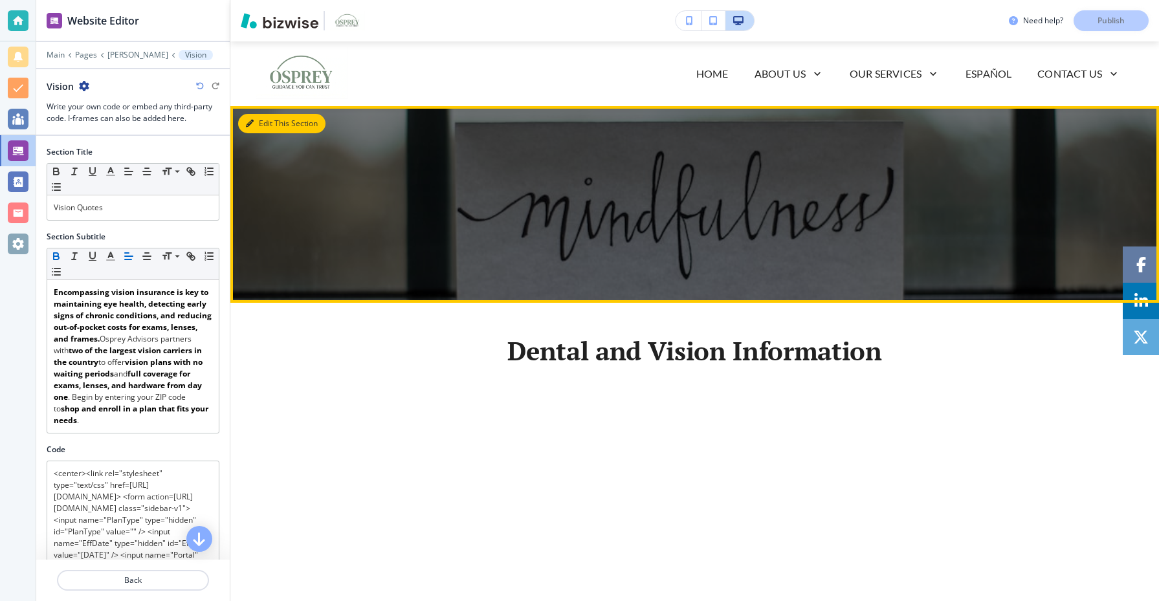
click at [256, 130] on button "Edit This Section" at bounding box center [281, 123] width 87 height 19
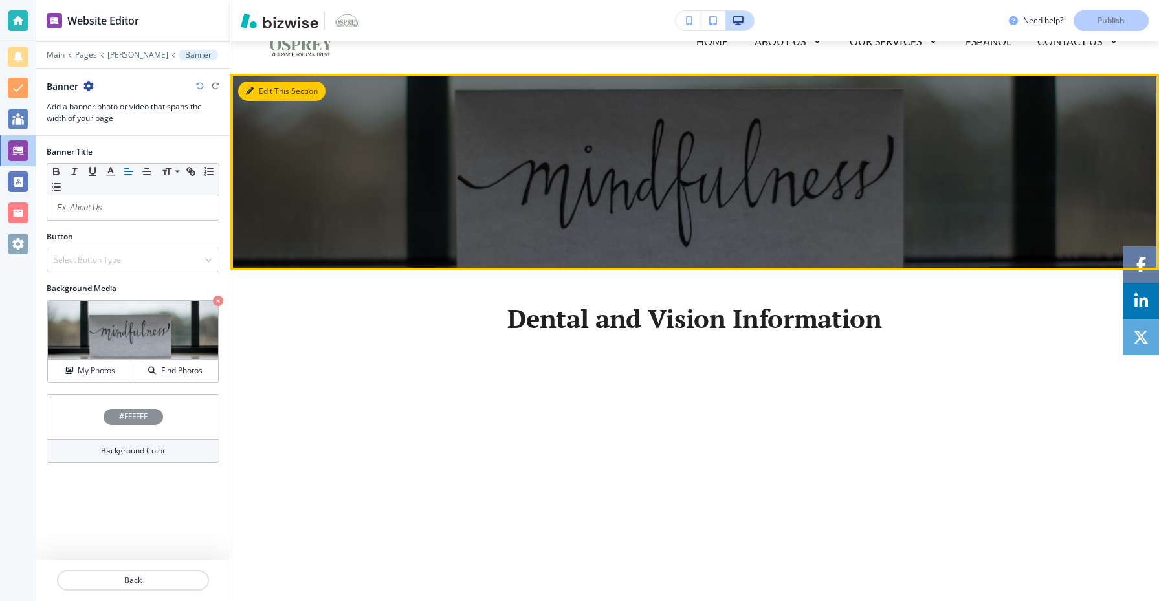
scroll to position [65, 0]
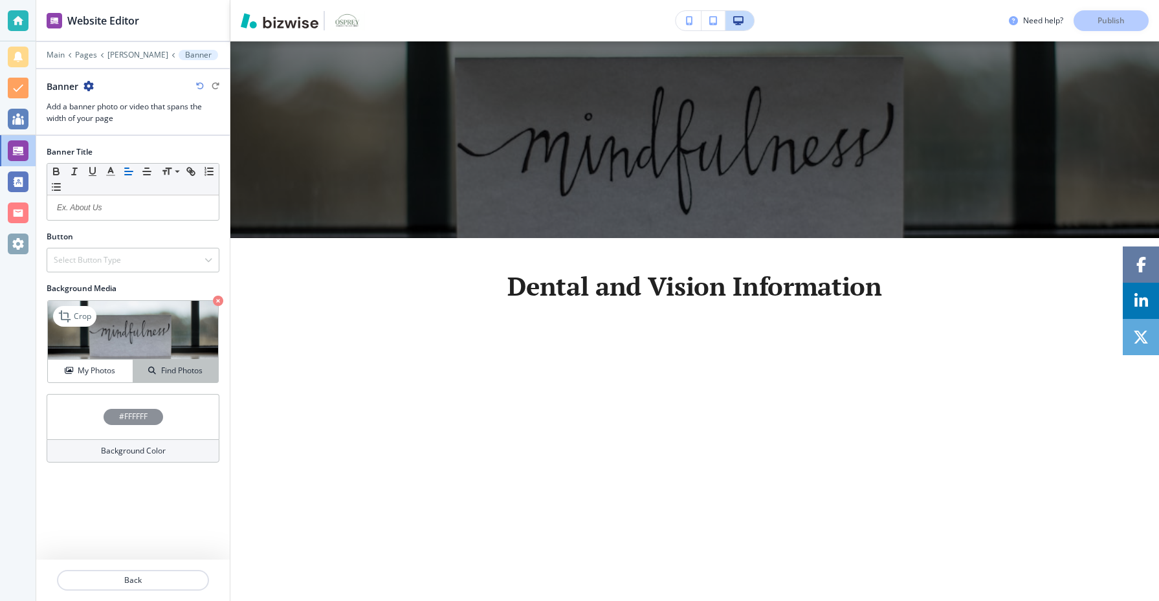
click at [199, 364] on button "Find Photos" at bounding box center [175, 371] width 85 height 23
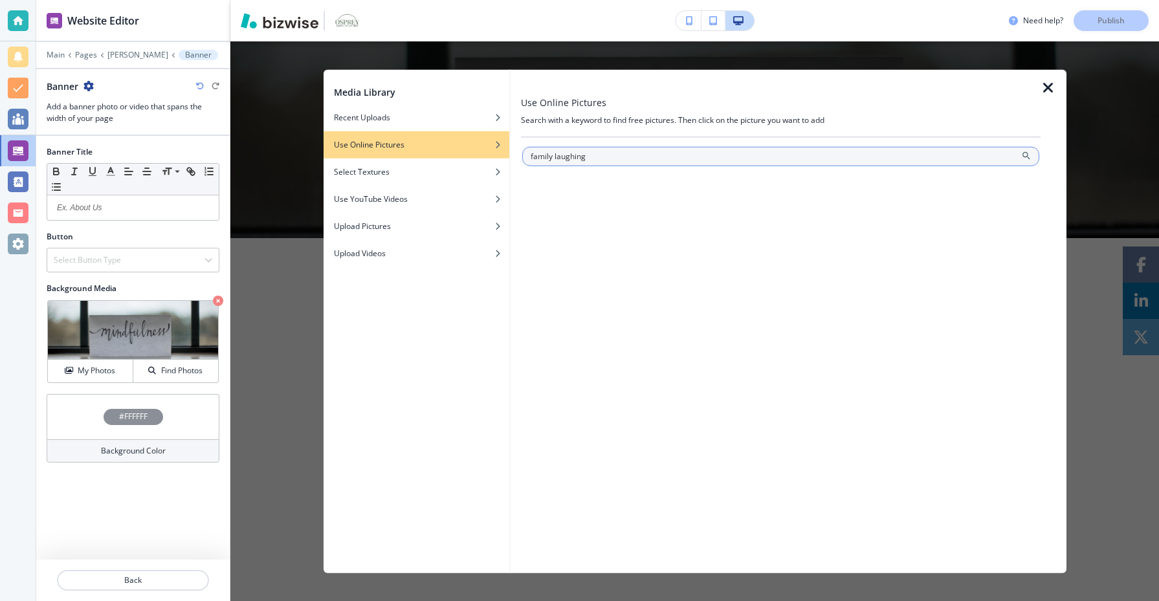
type input "family laughing"
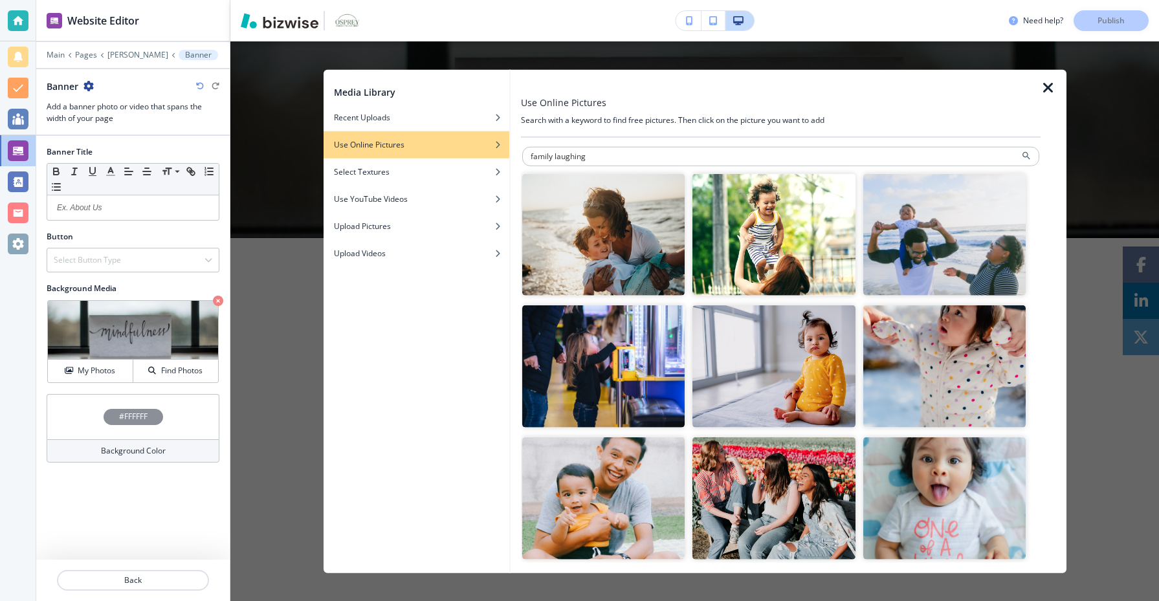
scroll to position [8, 0]
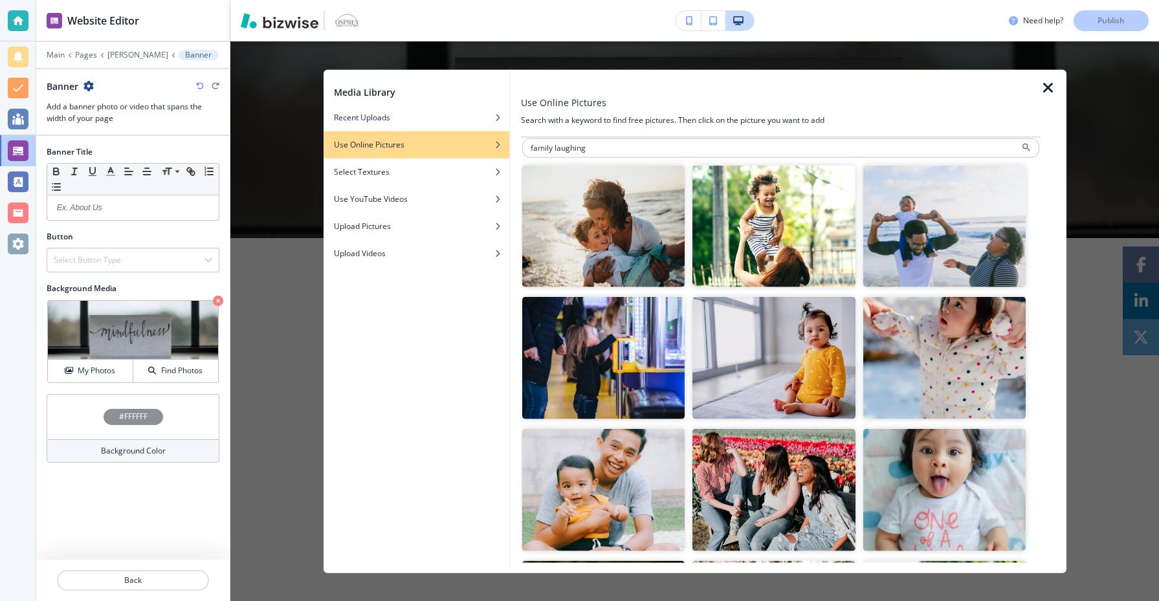
click at [968, 250] on img "button" at bounding box center [944, 226] width 163 height 122
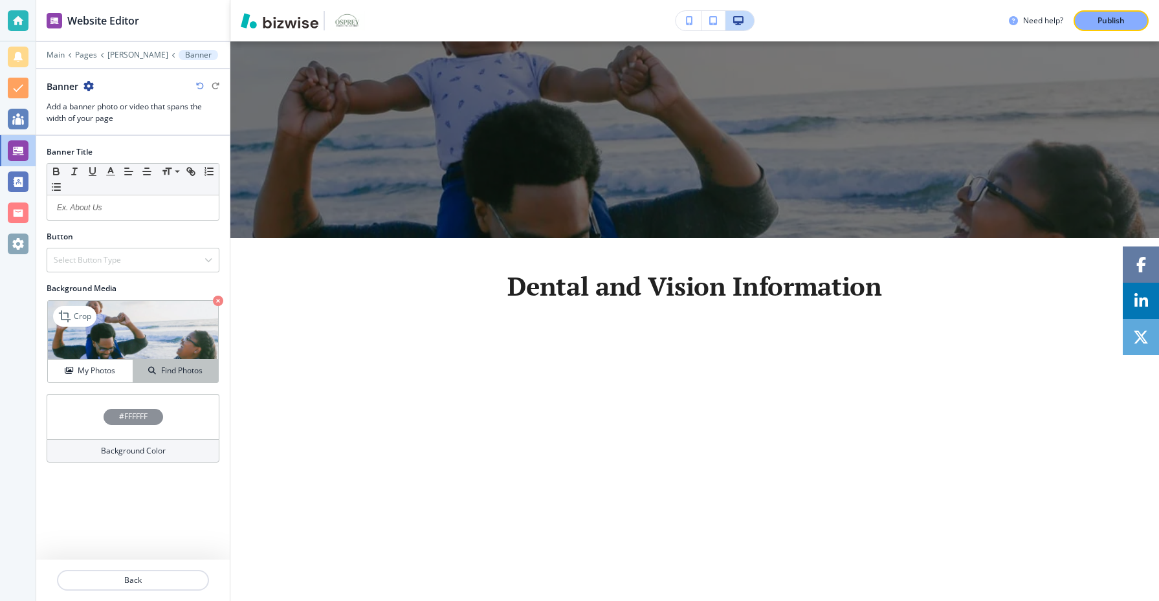
click at [166, 370] on h4 "Find Photos" at bounding box center [181, 371] width 41 height 12
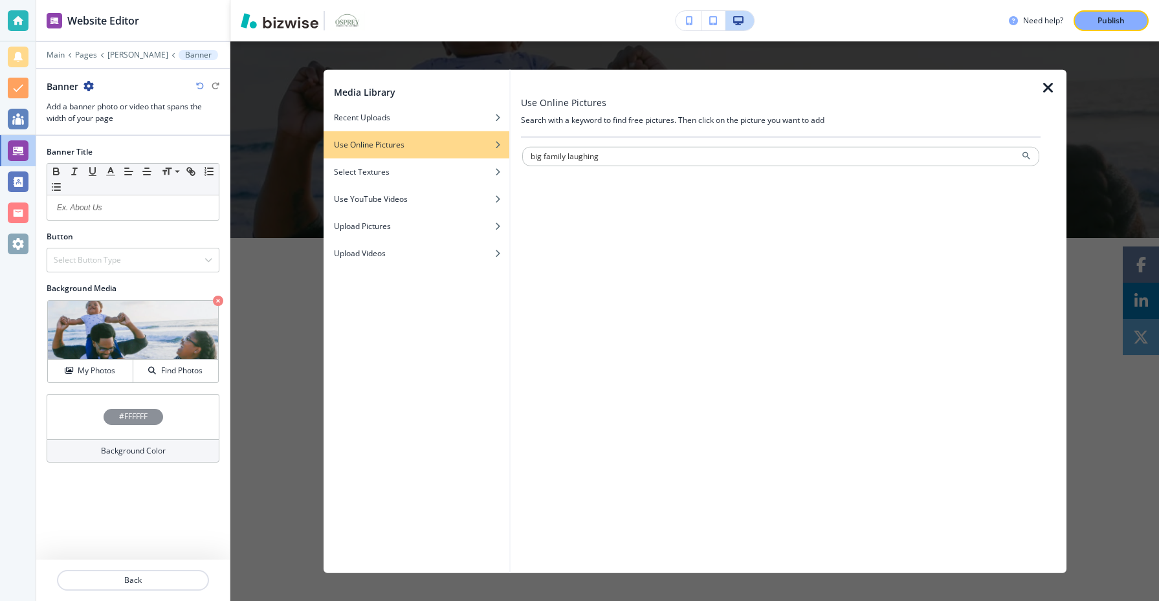
type input "big family laughing"
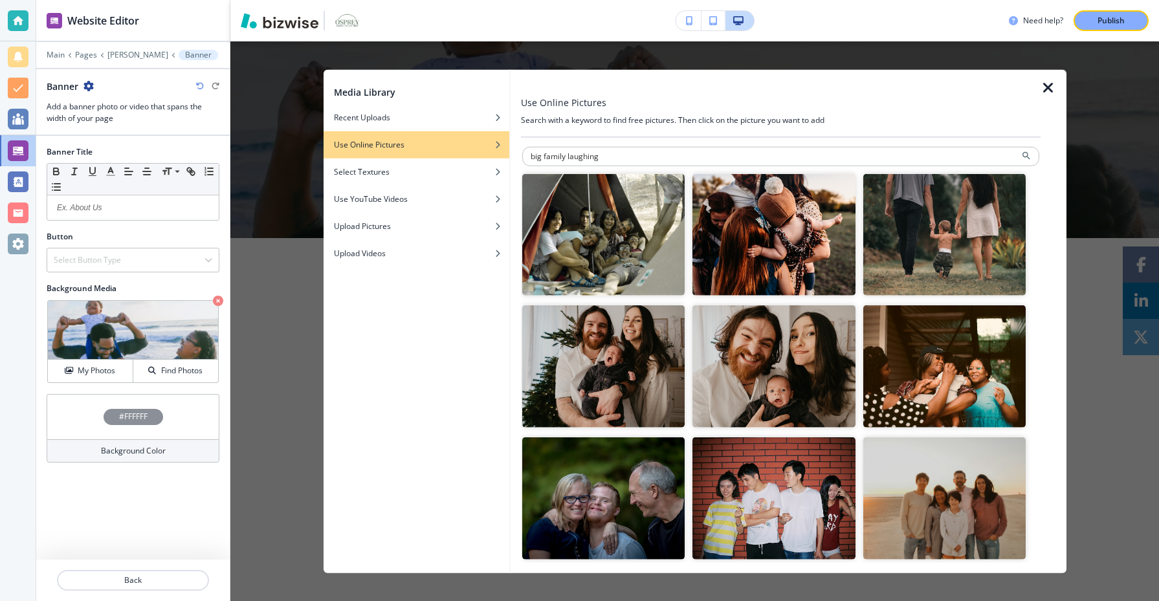
click at [652, 368] on img "button" at bounding box center [603, 366] width 163 height 122
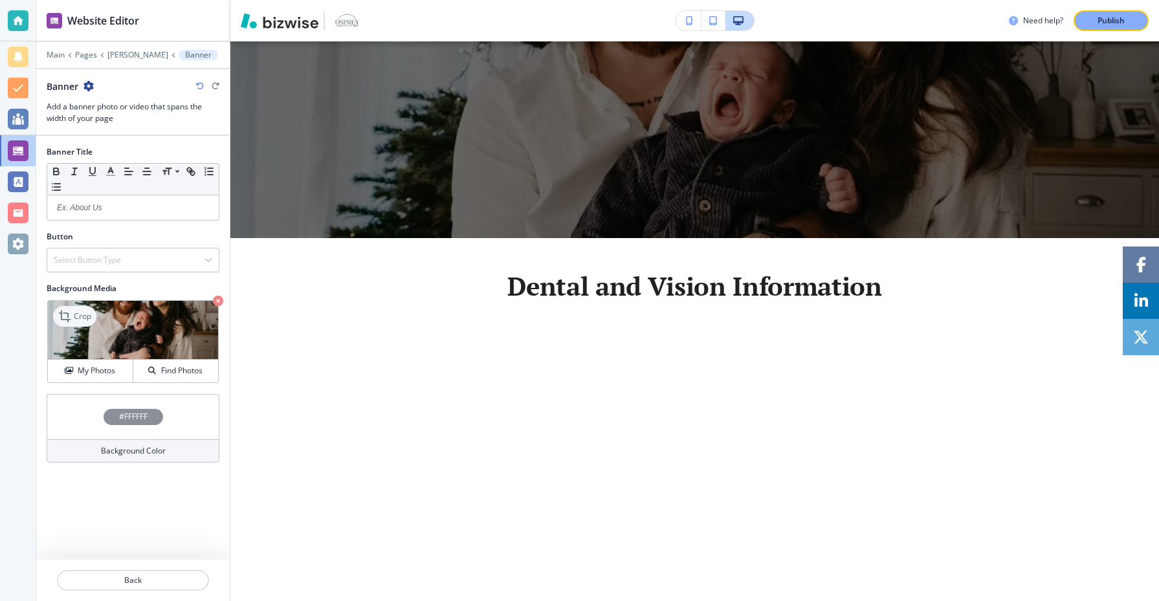
click at [83, 321] on p "Crop" at bounding box center [82, 317] width 17 height 12
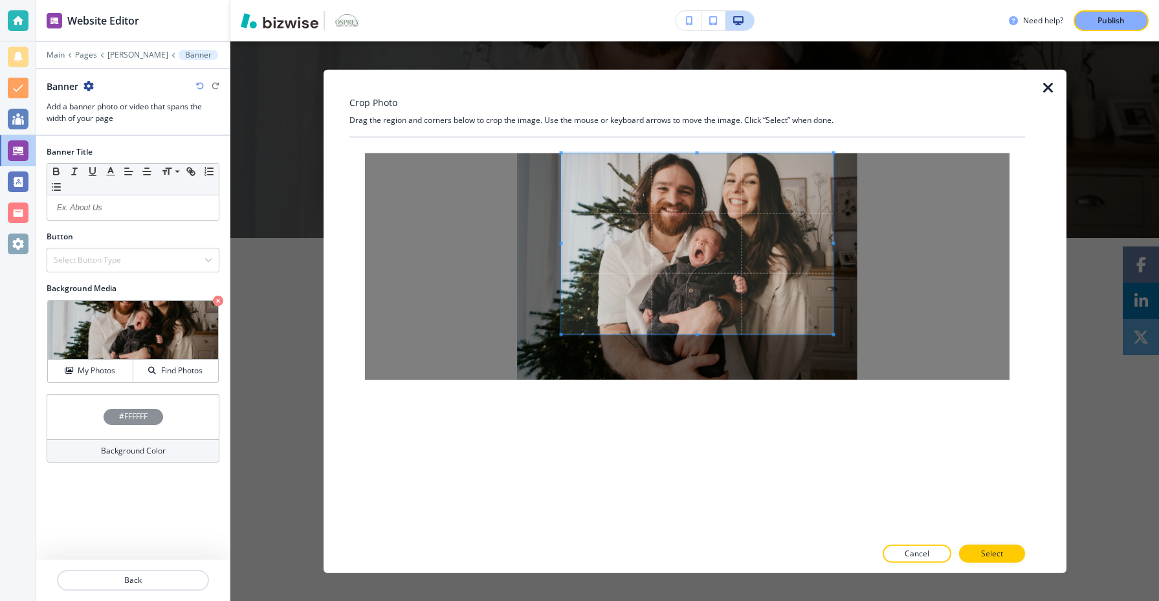
click at [654, 223] on span at bounding box center [697, 243] width 272 height 181
click at [1003, 546] on button "Select" at bounding box center [992, 554] width 66 height 18
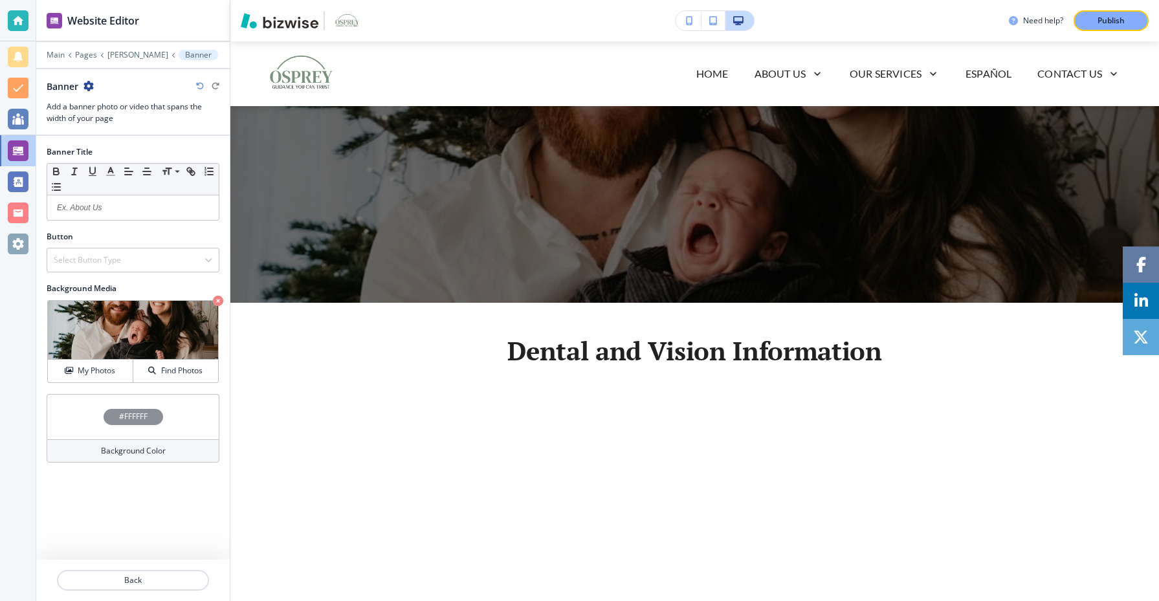
scroll to position [1, 0]
click at [162, 336] on img at bounding box center [133, 330] width 170 height 59
click at [80, 318] on p "Crop" at bounding box center [82, 317] width 17 height 12
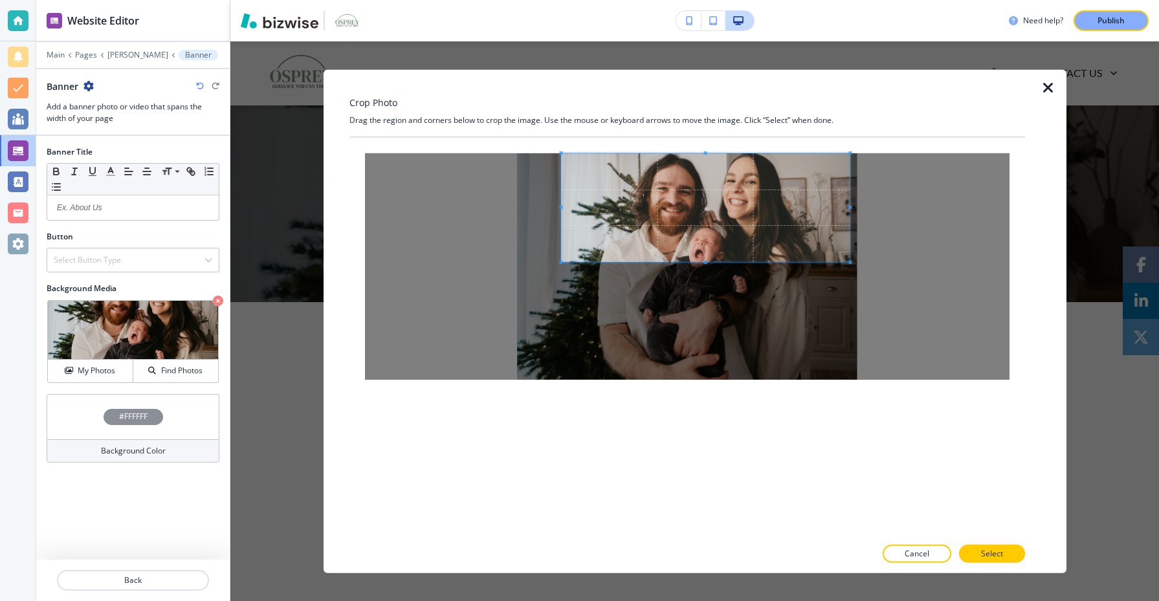
click at [851, 264] on span at bounding box center [850, 262] width 3 height 3
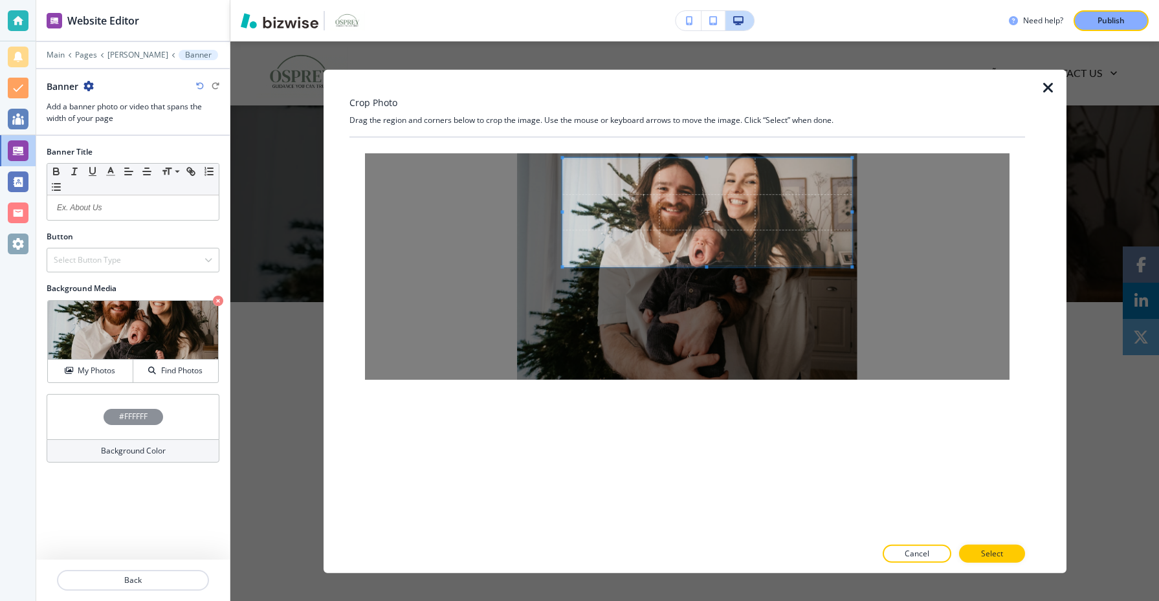
click at [807, 230] on span at bounding box center [706, 212] width 289 height 109
click at [993, 545] on button "Select" at bounding box center [992, 554] width 66 height 18
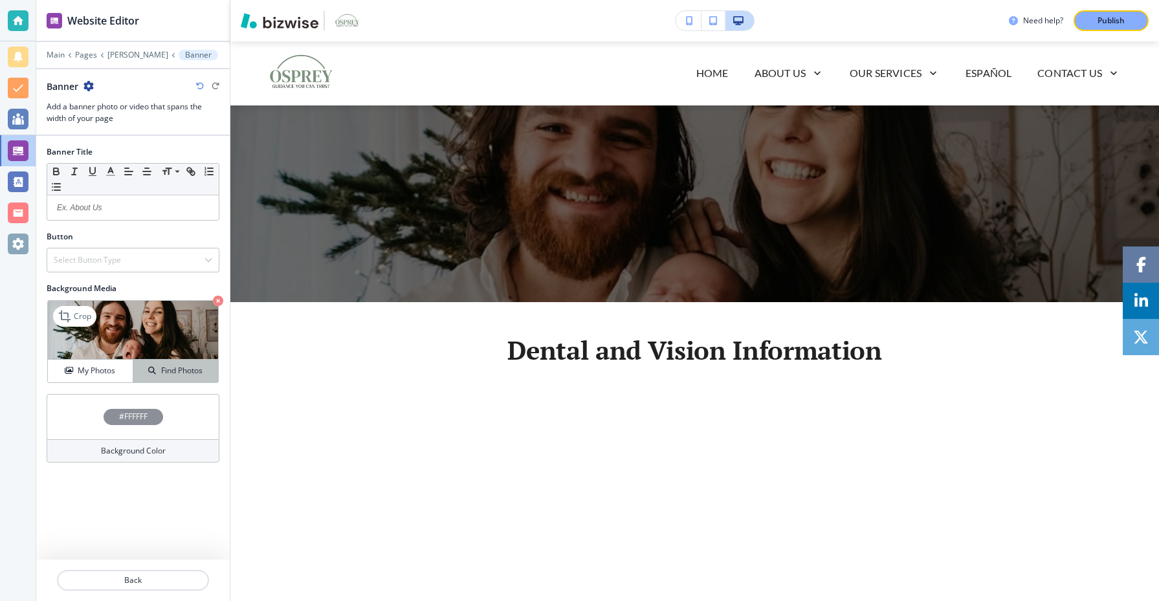
click at [170, 368] on h4 "Find Photos" at bounding box center [181, 371] width 41 height 12
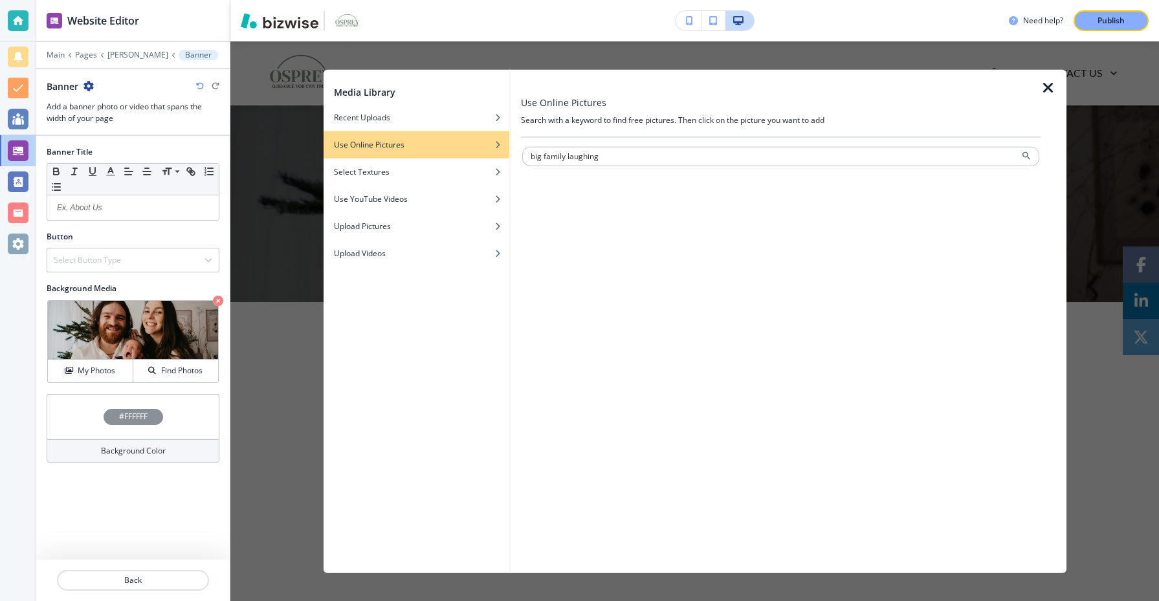
type input "big family laughing"
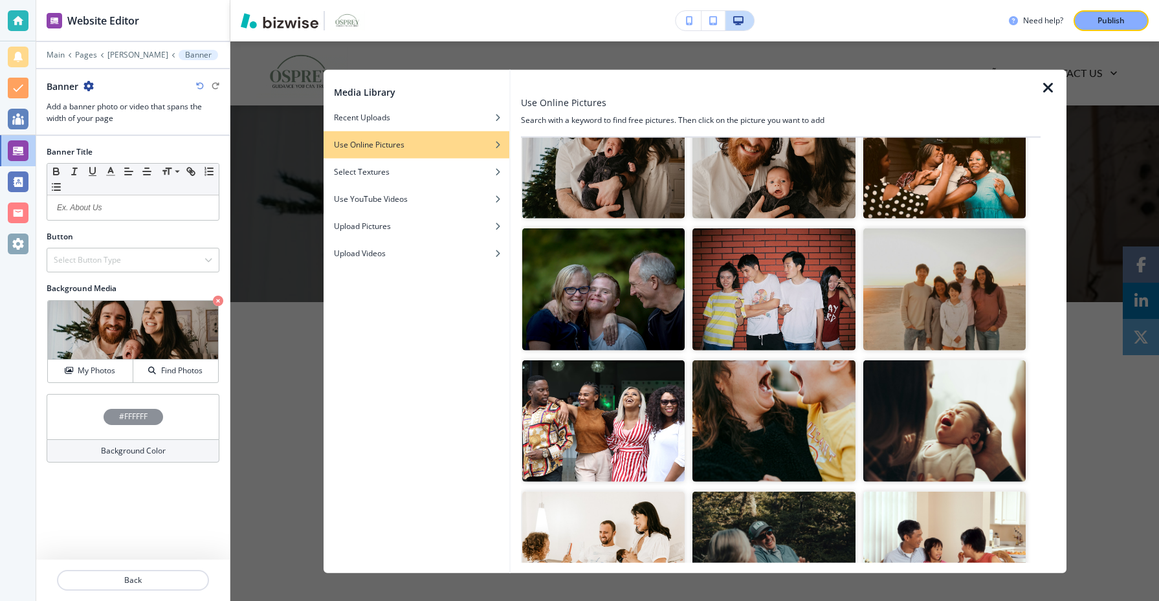
scroll to position [210, 0]
click at [569, 418] on img "button" at bounding box center [603, 420] width 163 height 122
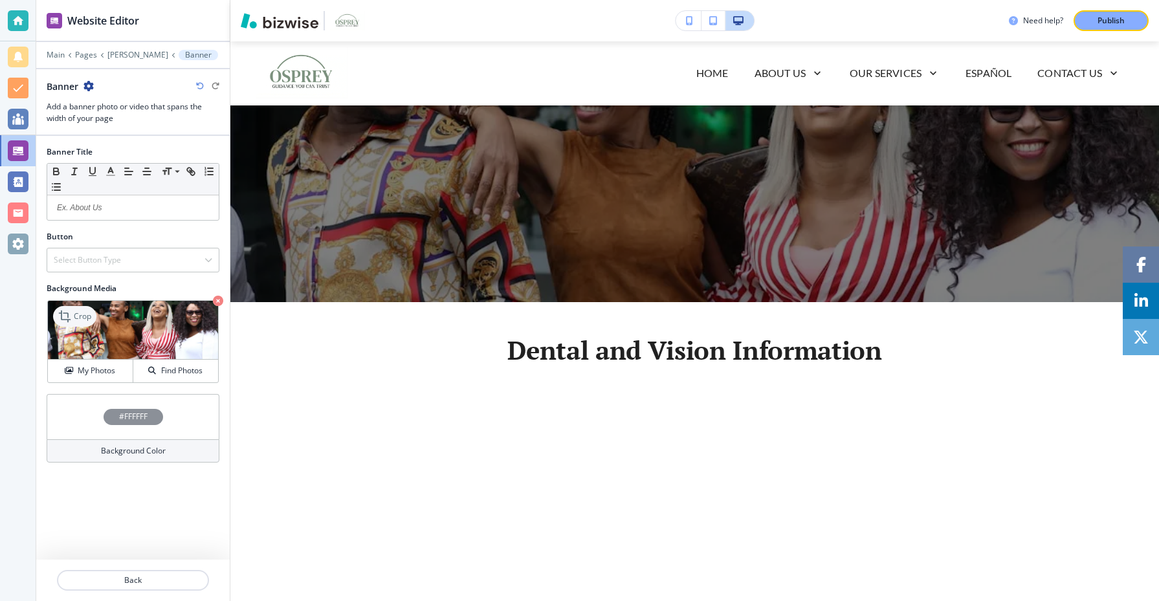
click at [72, 320] on icon at bounding box center [66, 317] width 16 height 16
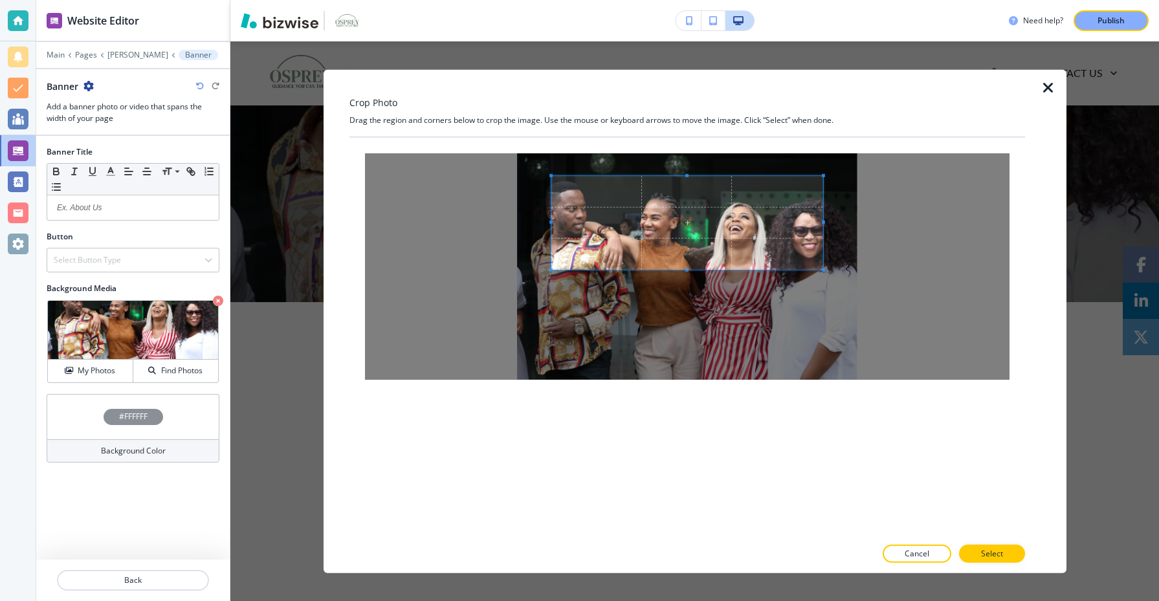
click at [685, 268] on div at bounding box center [687, 222] width 272 height 94
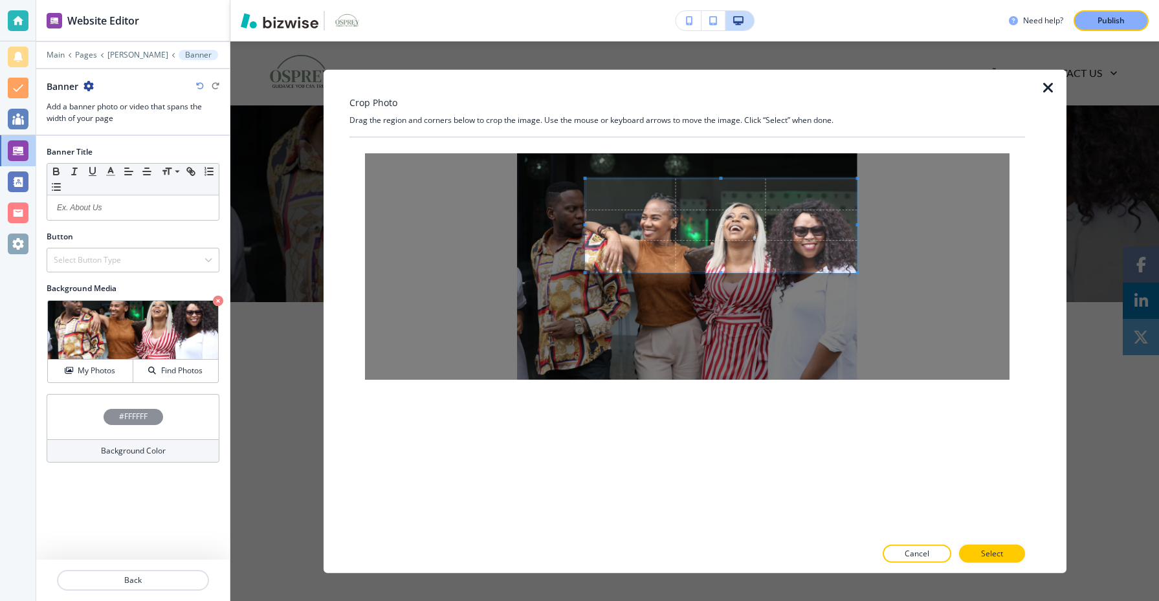
click at [845, 202] on span at bounding box center [721, 226] width 272 height 94
click at [538, 216] on div at bounding box center [697, 225] width 319 height 94
click at [930, 540] on div at bounding box center [688, 541] width 676 height 8
click at [930, 548] on button "Cancel" at bounding box center [917, 554] width 69 height 18
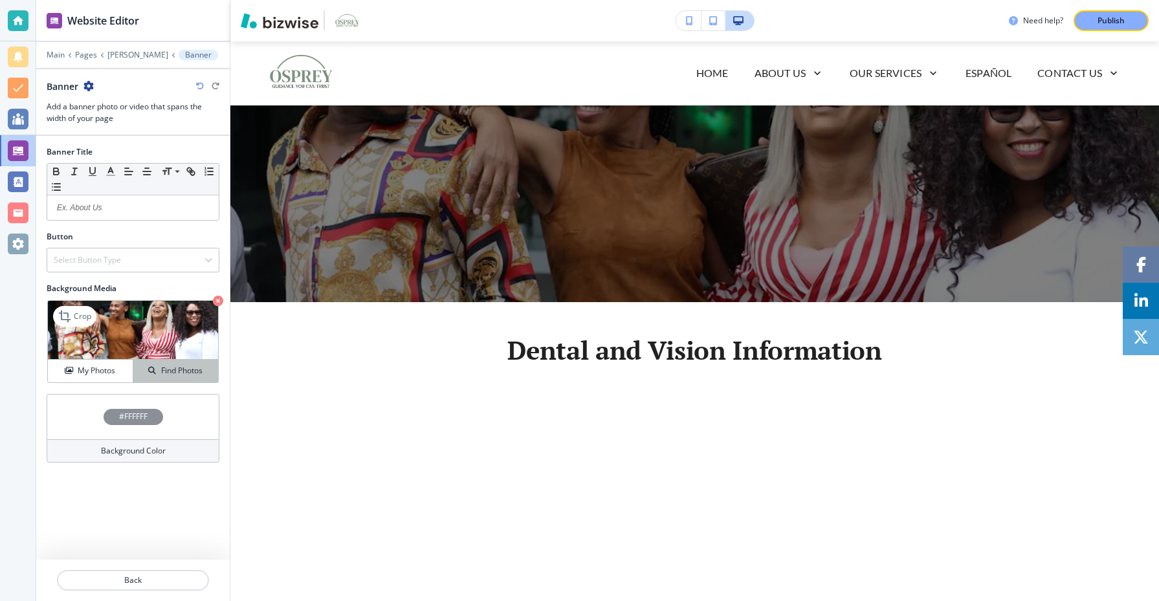
click at [181, 379] on button "Find Photos" at bounding box center [175, 371] width 85 height 23
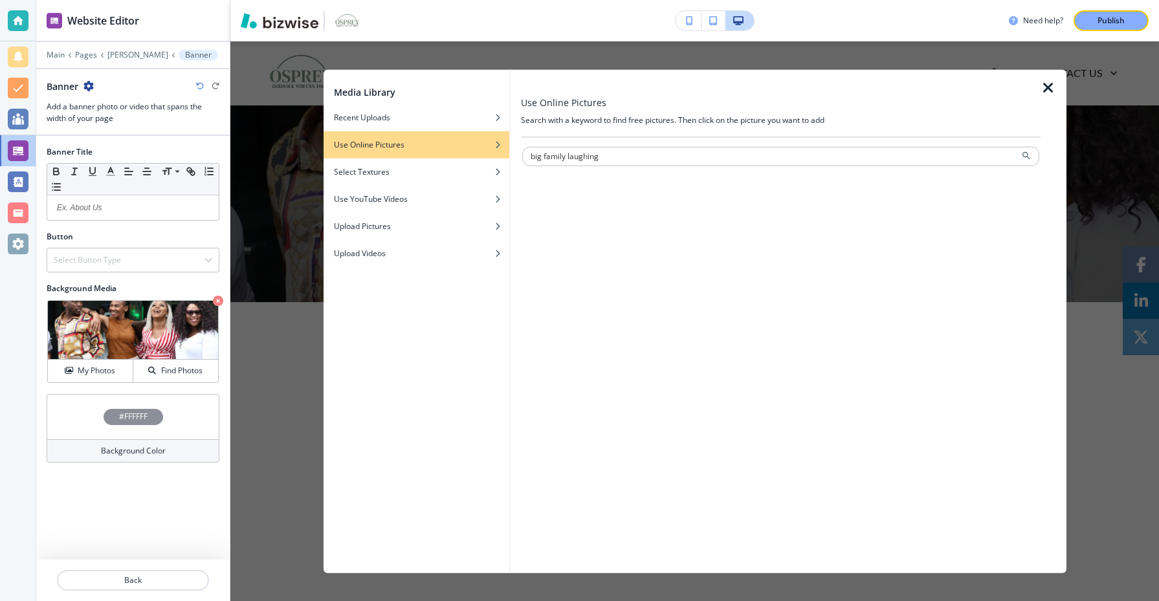
type input "big family laughing"
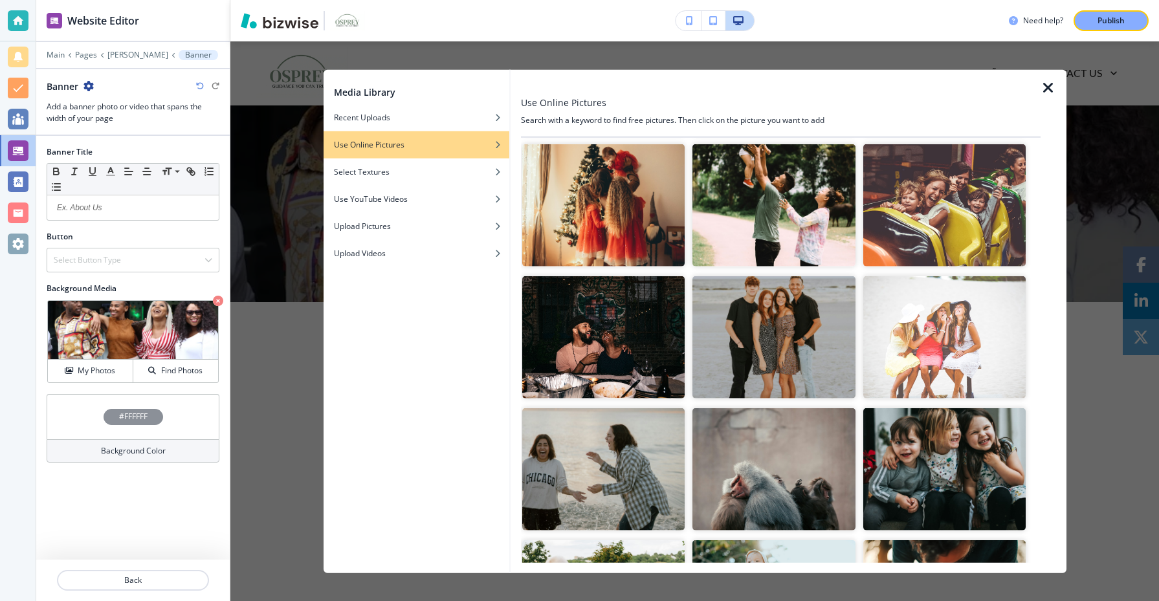
scroll to position [1079, 0]
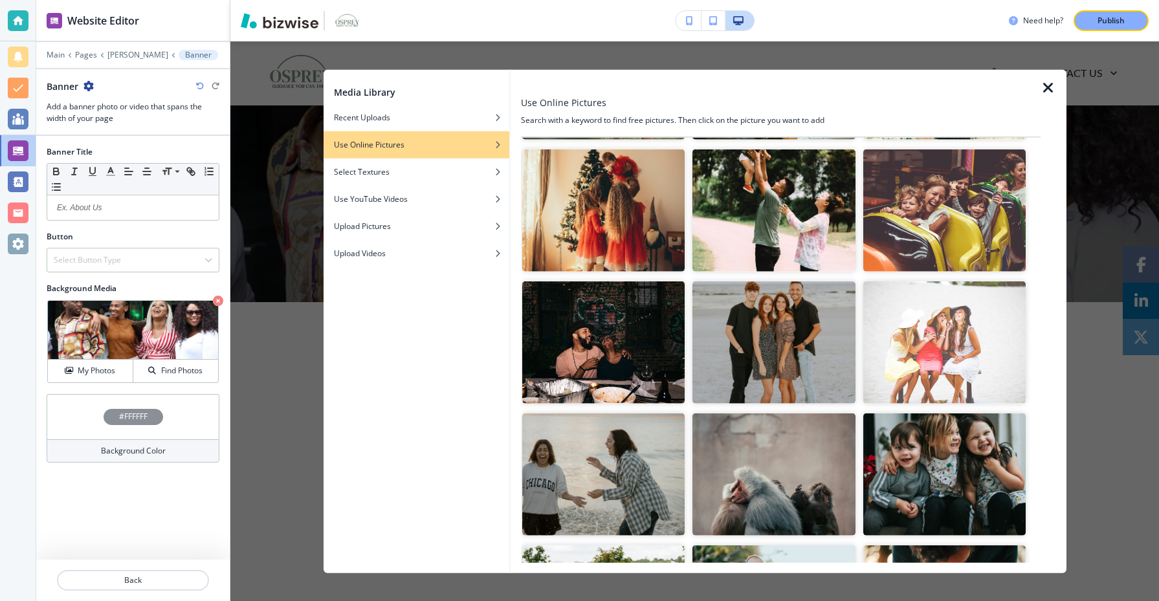
click at [975, 239] on img "button" at bounding box center [944, 211] width 163 height 122
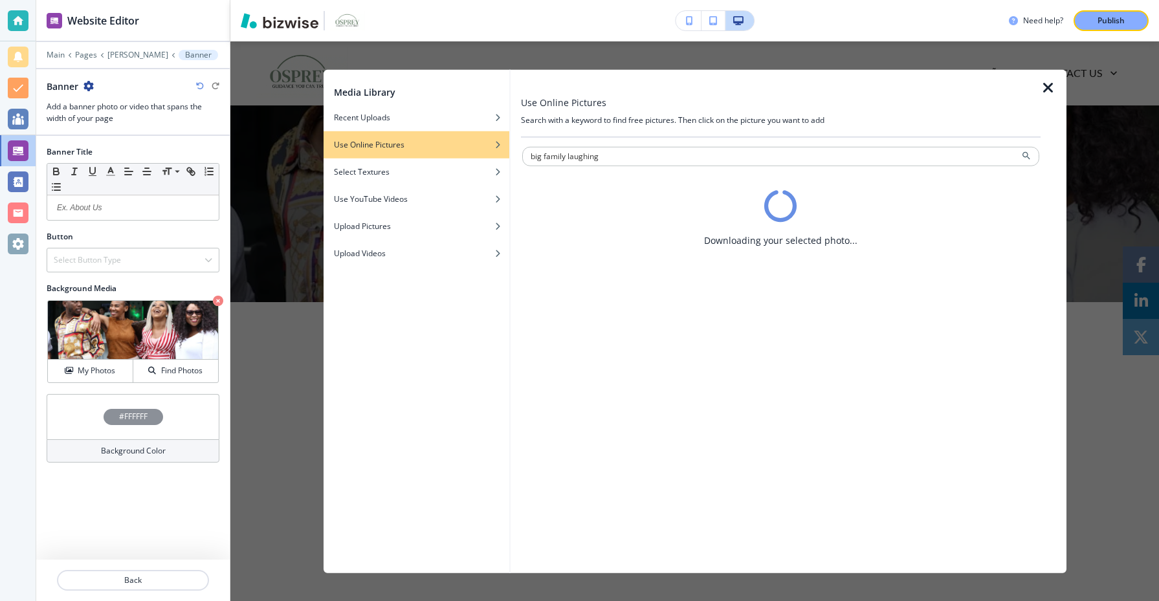
scroll to position [0, 0]
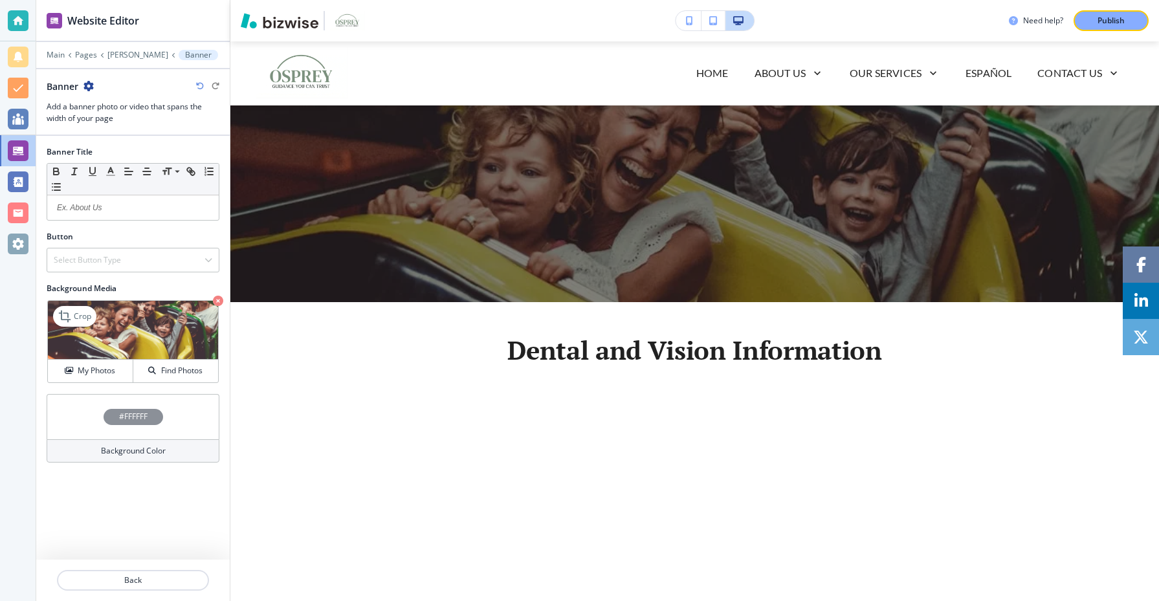
drag, startPoint x: 61, startPoint y: 322, endPoint x: 118, endPoint y: 331, distance: 57.7
click at [118, 331] on div "Crop My Photos Find Photos" at bounding box center [133, 341] width 172 height 83
click at [181, 377] on h4 "Find Photos" at bounding box center [181, 371] width 41 height 12
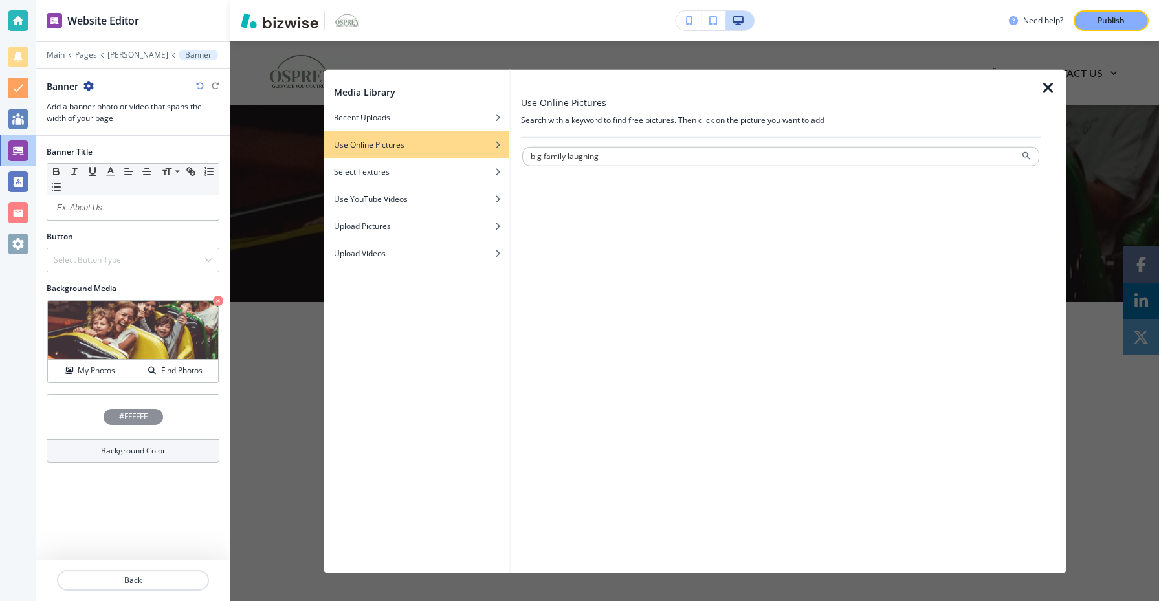
type input "big family laughing"
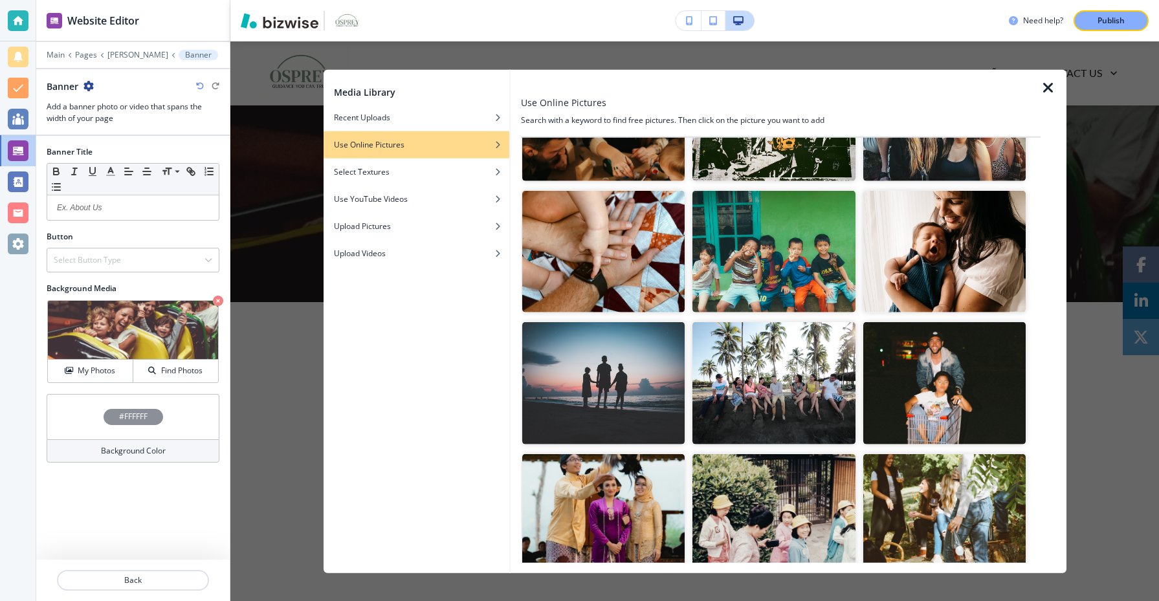
scroll to position [1962, 0]
click at [785, 410] on img "button" at bounding box center [774, 383] width 163 height 122
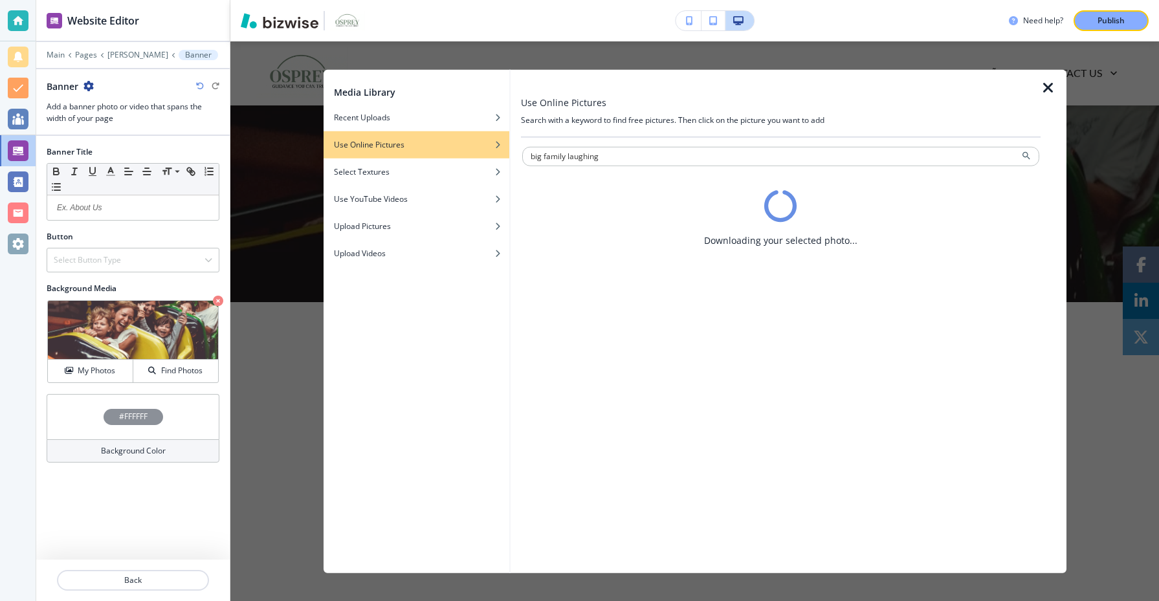
scroll to position [0, 0]
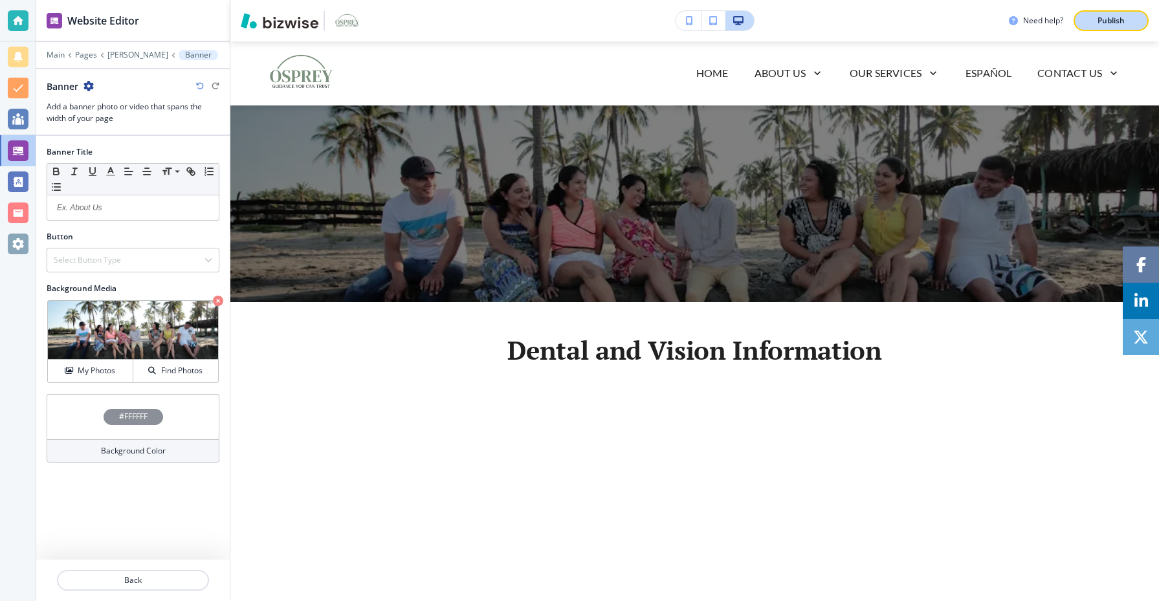
click at [1108, 23] on p "Publish" at bounding box center [1111, 21] width 27 height 12
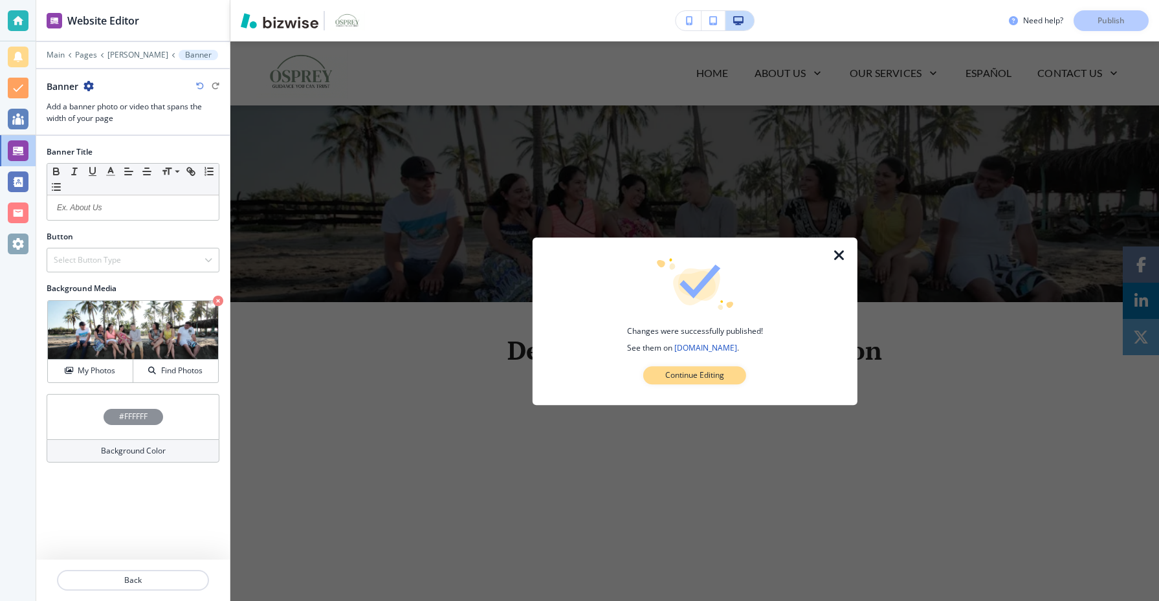
click at [709, 379] on p "Continue Editing" at bounding box center [694, 376] width 59 height 12
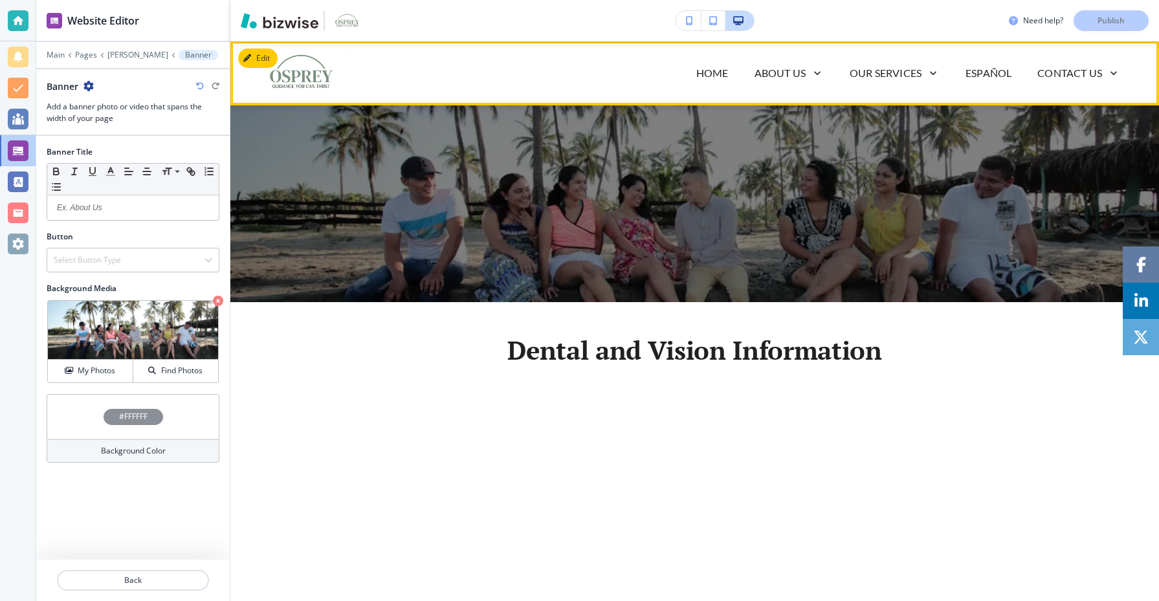
click at [707, 59] on span "Home" at bounding box center [712, 73] width 58 height 52
click at [707, 72] on p "Home" at bounding box center [712, 73] width 32 height 16
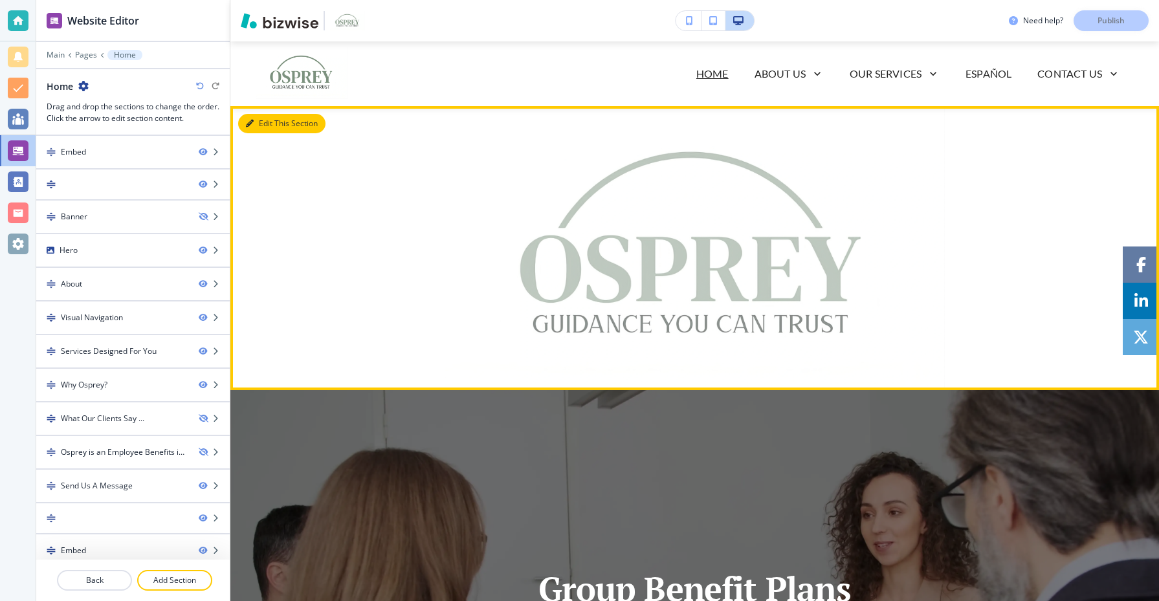
click at [261, 119] on button "Edit This Section" at bounding box center [281, 123] width 87 height 19
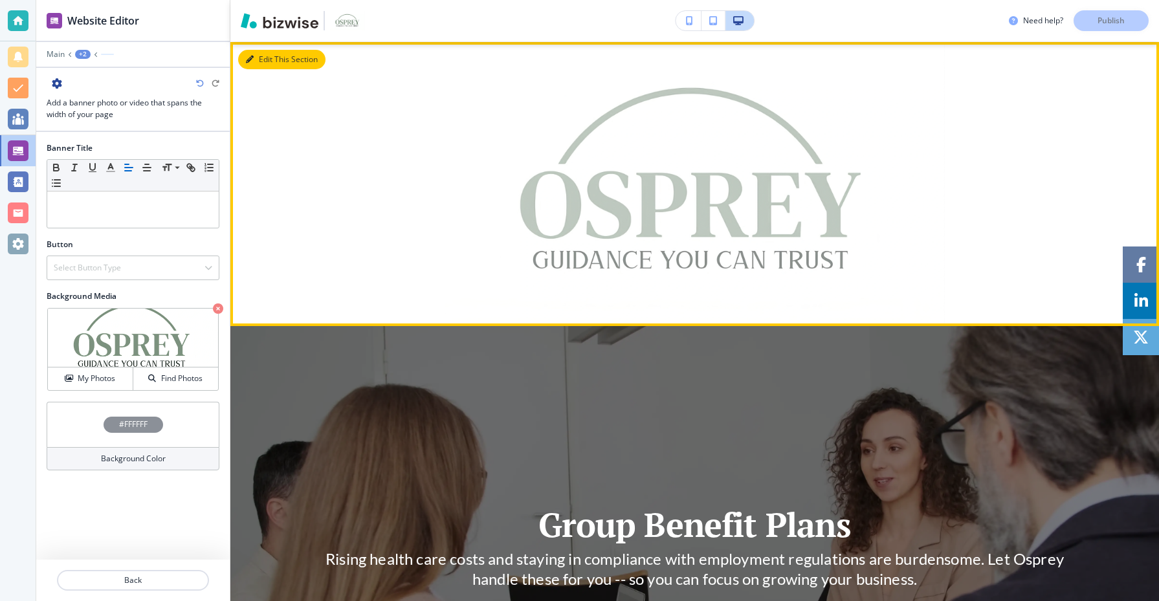
scroll to position [65, 0]
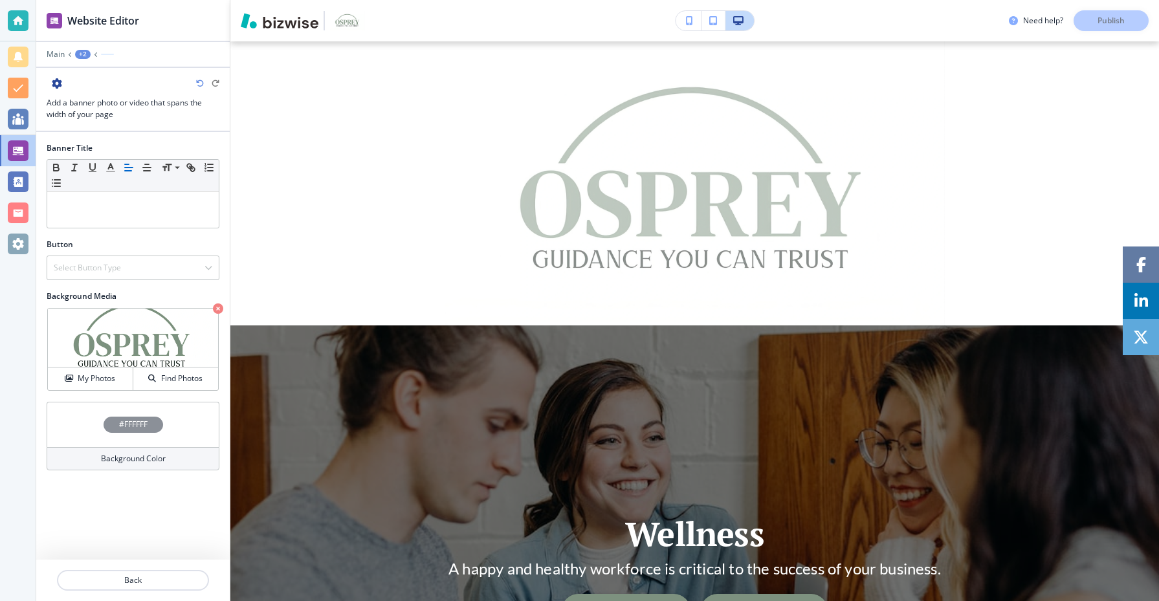
click at [175, 427] on div "#FFFFFF" at bounding box center [133, 424] width 173 height 45
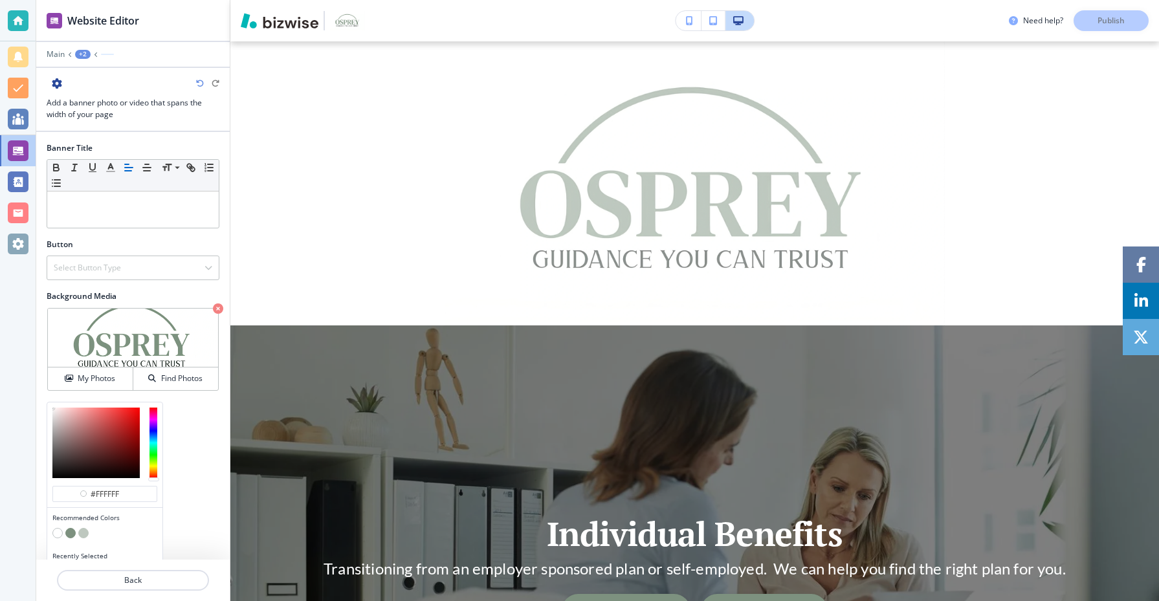
click at [86, 534] on button "button" at bounding box center [83, 533] width 10 height 10
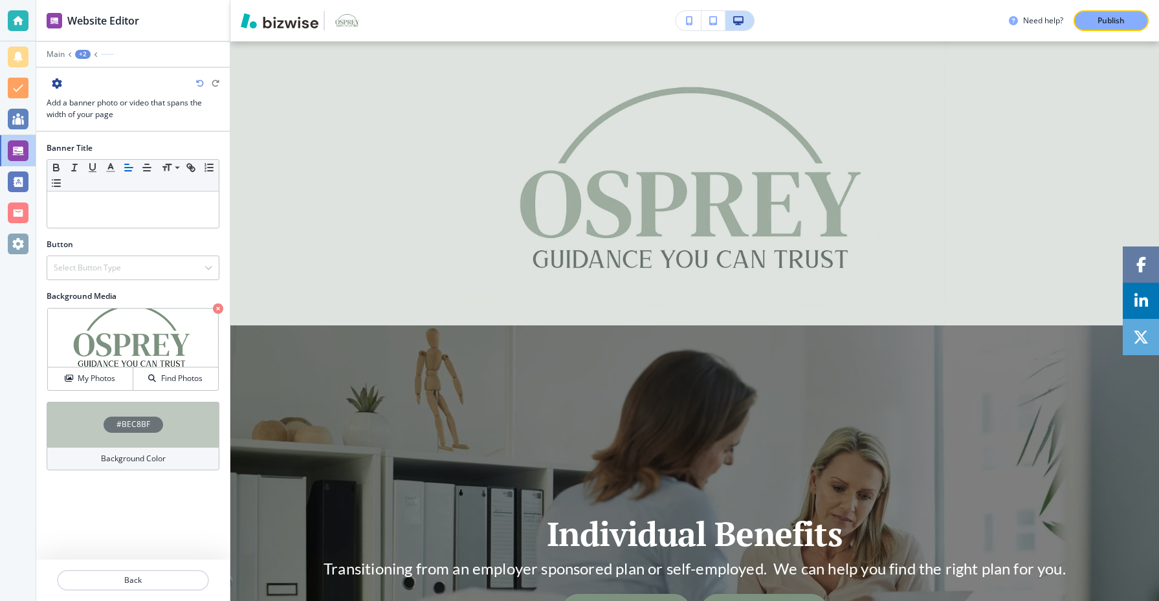
click at [116, 417] on div "#BEC8BF" at bounding box center [134, 425] width 60 height 16
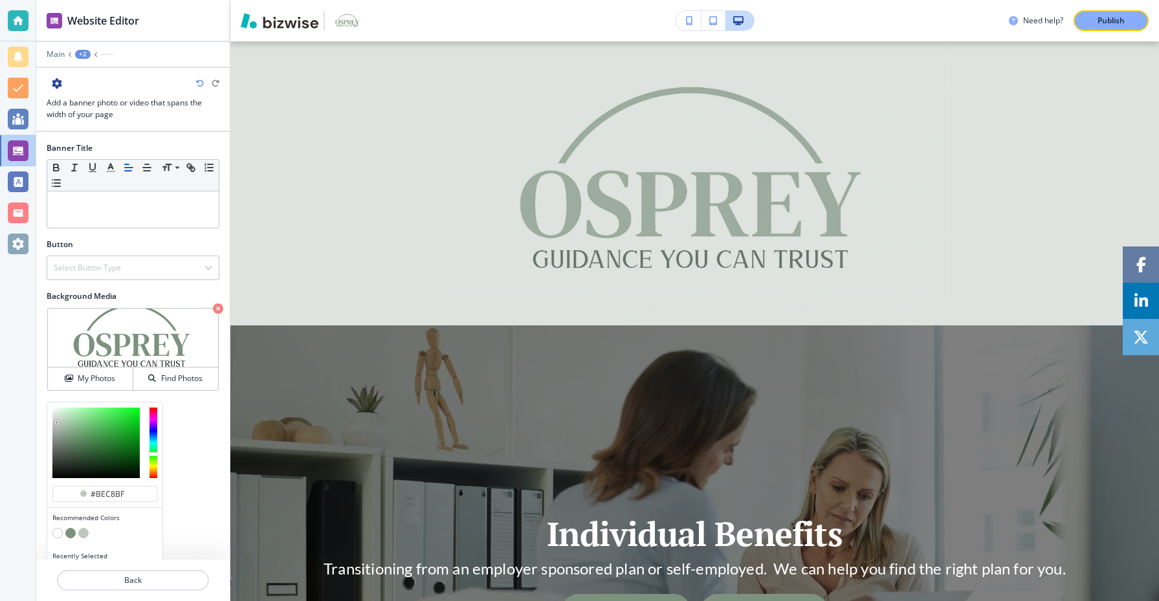
click at [56, 539] on div at bounding box center [104, 534] width 105 height 13
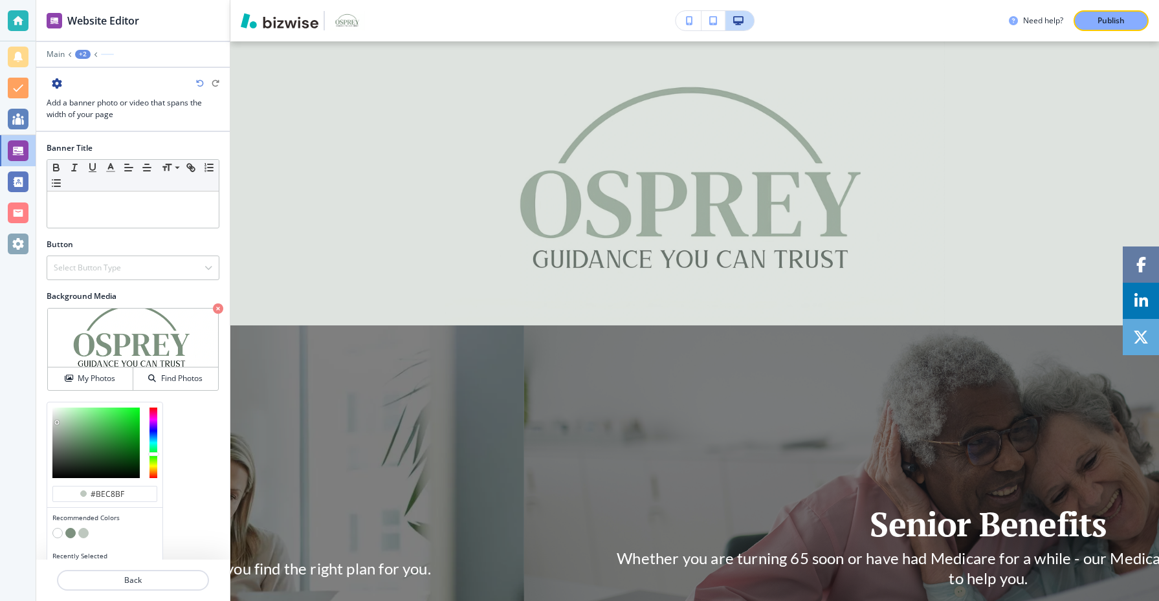
click at [56, 534] on button "button" at bounding box center [57, 533] width 10 height 10
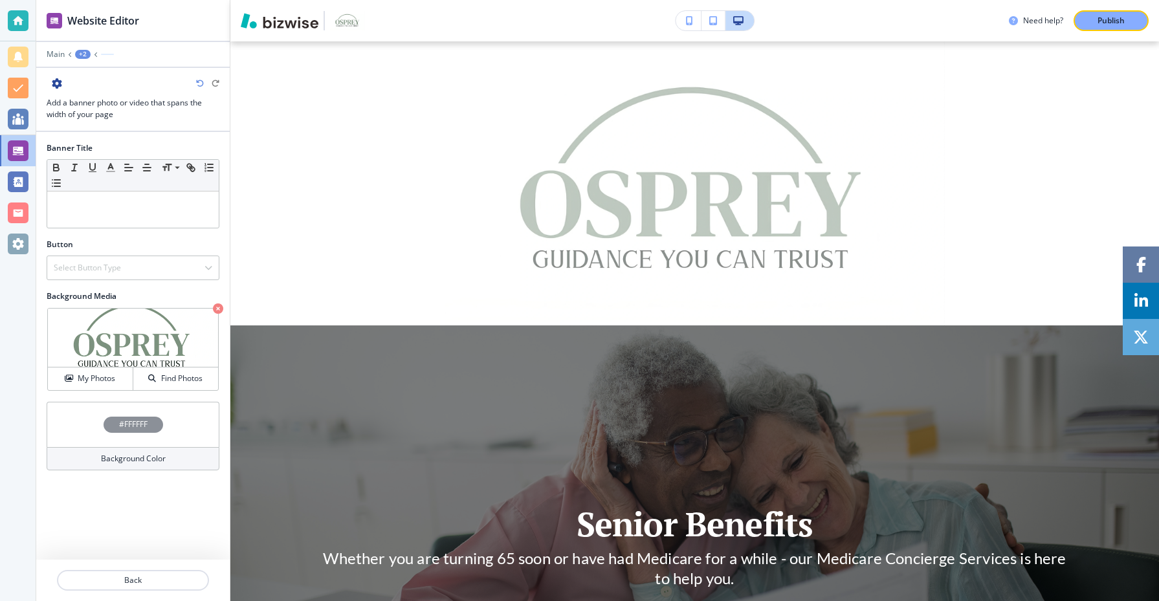
click at [144, 453] on h4 "Background Color" at bounding box center [133, 459] width 65 height 12
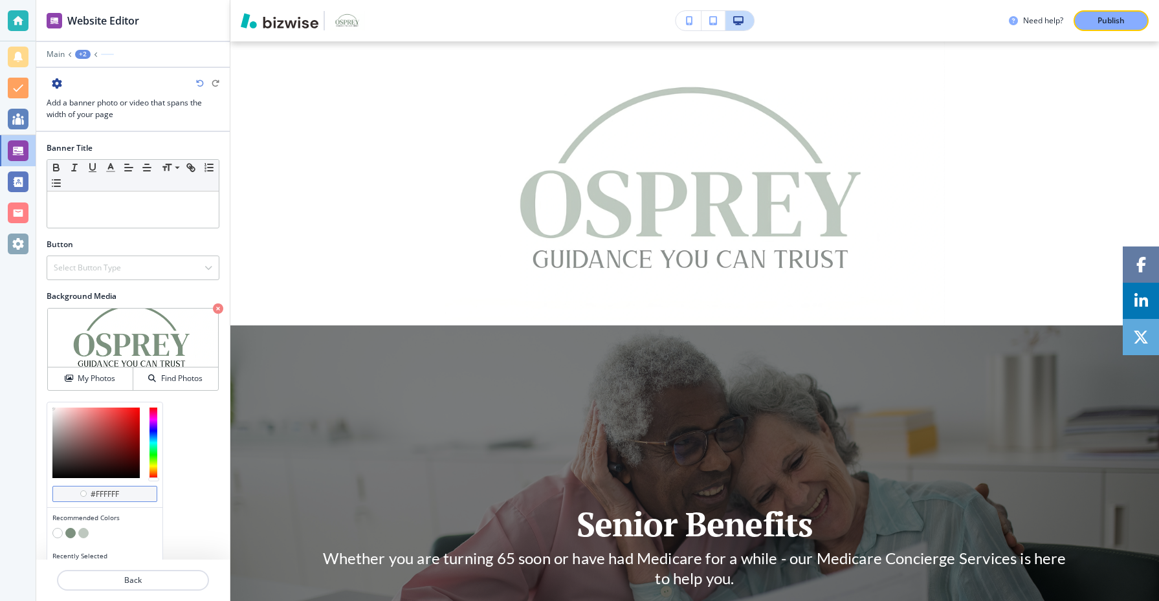
scroll to position [25, 0]
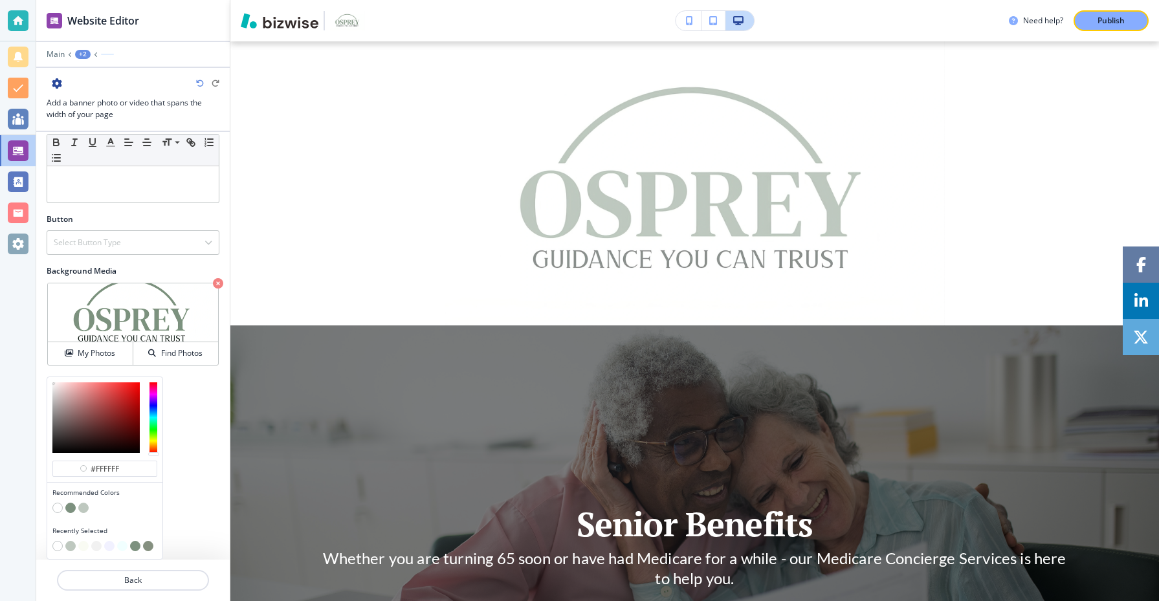
click at [81, 548] on button "button" at bounding box center [83, 546] width 10 height 10
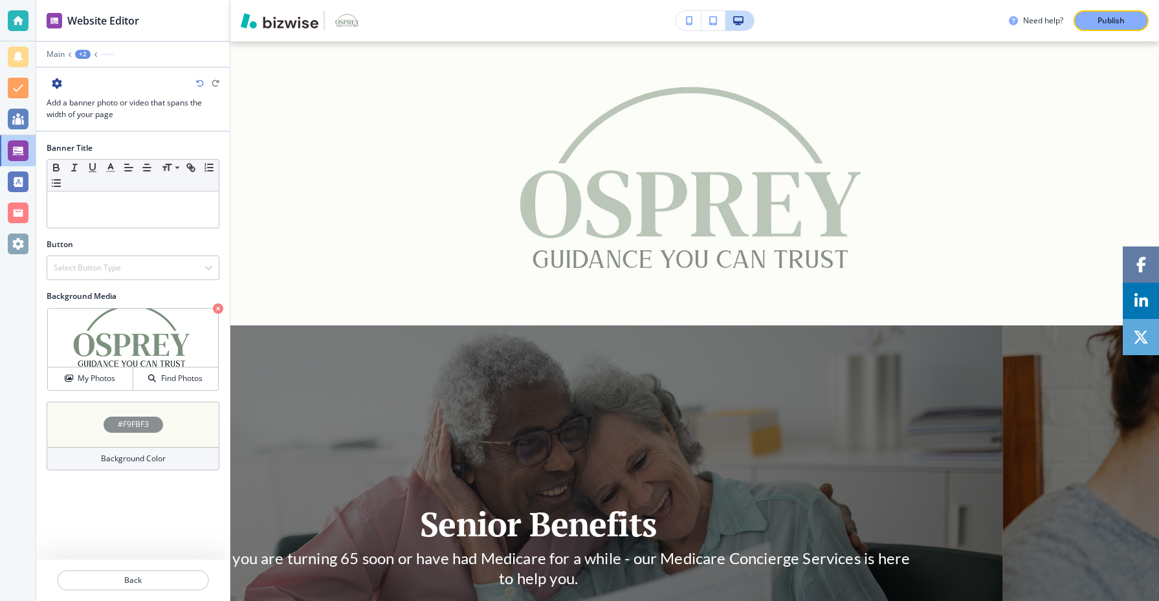
scroll to position [0, 0]
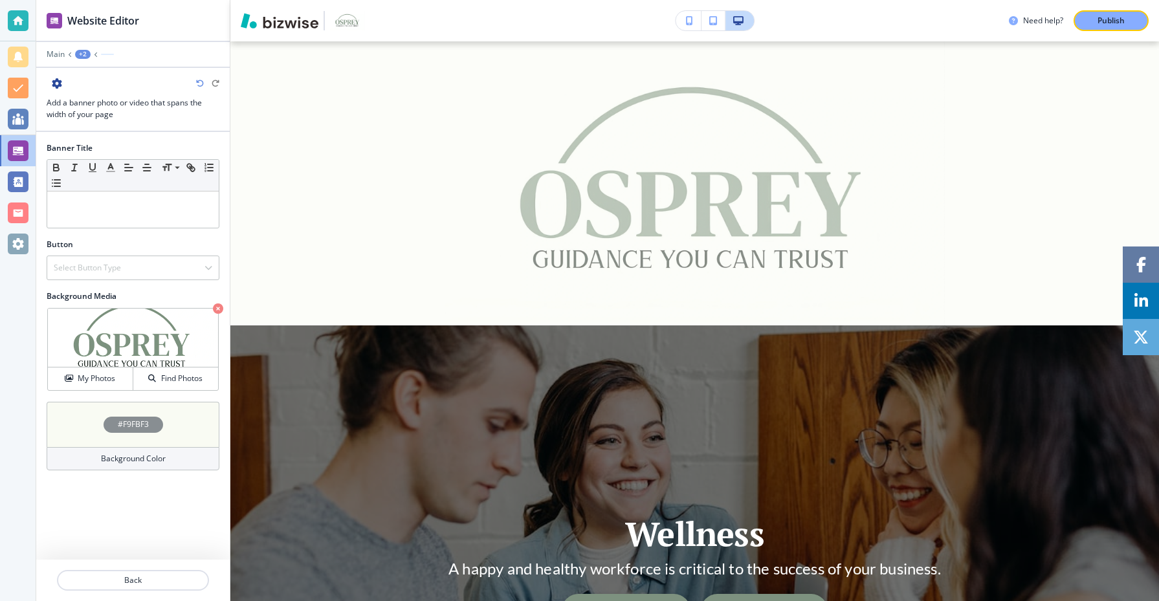
click at [181, 408] on div "#F9FBF3" at bounding box center [133, 424] width 173 height 45
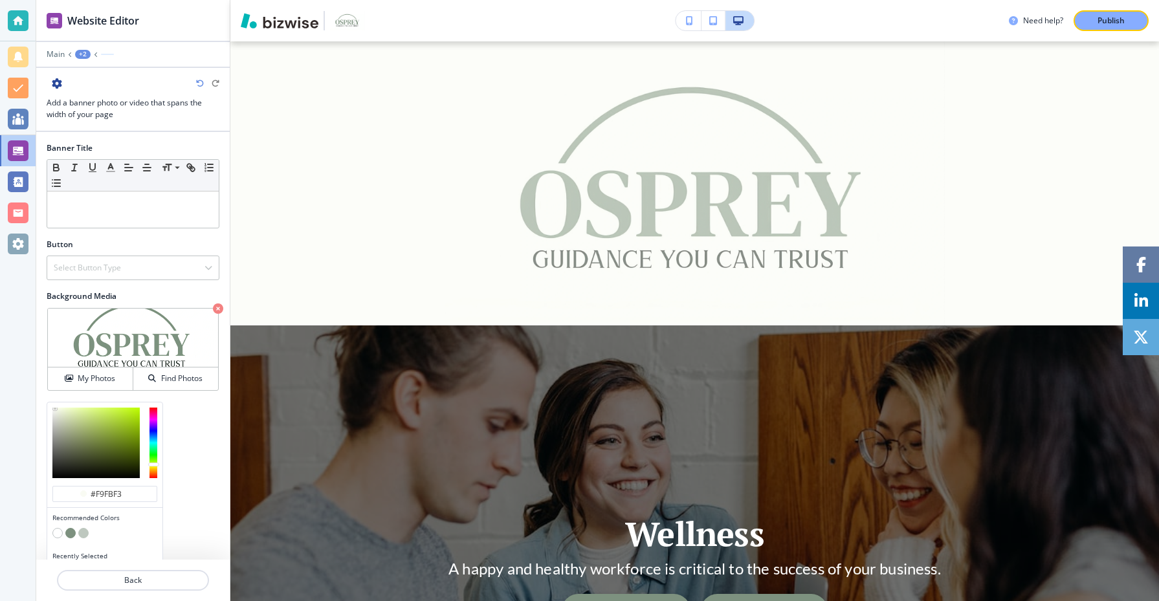
click at [56, 535] on button "button" at bounding box center [57, 533] width 10 height 10
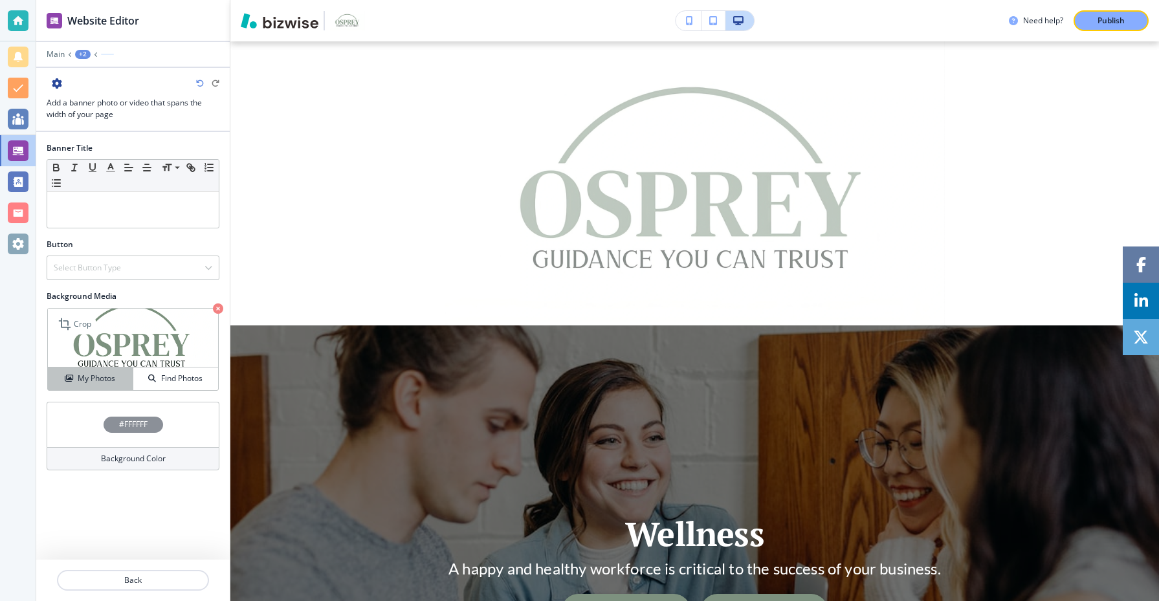
click at [107, 377] on h4 "My Photos" at bounding box center [97, 379] width 38 height 12
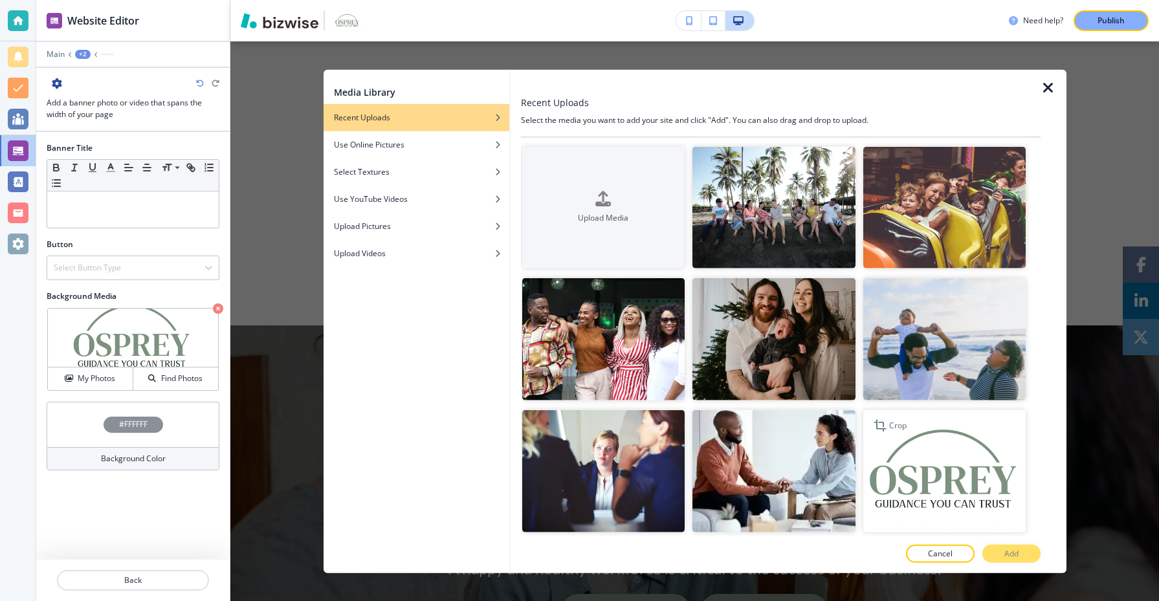
click at [962, 475] on img "button" at bounding box center [944, 471] width 163 height 122
click at [1017, 550] on p "Add" at bounding box center [1012, 554] width 14 height 12
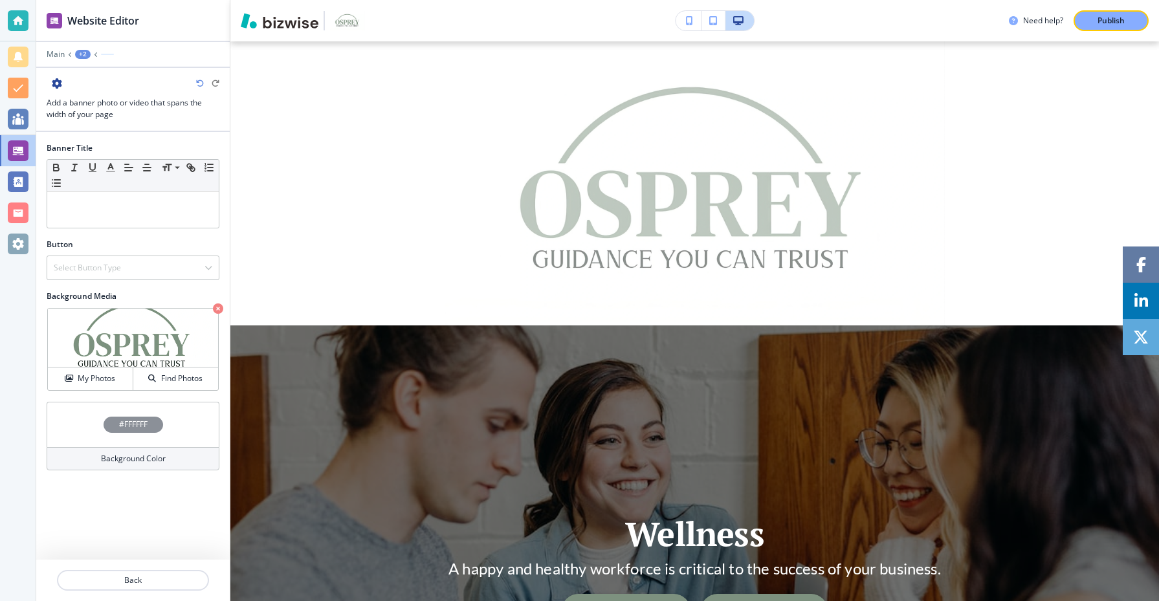
click at [147, 414] on div "#FFFFFF" at bounding box center [133, 424] width 173 height 45
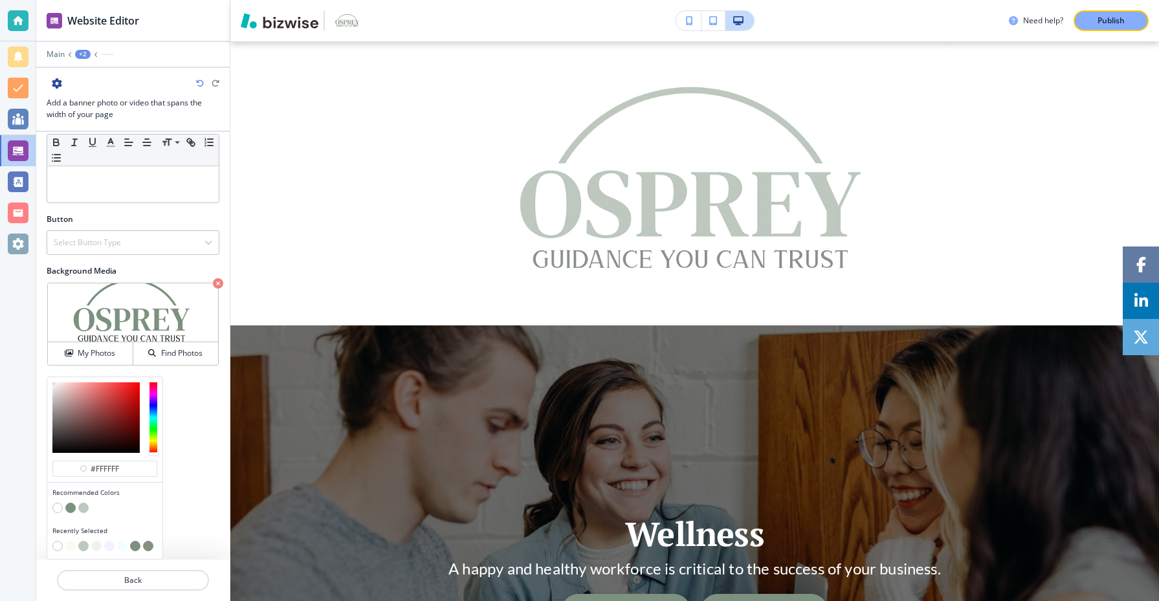
scroll to position [25, 0]
click at [97, 548] on button "button" at bounding box center [96, 547] width 10 height 10
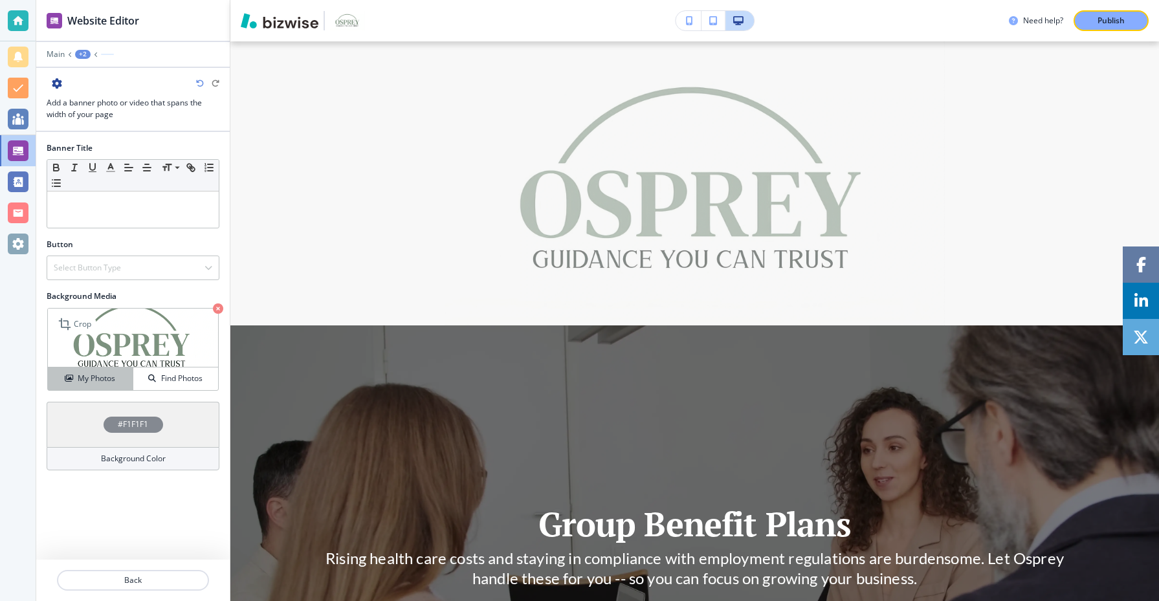
click at [106, 380] on h4 "My Photos" at bounding box center [97, 379] width 38 height 12
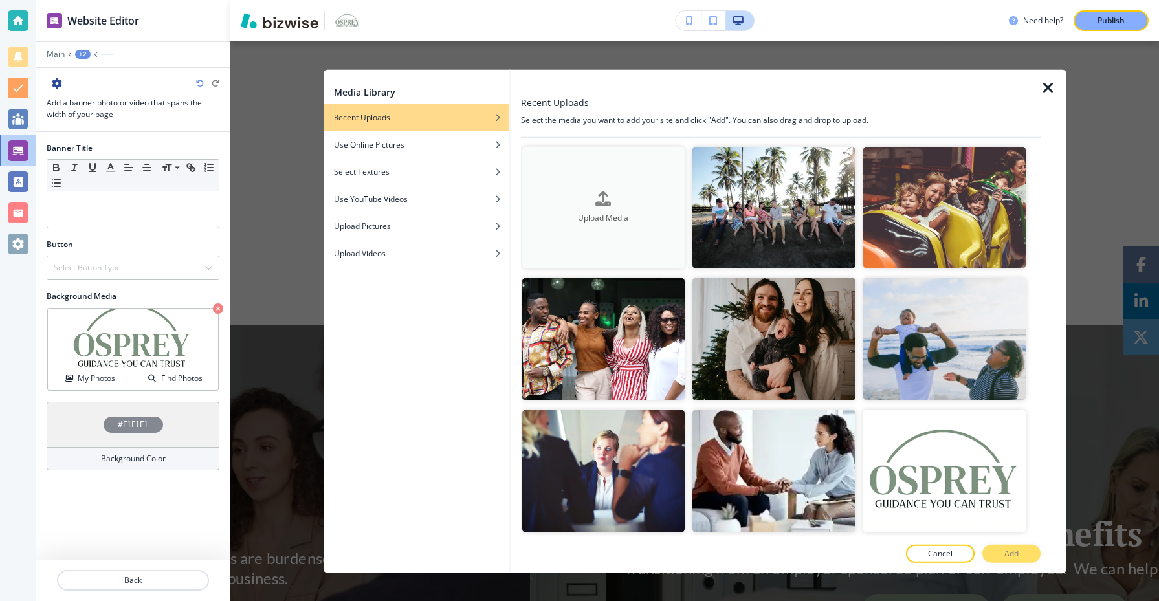
click at [597, 210] on div "button" at bounding box center [603, 209] width 163 height 5
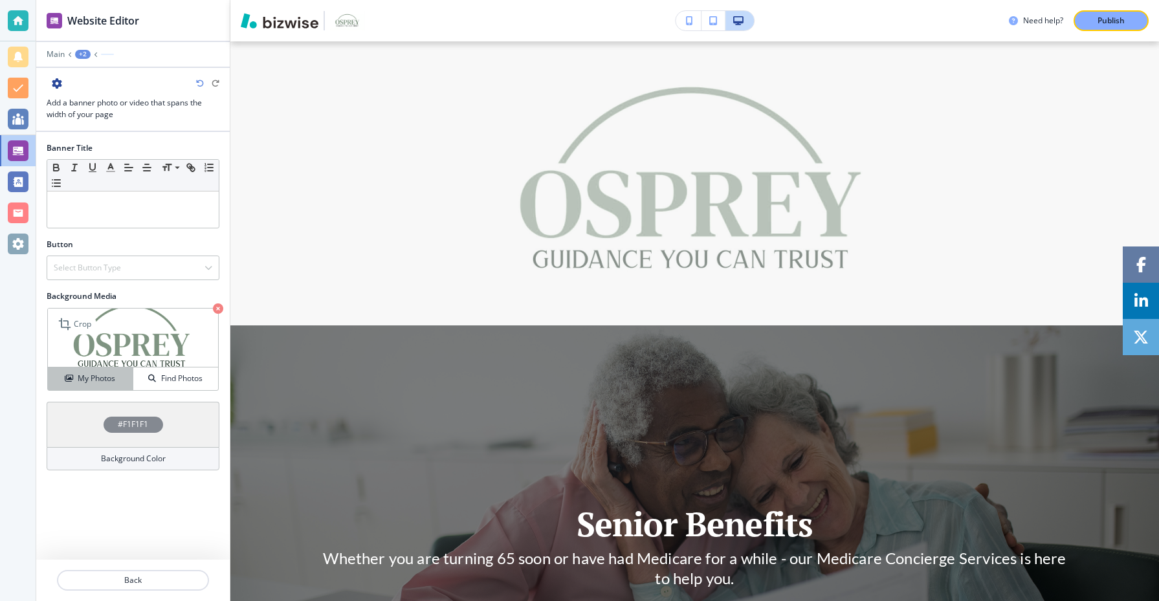
click at [114, 372] on button "My Photos" at bounding box center [90, 379] width 85 height 23
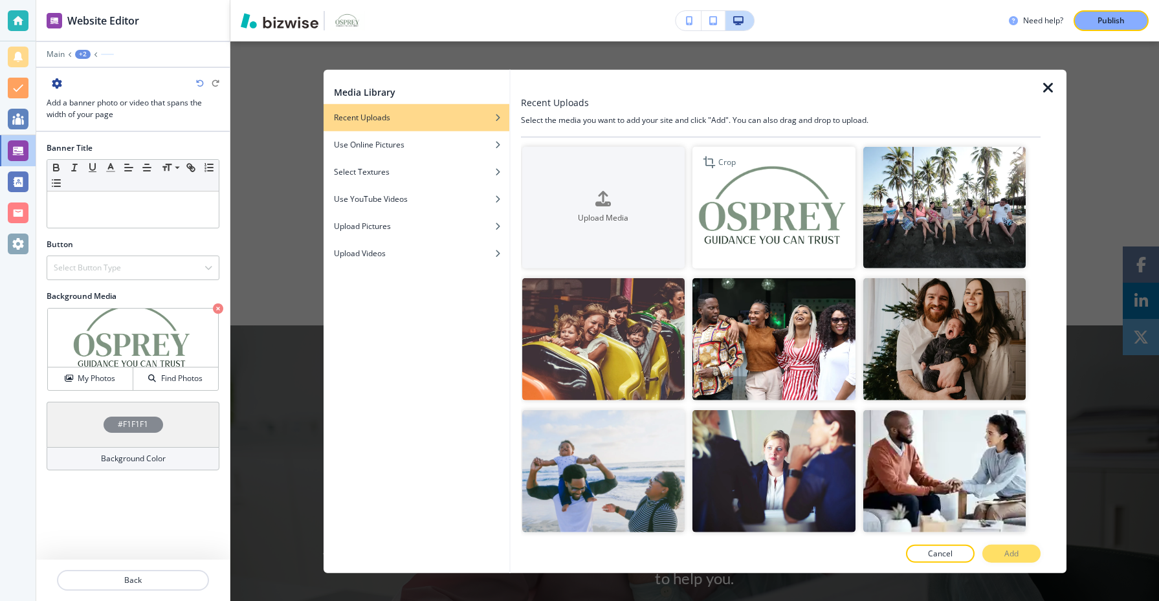
click at [729, 179] on img "button" at bounding box center [774, 207] width 163 height 122
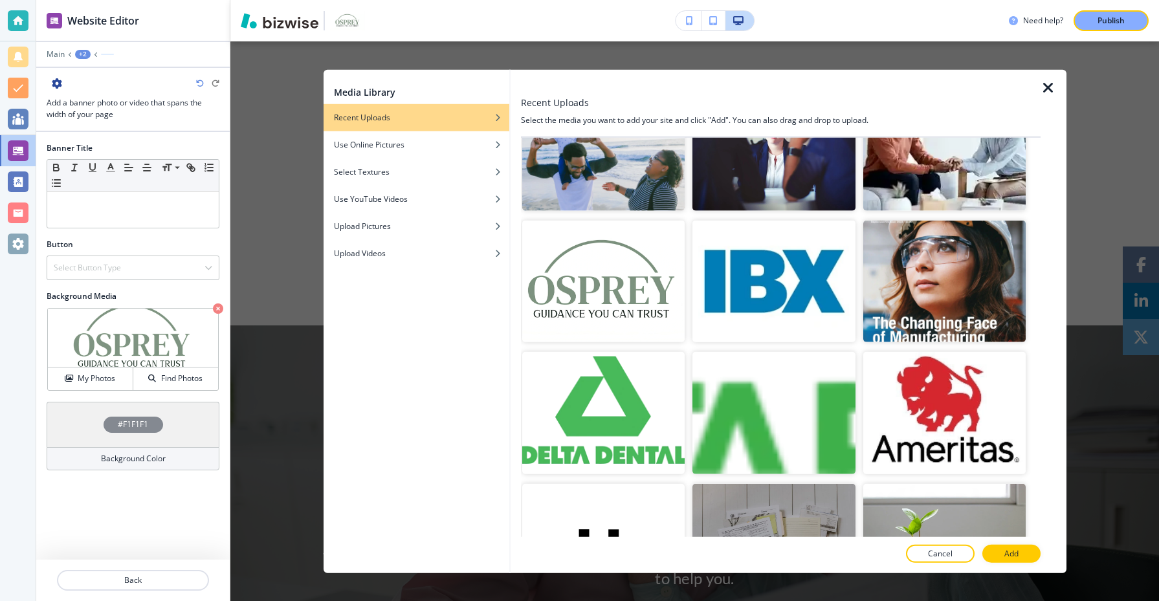
scroll to position [326, 0]
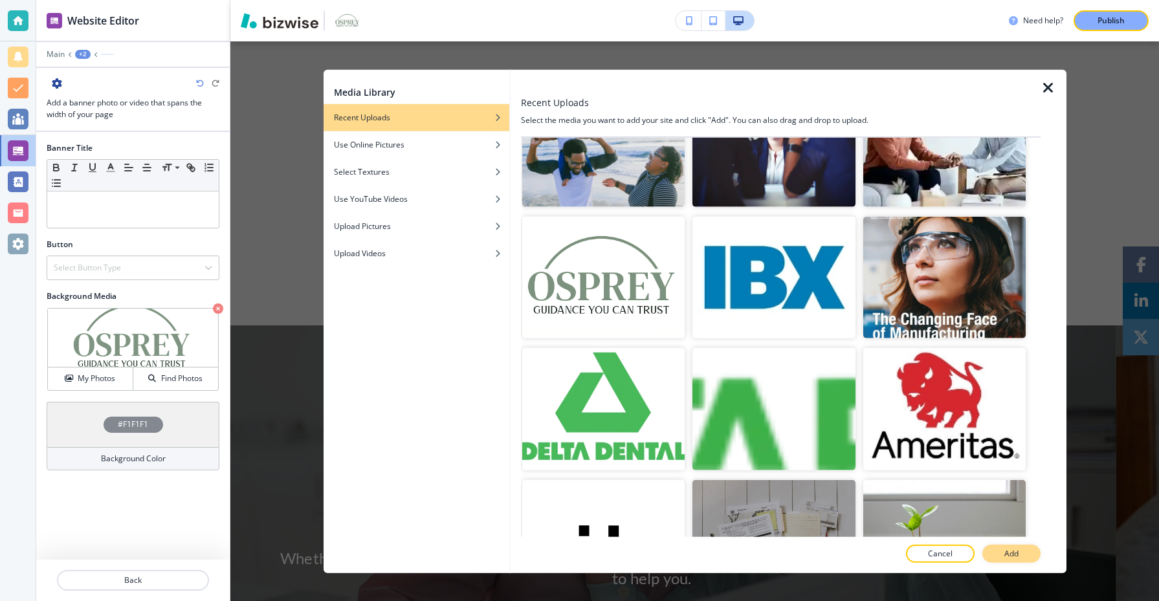
click at [1017, 559] on p "Add" at bounding box center [1012, 554] width 14 height 12
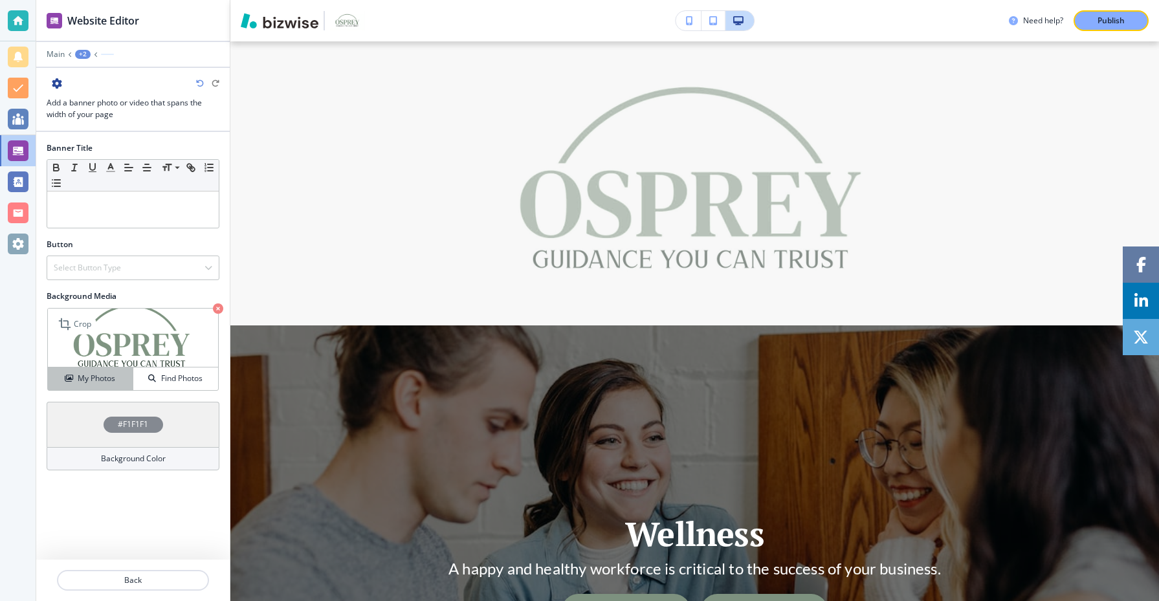
click at [100, 377] on h4 "My Photos" at bounding box center [97, 379] width 38 height 12
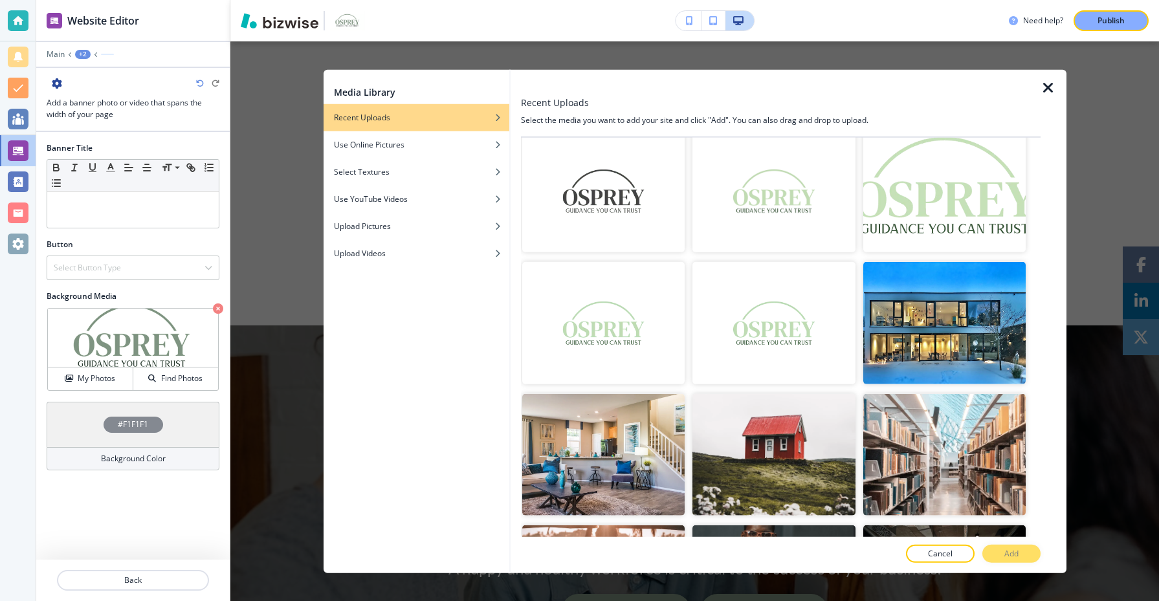
scroll to position [1038, 0]
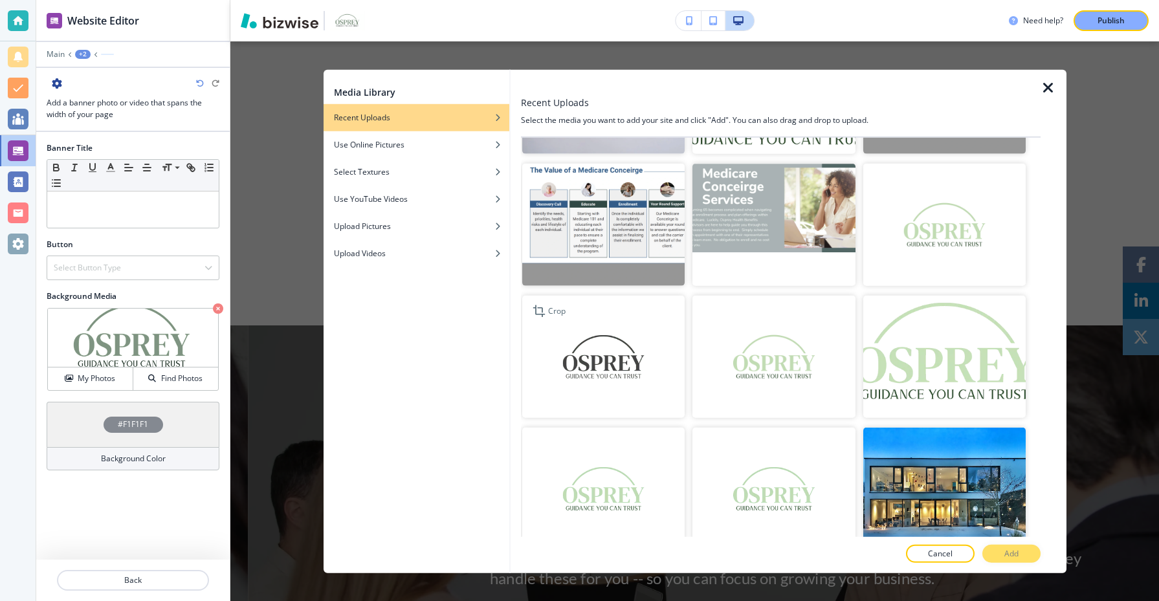
click at [625, 389] on img "button" at bounding box center [603, 357] width 163 height 122
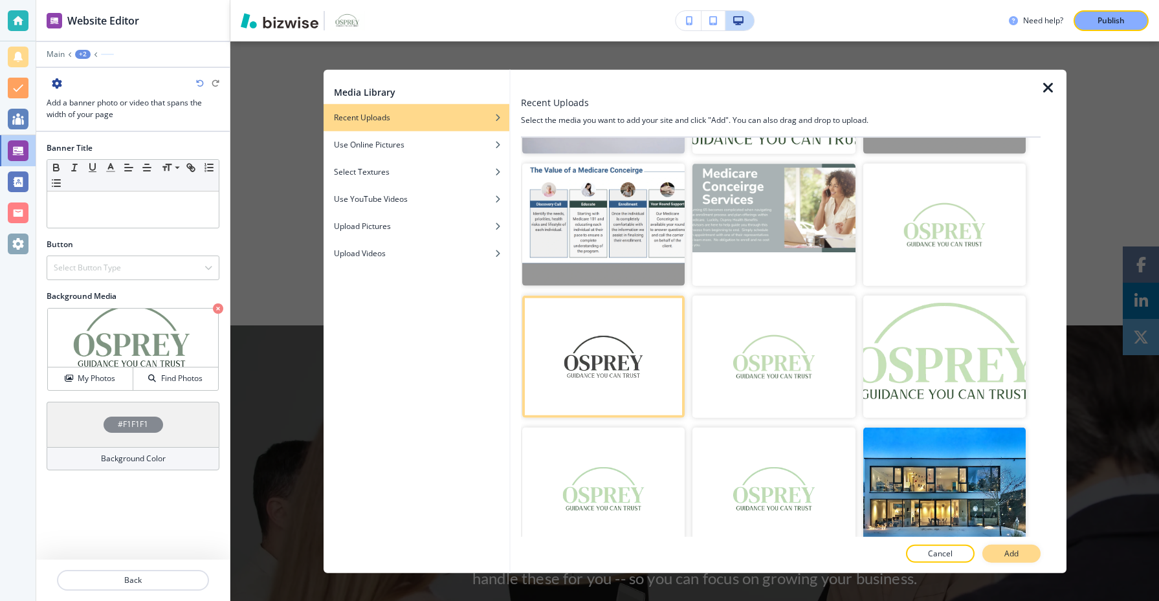
click at [995, 551] on button "Add" at bounding box center [1012, 554] width 58 height 18
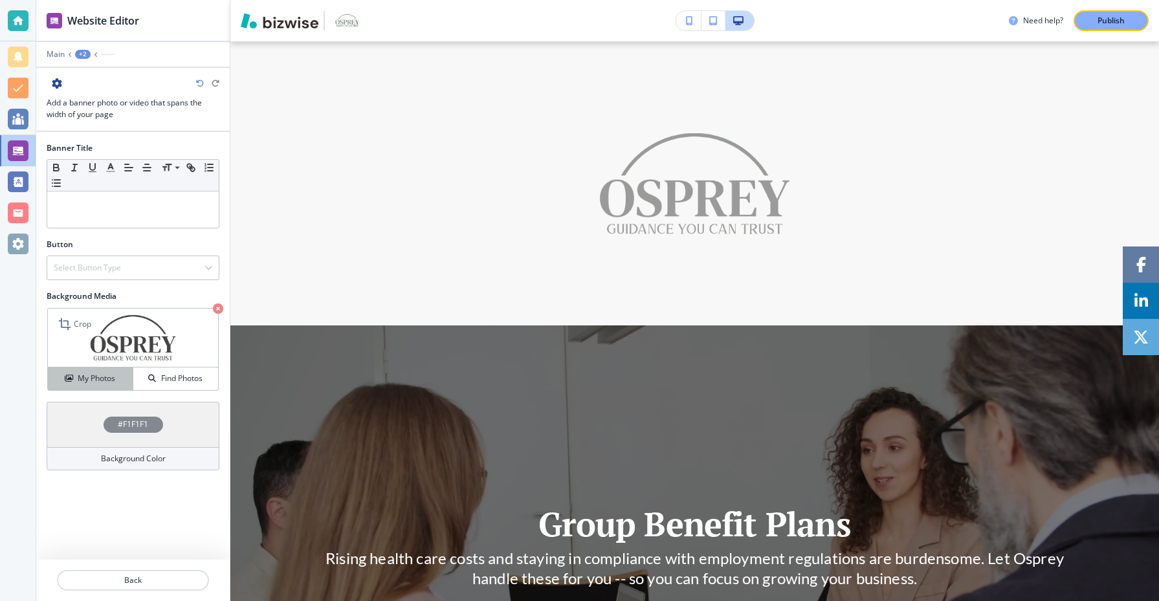
click at [99, 373] on h4 "My Photos" at bounding box center [97, 379] width 38 height 12
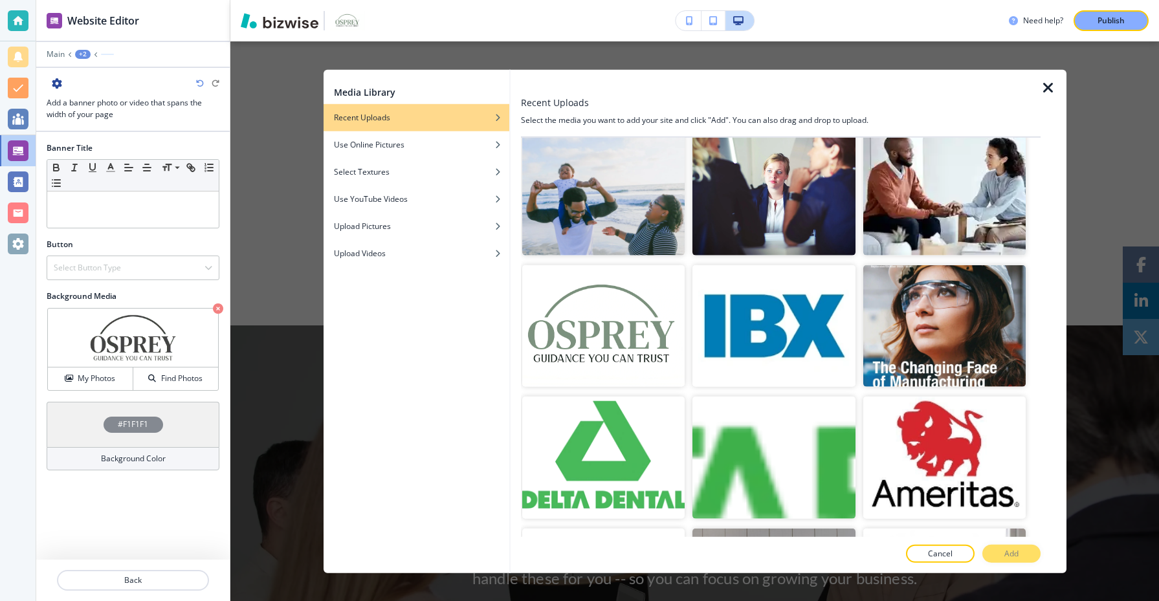
scroll to position [276, 0]
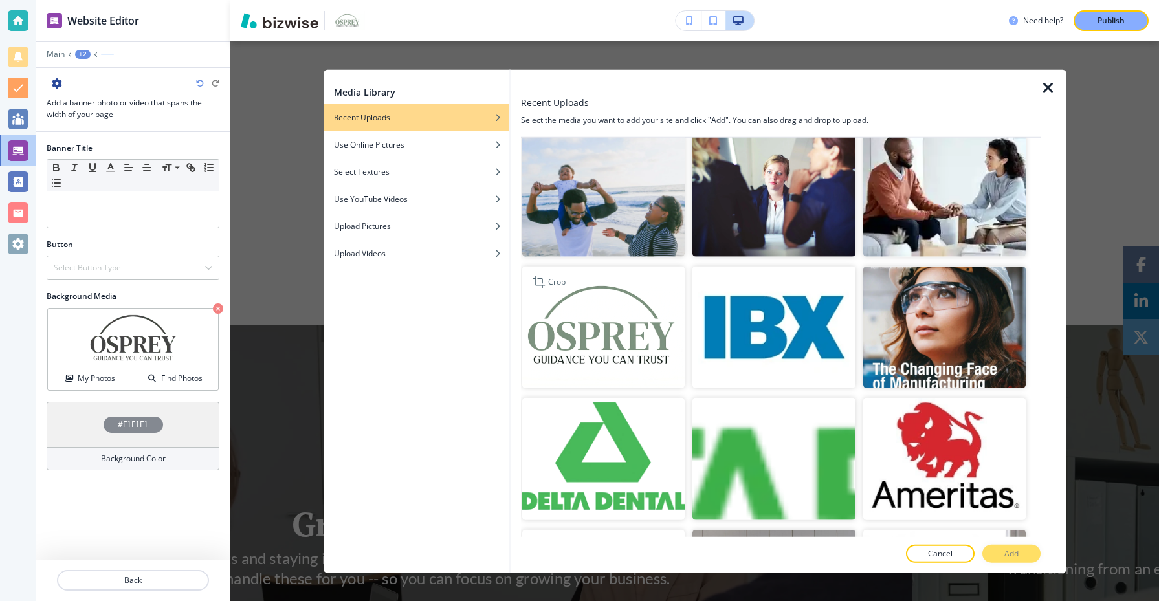
click at [599, 338] on img "button" at bounding box center [603, 327] width 163 height 122
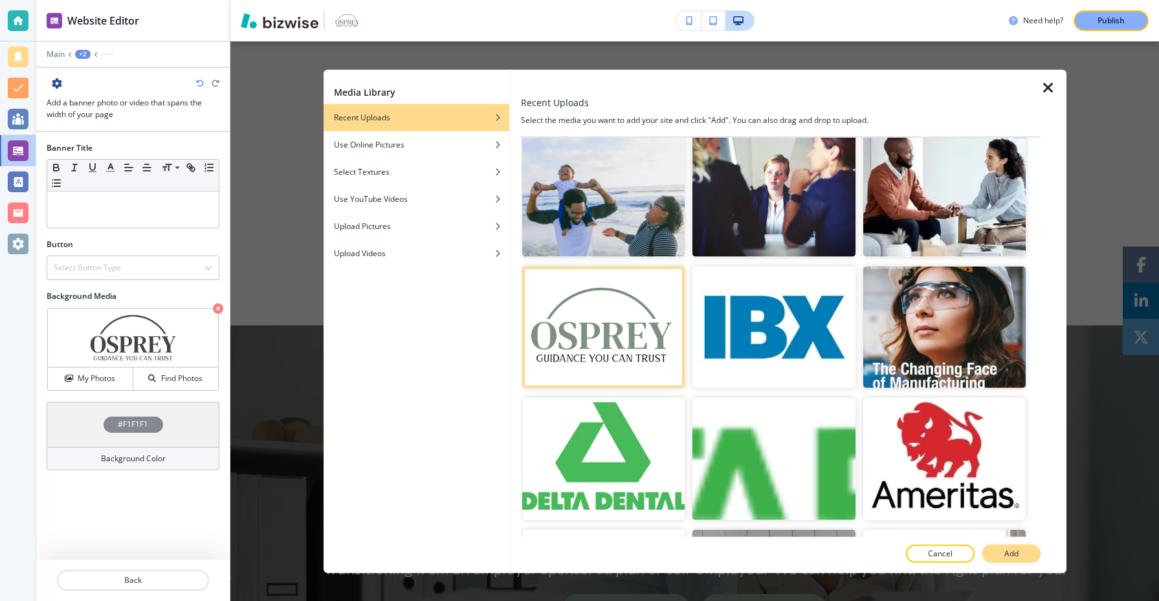
click at [1019, 552] on button "Add" at bounding box center [1012, 554] width 58 height 18
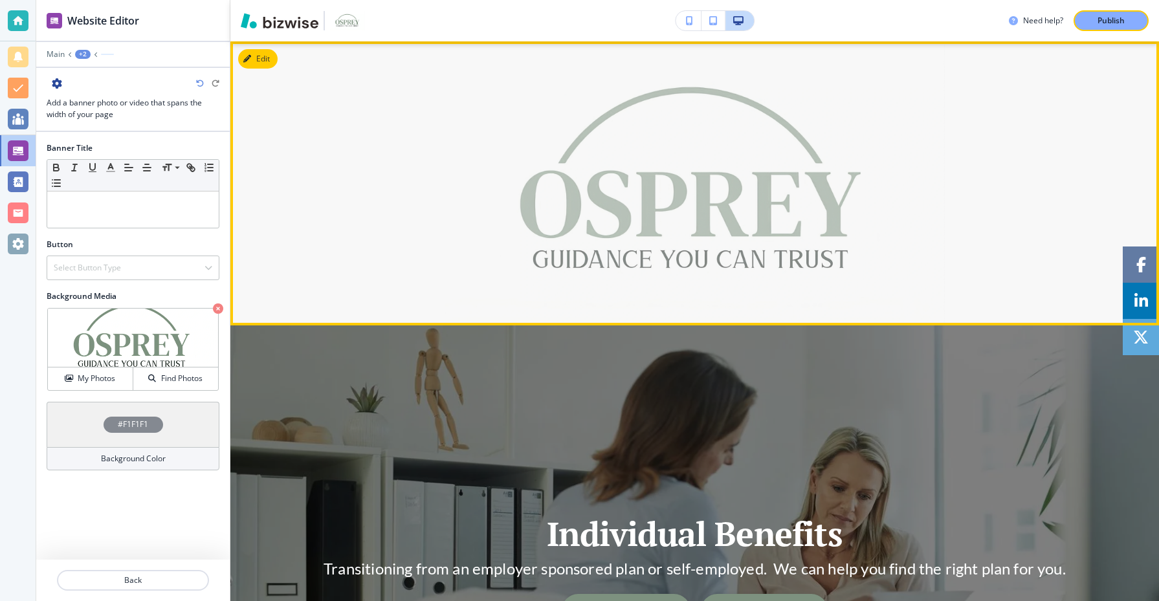
scroll to position [0, 0]
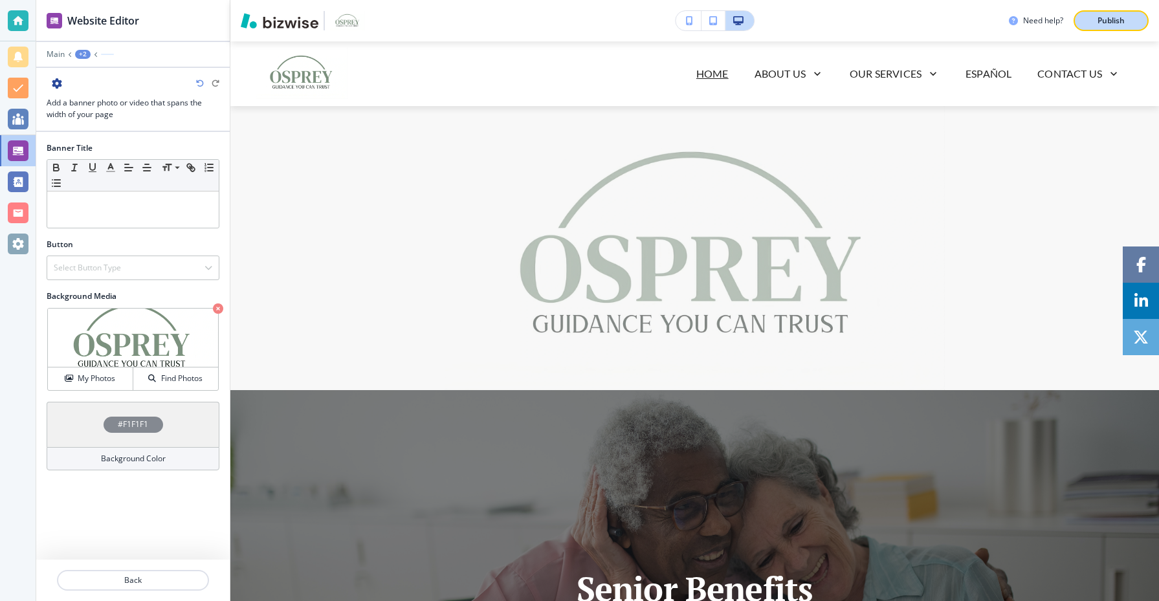
click at [1115, 23] on p "Publish" at bounding box center [1111, 21] width 27 height 12
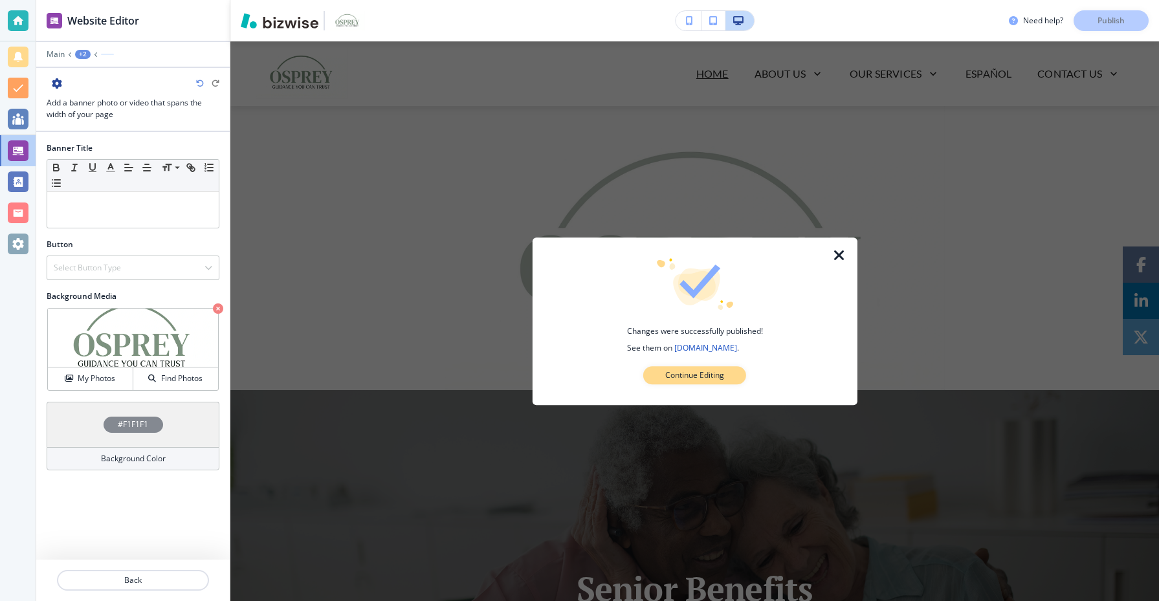
click at [728, 376] on button "Continue Editing" at bounding box center [694, 375] width 103 height 18
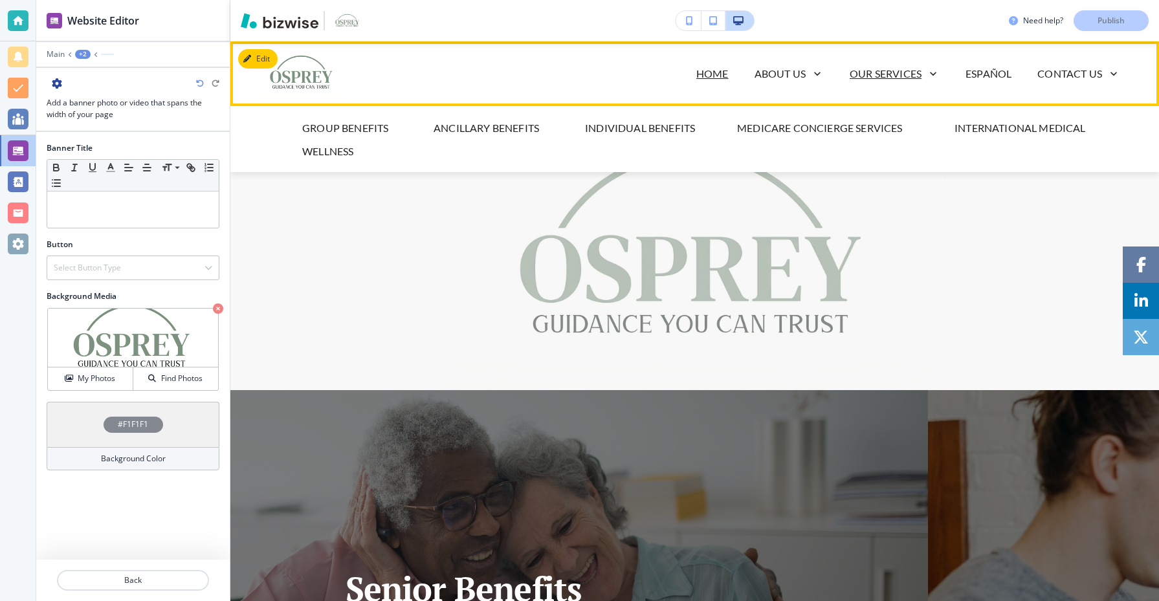
click at [874, 78] on p "Our Services" at bounding box center [886, 74] width 72 height 16
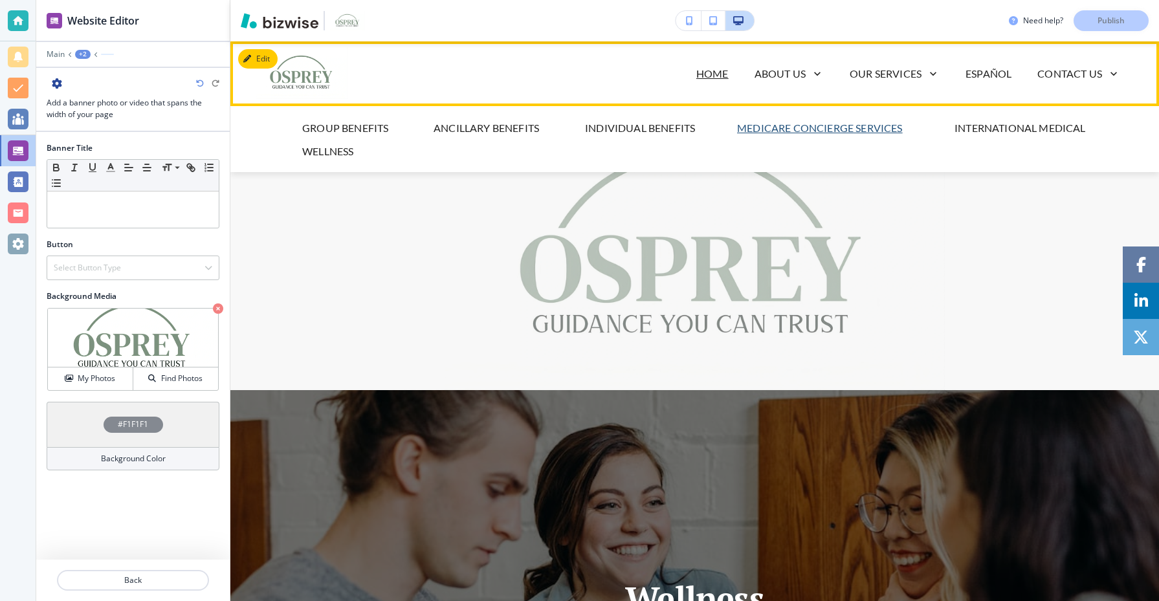
click at [770, 125] on p "Medicare Concierge Services" at bounding box center [820, 128] width 166 height 16
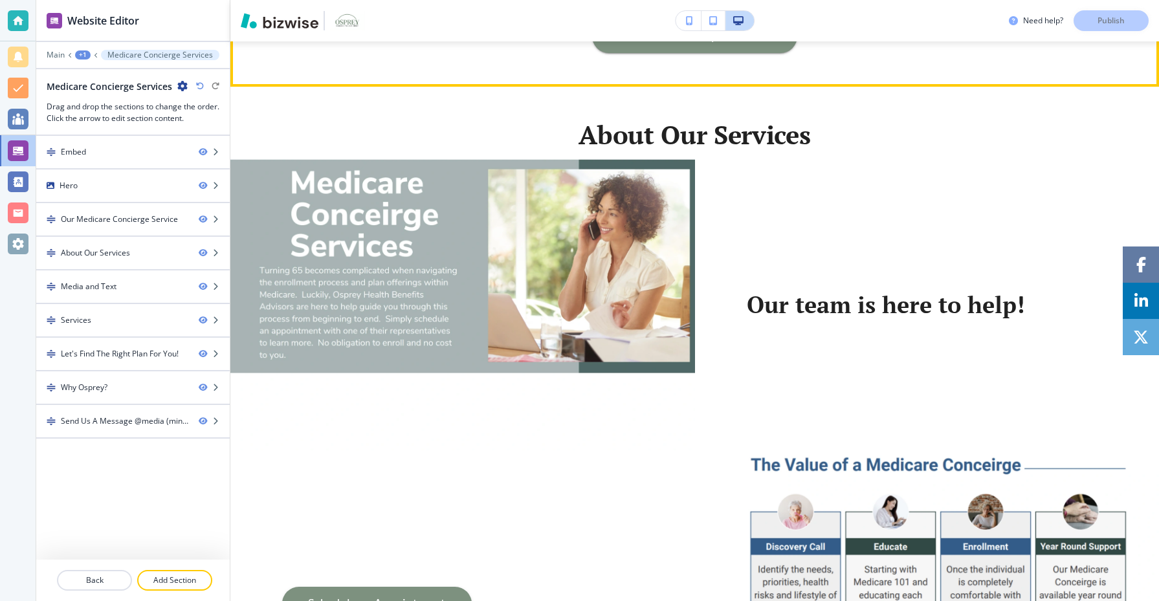
scroll to position [799, 0]
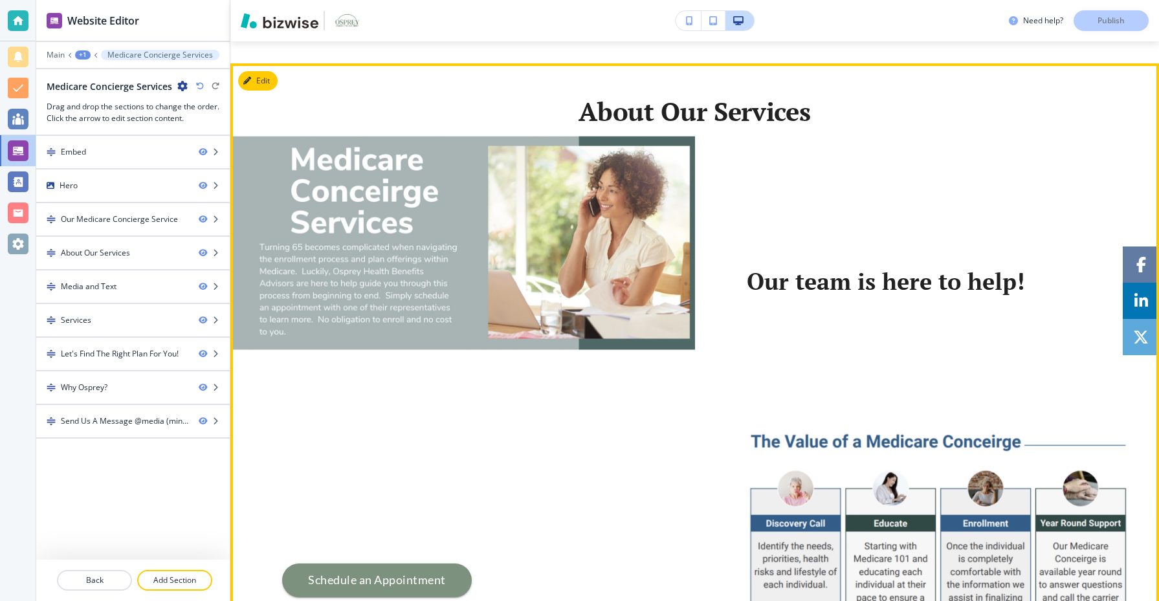
click at [318, 195] on img at bounding box center [462, 281] width 465 height 291
click at [266, 82] on button "Edit This Section" at bounding box center [281, 80] width 87 height 19
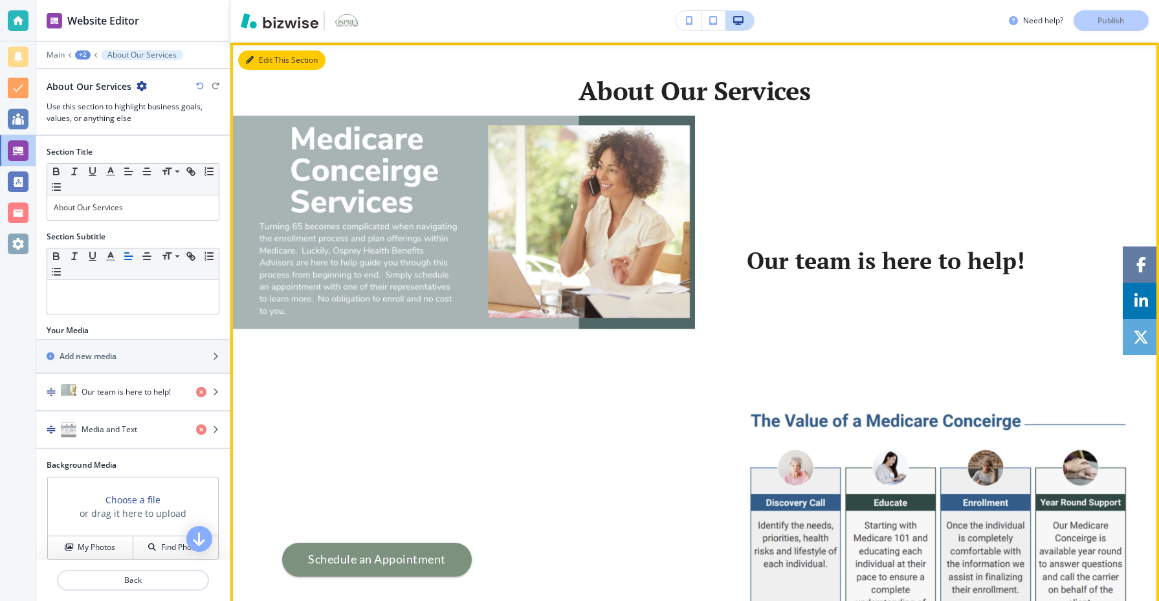
scroll to position [821, 0]
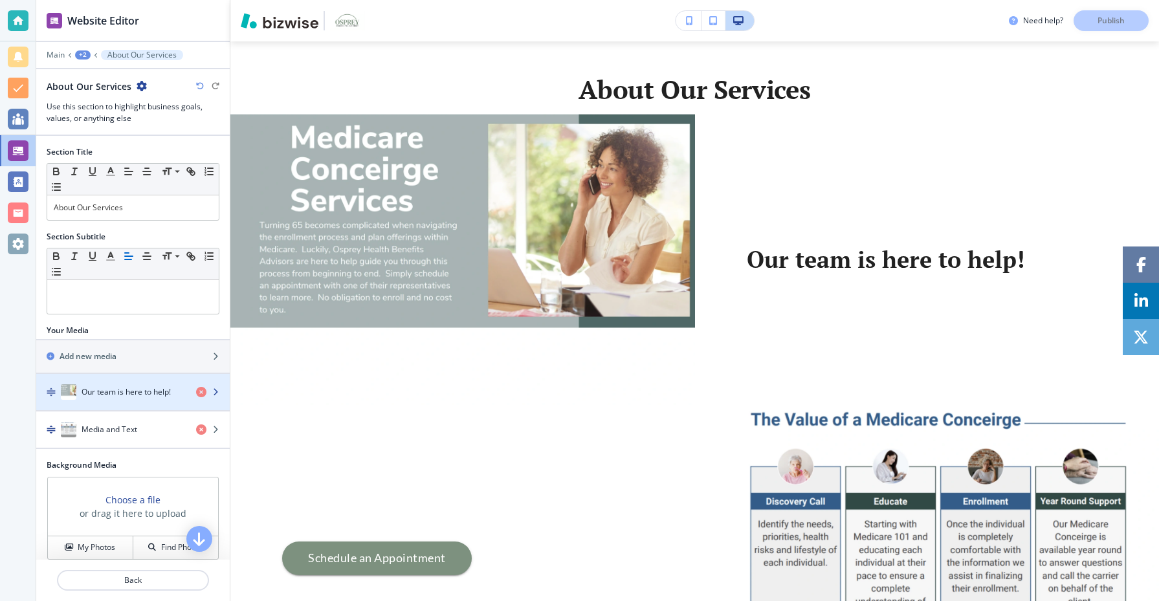
click at [148, 406] on div "button" at bounding box center [133, 405] width 194 height 10
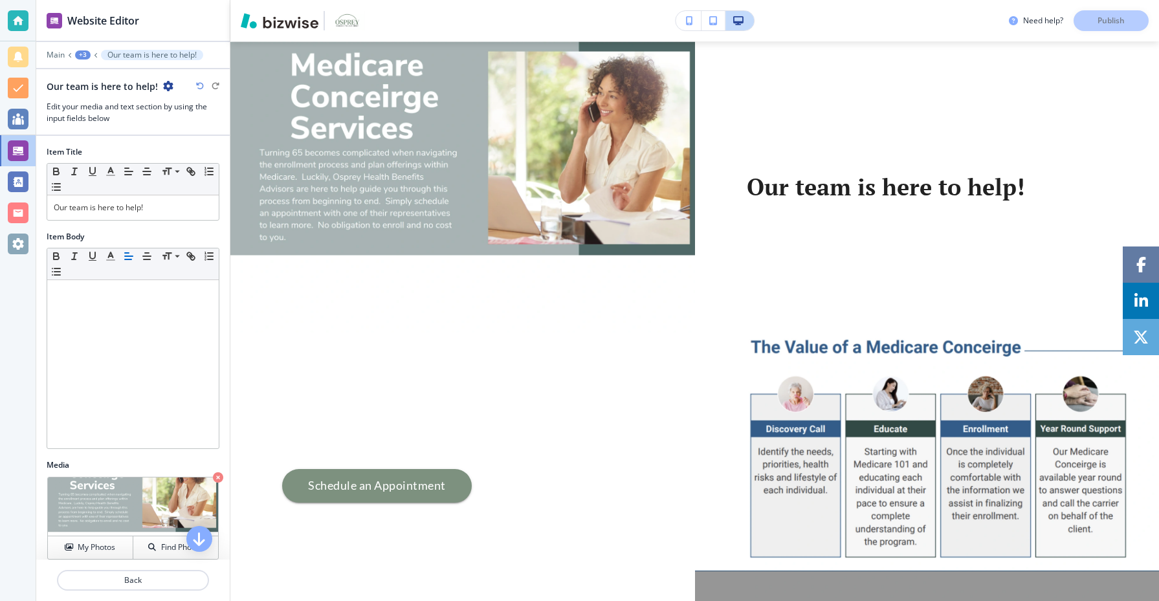
scroll to position [63, 0]
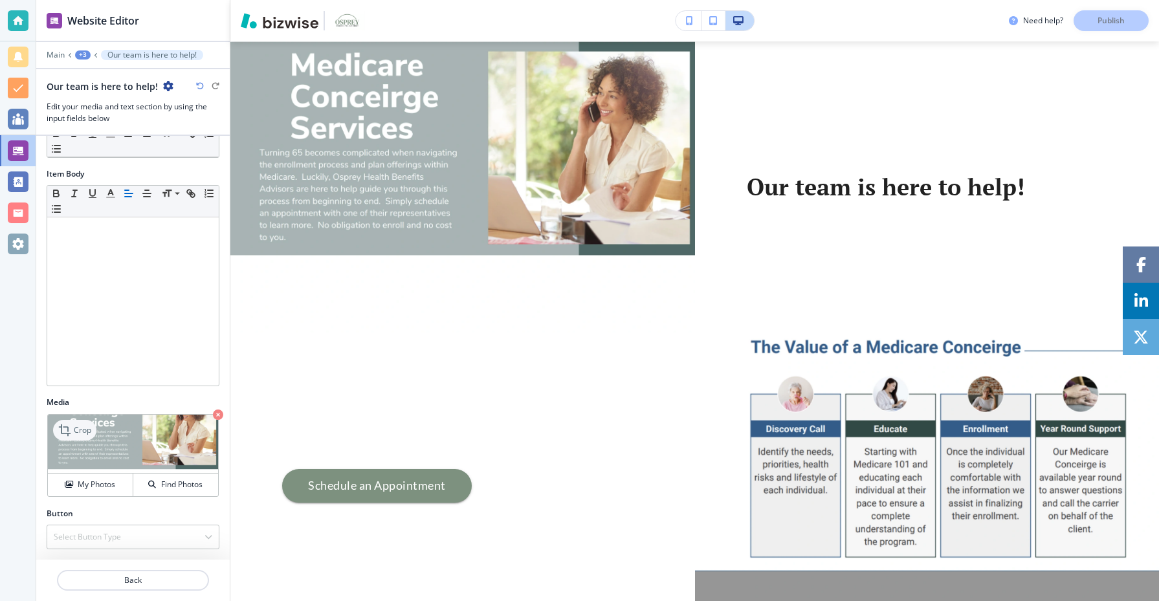
click at [78, 436] on div "Crop" at bounding box center [74, 430] width 43 height 21
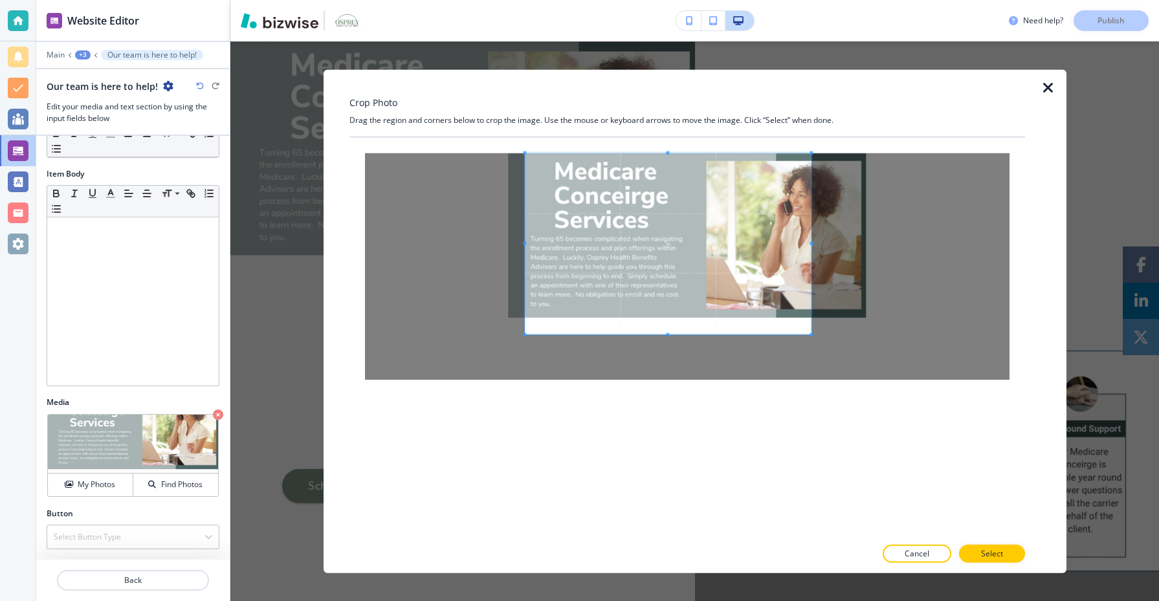
click at [622, 238] on span at bounding box center [668, 243] width 287 height 181
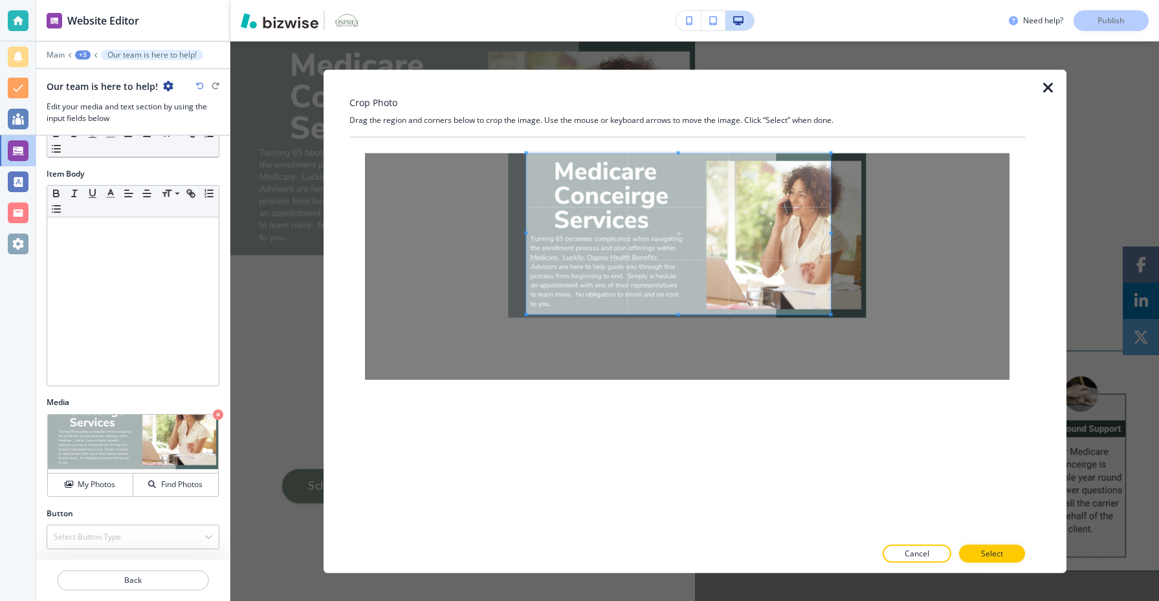
click at [832, 316] on span at bounding box center [830, 314] width 3 height 3
click at [1004, 556] on button "Select" at bounding box center [992, 554] width 66 height 18
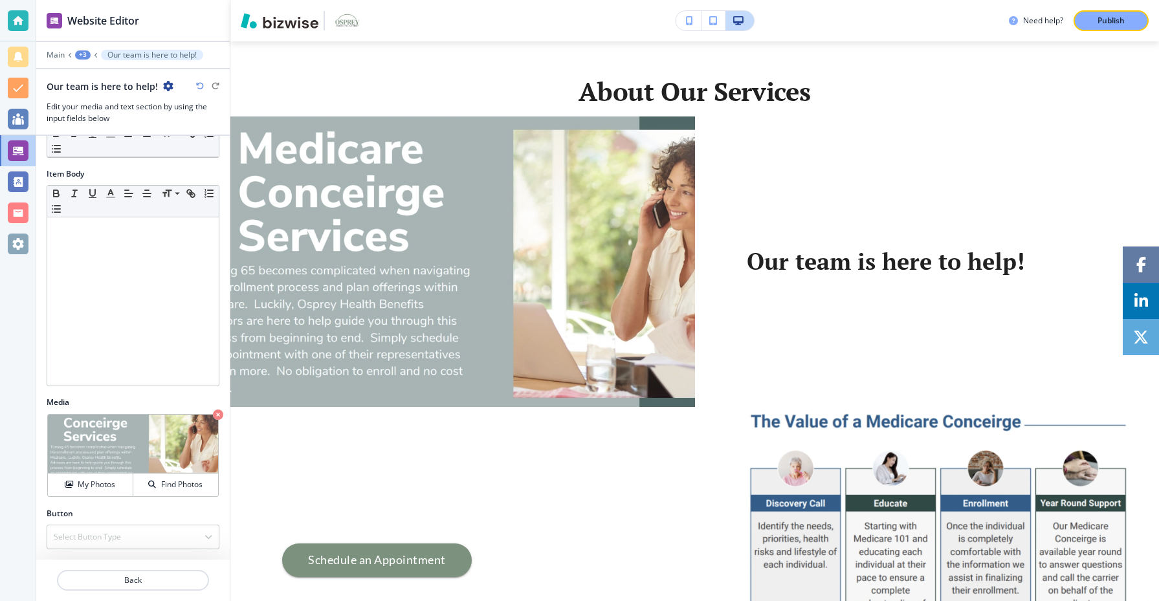
scroll to position [783, 0]
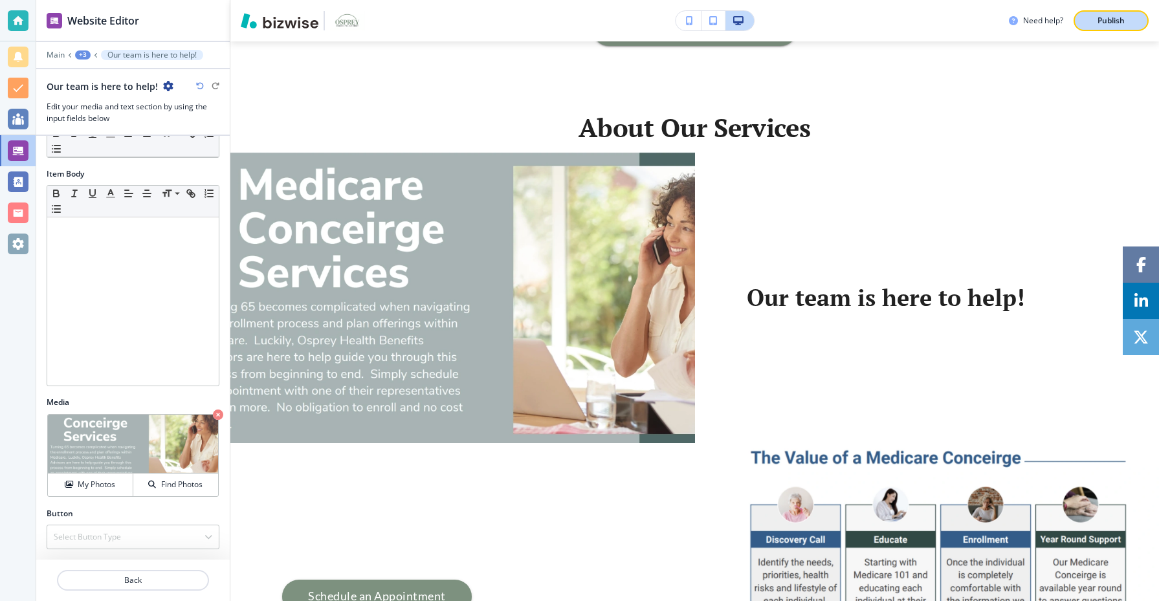
click at [1100, 13] on button "Publish" at bounding box center [1111, 20] width 75 height 21
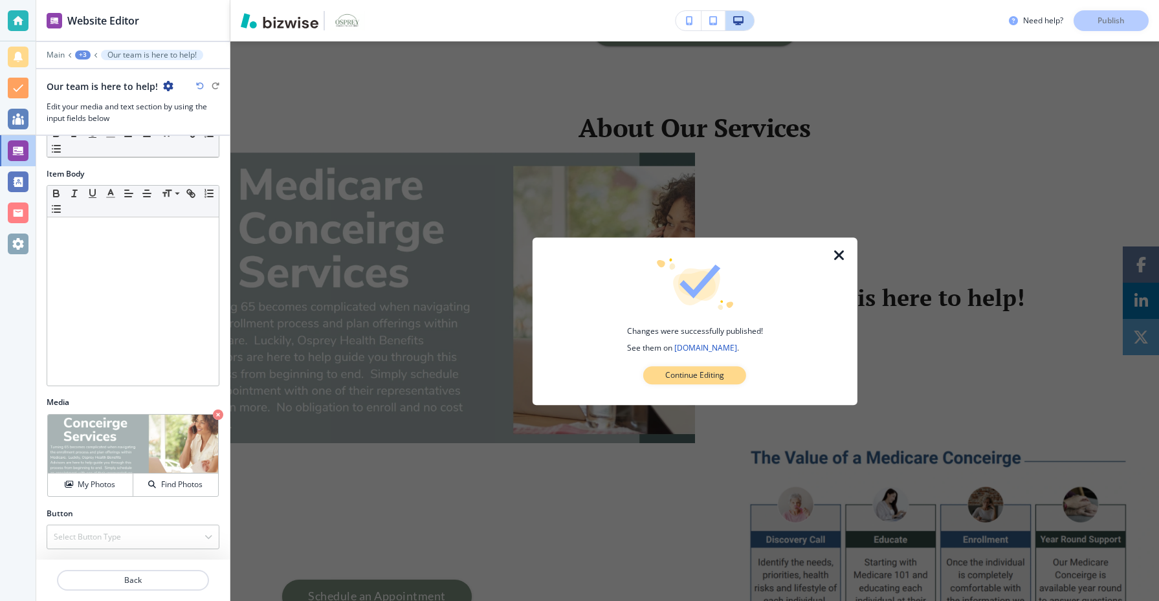
click at [692, 372] on p "Continue Editing" at bounding box center [694, 376] width 59 height 12
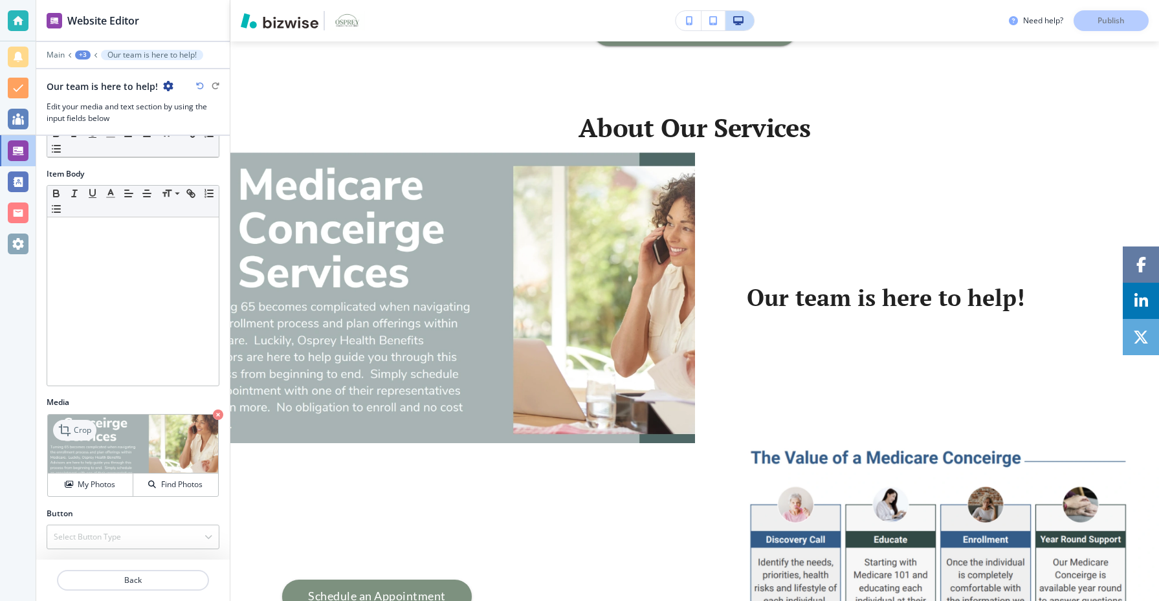
click at [76, 437] on div "Crop" at bounding box center [74, 430] width 43 height 21
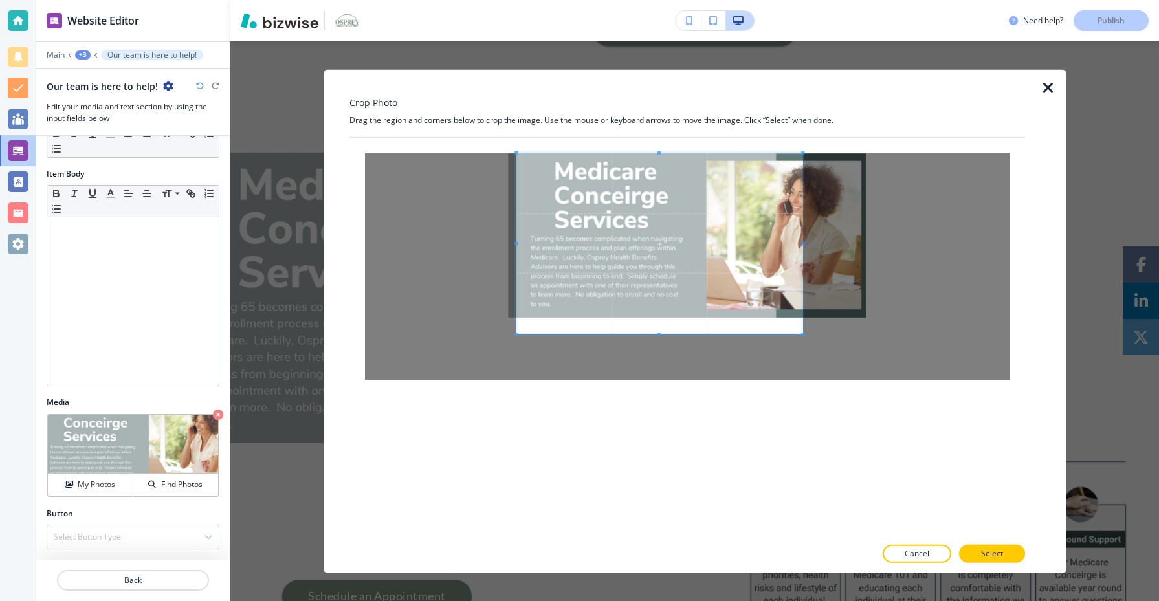
click at [717, 284] on span at bounding box center [659, 243] width 287 height 181
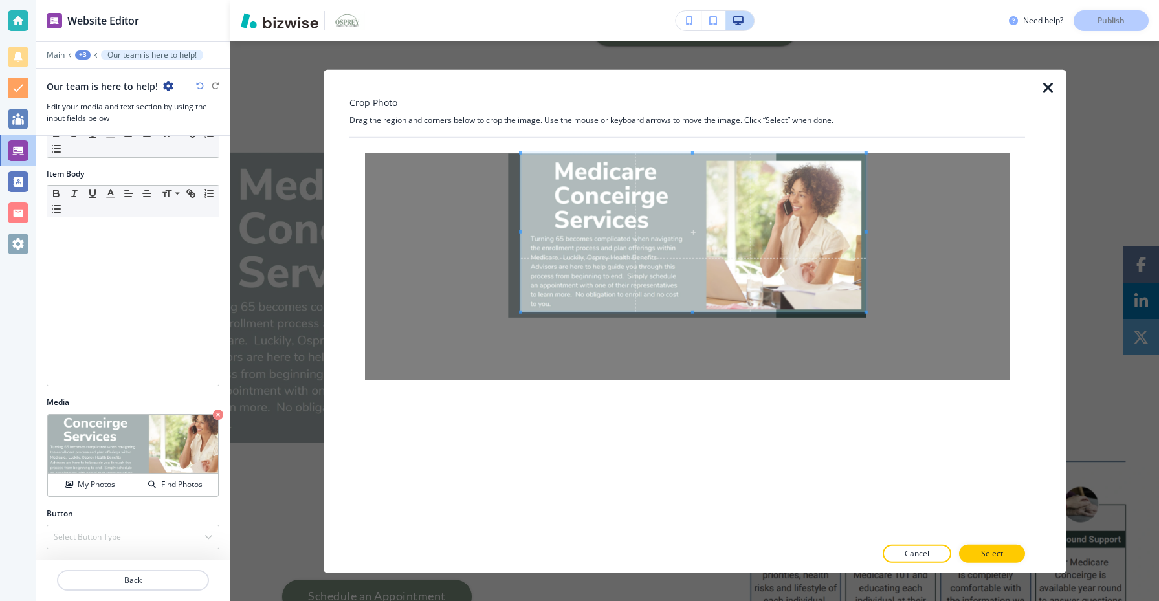
click at [879, 311] on div at bounding box center [687, 266] width 645 height 227
click at [993, 557] on p "Select" at bounding box center [992, 554] width 22 height 12
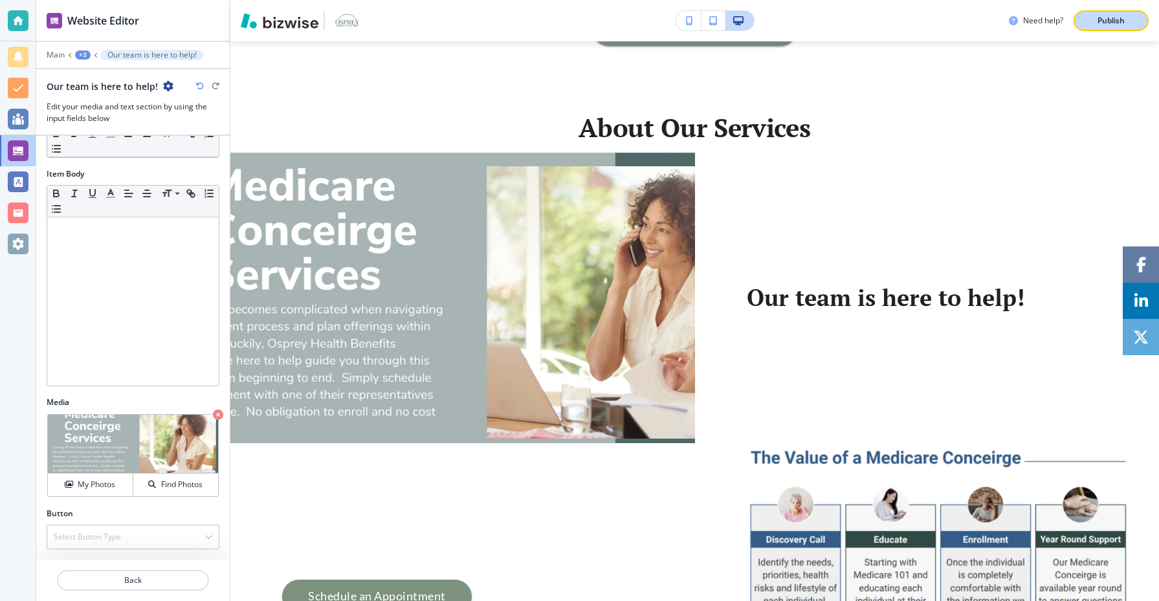
click at [1109, 26] on p "Publish" at bounding box center [1111, 21] width 27 height 12
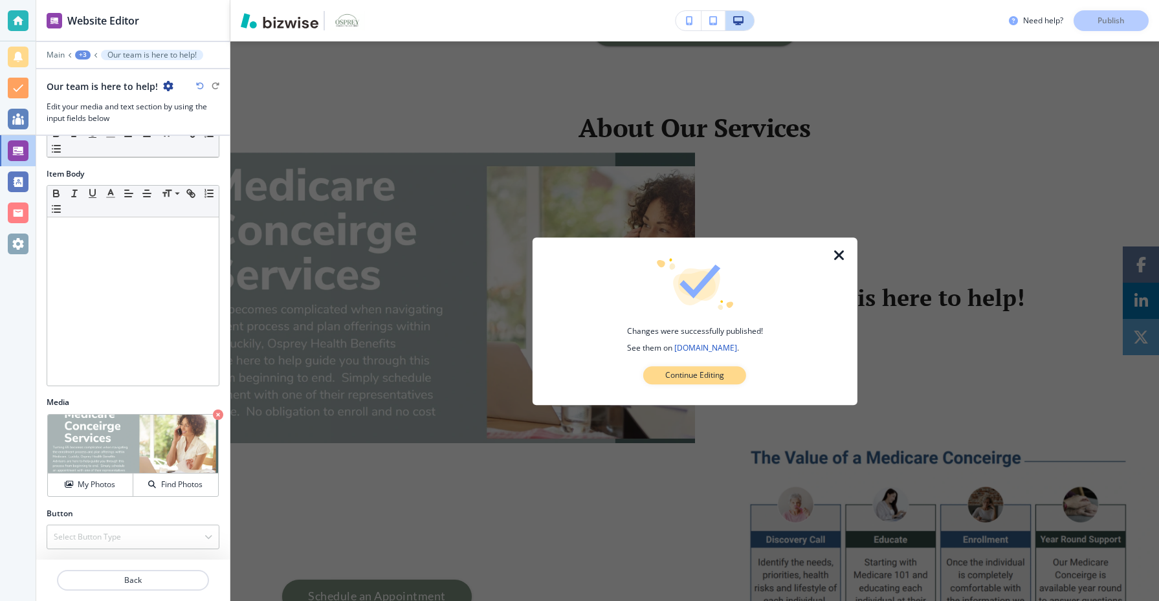
click at [714, 374] on p "Continue Editing" at bounding box center [694, 376] width 59 height 12
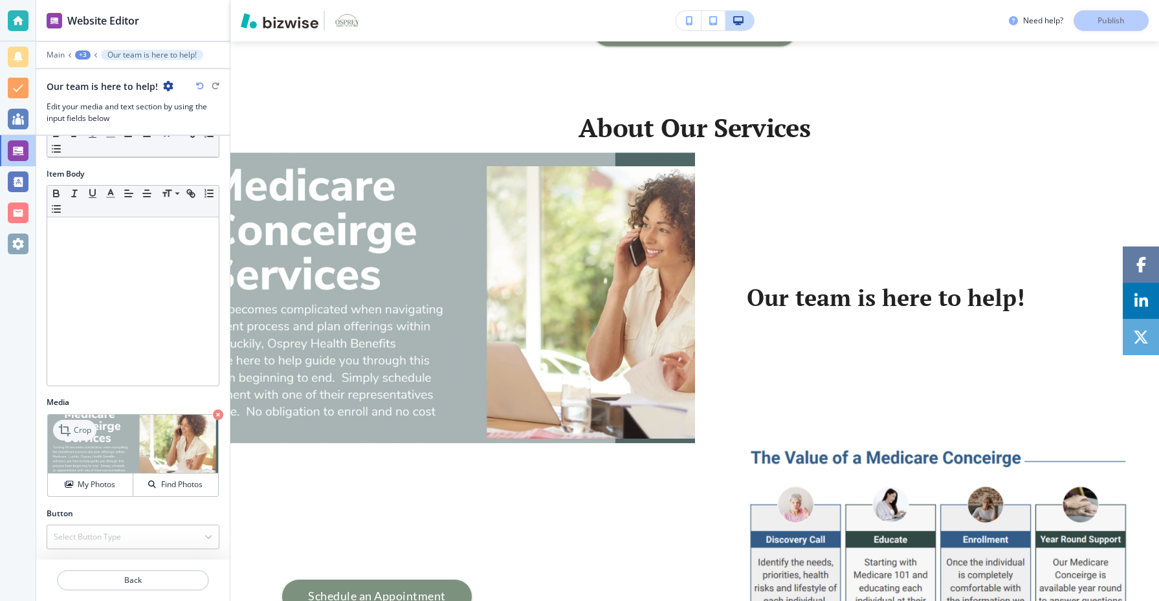
click at [74, 431] on p "Crop" at bounding box center [82, 431] width 17 height 12
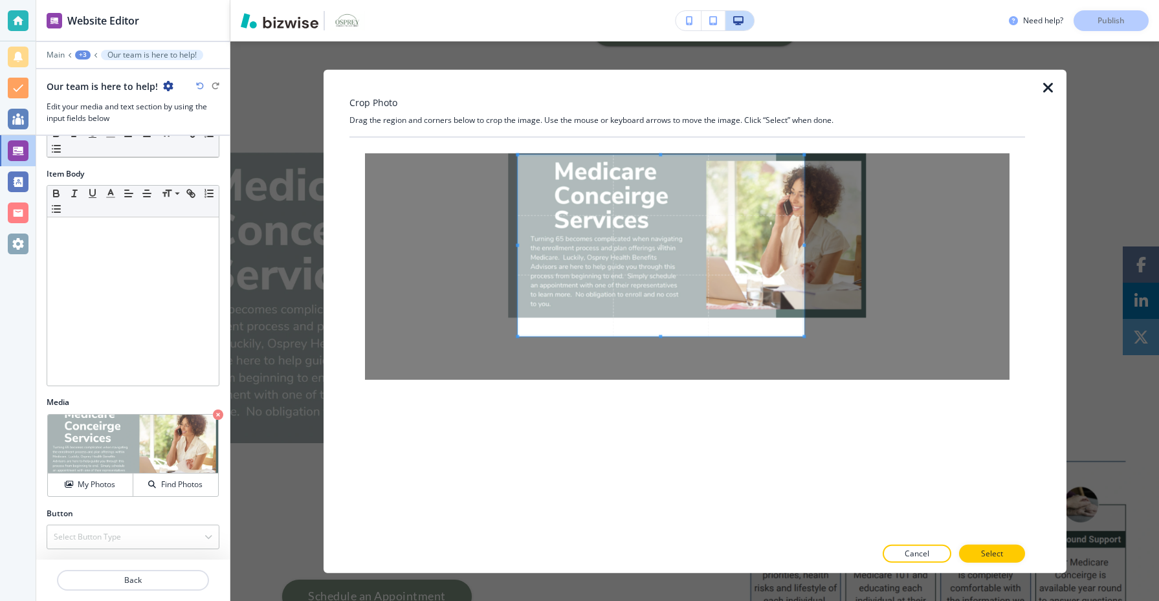
click at [600, 266] on span at bounding box center [661, 245] width 287 height 181
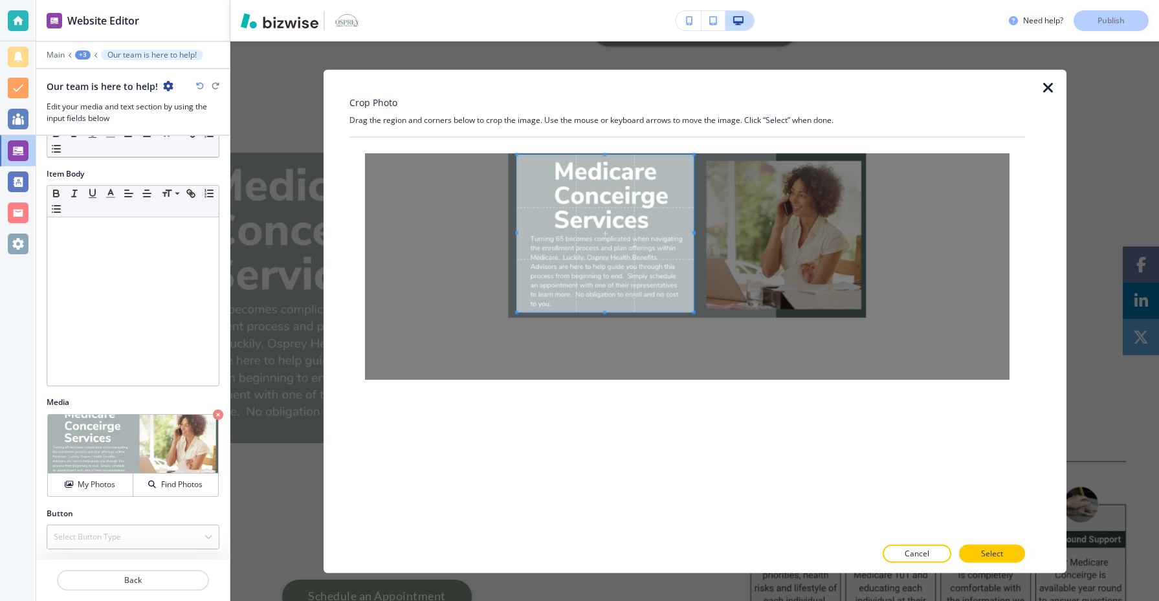
click at [694, 313] on span at bounding box center [694, 312] width 3 height 3
click at [674, 289] on span at bounding box center [608, 232] width 177 height 157
click at [1005, 557] on button "Select" at bounding box center [992, 554] width 66 height 18
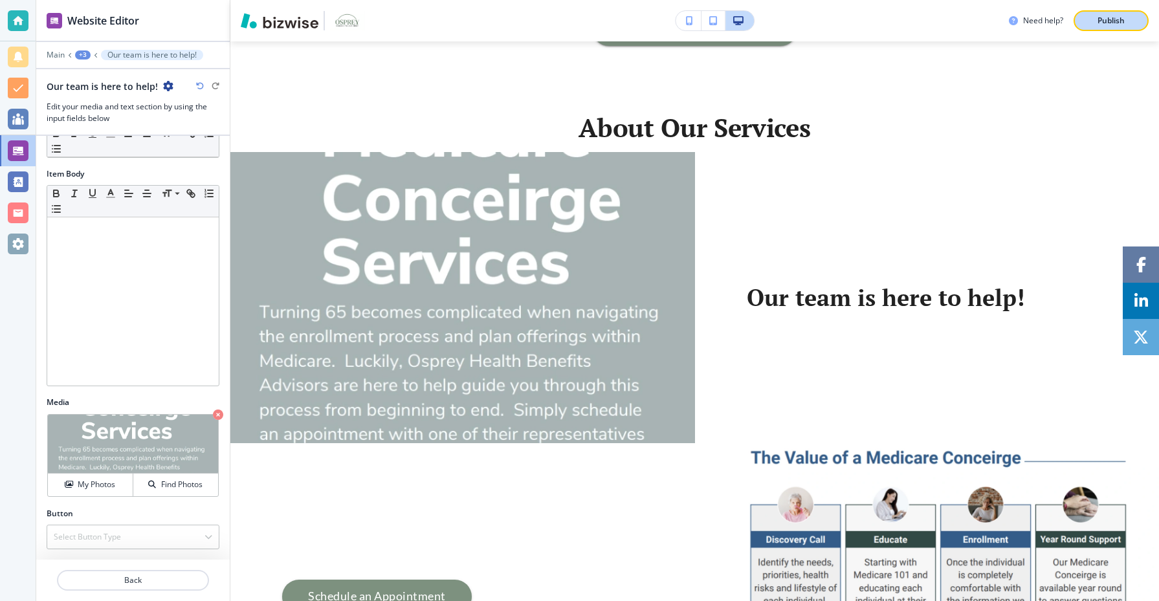
click at [1117, 22] on p "Publish" at bounding box center [1111, 21] width 27 height 12
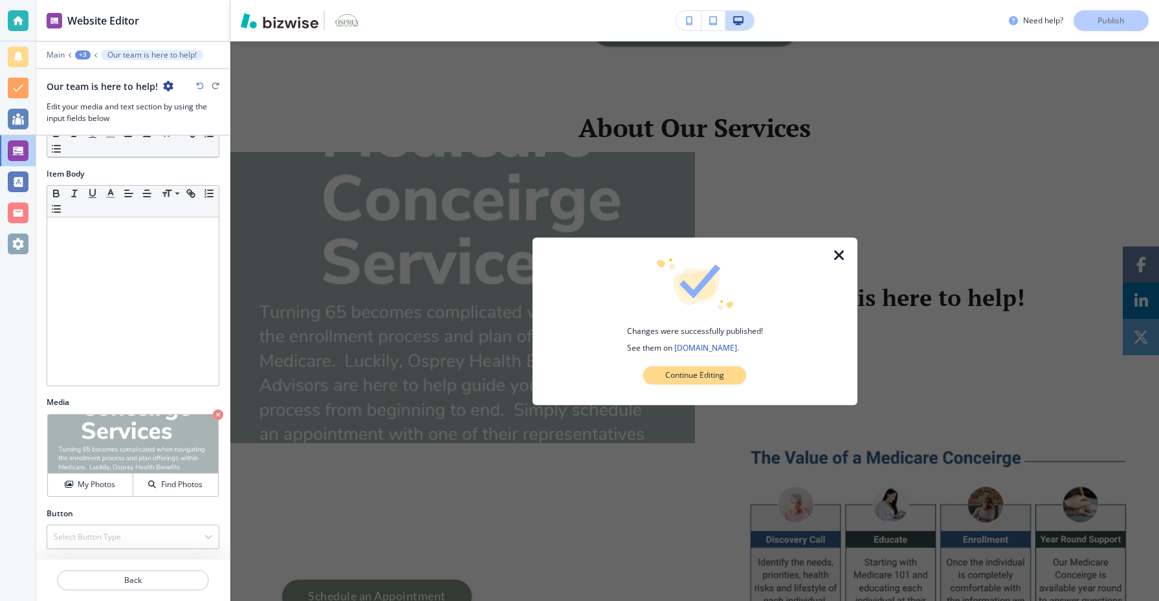
click at [690, 381] on p "Continue Editing" at bounding box center [694, 376] width 59 height 12
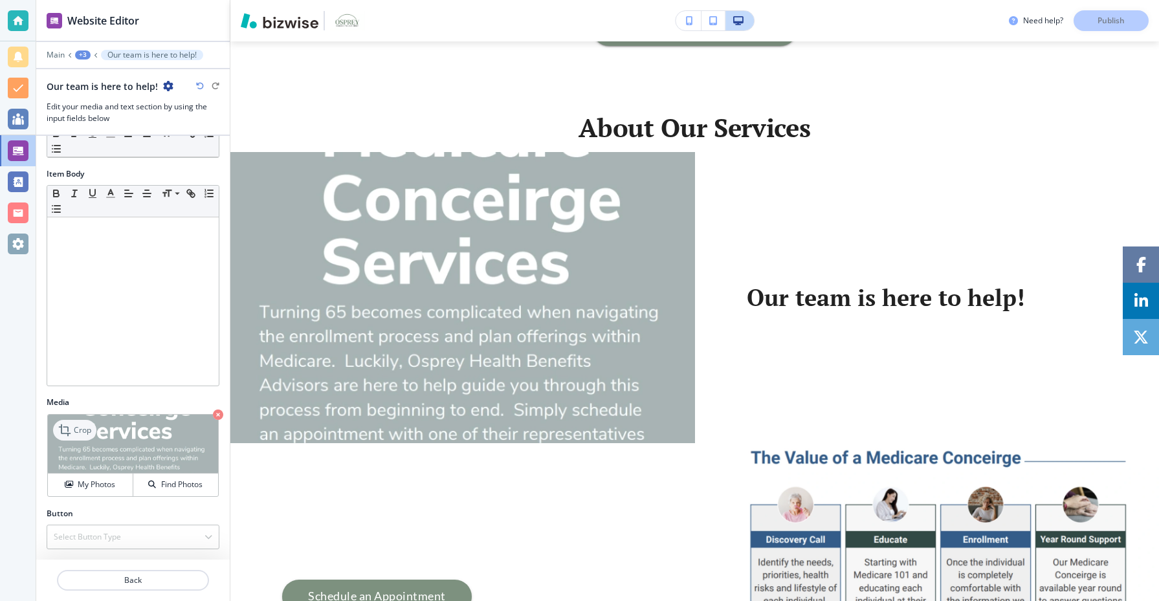
click at [74, 435] on p "Crop" at bounding box center [82, 431] width 17 height 12
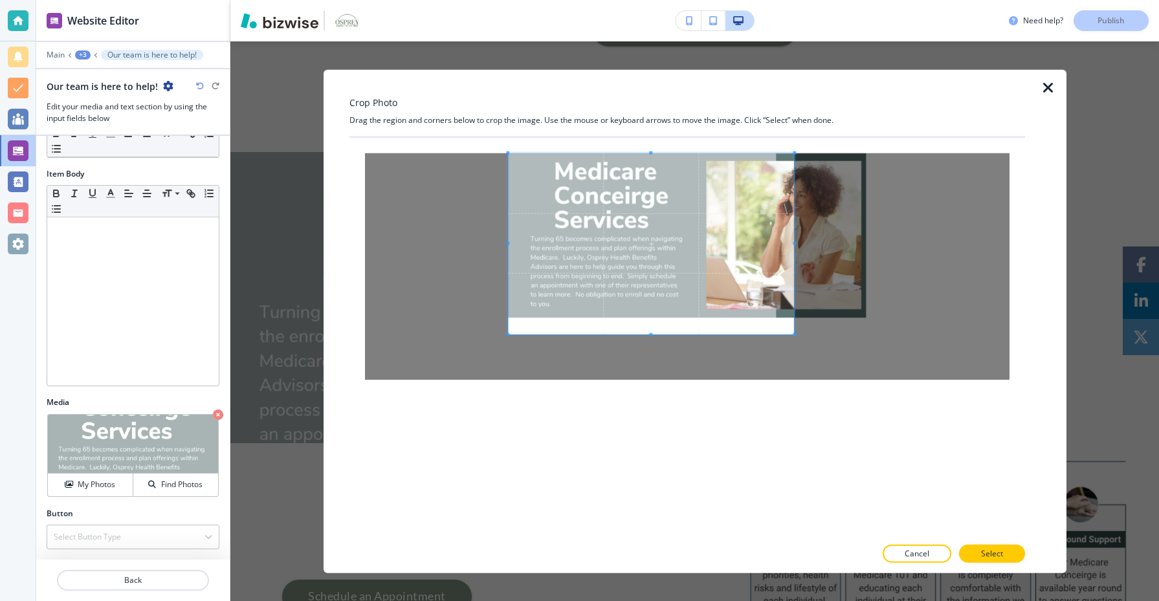
click at [646, 216] on span at bounding box center [651, 243] width 287 height 181
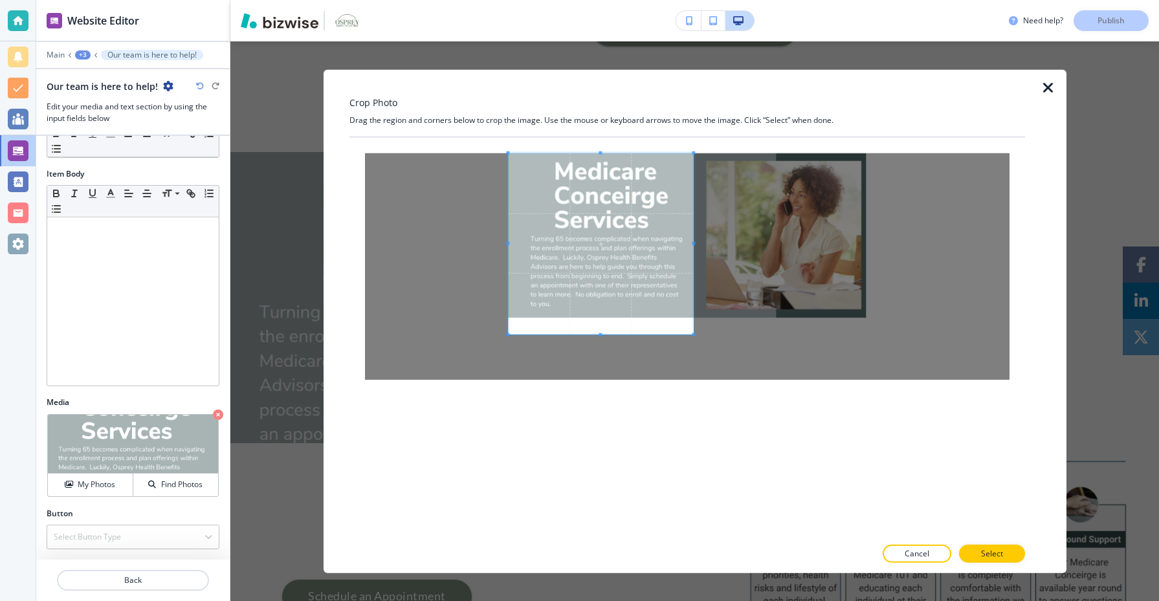
click at [695, 246] on span at bounding box center [693, 243] width 3 height 181
click at [680, 249] on span at bounding box center [606, 243] width 186 height 181
click at [992, 551] on p "Select" at bounding box center [992, 554] width 22 height 12
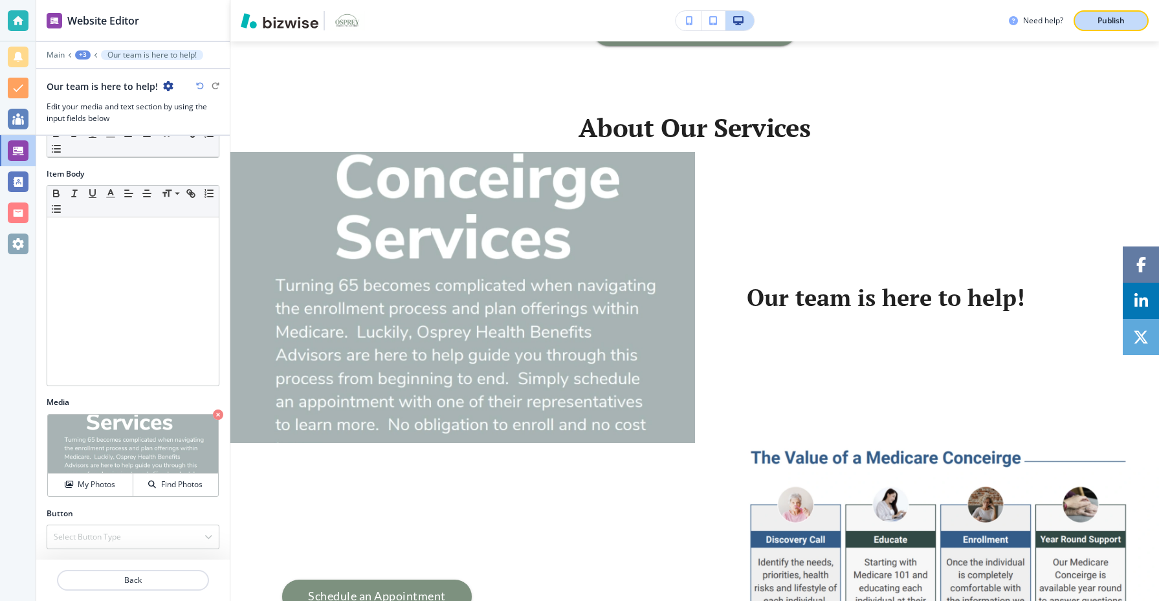
click at [1107, 19] on p "Publish" at bounding box center [1111, 21] width 27 height 12
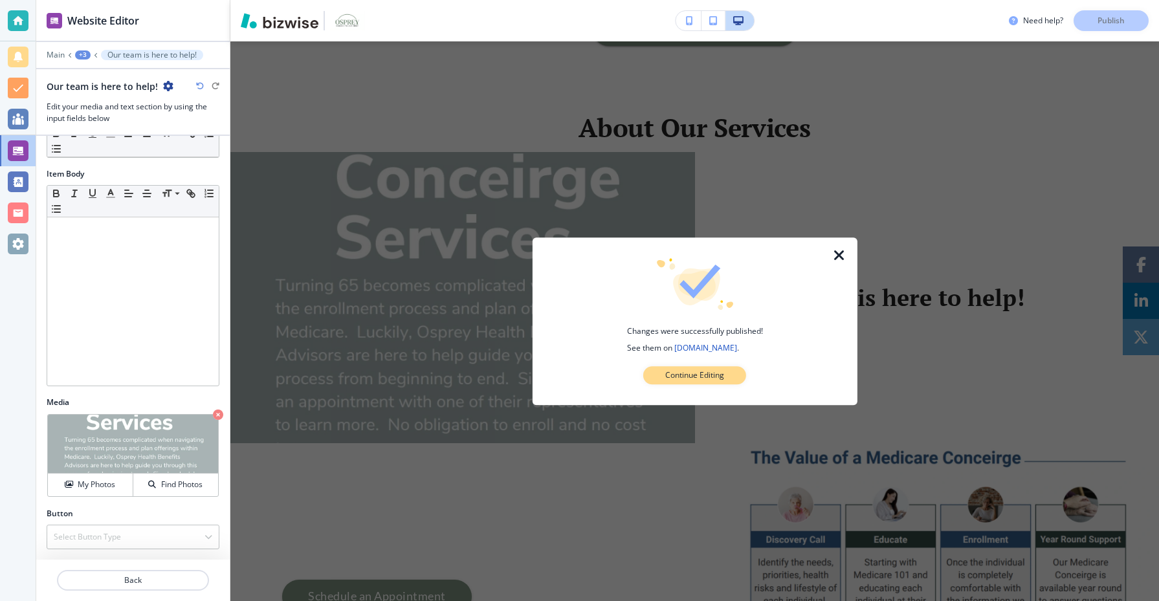
click at [702, 378] on p "Continue Editing" at bounding box center [694, 376] width 59 height 12
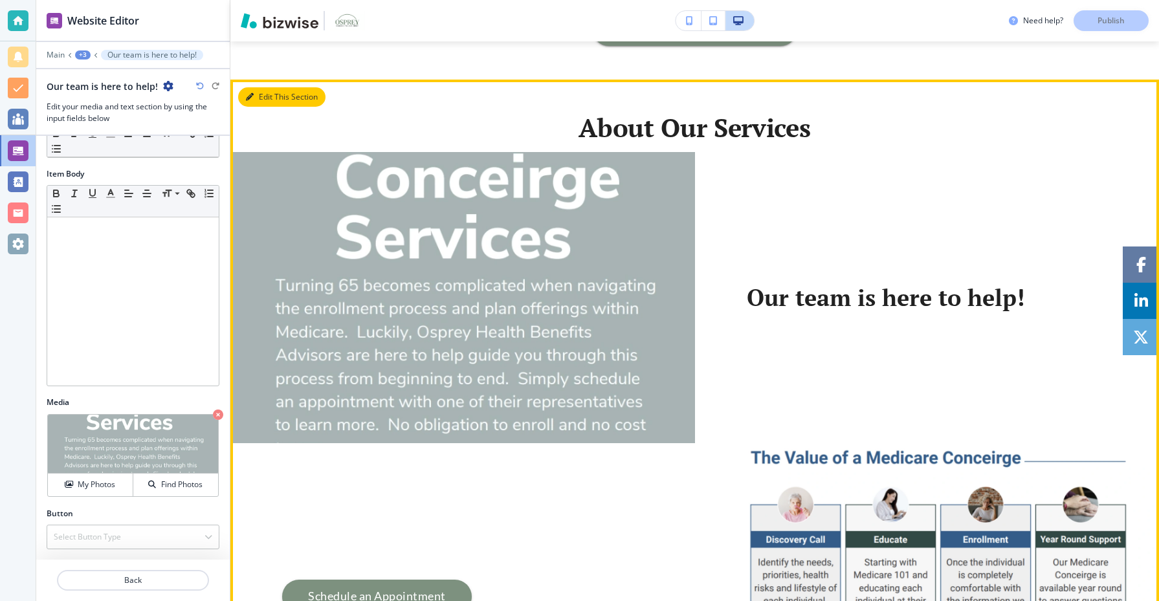
click at [259, 99] on button "Edit This Section" at bounding box center [281, 96] width 87 height 19
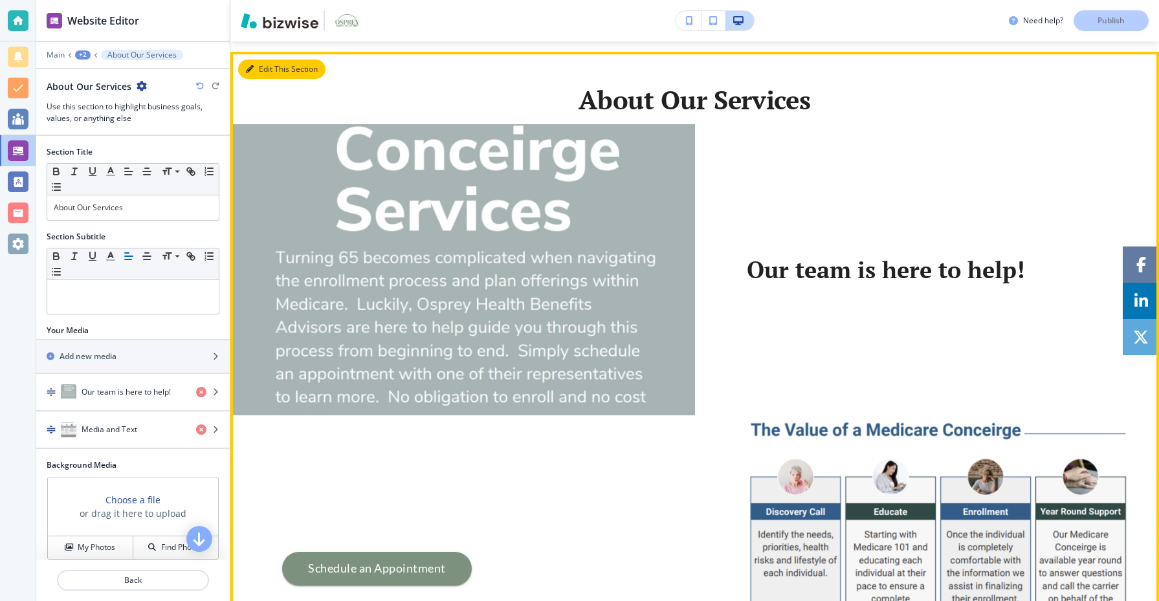
scroll to position [821, 0]
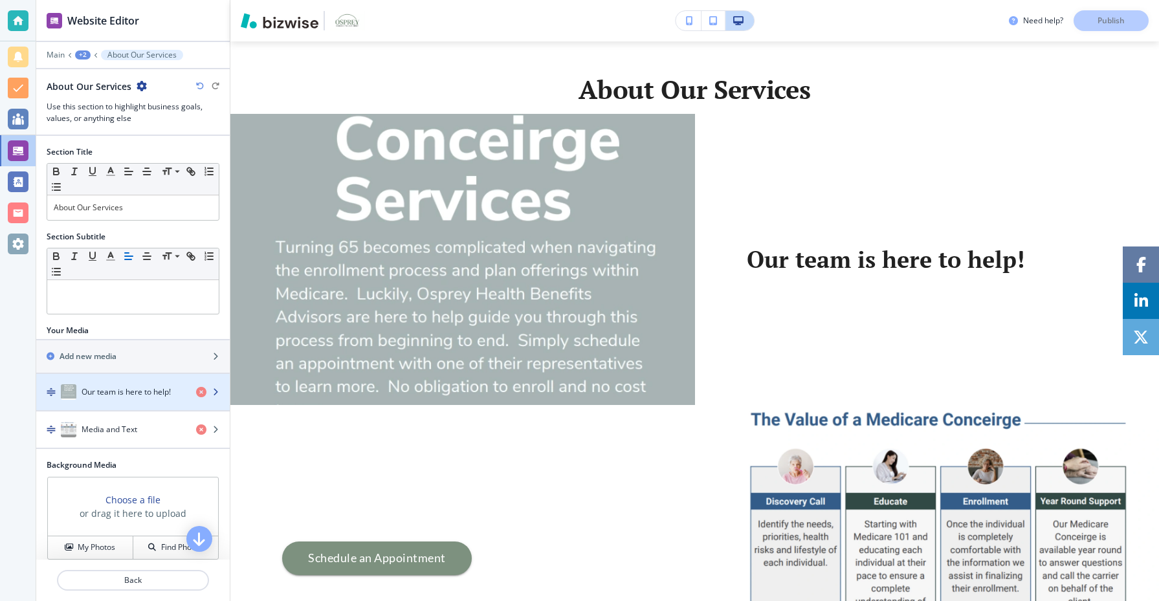
click at [144, 385] on div "Our team is here to help!" at bounding box center [111, 392] width 150 height 16
click at [137, 393] on h4 "Our team is here to help!" at bounding box center [126, 392] width 89 height 12
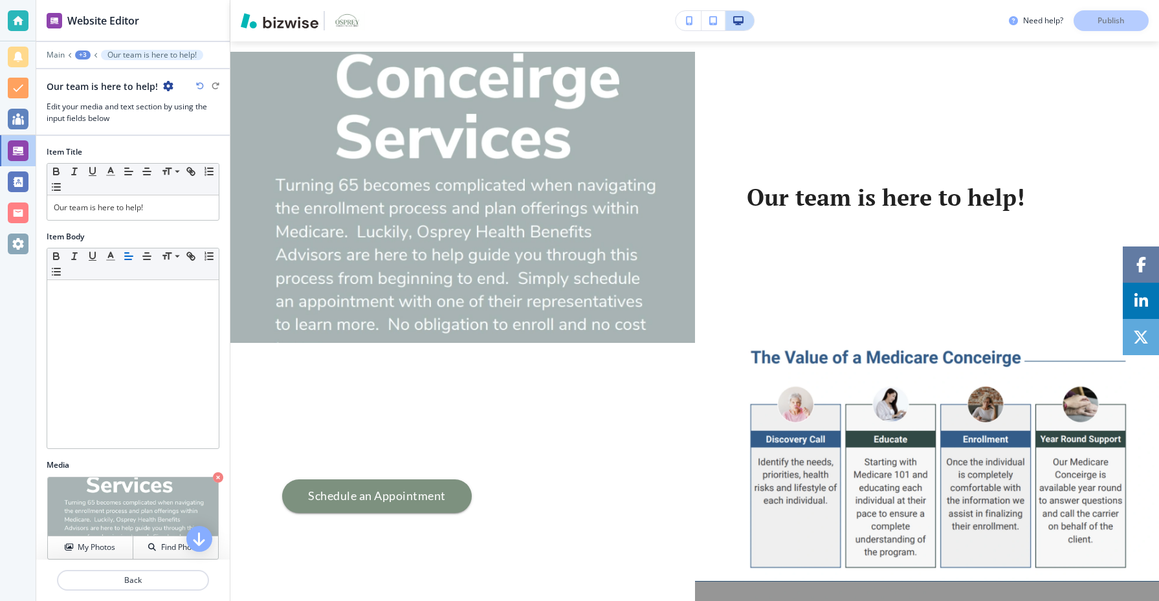
scroll to position [893, 0]
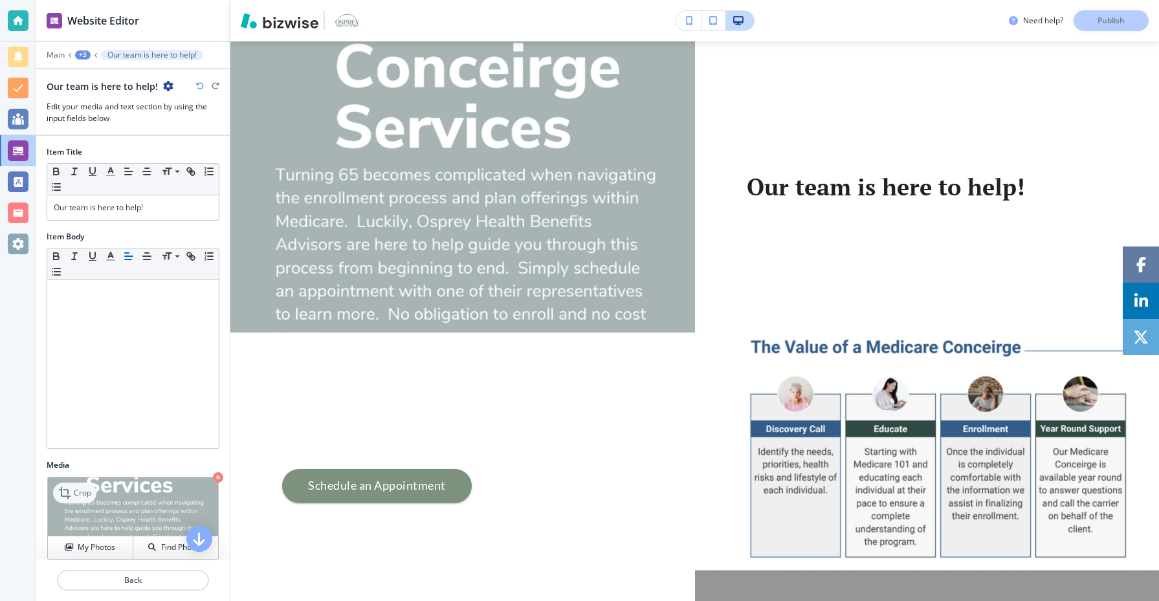
click at [79, 497] on p "Crop" at bounding box center [82, 493] width 17 height 12
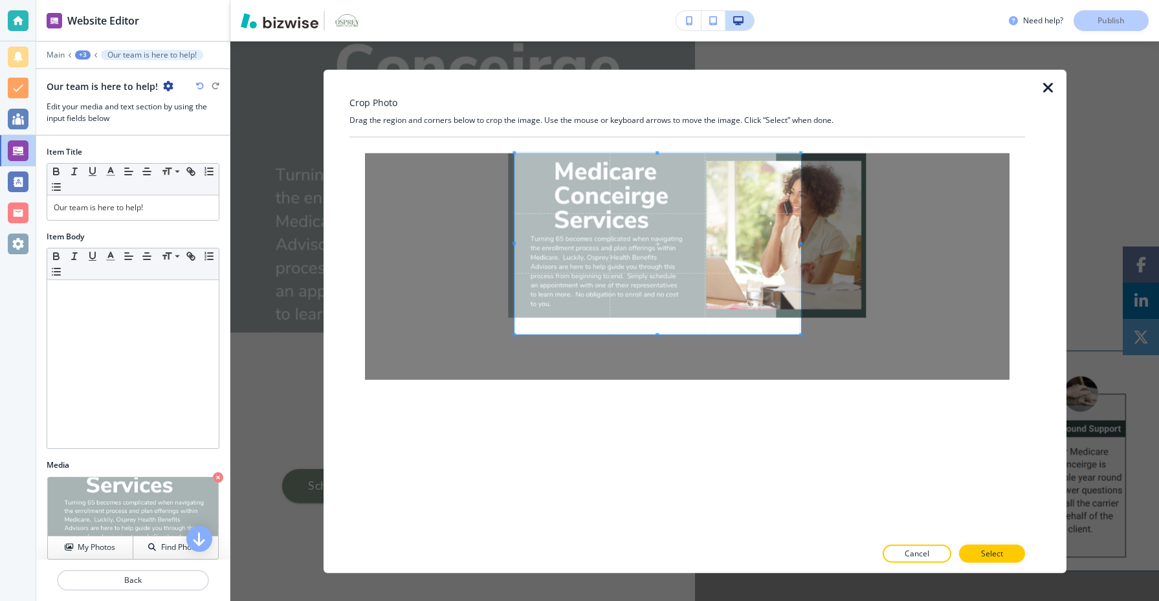
click at [693, 279] on span at bounding box center [658, 243] width 287 height 181
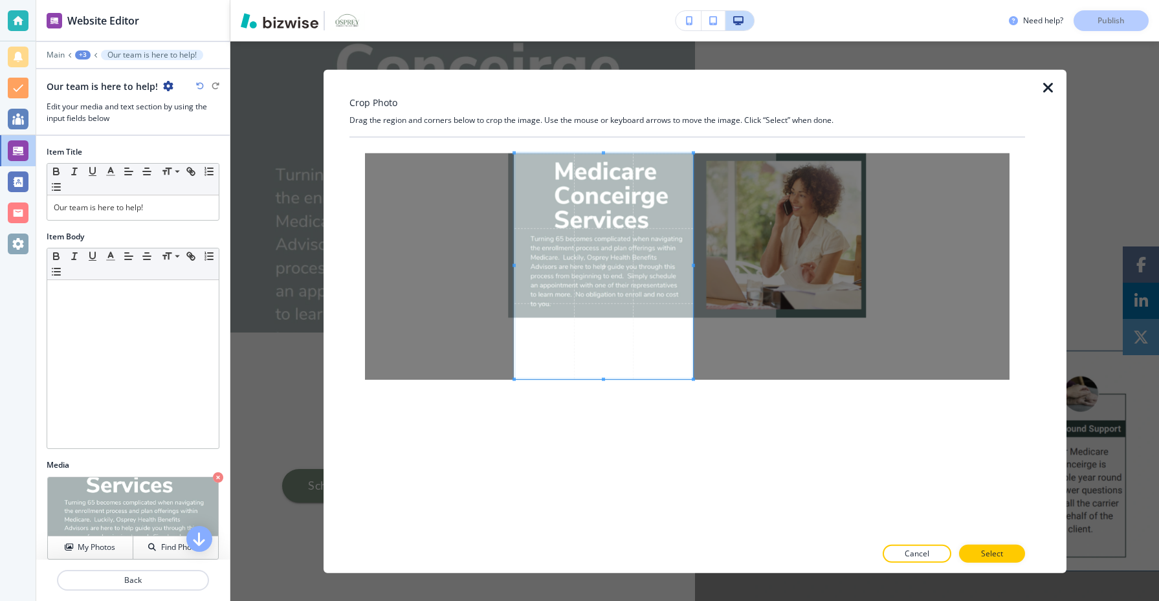
click at [694, 449] on div at bounding box center [688, 337] width 676 height 400
click at [335, 269] on div "Crop Photo Drag the region and corners below to crop the image. Use the mouse o…" at bounding box center [695, 321] width 743 height 504
click at [461, 287] on div at bounding box center [687, 266] width 645 height 227
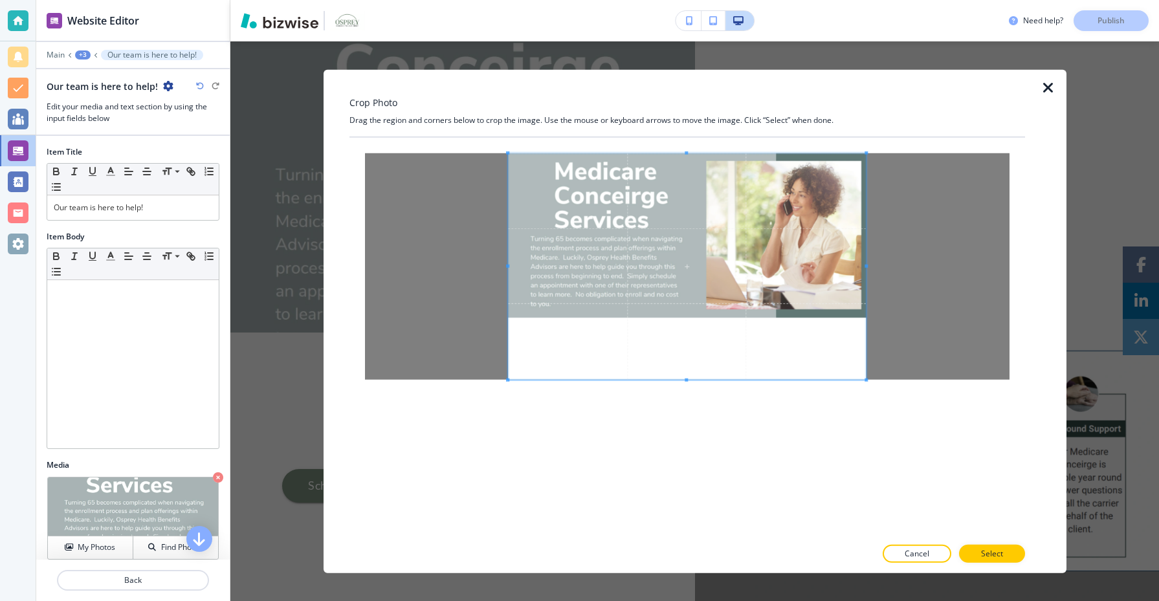
click at [921, 445] on div at bounding box center [688, 337] width 676 height 400
click at [997, 561] on button "Select" at bounding box center [992, 554] width 66 height 18
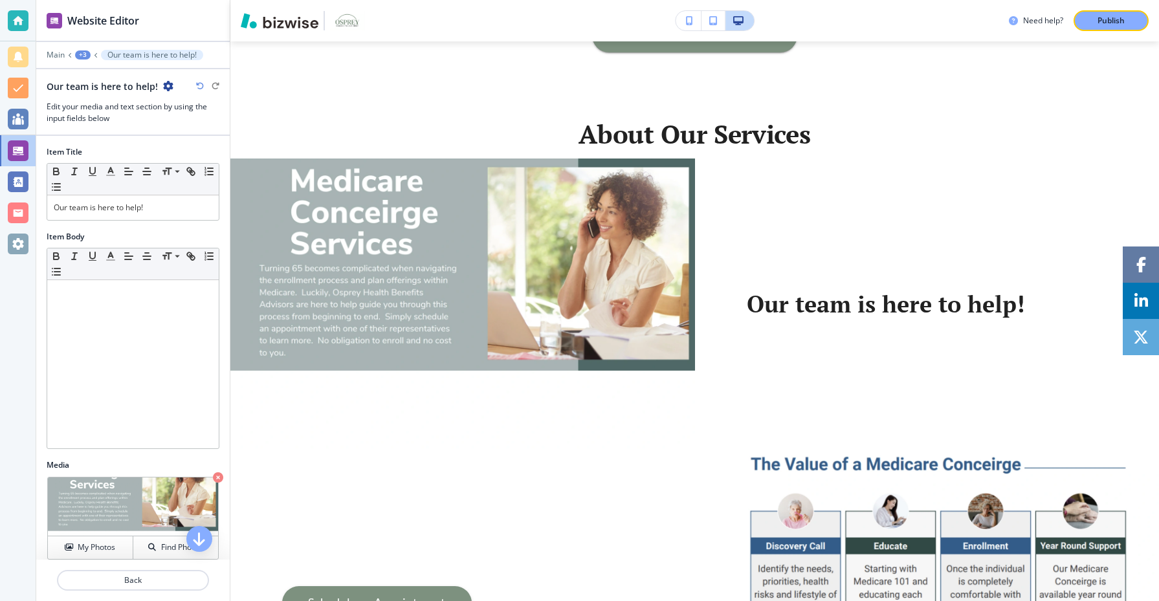
scroll to position [775, 0]
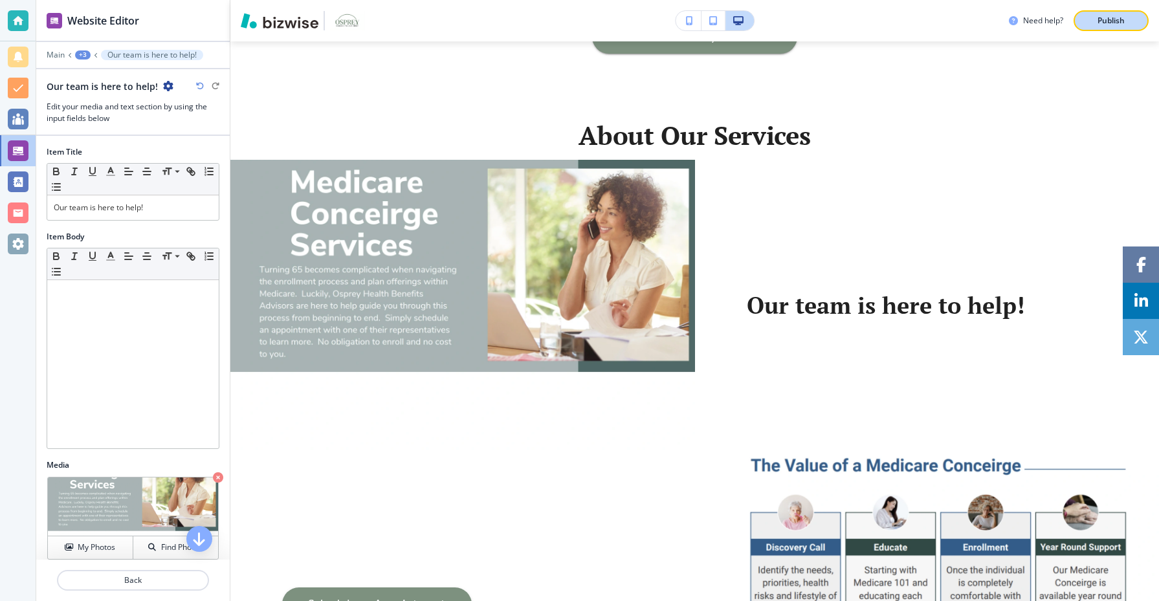
click at [1124, 18] on p "Publish" at bounding box center [1111, 21] width 27 height 12
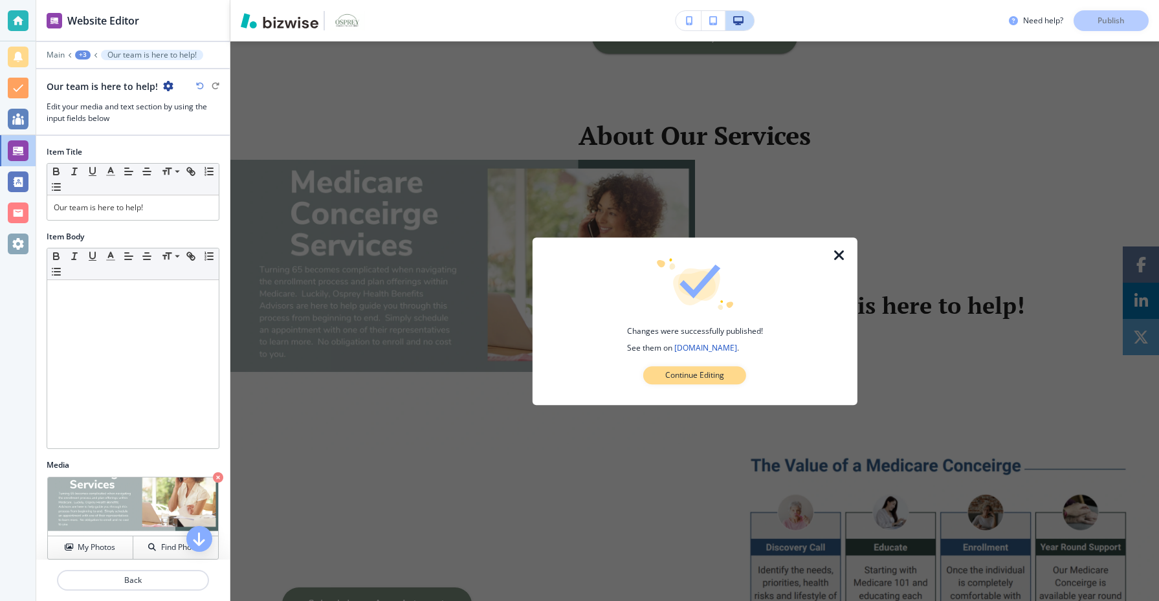
click at [680, 372] on p "Continue Editing" at bounding box center [694, 376] width 59 height 12
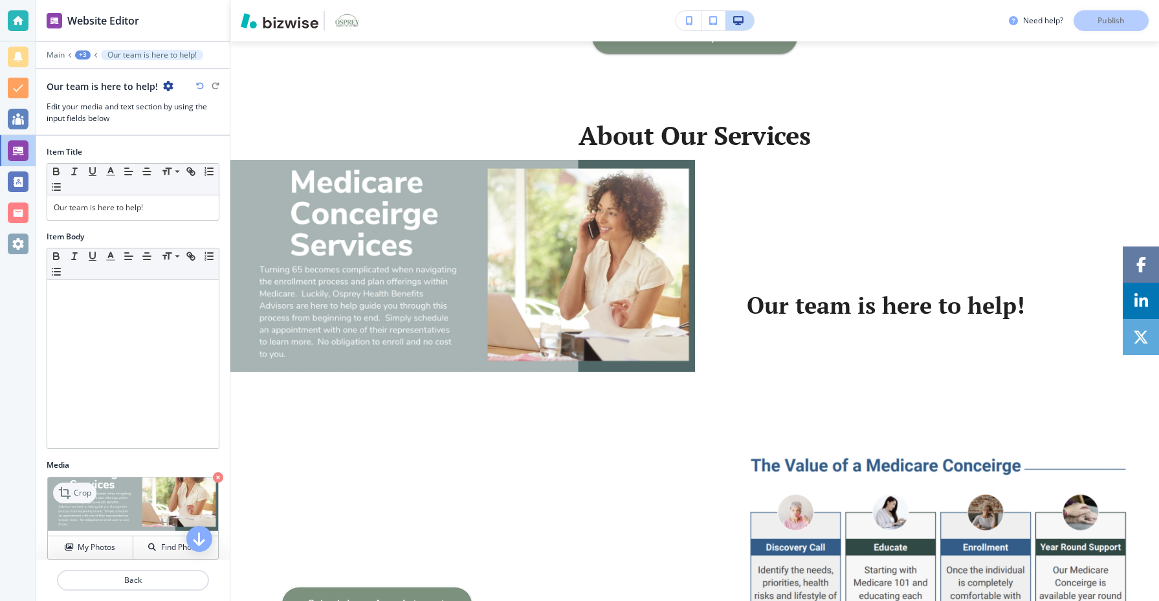
click at [69, 494] on icon at bounding box center [66, 493] width 16 height 16
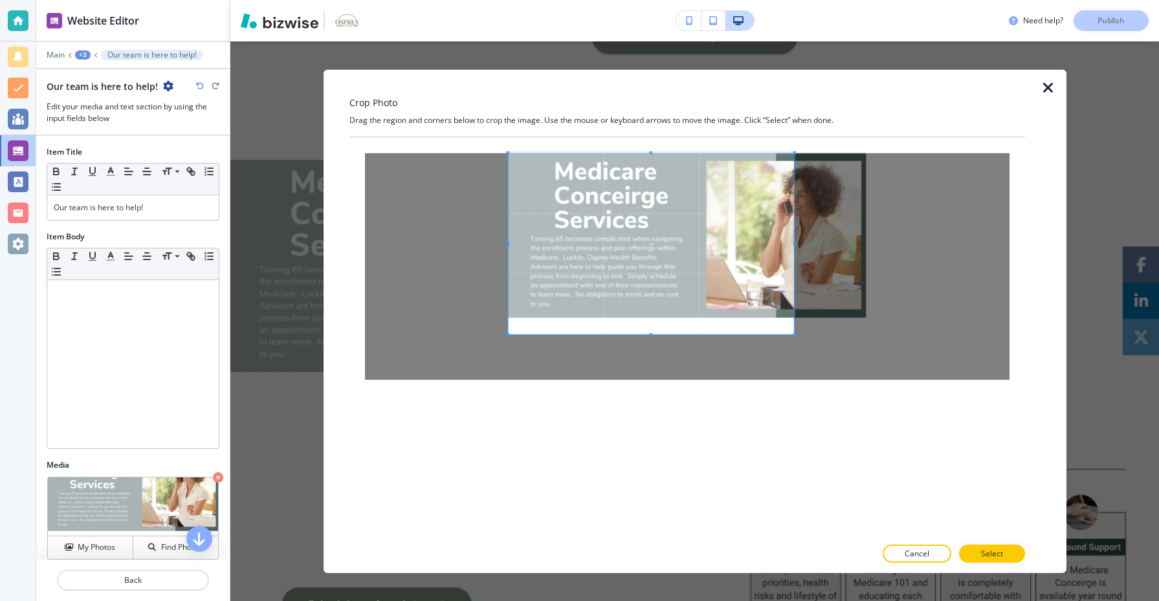
click at [678, 279] on span at bounding box center [651, 243] width 287 height 181
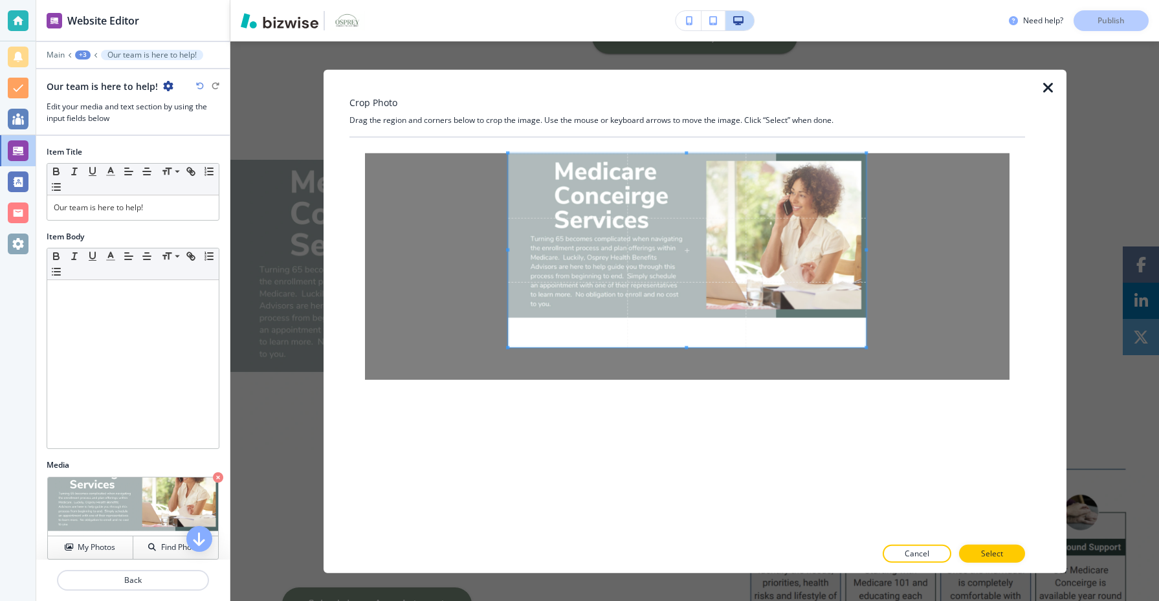
click at [919, 350] on div at bounding box center [687, 266] width 645 height 227
click at [995, 553] on p "Select" at bounding box center [992, 554] width 22 height 12
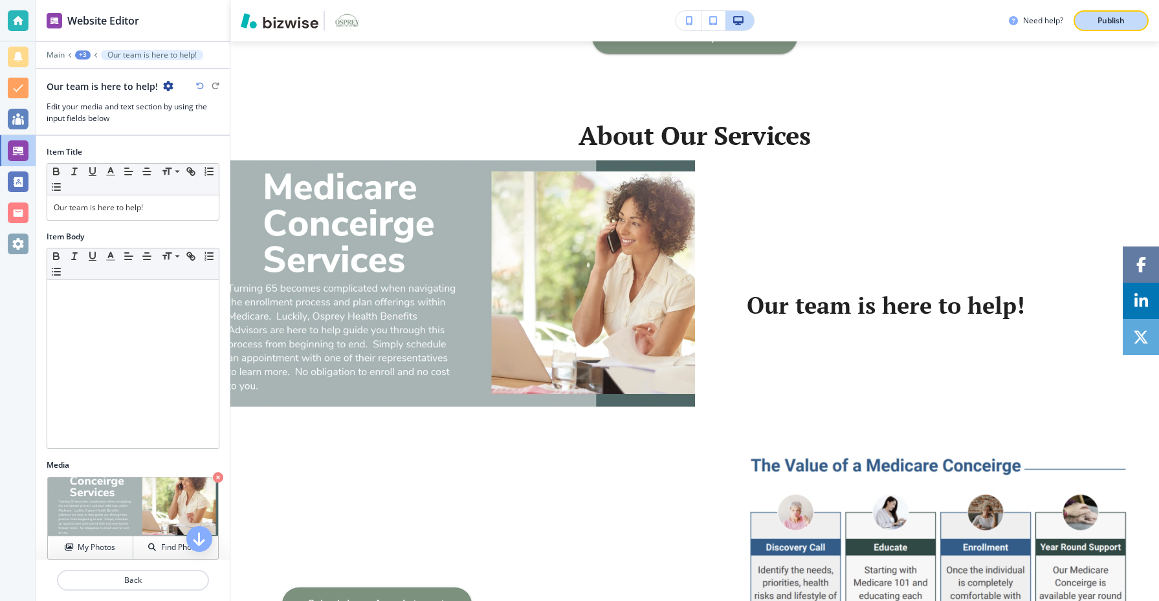
click at [1107, 27] on button "Publish" at bounding box center [1111, 20] width 75 height 21
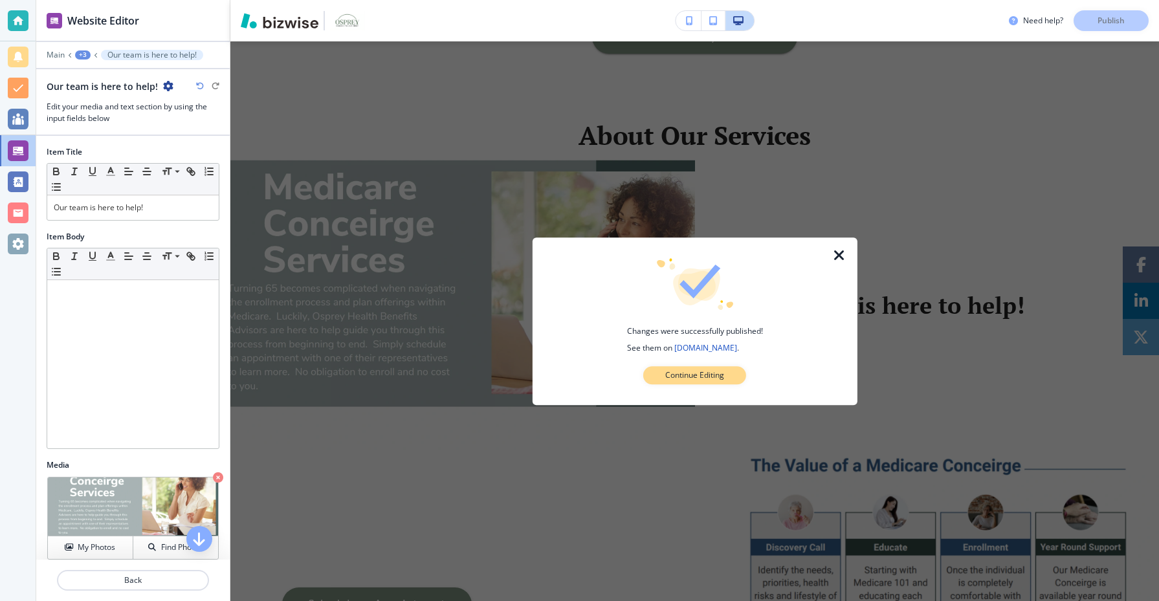
click at [667, 377] on p "Continue Editing" at bounding box center [694, 376] width 59 height 12
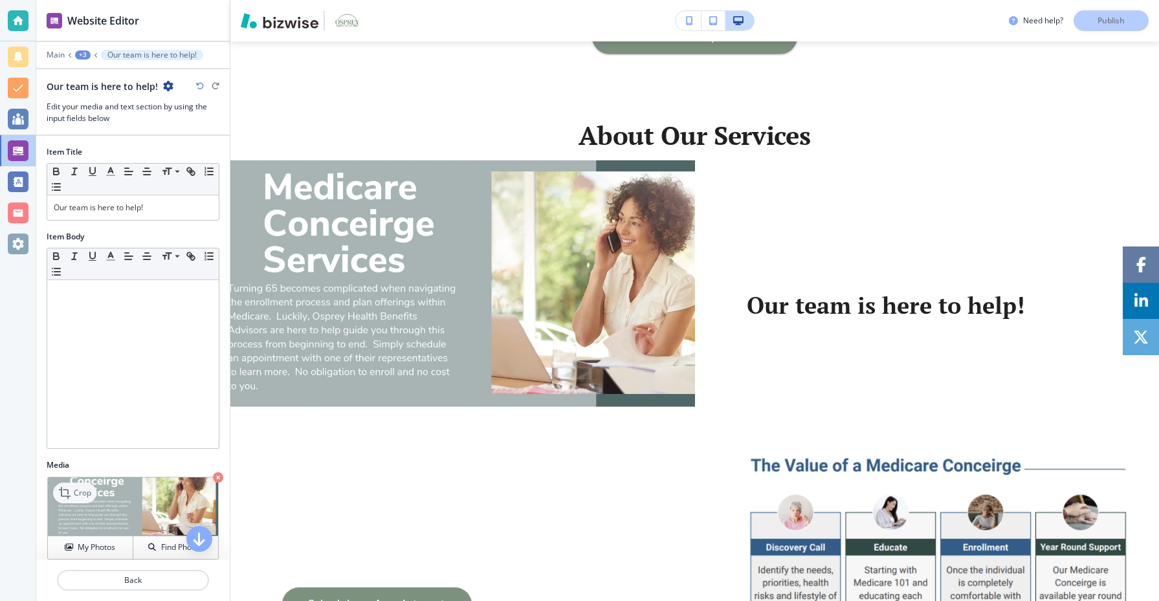
click at [81, 494] on p "Crop" at bounding box center [82, 493] width 17 height 12
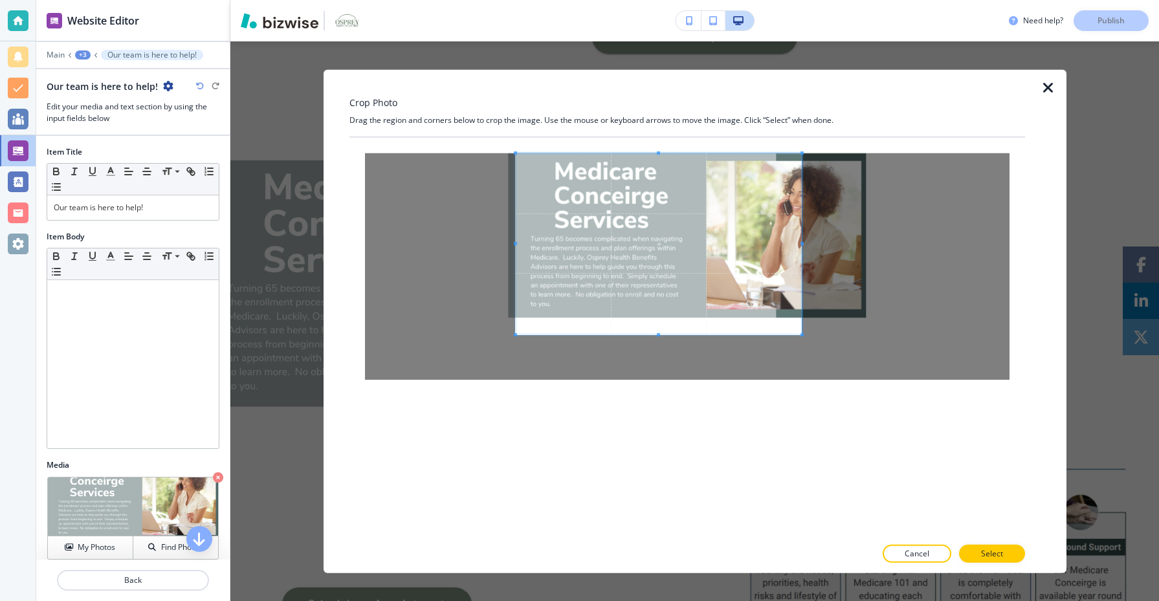
click at [661, 260] on span at bounding box center [658, 243] width 287 height 181
click at [806, 335] on div at bounding box center [687, 266] width 645 height 227
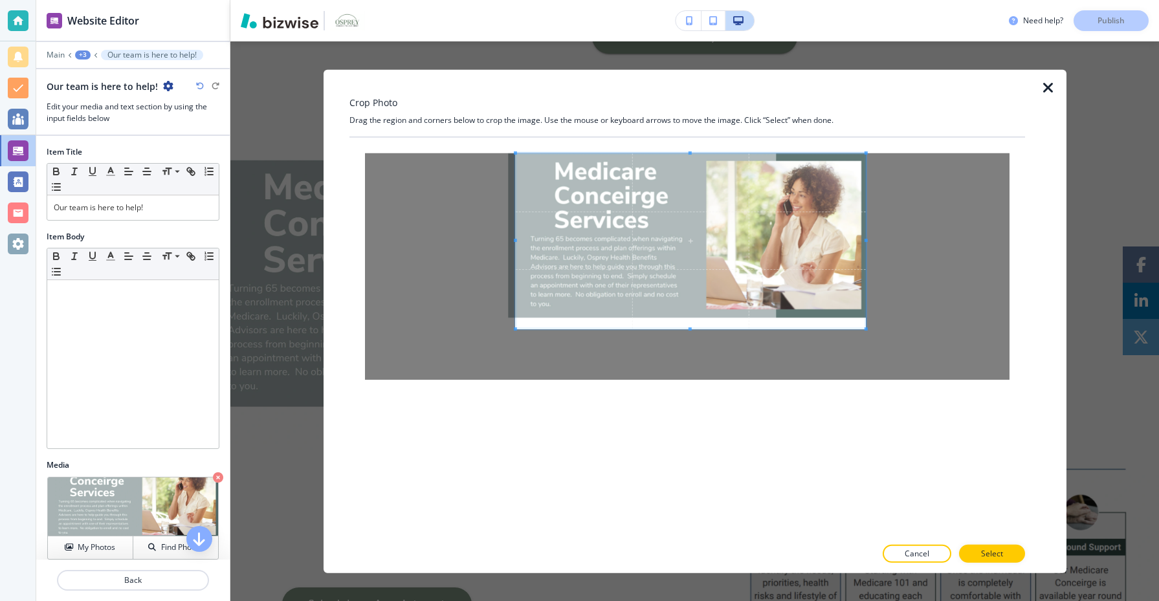
click at [870, 328] on div at bounding box center [687, 266] width 645 height 227
click at [984, 552] on p "Select" at bounding box center [992, 554] width 22 height 12
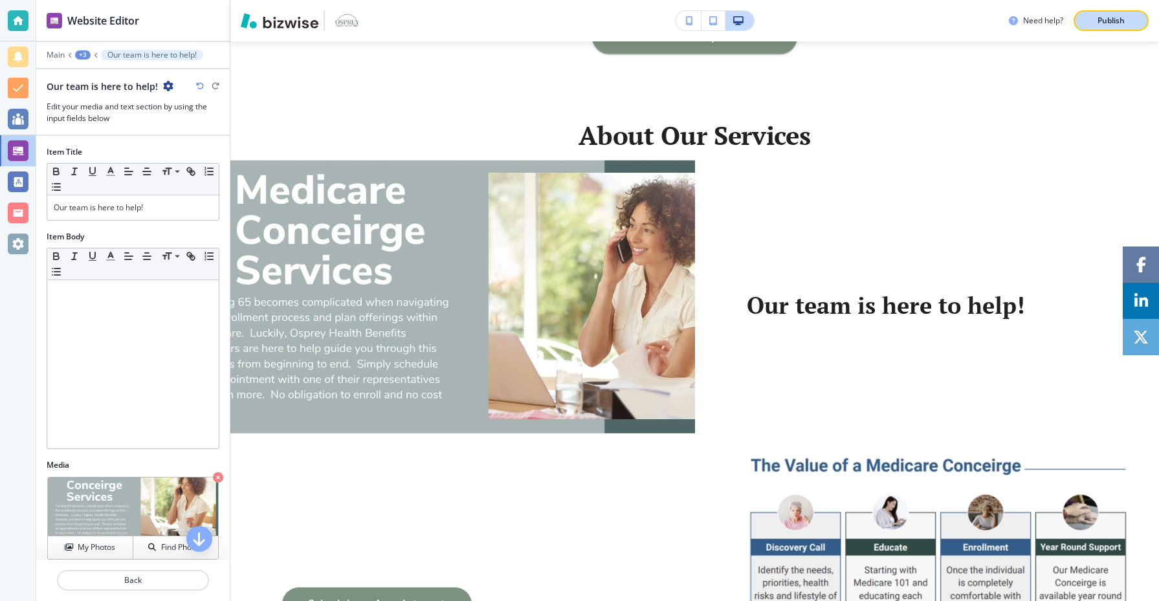
click at [1118, 23] on p "Publish" at bounding box center [1111, 21] width 27 height 12
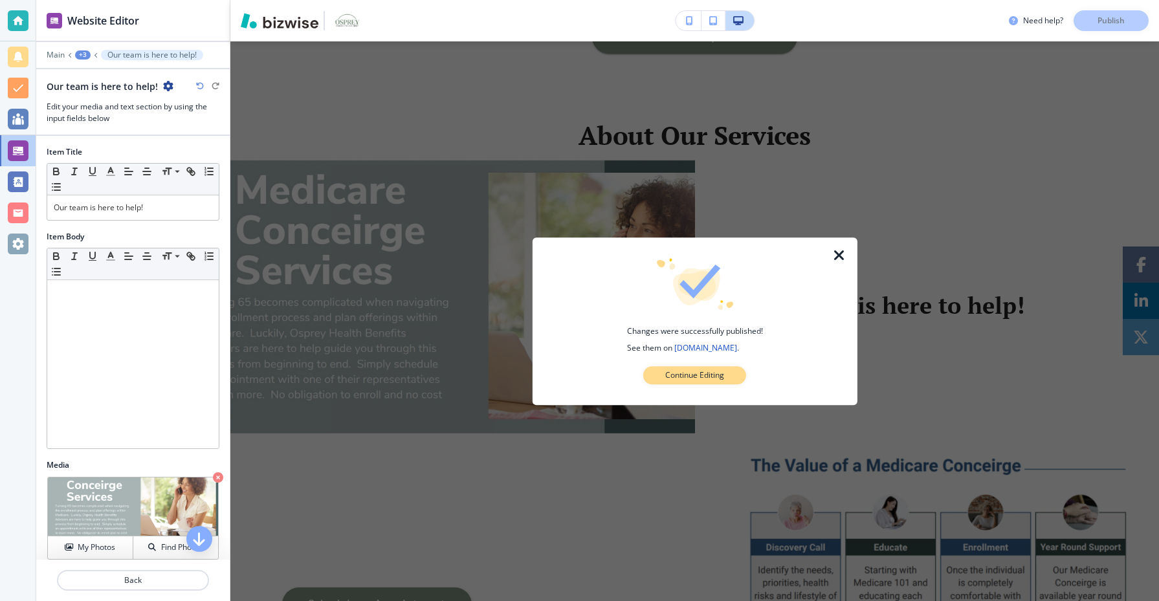
click at [727, 377] on button "Continue Editing" at bounding box center [694, 375] width 103 height 18
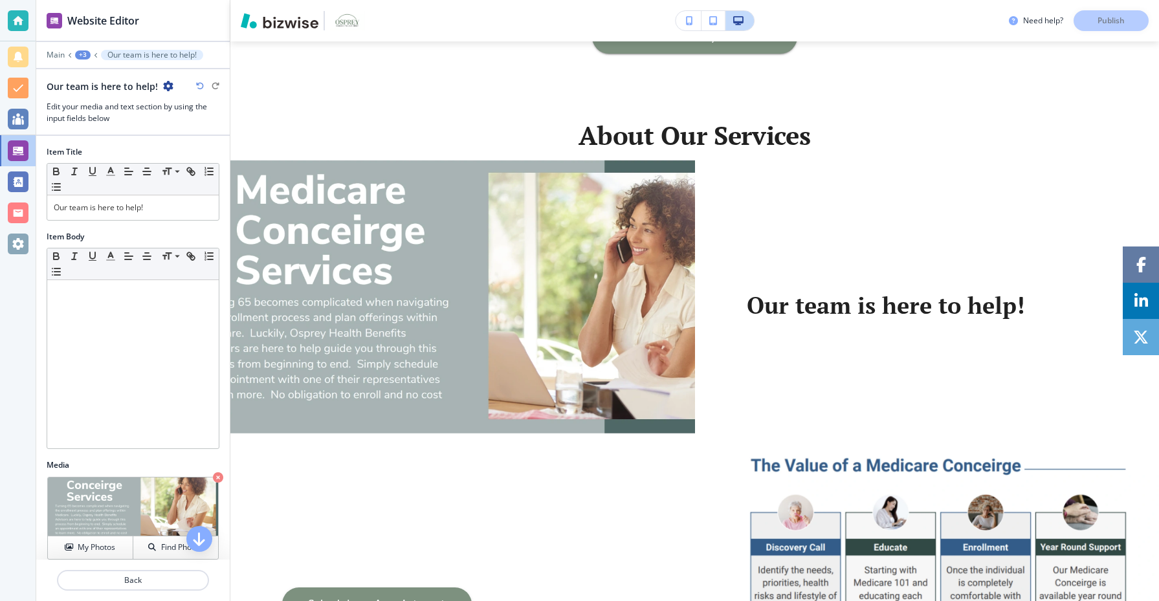
click at [83, 55] on div "+3" at bounding box center [83, 54] width 16 height 9
click at [128, 123] on p "About Our Services" at bounding box center [116, 122] width 66 height 12
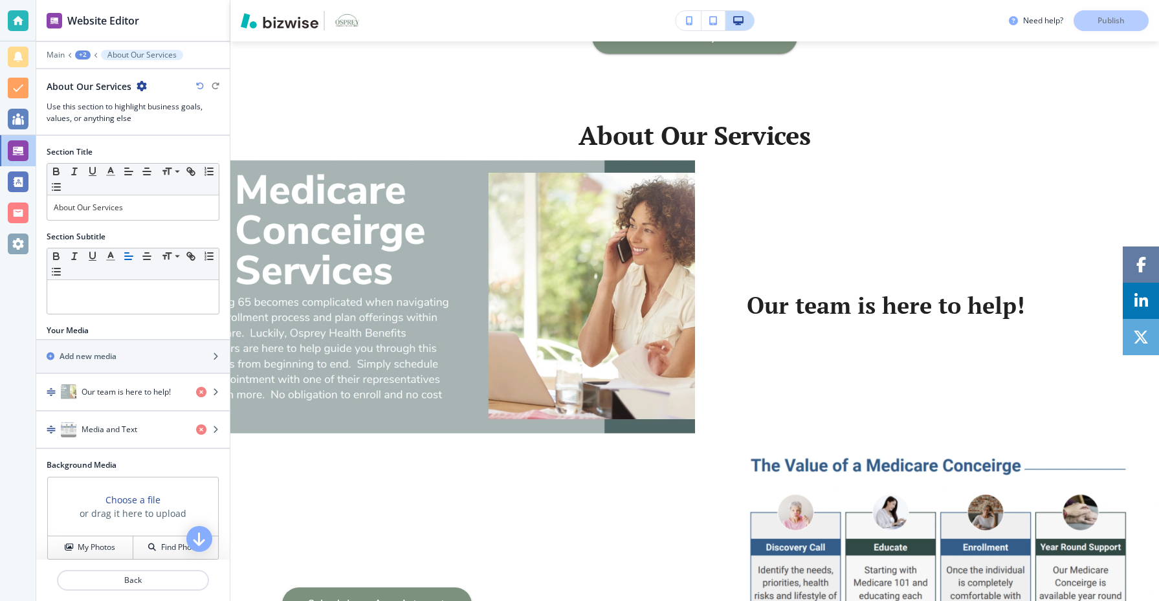
scroll to position [821, 0]
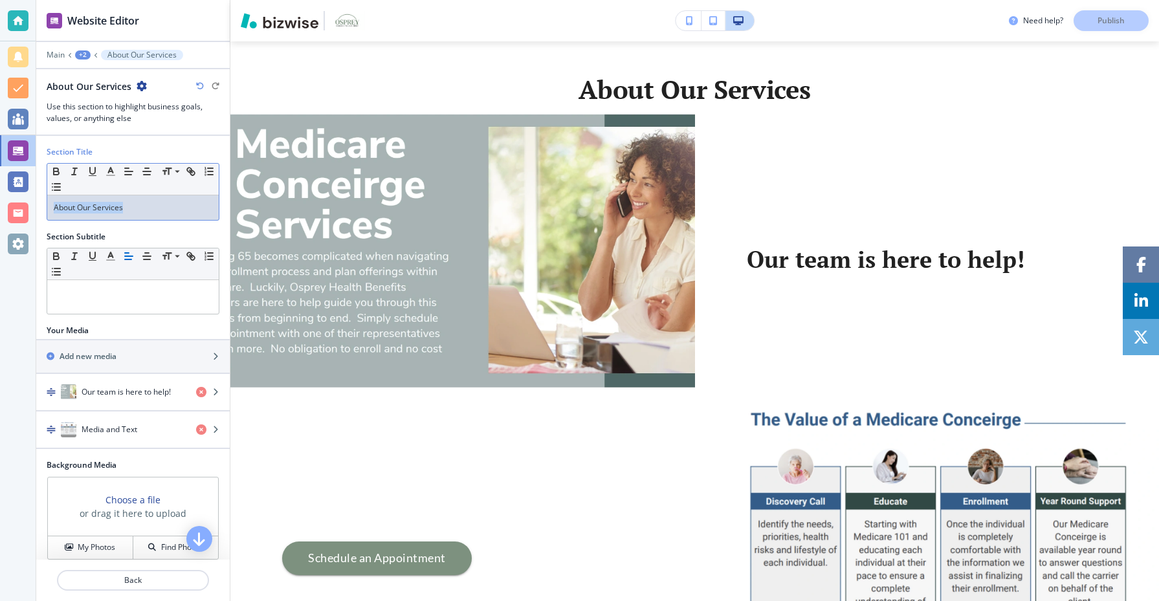
drag, startPoint x: 142, startPoint y: 208, endPoint x: 14, endPoint y: 207, distance: 128.2
click at [14, 207] on div "Website Editor Main +2 About Our Services About Our Services Use this section t…" at bounding box center [579, 300] width 1159 height 601
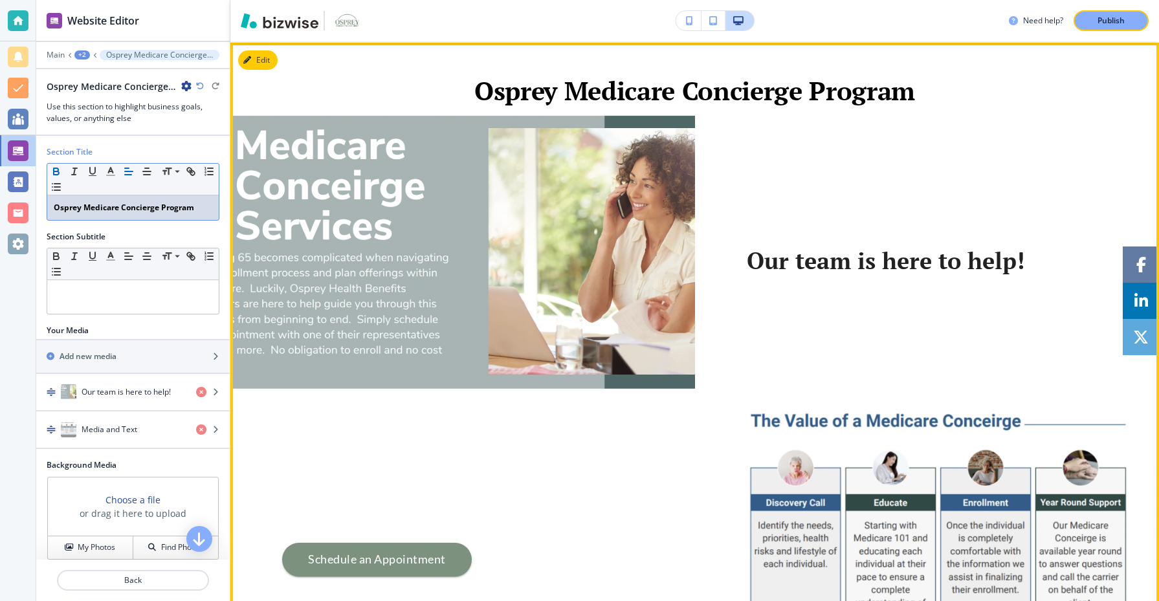
scroll to position [815, 0]
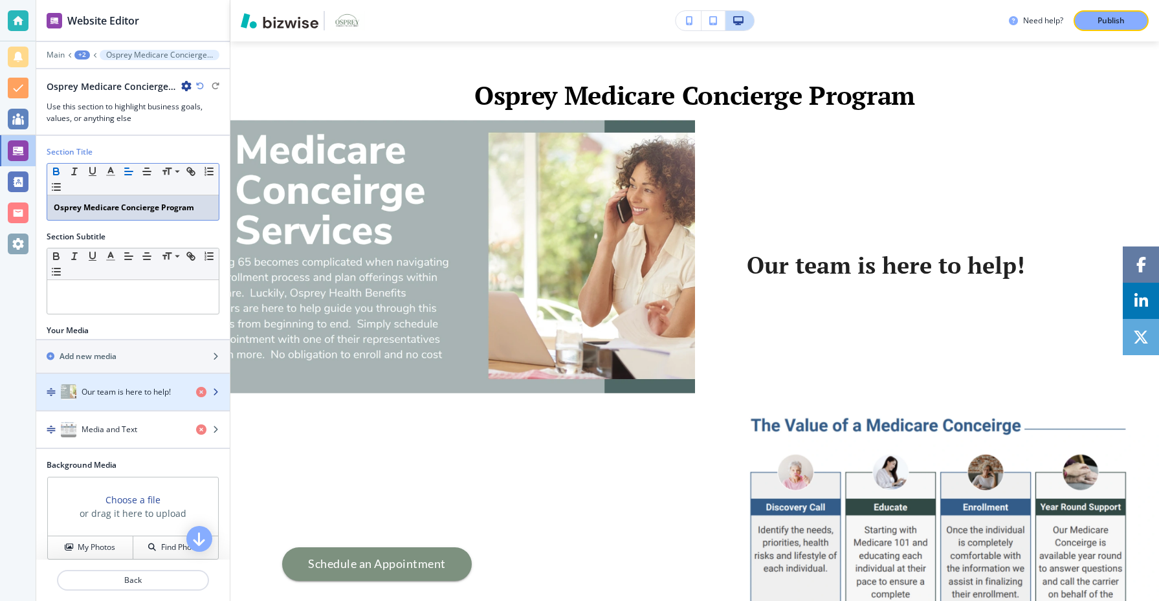
click at [140, 395] on h4 "Our team is here to help!" at bounding box center [126, 392] width 89 height 12
click at [166, 392] on h4 "Our team is here to help!" at bounding box center [126, 392] width 89 height 12
click at [127, 390] on h4 "Our team is here to help!" at bounding box center [126, 392] width 89 height 12
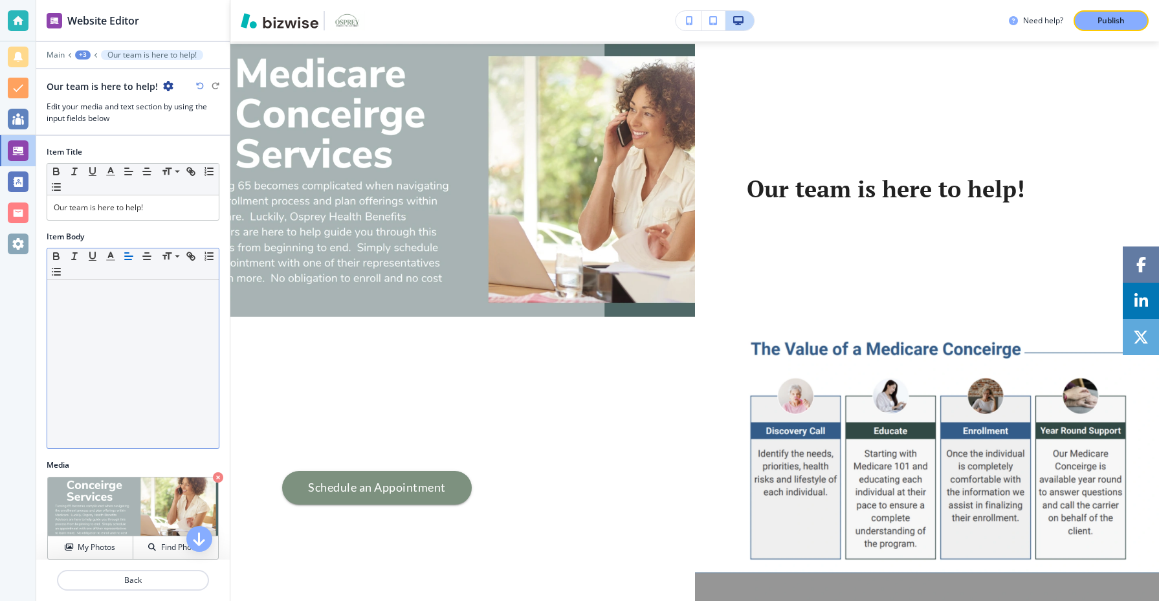
scroll to position [893, 0]
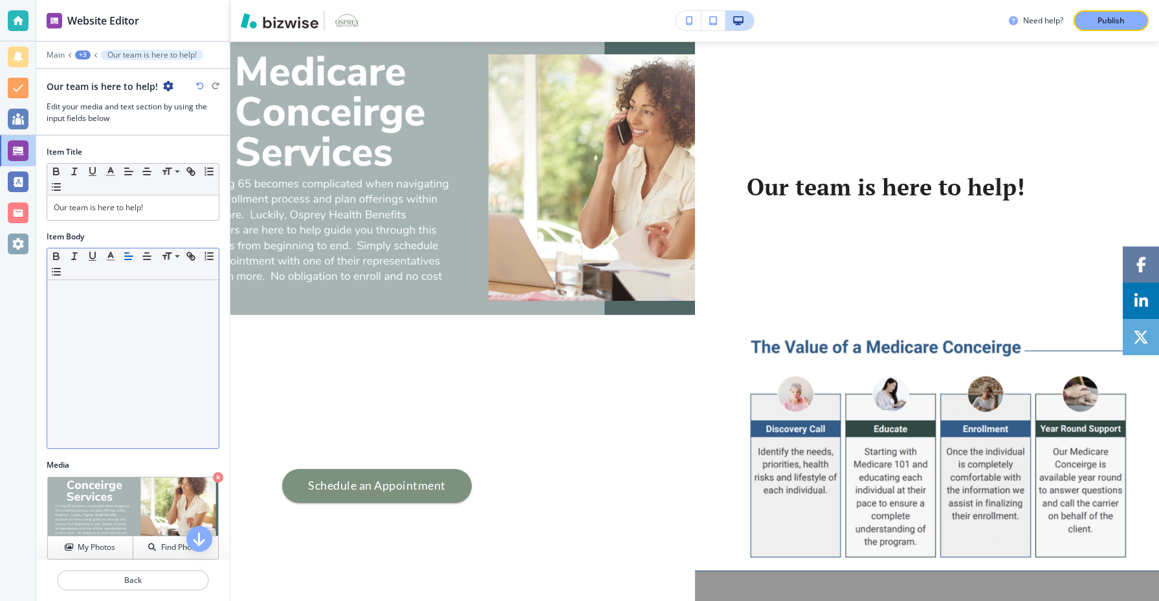
click at [170, 357] on div at bounding box center [133, 364] width 172 height 168
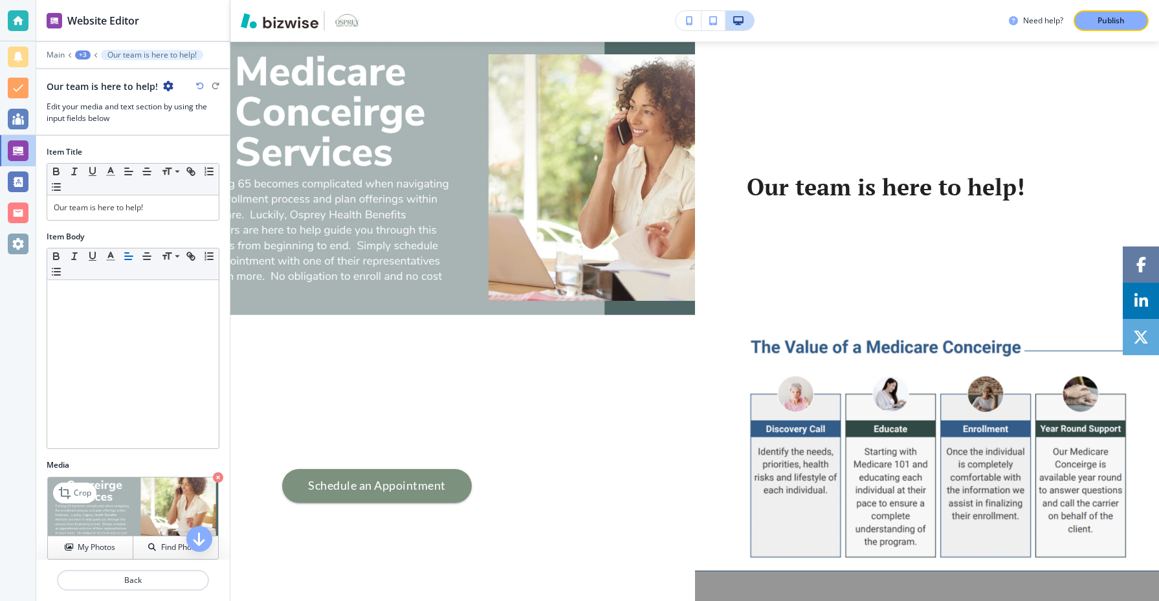
click at [218, 474] on icon "button" at bounding box center [218, 477] width 10 height 10
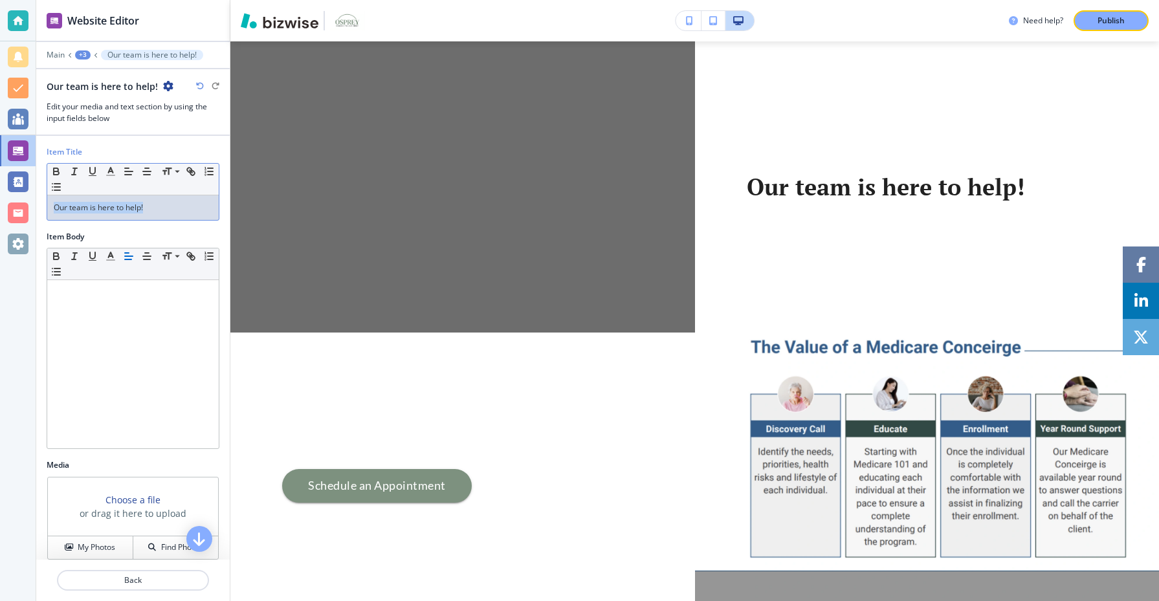
drag, startPoint x: 159, startPoint y: 210, endPoint x: 30, endPoint y: 208, distance: 128.8
click at [30, 208] on div "Website Editor Main +3 Our team is here to help! Our team is here to help! Edit…" at bounding box center [579, 300] width 1159 height 601
click at [80, 54] on div "+3" at bounding box center [83, 54] width 16 height 9
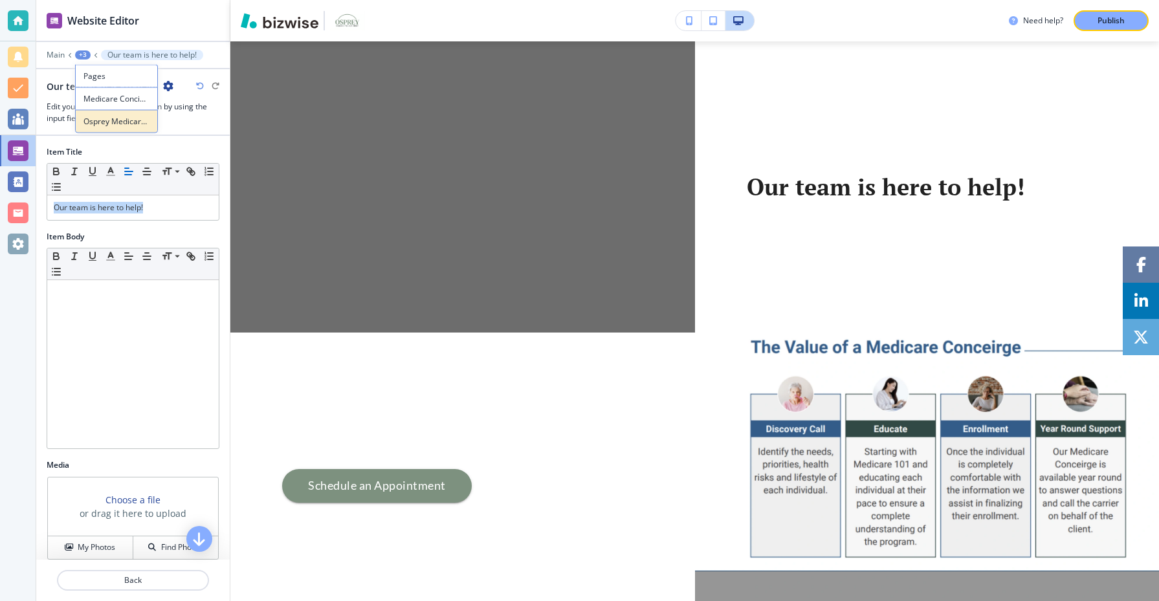
click at [101, 116] on p "Osprey Medicare Concierge Program" at bounding box center [116, 122] width 66 height 12
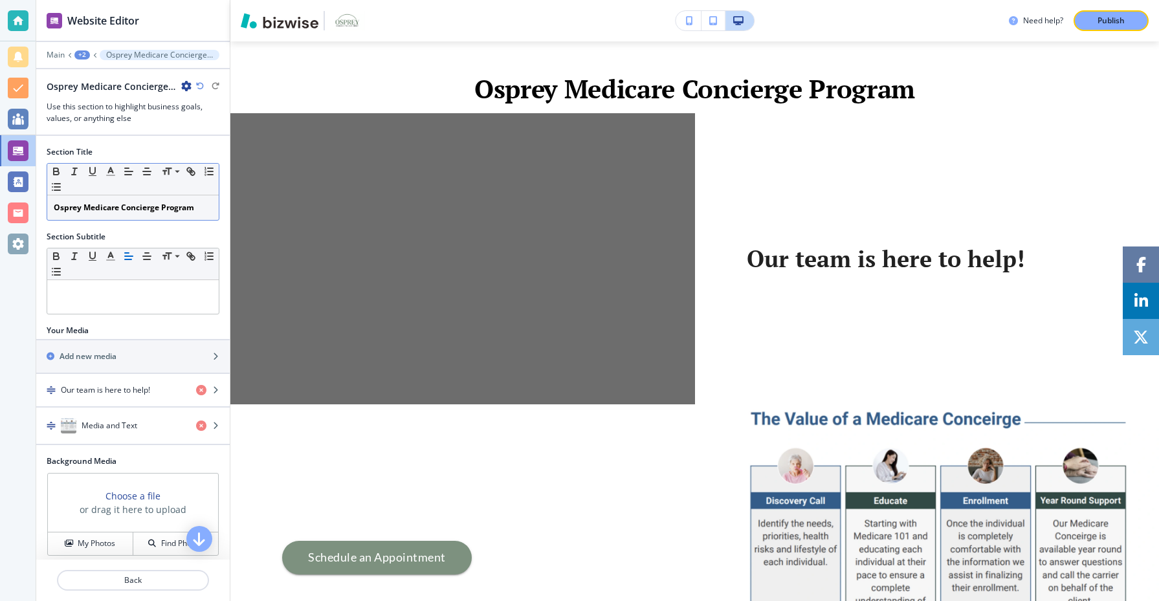
scroll to position [821, 0]
click at [201, 391] on icon "button" at bounding box center [201, 390] width 10 height 10
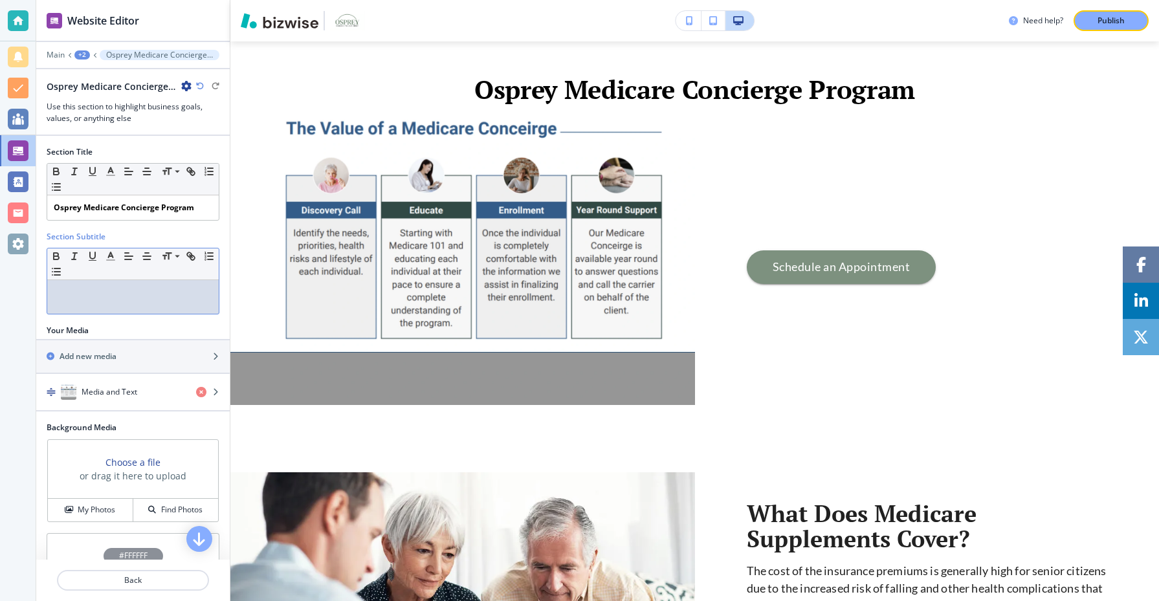
click at [154, 300] on div at bounding box center [133, 297] width 172 height 34
click at [126, 304] on div at bounding box center [133, 297] width 172 height 34
click at [85, 300] on div at bounding box center [133, 297] width 172 height 34
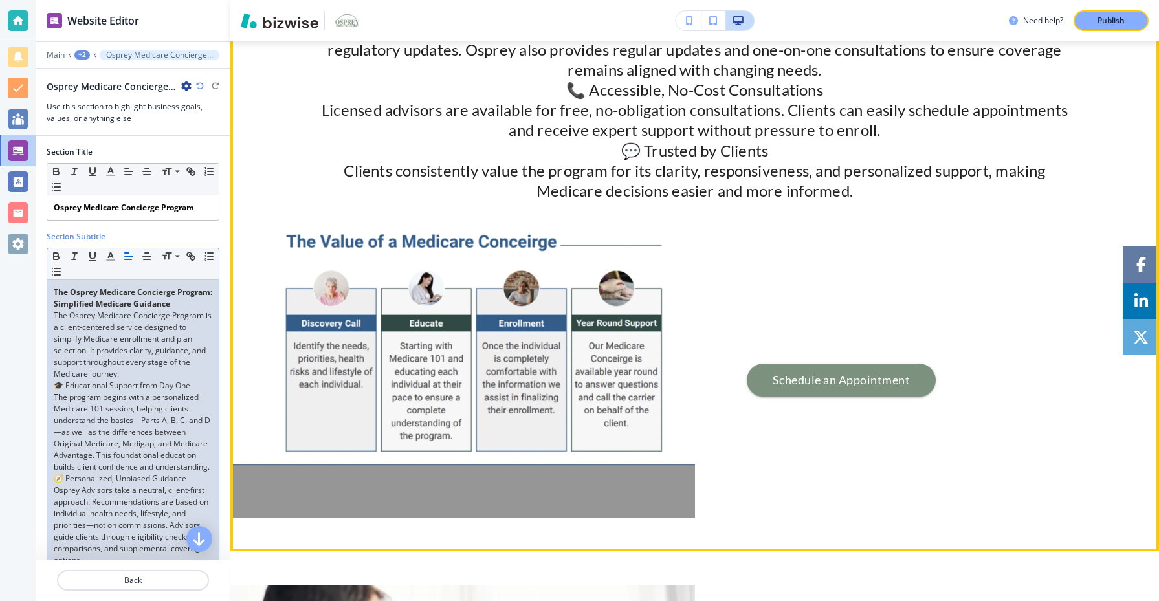
scroll to position [1181, 0]
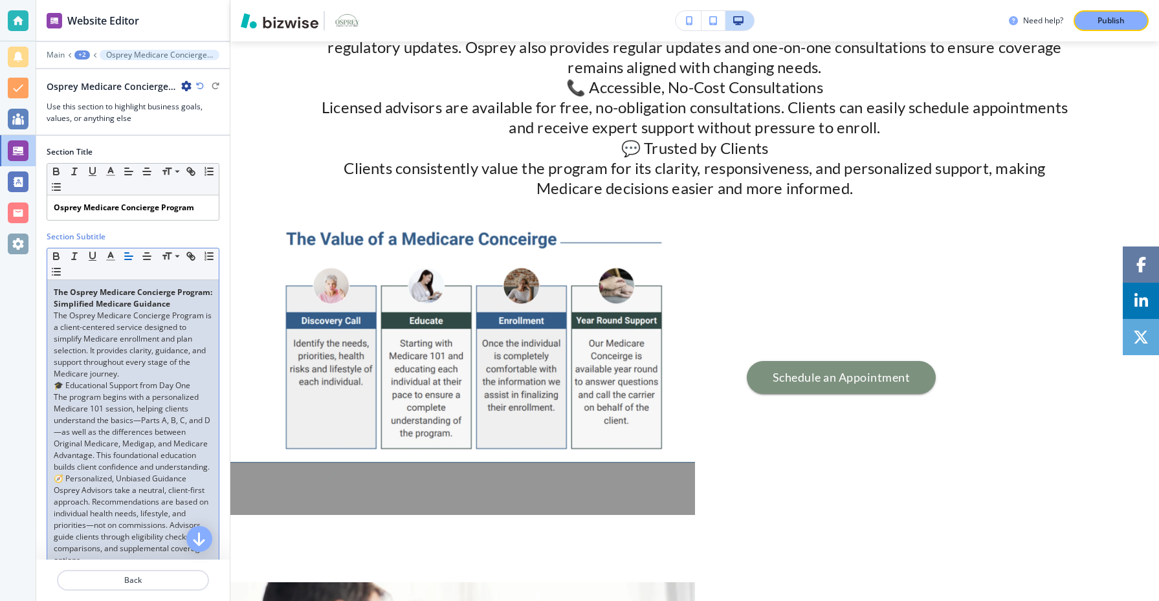
click at [172, 232] on div "Section Subtitle" at bounding box center [133, 237] width 173 height 12
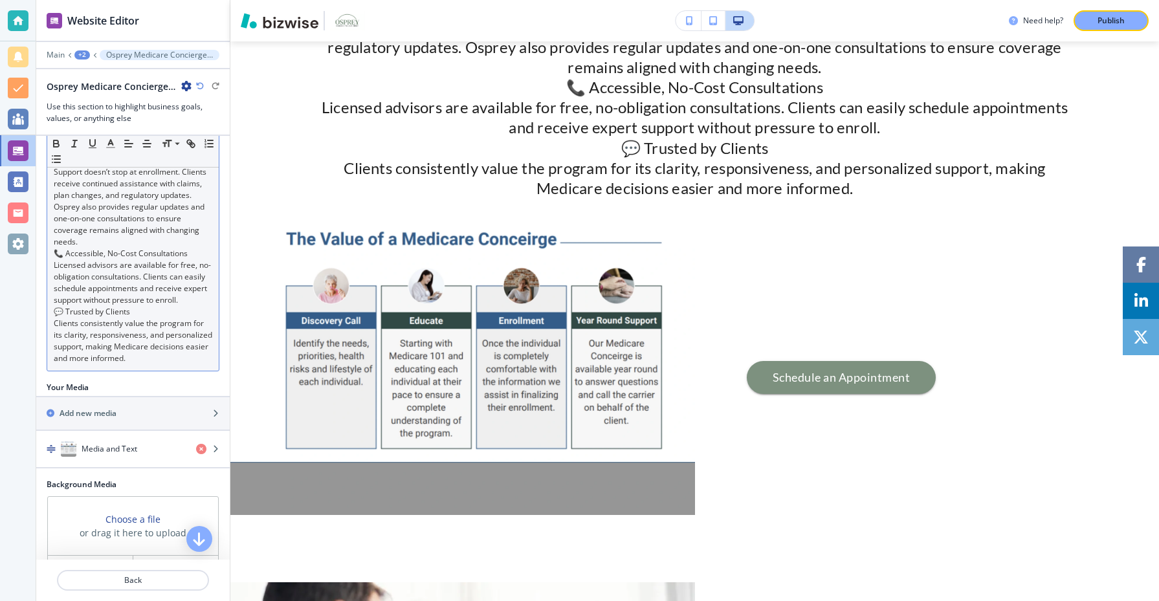
scroll to position [521, 0]
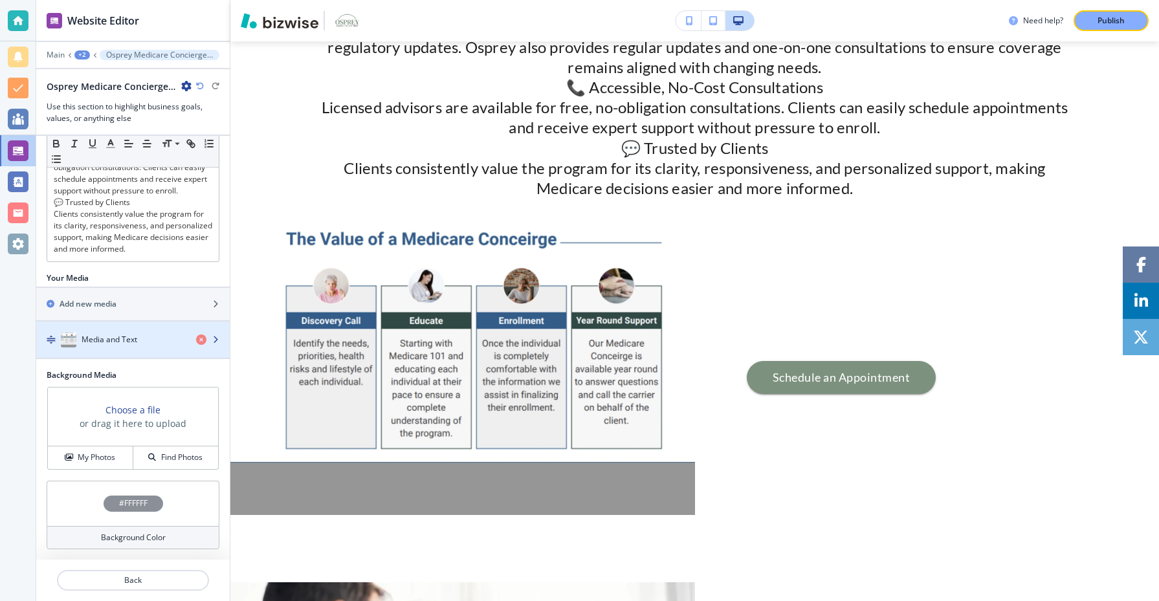
click at [147, 346] on div "Media and Text" at bounding box center [111, 340] width 150 height 16
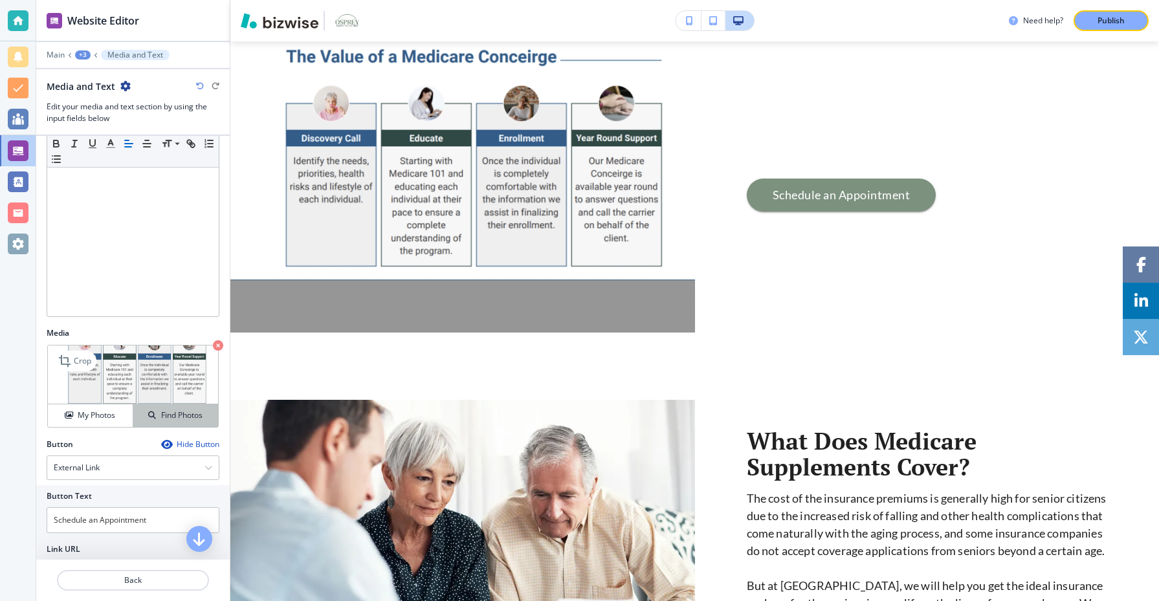
scroll to position [184, 0]
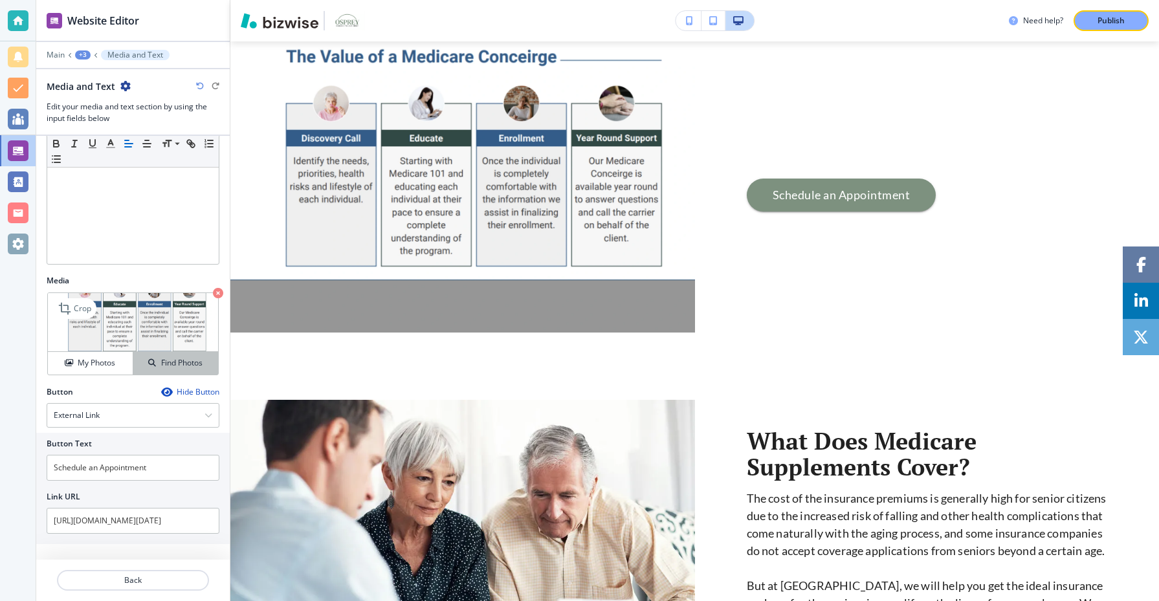
click at [169, 359] on h4 "Find Photos" at bounding box center [181, 363] width 41 height 12
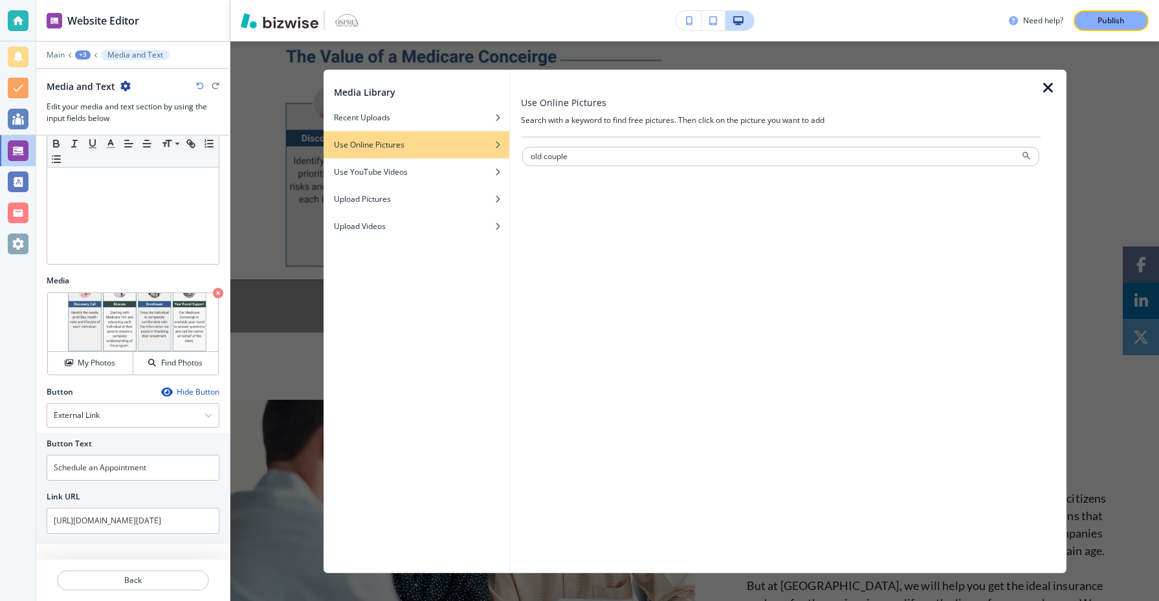
type input "old couple"
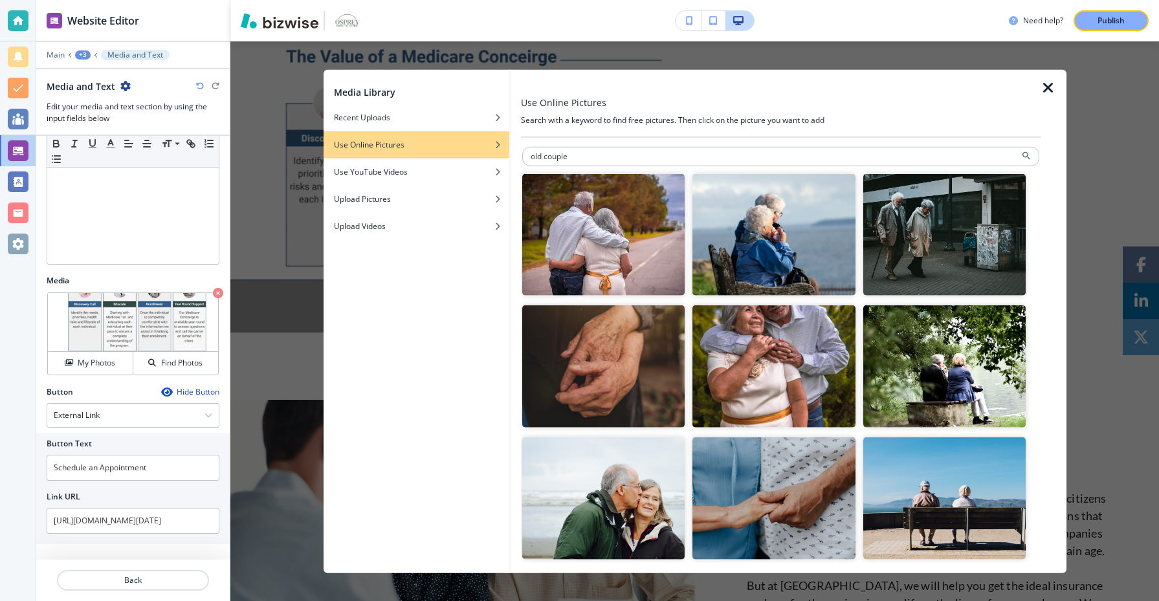
click at [663, 248] on img "button" at bounding box center [603, 234] width 163 height 122
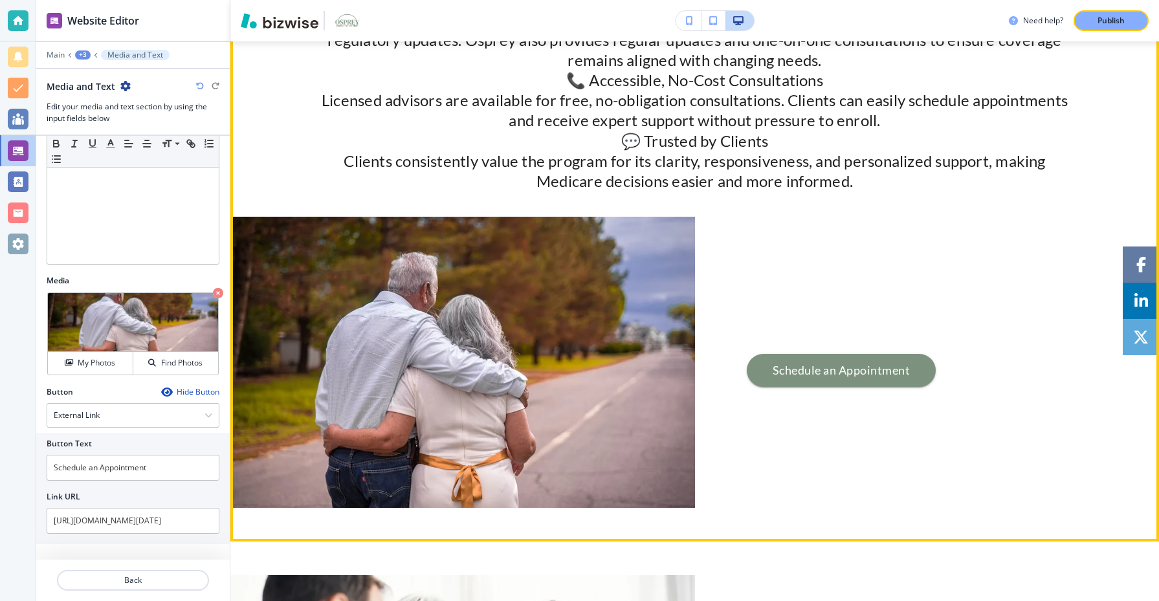
scroll to position [1192, 0]
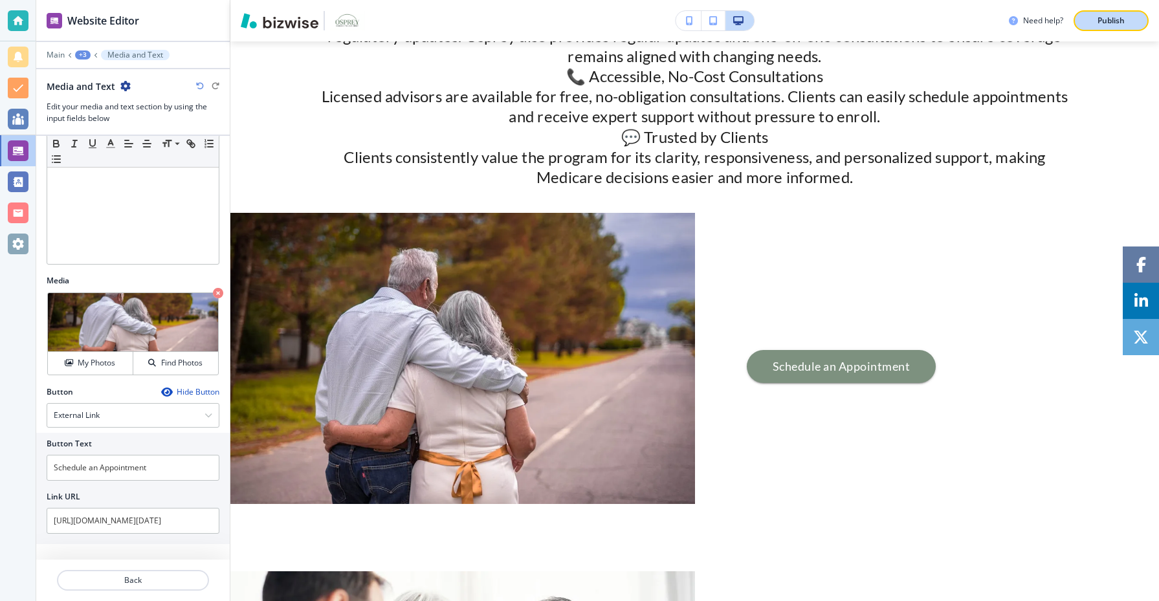
click at [1089, 22] on button "Publish" at bounding box center [1111, 20] width 75 height 21
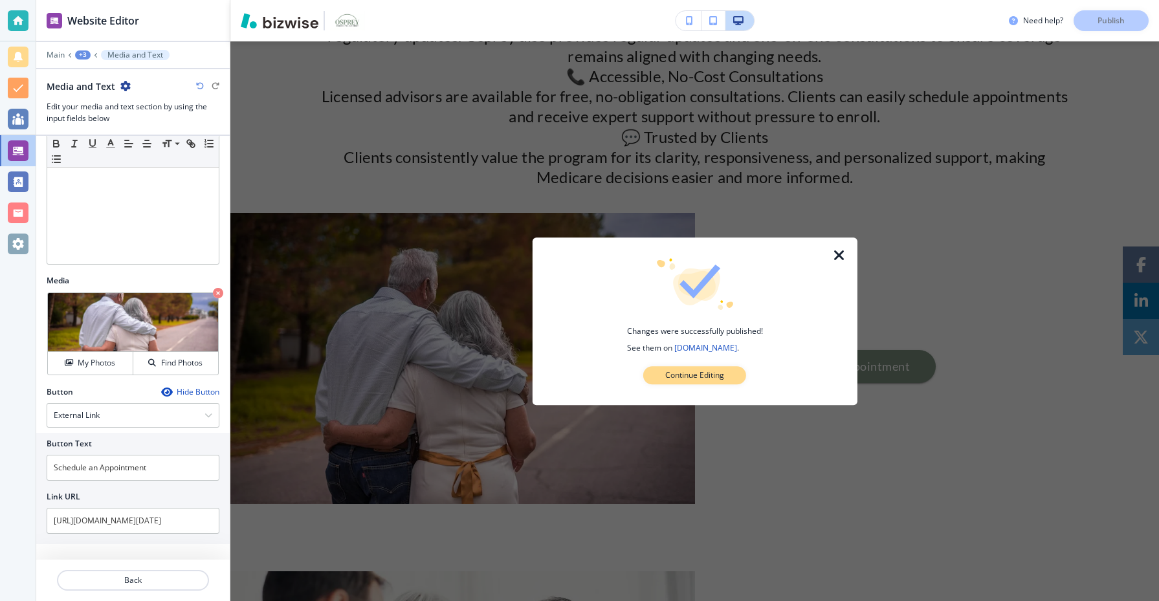
click at [687, 368] on button "Continue Editing" at bounding box center [694, 375] width 103 height 18
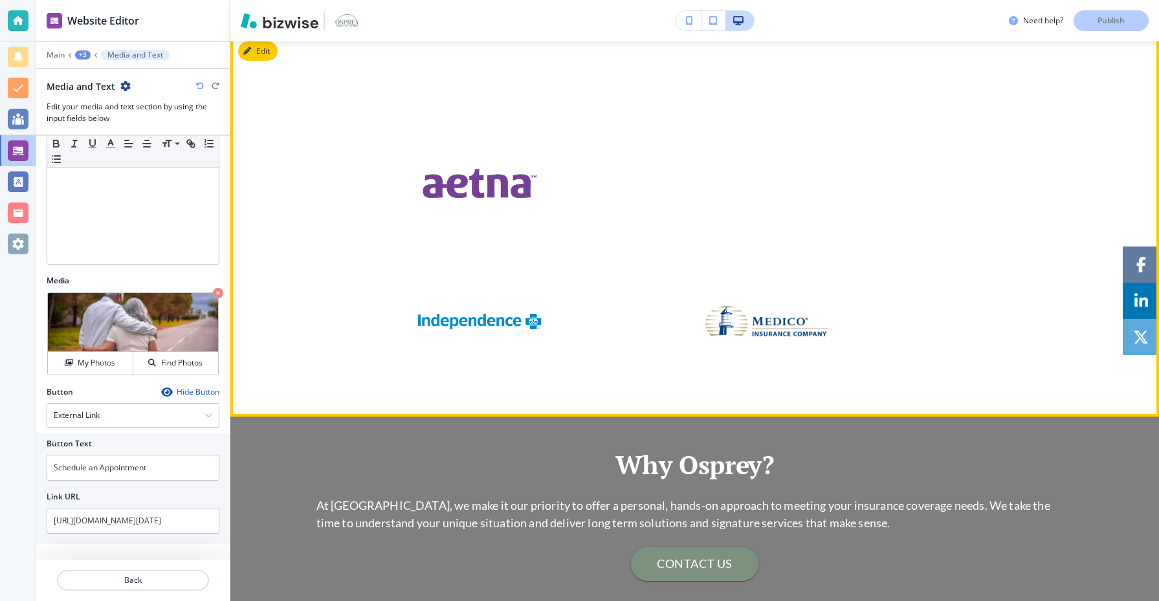
scroll to position [2204, 0]
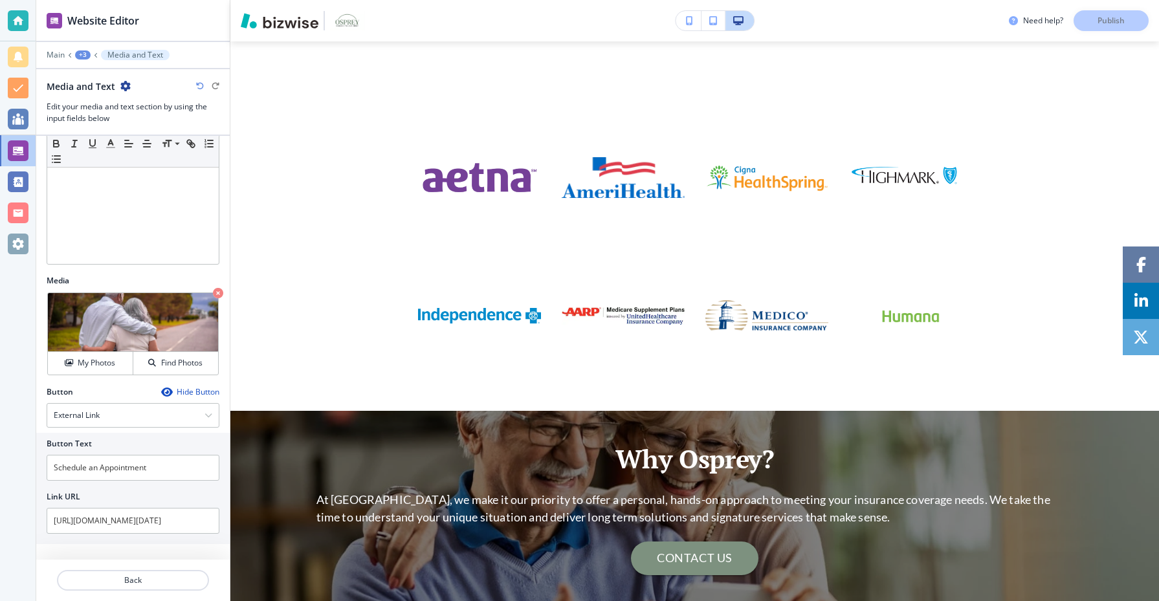
click at [84, 51] on div "+3" at bounding box center [83, 54] width 16 height 9
click at [91, 97] on p "Medicare Concierge Services" at bounding box center [116, 99] width 66 height 12
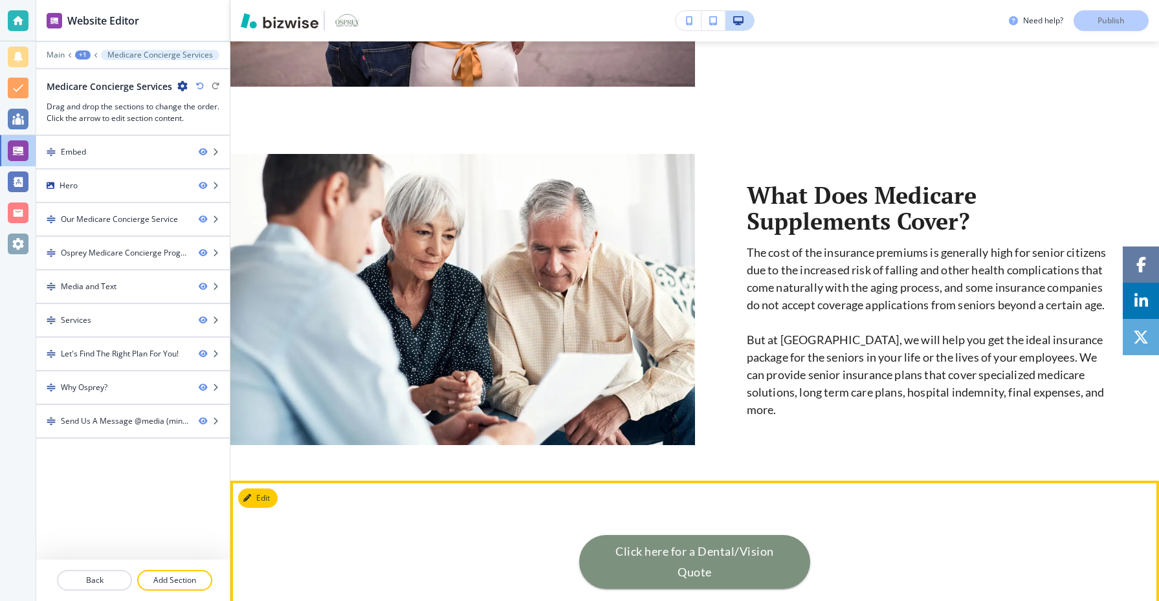
scroll to position [1608, 0]
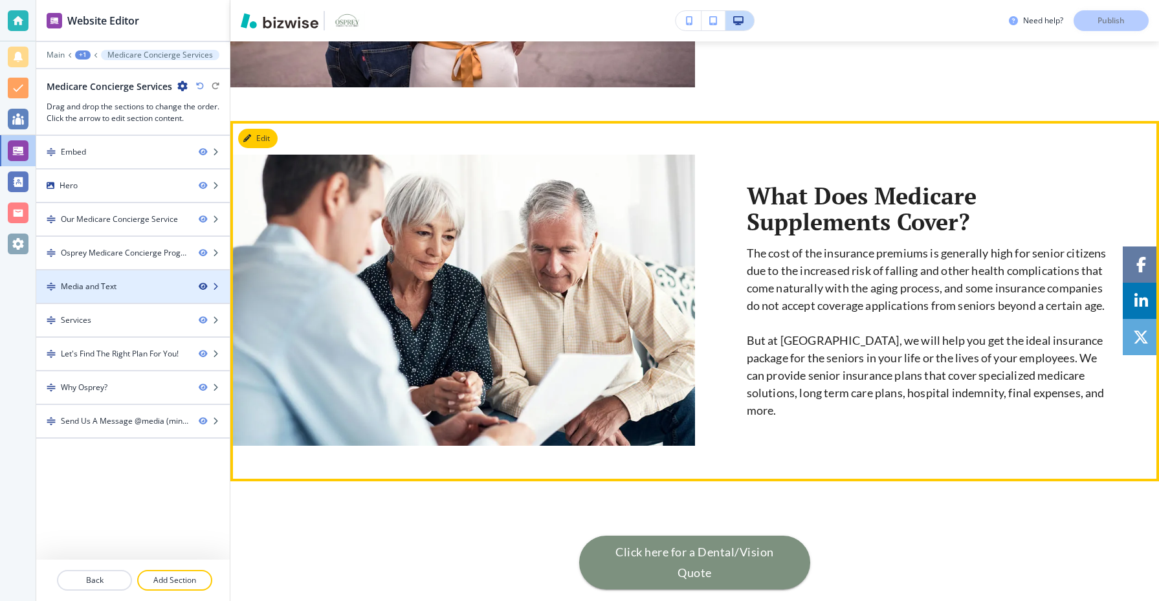
click at [200, 284] on icon "button" at bounding box center [203, 287] width 8 height 8
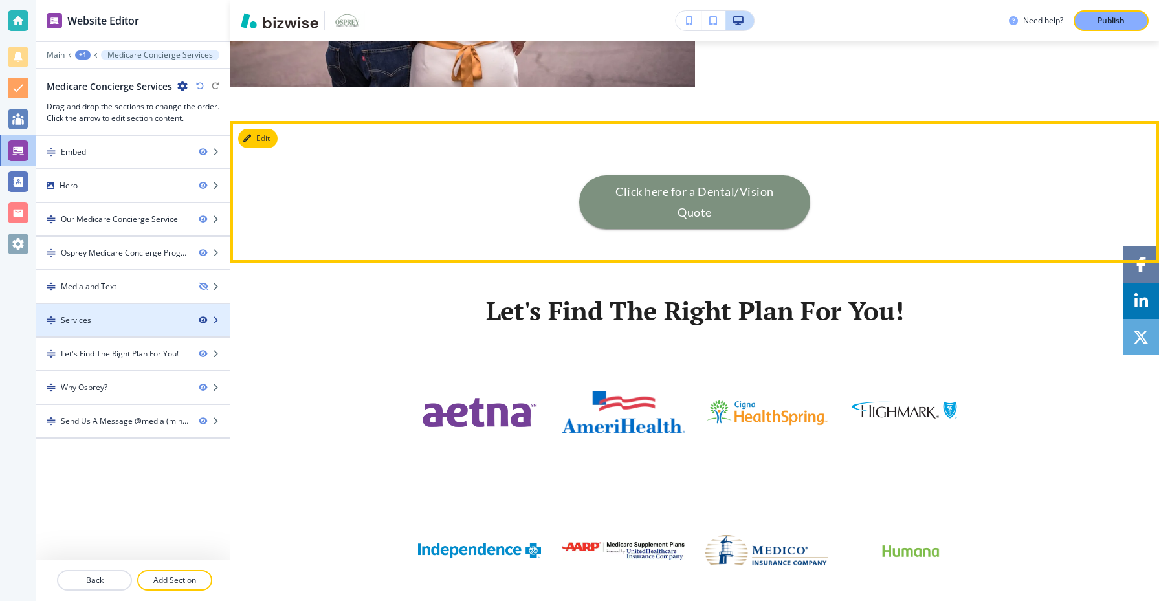
click at [202, 319] on icon "button" at bounding box center [203, 321] width 8 height 8
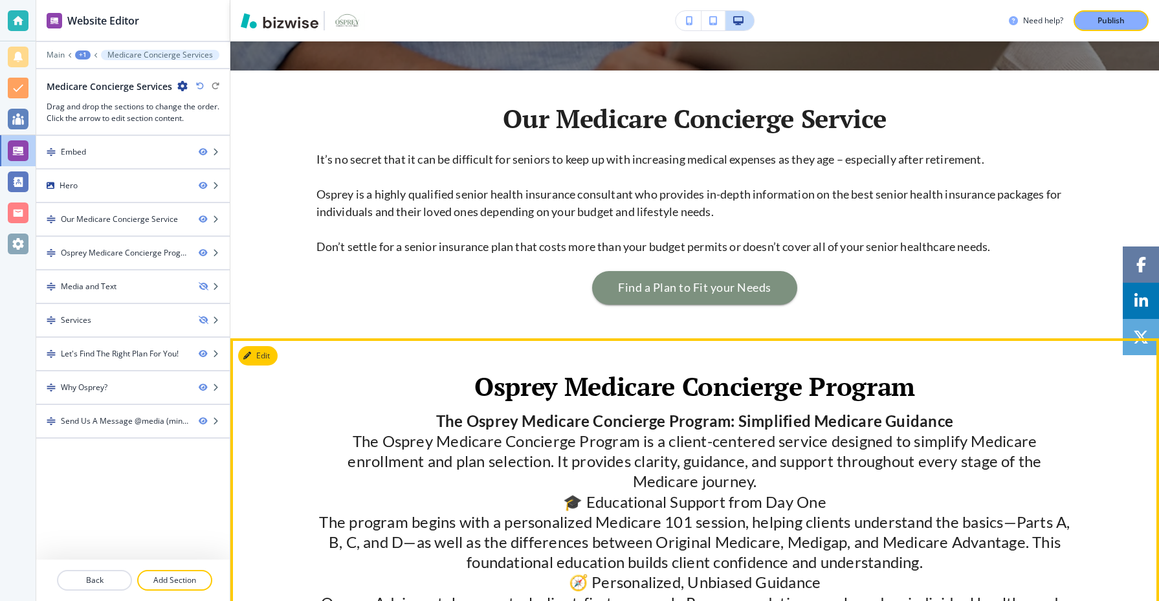
scroll to position [526, 0]
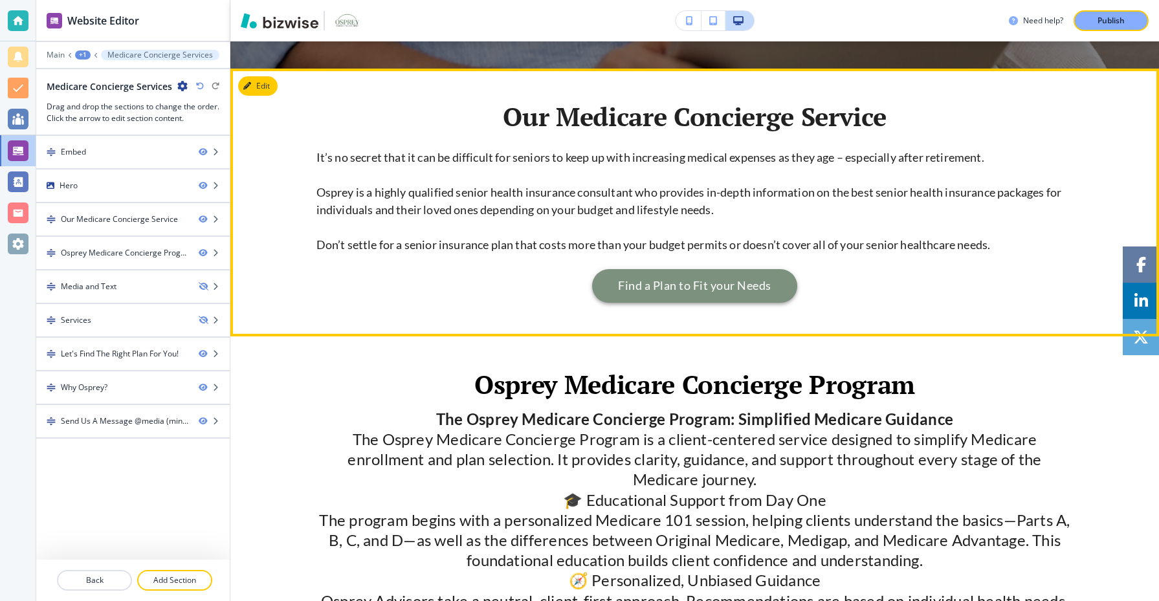
click at [741, 293] on link "Find a Plan to Fit your Needs" at bounding box center [694, 286] width 205 height 34
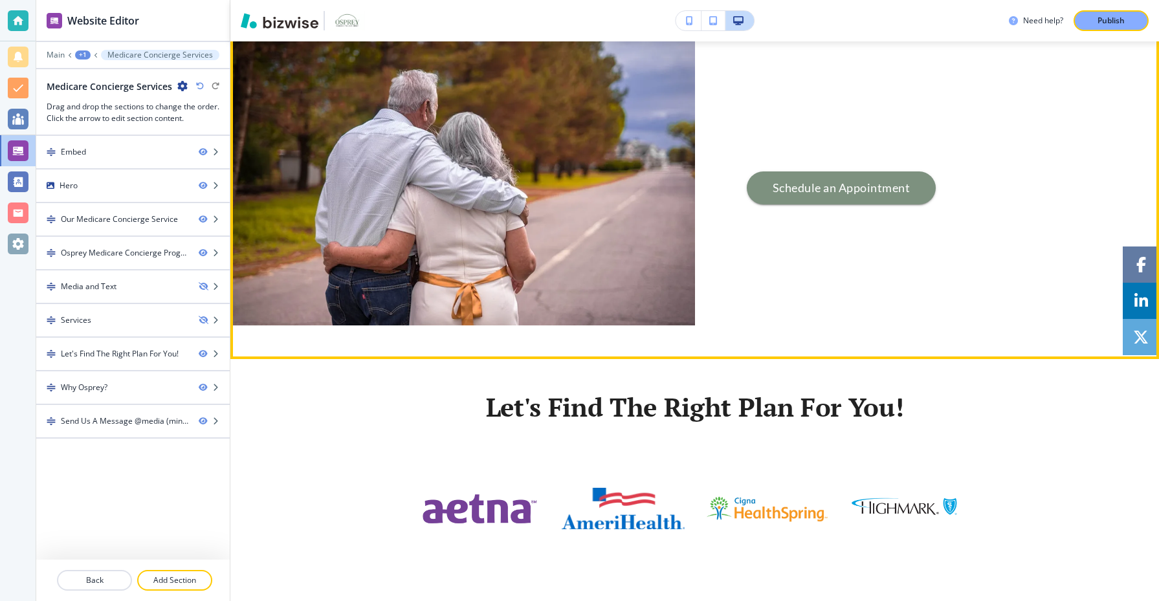
scroll to position [1390, 0]
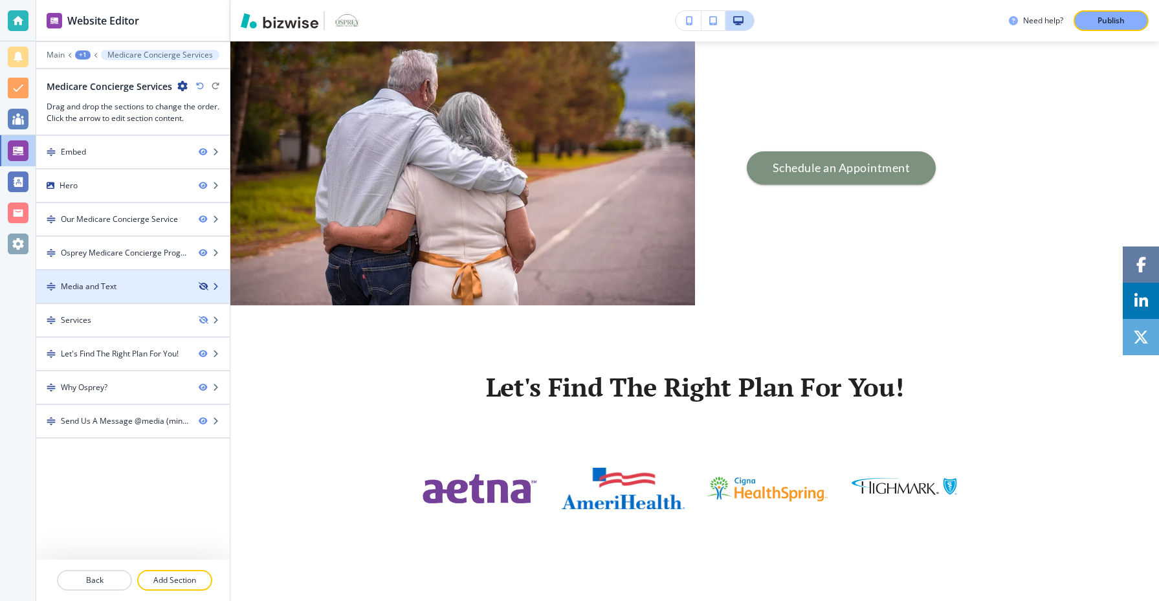
click at [203, 290] on icon "button" at bounding box center [203, 287] width 8 height 8
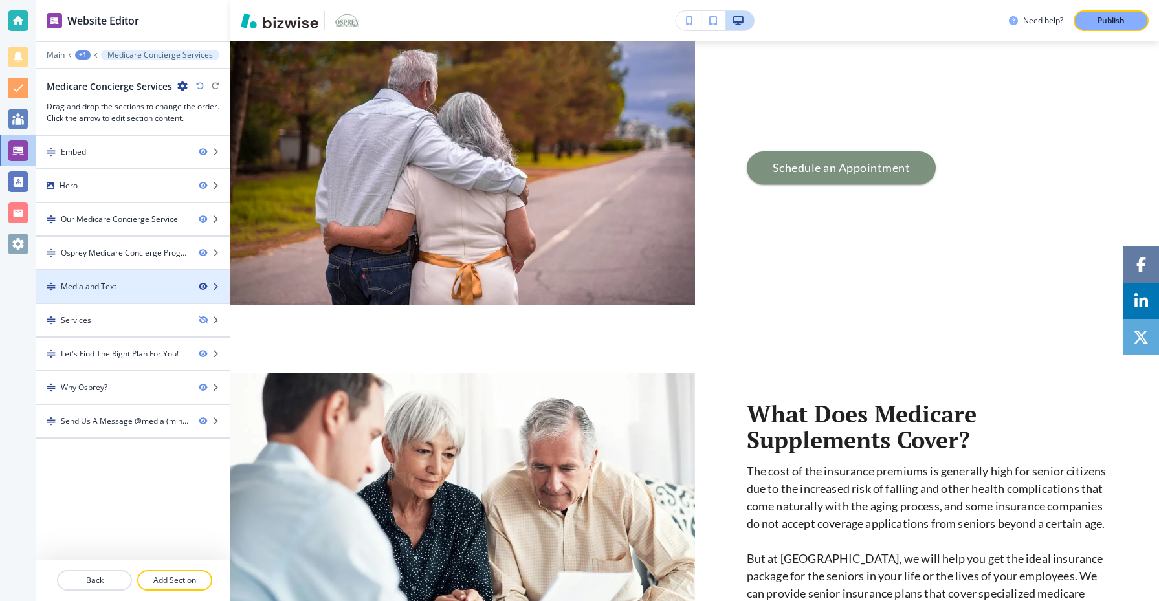
click at [203, 290] on icon "button" at bounding box center [203, 287] width 8 height 8
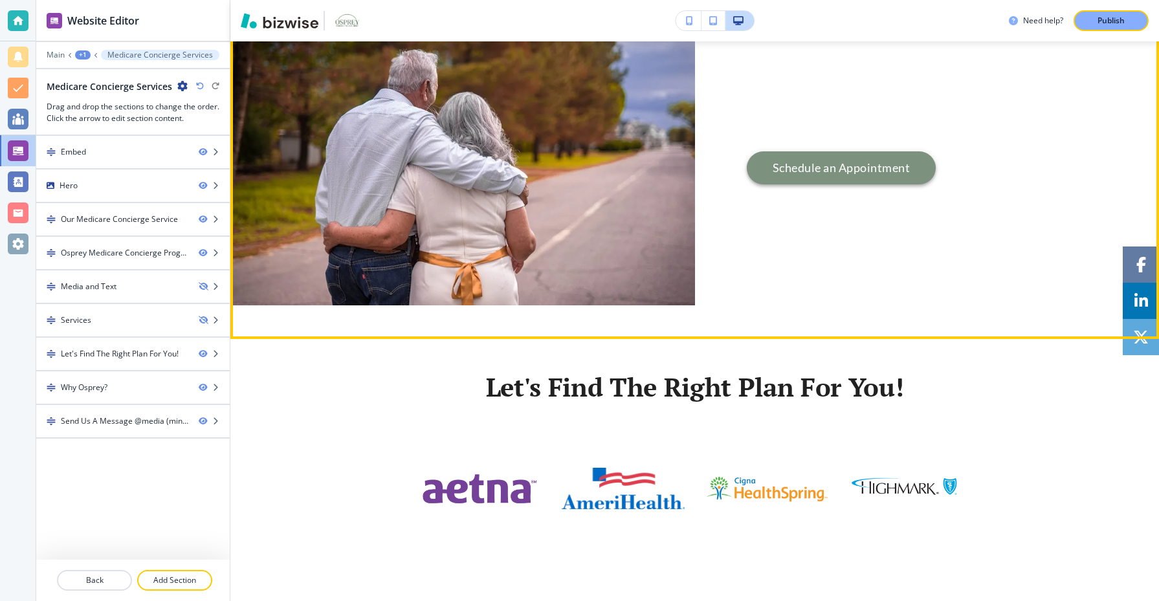
click at [835, 170] on link "Schedule an Appointment" at bounding box center [842, 168] width 190 height 34
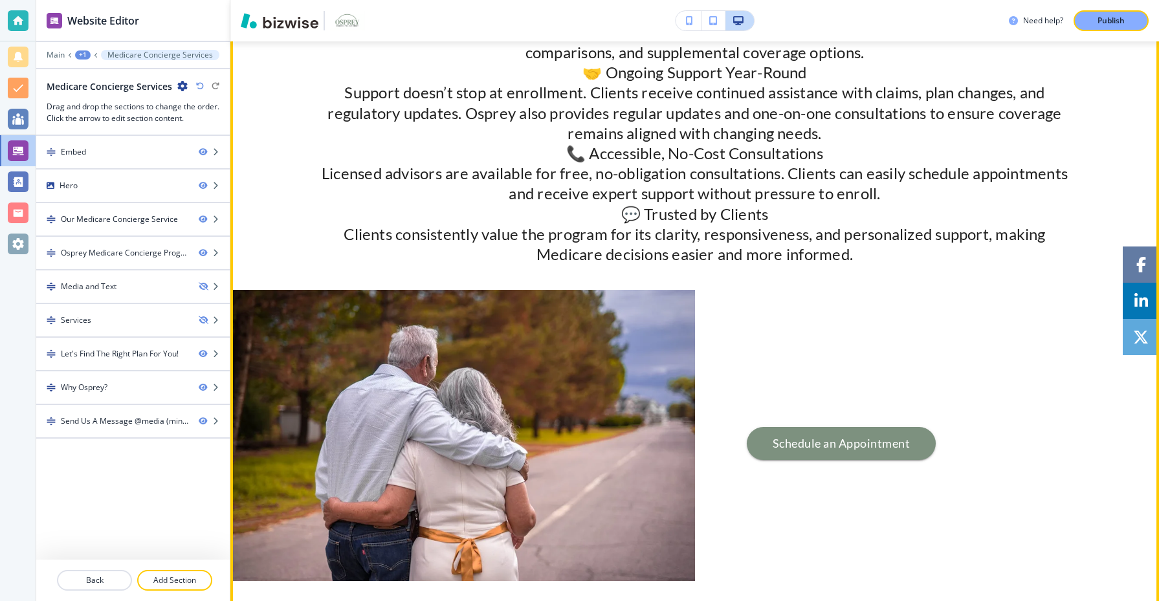
scroll to position [1122, 0]
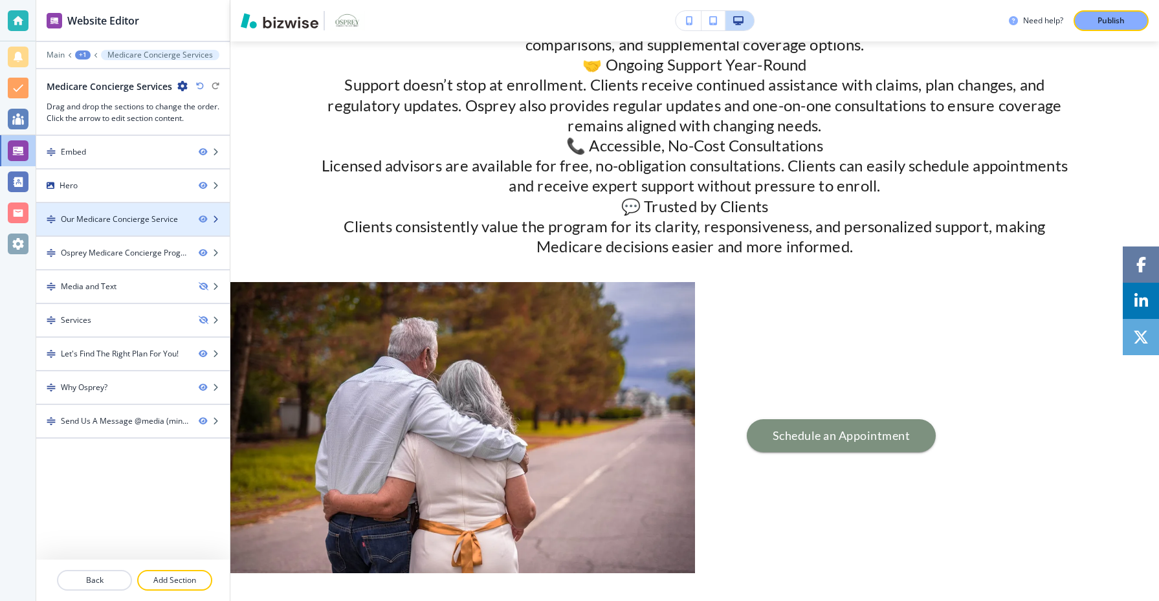
click at [144, 227] on div at bounding box center [133, 230] width 194 height 10
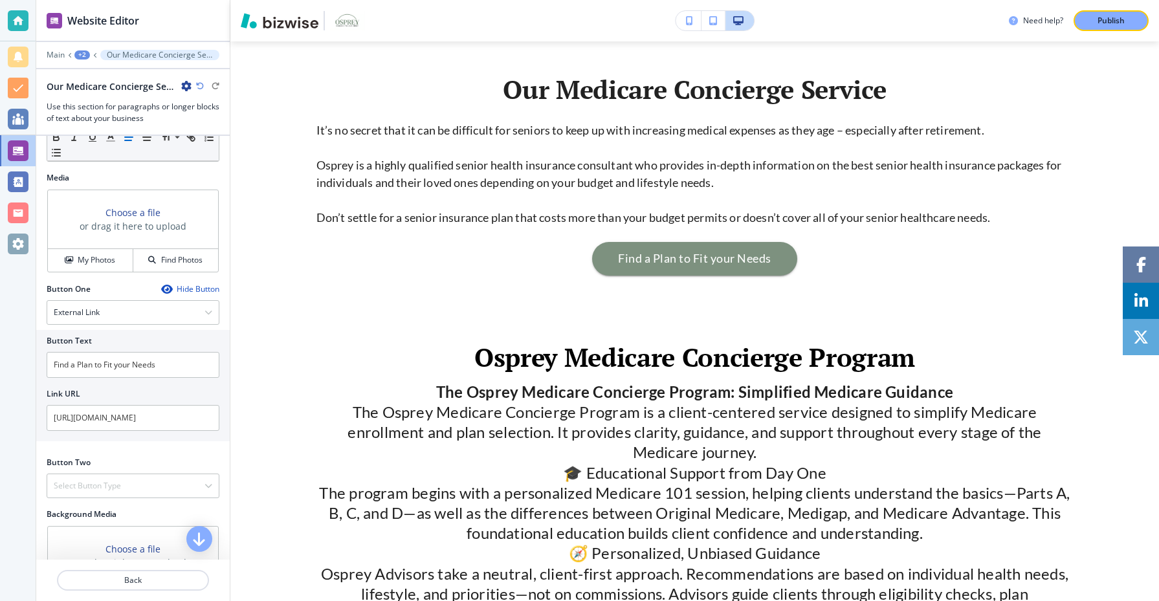
scroll to position [407, 0]
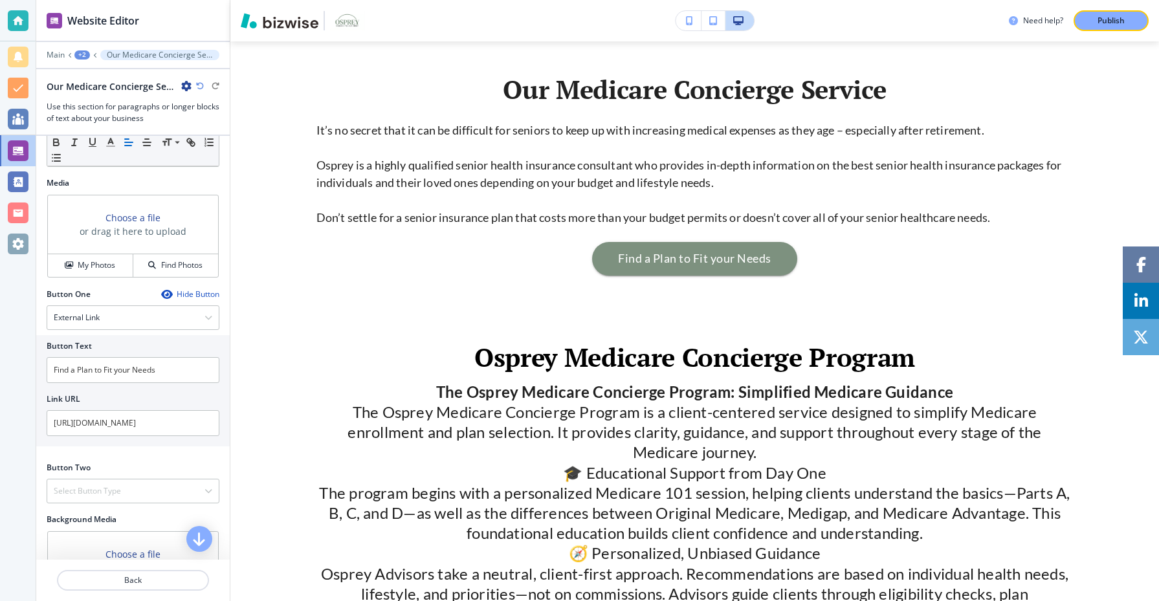
click at [83, 55] on div "+2" at bounding box center [82, 54] width 16 height 9
click at [92, 96] on p "Medicare Concierge Services" at bounding box center [116, 99] width 66 height 12
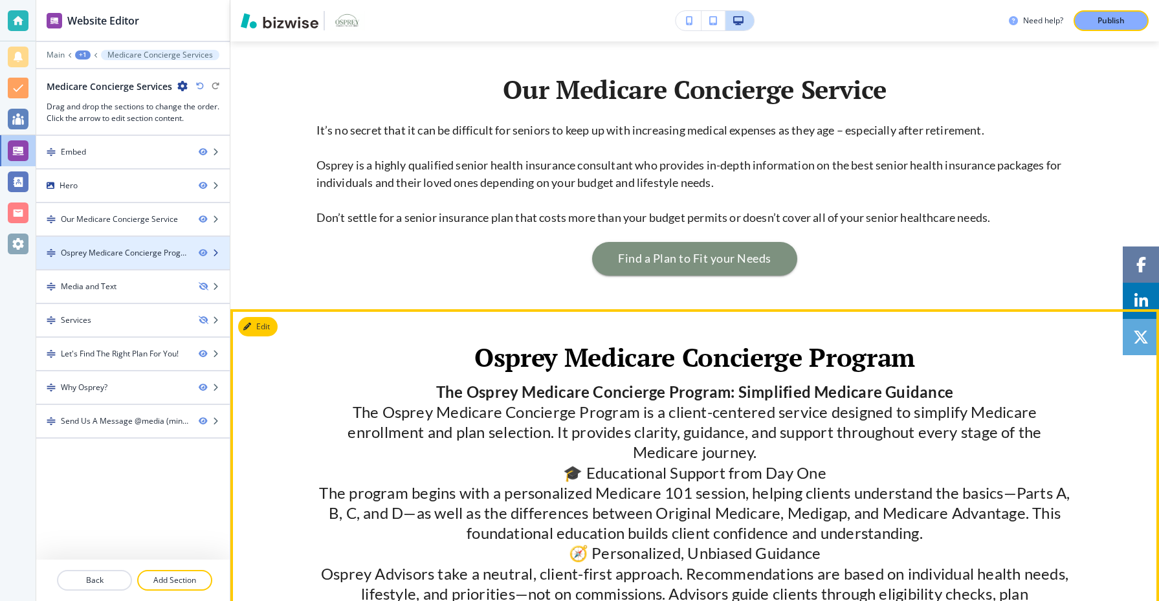
click at [137, 251] on div "Osprey Medicare Concierge Program" at bounding box center [125, 253] width 128 height 12
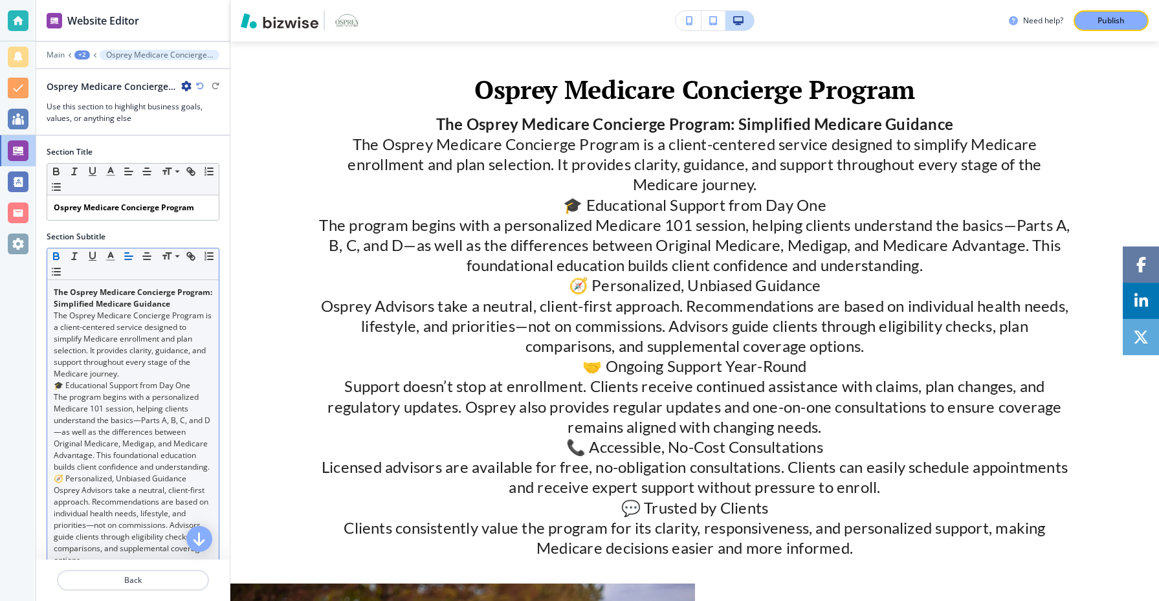
scroll to position [521, 0]
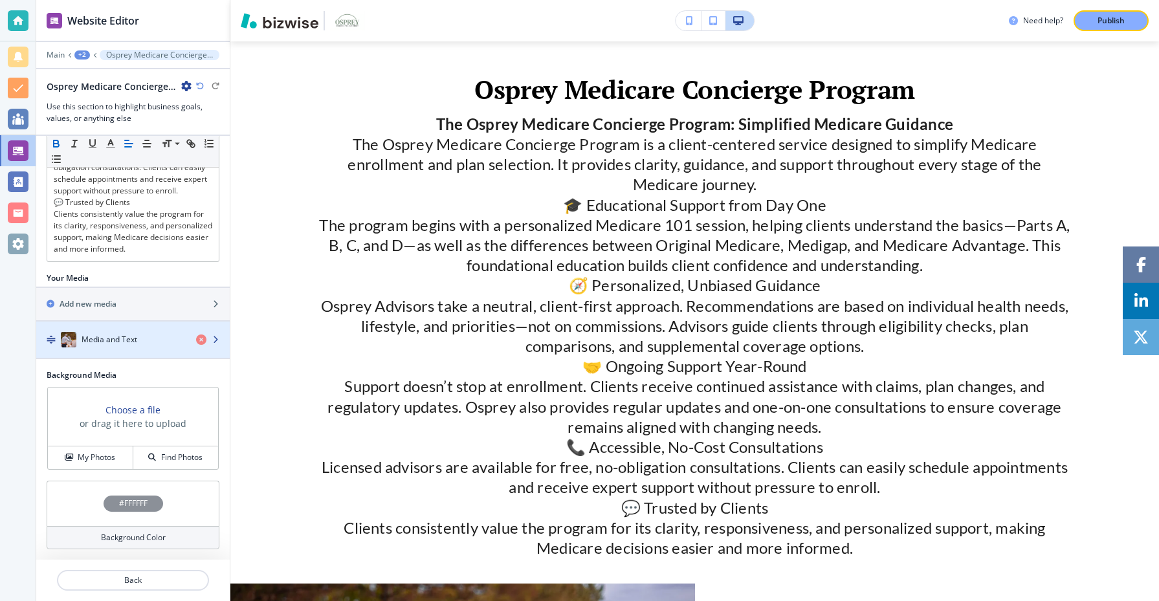
click at [155, 337] on div "Media and Text" at bounding box center [111, 340] width 150 height 16
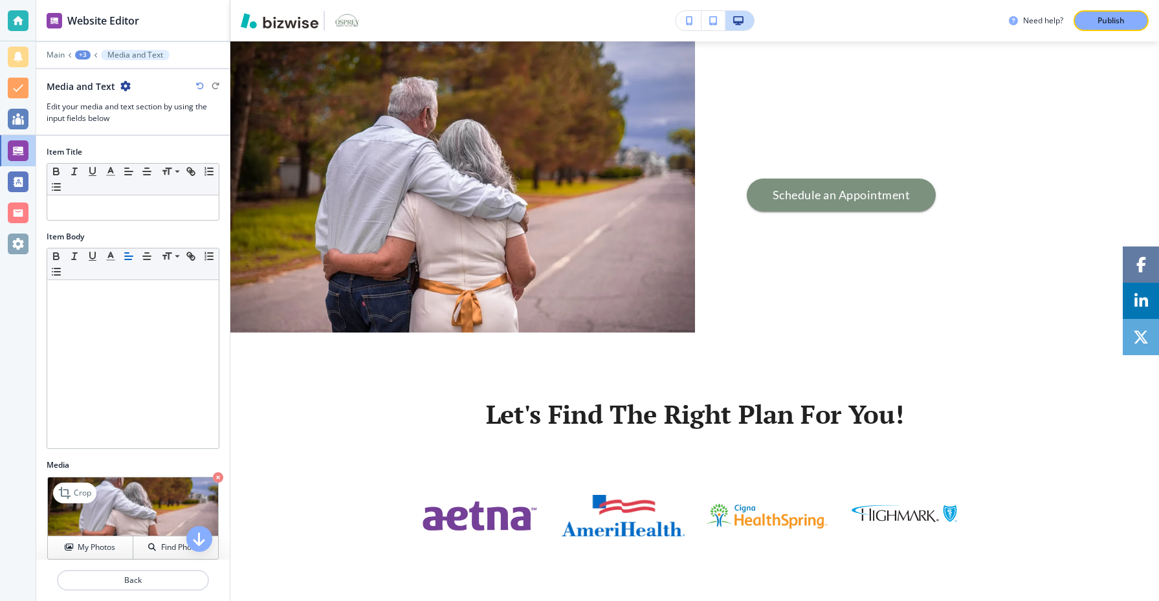
scroll to position [184, 0]
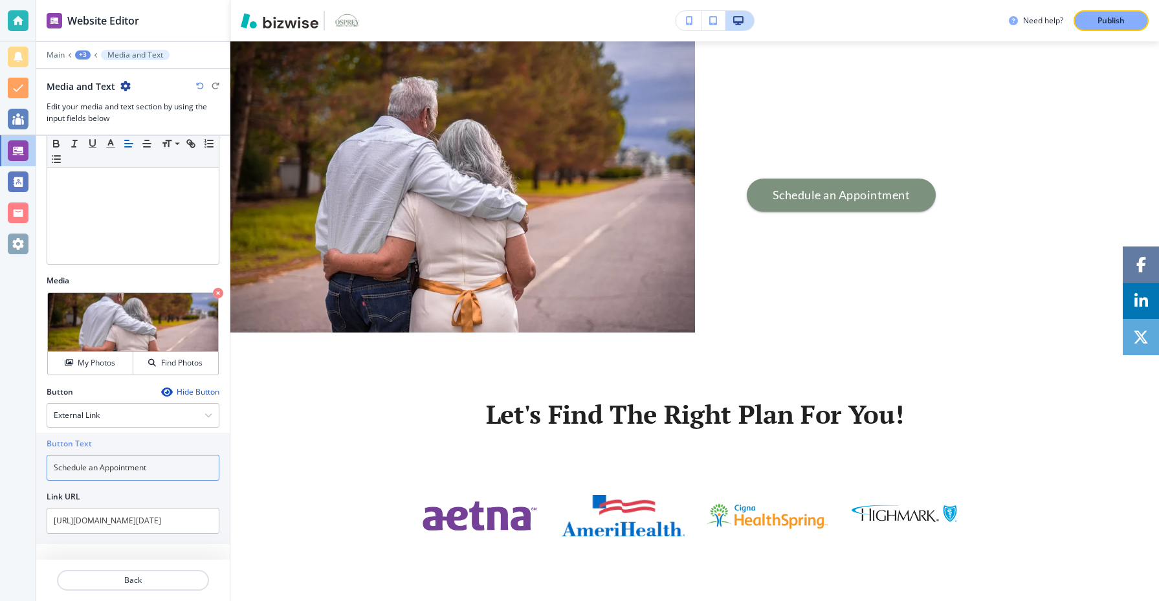
click at [163, 471] on input "Schedule an Appointment" at bounding box center [133, 468] width 173 height 26
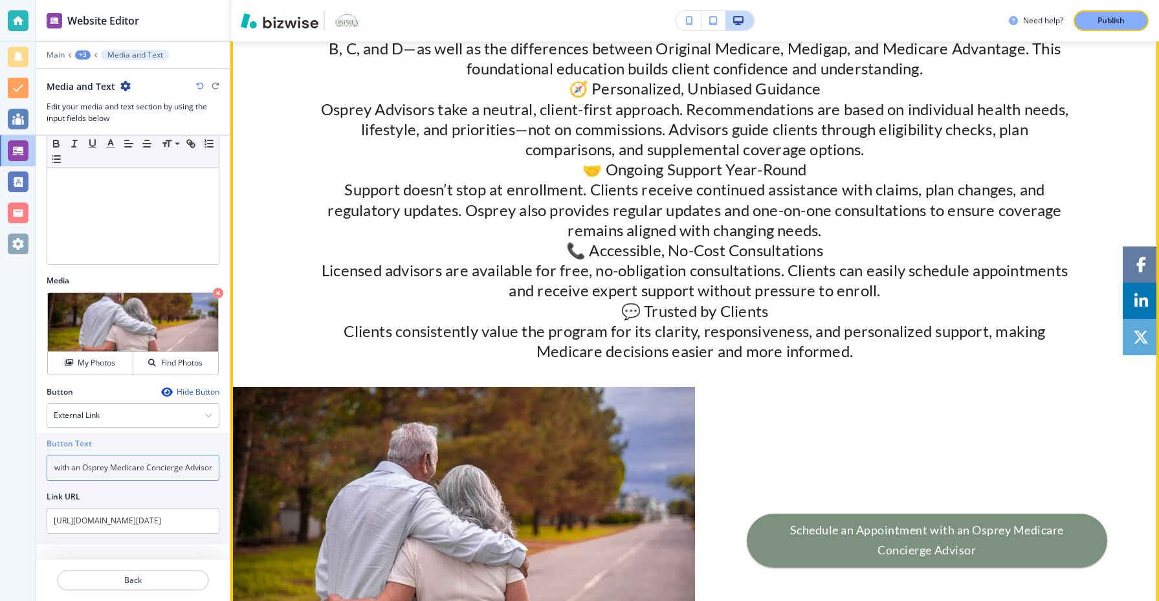
scroll to position [1167, 0]
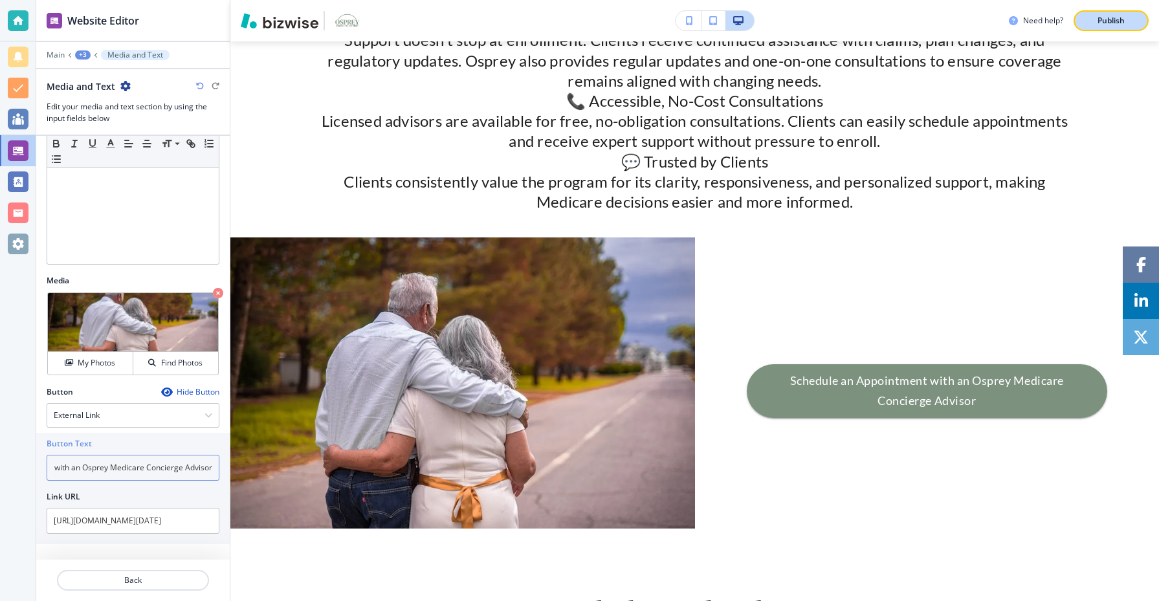
type input "Schedule an Appointment with an Osprey Medicare Concierge Advisor"
click at [1098, 14] on button "Publish" at bounding box center [1111, 20] width 75 height 21
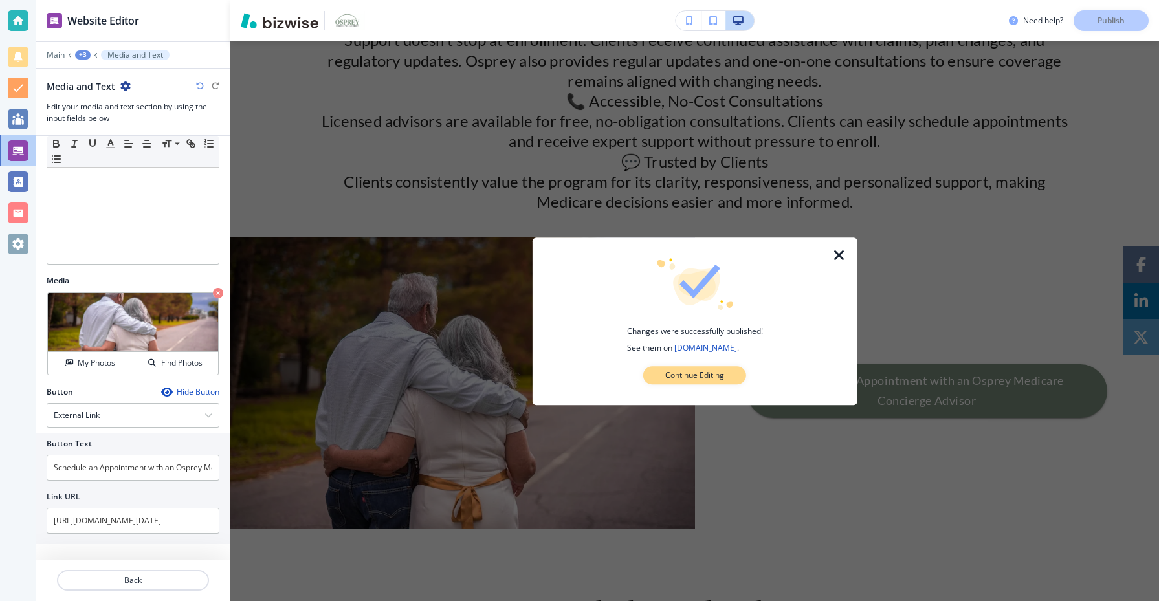
click at [705, 383] on button "Continue Editing" at bounding box center [694, 375] width 103 height 18
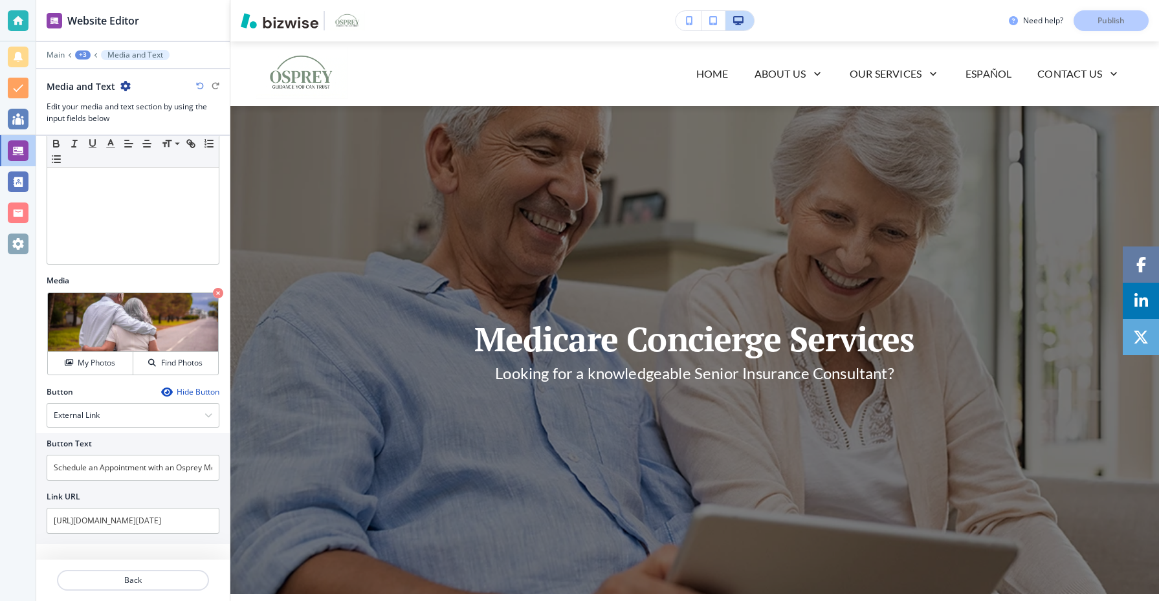
click at [88, 54] on div "+3" at bounding box center [83, 54] width 16 height 9
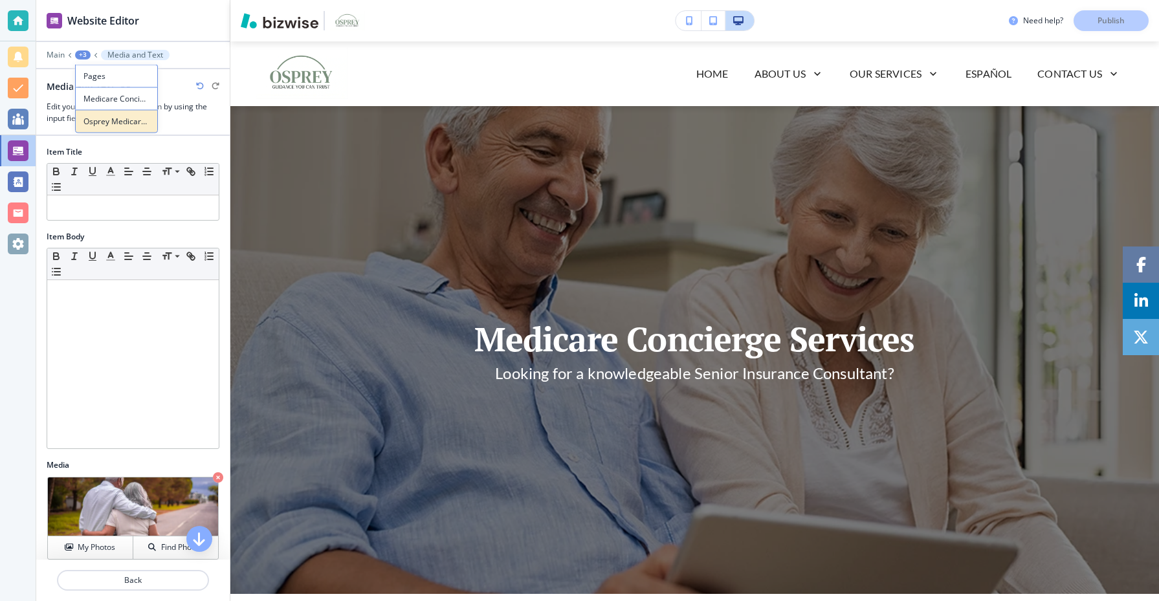
click at [126, 117] on p "Osprey Medicare Concierge Program" at bounding box center [116, 122] width 66 height 12
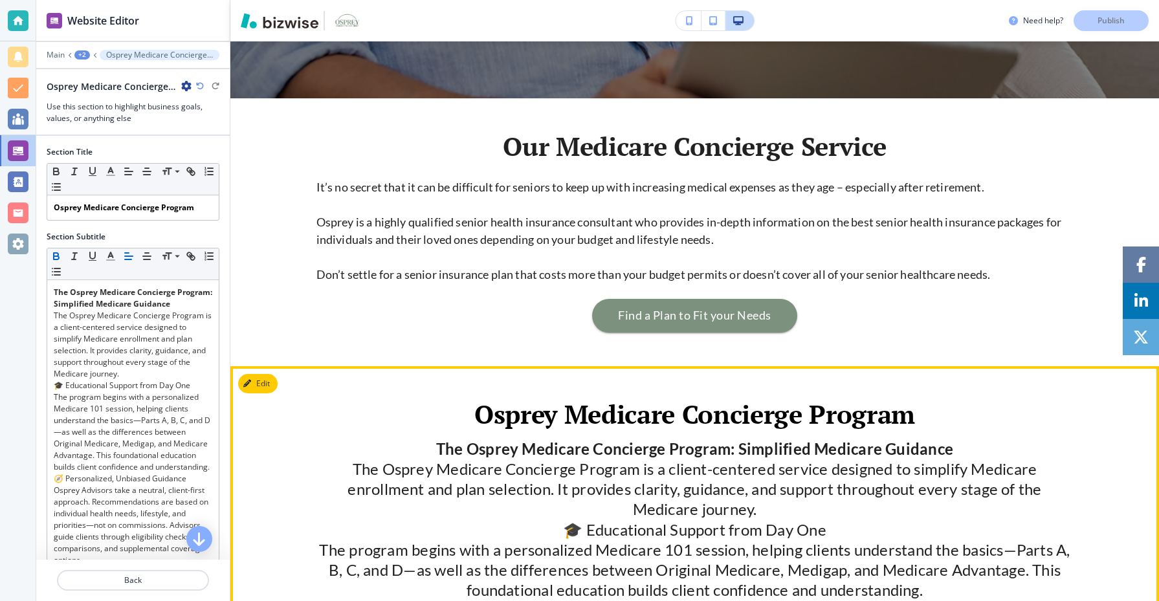
scroll to position [456, 0]
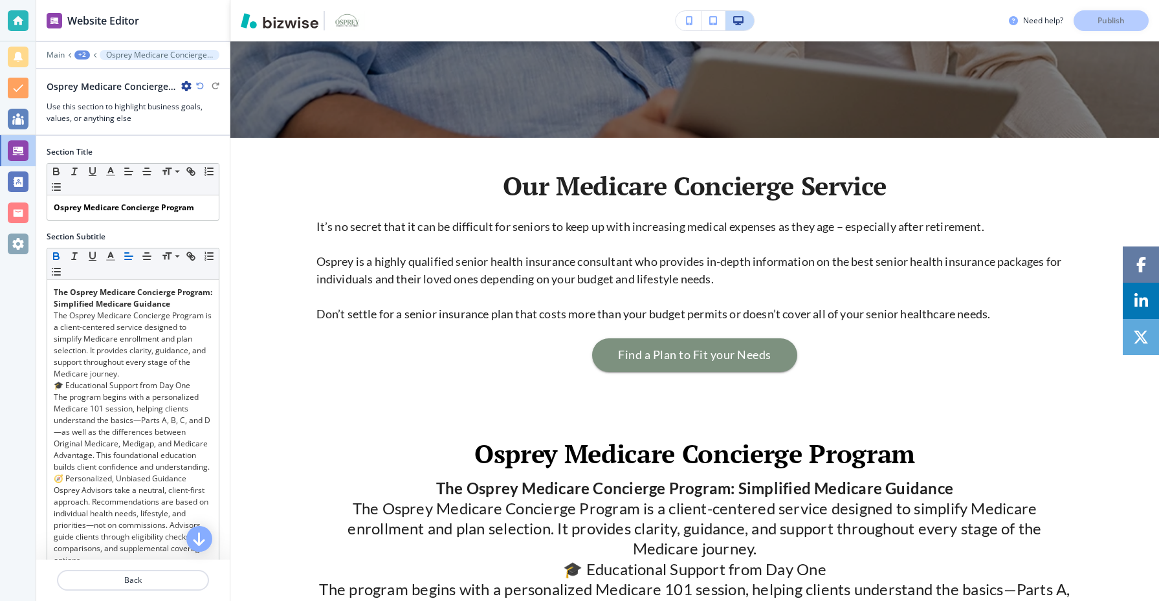
click at [84, 58] on div "+2" at bounding box center [82, 54] width 16 height 9
click at [123, 81] on p "Pages" at bounding box center [116, 77] width 66 height 12
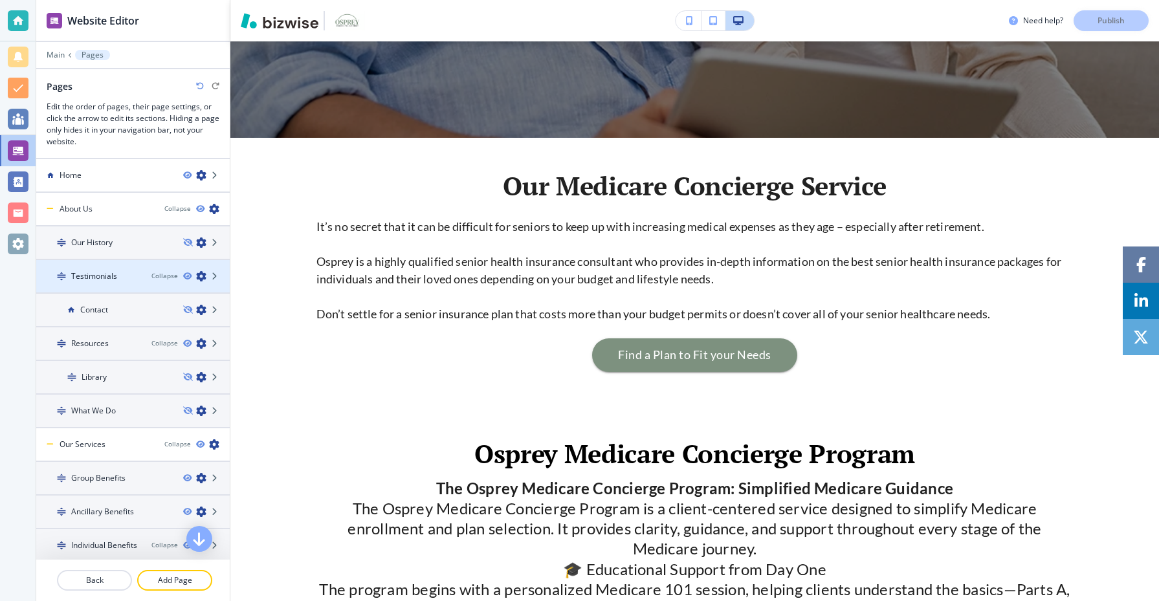
click at [118, 276] on div "Testimonials" at bounding box center [88, 277] width 105 height 12
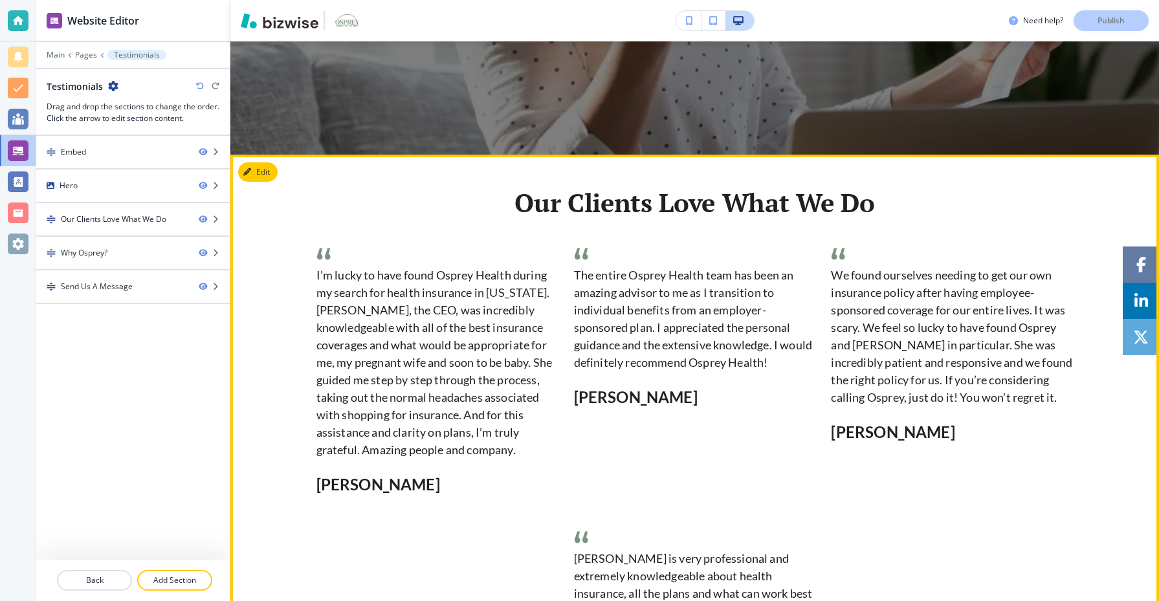
scroll to position [430, 0]
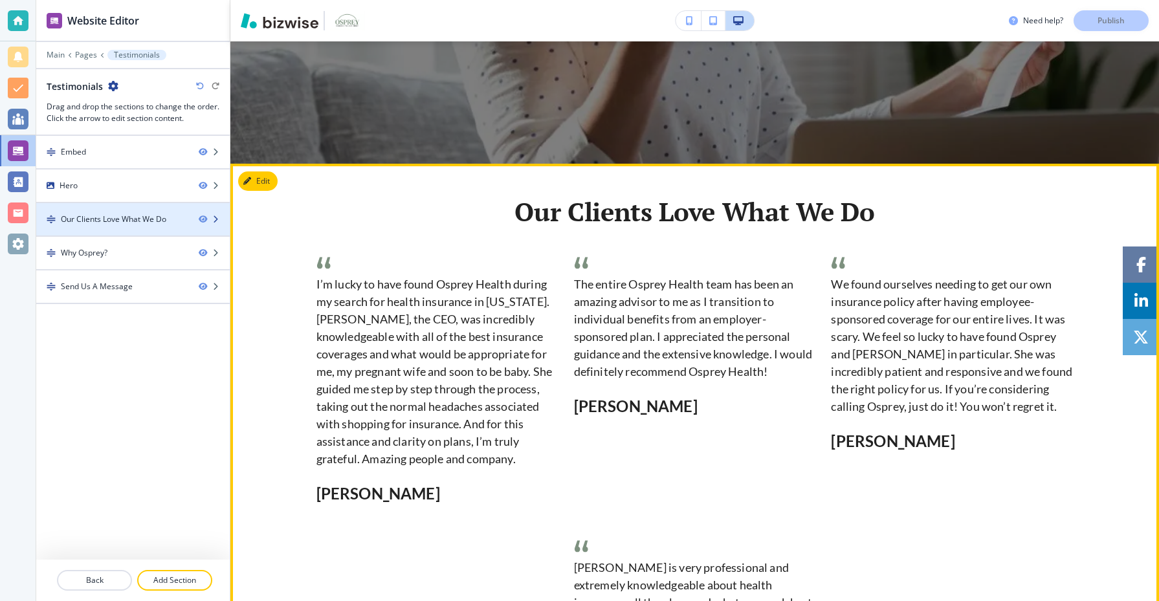
click at [140, 217] on div "Our Clients Love What We Do" at bounding box center [114, 220] width 106 height 12
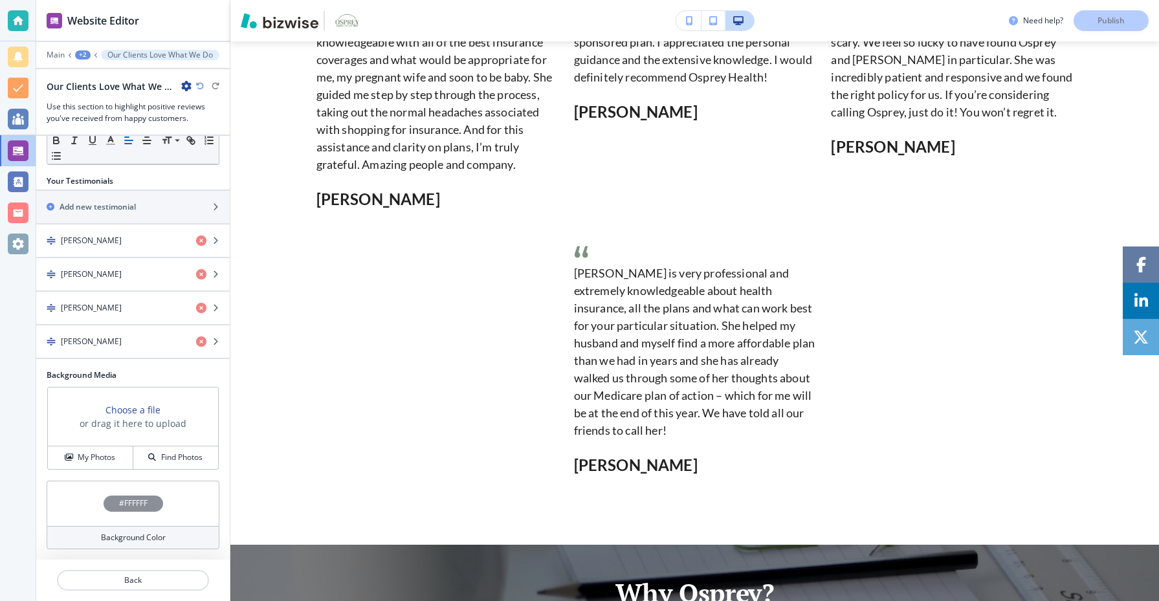
scroll to position [0, 0]
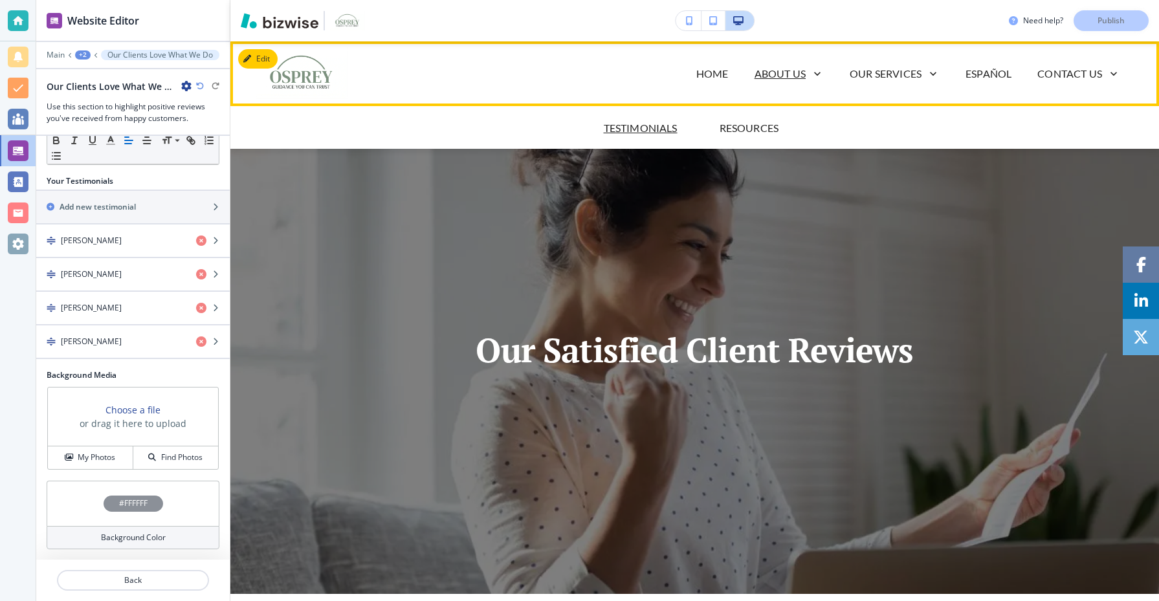
click at [802, 75] on p "About Us" at bounding box center [780, 74] width 51 height 16
click at [758, 133] on p "Resources" at bounding box center [750, 128] width 60 height 16
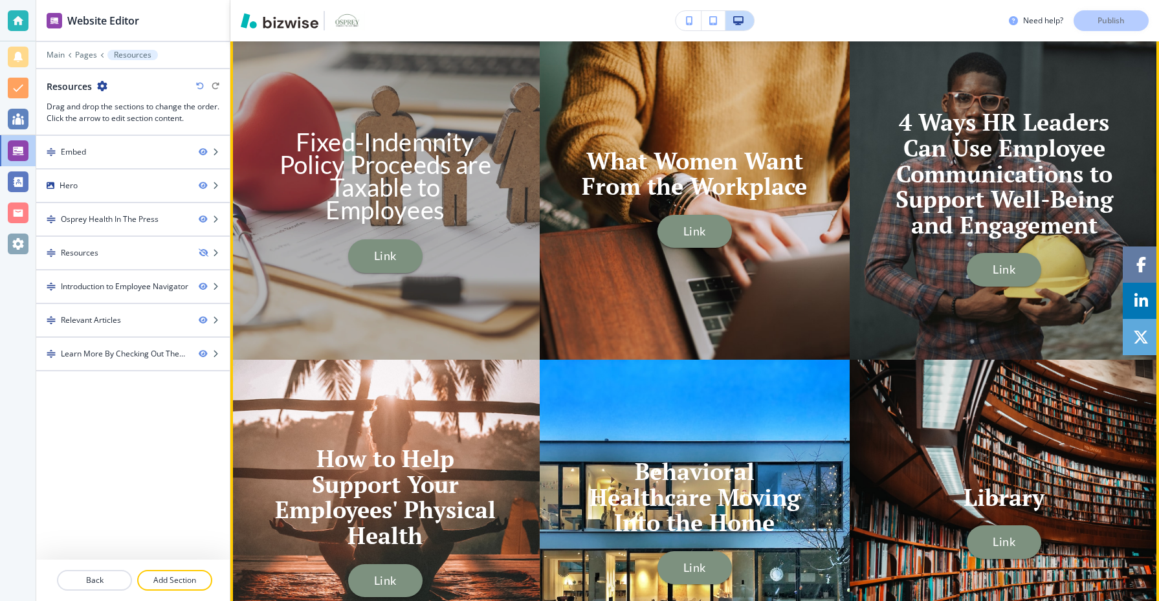
scroll to position [3041, 0]
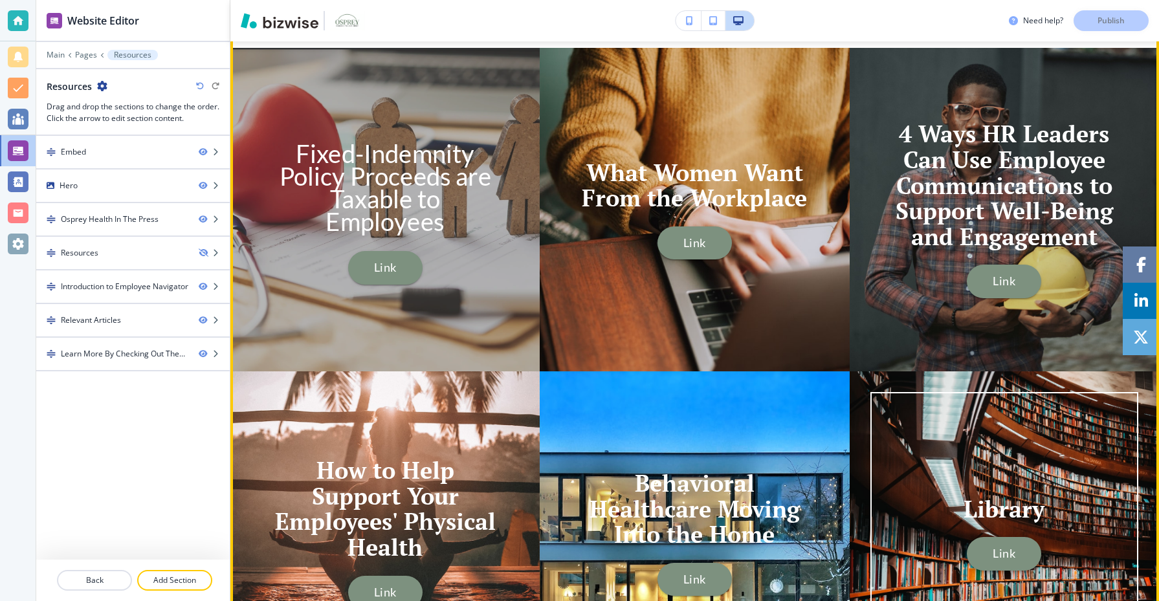
click at [1011, 559] on button "Link" at bounding box center [1004, 554] width 74 height 34
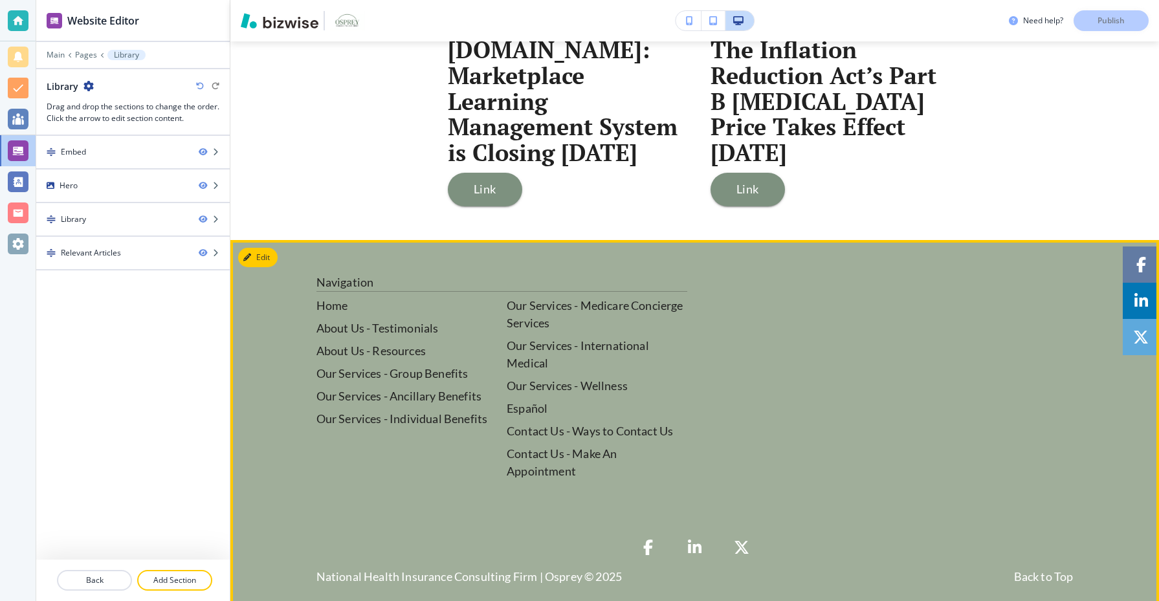
scroll to position [0, 0]
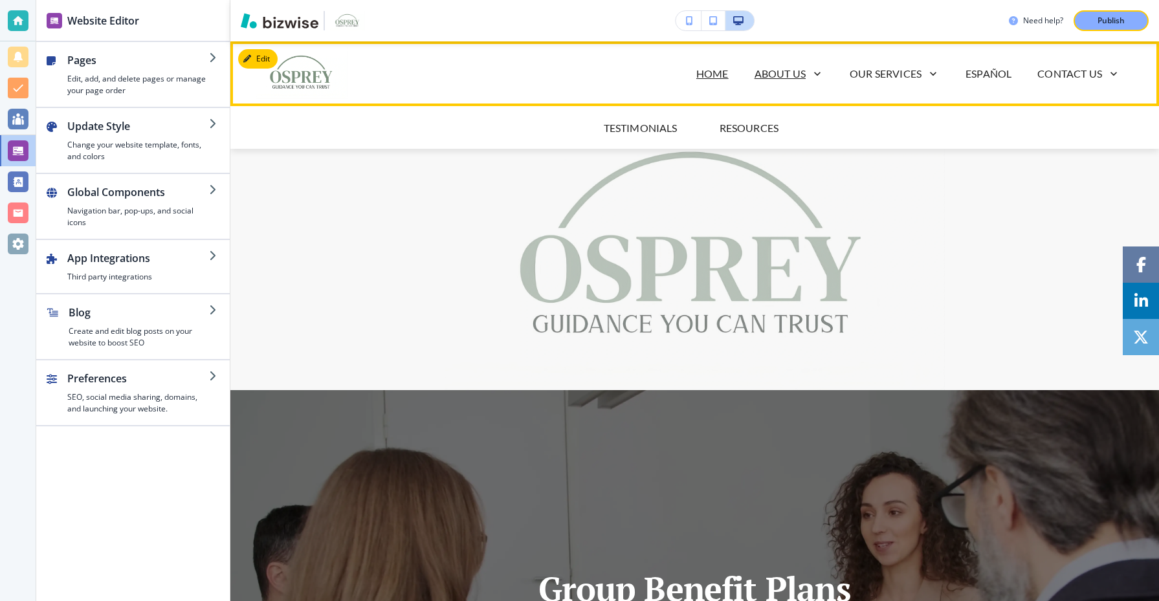
click at [788, 77] on p "About Us" at bounding box center [780, 74] width 51 height 16
click at [761, 127] on p "Resources" at bounding box center [750, 128] width 60 height 16
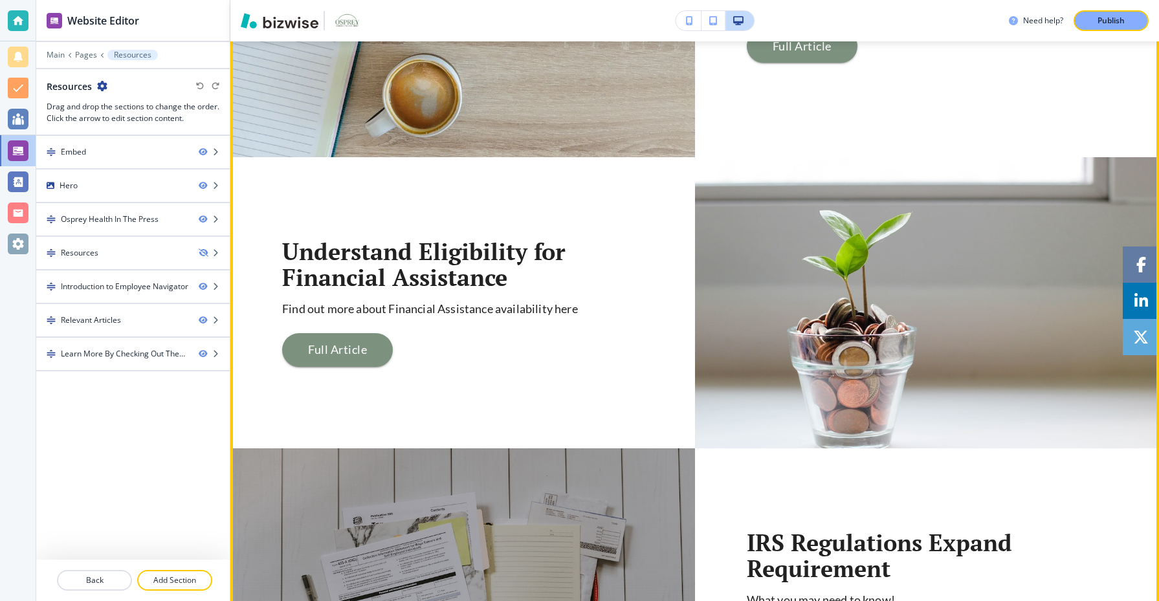
scroll to position [2244, 0]
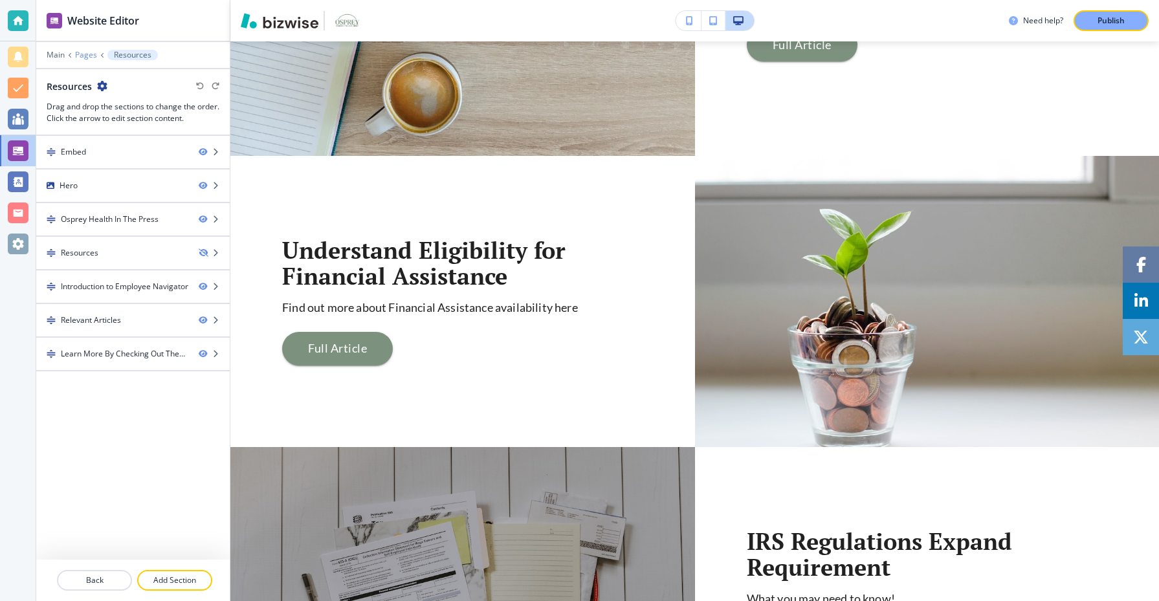
click at [81, 54] on p "Pages" at bounding box center [86, 54] width 22 height 9
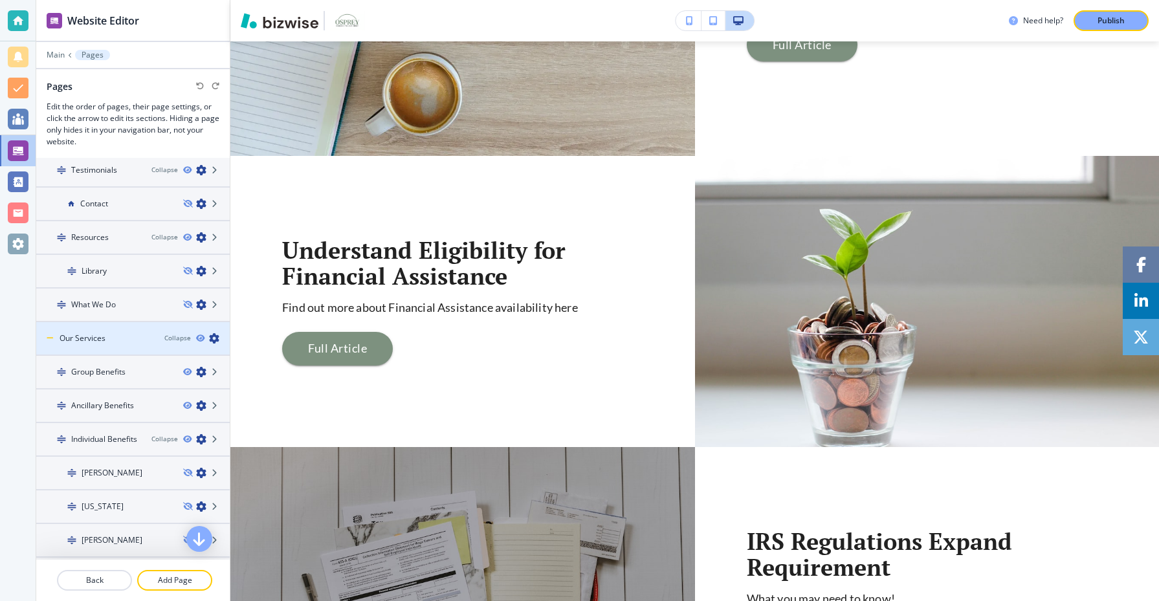
scroll to position [107, 0]
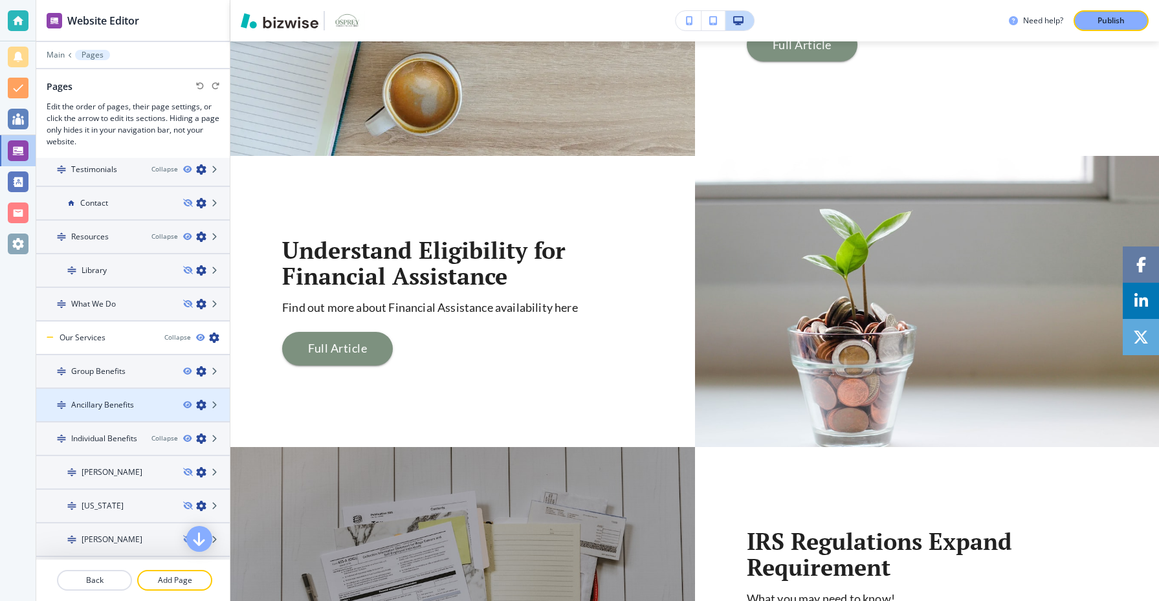
click at [135, 401] on div "Ancillary Benefits" at bounding box center [104, 405] width 137 height 12
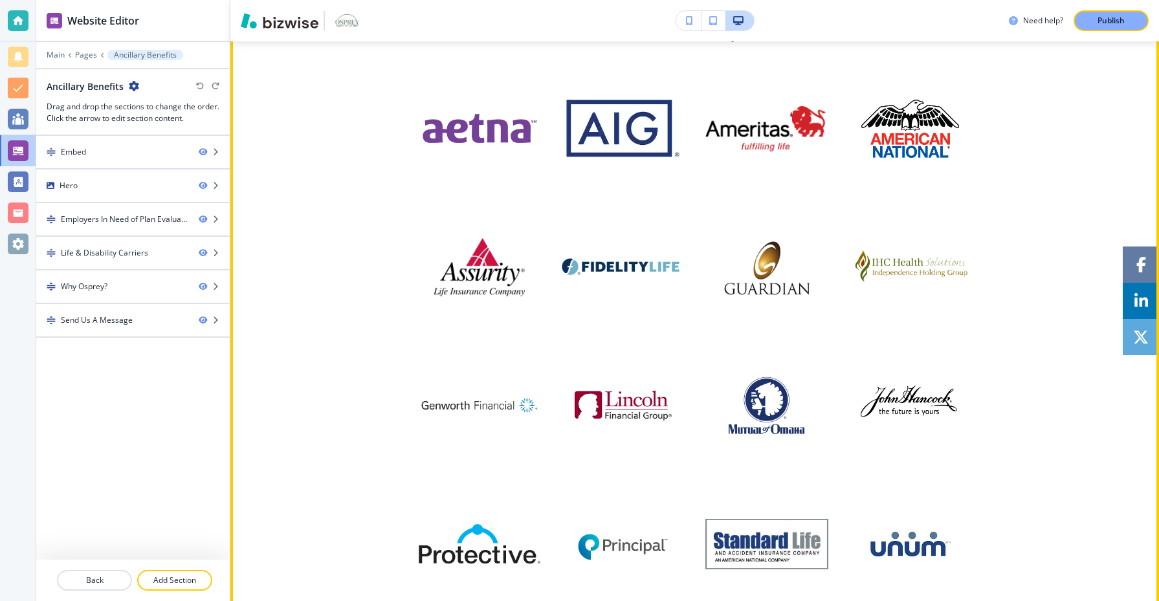
scroll to position [1542, 0]
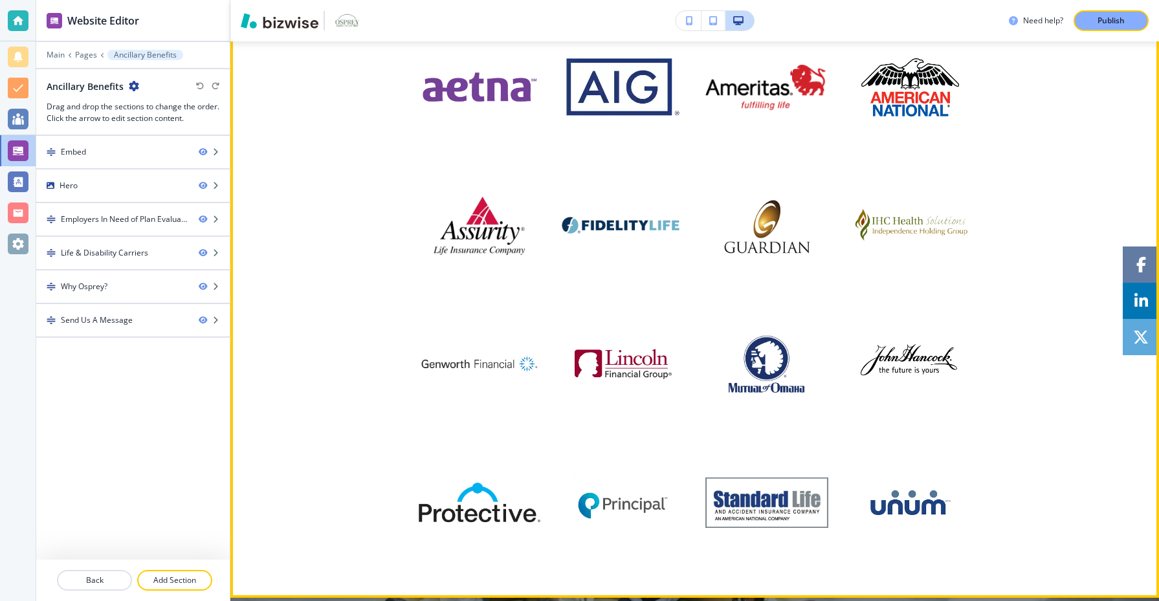
click at [640, 389] on img at bounding box center [623, 364] width 97 height 58
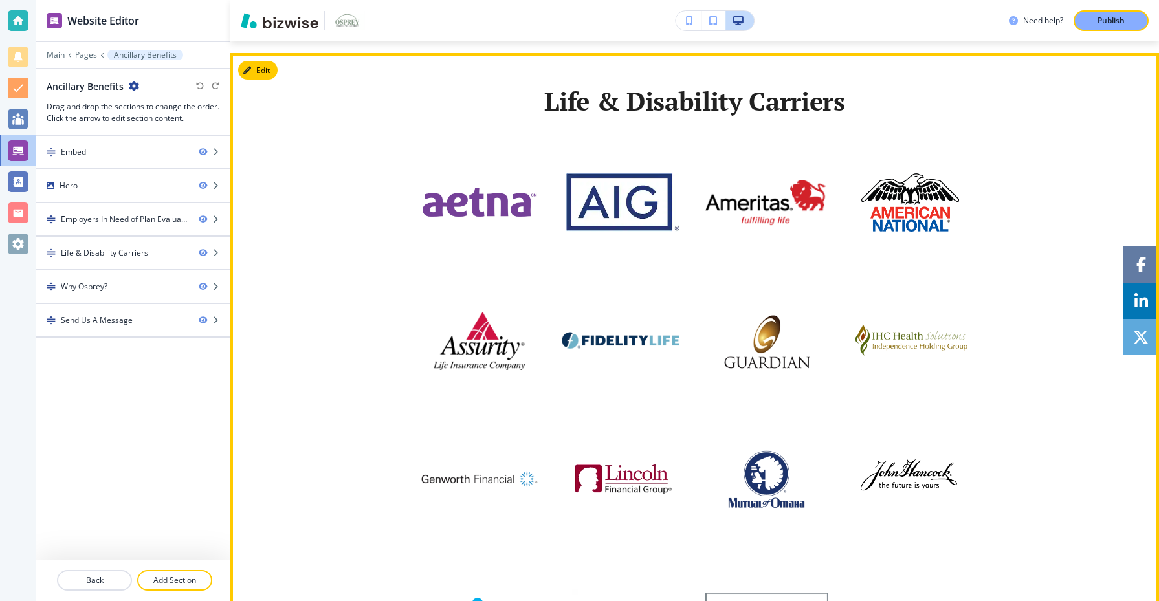
scroll to position [1425, 0]
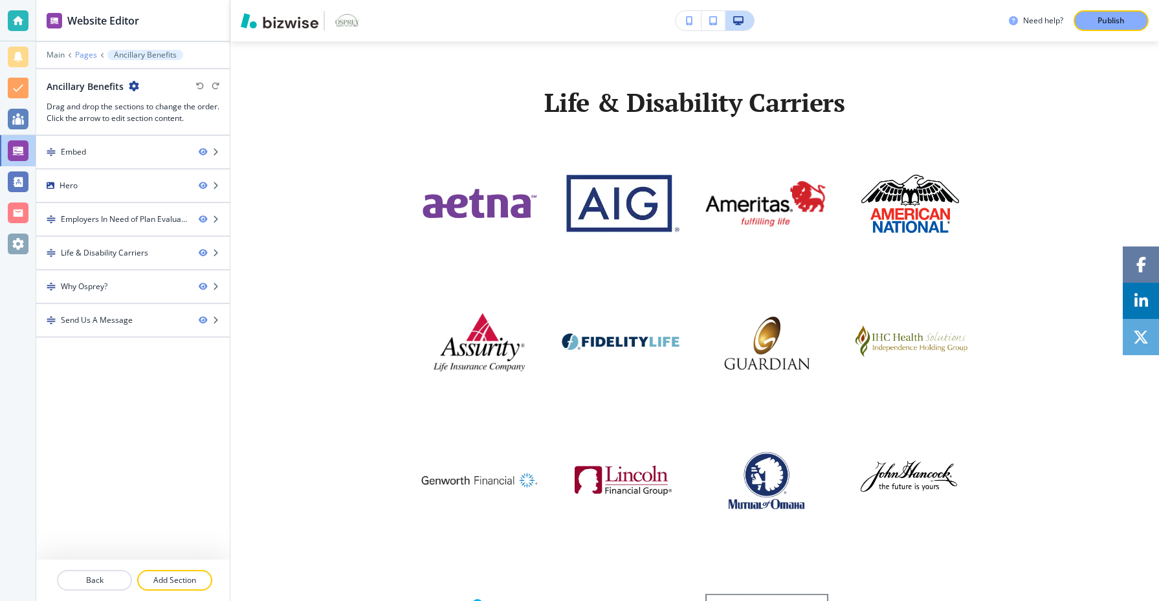
click at [81, 57] on p "Pages" at bounding box center [86, 54] width 22 height 9
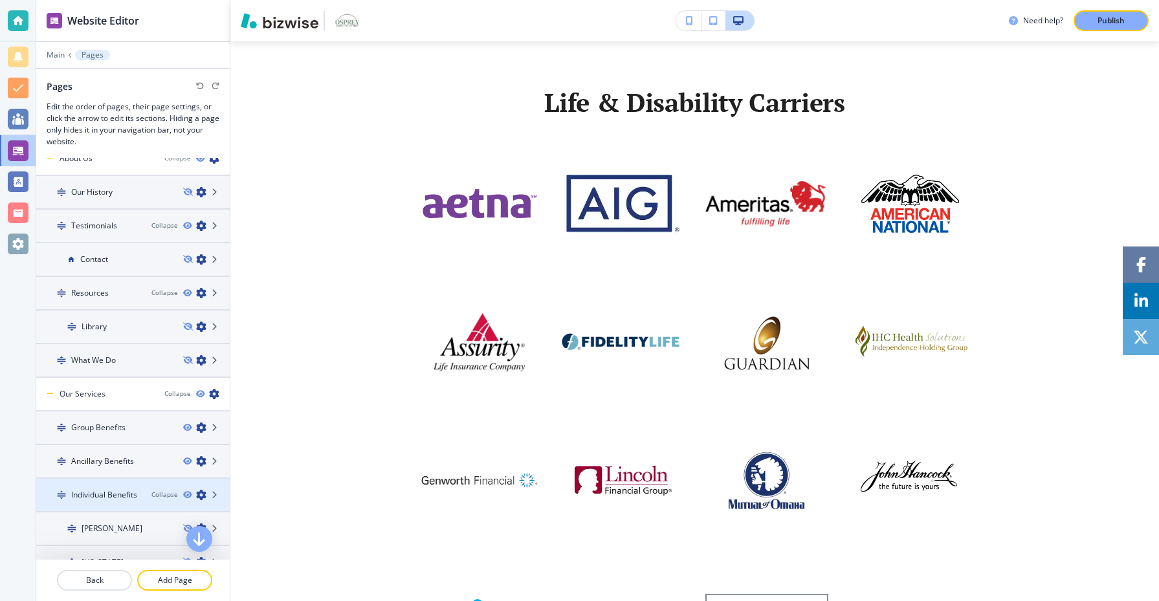
scroll to position [51, 0]
click at [126, 495] on h4 "Individual Benefits" at bounding box center [104, 495] width 66 height 12
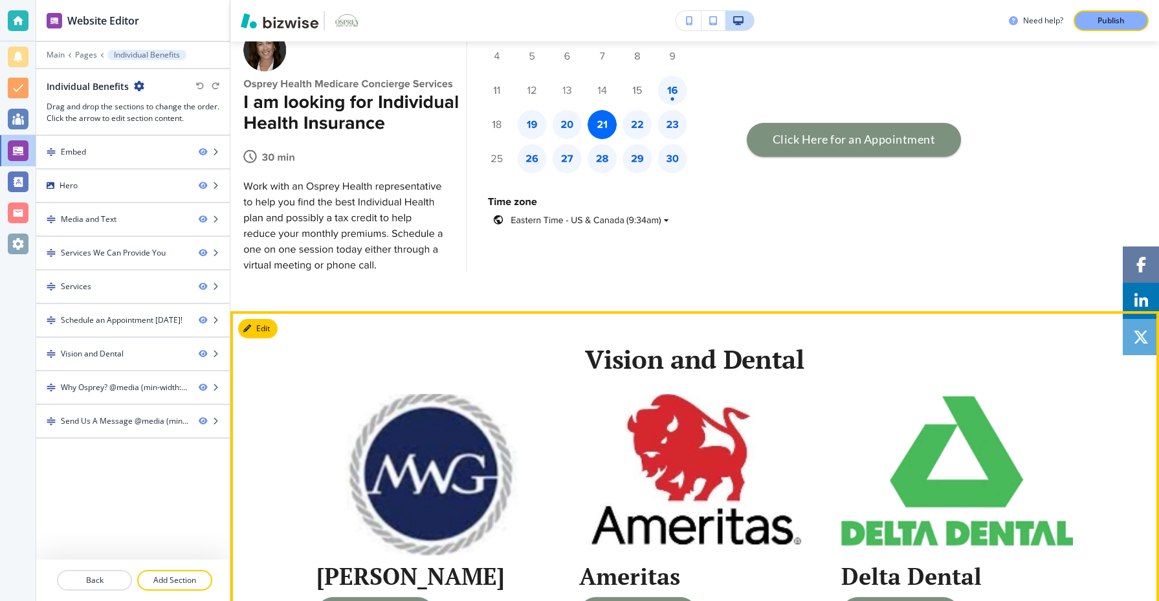
scroll to position [2149, 0]
click at [260, 324] on button "Edit This Section" at bounding box center [281, 327] width 87 height 19
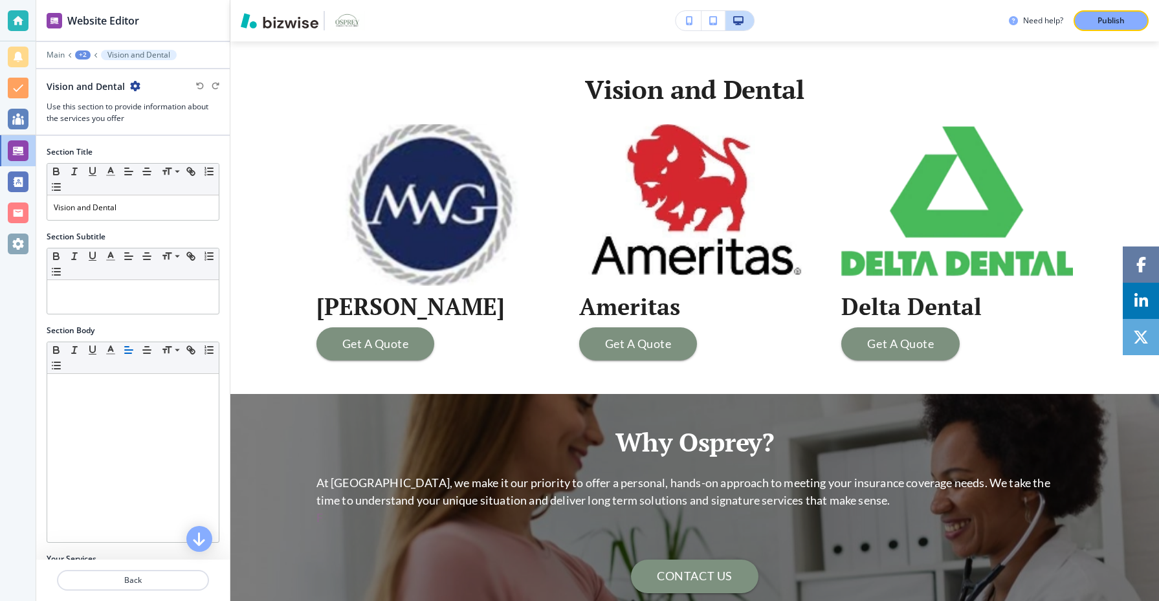
scroll to position [416, 0]
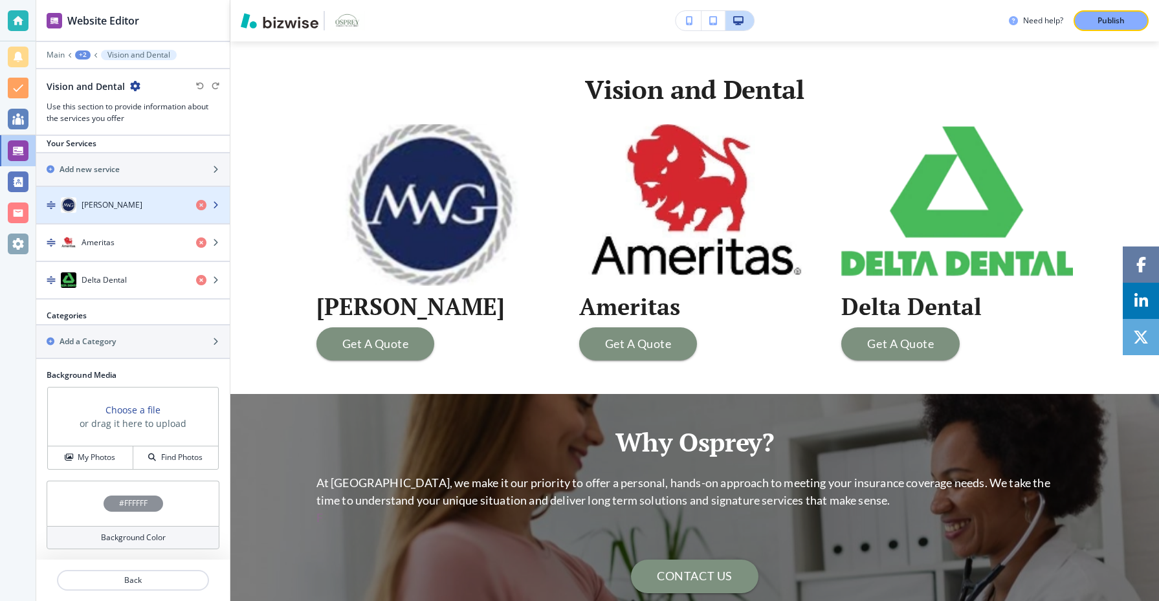
click at [159, 202] on div "[PERSON_NAME]" at bounding box center [111, 205] width 150 height 16
click at [125, 205] on h4 "[PERSON_NAME]" at bounding box center [112, 205] width 61 height 12
click at [216, 204] on icon "button" at bounding box center [216, 205] width 8 height 8
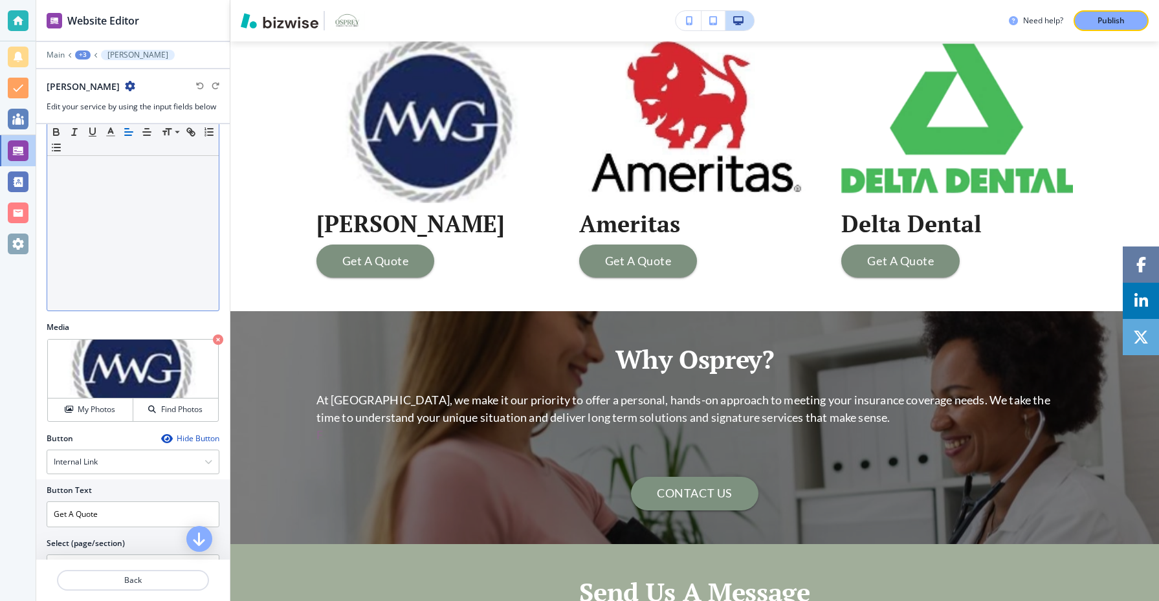
scroll to position [212, 0]
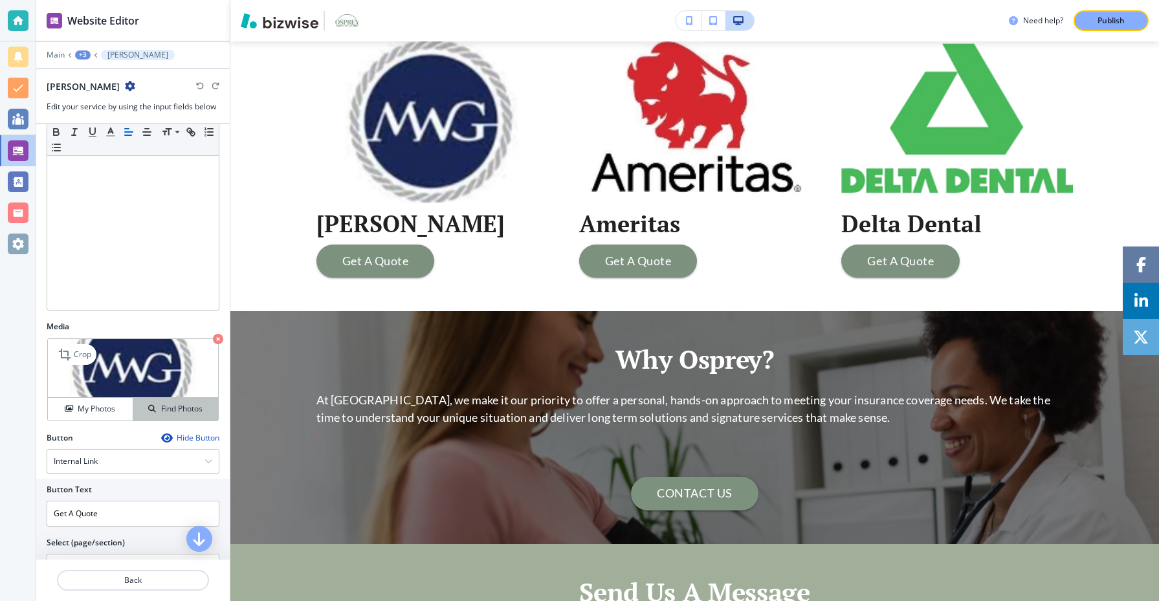
click at [149, 410] on icon "button" at bounding box center [152, 409] width 8 height 8
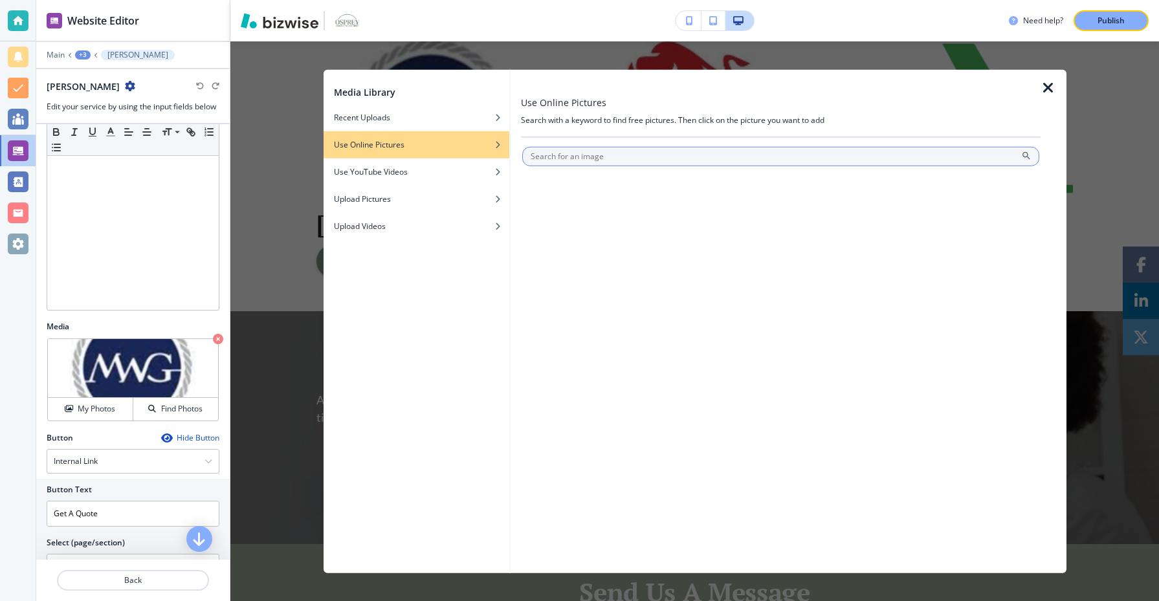
type input "K"
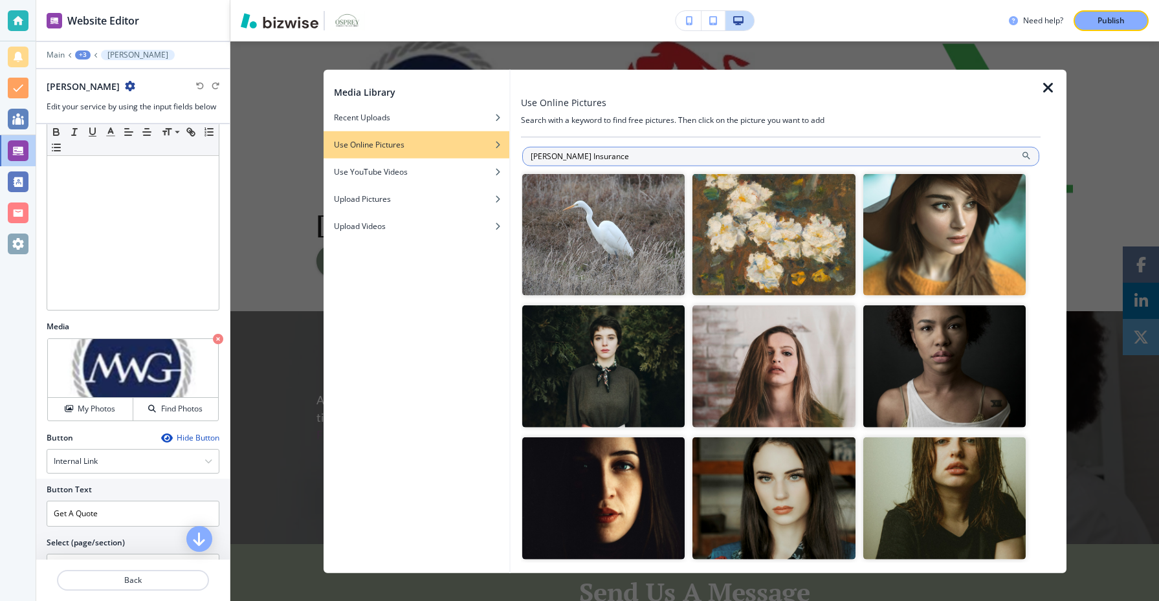
type input "Morgan White Insurance"
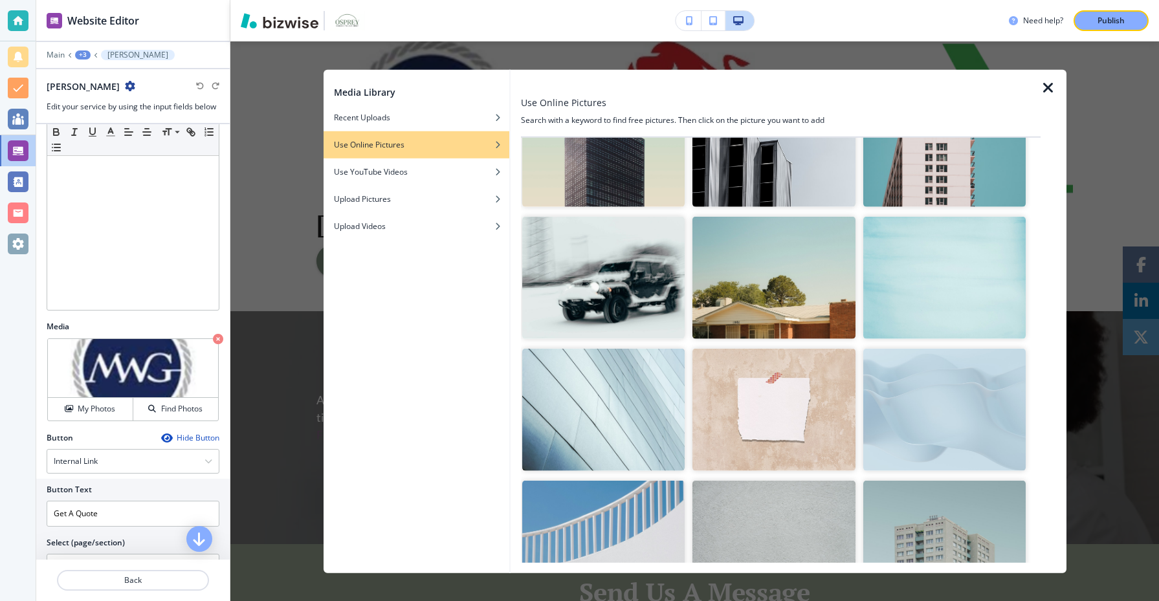
scroll to position [1644, 0]
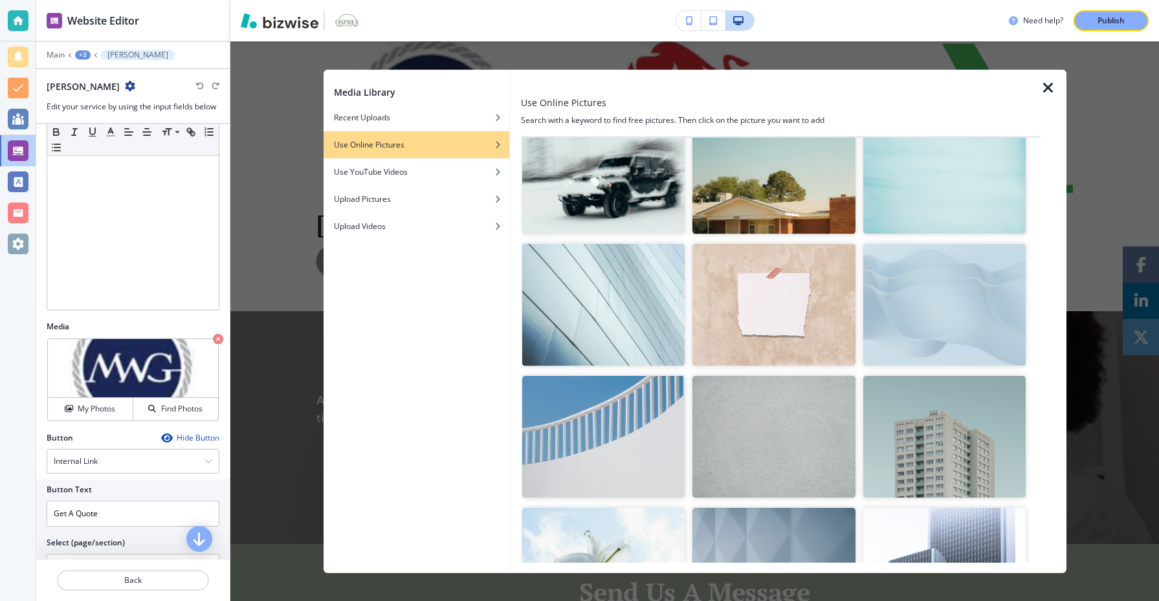
click at [1053, 91] on icon "button" at bounding box center [1049, 88] width 16 height 16
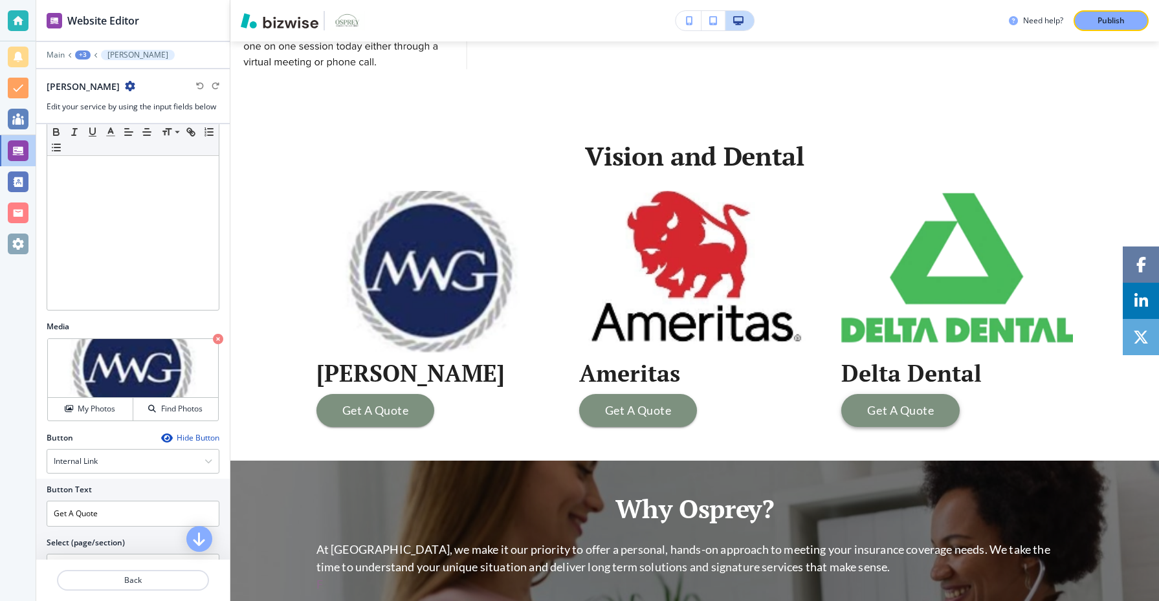
scroll to position [2347, 0]
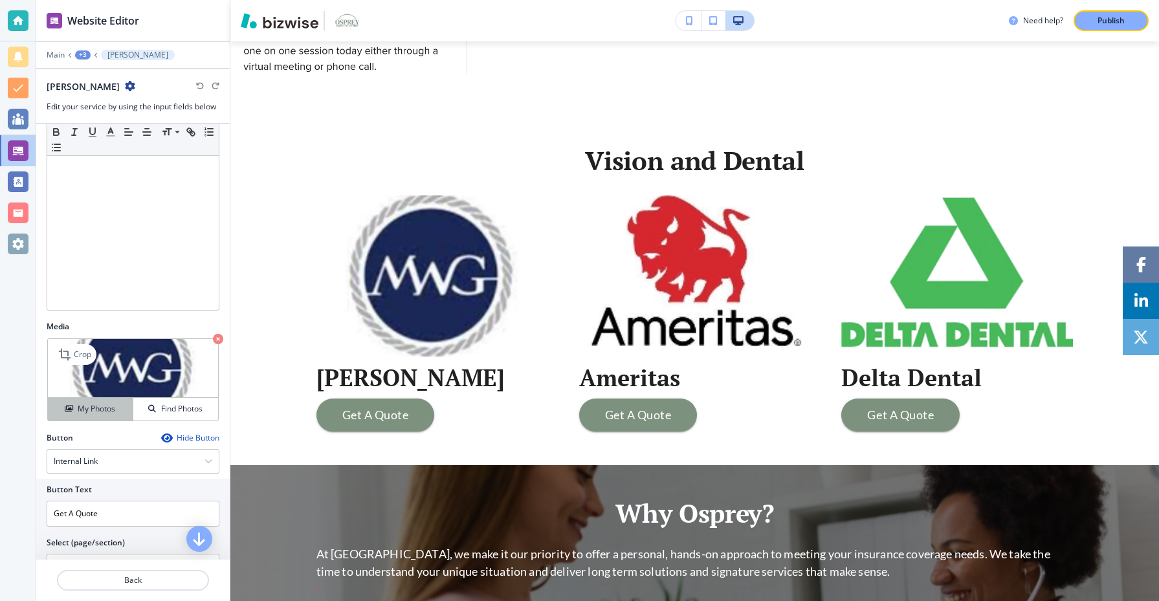
click at [93, 398] on button "My Photos" at bounding box center [90, 409] width 85 height 23
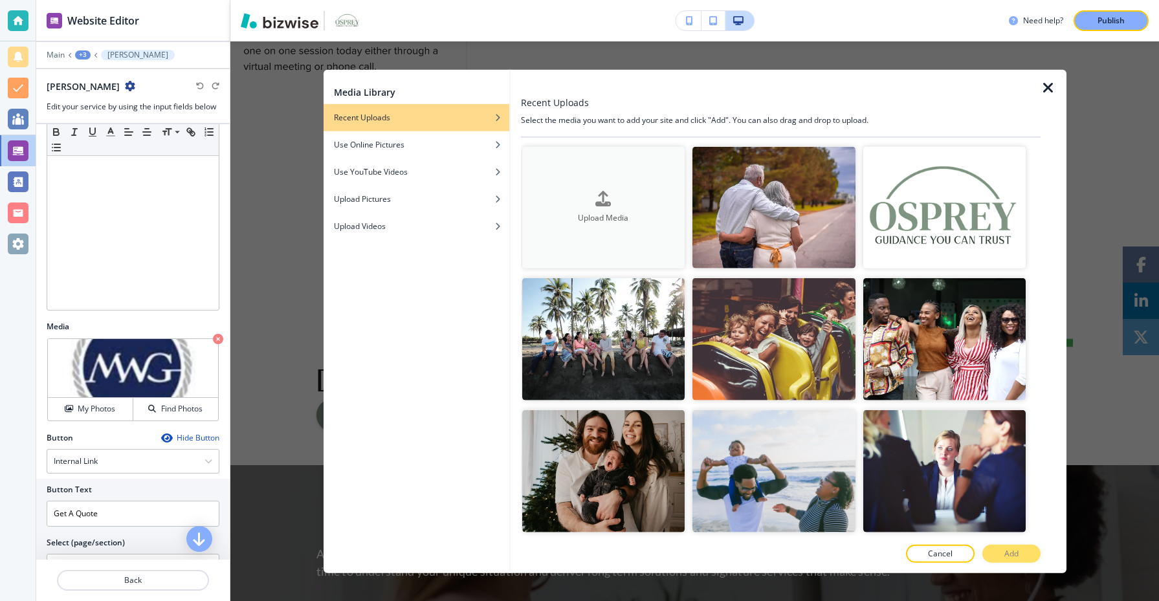
click at [575, 186] on button "Upload Media" at bounding box center [603, 207] width 163 height 122
click at [109, 412] on h4 "My Photos" at bounding box center [97, 409] width 38 height 12
click at [625, 225] on button "Upload Media" at bounding box center [603, 207] width 163 height 122
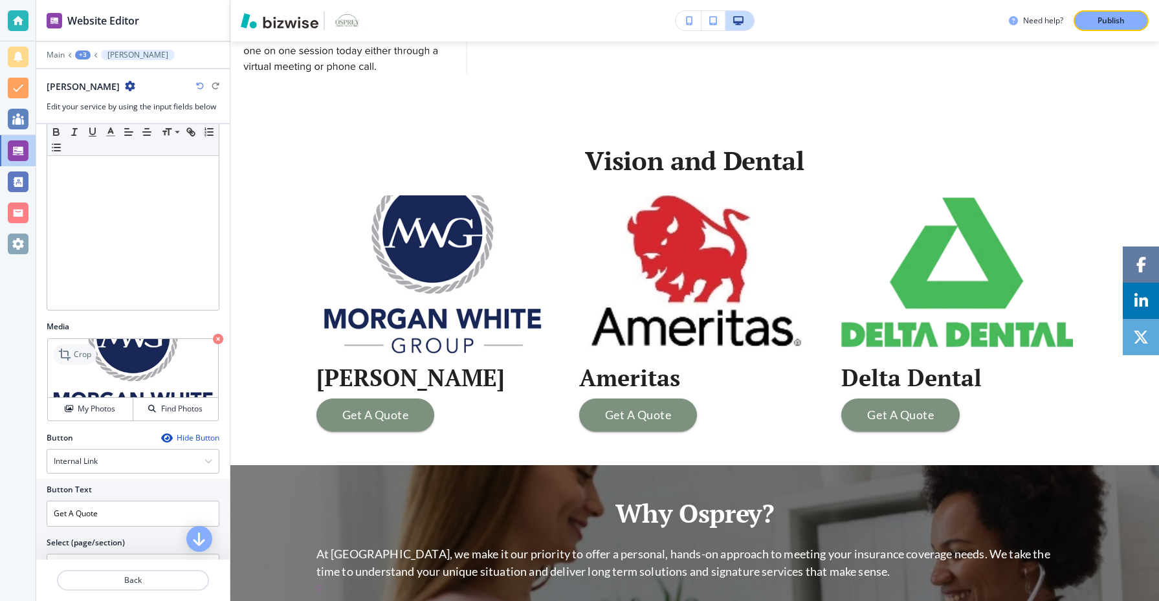
click at [87, 357] on p "Crop" at bounding box center [82, 355] width 17 height 12
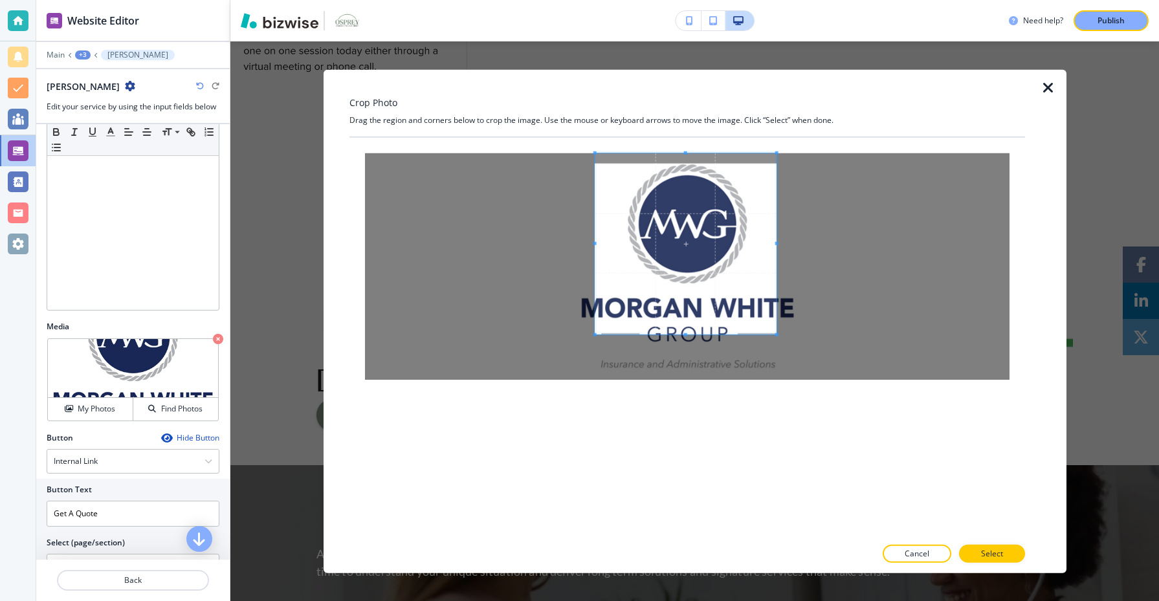
click at [747, 282] on span at bounding box center [685, 243] width 181 height 181
click at [685, 335] on span at bounding box center [684, 334] width 3 height 3
click at [594, 336] on div at bounding box center [687, 266] width 645 height 227
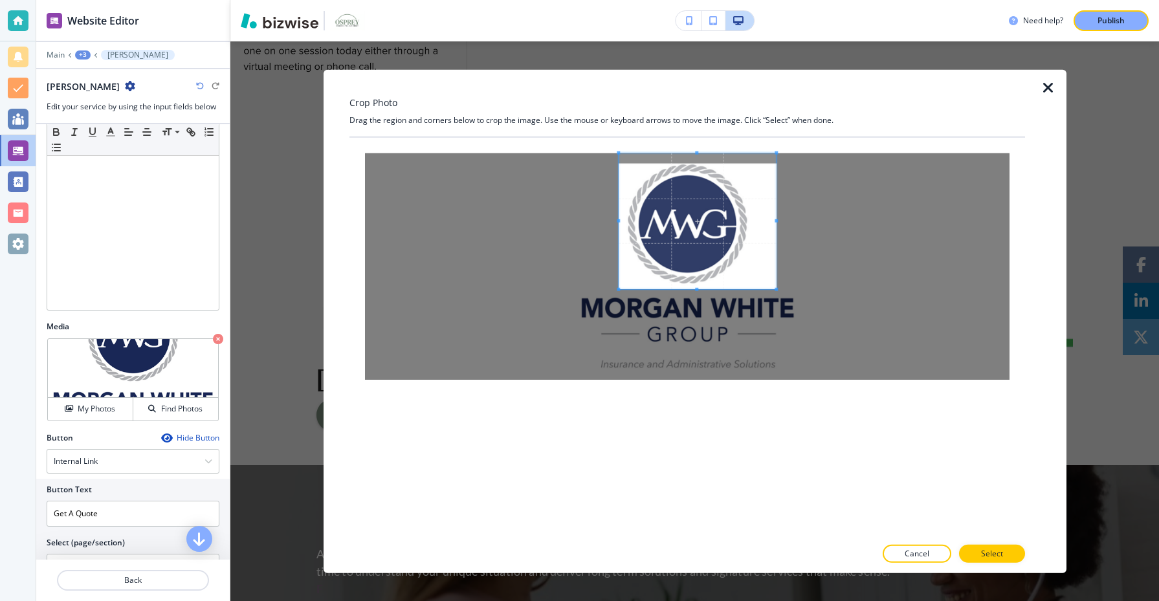
click at [619, 289] on span at bounding box center [618, 288] width 3 height 3
click at [683, 262] on span at bounding box center [684, 221] width 157 height 136
click at [1002, 553] on p "Select" at bounding box center [992, 554] width 22 height 12
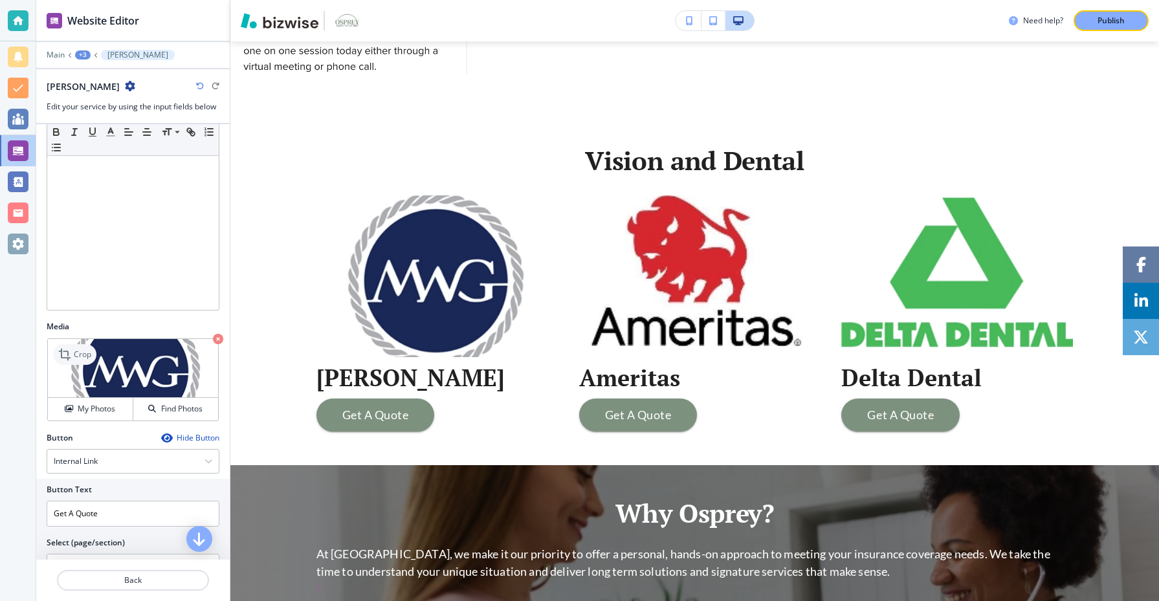
click at [76, 349] on p "Crop" at bounding box center [82, 355] width 17 height 12
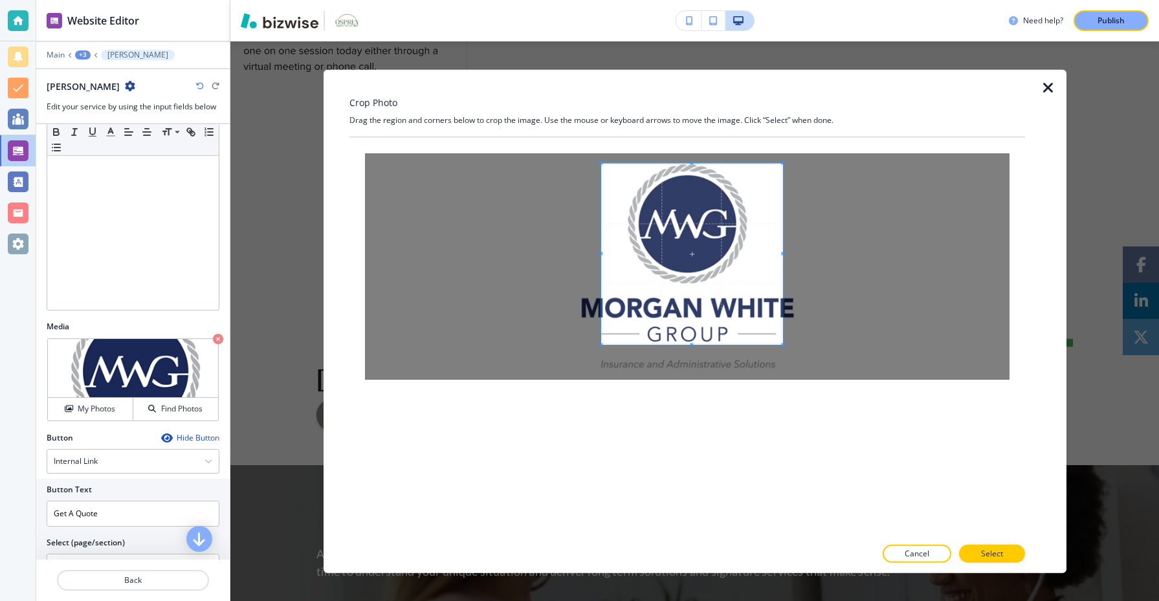
click at [713, 208] on span at bounding box center [691, 253] width 181 height 181
click at [689, 304] on div at bounding box center [691, 234] width 181 height 142
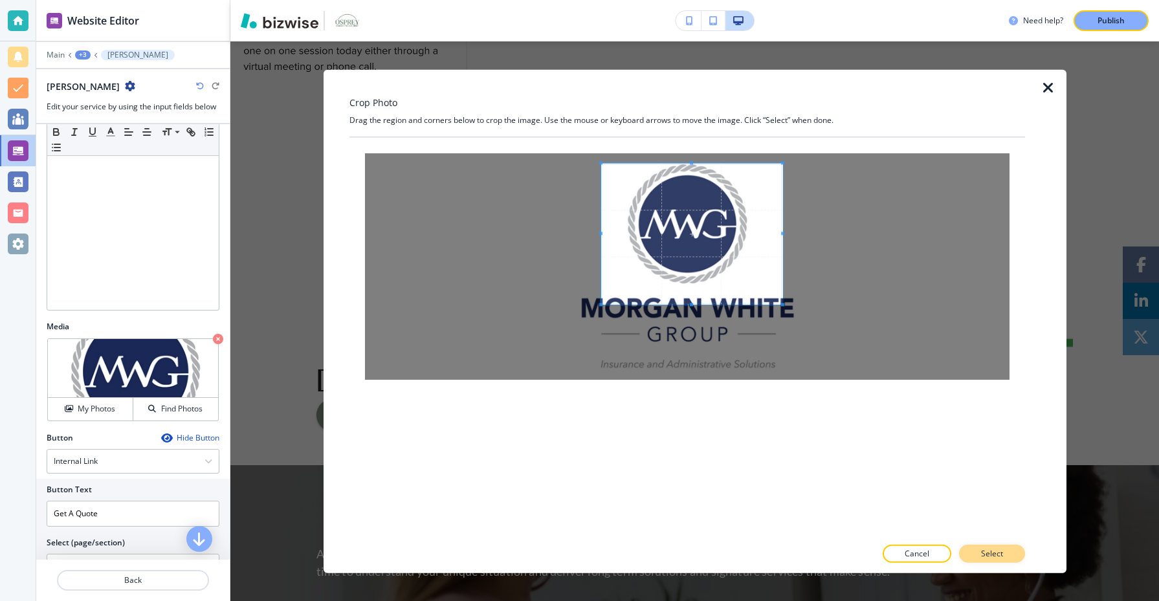
click at [981, 559] on button "Select" at bounding box center [992, 554] width 66 height 18
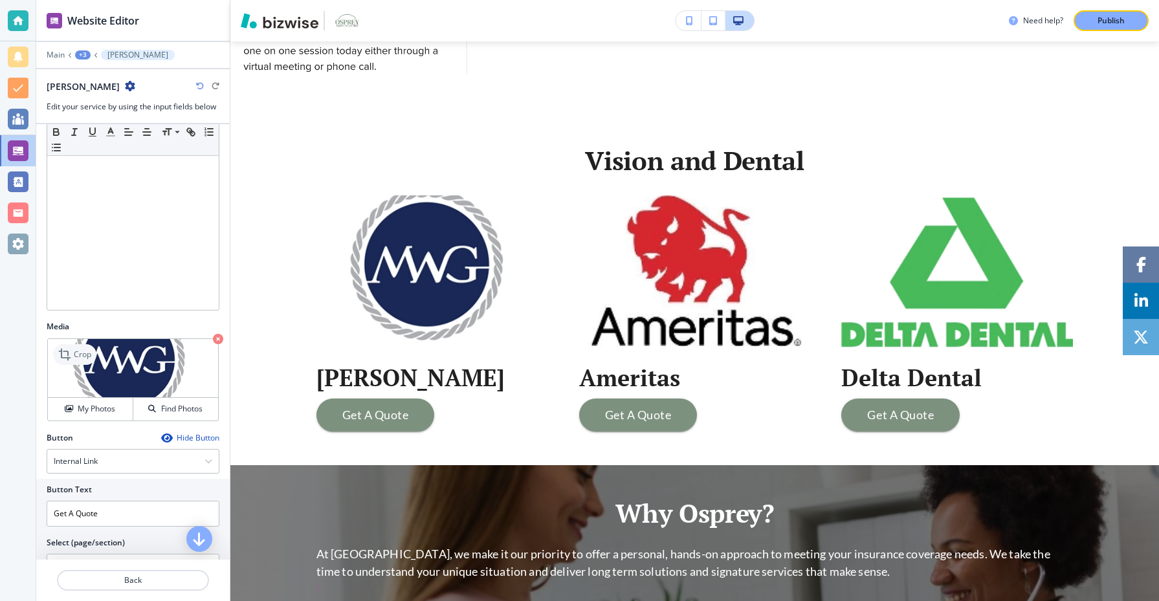
click at [81, 352] on p "Crop" at bounding box center [82, 355] width 17 height 12
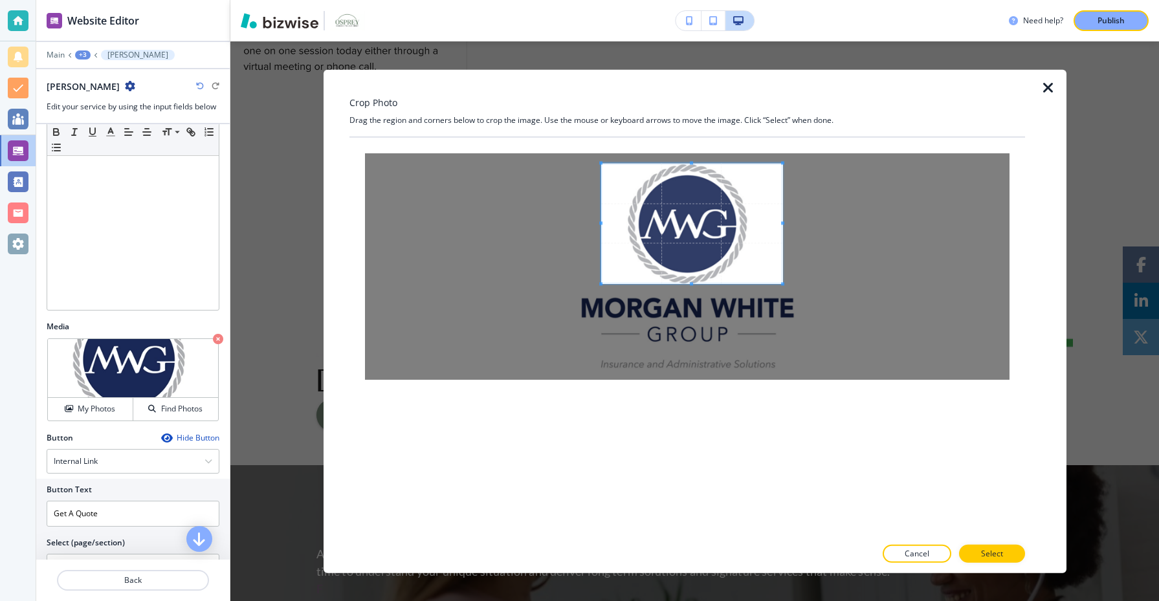
click at [693, 284] on span at bounding box center [691, 283] width 181 height 3
click at [991, 547] on button "Select" at bounding box center [992, 554] width 66 height 18
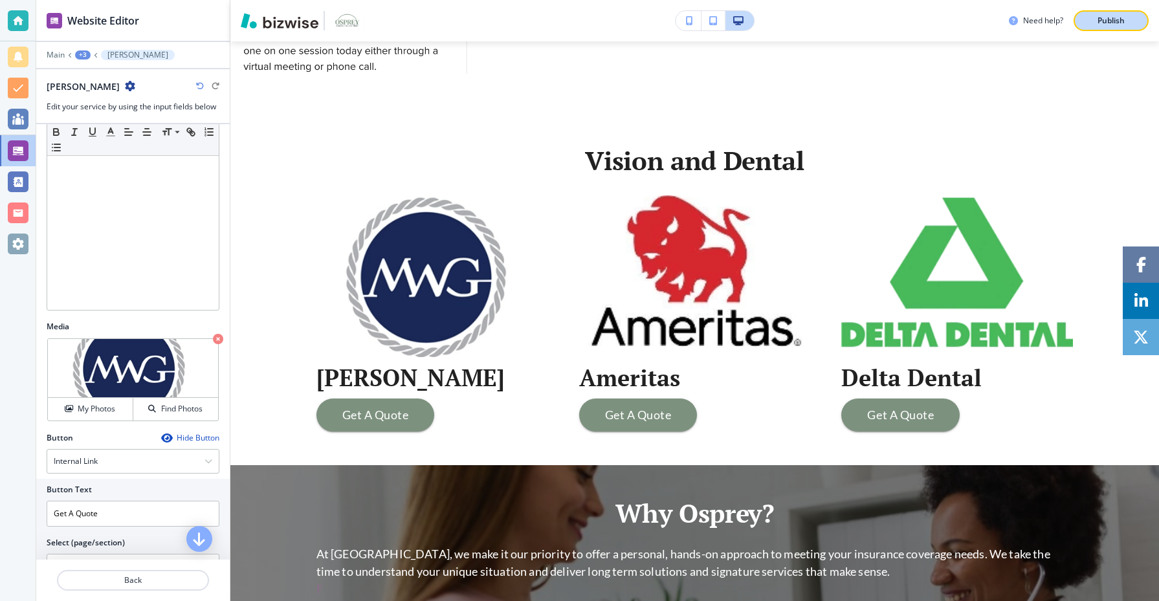
click at [1107, 21] on p "Publish" at bounding box center [1111, 21] width 27 height 12
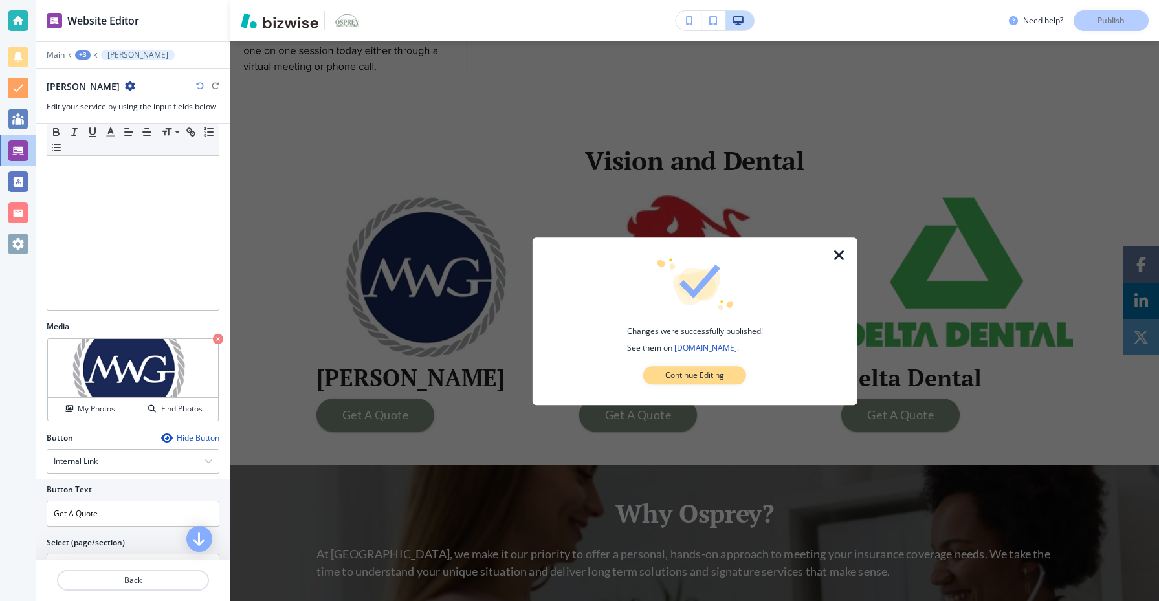
click at [701, 377] on p "Continue Editing" at bounding box center [694, 376] width 59 height 12
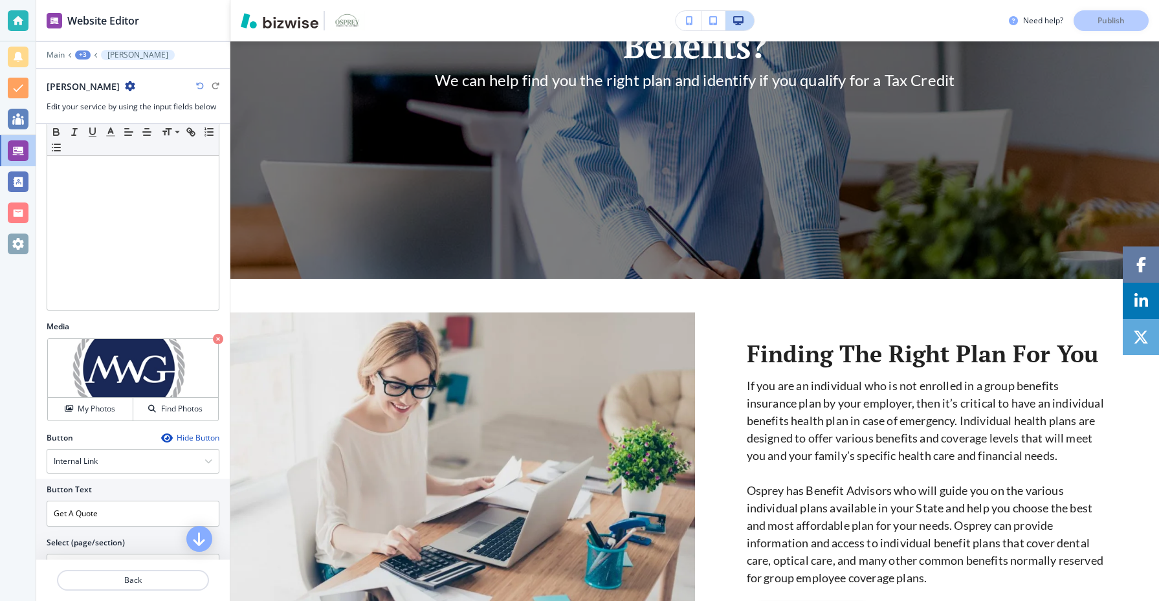
scroll to position [0, 0]
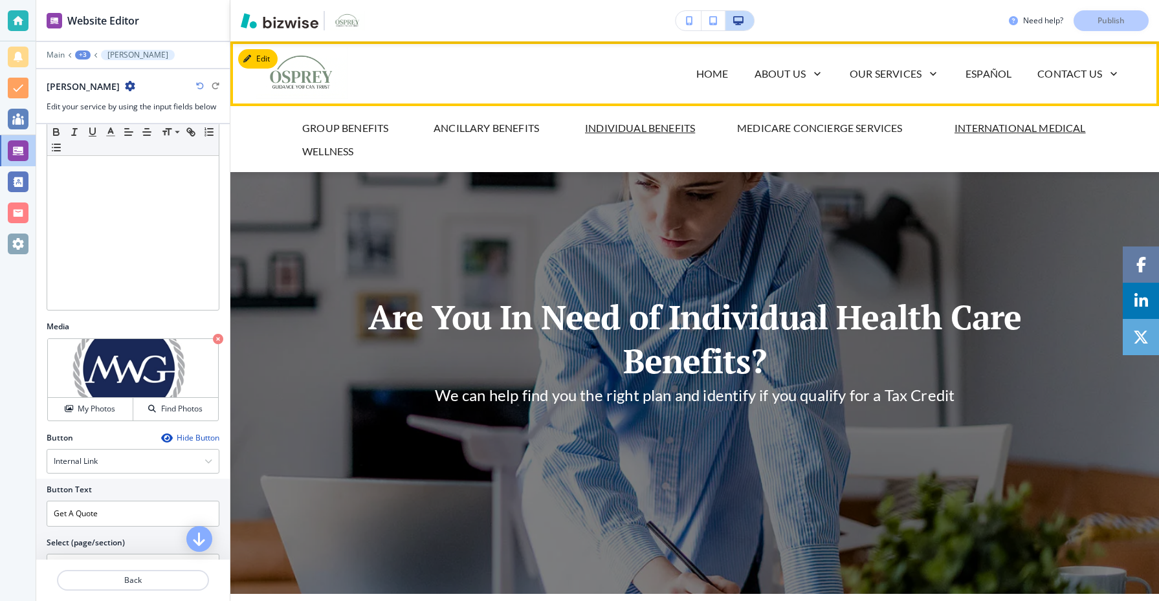
click at [977, 126] on p "International Medical" at bounding box center [1020, 128] width 131 height 16
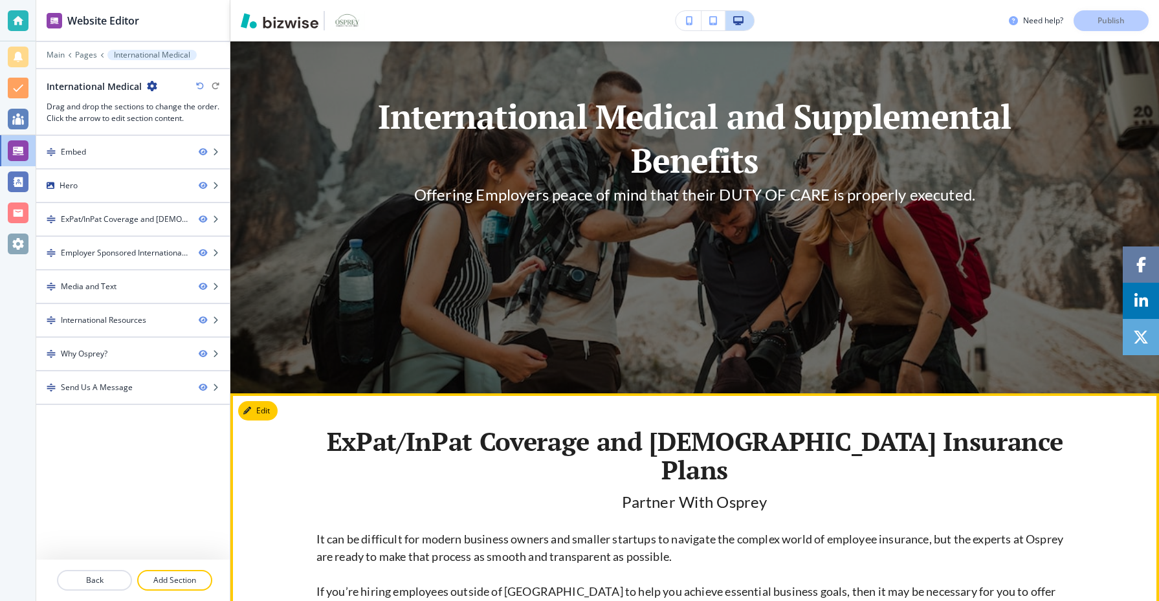
scroll to position [162, 0]
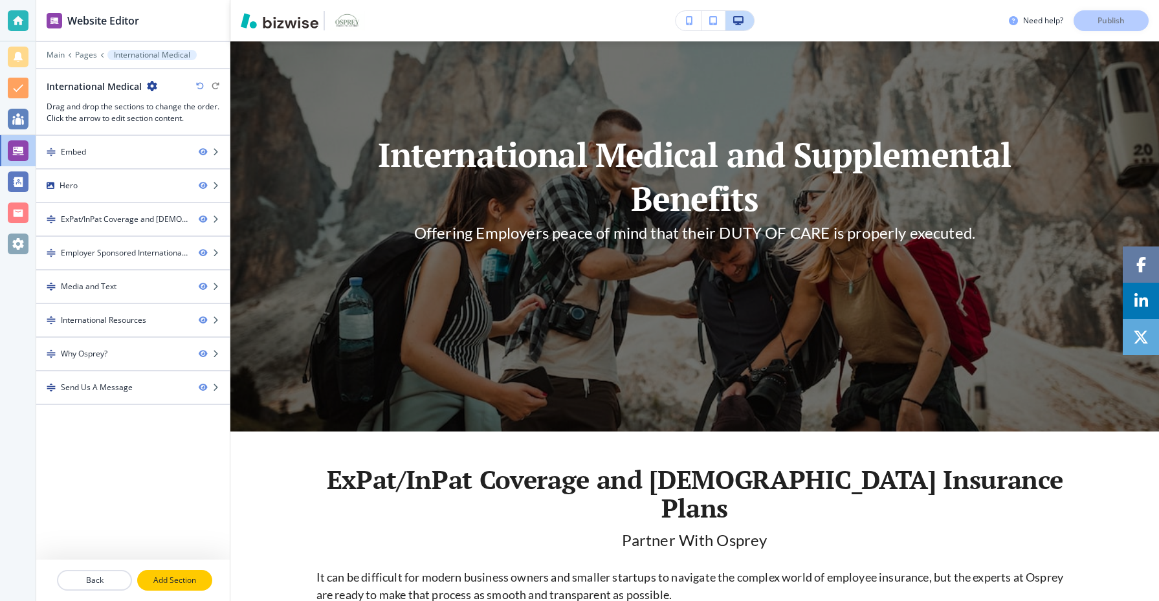
click at [177, 579] on p "Add Section" at bounding box center [175, 581] width 72 height 12
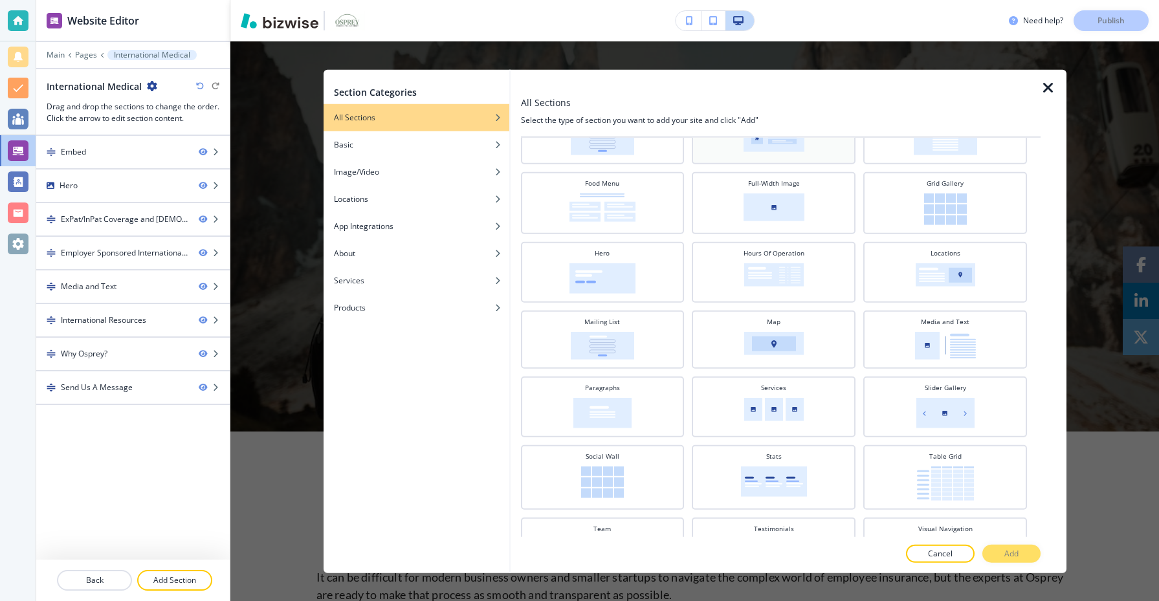
scroll to position [214, 0]
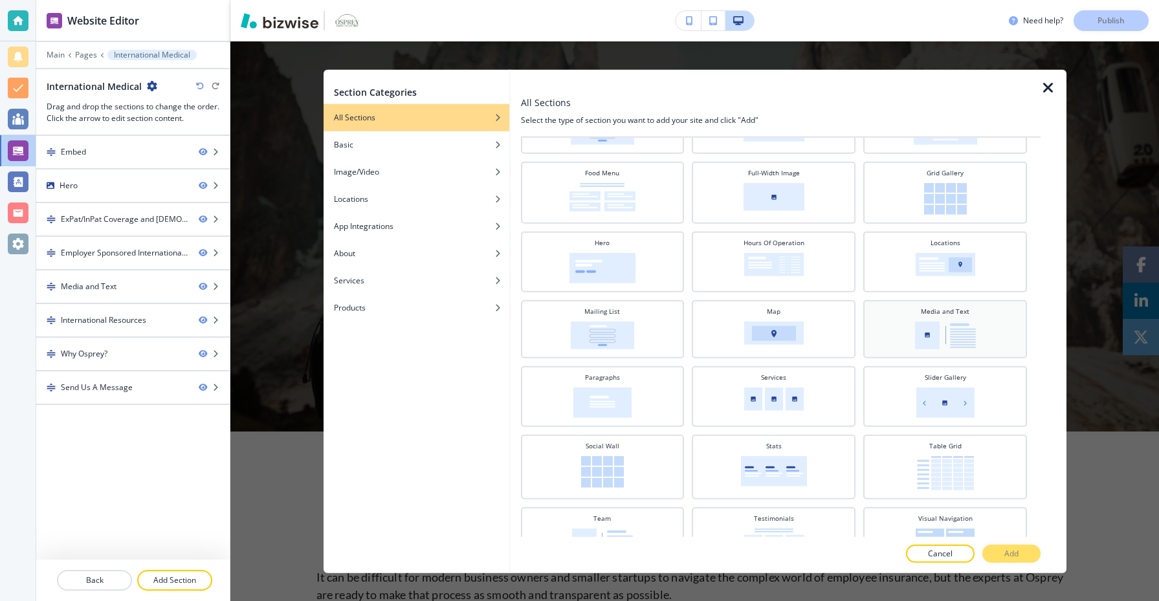
click at [916, 322] on img at bounding box center [945, 335] width 61 height 28
click at [1019, 549] on button "Add" at bounding box center [1012, 554] width 58 height 18
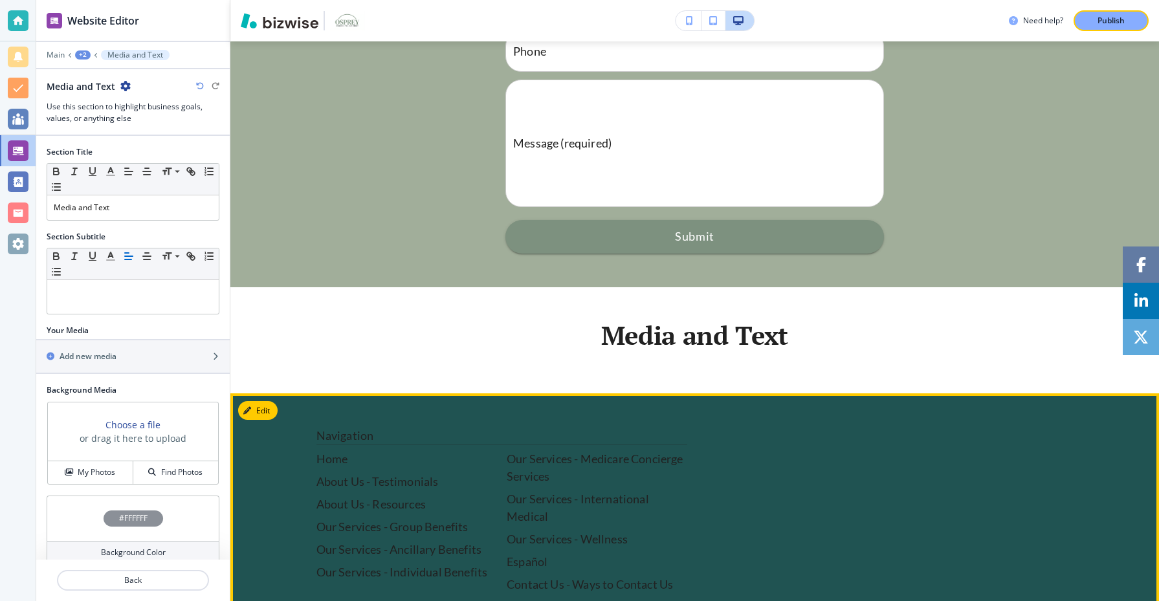
scroll to position [2487, 0]
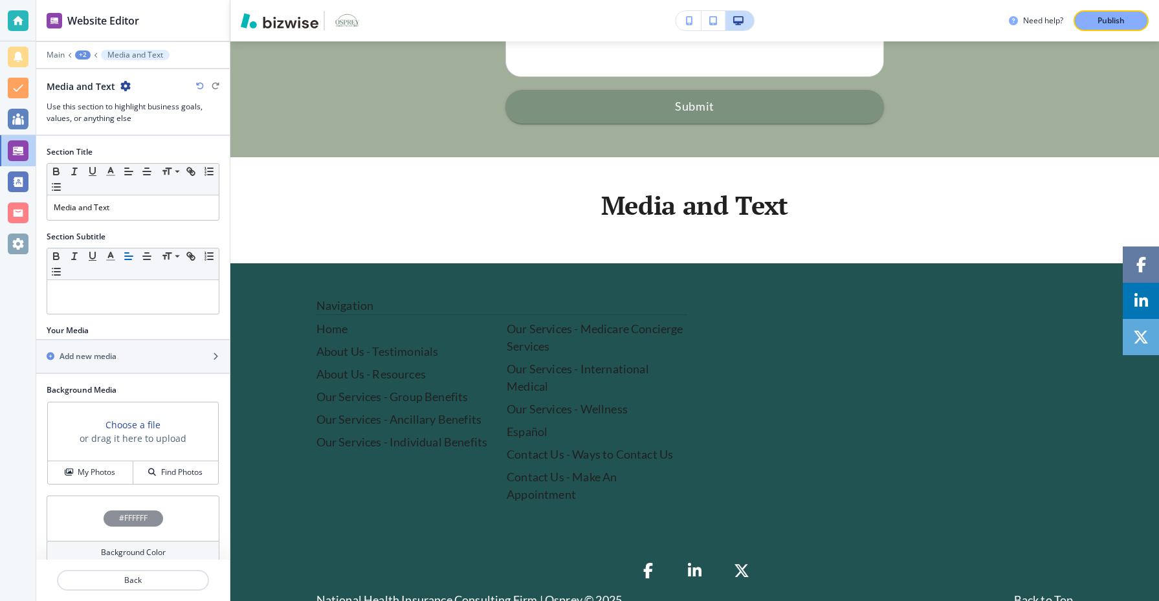
click at [82, 56] on div "+2" at bounding box center [83, 54] width 16 height 9
click at [105, 95] on p "International Medical" at bounding box center [116, 99] width 66 height 12
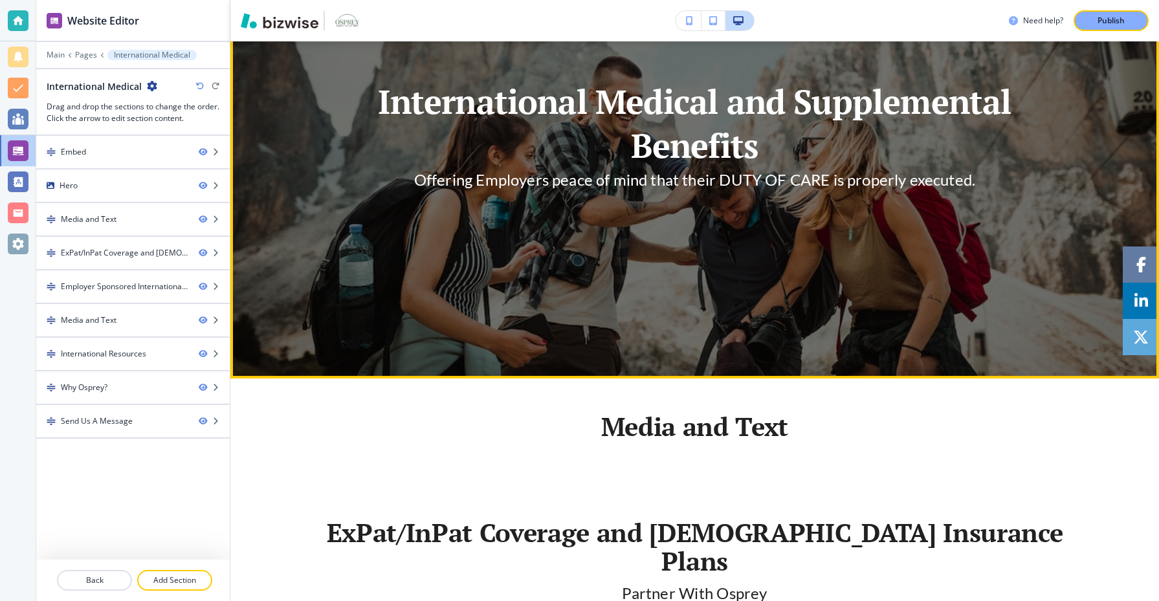
scroll to position [402, 0]
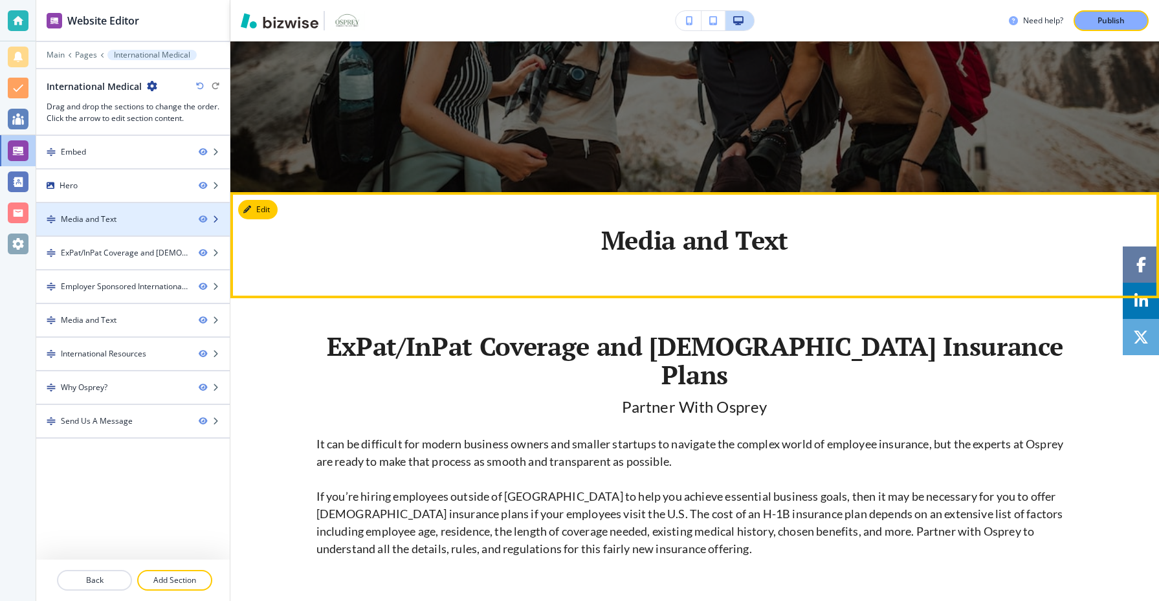
click at [106, 211] on div at bounding box center [133, 208] width 194 height 10
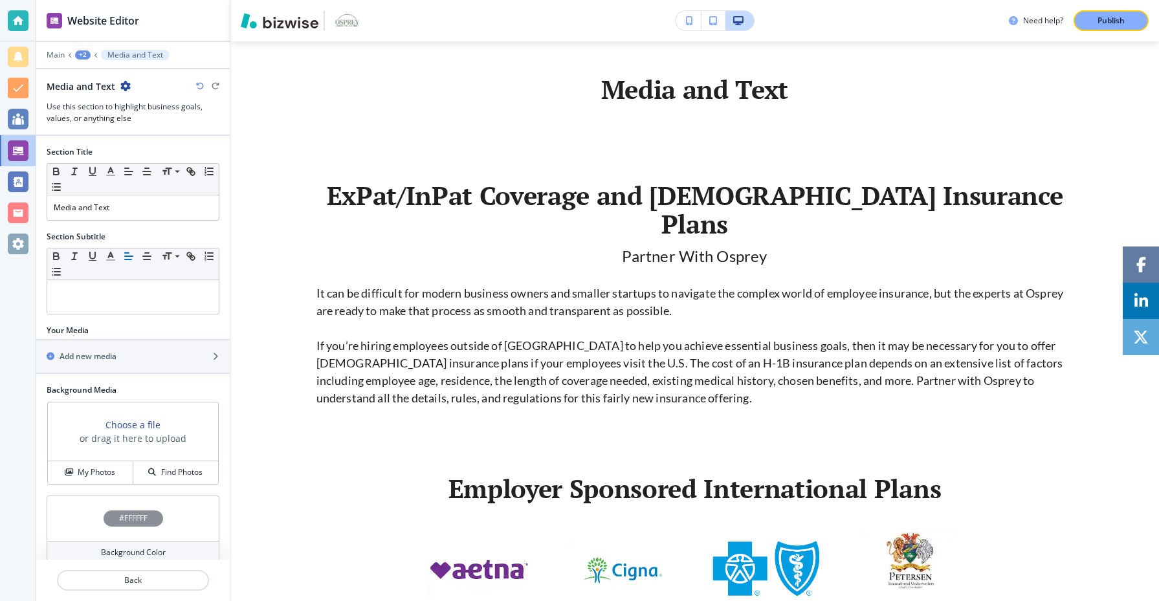
scroll to position [553, 0]
drag, startPoint x: 122, startPoint y: 205, endPoint x: 0, endPoint y: 199, distance: 122.5
click at [0, 199] on div "Website Editor Main +2 Media and Text Media and Text Use this section to highli…" at bounding box center [579, 300] width 1159 height 601
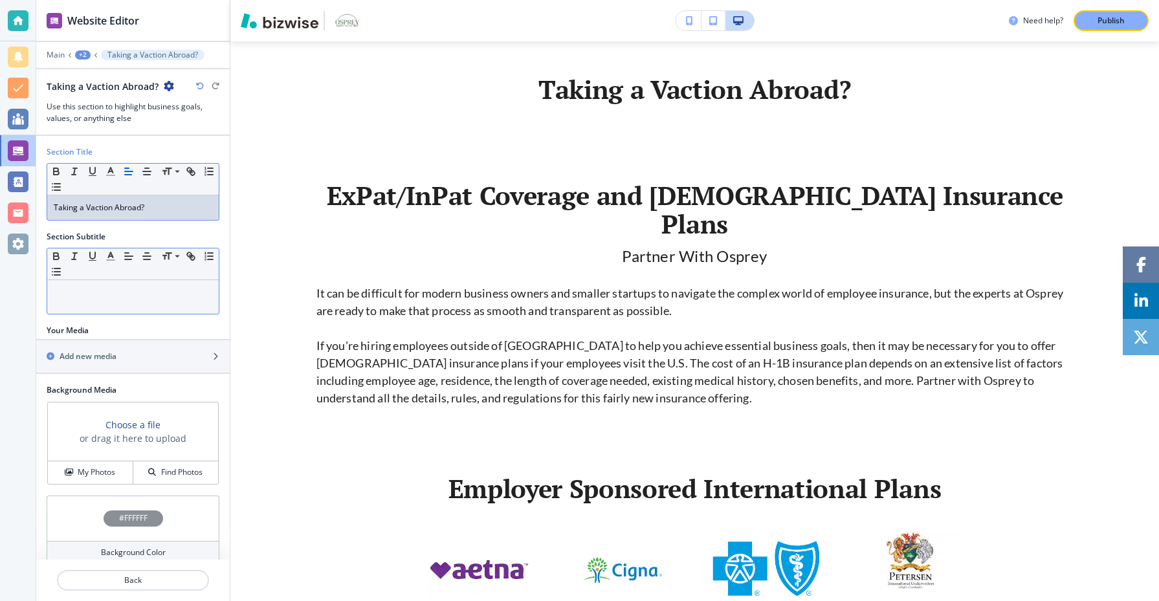
click at [178, 296] on p at bounding box center [133, 293] width 159 height 12
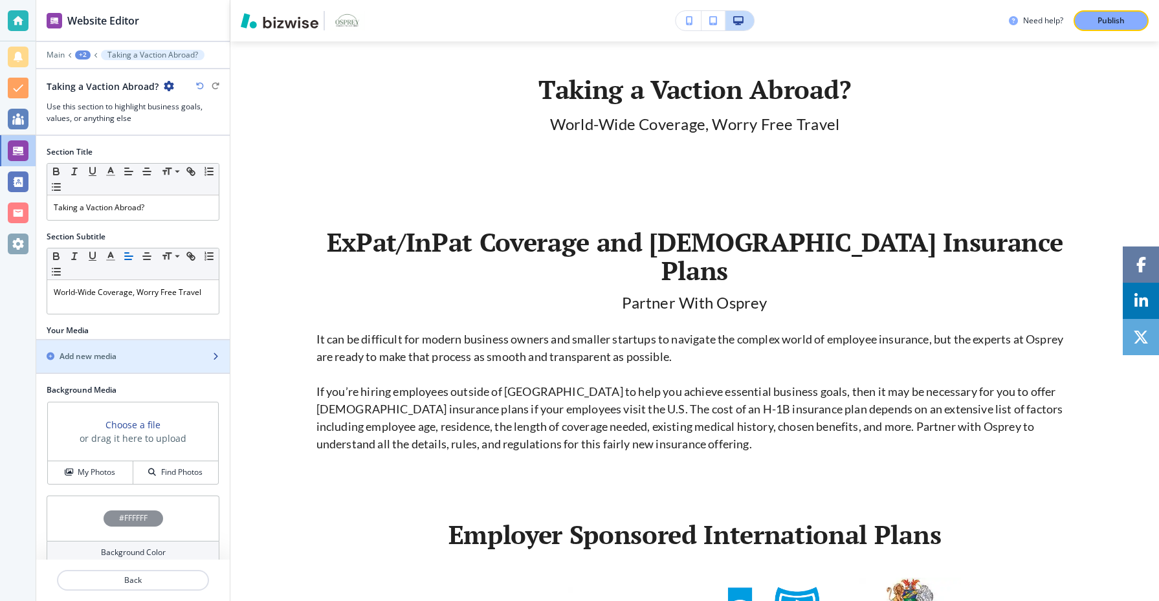
click at [164, 361] on div "Add new media" at bounding box center [118, 357] width 165 height 12
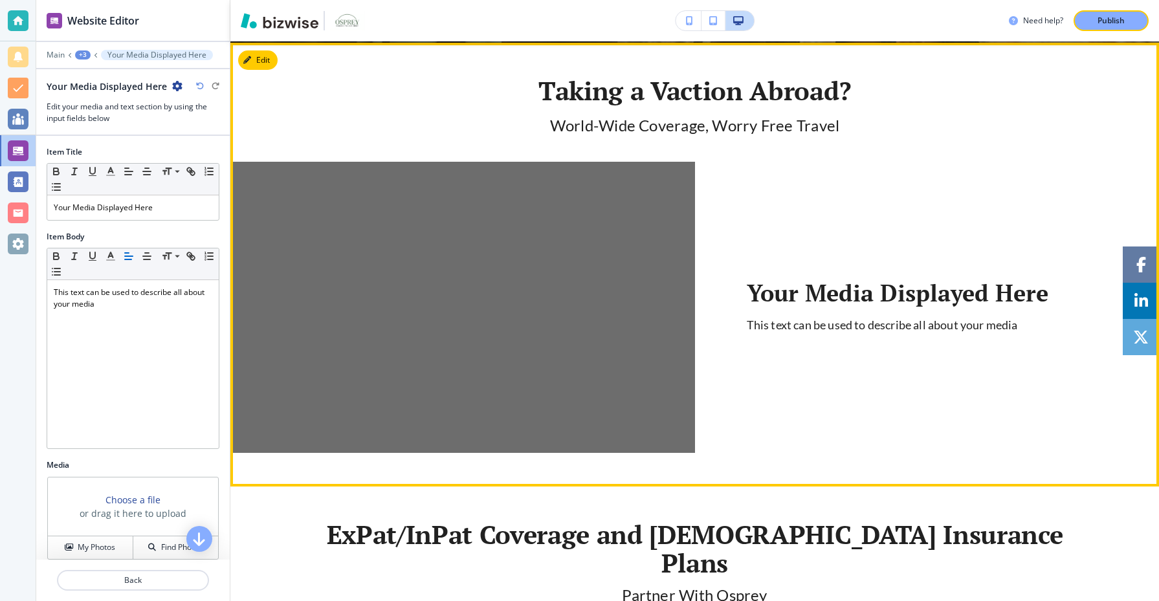
scroll to position [565, 0]
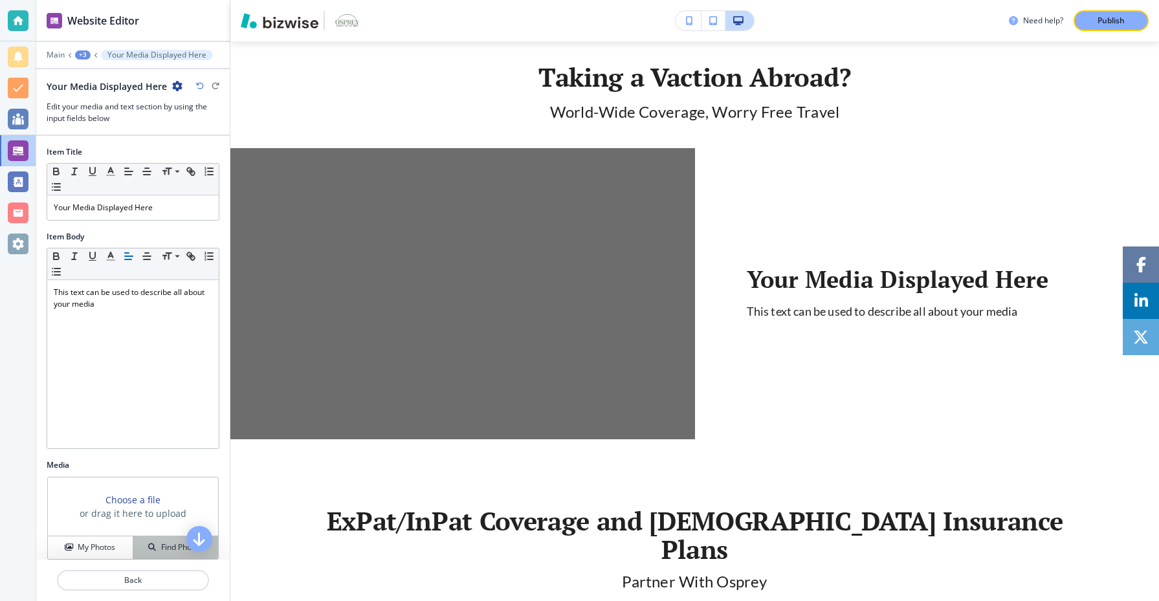
click at [173, 539] on button "Find Photos" at bounding box center [175, 548] width 85 height 23
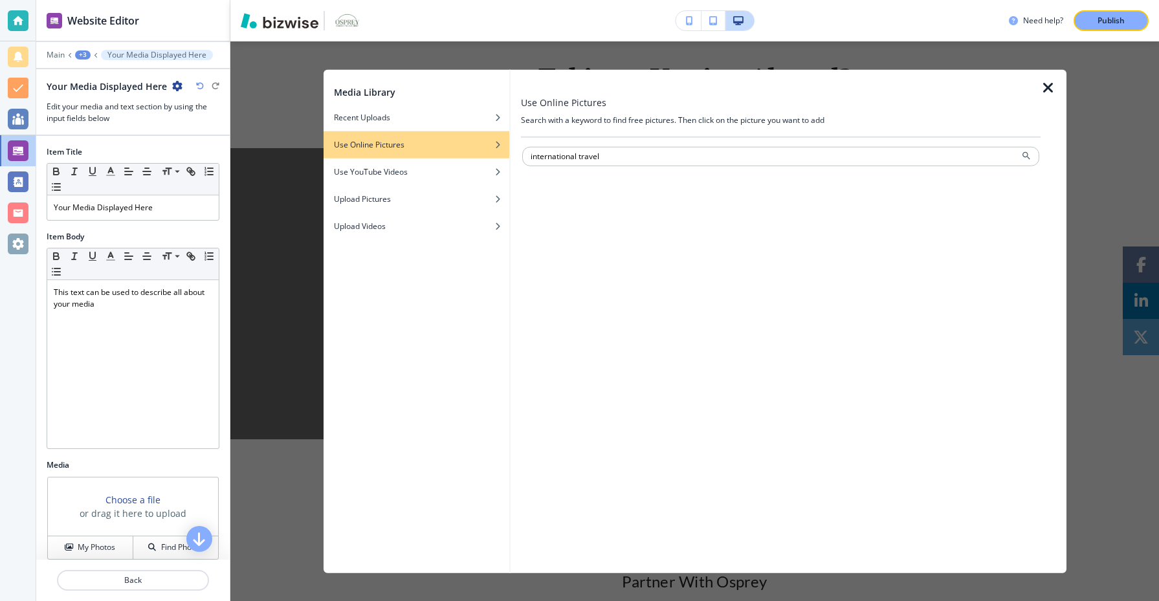
type input "international travel"
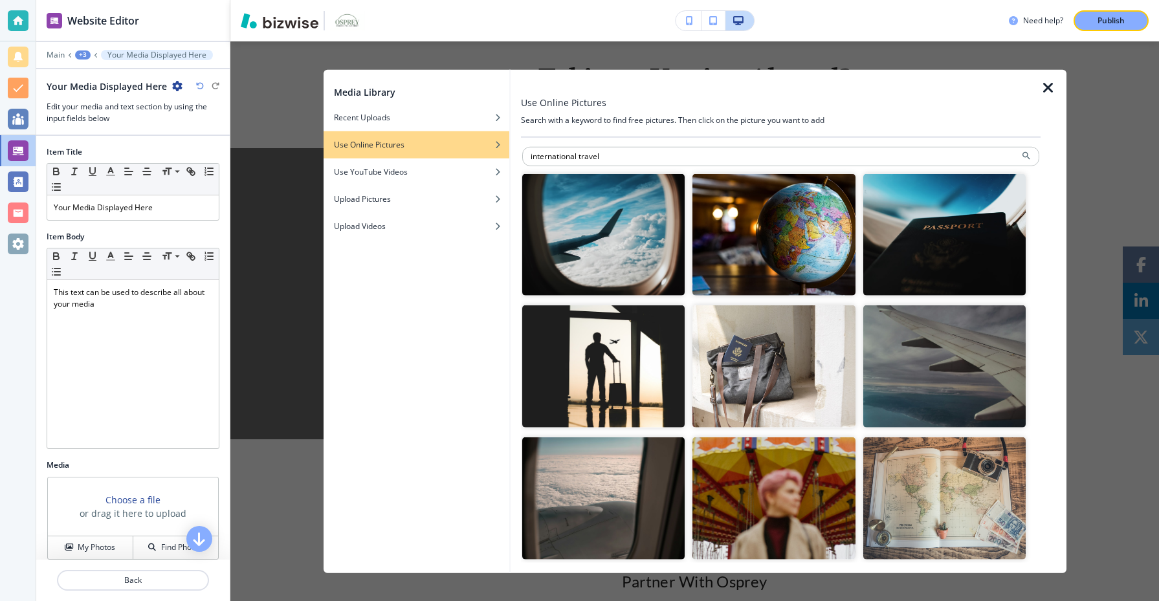
click at [625, 276] on img "button" at bounding box center [603, 234] width 163 height 122
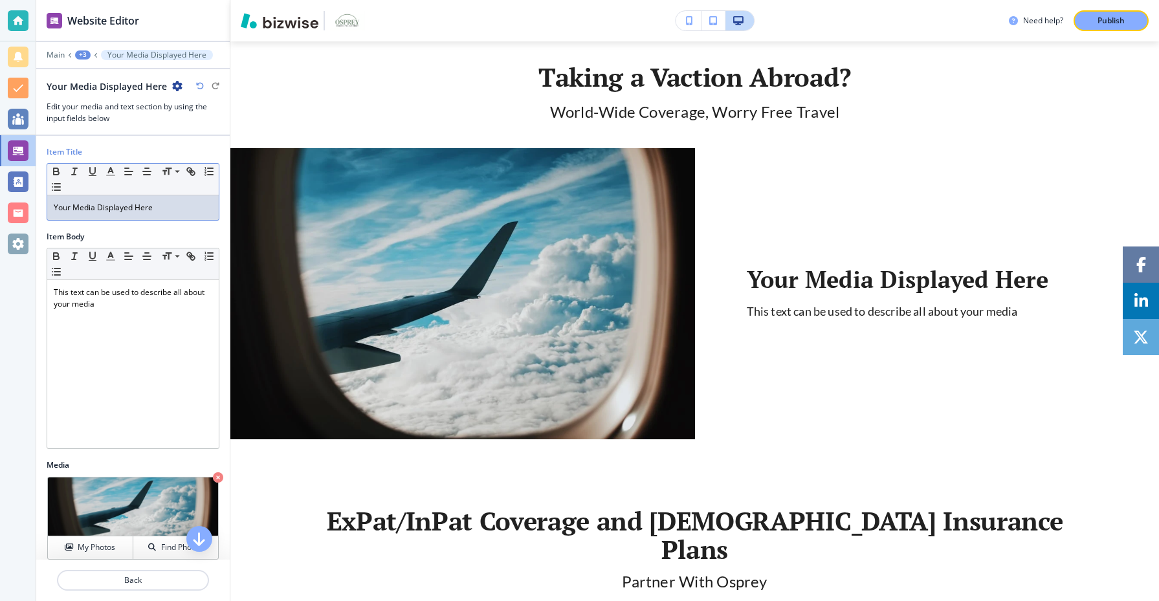
click at [122, 205] on p "Your Media Displayed Here" at bounding box center [133, 208] width 159 height 12
drag, startPoint x: 160, startPoint y: 201, endPoint x: 195, endPoint y: 213, distance: 37.5
click at [195, 213] on p "Your Media Displayed Here" at bounding box center [133, 208] width 159 height 12
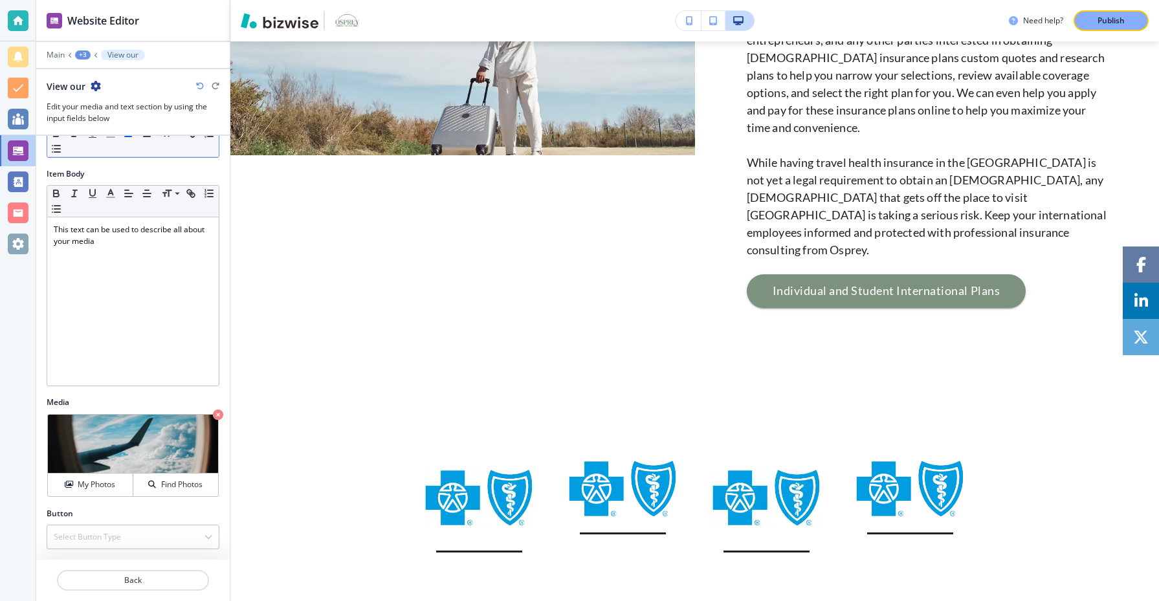
scroll to position [1706, 0]
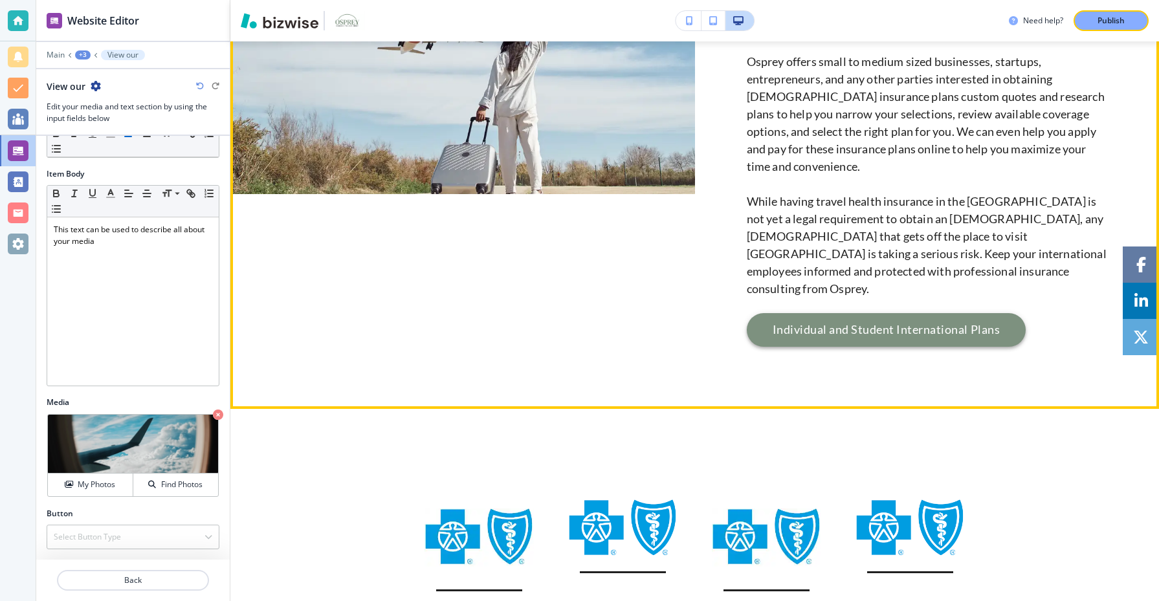
click at [841, 313] on link "Individual and Student International Plans" at bounding box center [887, 330] width 280 height 34
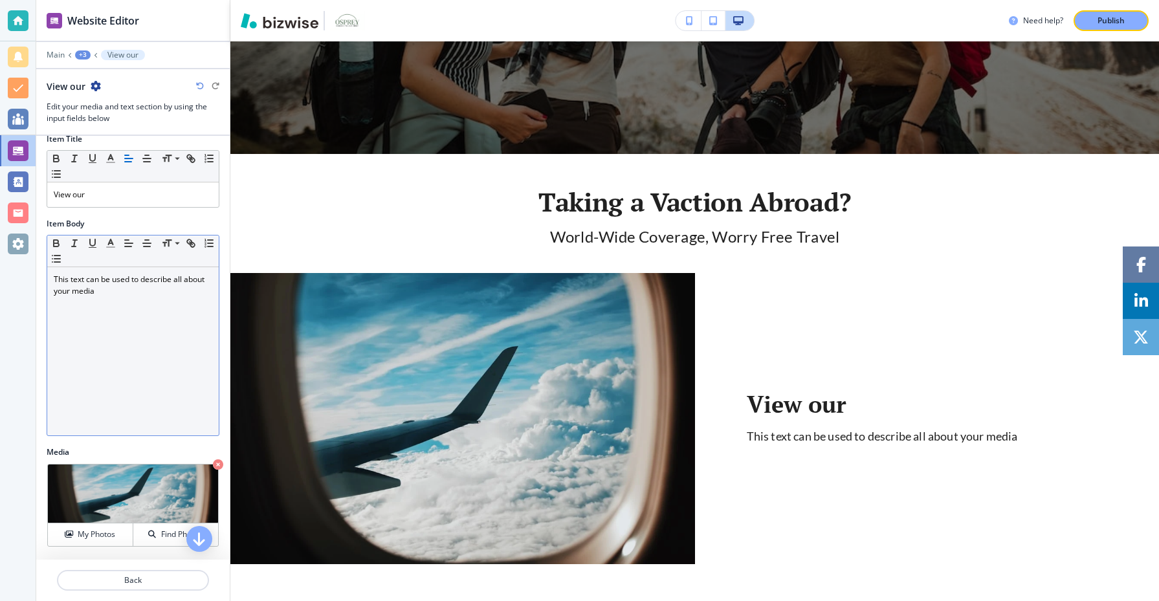
scroll to position [0, 0]
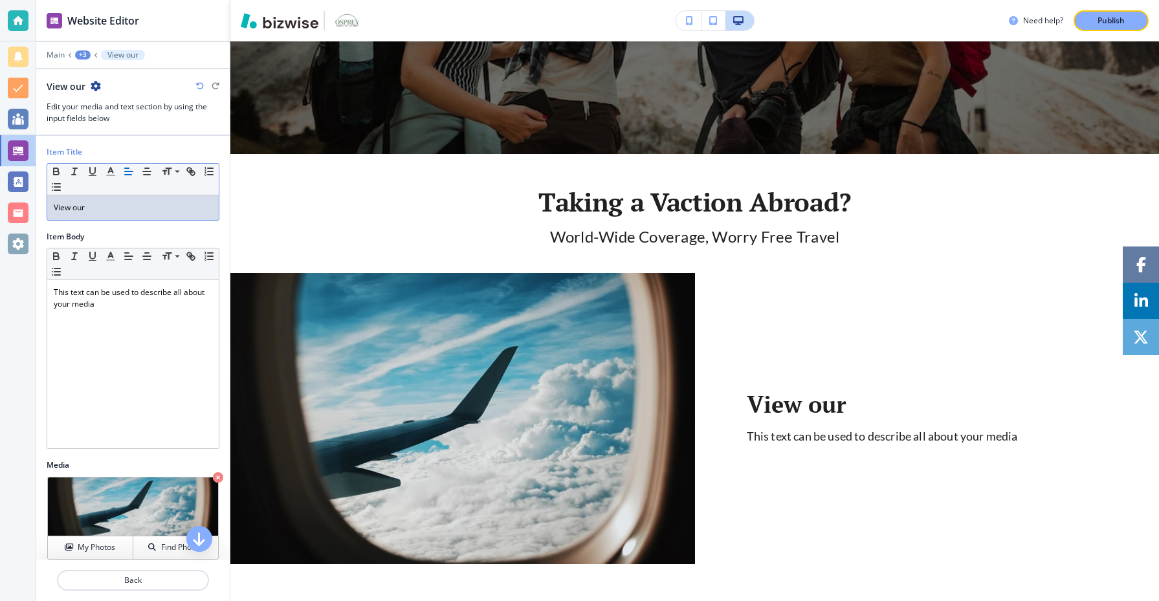
click at [144, 216] on div "View our" at bounding box center [133, 207] width 172 height 25
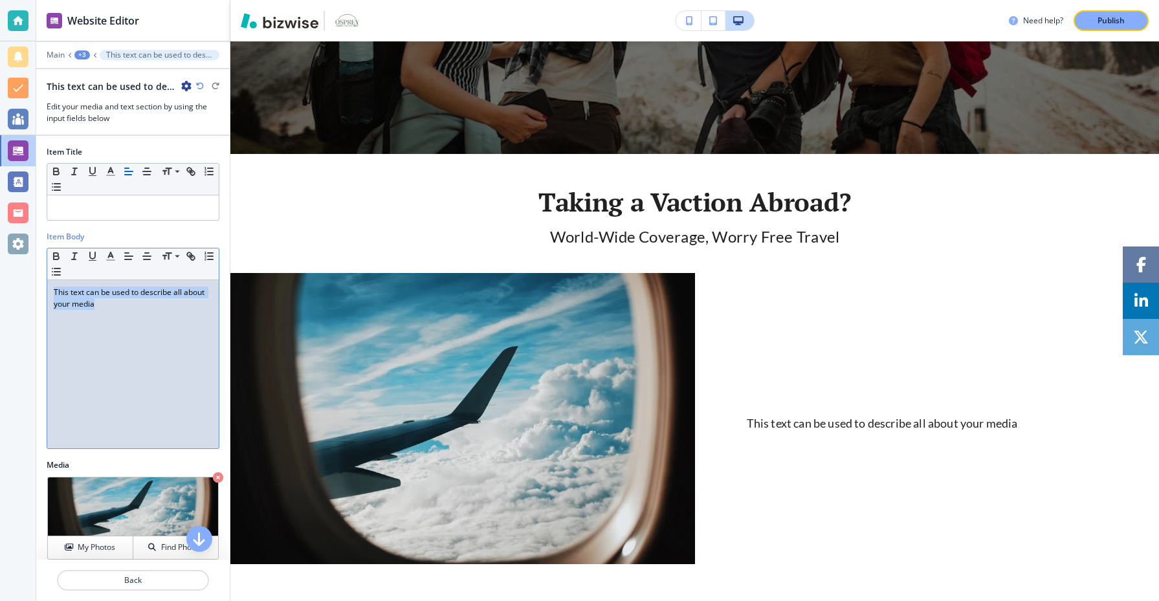
drag, startPoint x: 134, startPoint y: 318, endPoint x: 18, endPoint y: 270, distance: 125.4
click at [18, 270] on div "Website Editor Main +3 This text can be used to describe all about your media T…" at bounding box center [579, 300] width 1159 height 601
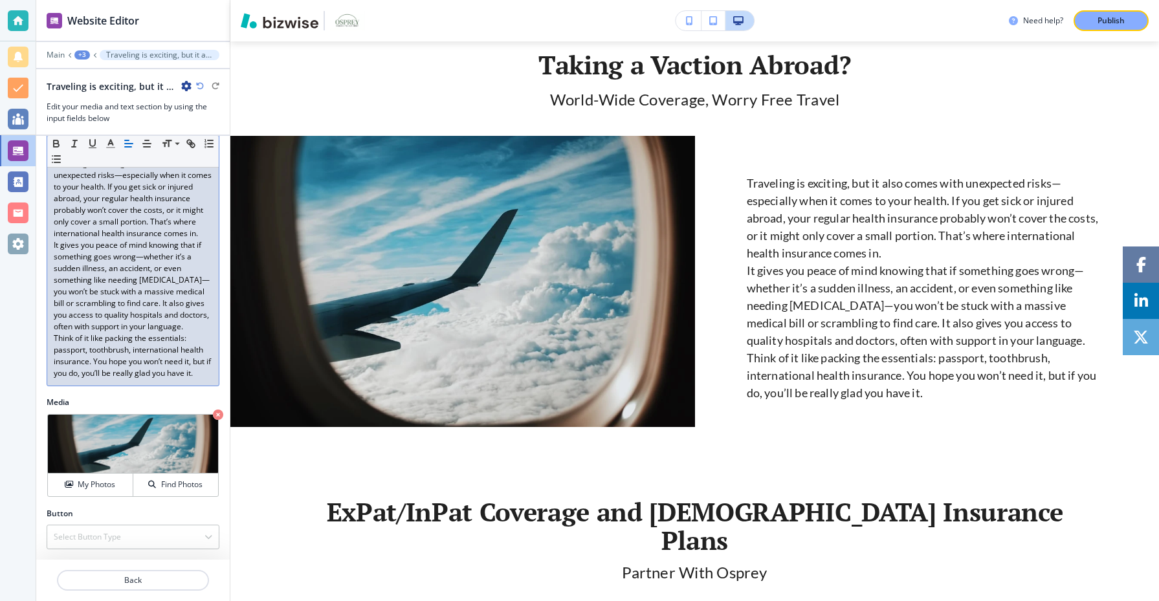
scroll to position [140, 0]
click at [150, 540] on div "Select Button Type" at bounding box center [133, 537] width 172 height 23
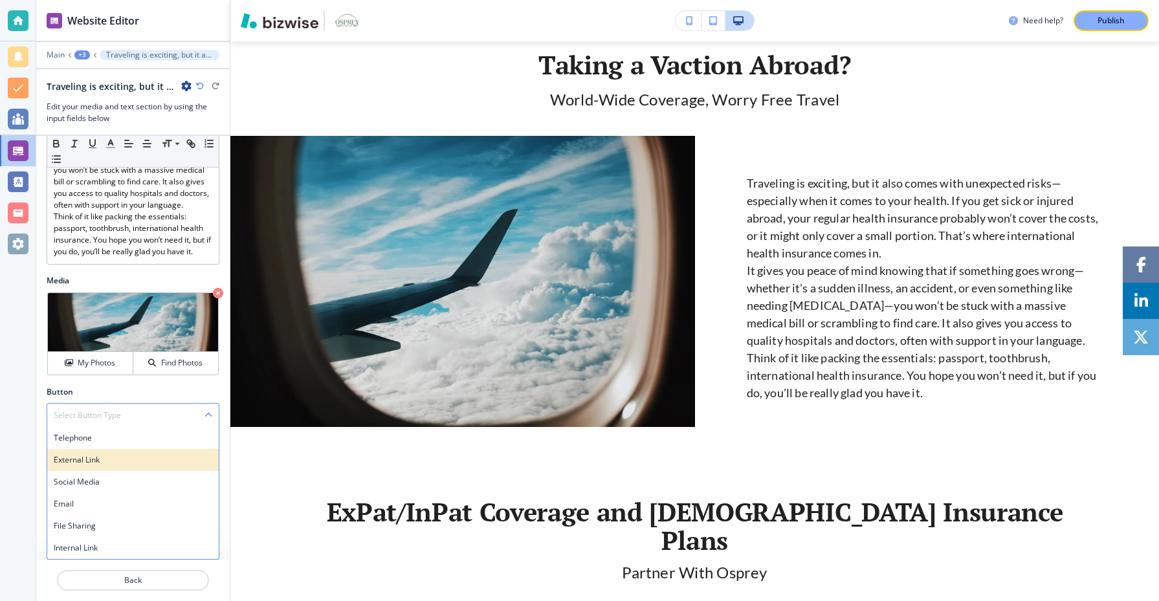
click at [128, 456] on h4 "External Link" at bounding box center [133, 460] width 159 height 12
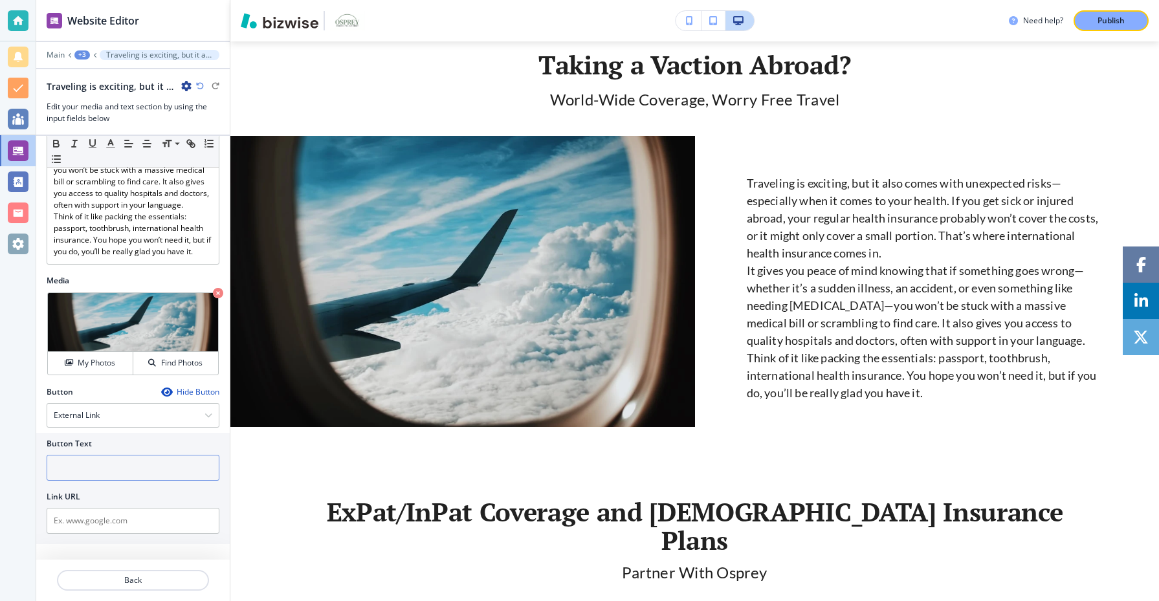
scroll to position [262, 0]
click at [181, 469] on input "text" at bounding box center [133, 468] width 173 height 26
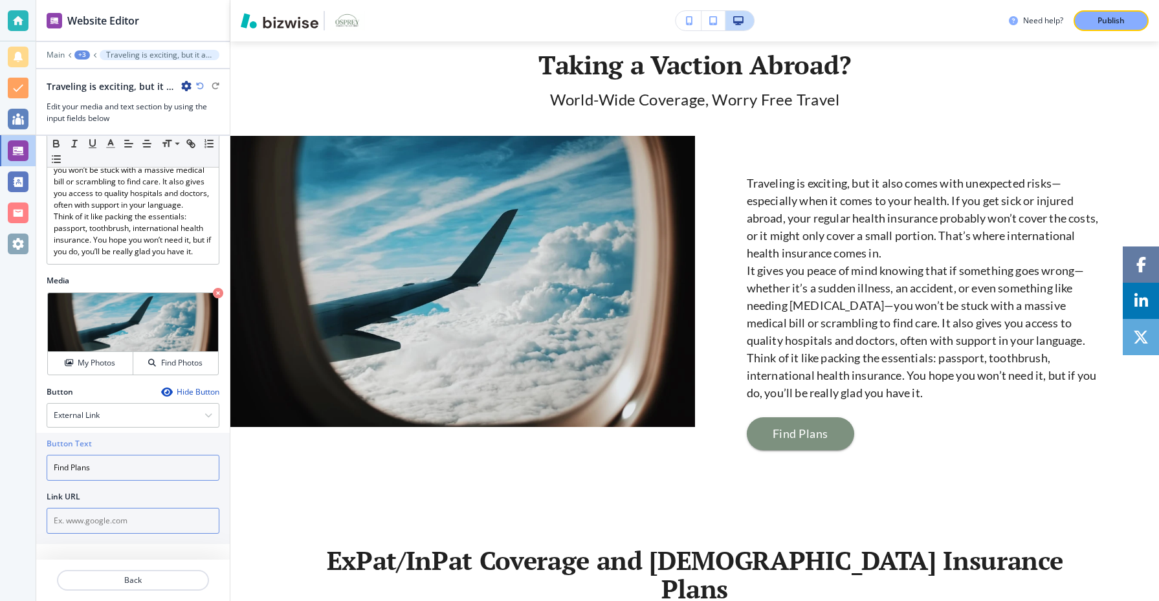
type input "Find Plans"
click at [107, 528] on input "text" at bounding box center [133, 521] width 173 height 26
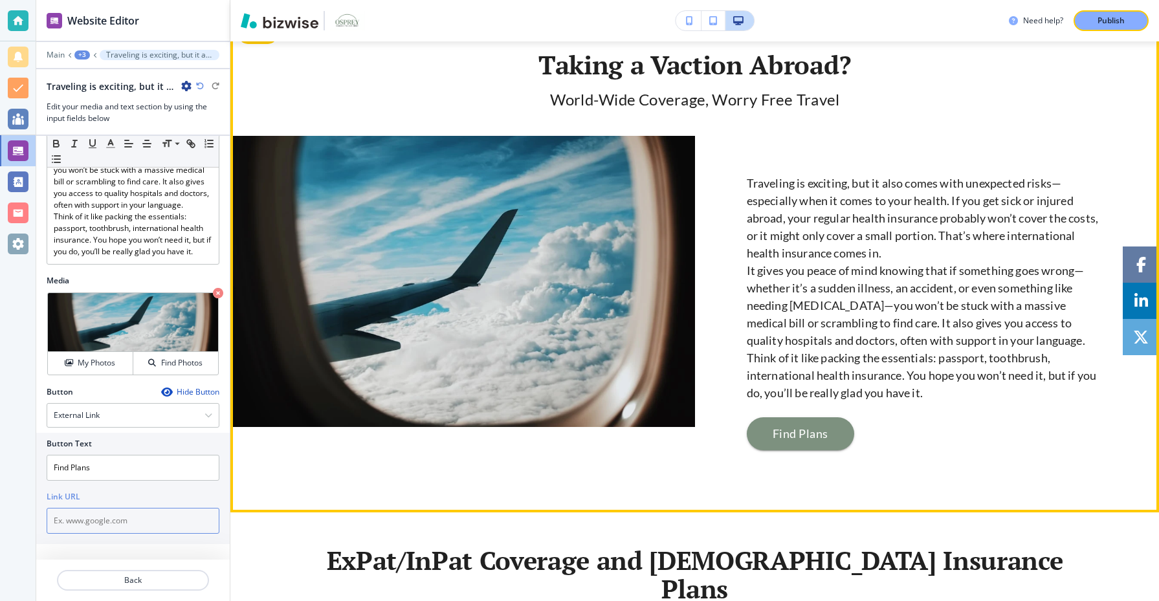
paste input "https://urldefense.proofpoint.com/v2/url?u=https-3A__www.geobluetravelinsurance…"
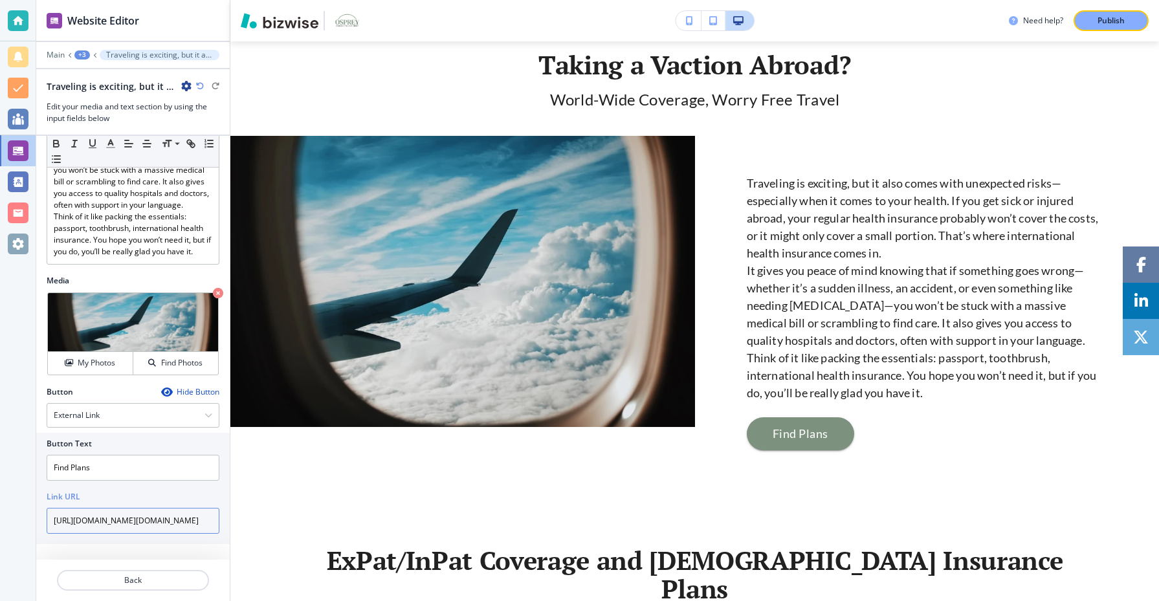
type input "https://urldefense.proofpoint.com/v2/url?u=https-3A__www.geobluetravelinsurance…"
click at [208, 561] on div at bounding box center [133, 565] width 194 height 10
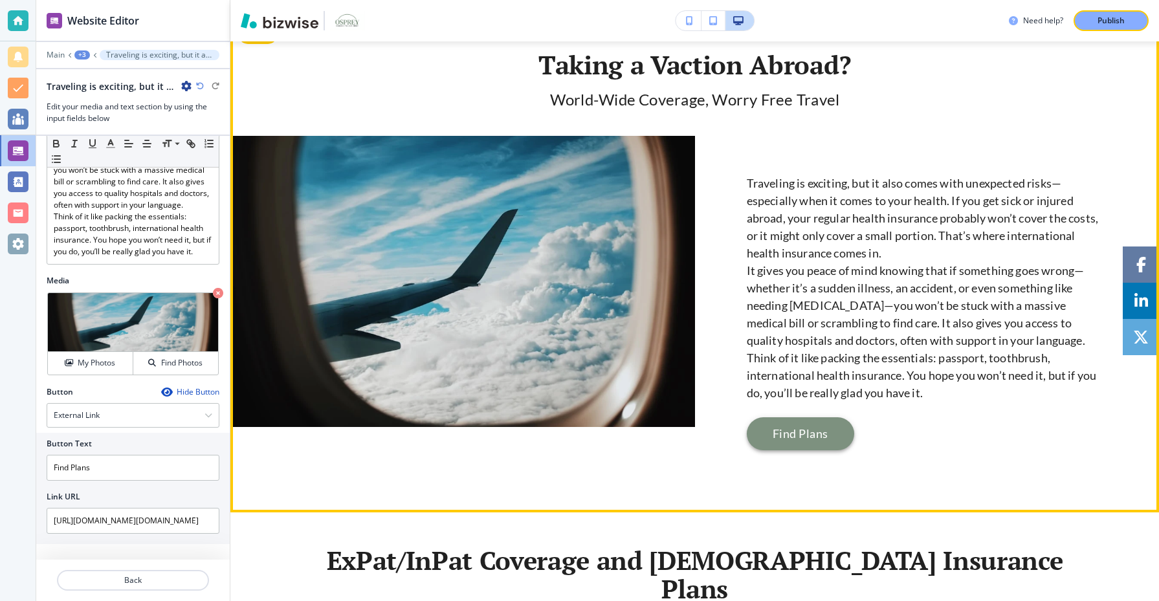
click at [831, 432] on link "Find Plans" at bounding box center [800, 434] width 107 height 34
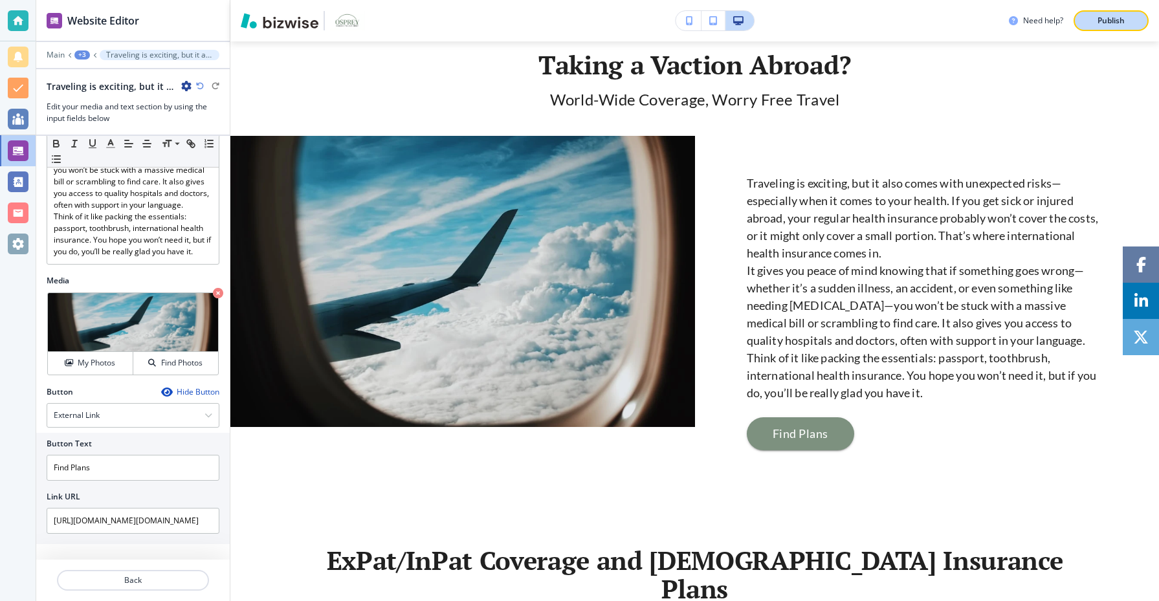
click at [1128, 16] on div "Publish" at bounding box center [1111, 21] width 41 height 12
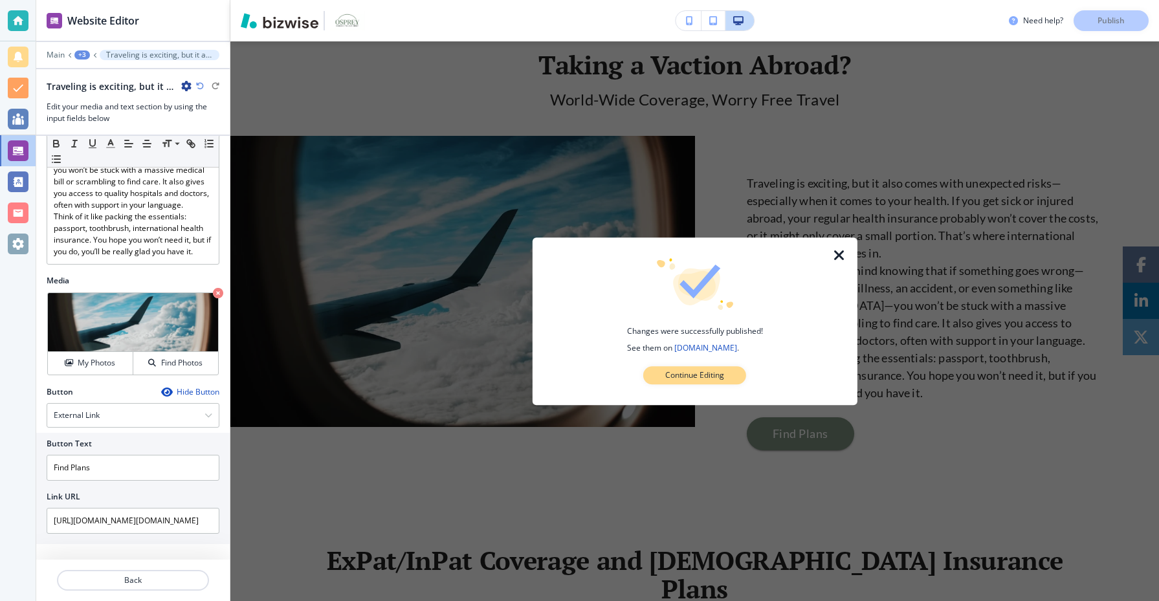
click at [700, 383] on button "Continue Editing" at bounding box center [694, 375] width 103 height 18
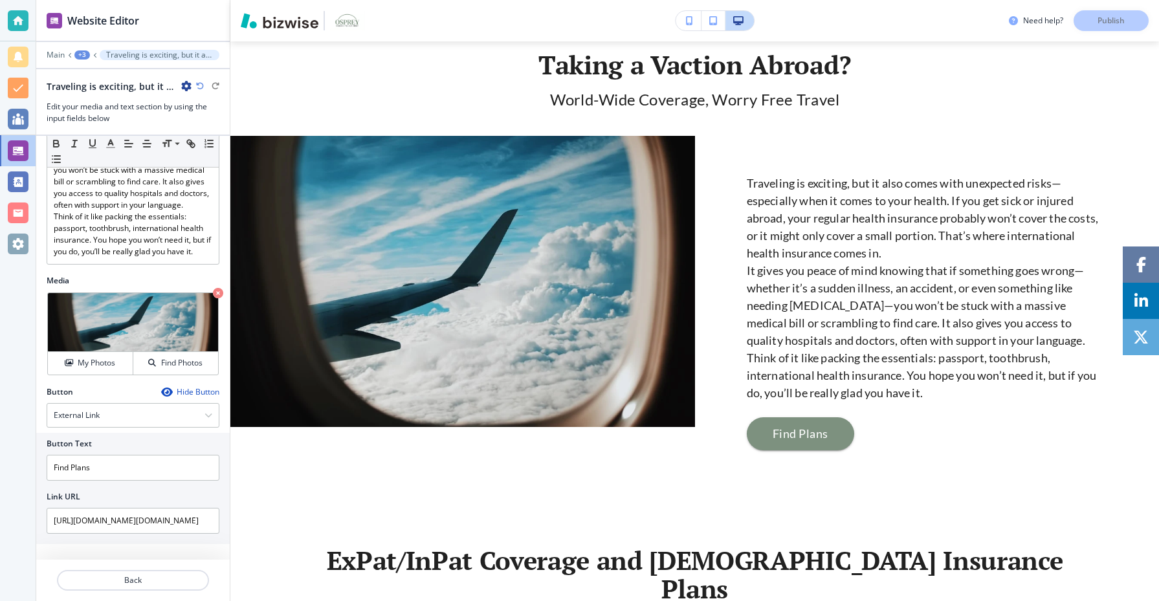
click at [78, 47] on div at bounding box center [133, 46] width 194 height 8
click at [81, 53] on div "+3" at bounding box center [82, 54] width 16 height 9
click at [118, 103] on p "International Medical" at bounding box center [116, 99] width 66 height 12
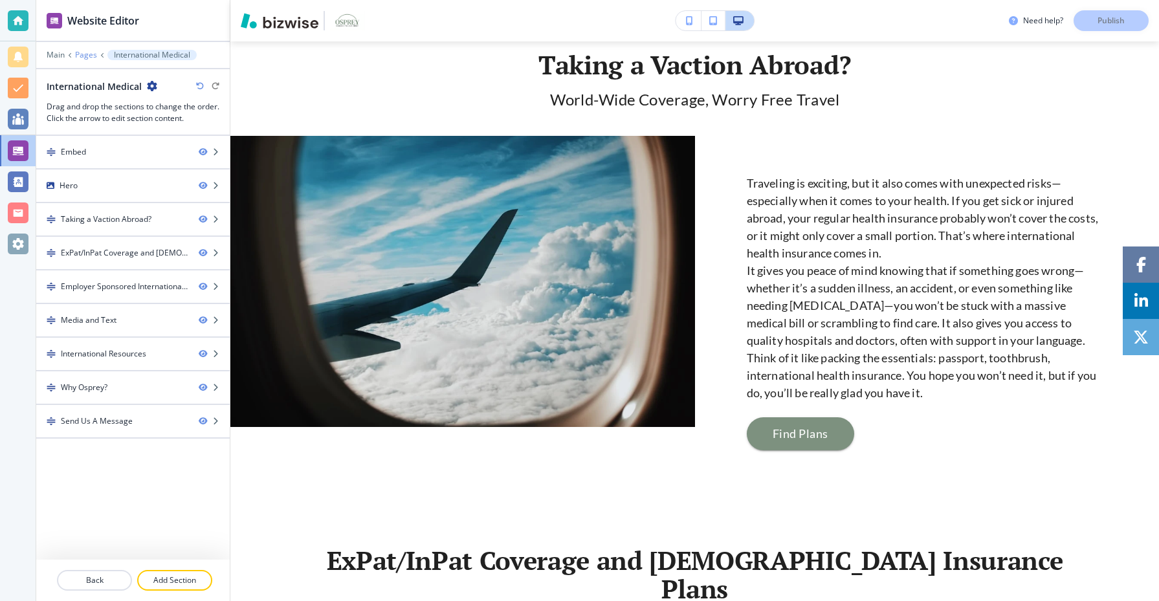
click at [84, 55] on p "Pages" at bounding box center [86, 54] width 22 height 9
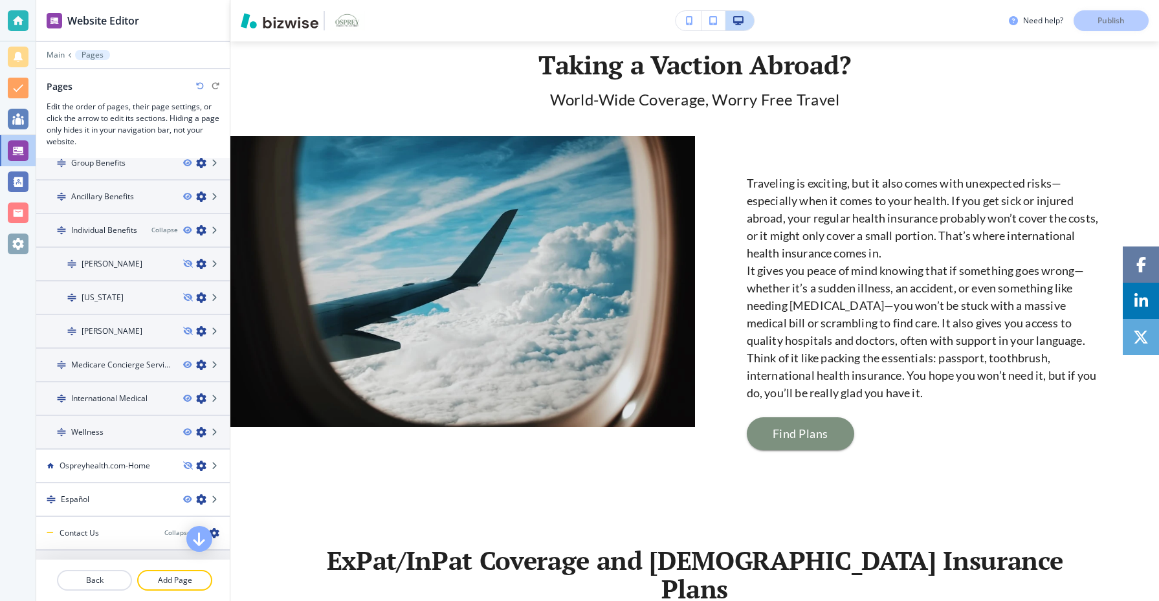
scroll to position [314, 0]
click at [118, 440] on div at bounding box center [133, 444] width 194 height 10
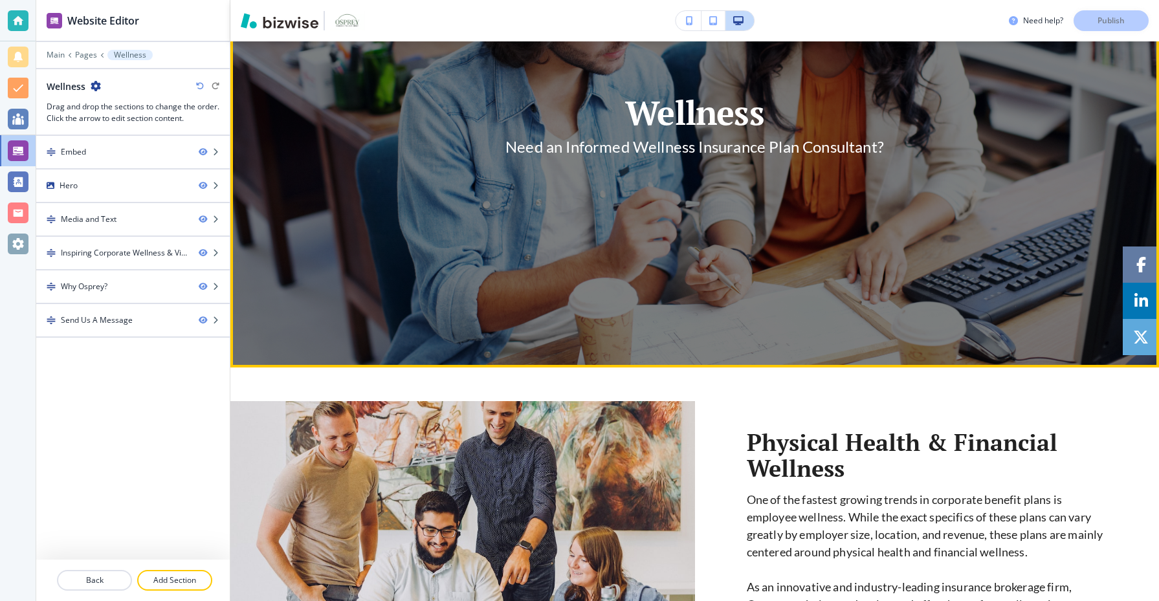
scroll to position [231, 0]
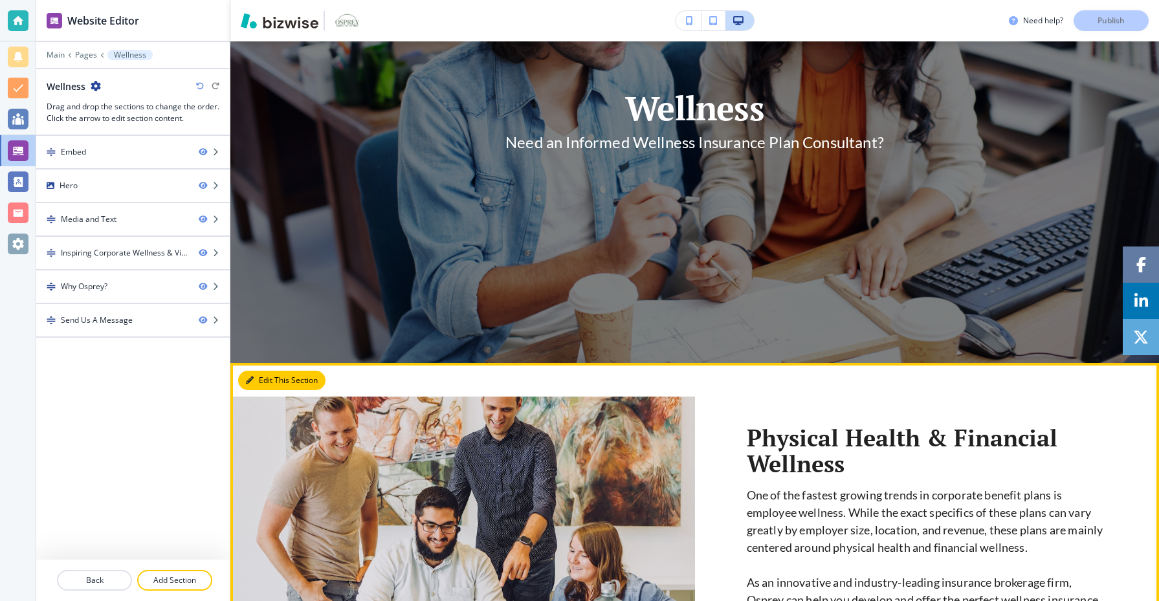
click at [252, 387] on button "Edit This Section" at bounding box center [281, 380] width 87 height 19
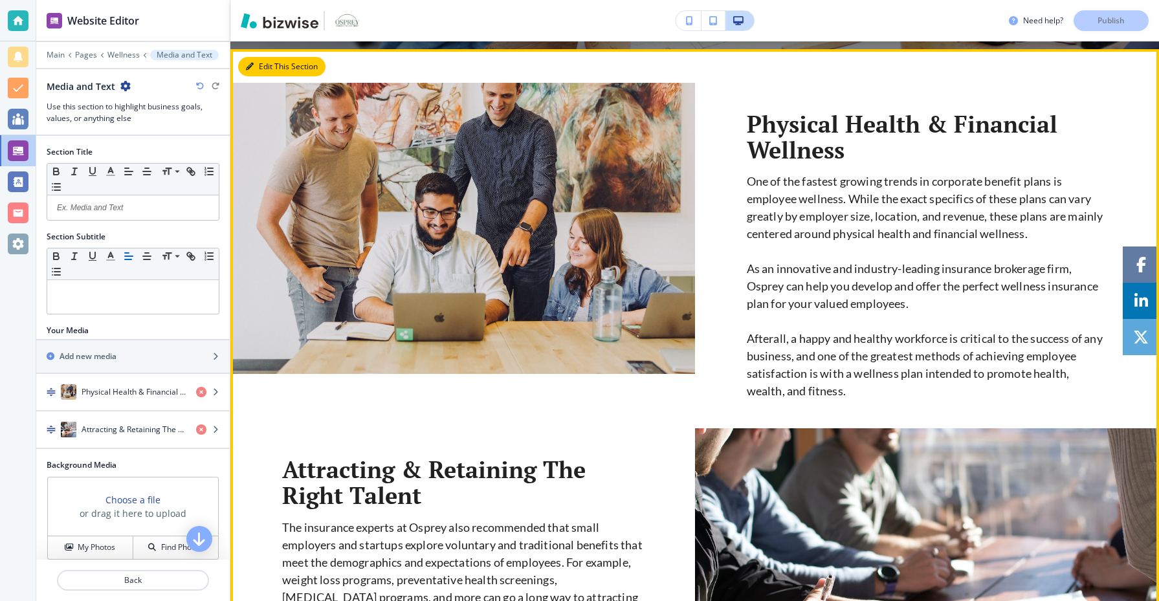
scroll to position [553, 0]
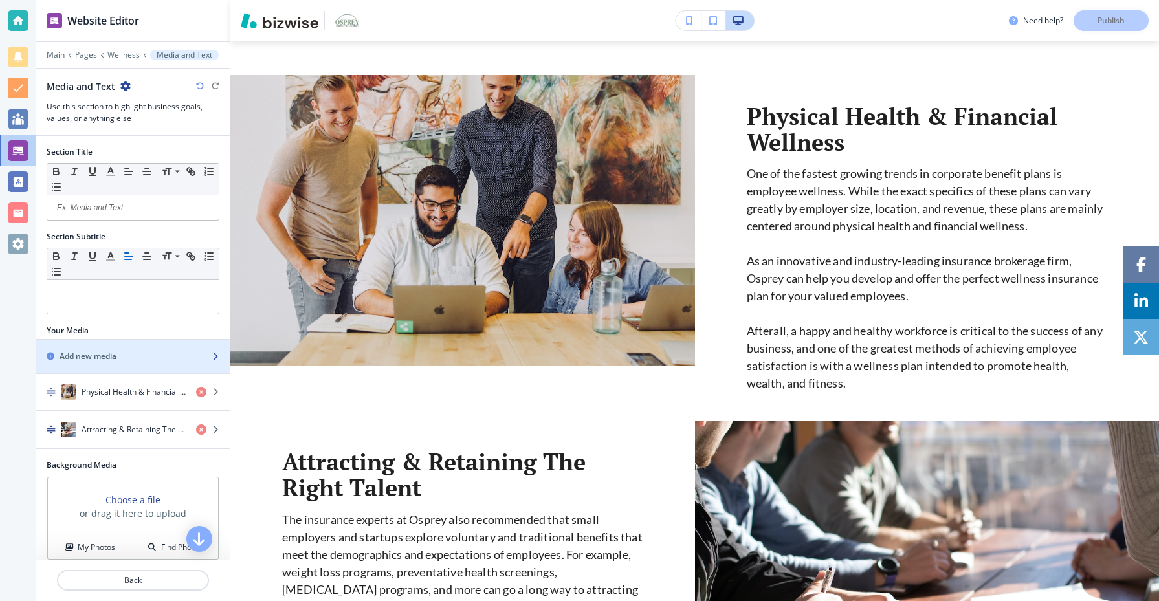
click at [150, 367] on div "button" at bounding box center [133, 367] width 194 height 10
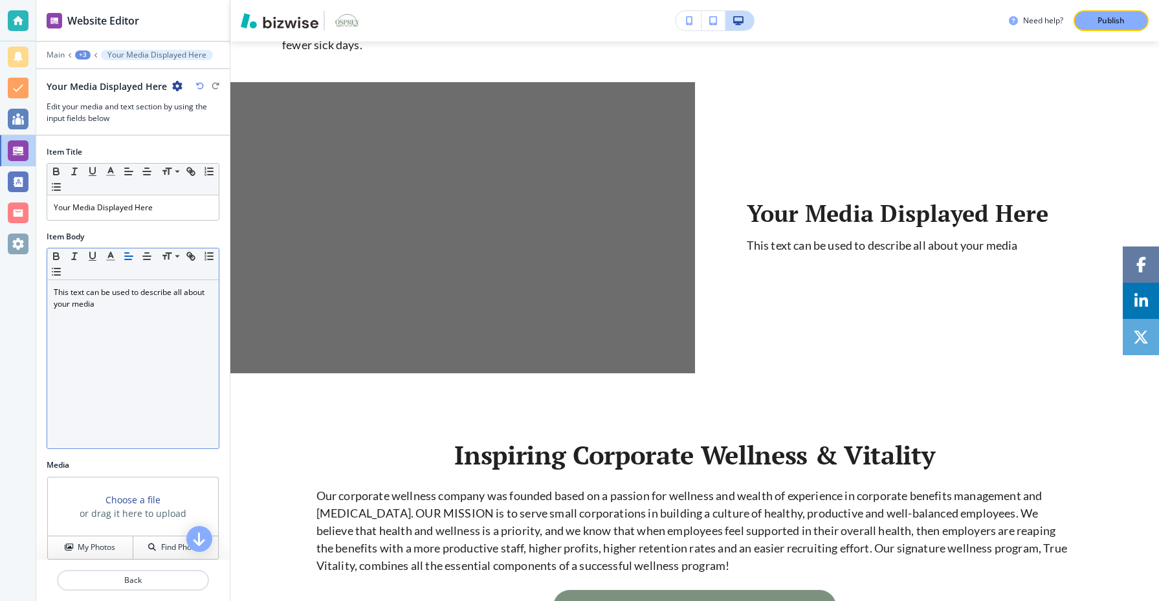
scroll to position [1278, 0]
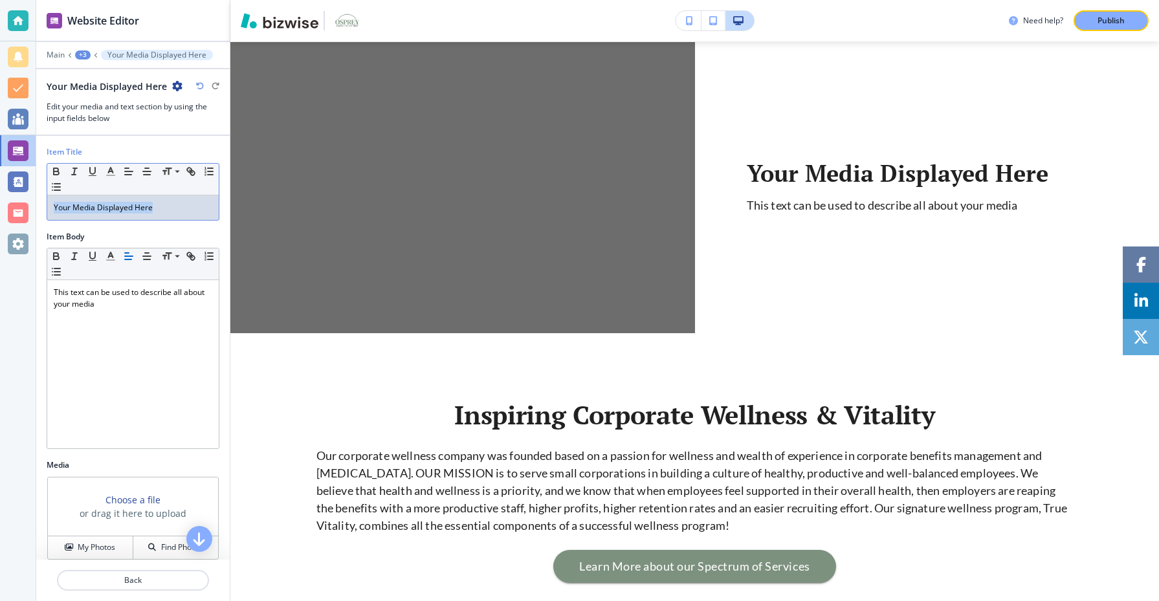
drag, startPoint x: 166, startPoint y: 208, endPoint x: 40, endPoint y: 191, distance: 127.4
click at [40, 191] on div "Item Title Small Normal Large Huge Your Media Displayed Here" at bounding box center [133, 188] width 194 height 85
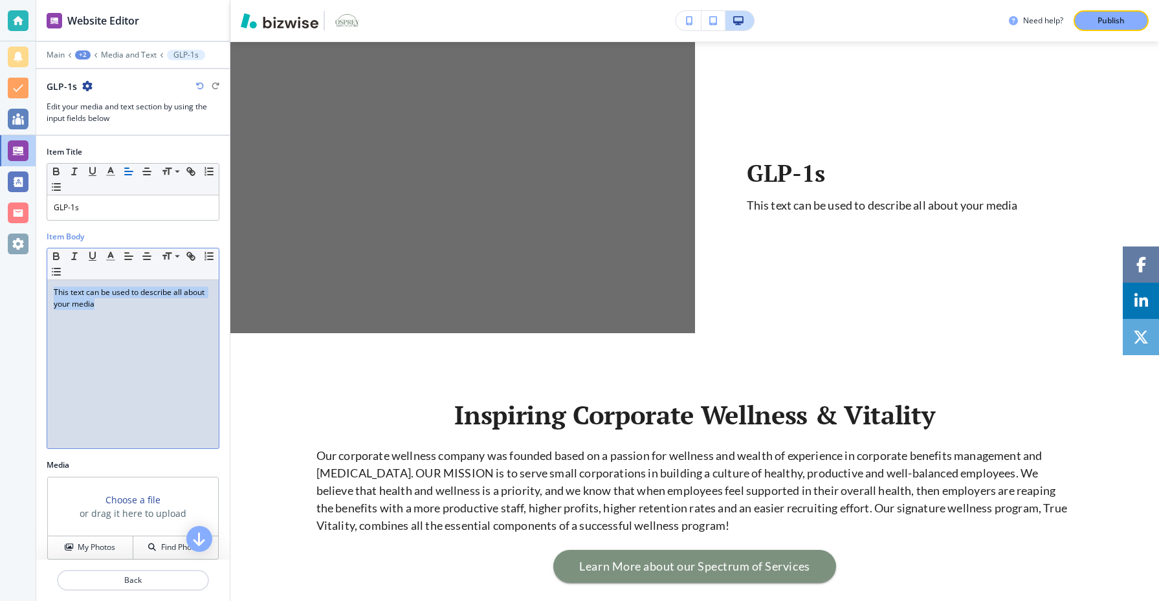
drag, startPoint x: 118, startPoint y: 314, endPoint x: 1, endPoint y: 293, distance: 119.1
click at [1, 293] on div "Website Editor Main +2 Media and Text GLP-1s GLP-1s Edit your media and text se…" at bounding box center [579, 300] width 1159 height 601
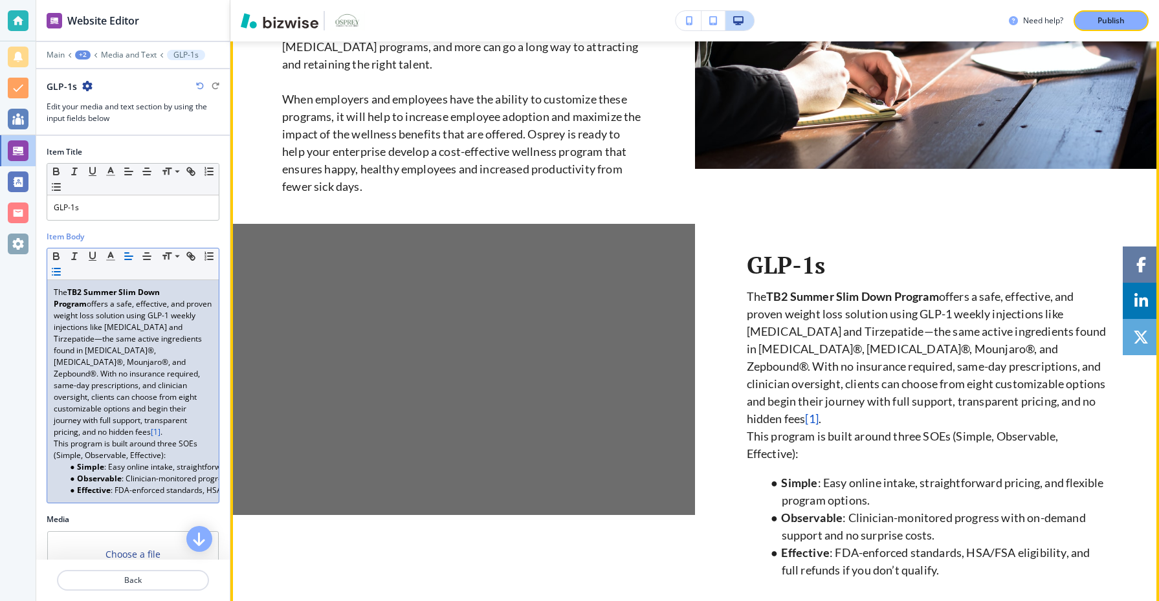
scroll to position [1098, 0]
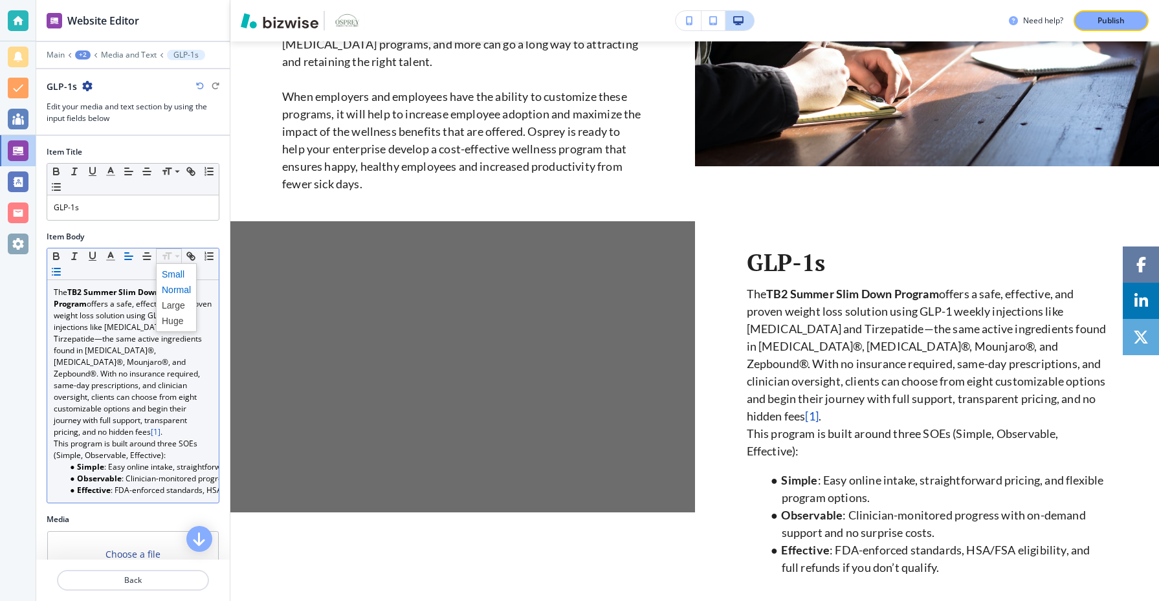
click at [175, 279] on span at bounding box center [176, 275] width 29 height 16
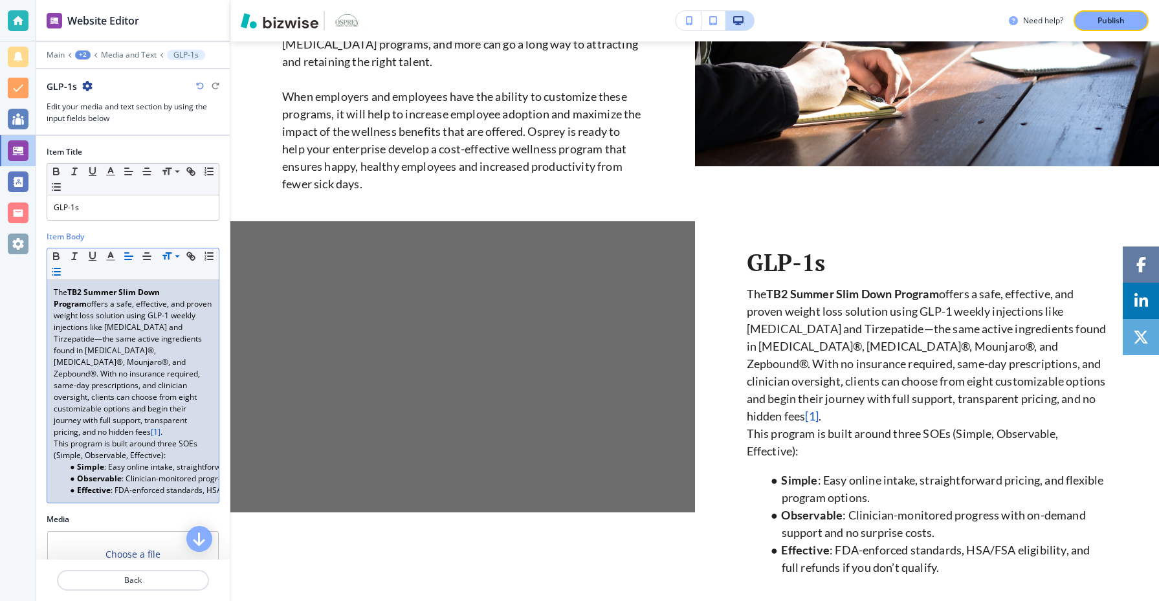
click at [181, 395] on p "The TB2 Summer Slim Down Program offers a safe, effective, and proven weight lo…" at bounding box center [133, 362] width 159 height 151
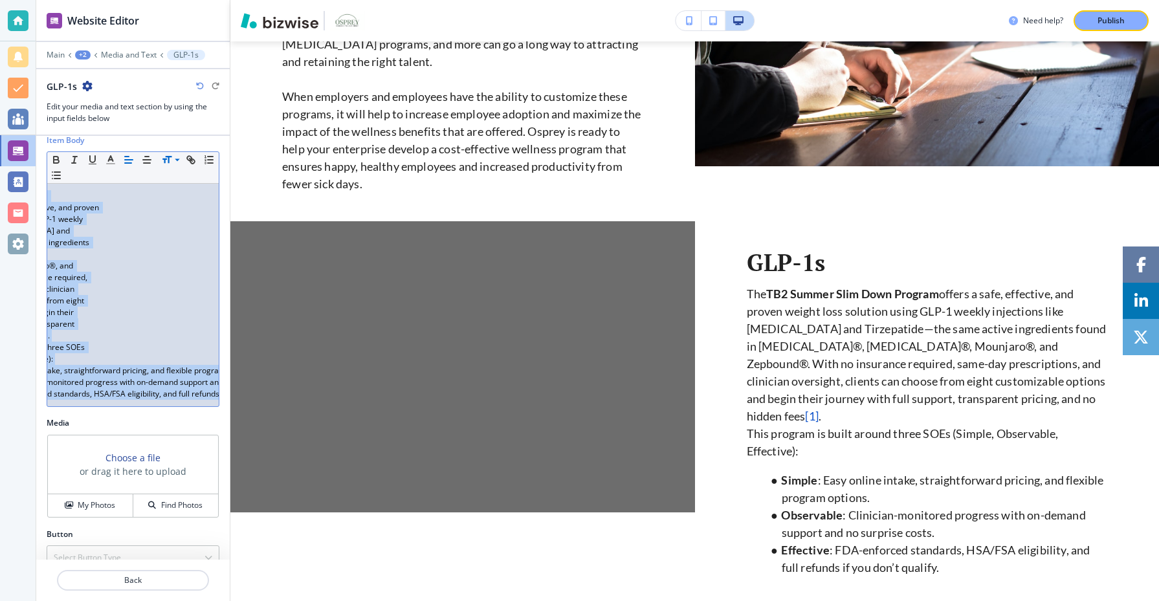
scroll to position [0, 185]
drag, startPoint x: 52, startPoint y: 194, endPoint x: 229, endPoint y: 414, distance: 282.2
click at [229, 414] on div "Item Title Small Normal Large Huge GLP-1s Item Body Small Normal Large Huge The…" at bounding box center [133, 348] width 194 height 424
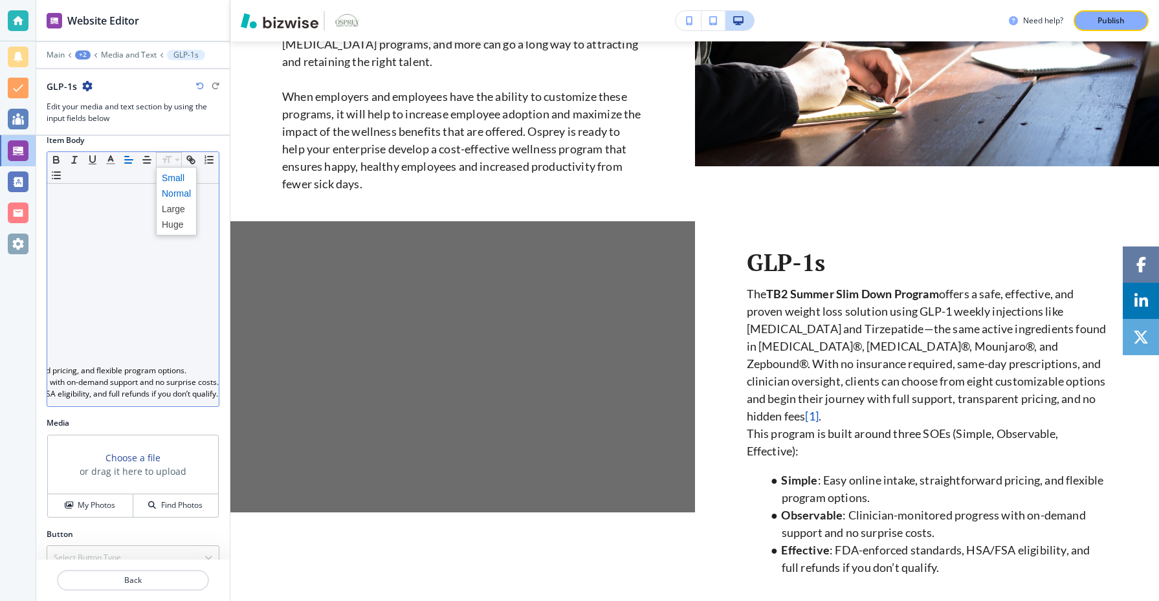
click at [175, 177] on span at bounding box center [176, 178] width 29 height 16
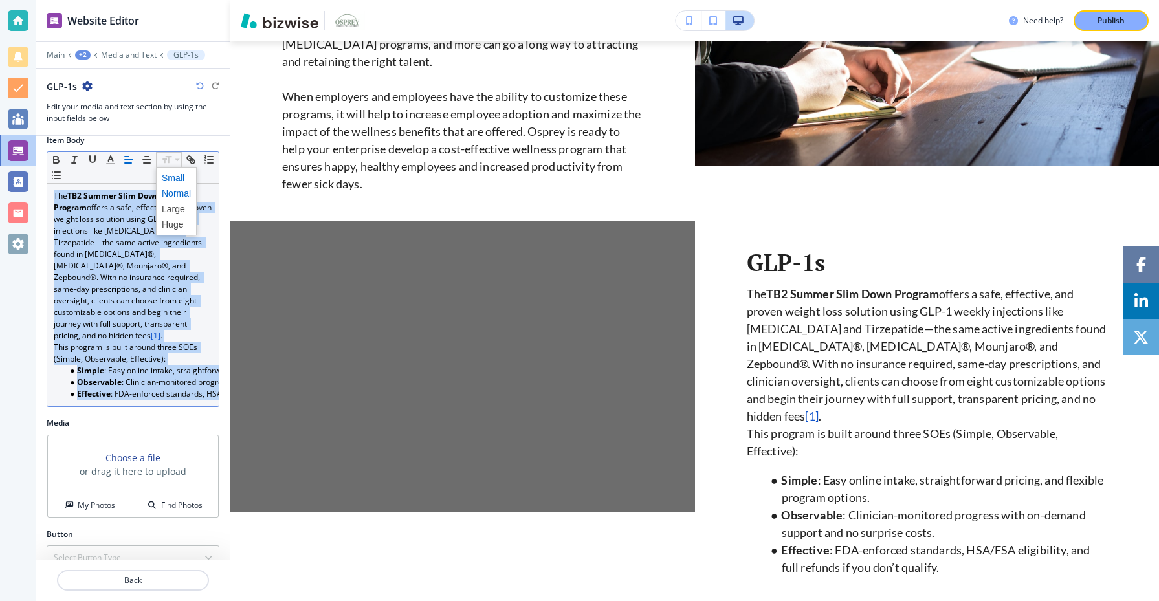
scroll to position [63, 0]
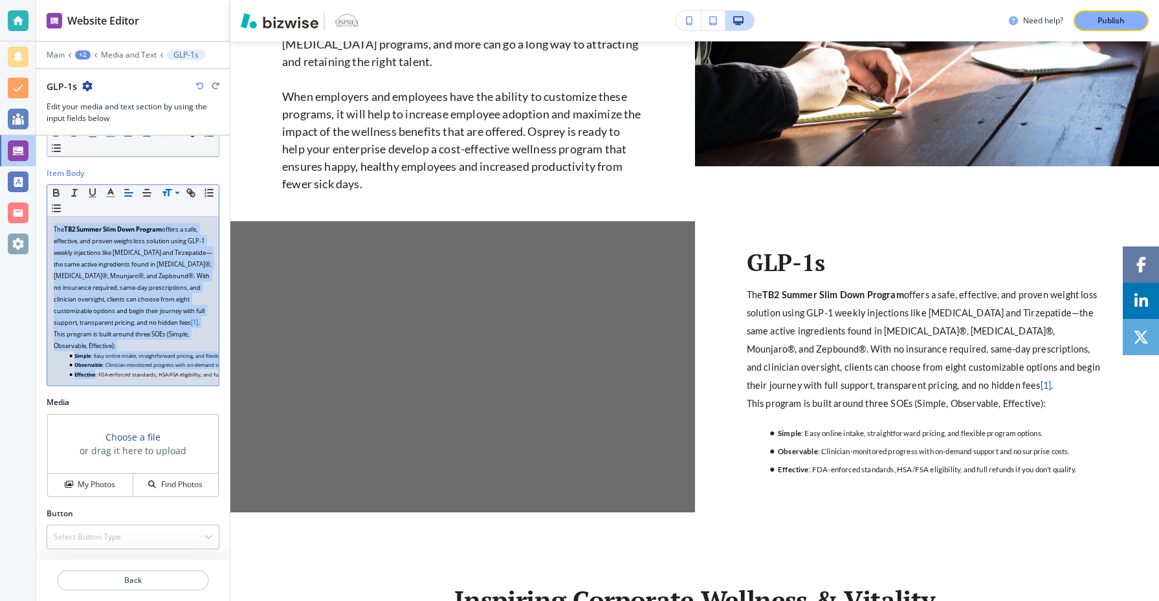
click at [200, 322] on link "." at bounding box center [199, 322] width 2 height 8
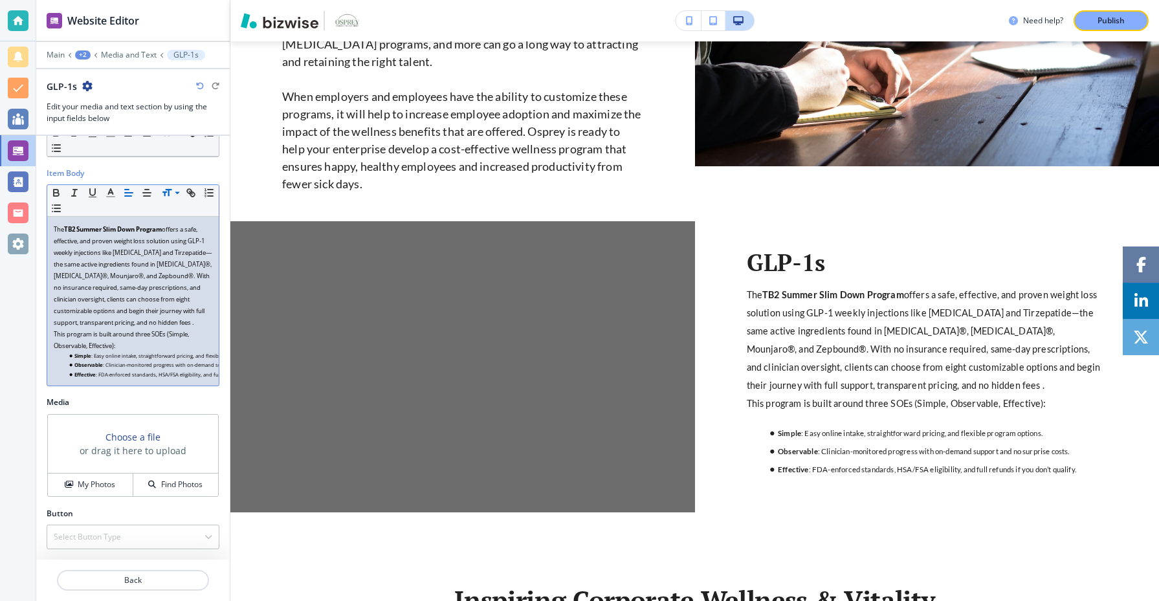
click at [147, 374] on span ": FDA-enforced standards, HSA/FSA eligibility, and full refunds if you don’t qu…" at bounding box center [192, 375] width 193 height 6
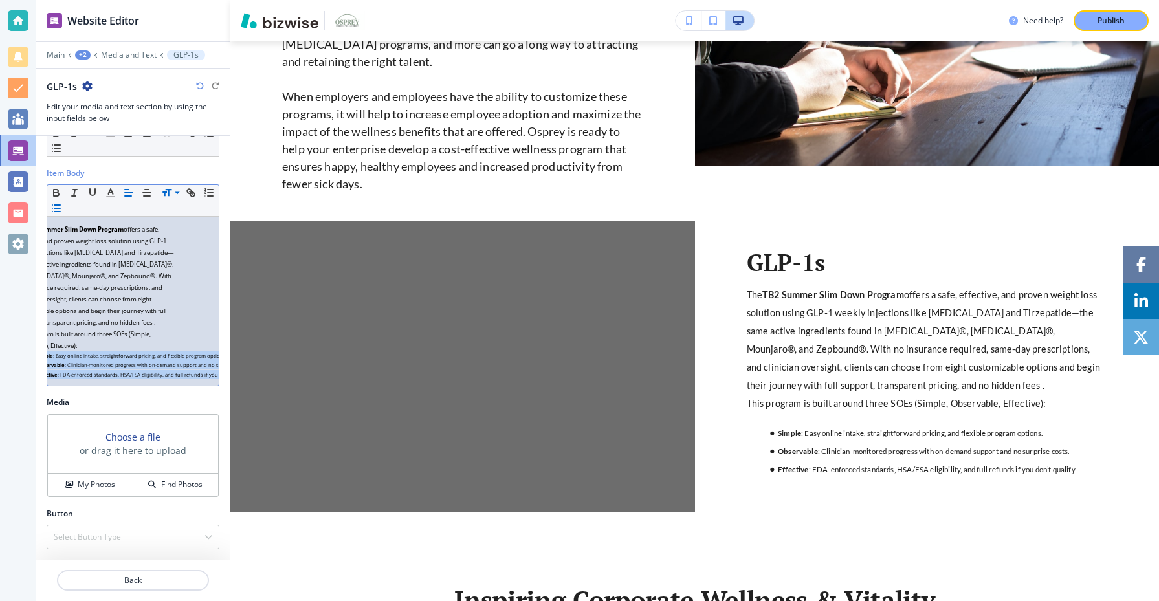
scroll to position [0, 65]
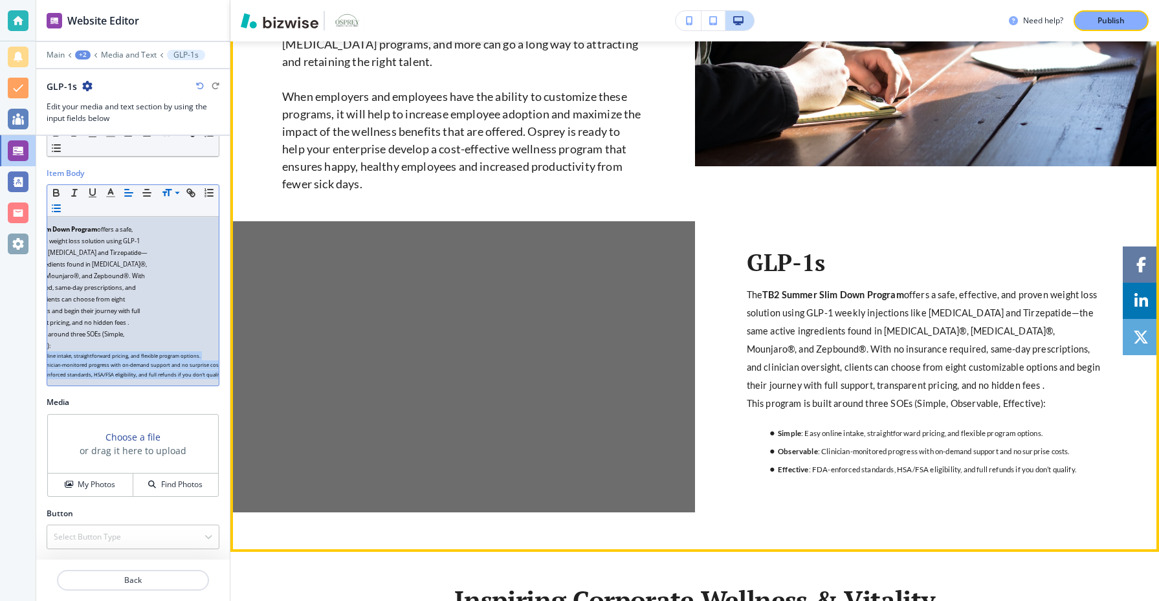
drag, startPoint x: 69, startPoint y: 357, endPoint x: 233, endPoint y: 384, distance: 166.6
click at [233, 384] on div "Website Editor Main +2 Media and Text GLP-1s GLP-1s Edit your media and text se…" at bounding box center [597, 300] width 1123 height 601
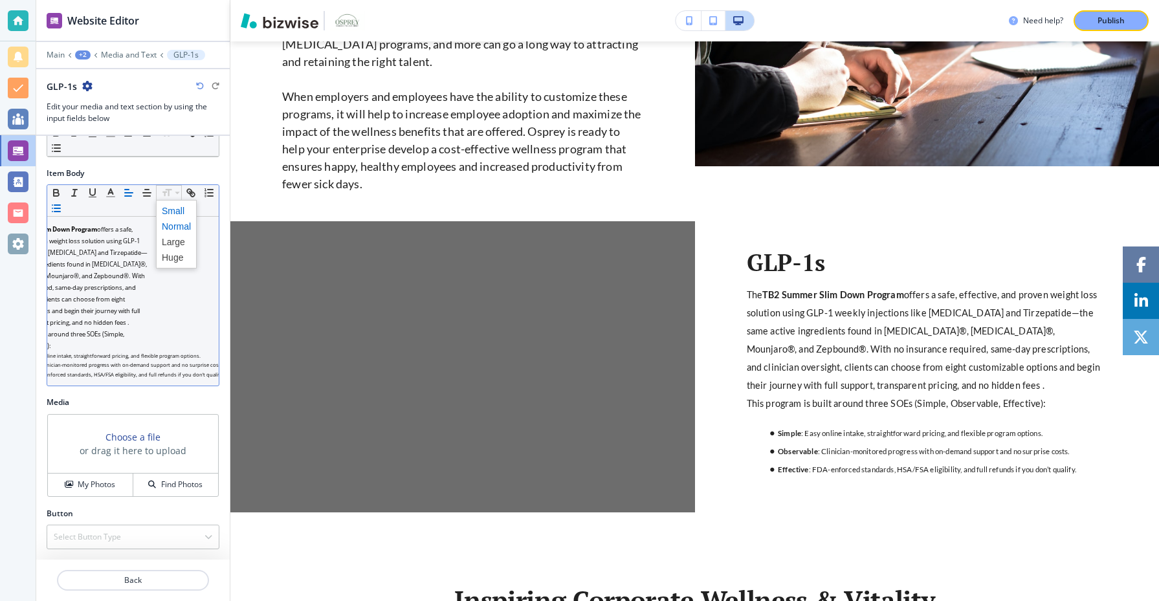
click at [179, 230] on span at bounding box center [176, 227] width 29 height 16
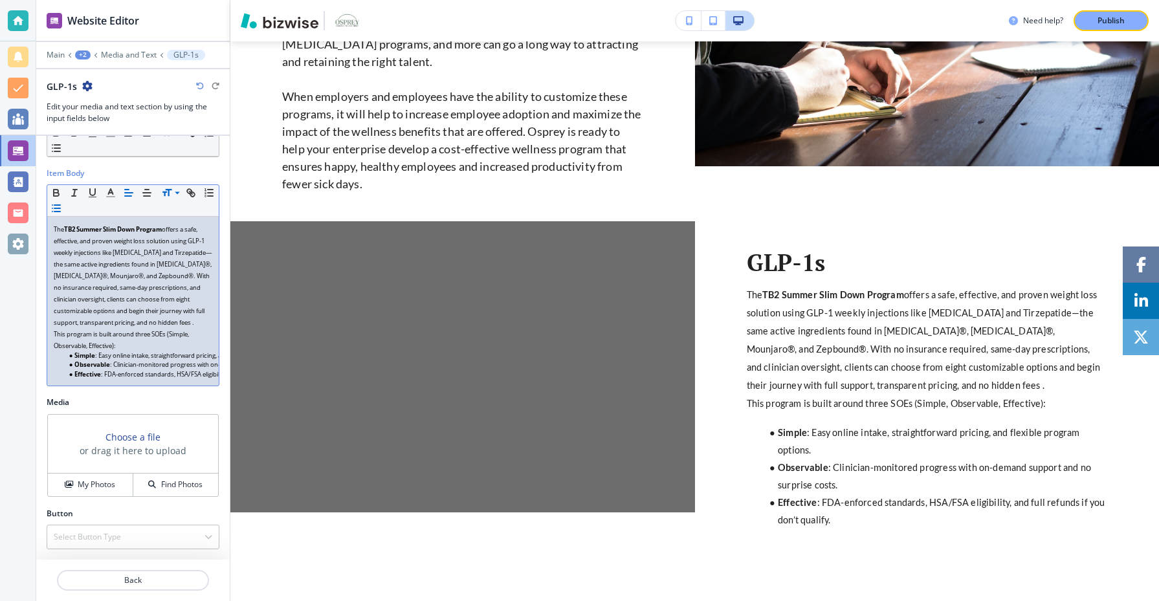
click at [205, 406] on h2 "Media" at bounding box center [133, 403] width 173 height 12
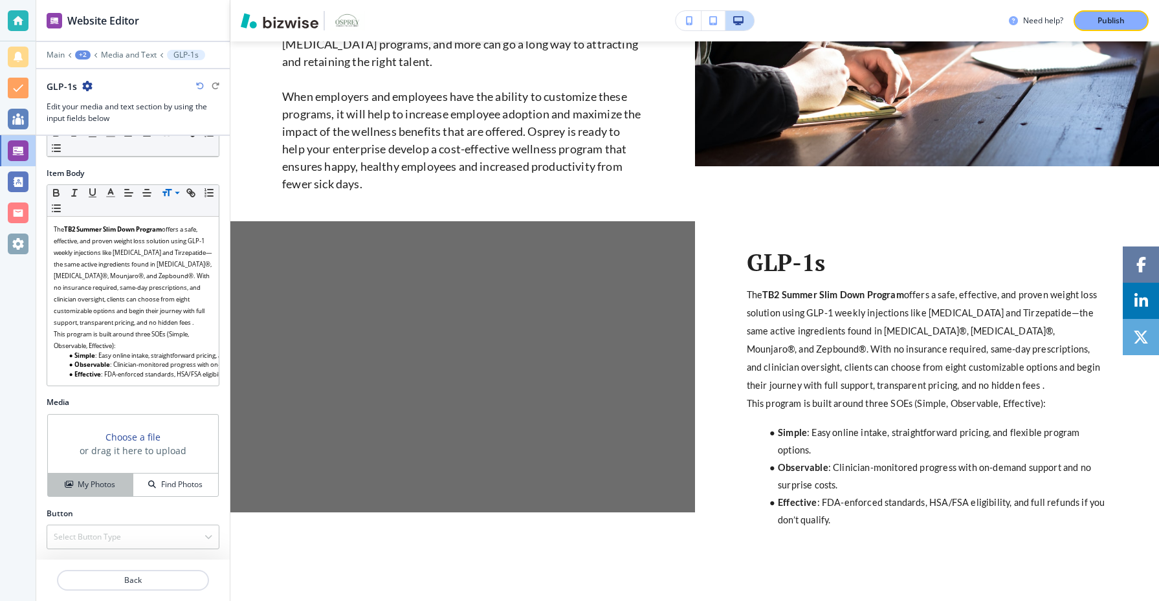
click at [106, 493] on button "My Photos" at bounding box center [90, 485] width 85 height 23
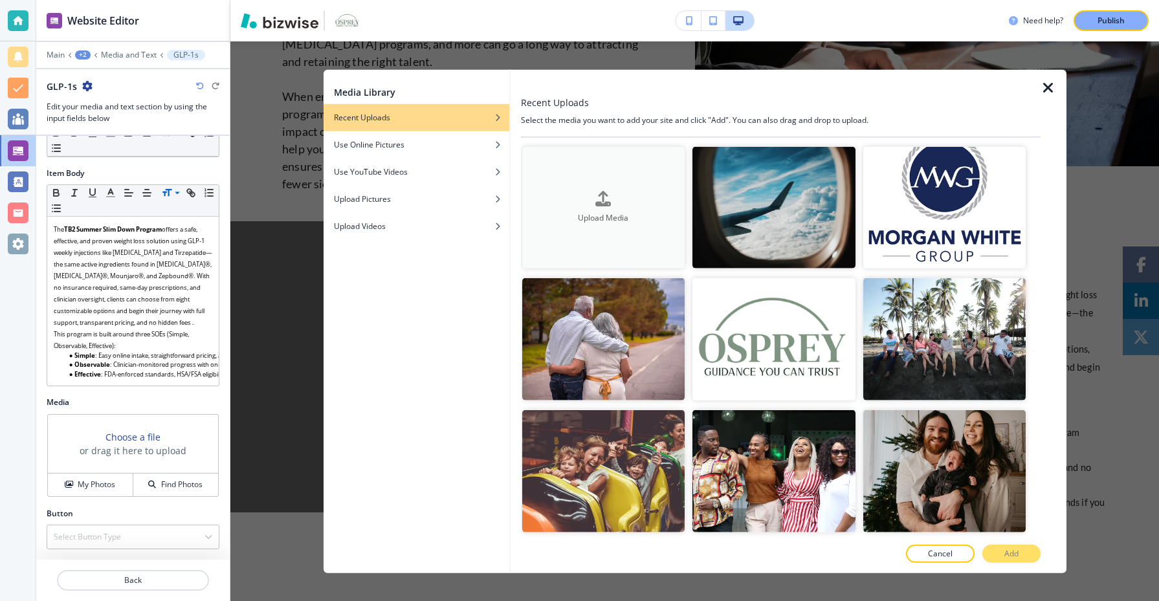
click at [557, 195] on div "Upload Media" at bounding box center [603, 207] width 163 height 33
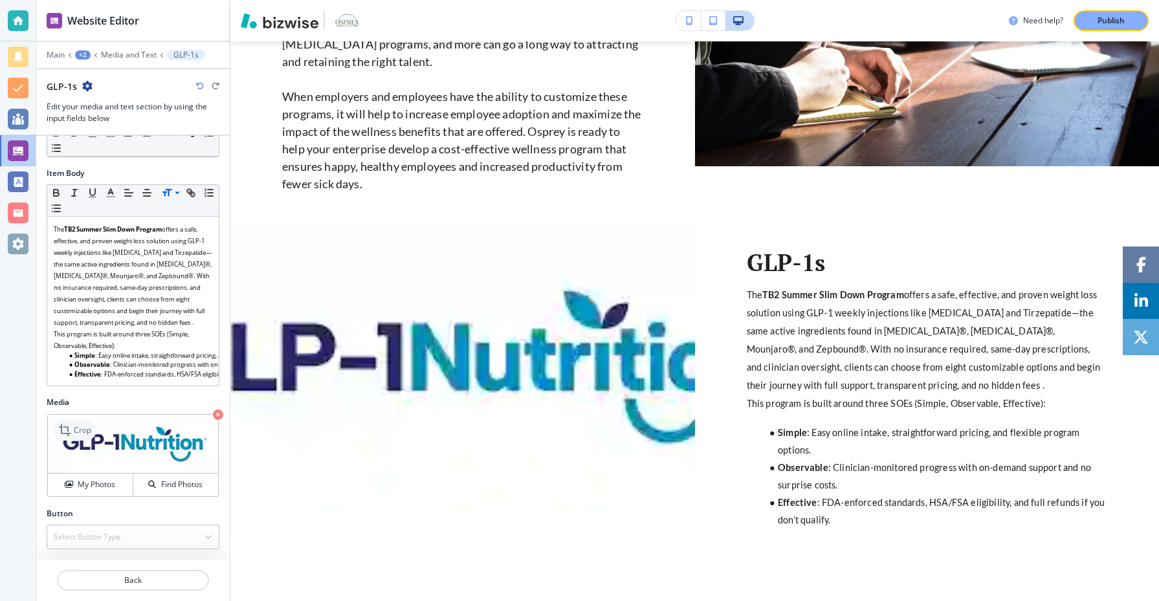
click at [78, 429] on p "Crop" at bounding box center [82, 431] width 17 height 12
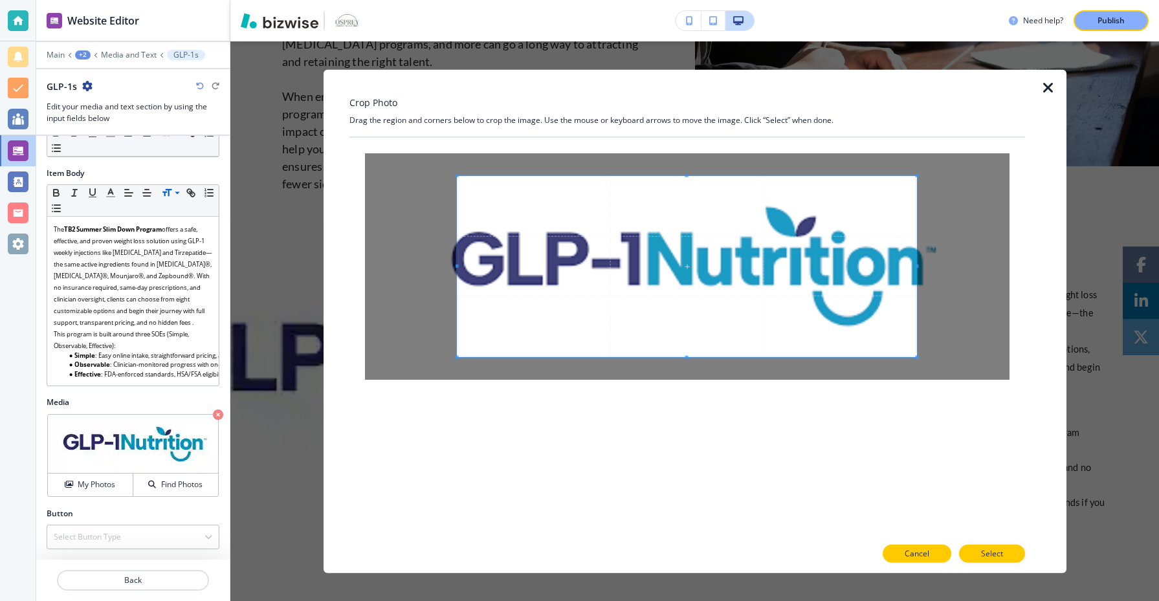
click at [899, 547] on button "Cancel" at bounding box center [917, 554] width 69 height 18
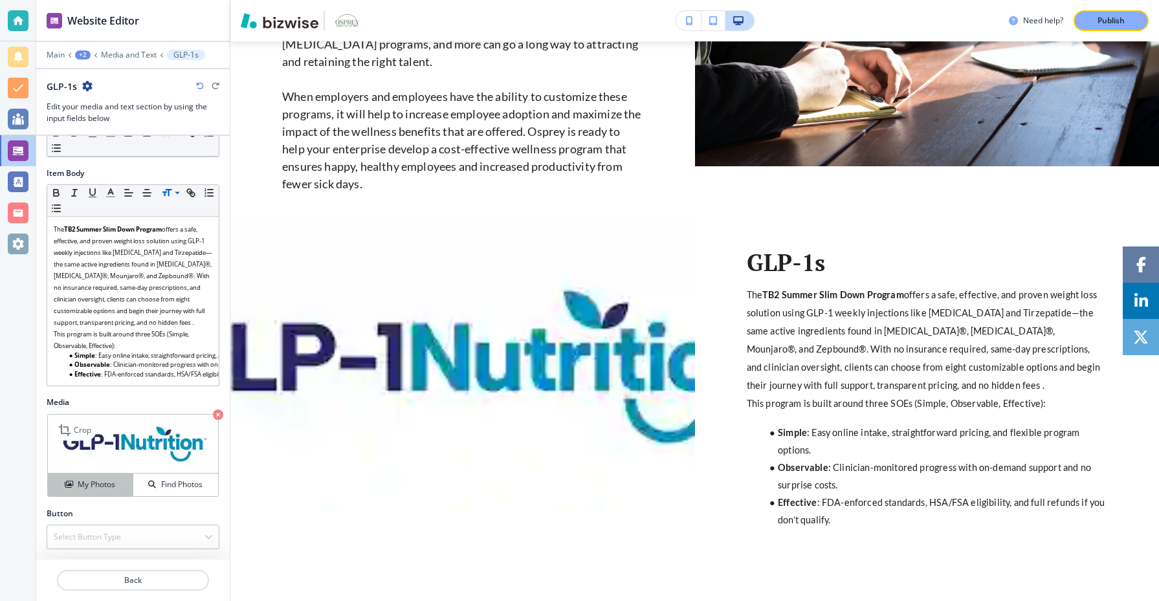
click at [88, 487] on h4 "My Photos" at bounding box center [97, 485] width 38 height 12
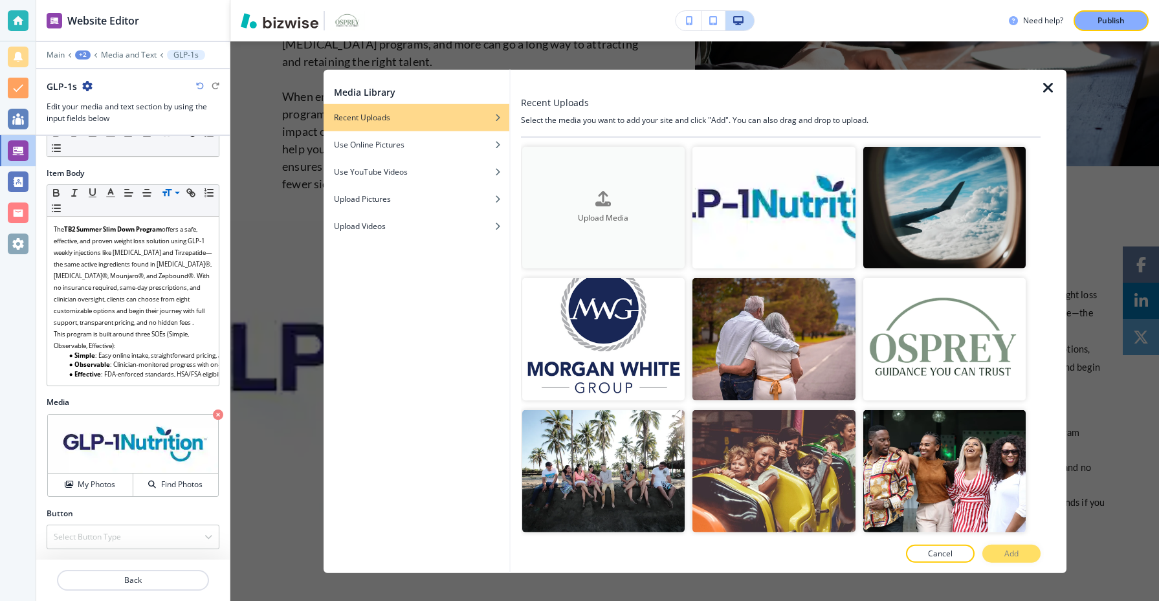
click at [608, 193] on icon "button" at bounding box center [603, 199] width 16 height 16
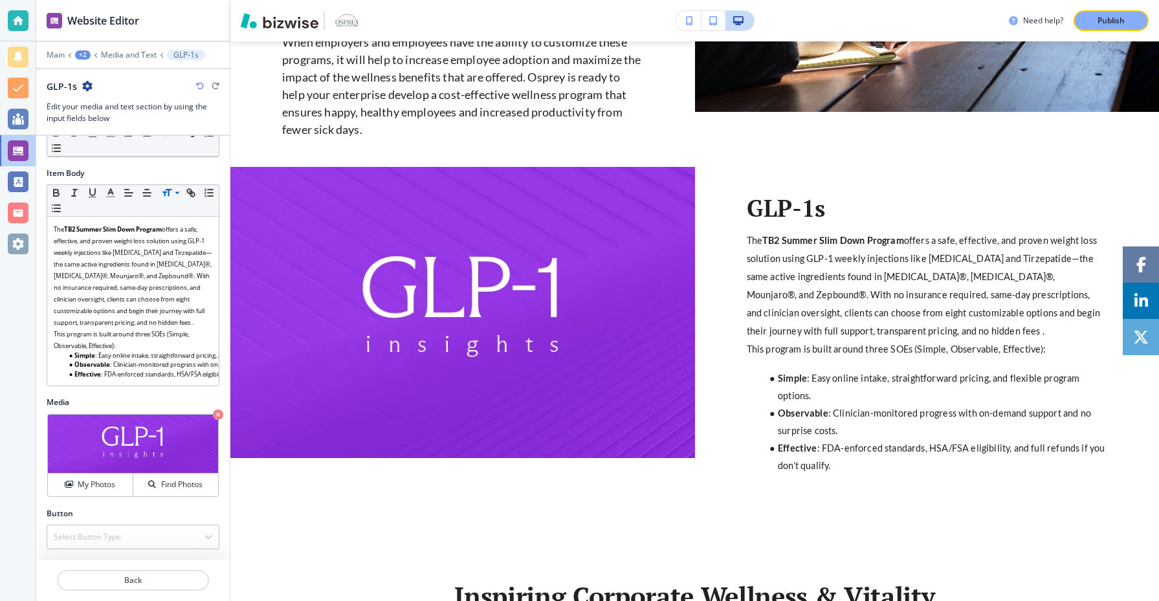
scroll to position [1157, 0]
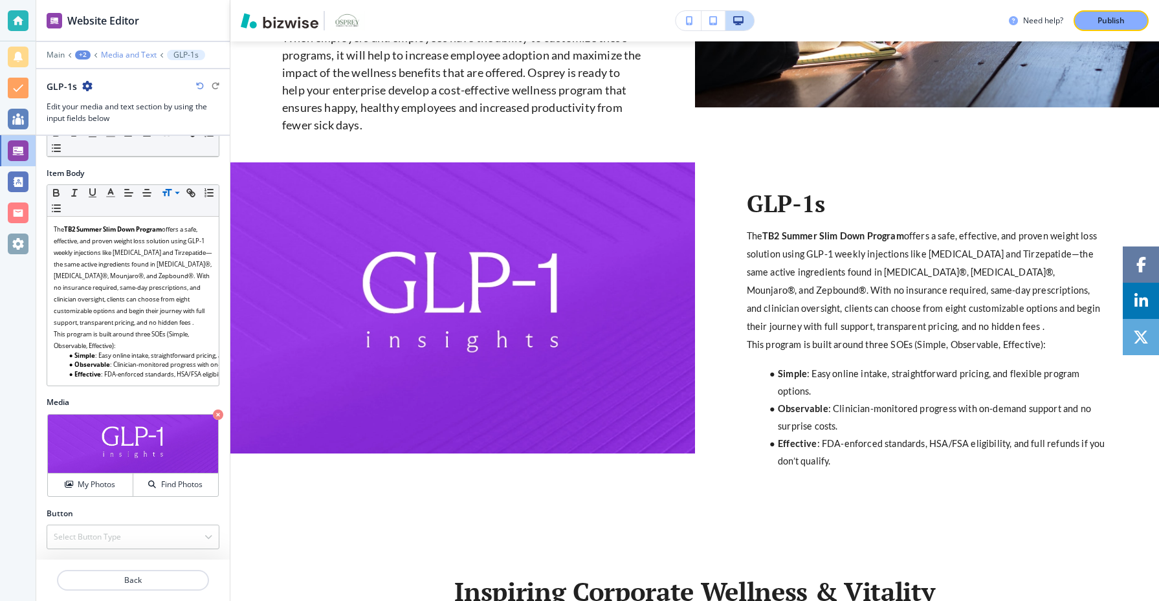
click at [144, 56] on p "Media and Text" at bounding box center [129, 54] width 56 height 9
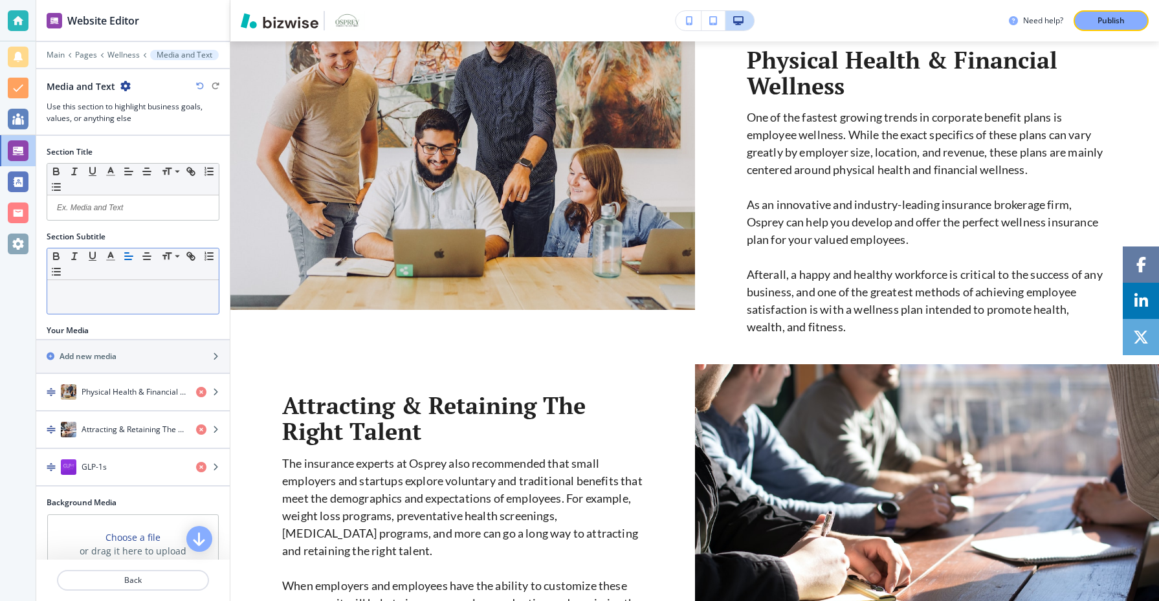
scroll to position [553, 0]
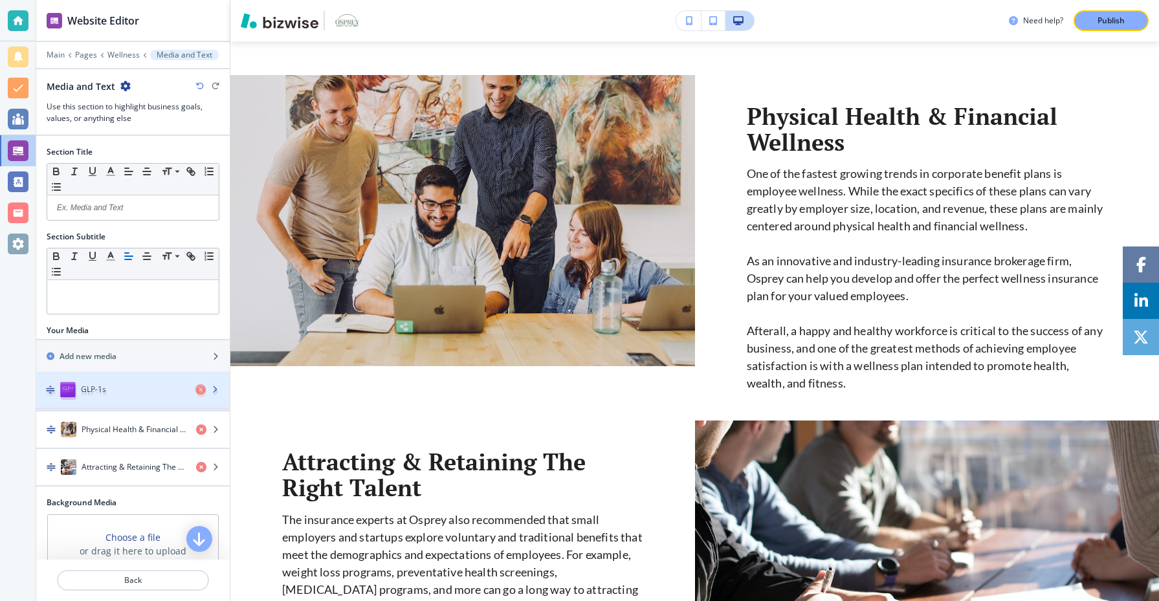
drag, startPoint x: 55, startPoint y: 469, endPoint x: 54, endPoint y: 381, distance: 88.0
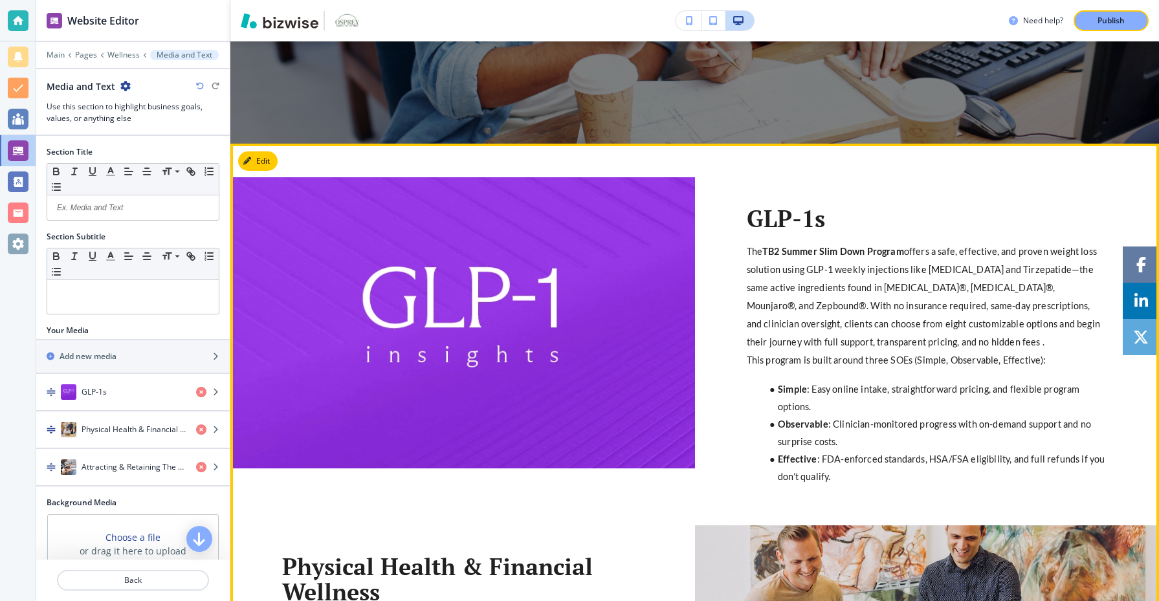
scroll to position [436, 0]
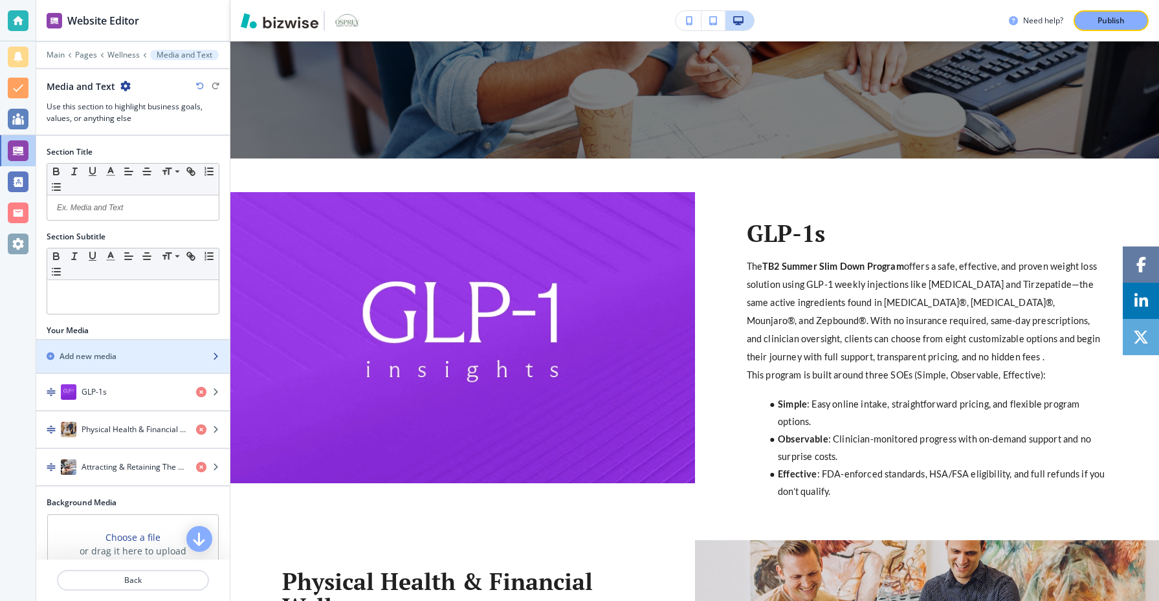
click at [73, 355] on h2 "Add new media" at bounding box center [88, 357] width 57 height 12
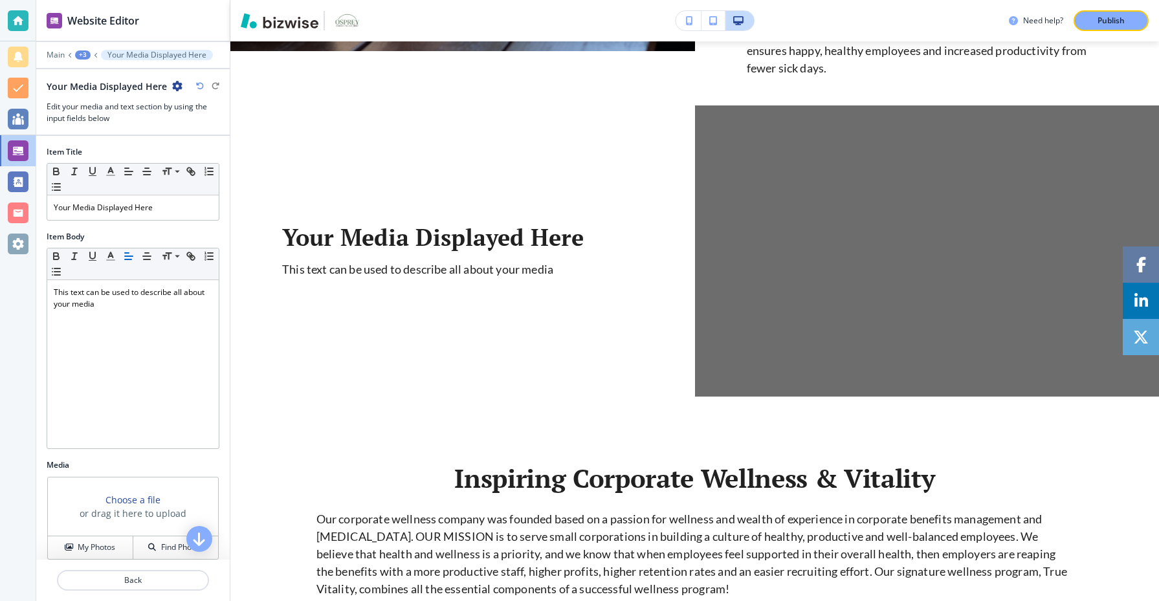
scroll to position [1628, 0]
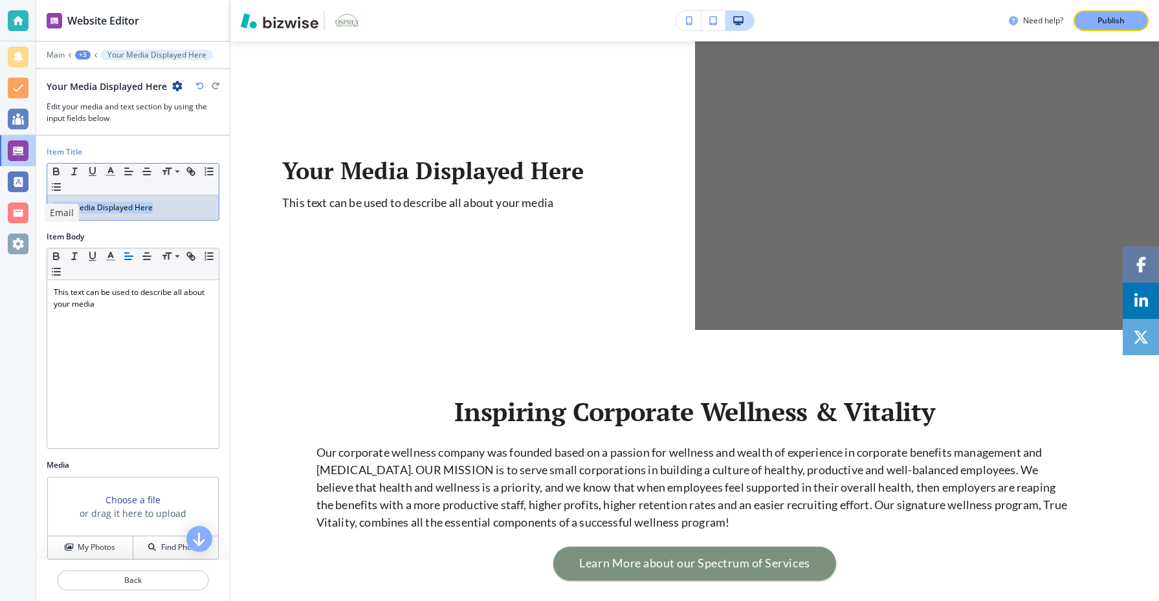
drag, startPoint x: 166, startPoint y: 214, endPoint x: 0, endPoint y: 200, distance: 166.9
click at [0, 200] on div "Website Editor Main +3 Your Media Displayed Here Your Media Displayed Here Edit…" at bounding box center [579, 300] width 1159 height 601
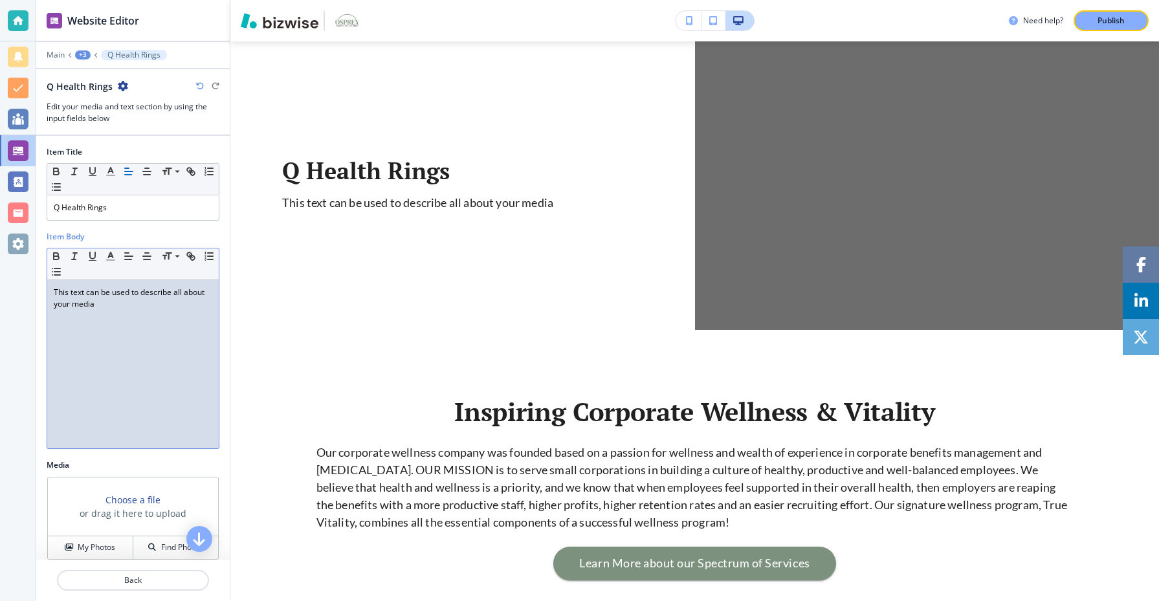
click at [139, 312] on div "This text can be used to describe all about your media" at bounding box center [133, 364] width 172 height 168
drag, startPoint x: 139, startPoint y: 312, endPoint x: 1, endPoint y: 282, distance: 141.2
click at [1, 282] on div "Website Editor Main +3 Q Health Rings Q Health Rings Edit your media and text s…" at bounding box center [579, 300] width 1159 height 601
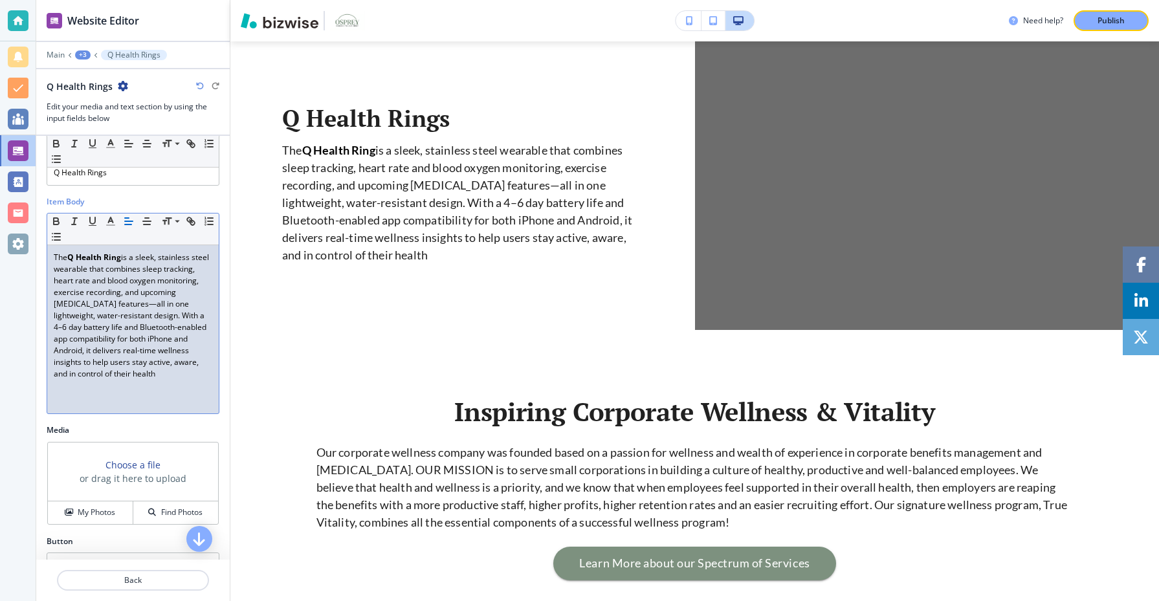
scroll to position [40, 0]
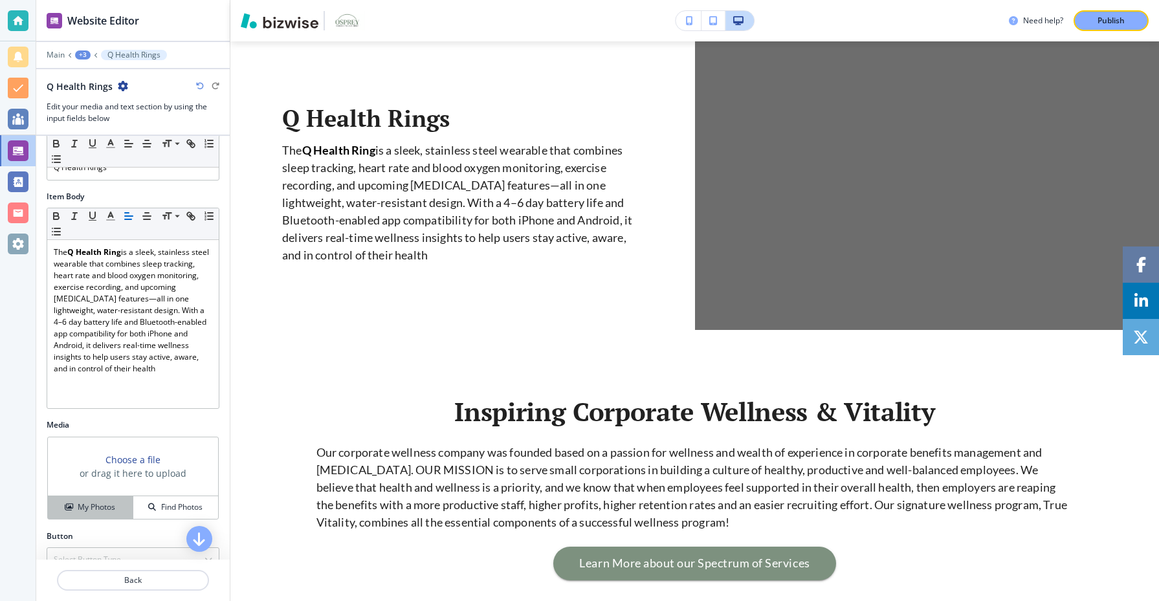
click at [107, 505] on h4 "My Photos" at bounding box center [97, 508] width 38 height 12
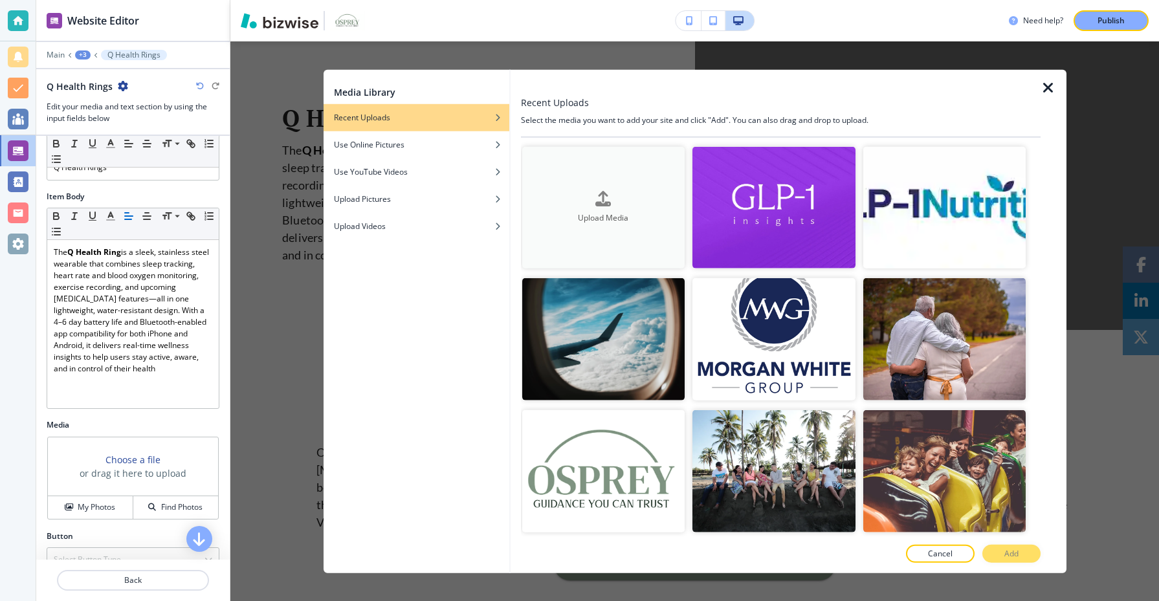
click at [608, 164] on button "Upload Media" at bounding box center [603, 207] width 163 height 122
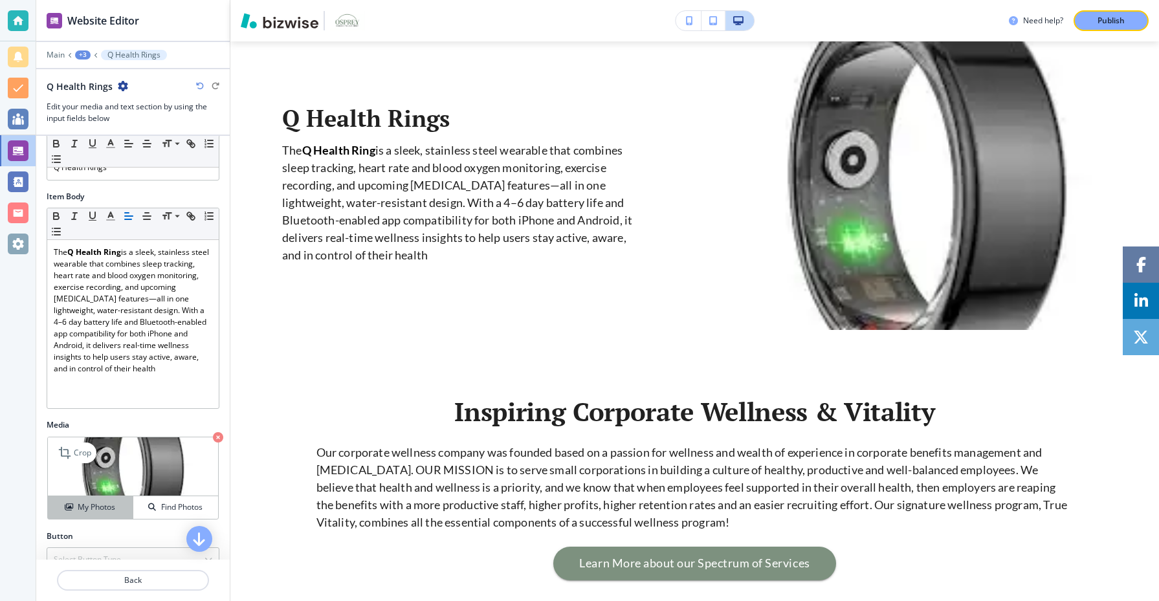
click at [93, 512] on h4 "My Photos" at bounding box center [97, 508] width 38 height 12
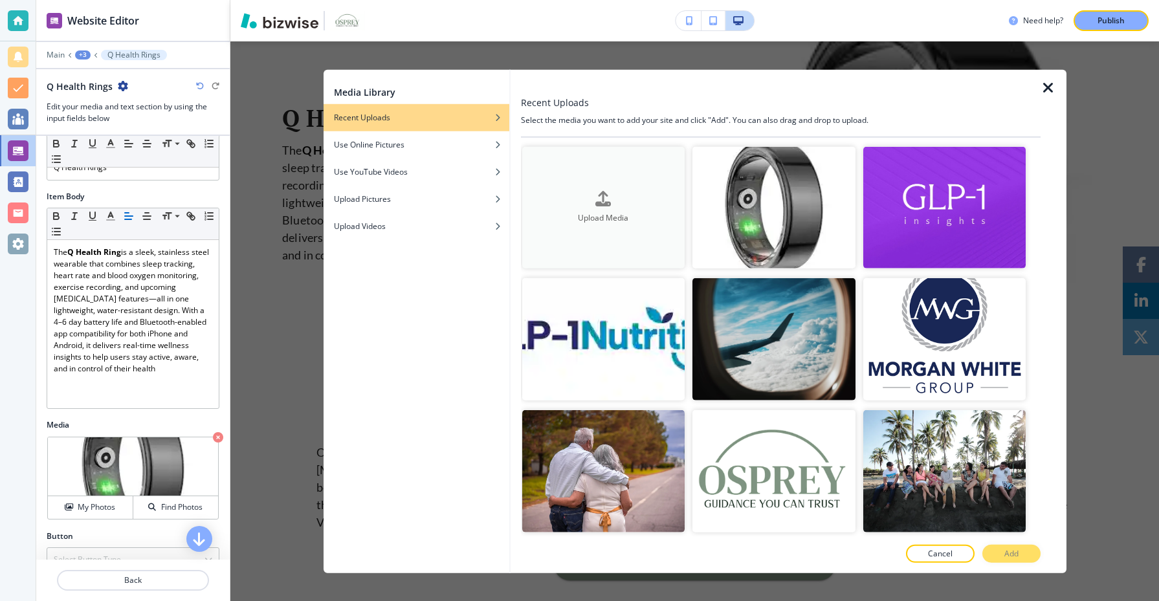
click at [576, 197] on div "Upload Media" at bounding box center [603, 207] width 163 height 33
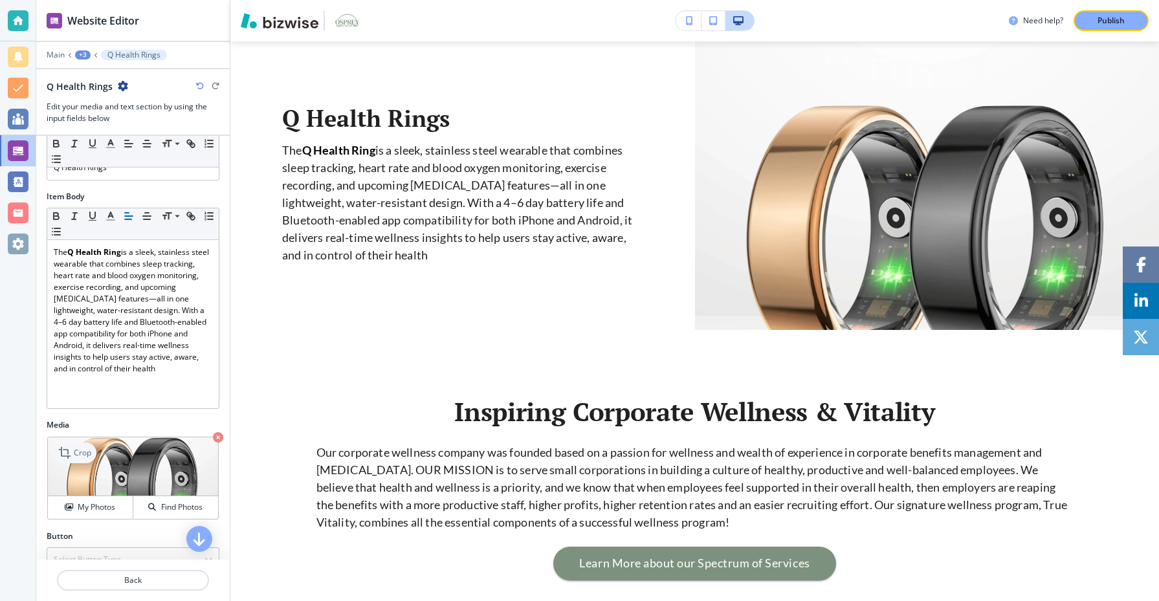
click at [72, 459] on icon at bounding box center [66, 453] width 16 height 16
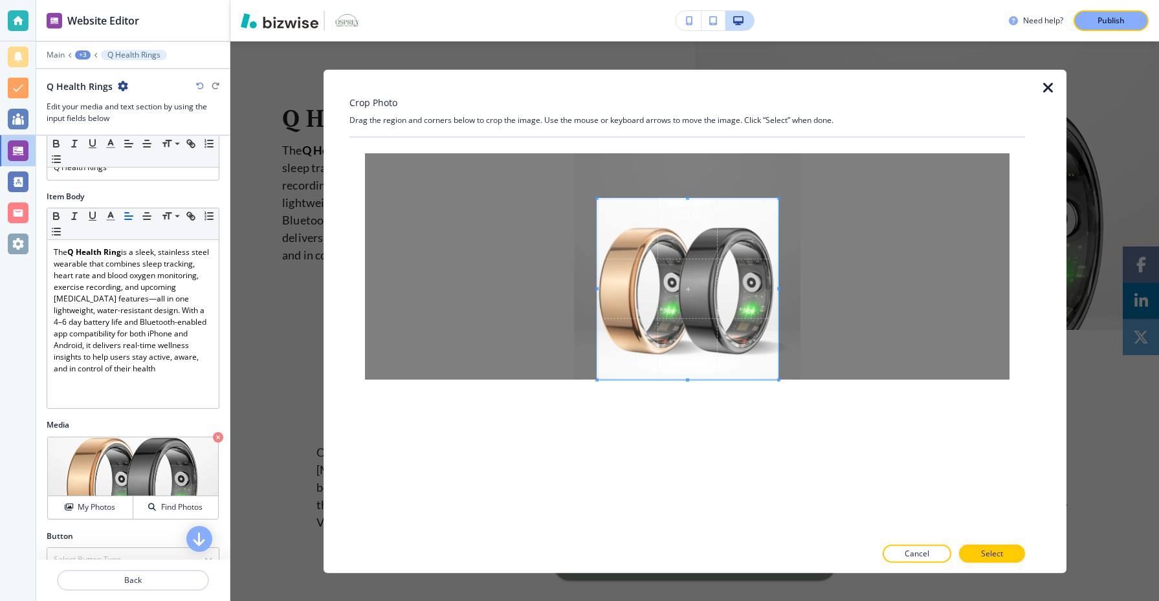
click at [677, 300] on span at bounding box center [687, 288] width 181 height 181
click at [996, 553] on p "Select" at bounding box center [992, 554] width 22 height 12
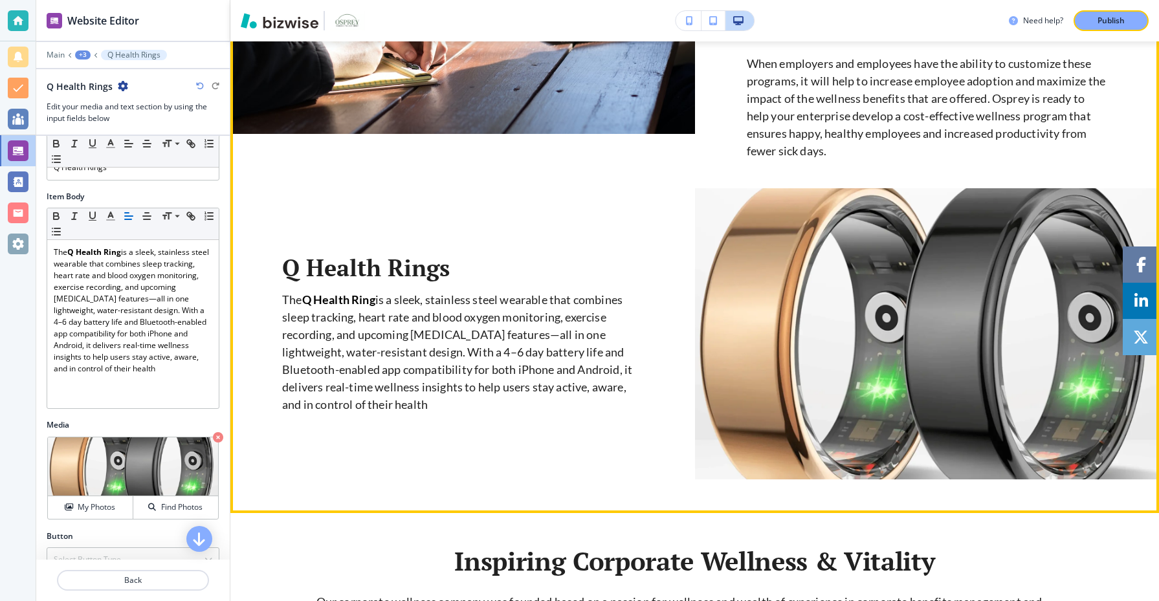
scroll to position [1476, 0]
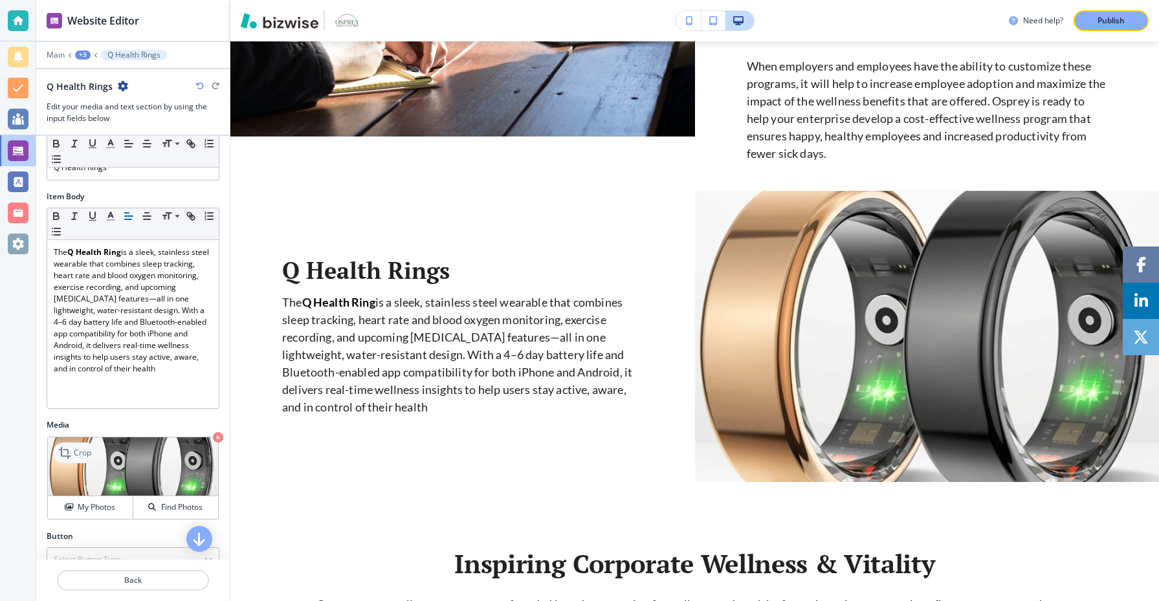
click at [86, 455] on p "Crop" at bounding box center [82, 453] width 17 height 12
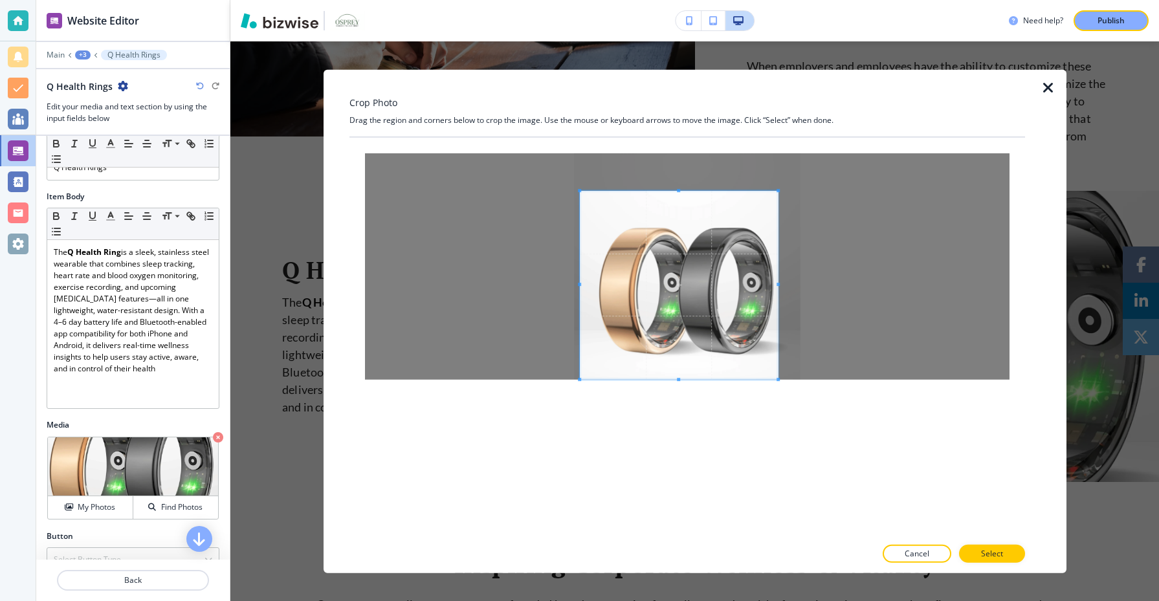
click at [579, 190] on span at bounding box center [579, 190] width 3 height 3
click at [628, 247] on span at bounding box center [686, 284] width 200 height 189
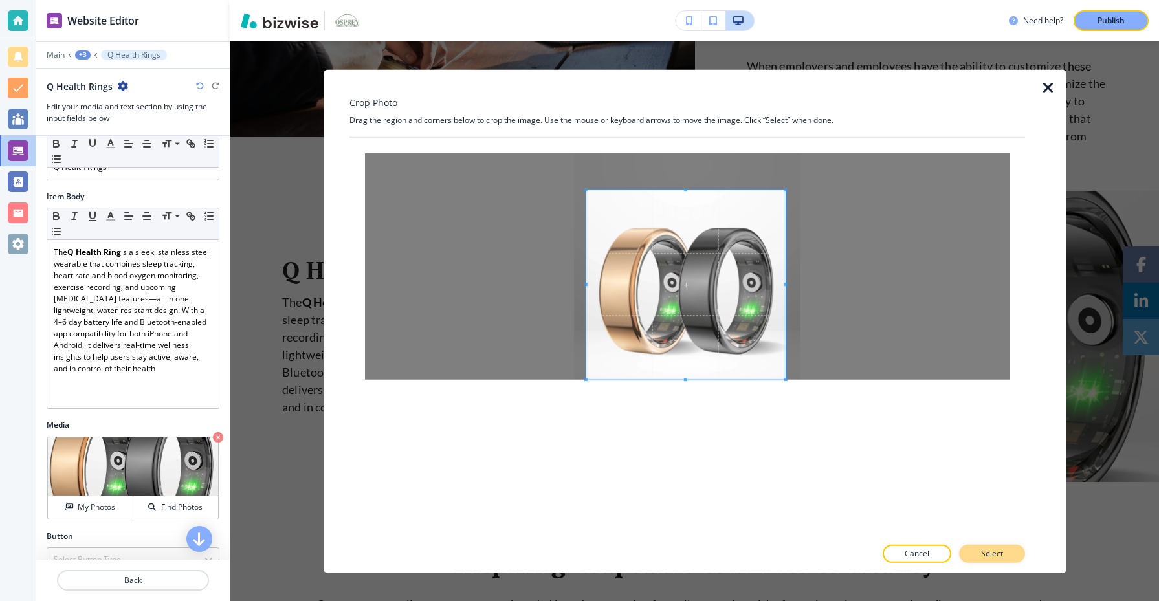
click at [997, 555] on p "Select" at bounding box center [992, 554] width 22 height 12
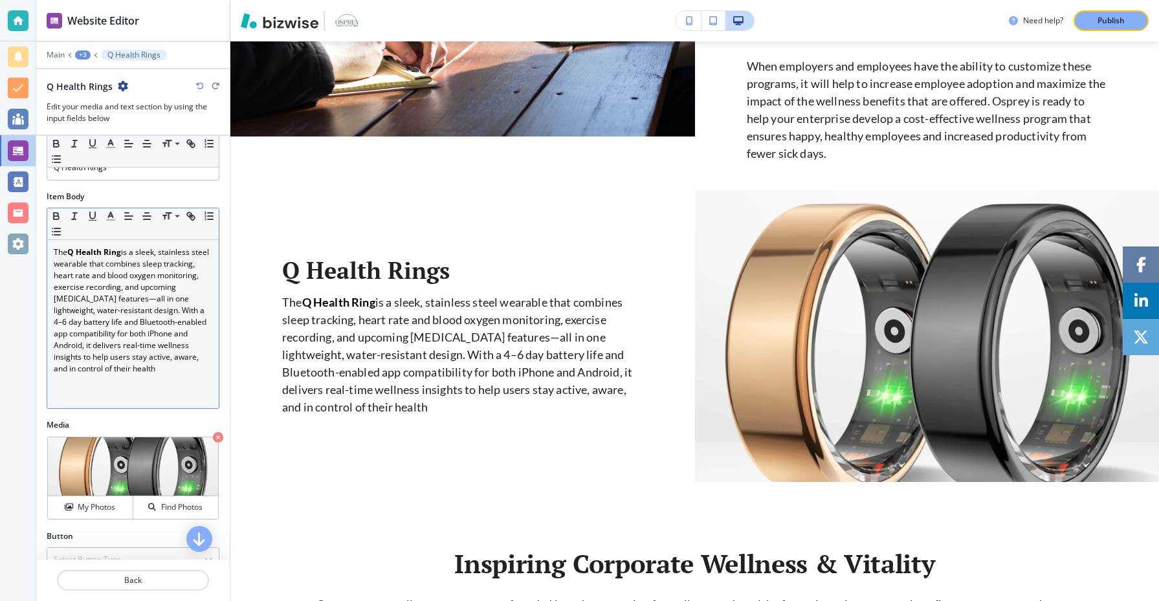
scroll to position [63, 0]
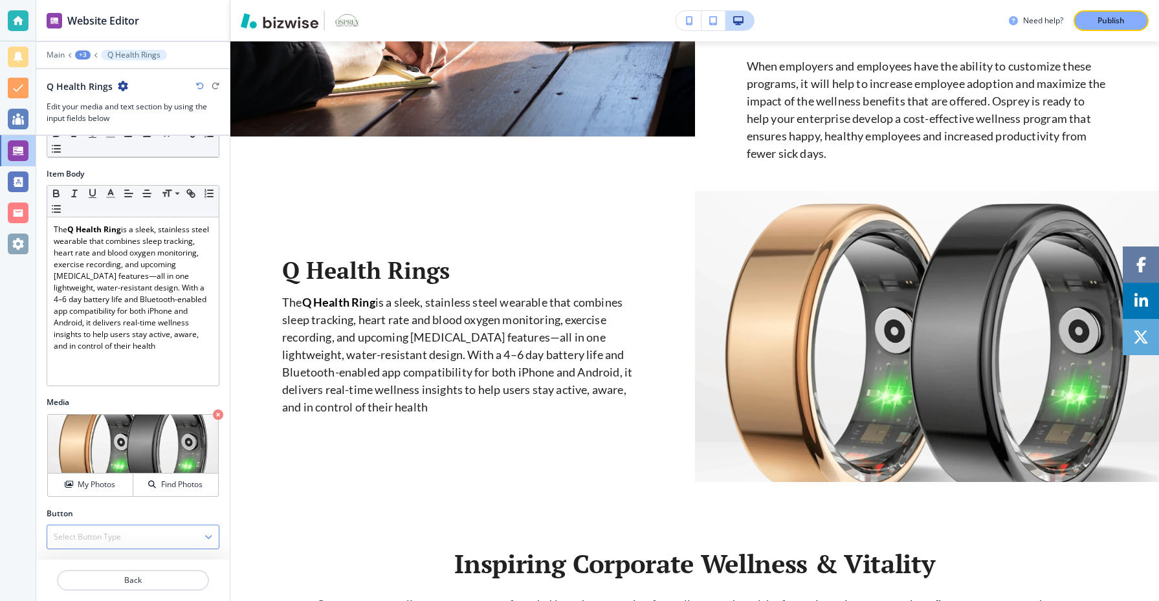
click at [139, 539] on div "Select Button Type" at bounding box center [133, 537] width 172 height 23
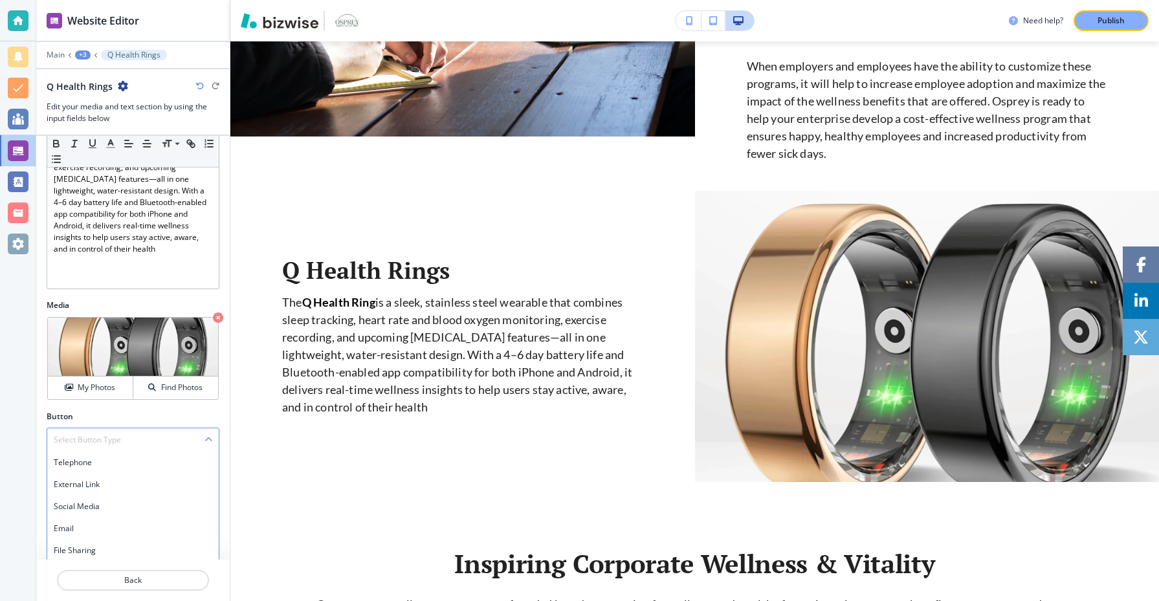
scroll to position [184, 0]
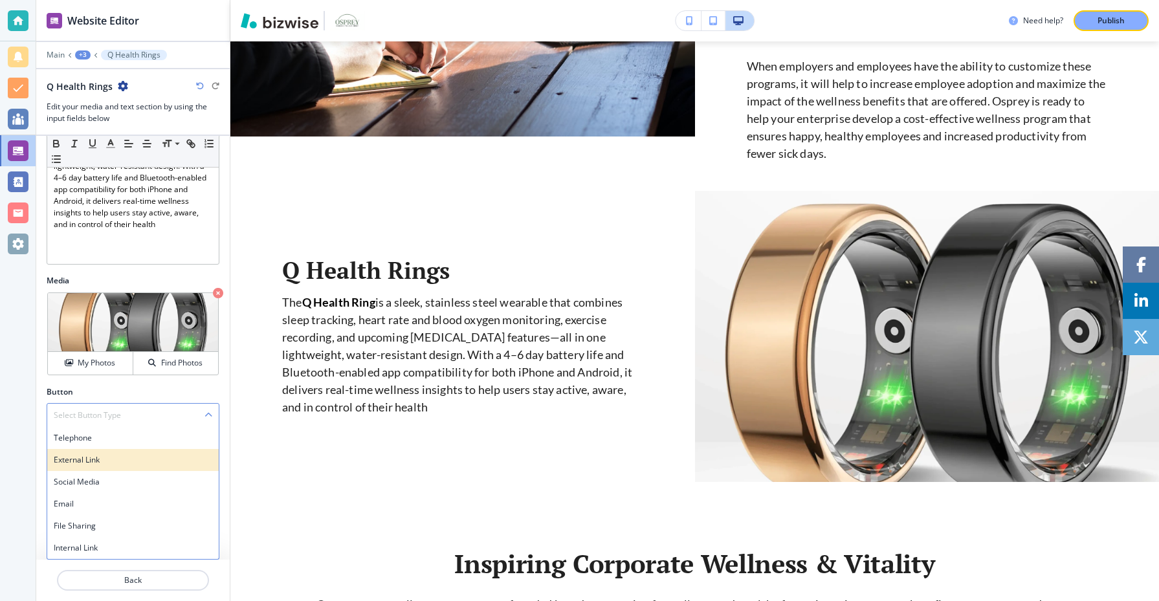
click at [135, 461] on h4 "External Link" at bounding box center [133, 460] width 159 height 12
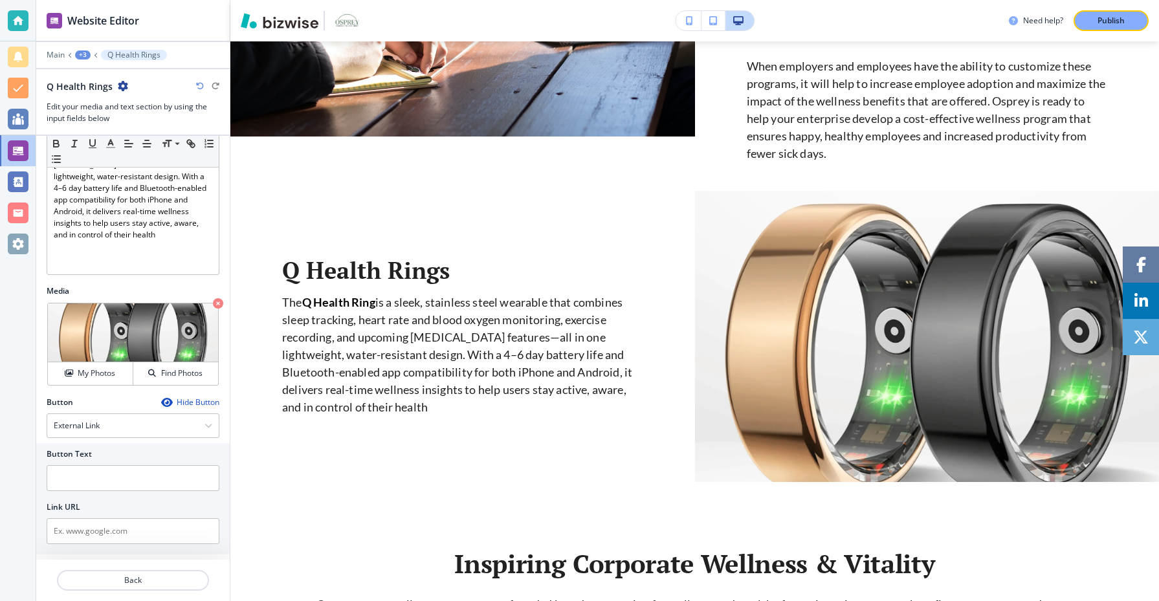
click at [197, 405] on div "Hide Button" at bounding box center [190, 402] width 58 height 10
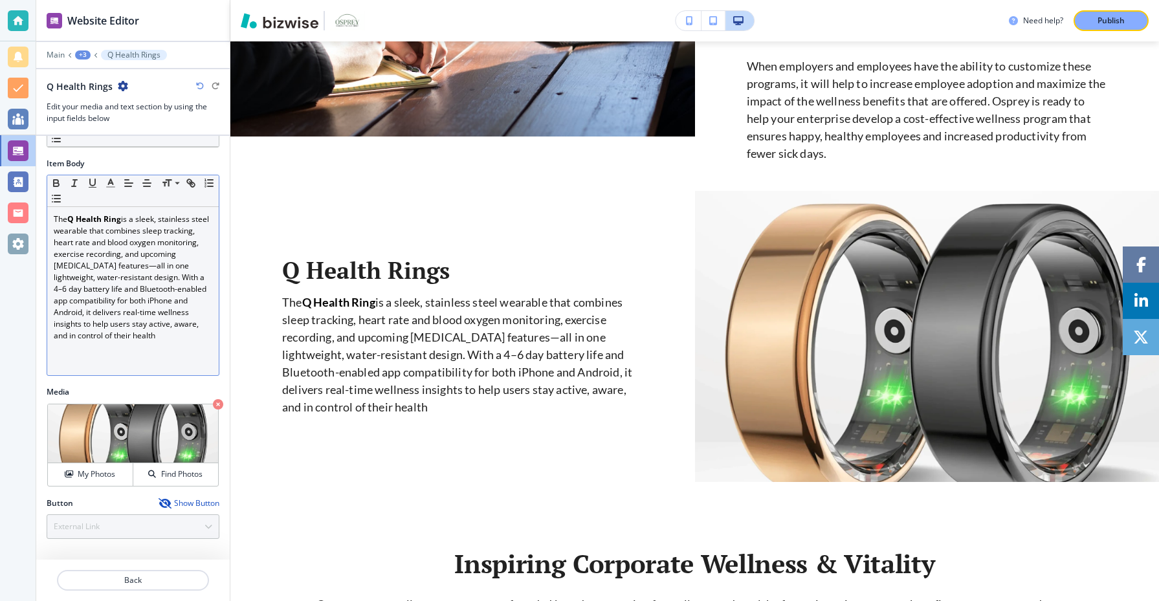
click at [189, 346] on div "The Q Health Ring is a sleek, stainless steel wearable that combines sleep trac…" at bounding box center [133, 291] width 172 height 168
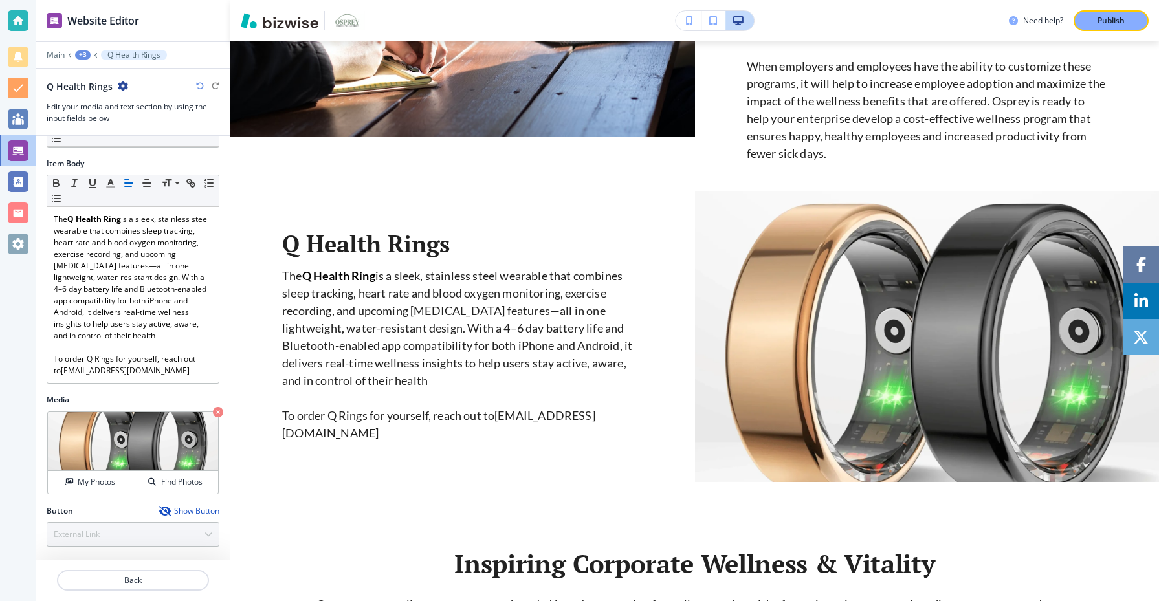
click at [172, 160] on div "Item Body" at bounding box center [133, 164] width 173 height 12
click at [84, 50] on div "Main +3 Q Health Rings" at bounding box center [133, 55] width 173 height 10
click at [84, 52] on div "+3" at bounding box center [83, 54] width 16 height 9
click at [107, 117] on p "Media and Text" at bounding box center [116, 122] width 66 height 12
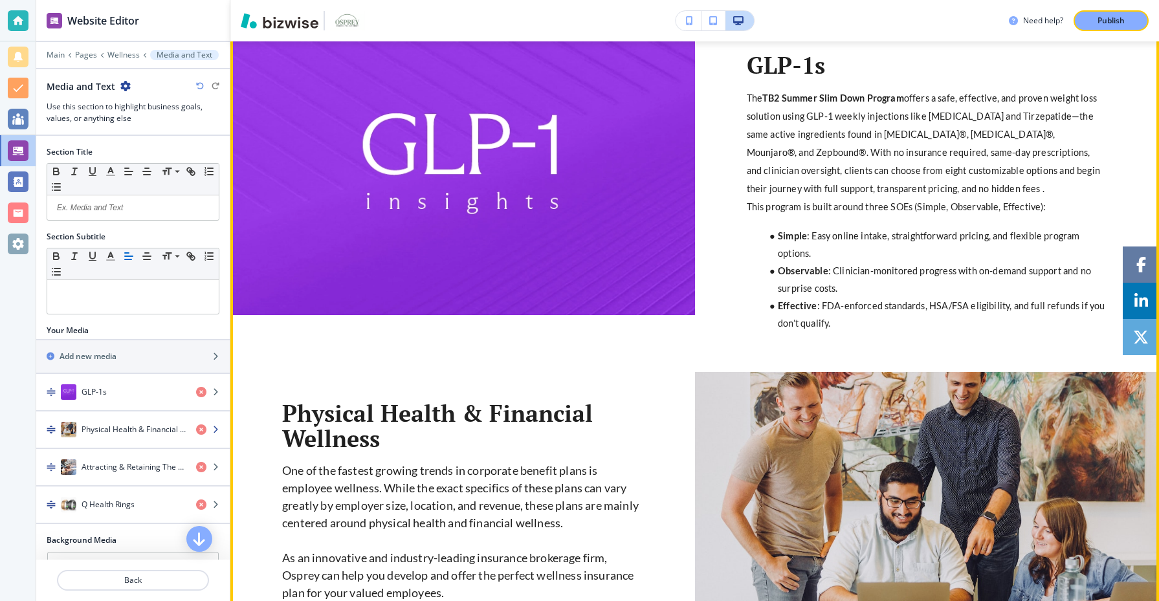
scroll to position [553, 0]
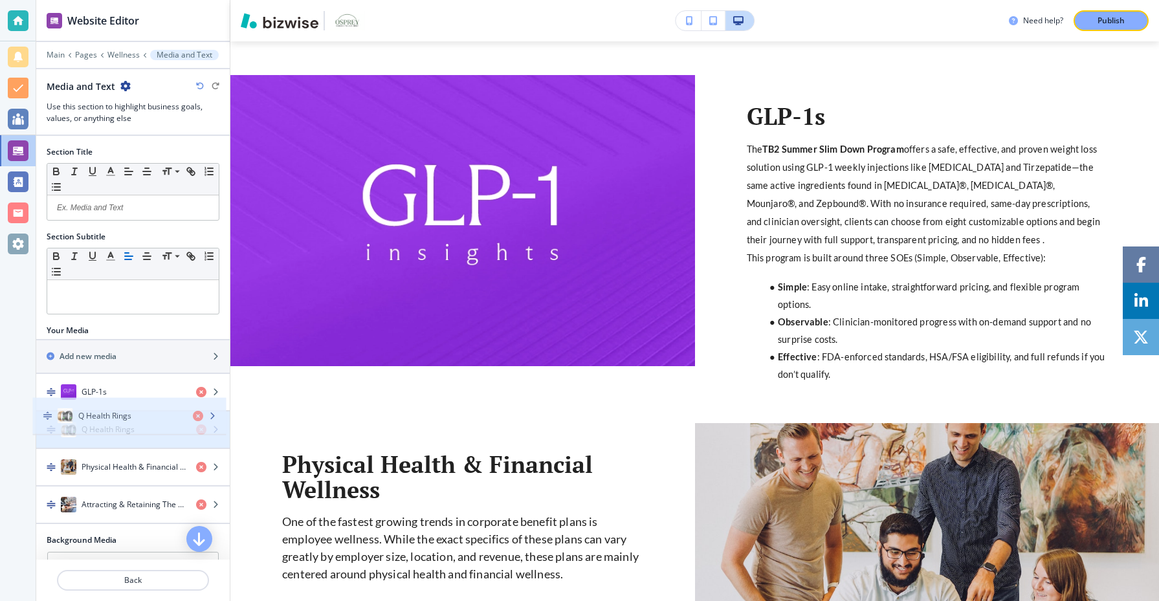
drag, startPoint x: 49, startPoint y: 508, endPoint x: 45, endPoint y: 422, distance: 86.2
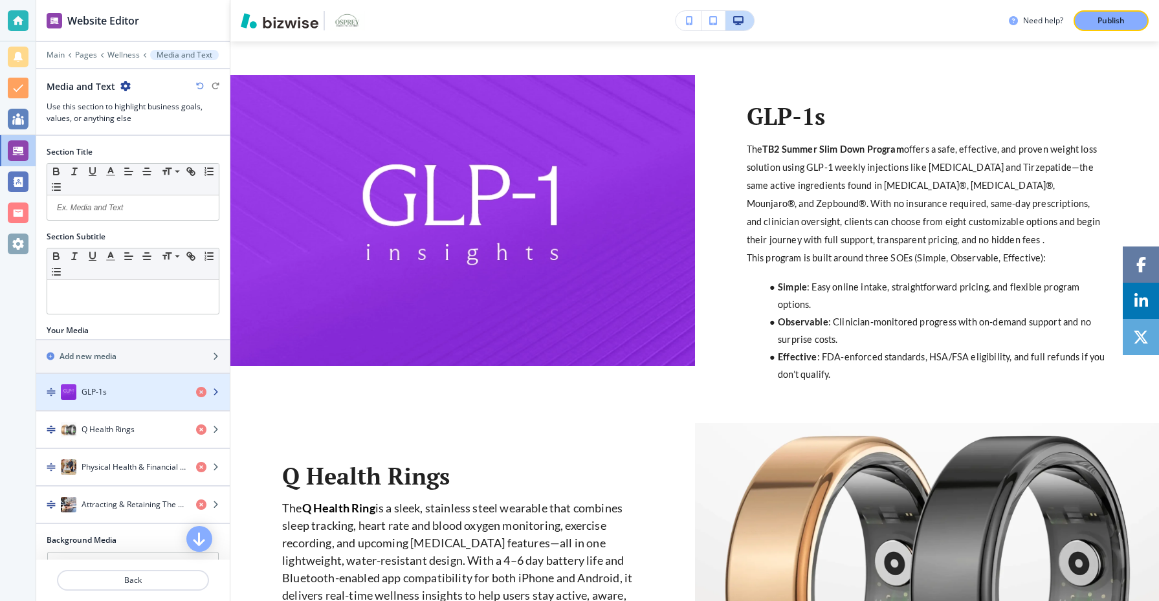
click at [109, 392] on div "GLP-1s" at bounding box center [111, 392] width 150 height 16
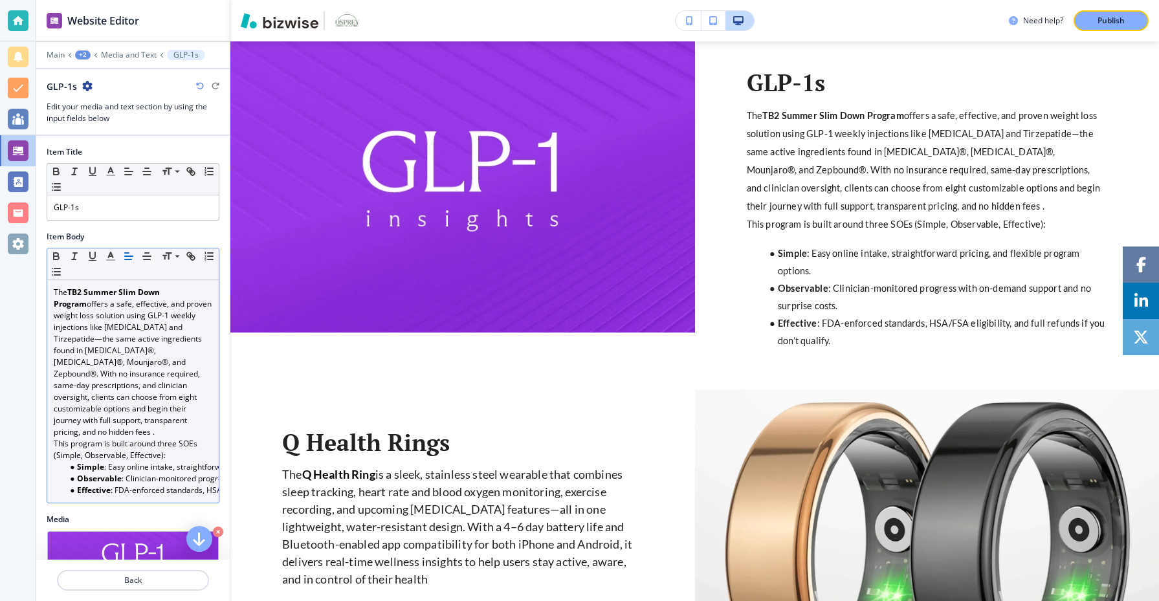
scroll to position [106, 0]
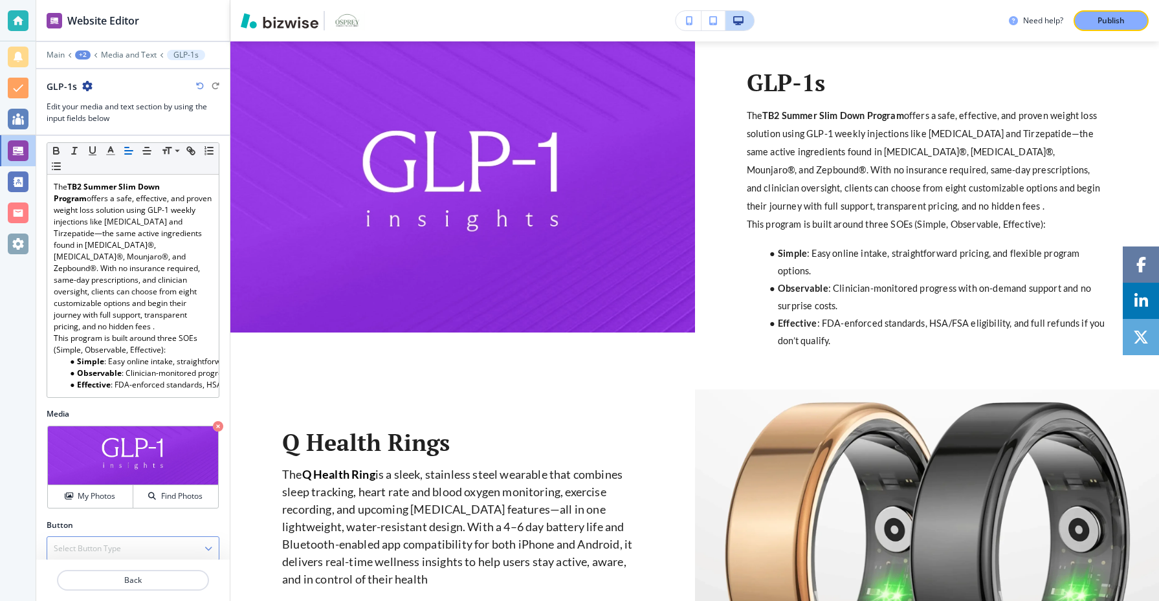
click at [133, 537] on div "Select Button Type" at bounding box center [133, 548] width 172 height 23
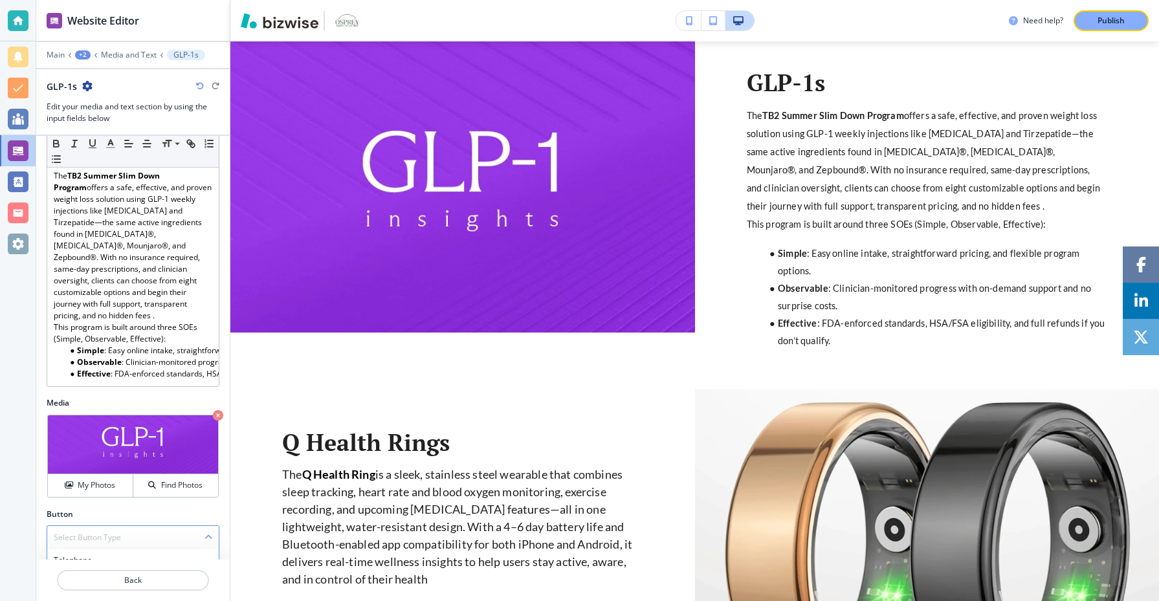
scroll to position [227, 0]
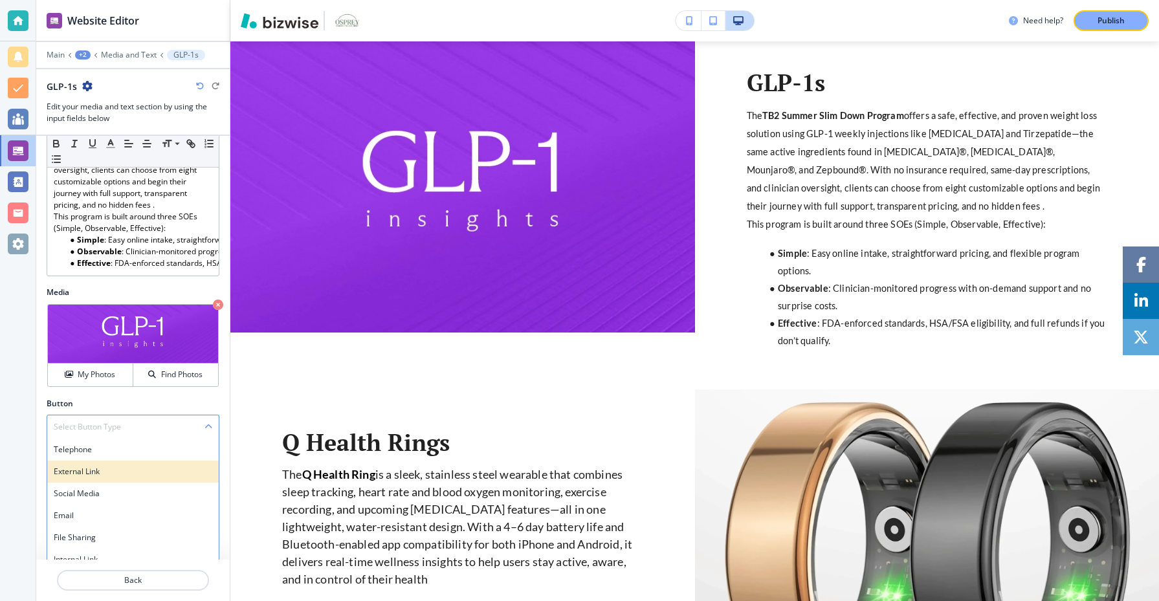
click at [124, 467] on div "External Link" at bounding box center [133, 472] width 172 height 22
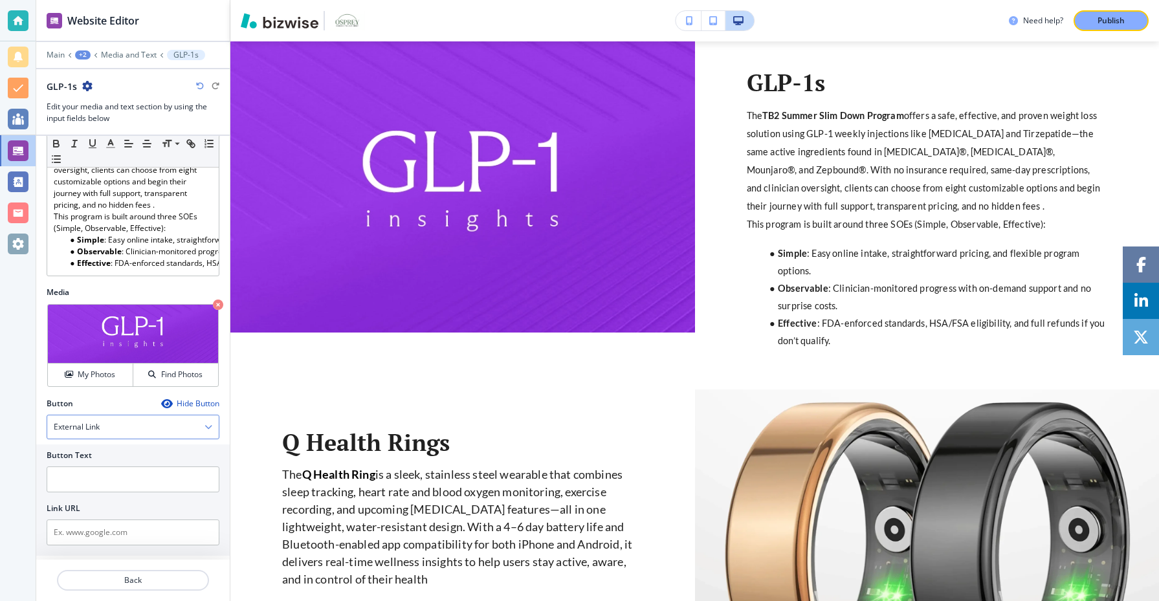
scroll to position [217, 0]
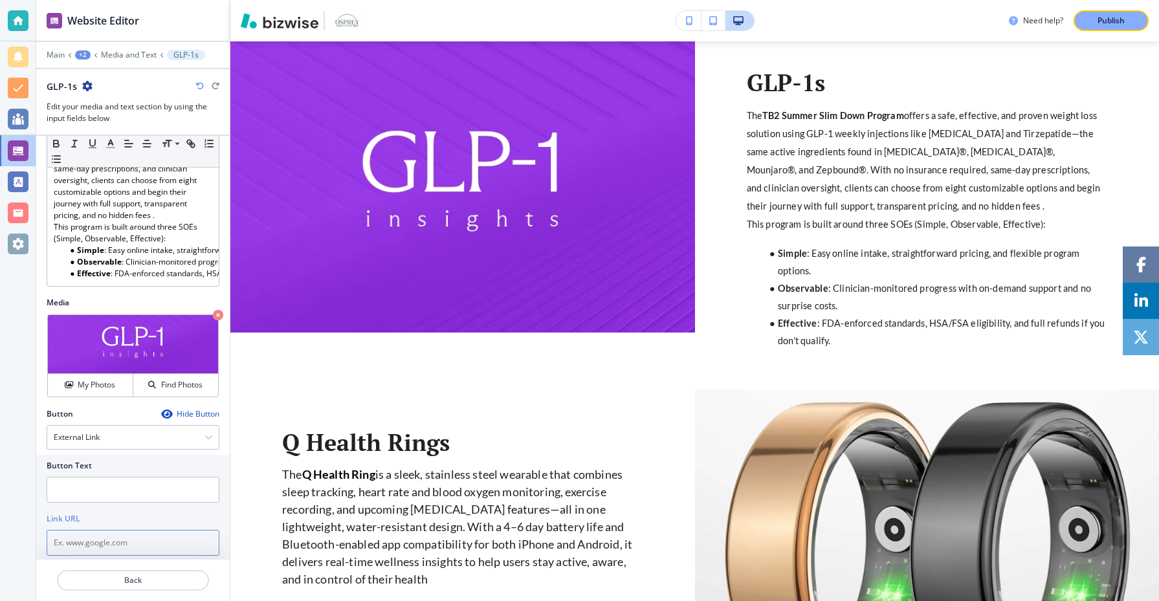
click at [125, 531] on input "text" at bounding box center [133, 543] width 173 height 26
paste input "https://tb2.health/osprey"
type input "https://tb2.health/osprey"
click at [100, 477] on input "text" at bounding box center [133, 490] width 173 height 26
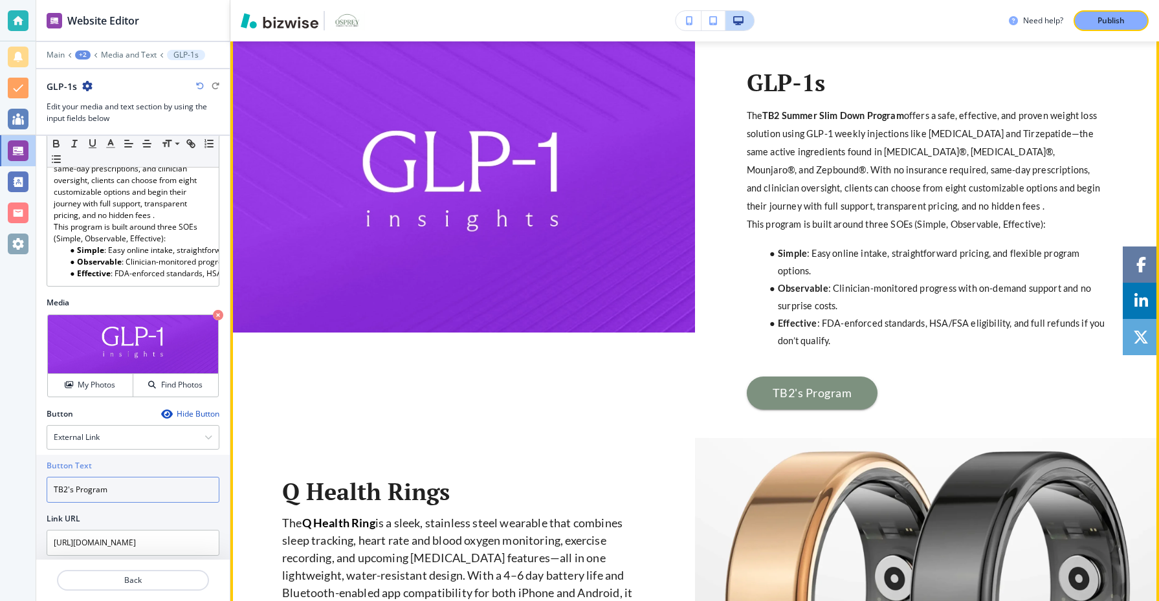
type input "TB2's Program"
click at [606, 413] on div "GLP-1s The TB2 Summer Slim Down Program offers a safe, effective, and proven we…" at bounding box center [694, 239] width 929 height 397
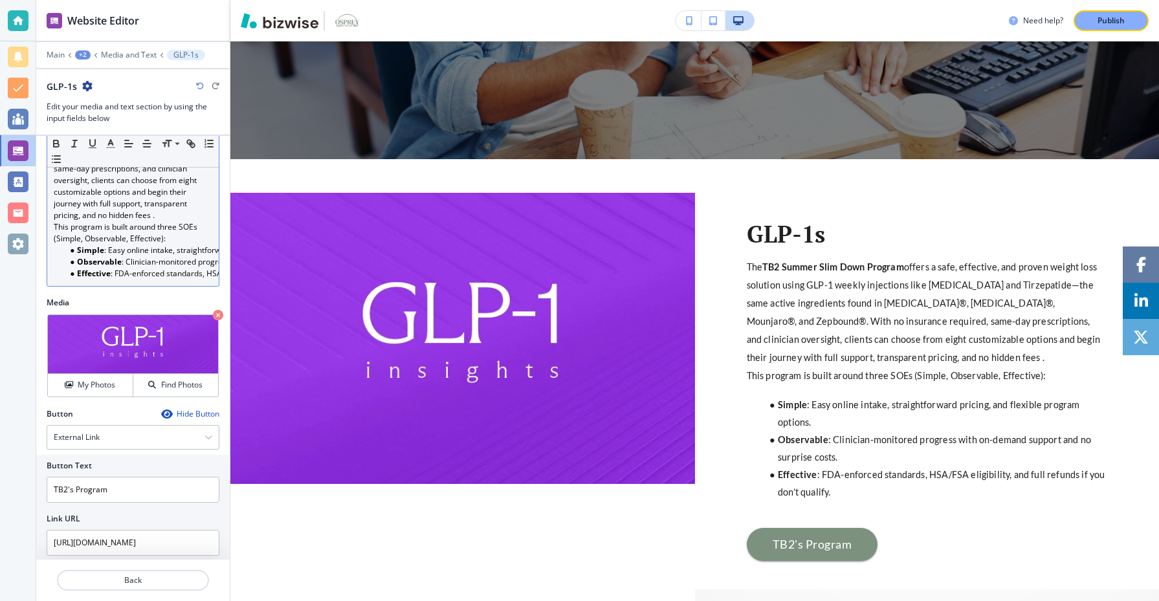
scroll to position [0, 0]
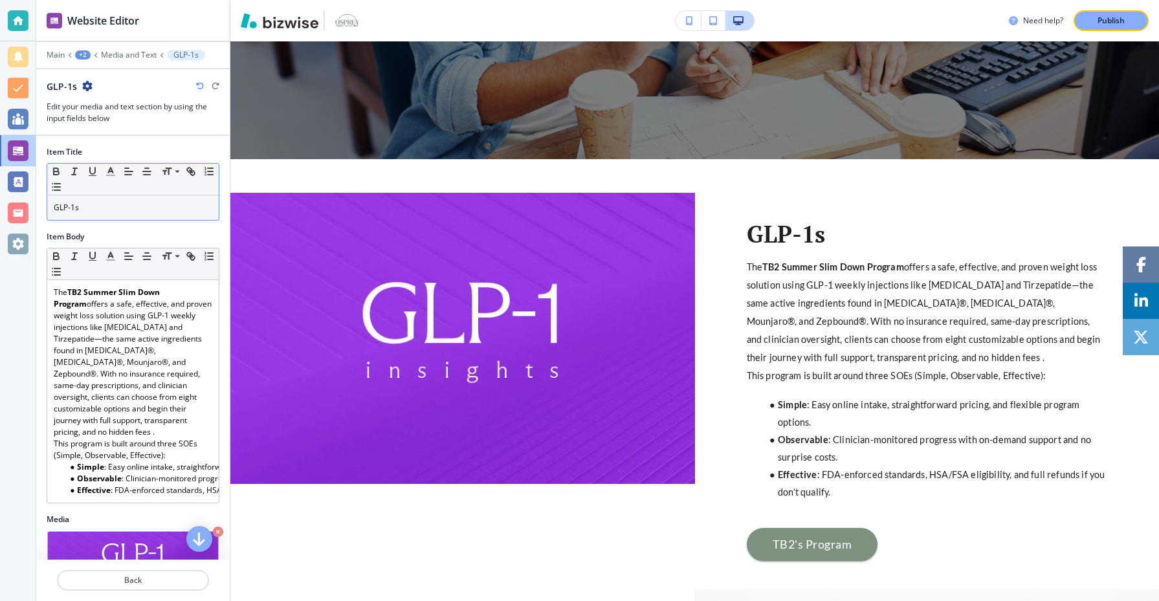
click at [54, 208] on p "GLP-1s" at bounding box center [133, 208] width 159 height 12
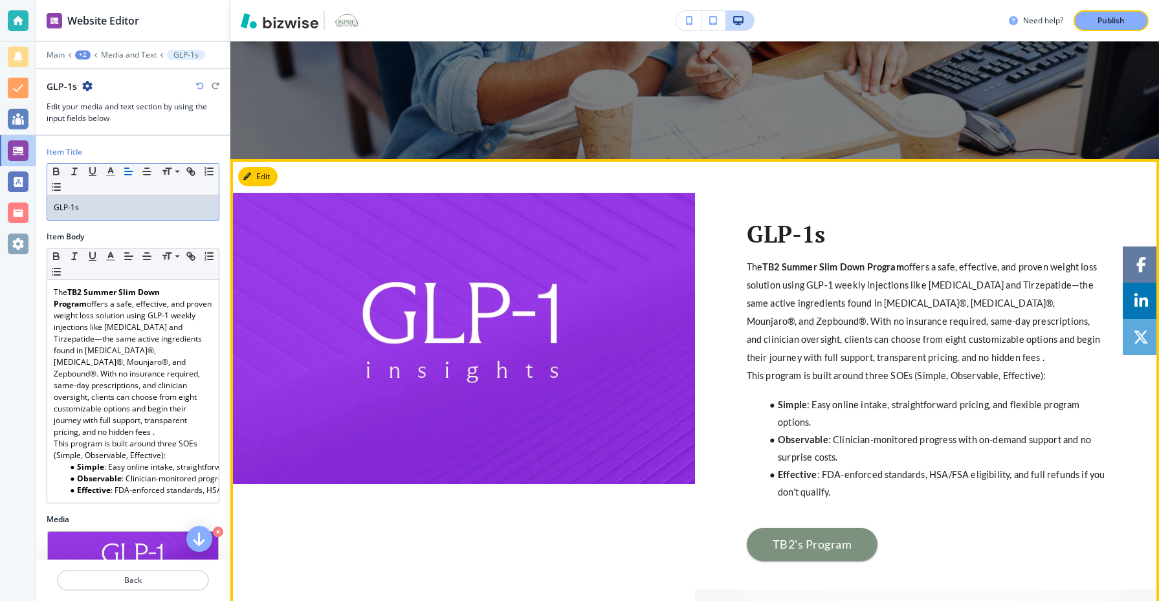
click at [425, 535] on div "GLP-1s The TB2 Summer Slim Down Program offers a safe, effective, and proven we…" at bounding box center [694, 391] width 929 height 397
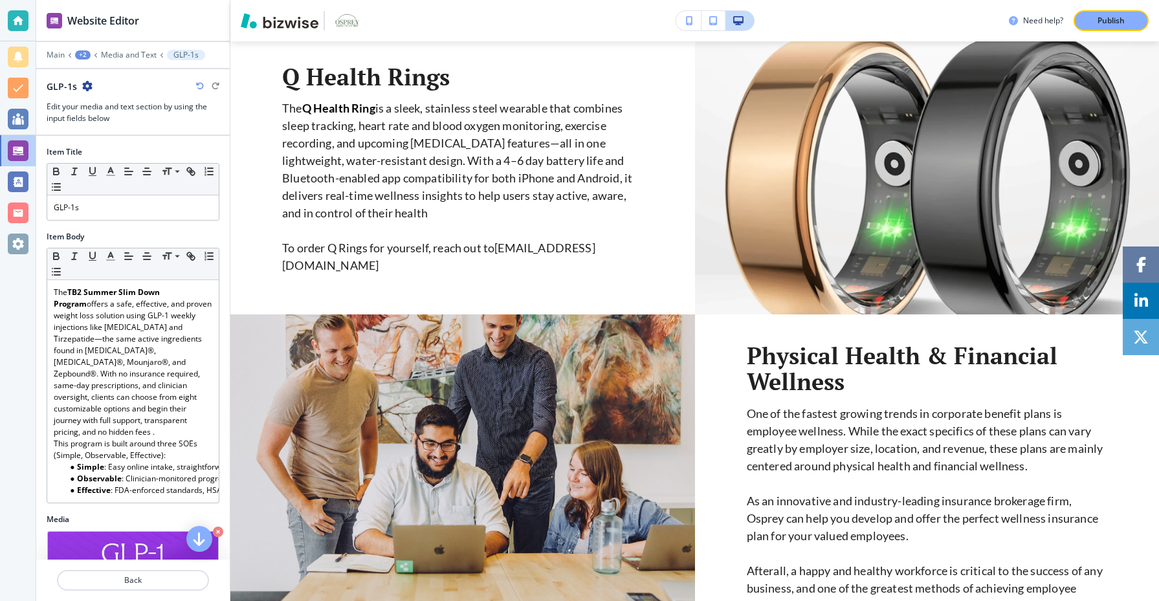
scroll to position [929, 0]
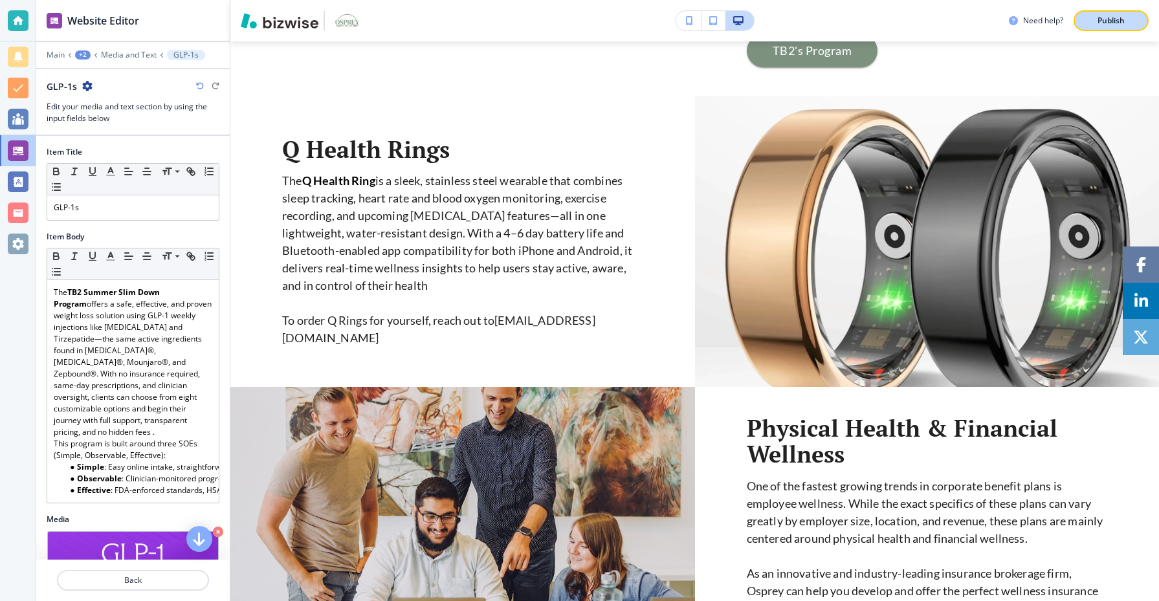
click at [1129, 18] on div "Publish" at bounding box center [1111, 21] width 41 height 12
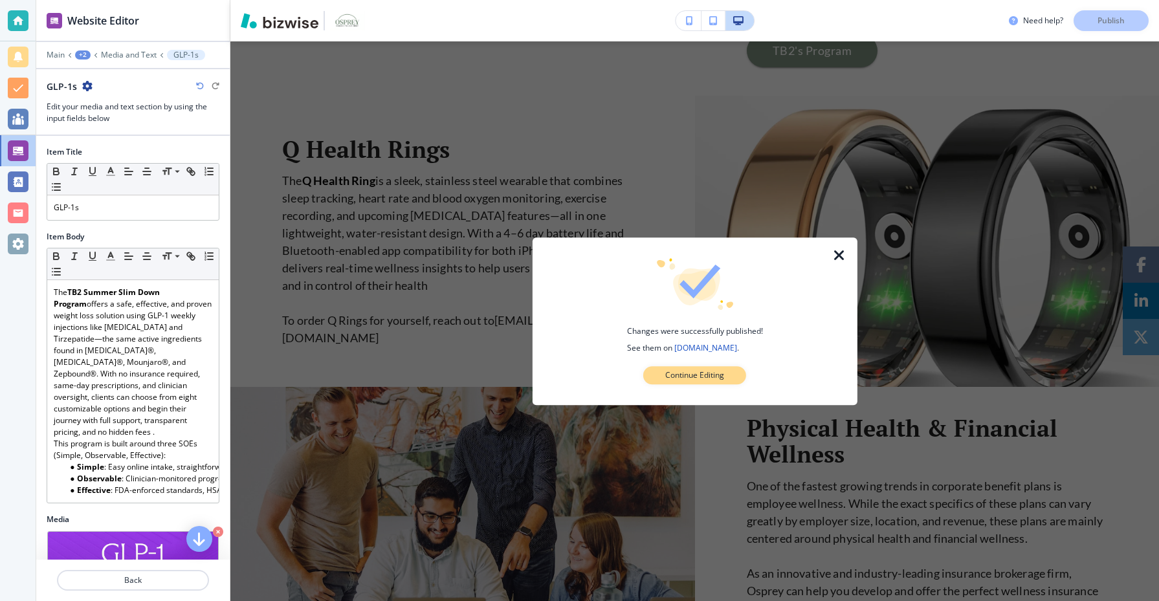
click at [663, 368] on button "Continue Editing" at bounding box center [694, 375] width 103 height 18
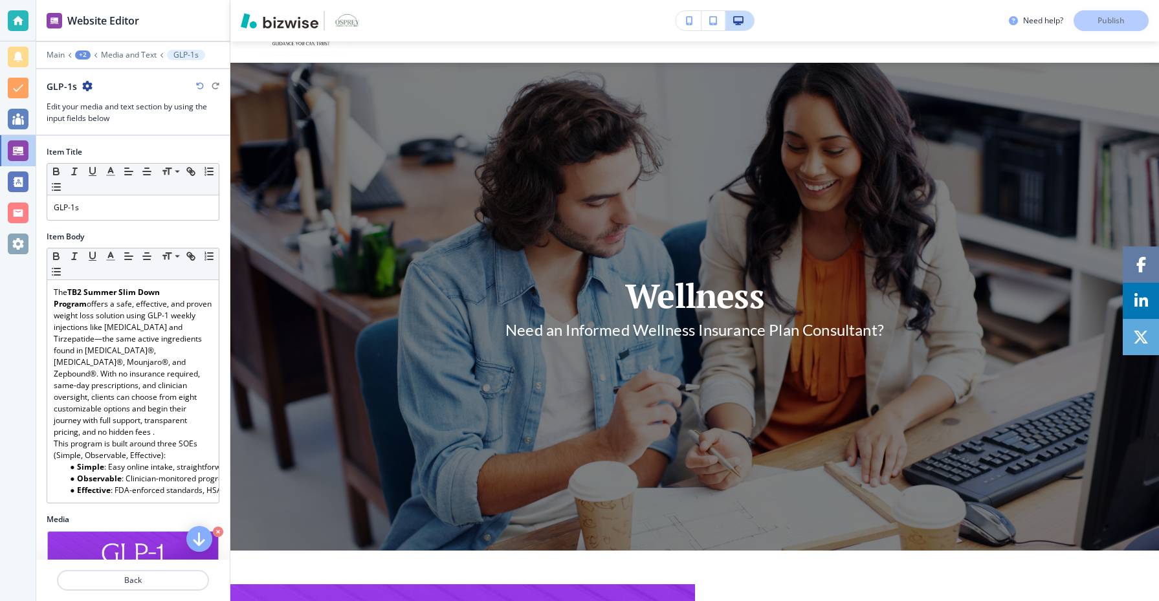
scroll to position [0, 0]
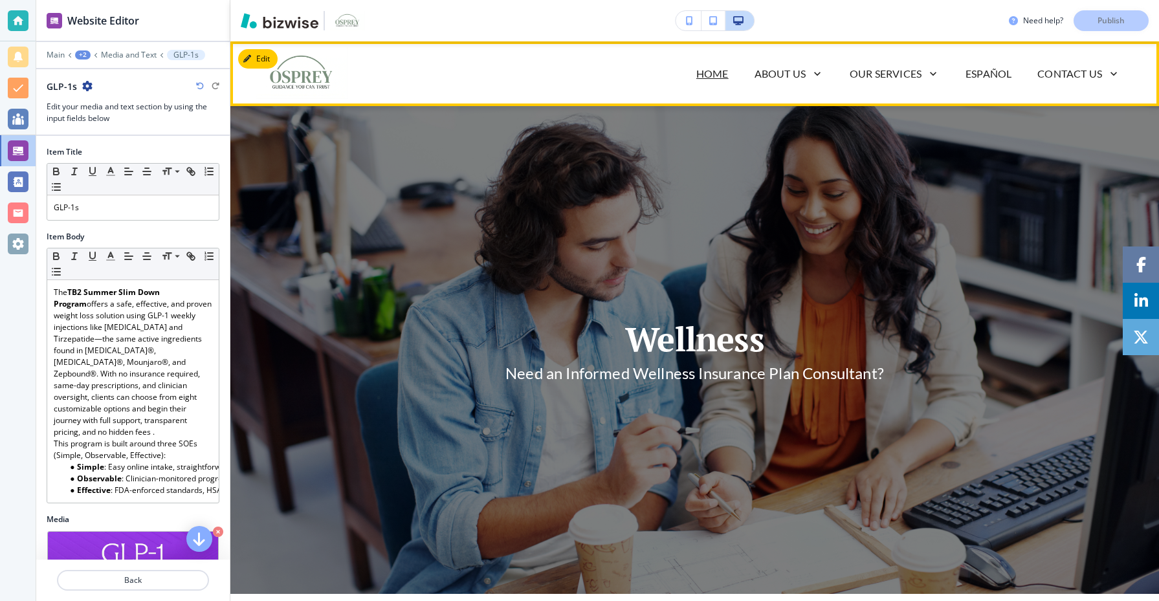
click at [722, 79] on p "Home" at bounding box center [712, 74] width 32 height 16
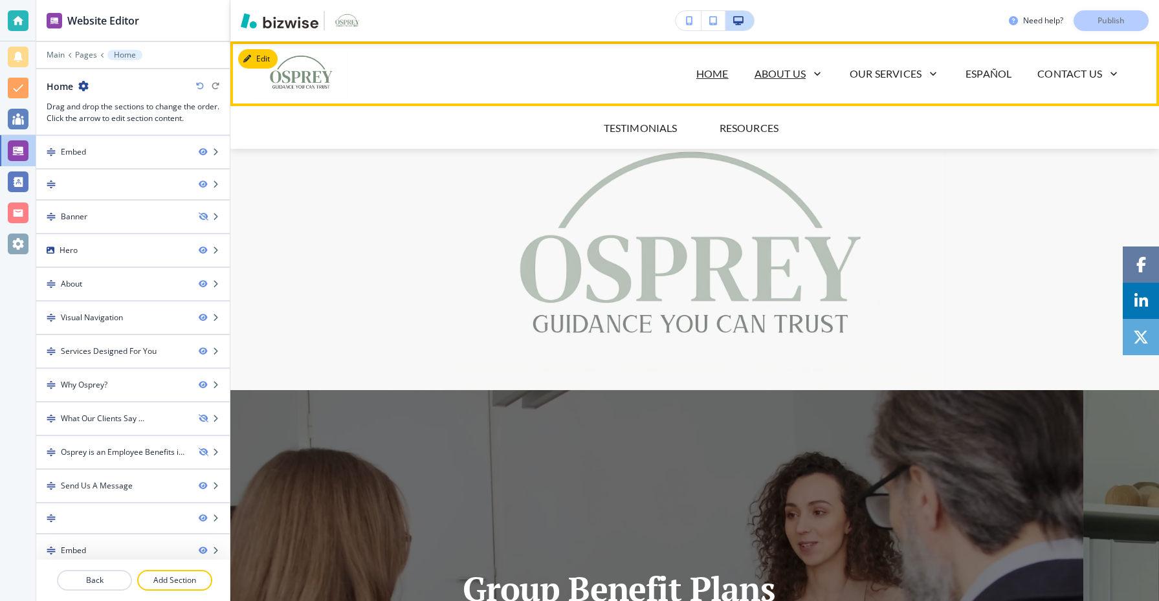
click at [779, 74] on p "About Us" at bounding box center [780, 74] width 51 height 16
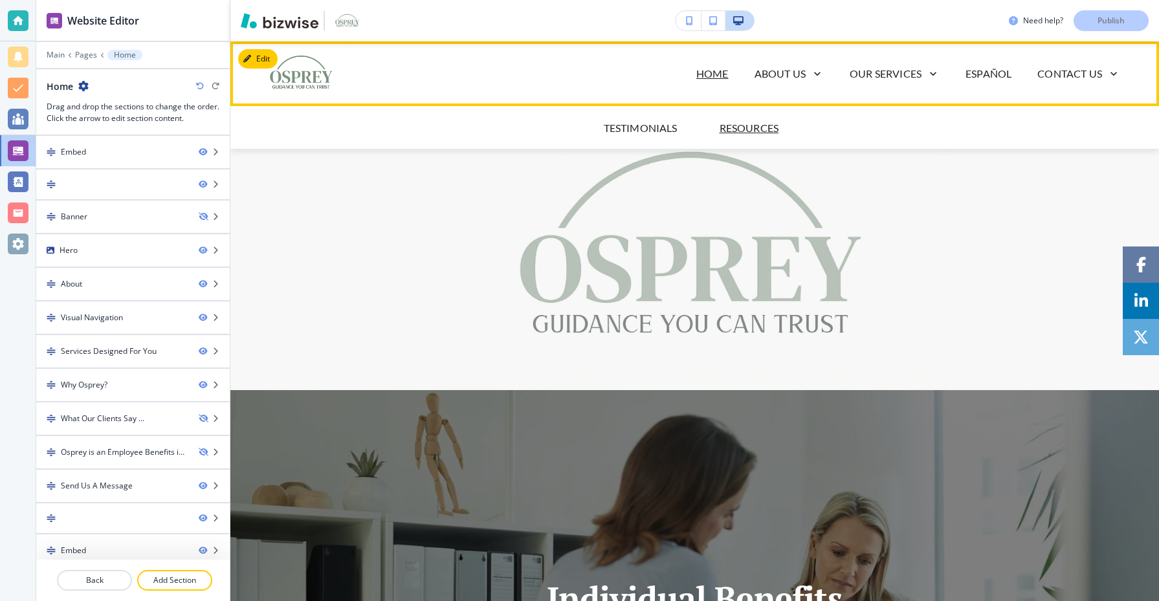
click at [735, 129] on p "Resources" at bounding box center [750, 128] width 60 height 16
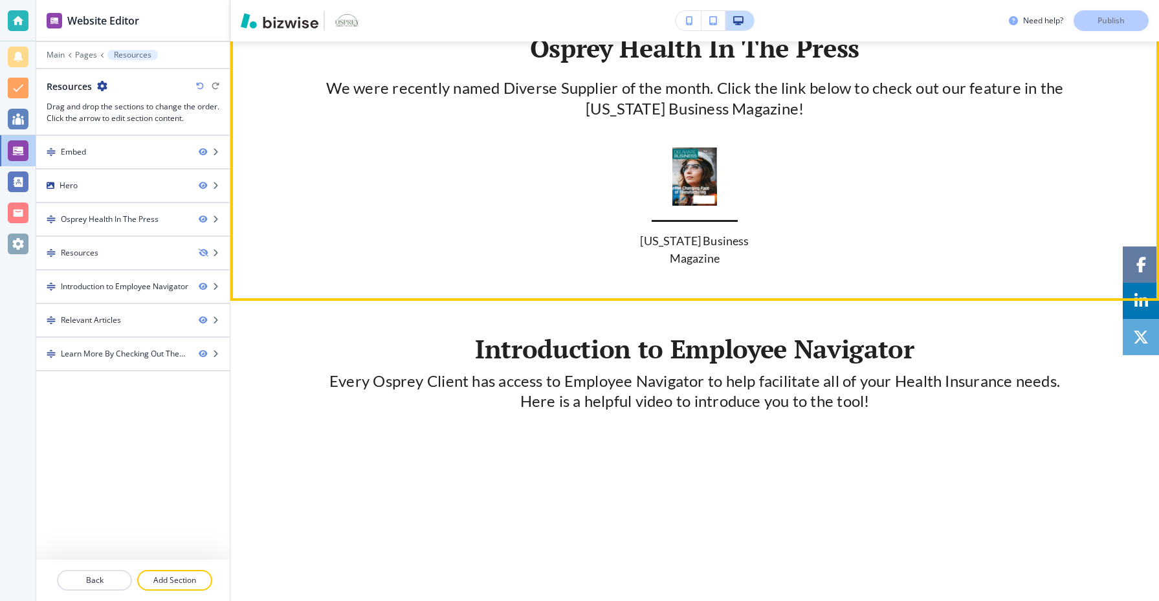
scroll to position [612, 0]
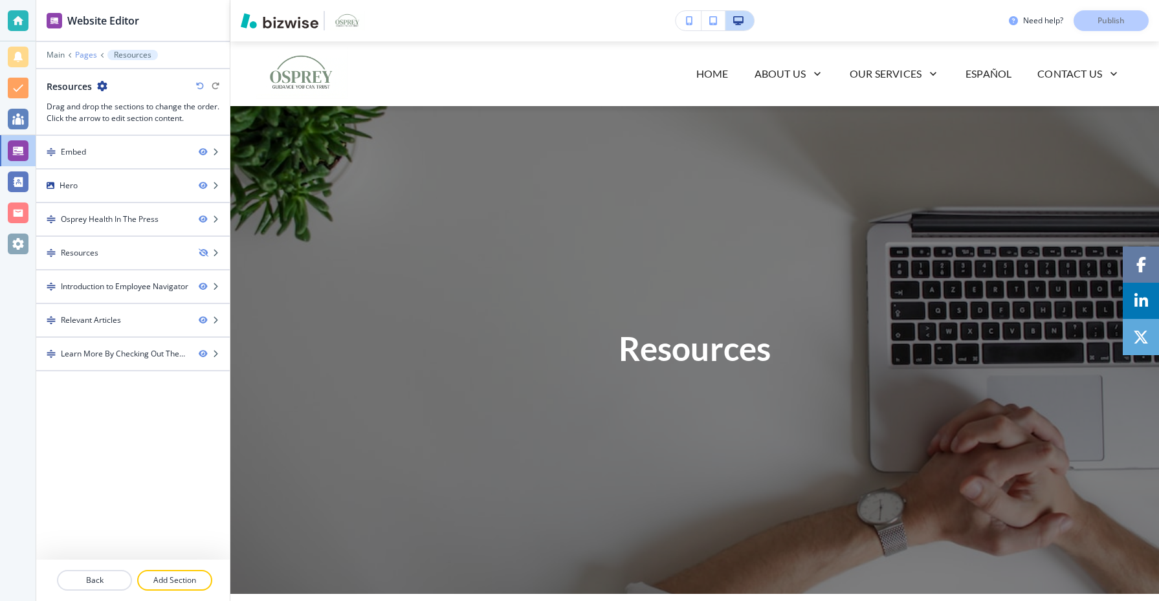
click at [82, 57] on p "Pages" at bounding box center [86, 54] width 22 height 9
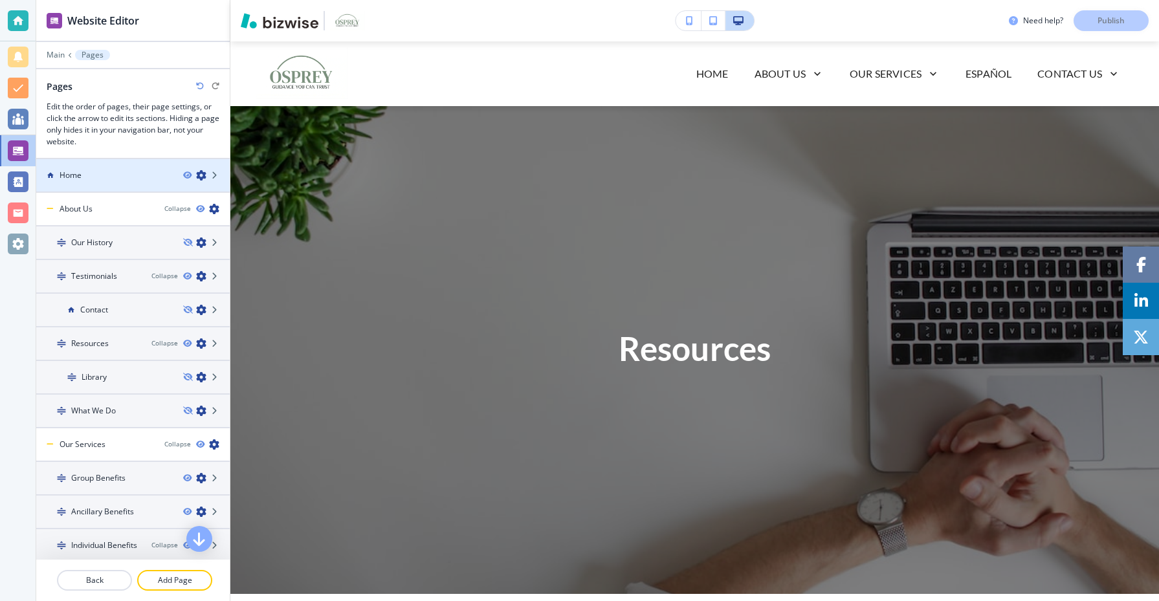
click at [111, 177] on div "Home" at bounding box center [104, 176] width 137 height 12
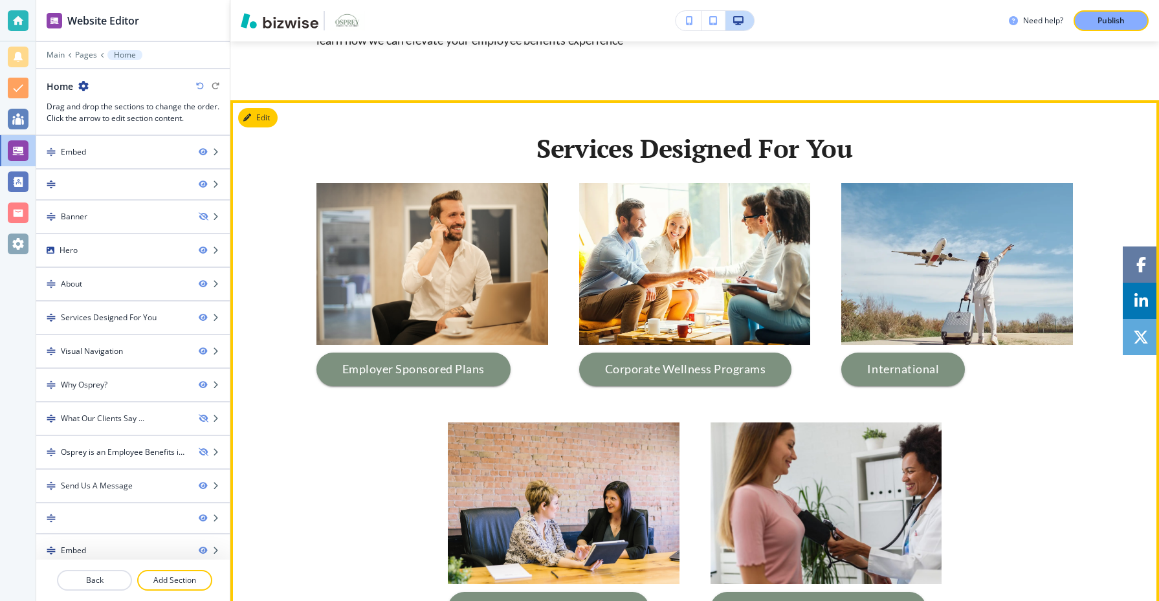
scroll to position [1359, 0]
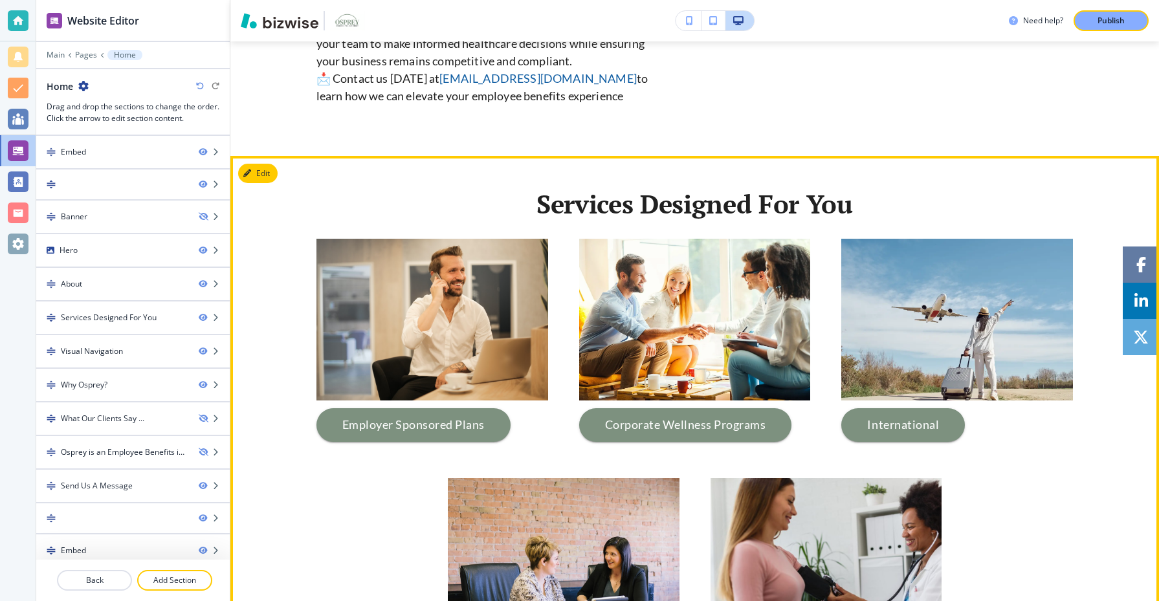
click at [270, 178] on button "Edit" at bounding box center [257, 173] width 39 height 19
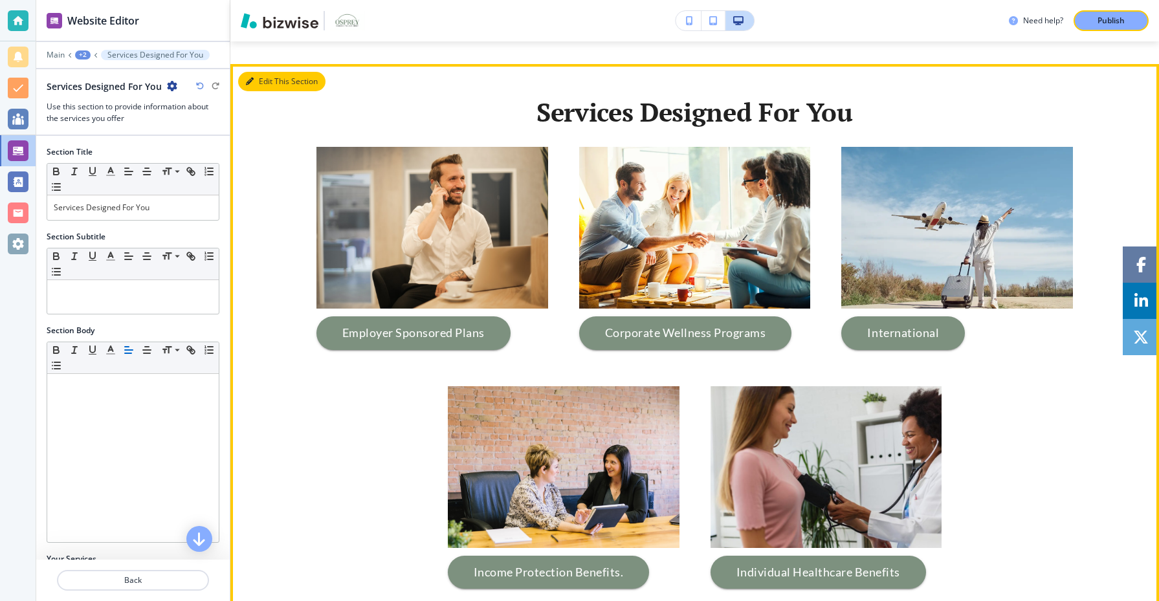
scroll to position [1473, 0]
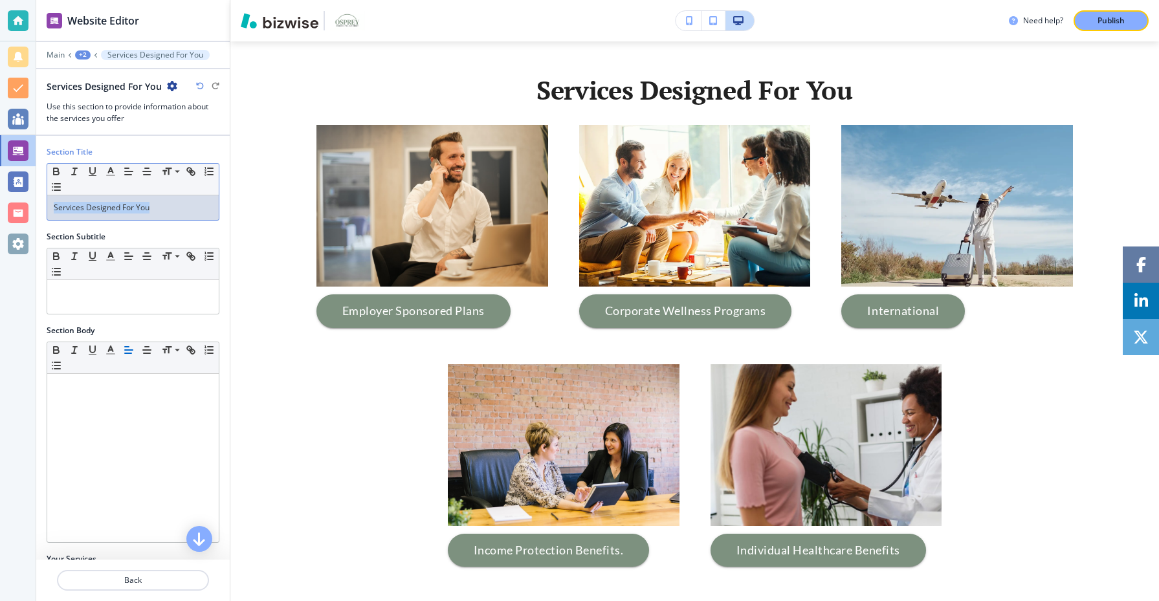
drag, startPoint x: 159, startPoint y: 209, endPoint x: 5, endPoint y: 208, distance: 154.0
click at [5, 208] on div "Website Editor Main +2 Services Designed For You Services Designed For You Use …" at bounding box center [579, 300] width 1159 height 601
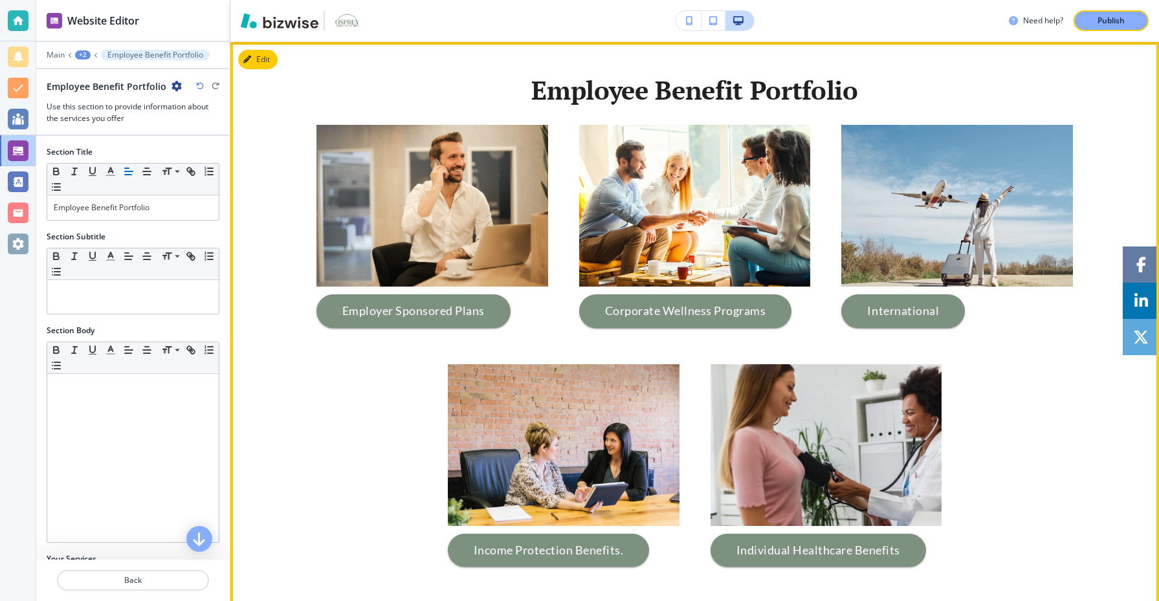
click at [270, 410] on div "Employee Benefit Portfolio Employer Sponsored Plans Corporate Wellness Programs…" at bounding box center [694, 441] width 929 height 731
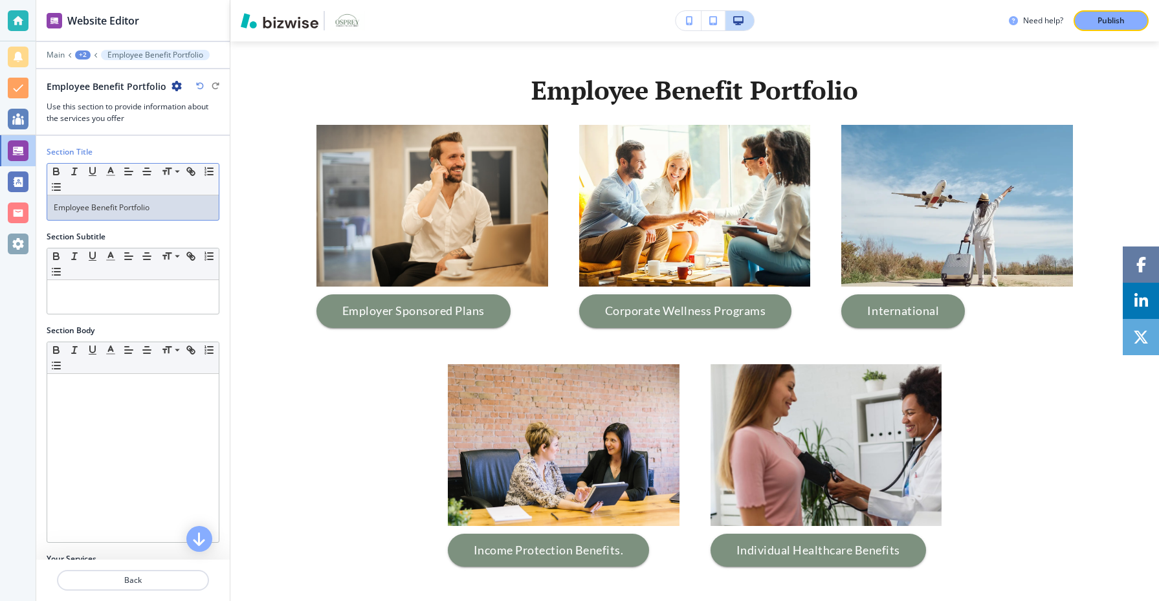
click at [118, 207] on p "Employee Benefit Portfolio" at bounding box center [133, 208] width 159 height 12
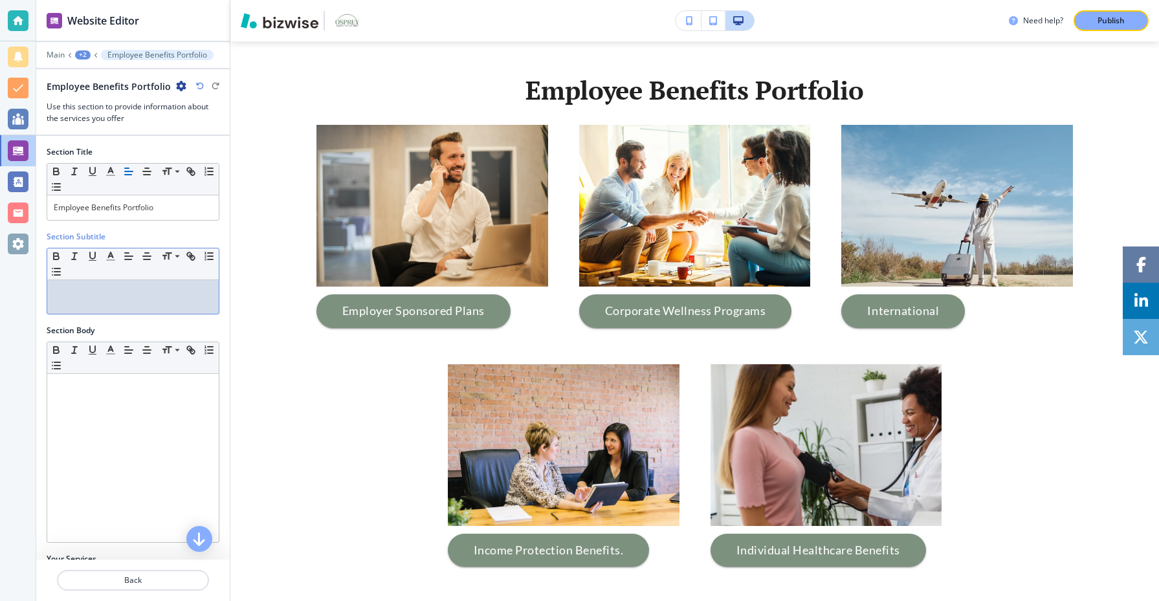
click at [163, 300] on div at bounding box center [133, 297] width 172 height 34
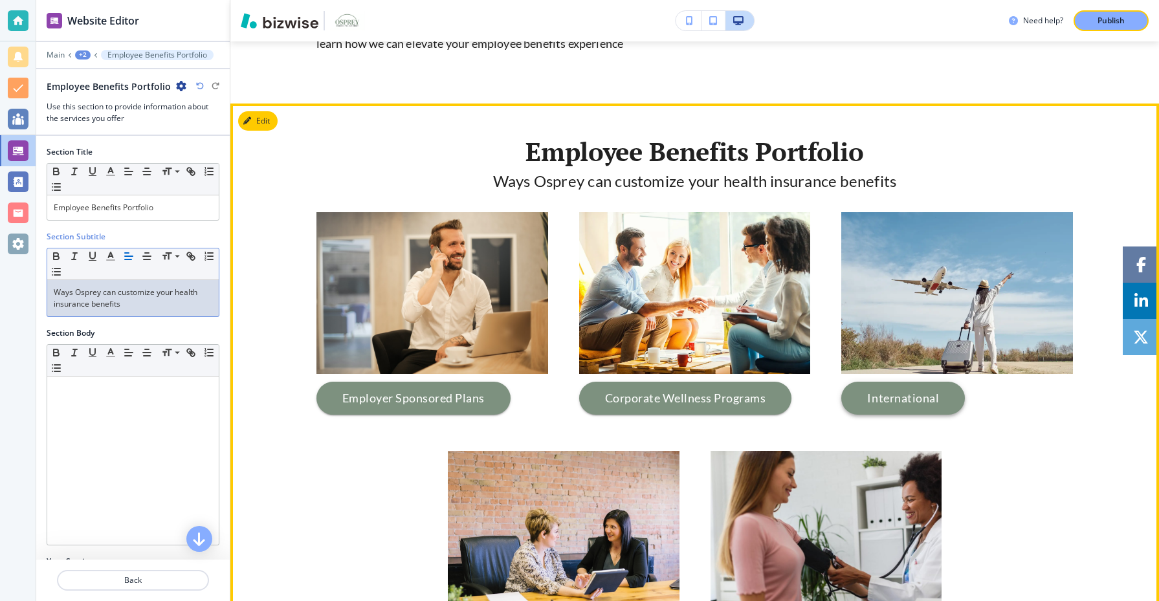
scroll to position [1401, 0]
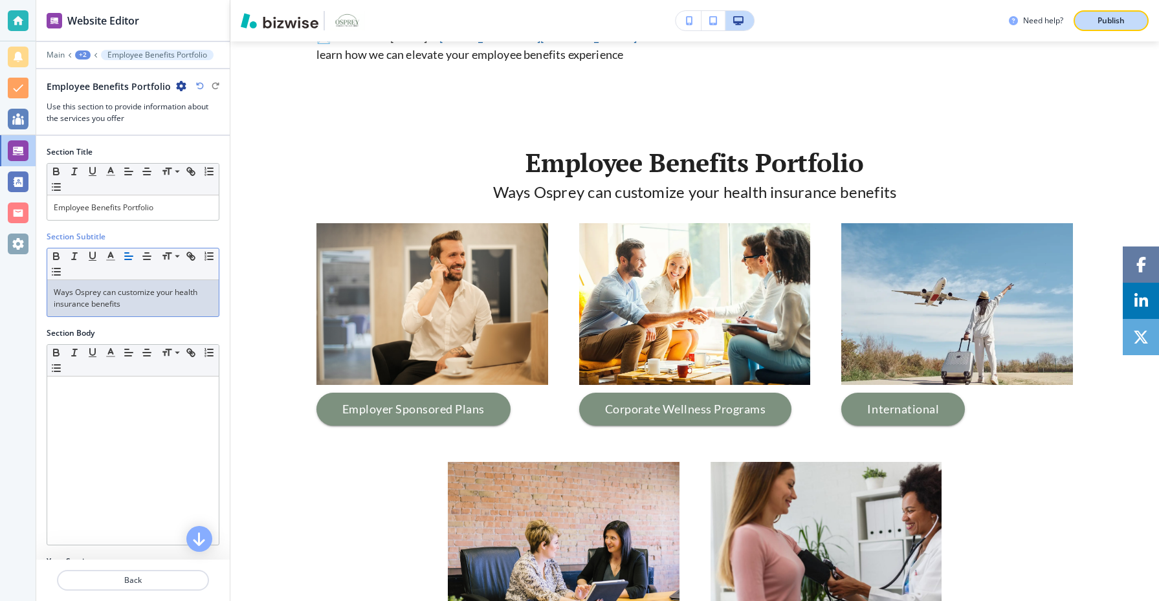
click at [1112, 21] on p "Publish" at bounding box center [1111, 21] width 27 height 12
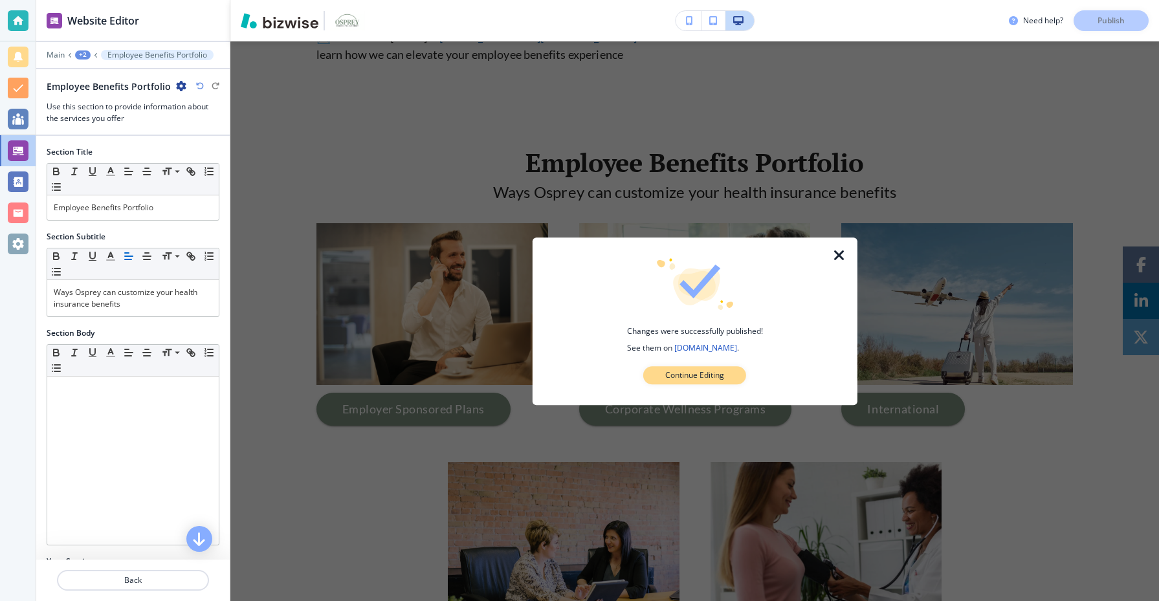
click at [695, 375] on p "Continue Editing" at bounding box center [694, 376] width 59 height 12
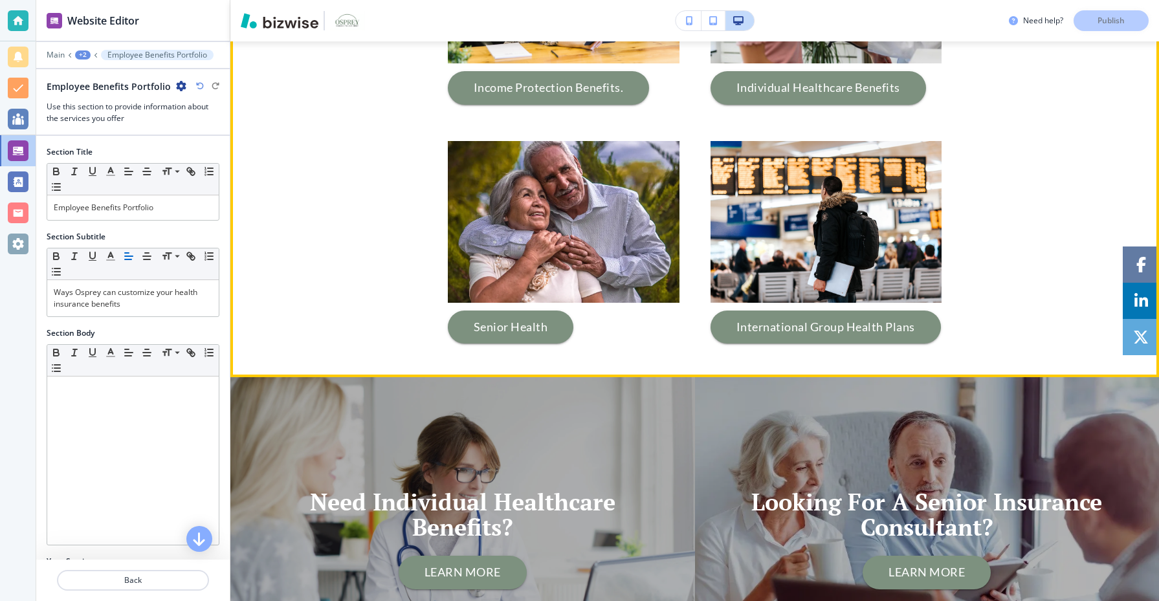
scroll to position [1937, 0]
